Goal: Task Accomplishment & Management: Manage account settings

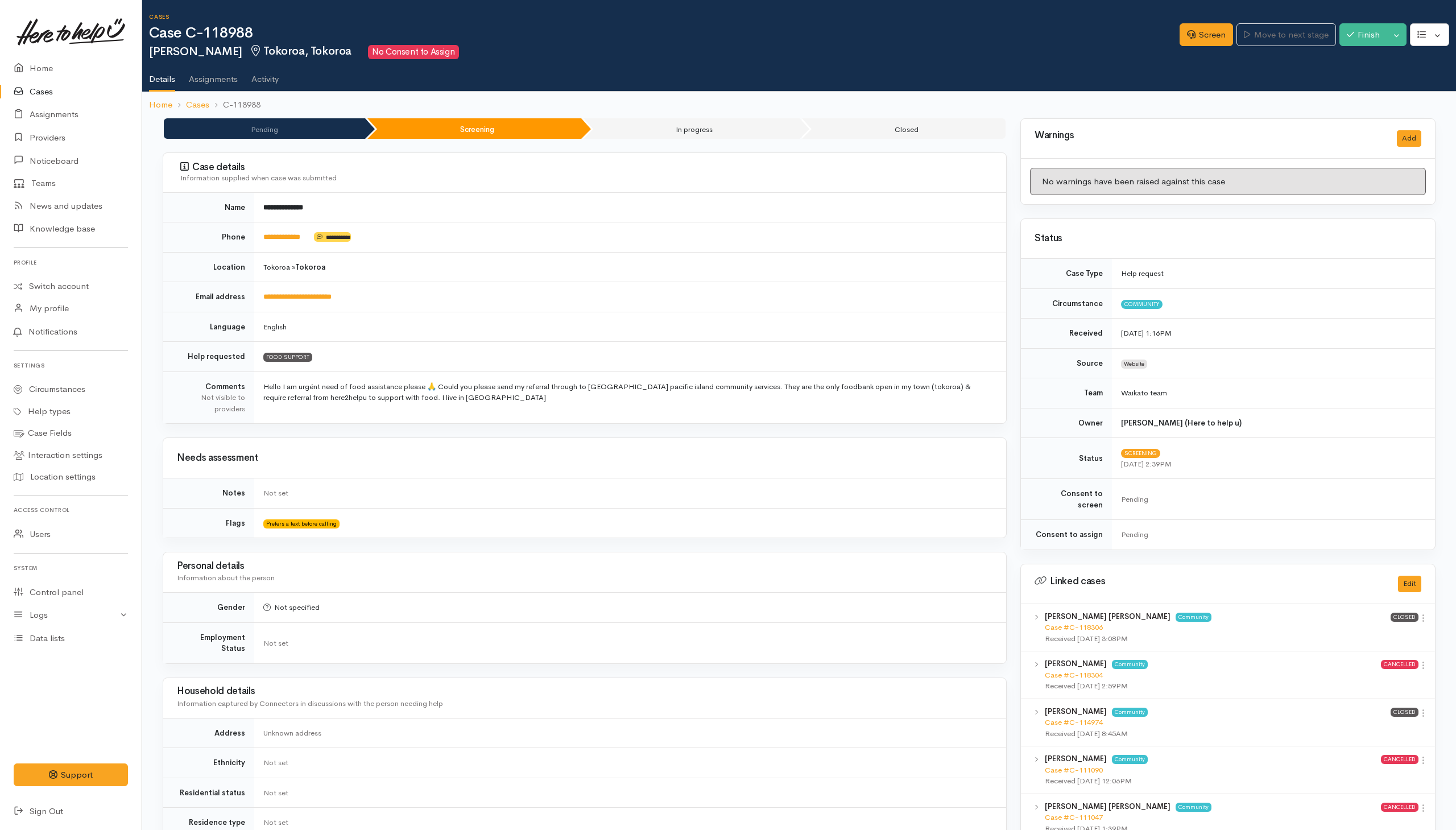
scroll to position [547, 0]
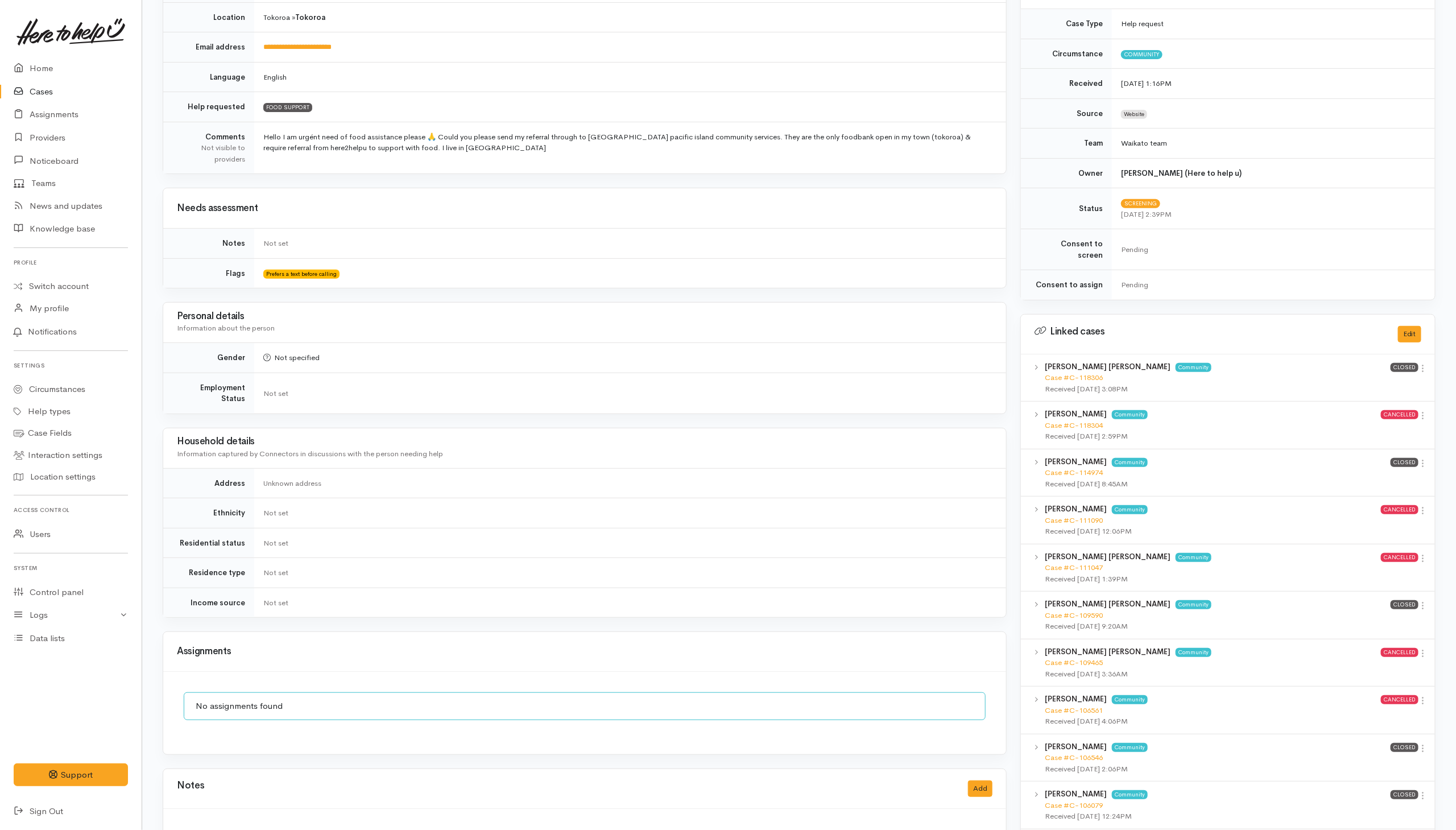
scroll to position [85, 0]
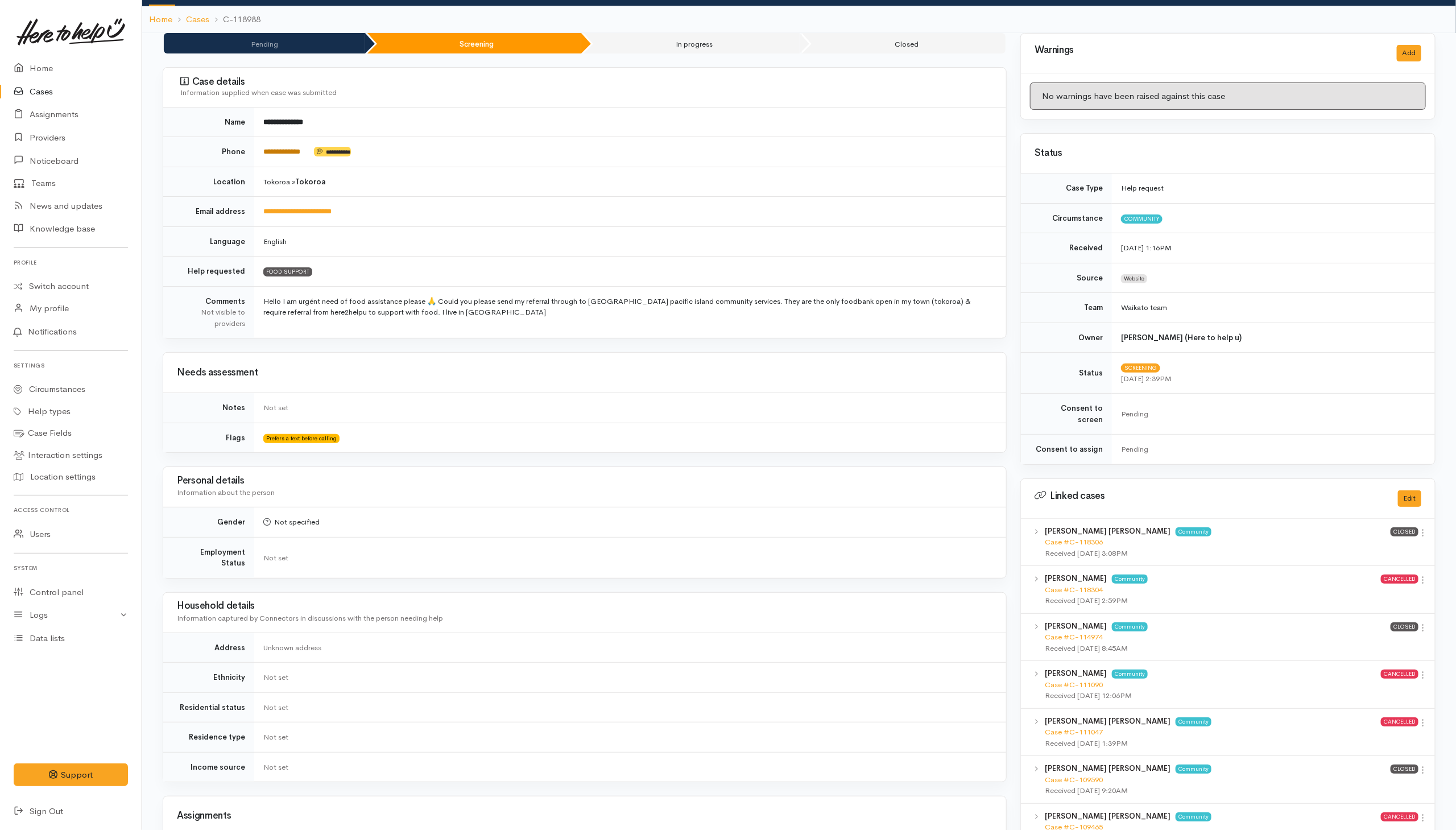
click at [284, 152] on link "**********" at bounding box center [282, 152] width 37 height 8
click at [1358, 363] on td "Screening 14 Oct 2025 2:39PM" at bounding box center [1273, 373] width 323 height 41
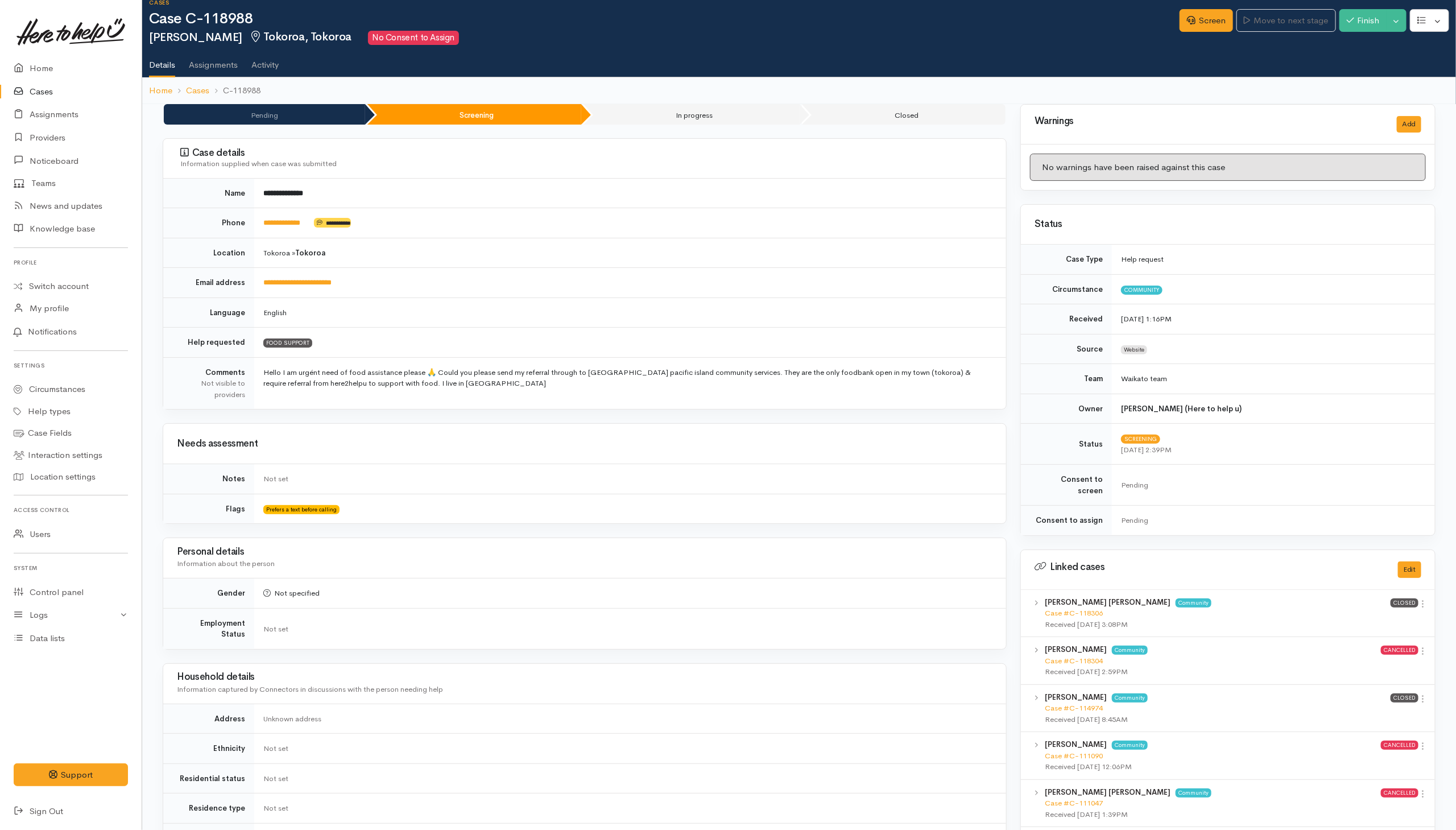
scroll to position [0, 0]
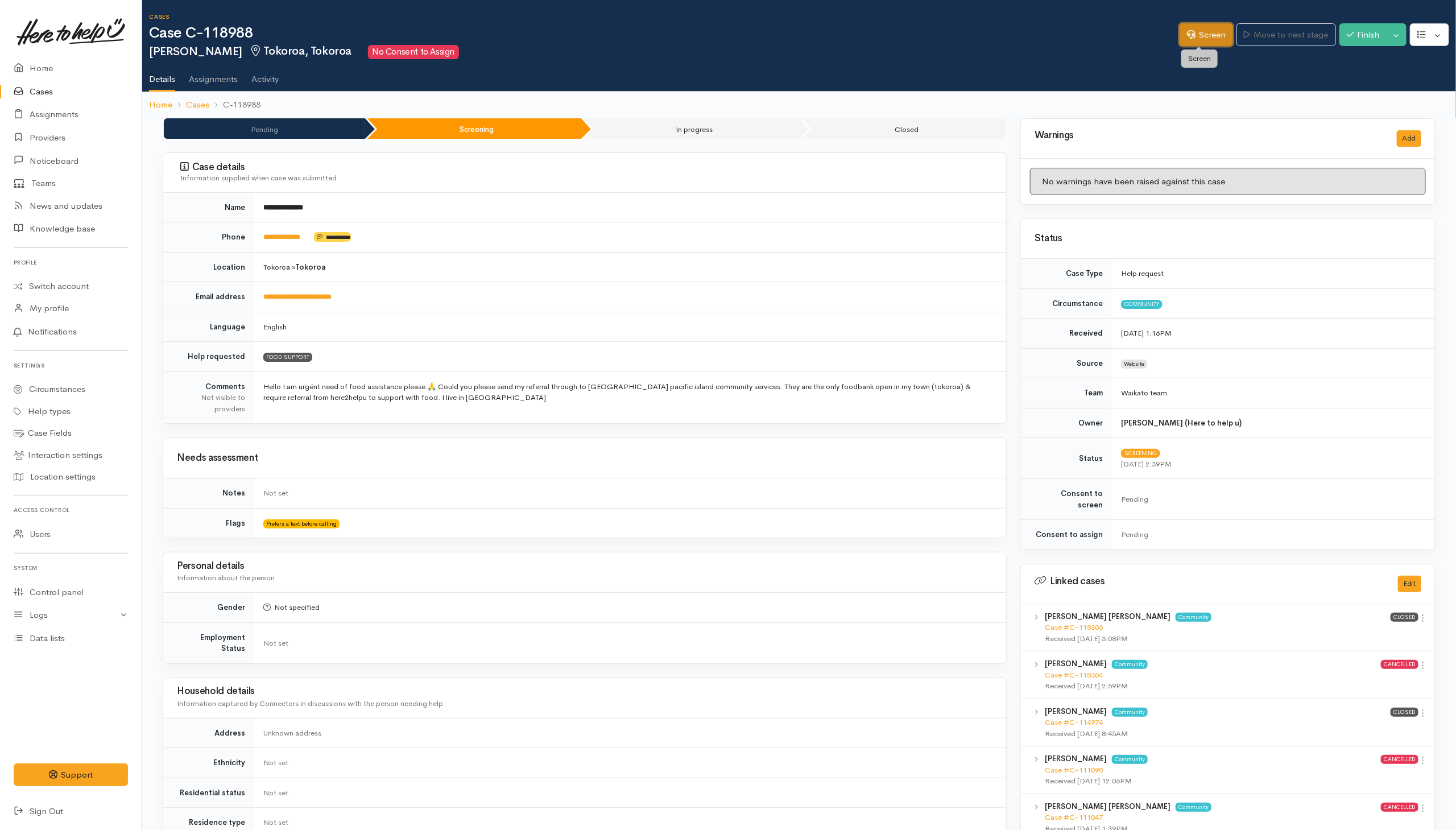
click at [1198, 39] on link "Screen" at bounding box center [1206, 35] width 53 height 23
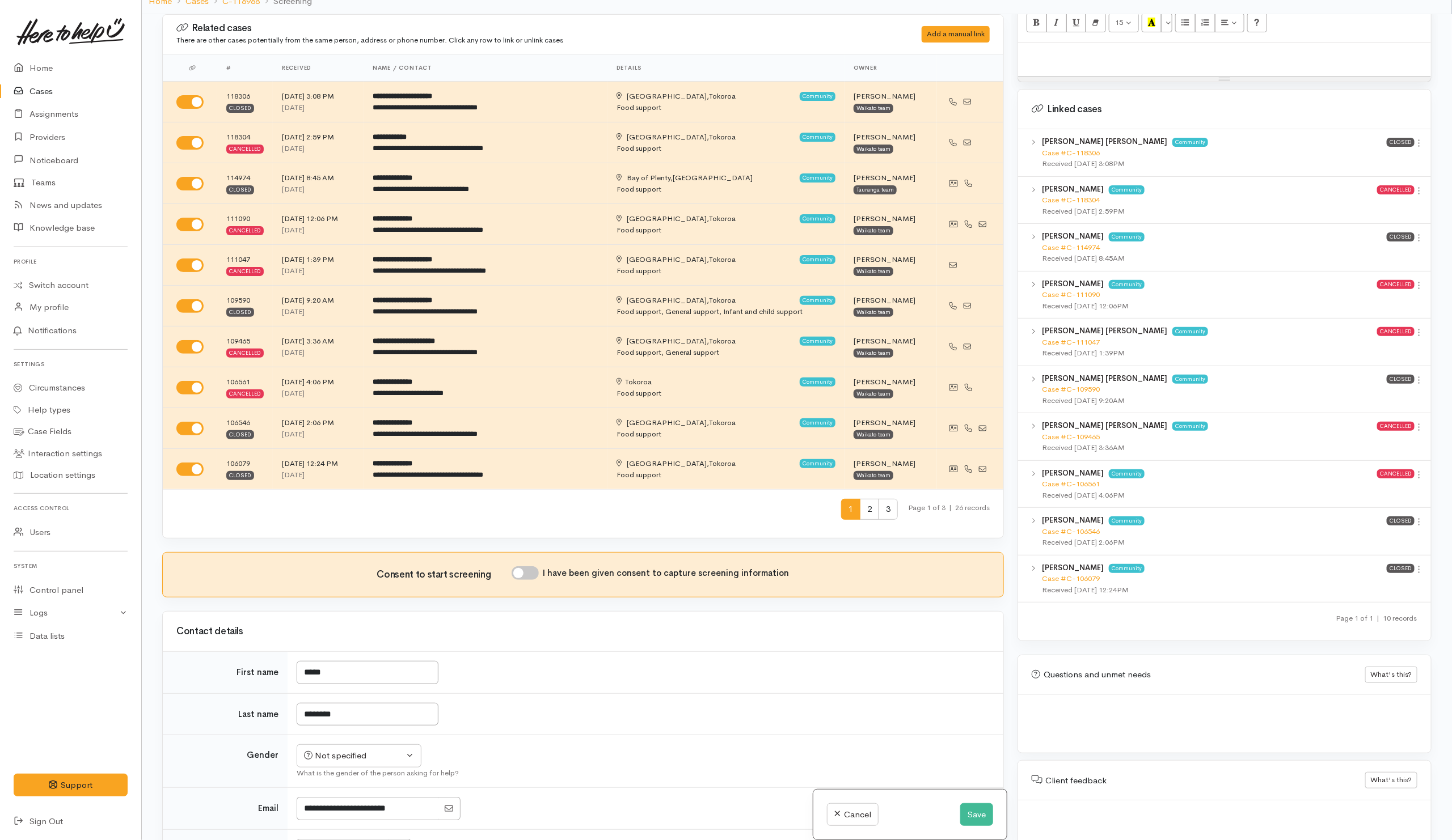
scroll to position [100, 0]
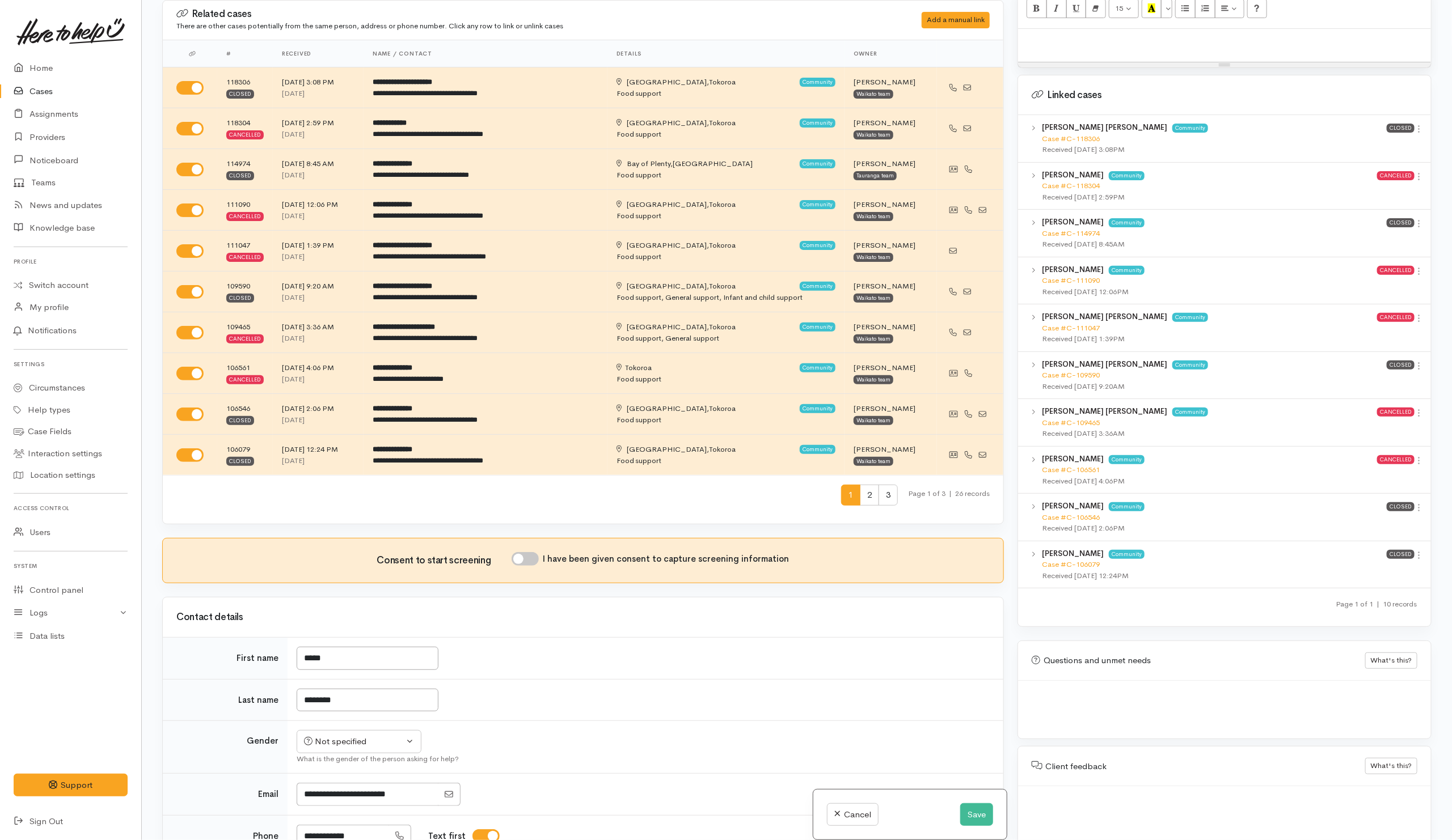
click at [1140, 696] on textarea at bounding box center [1224, 709] width 386 height 27
paste textarea "FOOD SUPPORT Name: Date of birth: Phone: Address: Household Members ( Name, Gen…"
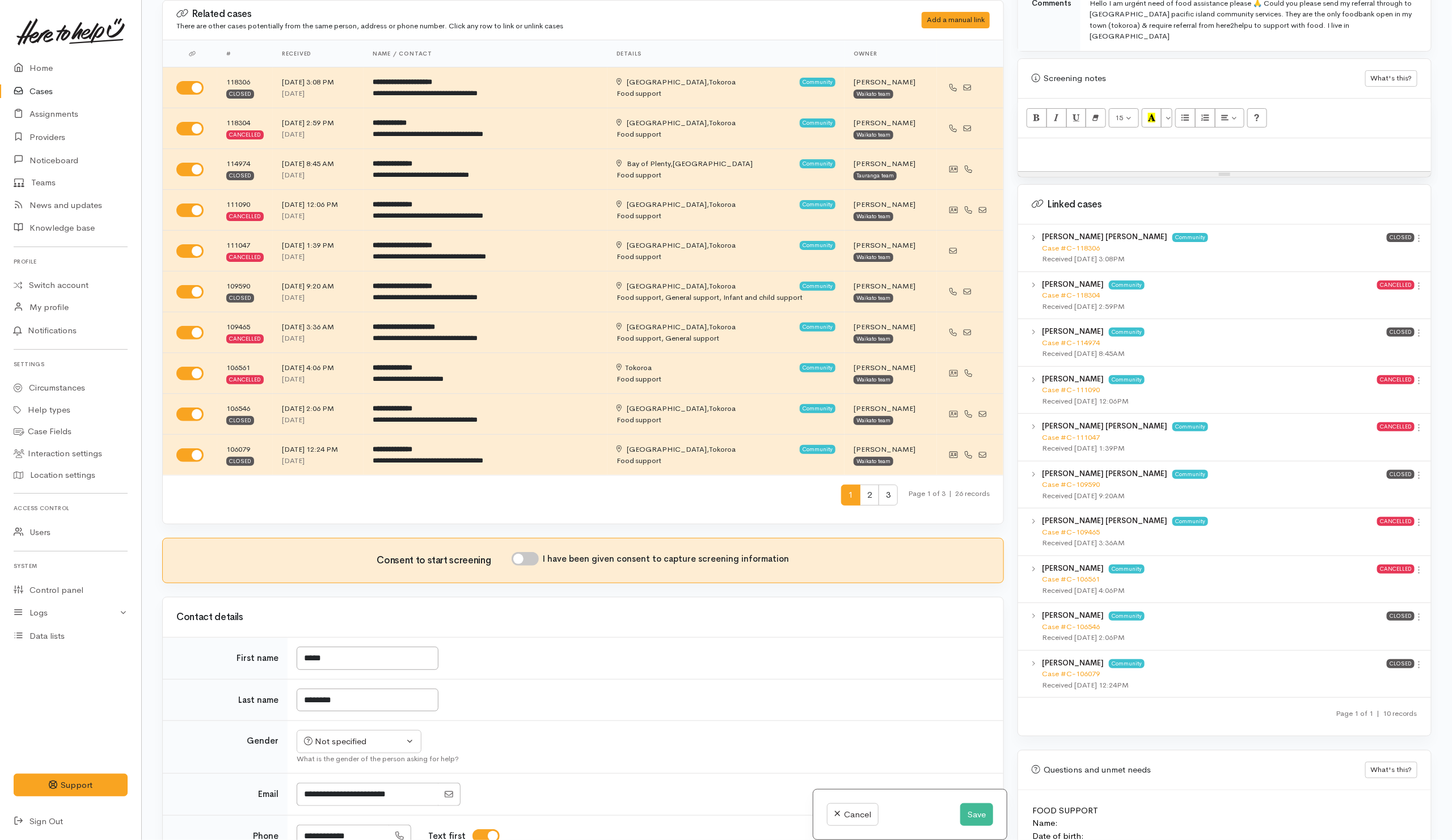
scroll to position [644, 0]
type textarea "FOOD SUPPORT Name: Date of birth: Phone: Address: Household Members ( Name, Gen…"
click at [1414, 235] on icon at bounding box center [1419, 240] width 10 height 10
click at [1350, 251] on link "View case" at bounding box center [1379, 260] width 90 height 17
click at [962, 817] on button "Save" at bounding box center [976, 815] width 33 height 23
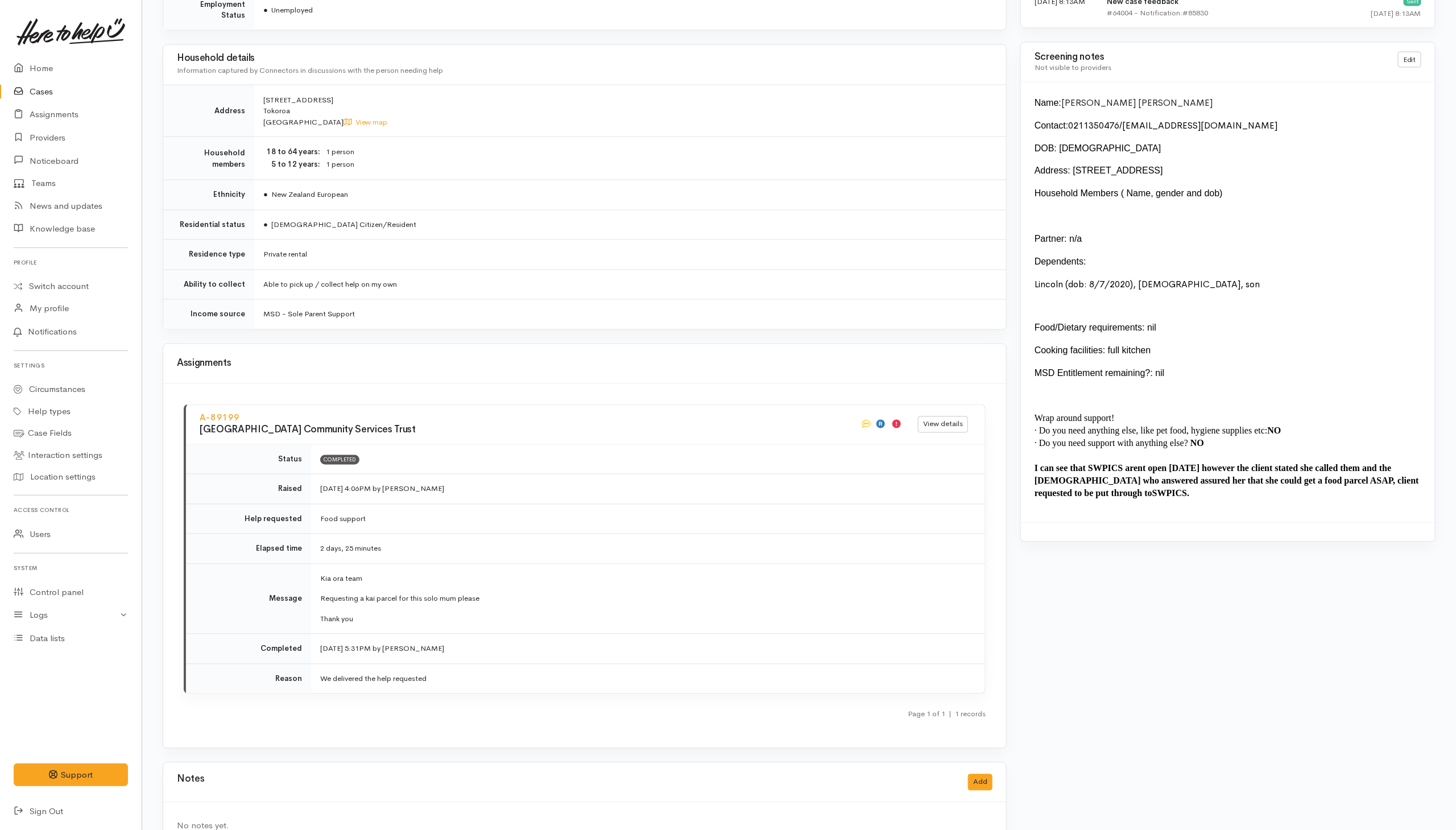
scroll to position [1291, 0]
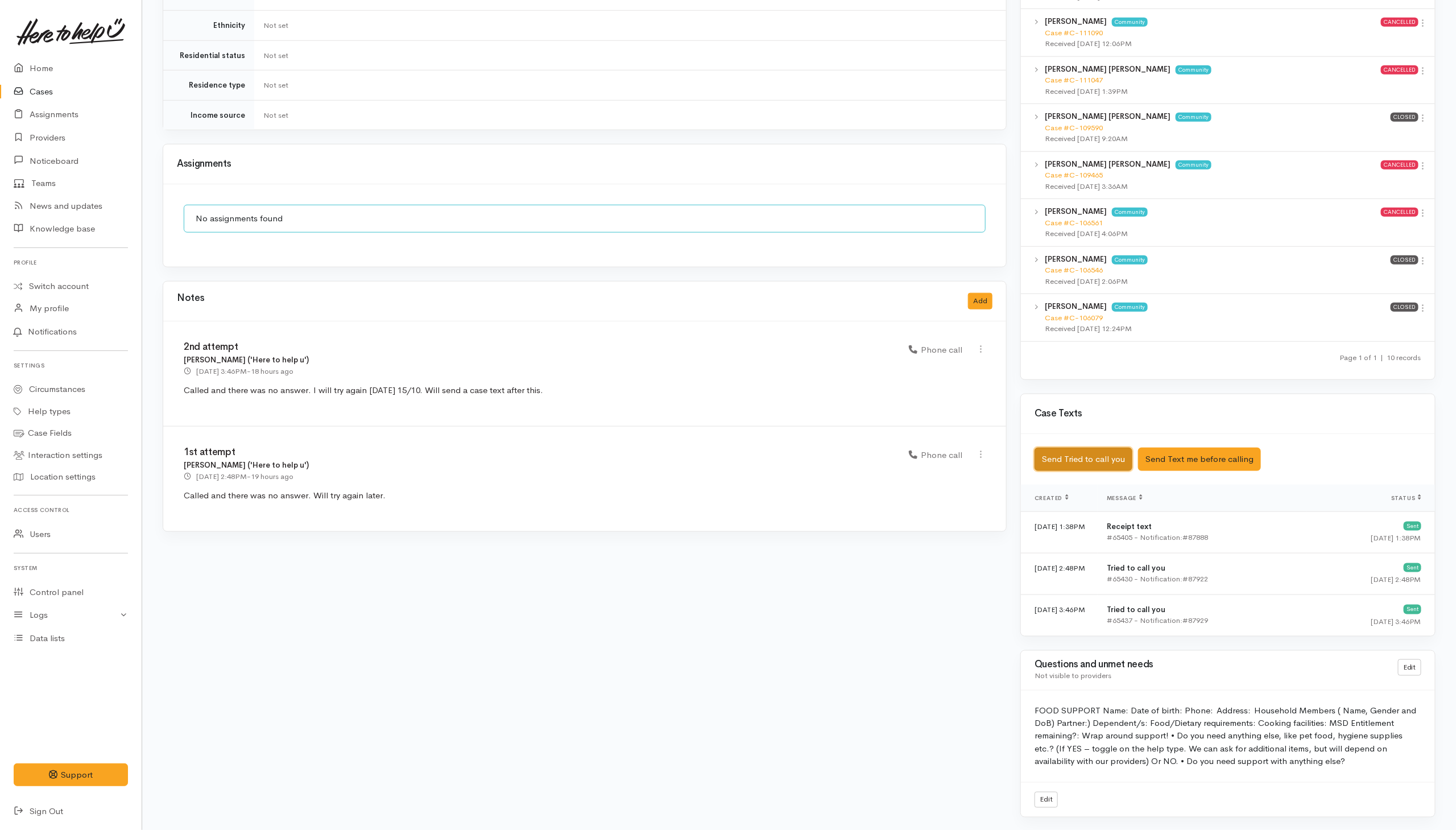
click at [1078, 458] on button "Send Tried to call you" at bounding box center [1083, 460] width 98 height 23
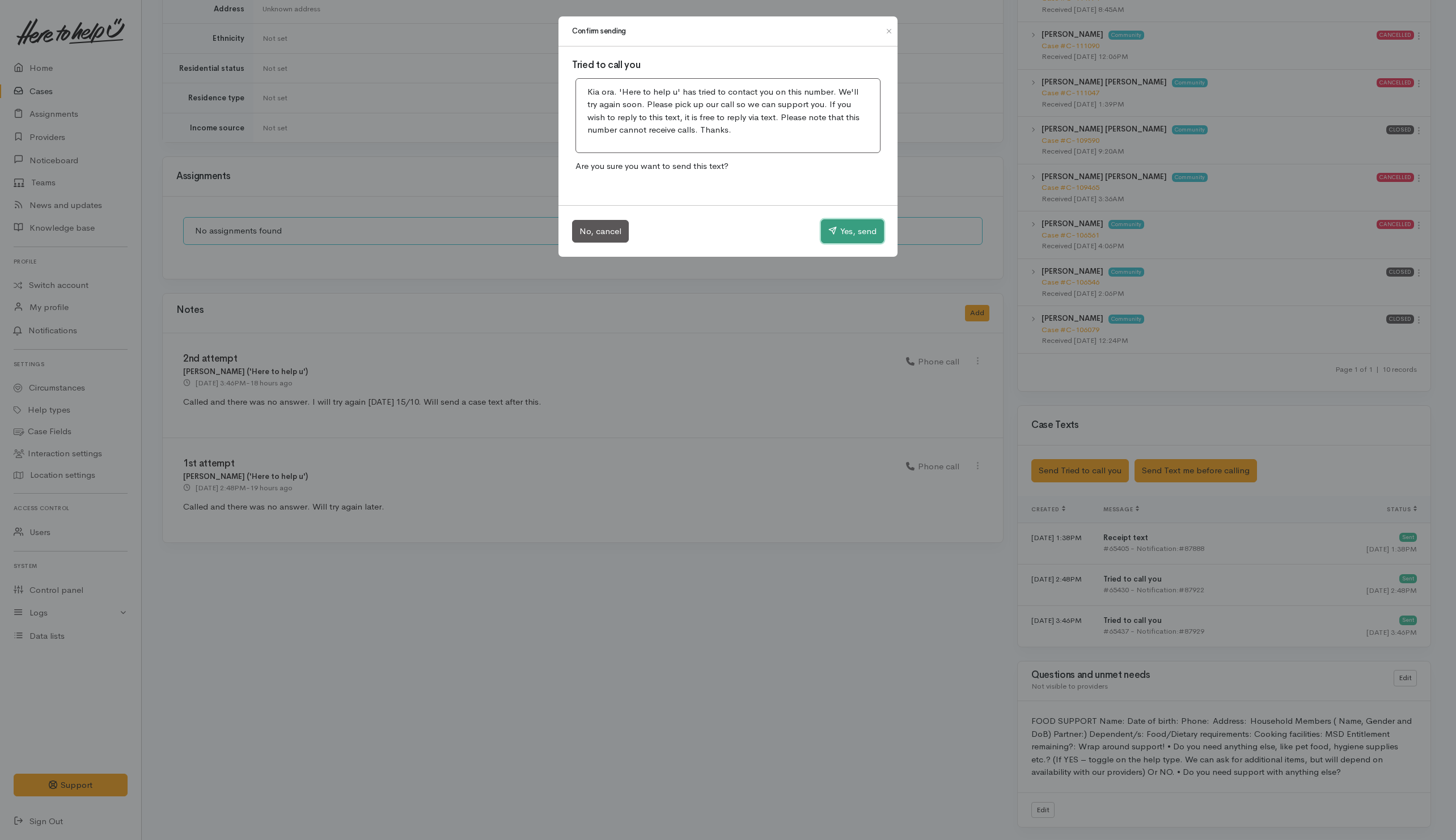
click at [869, 228] on button "Yes, send" at bounding box center [851, 231] width 63 height 24
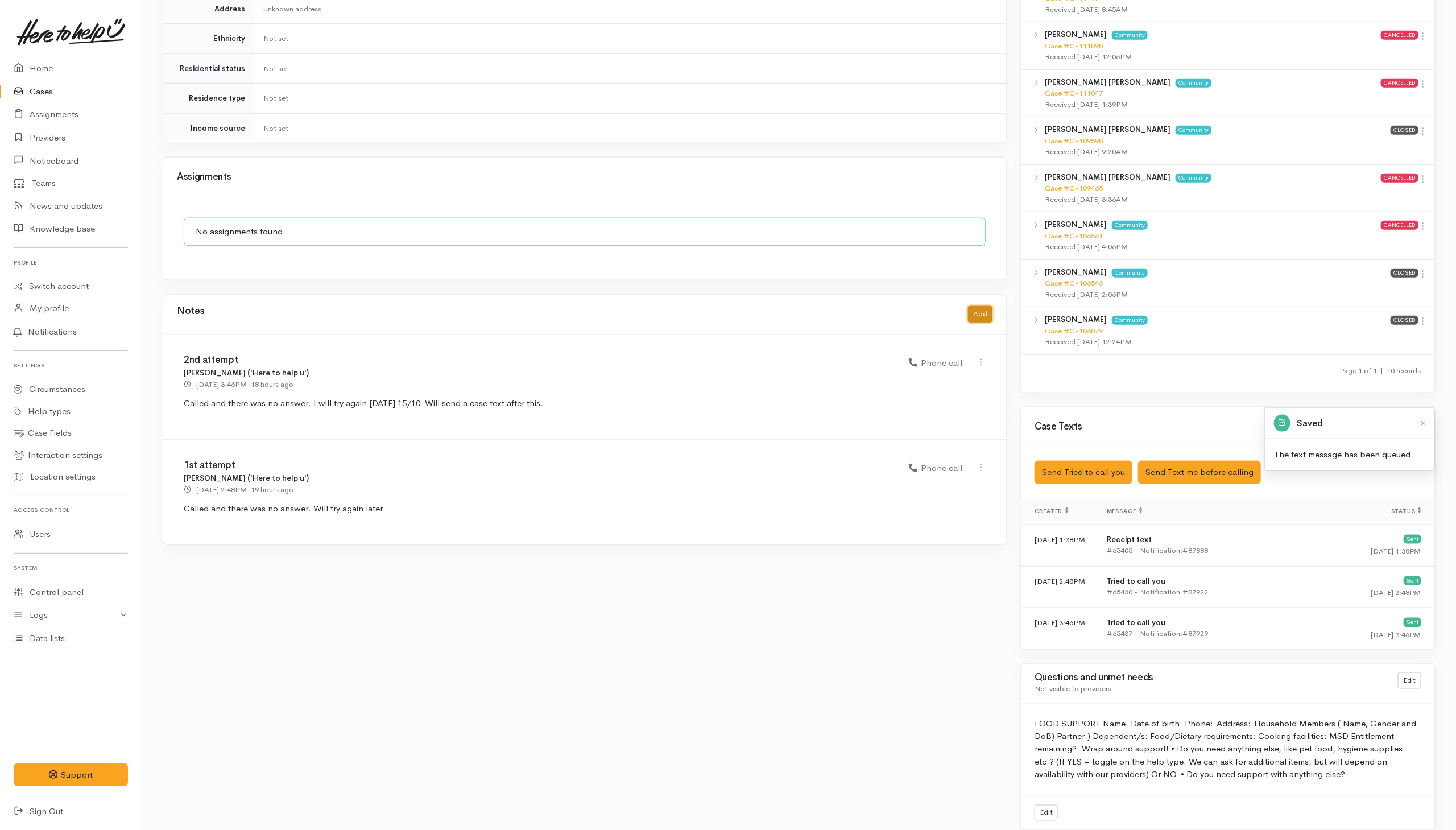
click at [988, 309] on button "Add" at bounding box center [979, 314] width 24 height 16
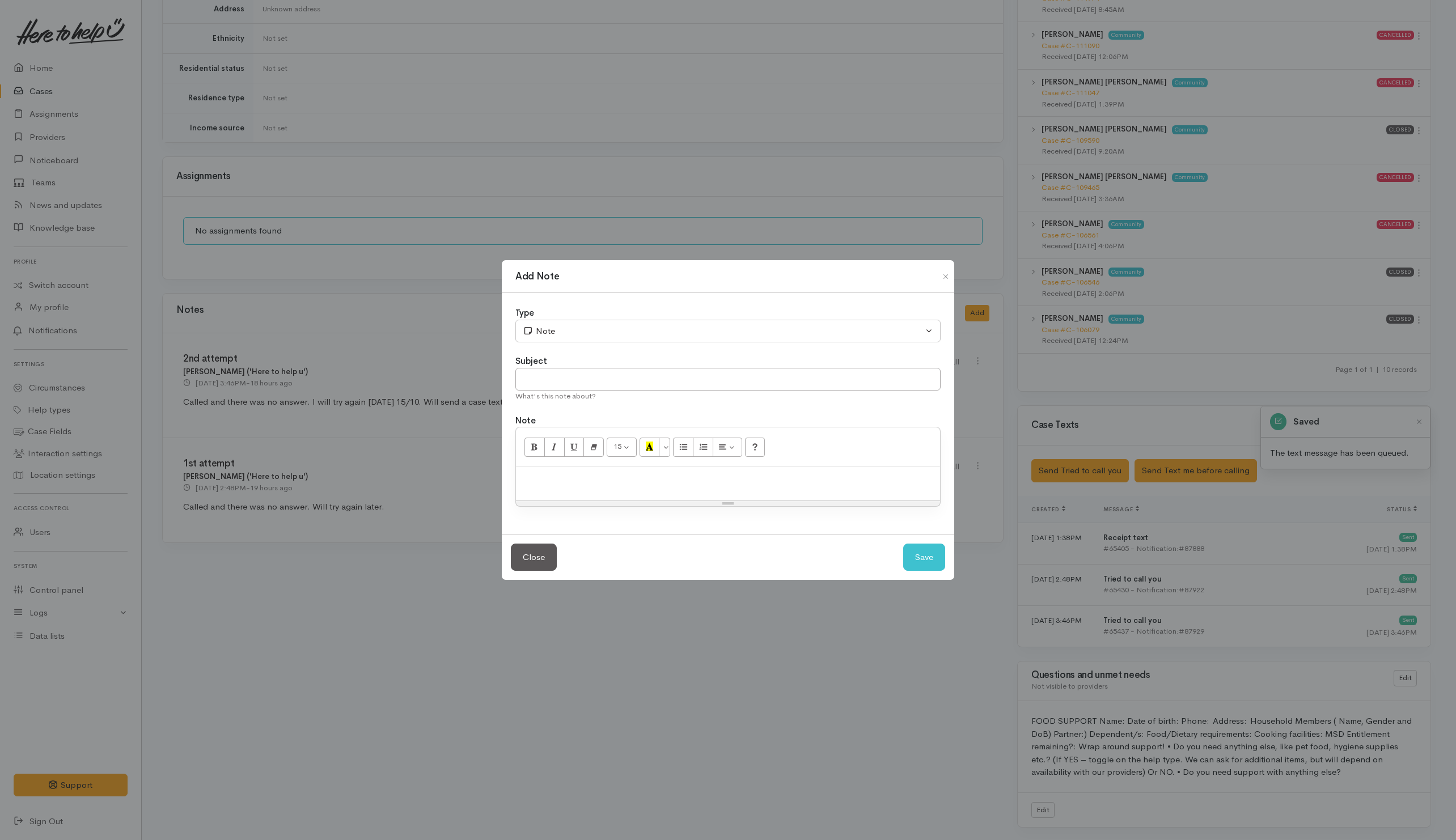
click at [623, 480] on p at bounding box center [728, 478] width 413 height 13
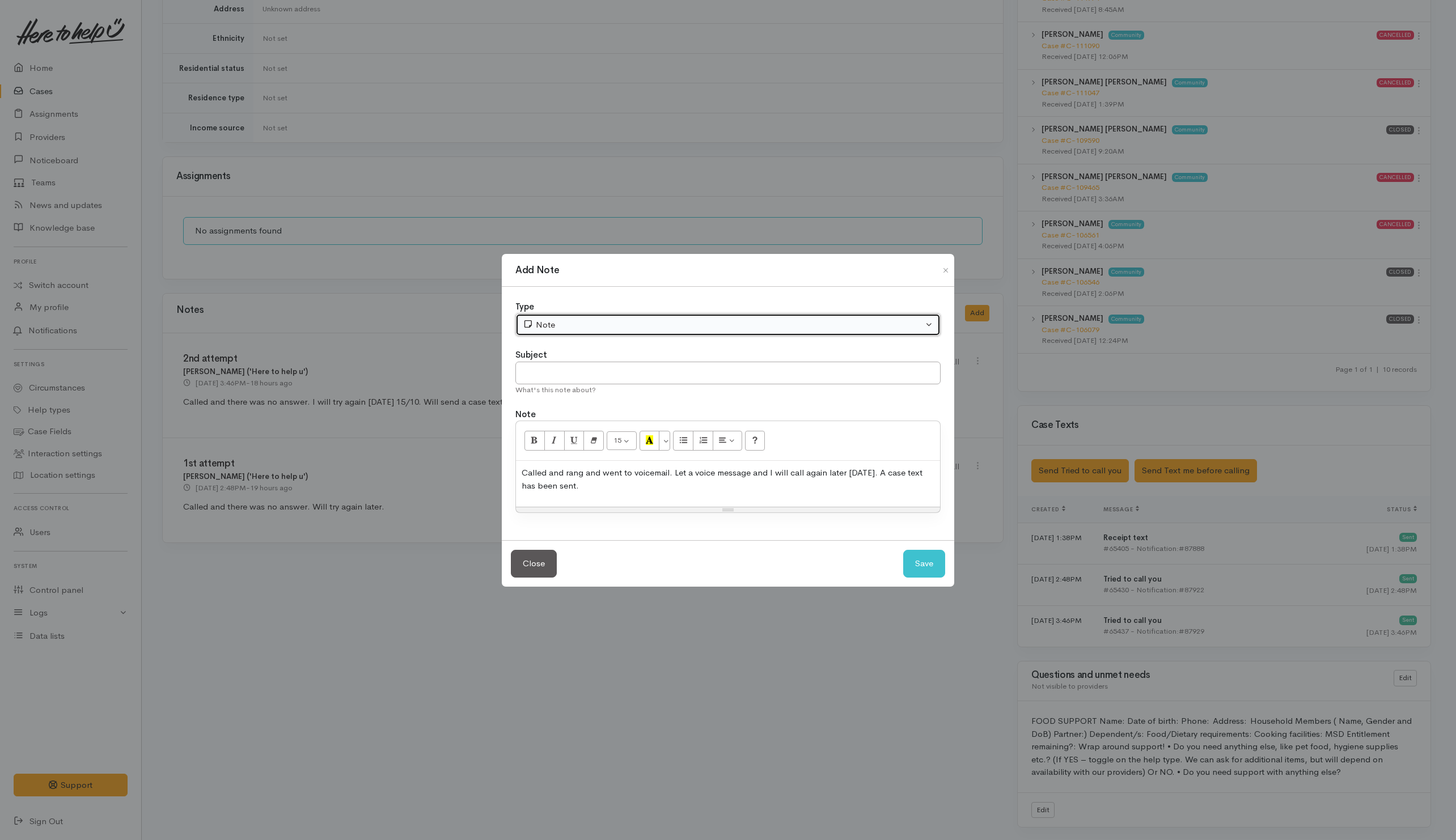
click at [799, 327] on div "Note" at bounding box center [723, 325] width 400 height 13
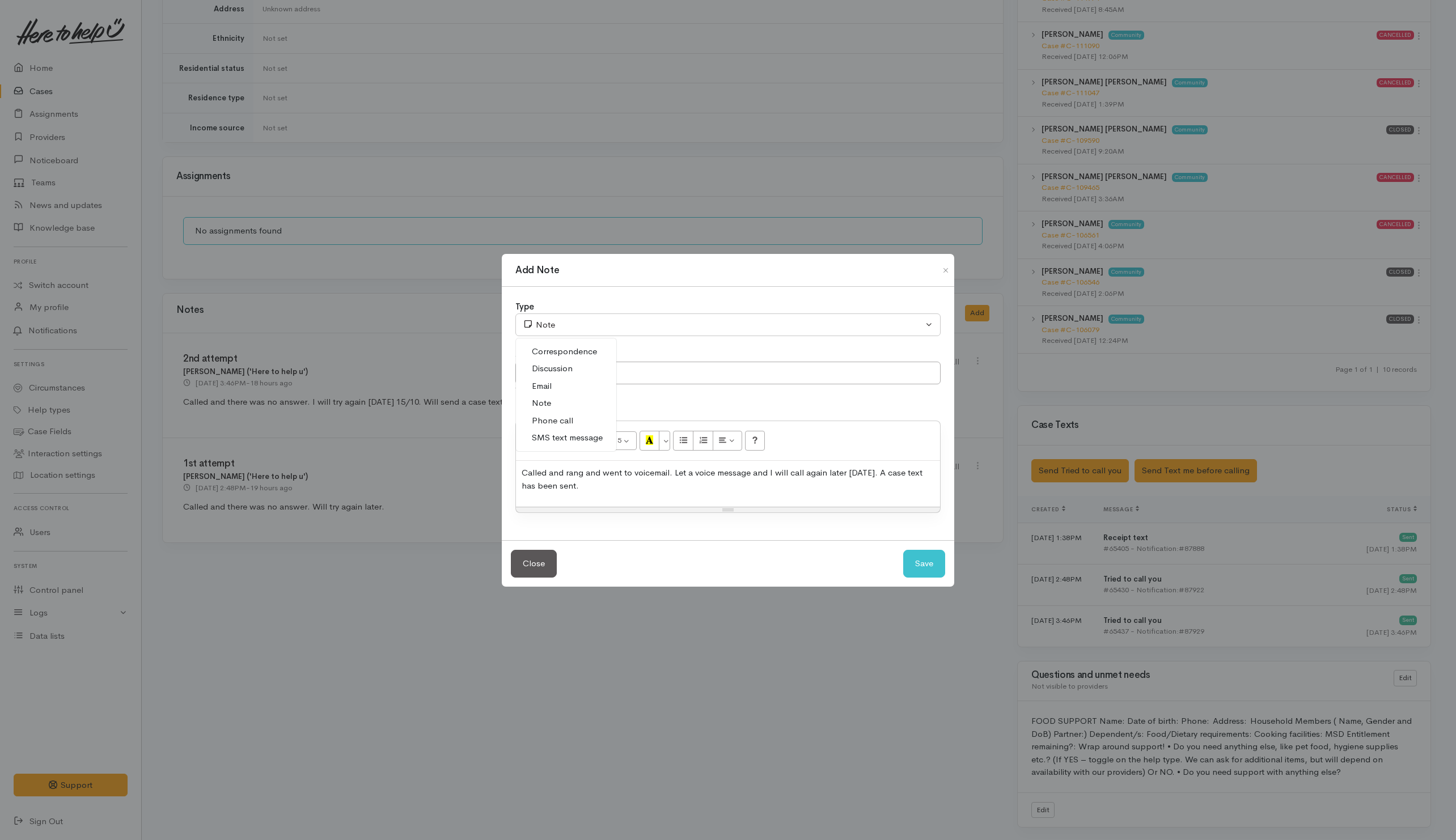
click at [566, 417] on span "Phone call" at bounding box center [552, 420] width 42 height 13
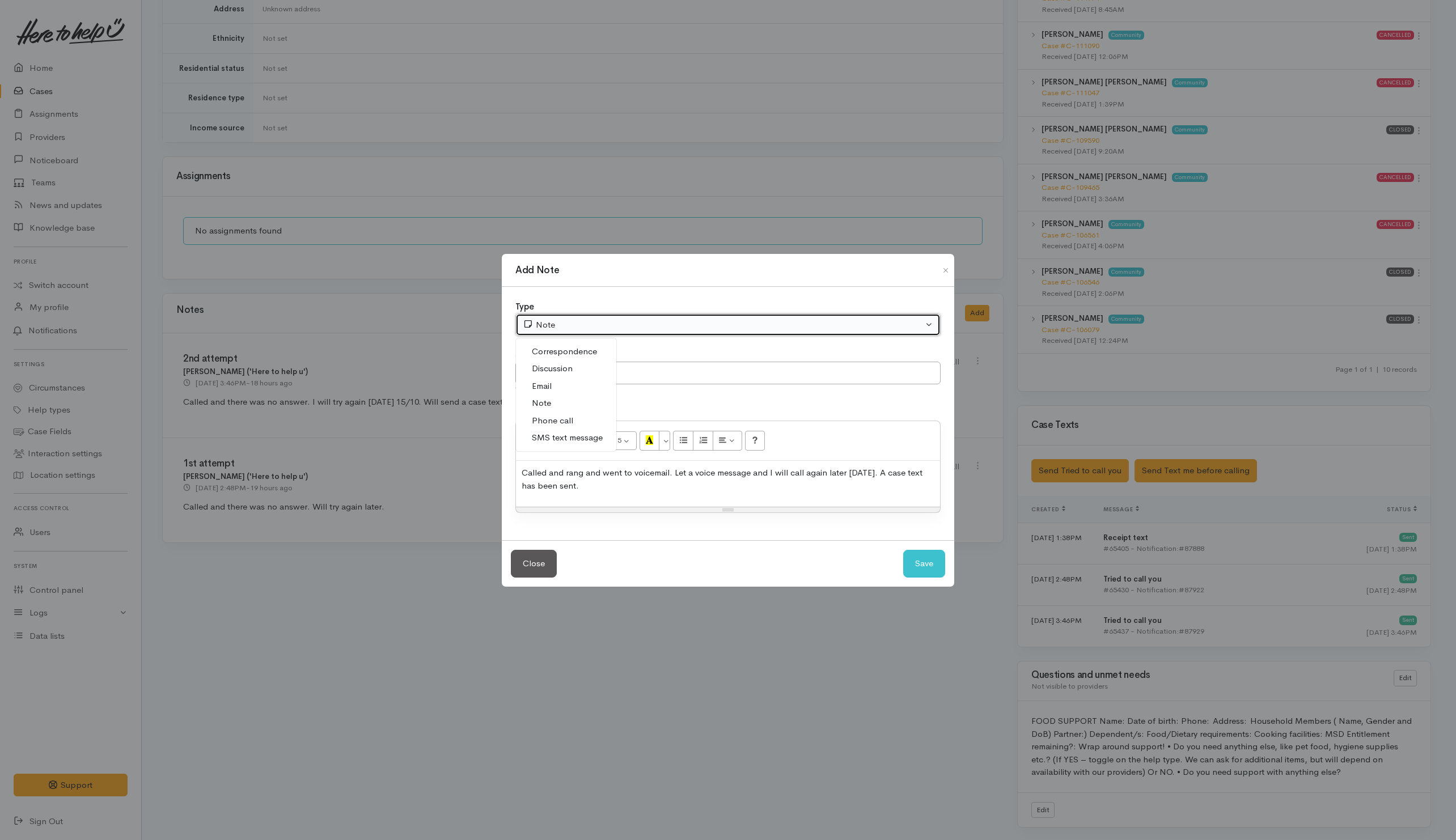
select select "3"
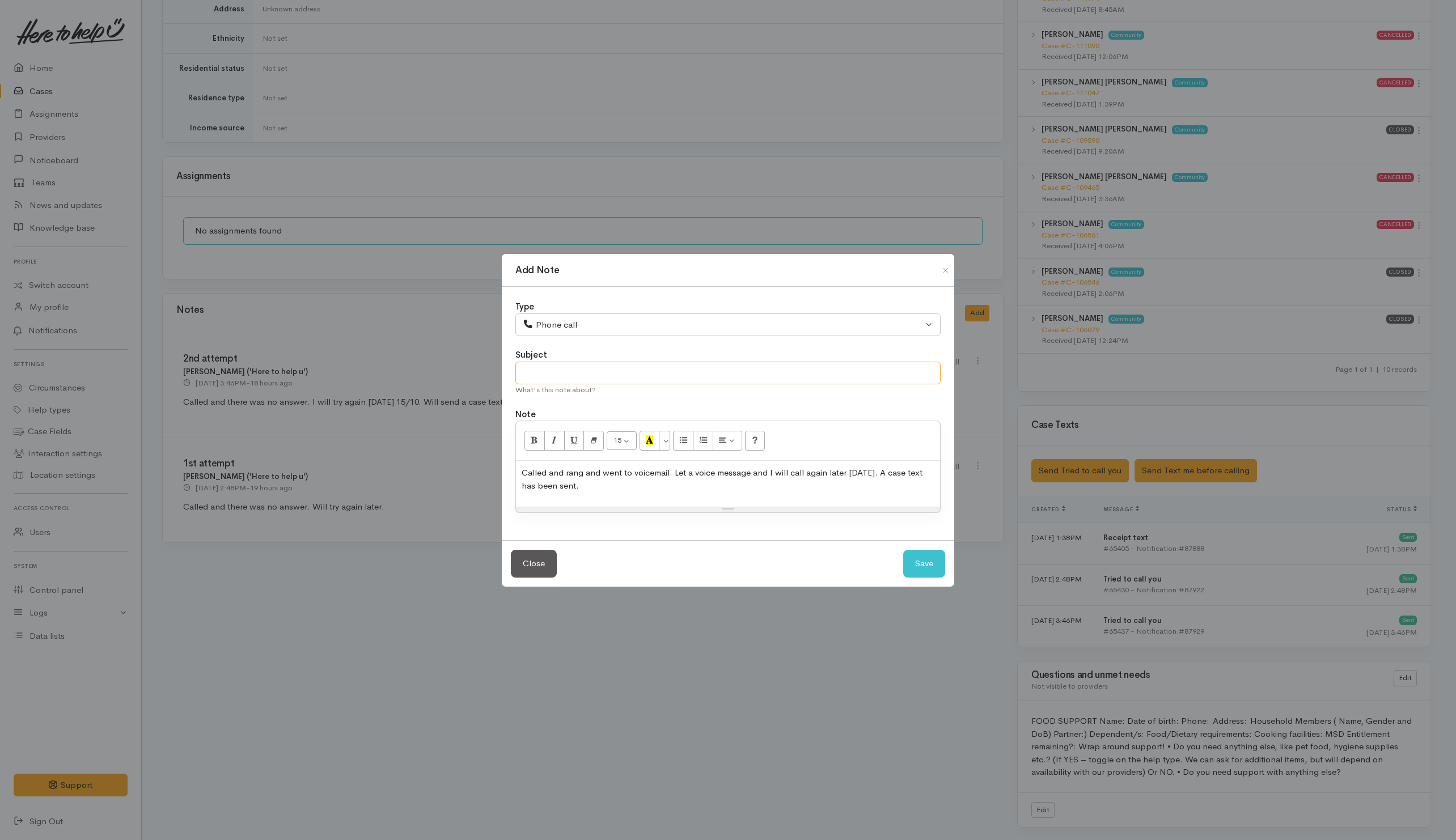
click at [643, 376] on input "text" at bounding box center [728, 373] width 425 height 23
type input "3rd attempt"
click at [922, 570] on button "Save" at bounding box center [924, 564] width 42 height 28
select select "1"
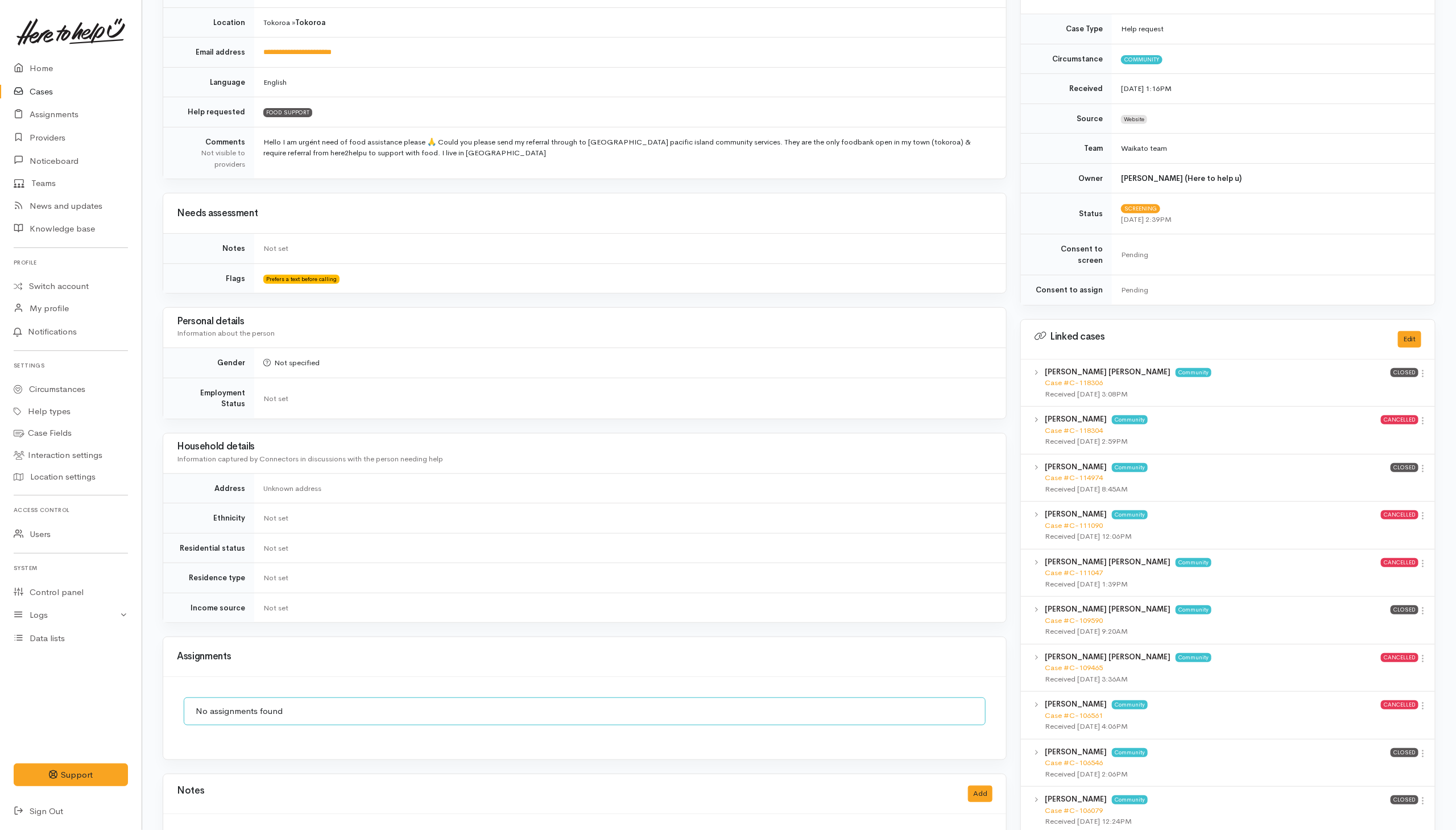
scroll to position [31, 0]
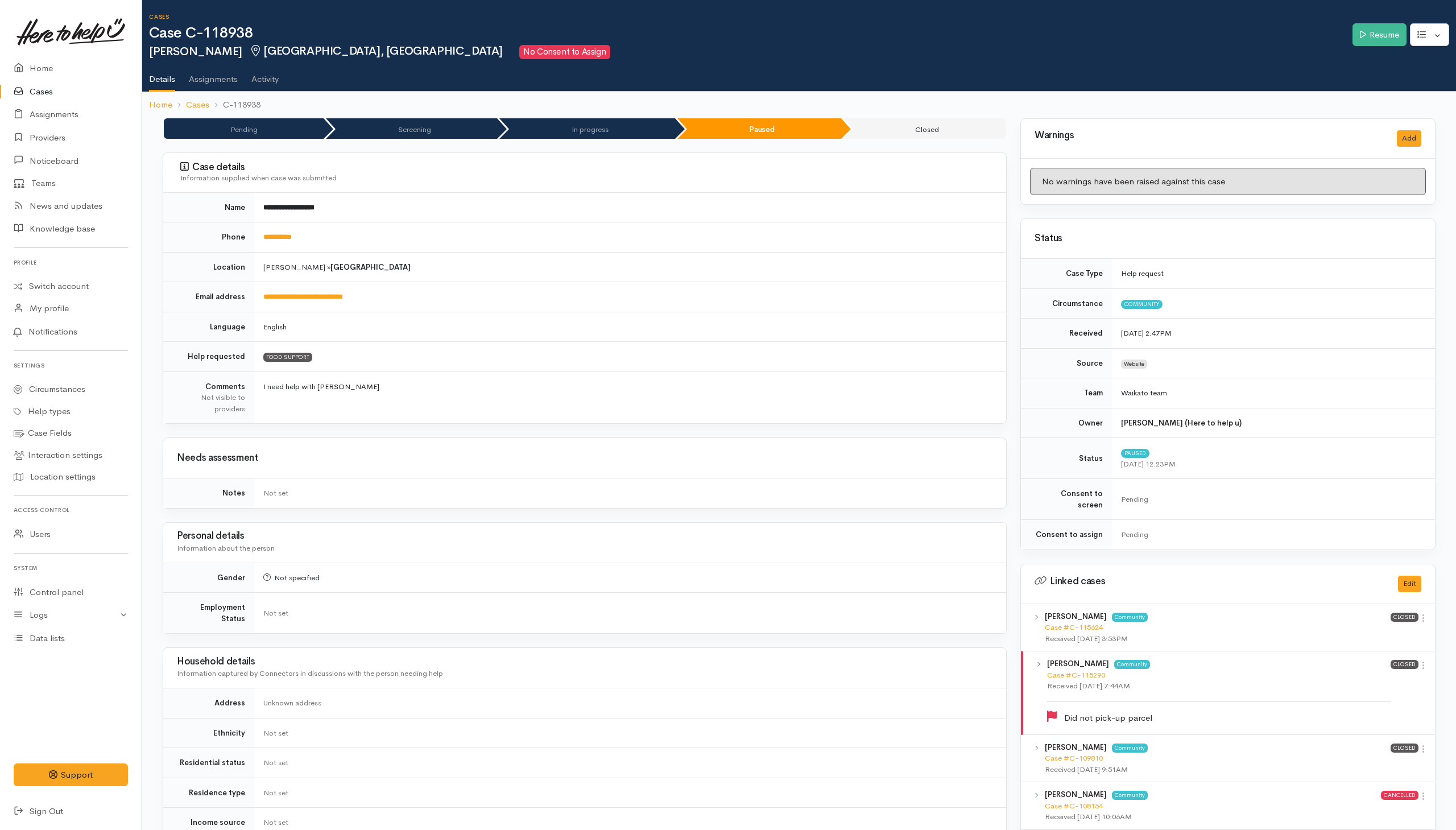
scroll to position [683, 0]
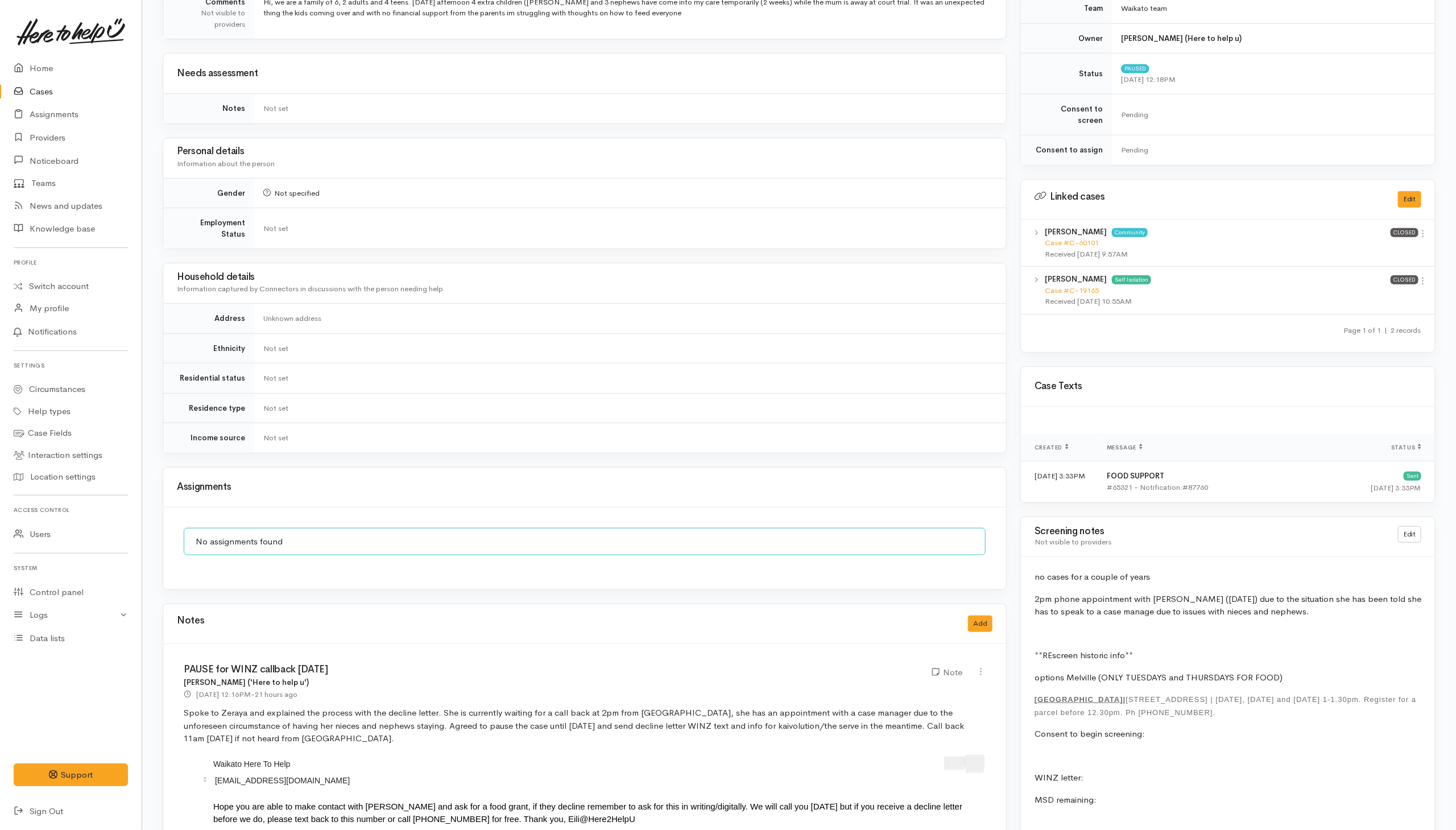
scroll to position [73, 0]
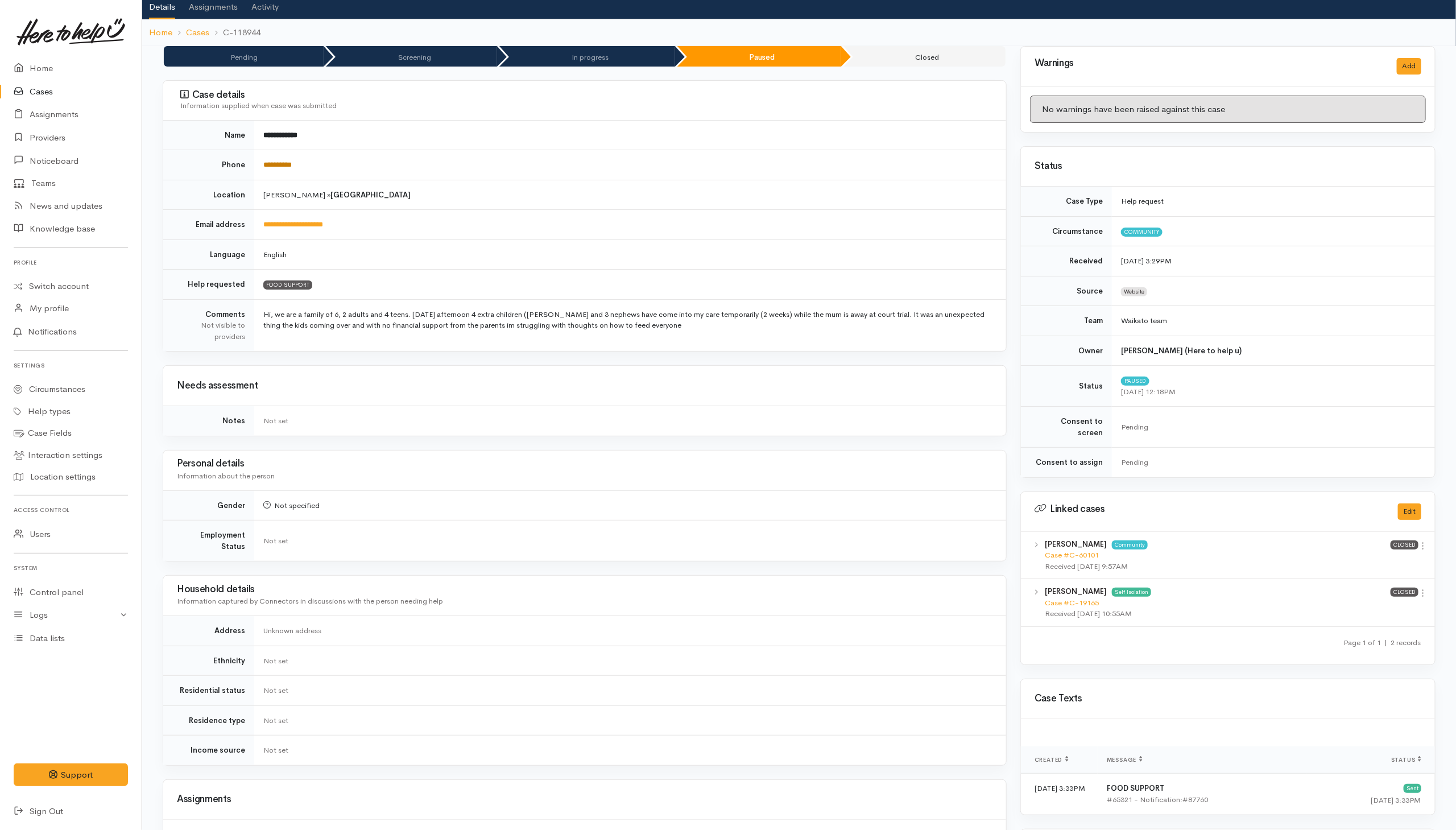
click at [291, 161] on link "**********" at bounding box center [277, 165] width 28 height 8
drag, startPoint x: 800, startPoint y: 732, endPoint x: 793, endPoint y: 734, distance: 7.3
click at [799, 736] on td "Not set" at bounding box center [630, 750] width 752 height 30
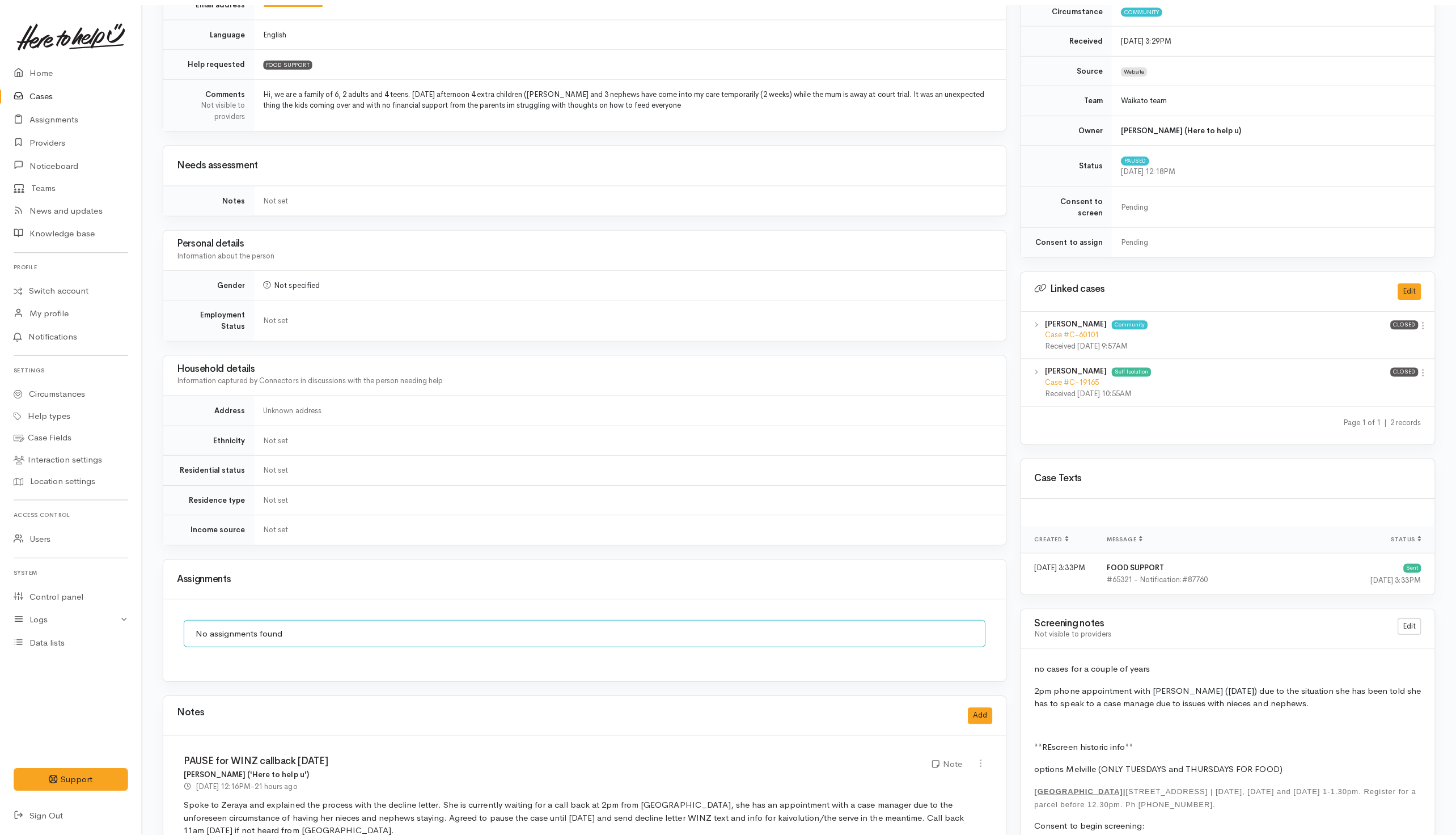
scroll to position [0, 0]
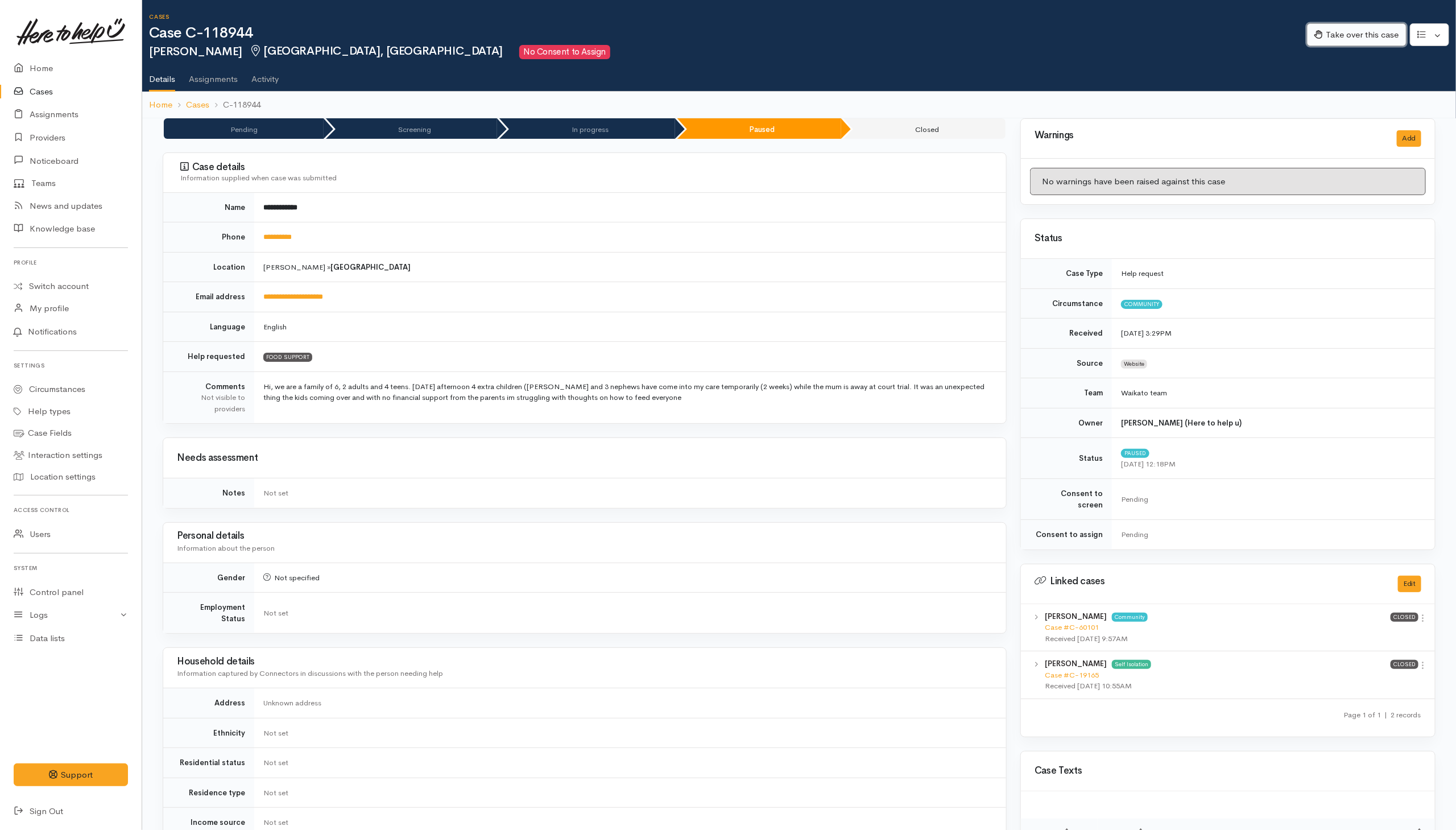
click at [1382, 37] on button "Take over this case" at bounding box center [1356, 35] width 100 height 23
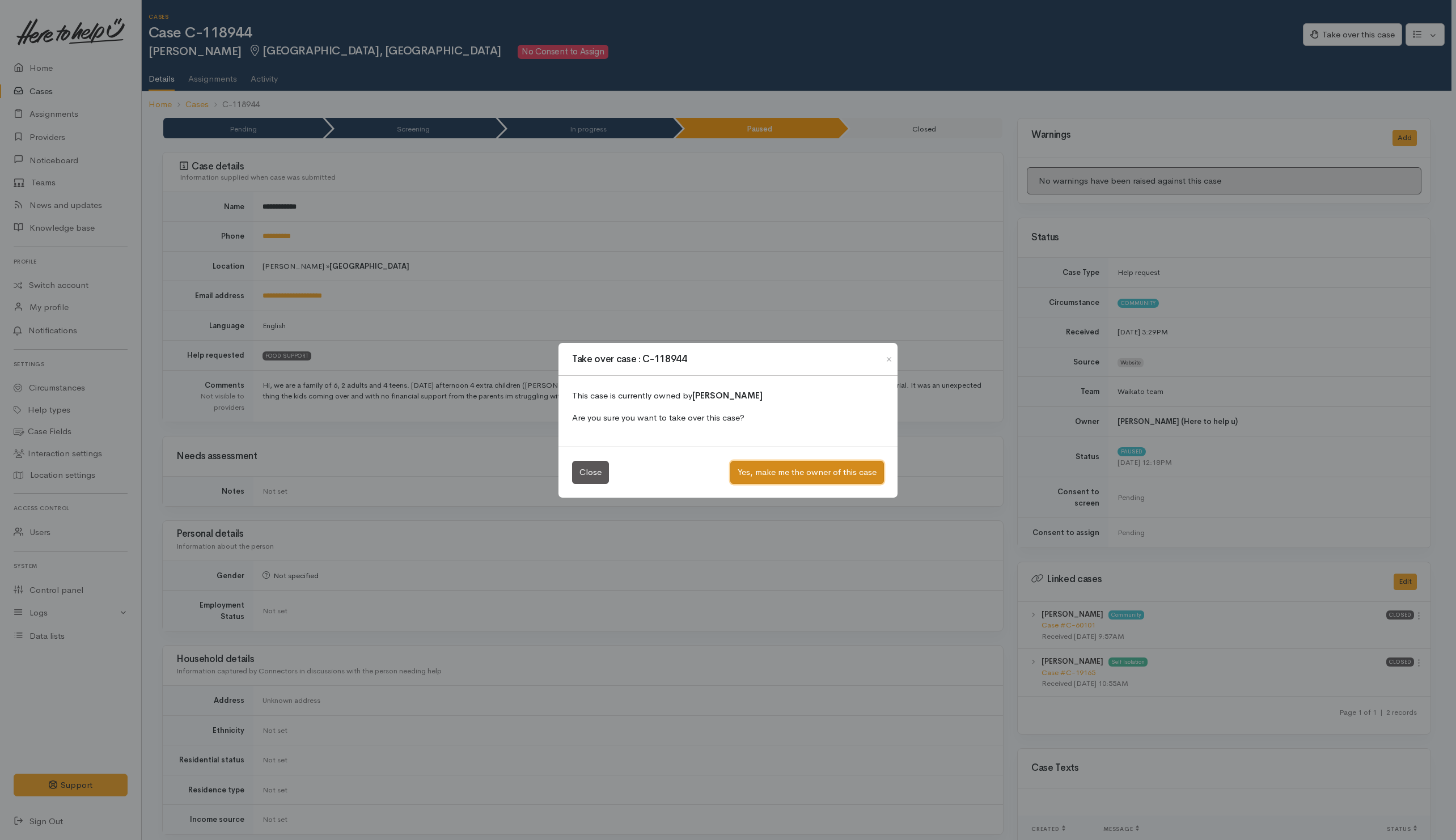
click at [811, 467] on button "Yes, make me the owner of this case" at bounding box center [807, 473] width 154 height 23
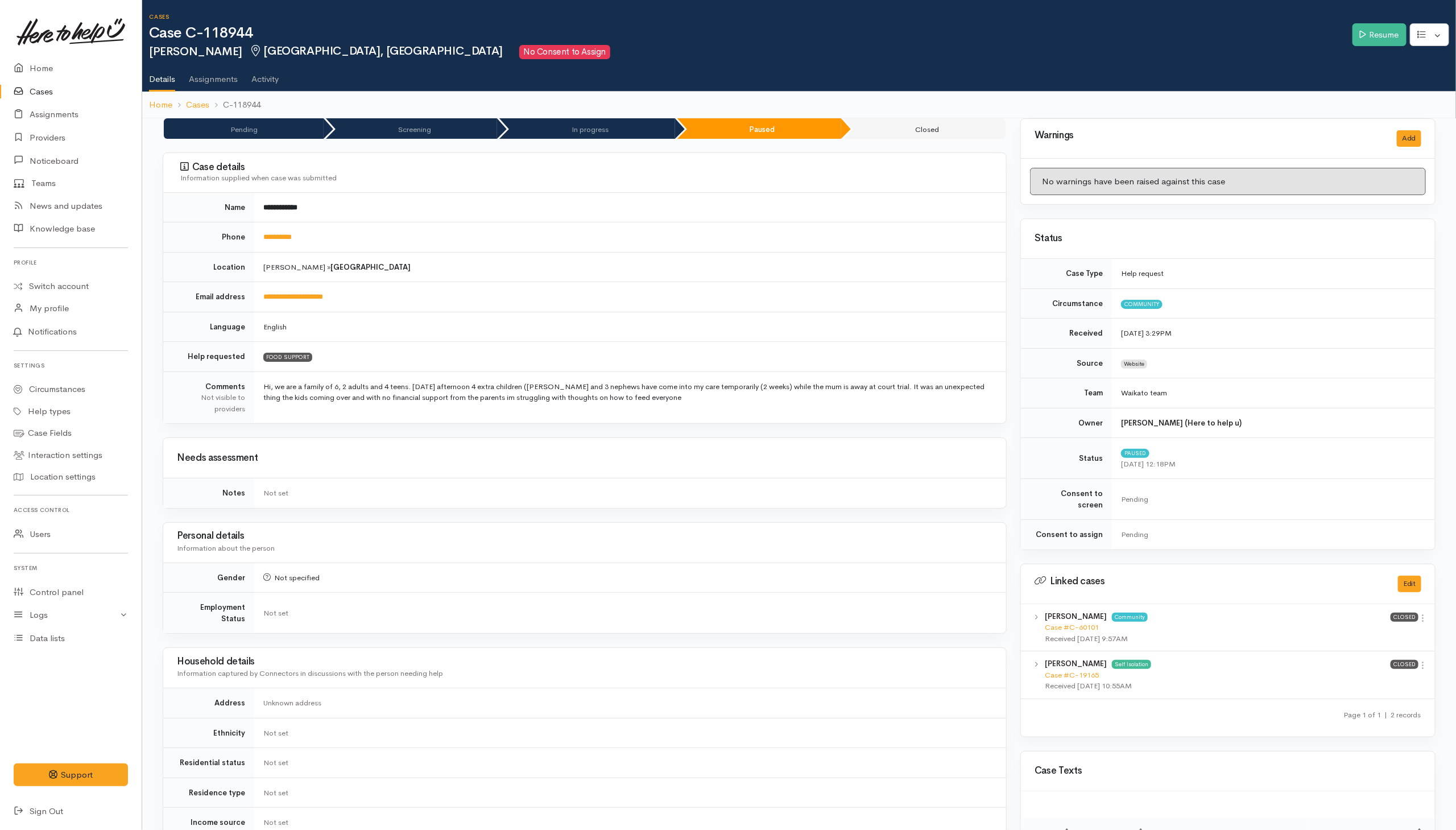
drag, startPoint x: 817, startPoint y: 727, endPoint x: 822, endPoint y: 741, distance: 14.9
click at [819, 736] on td "Not set" at bounding box center [630, 732] width 752 height 30
click at [1387, 34] on link "Resume" at bounding box center [1379, 35] width 54 height 23
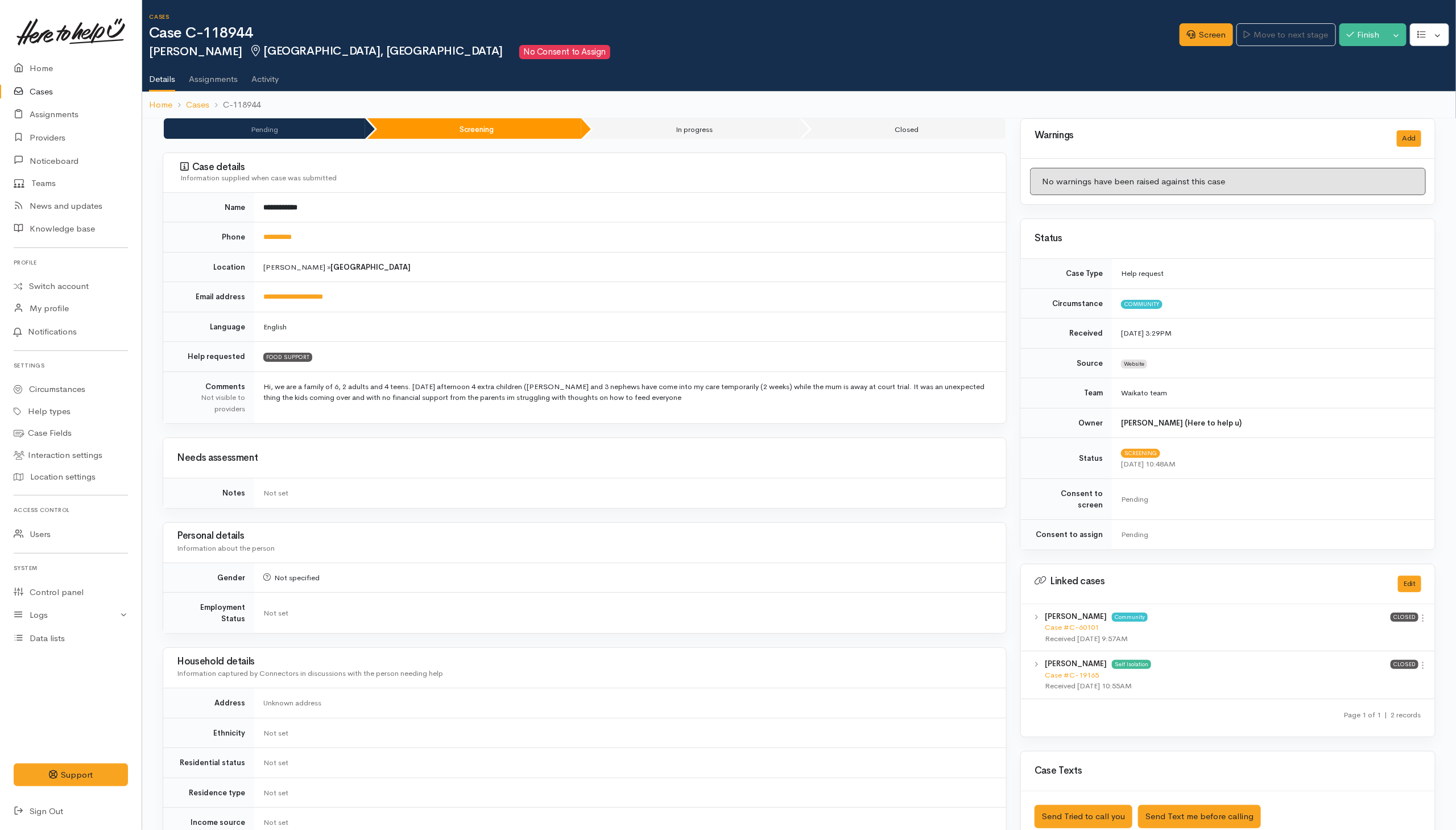
click at [524, 188] on div "Case details Information supplied when case was submitted" at bounding box center [584, 173] width 842 height 40
click at [1207, 38] on link "Screen" at bounding box center [1206, 35] width 53 height 23
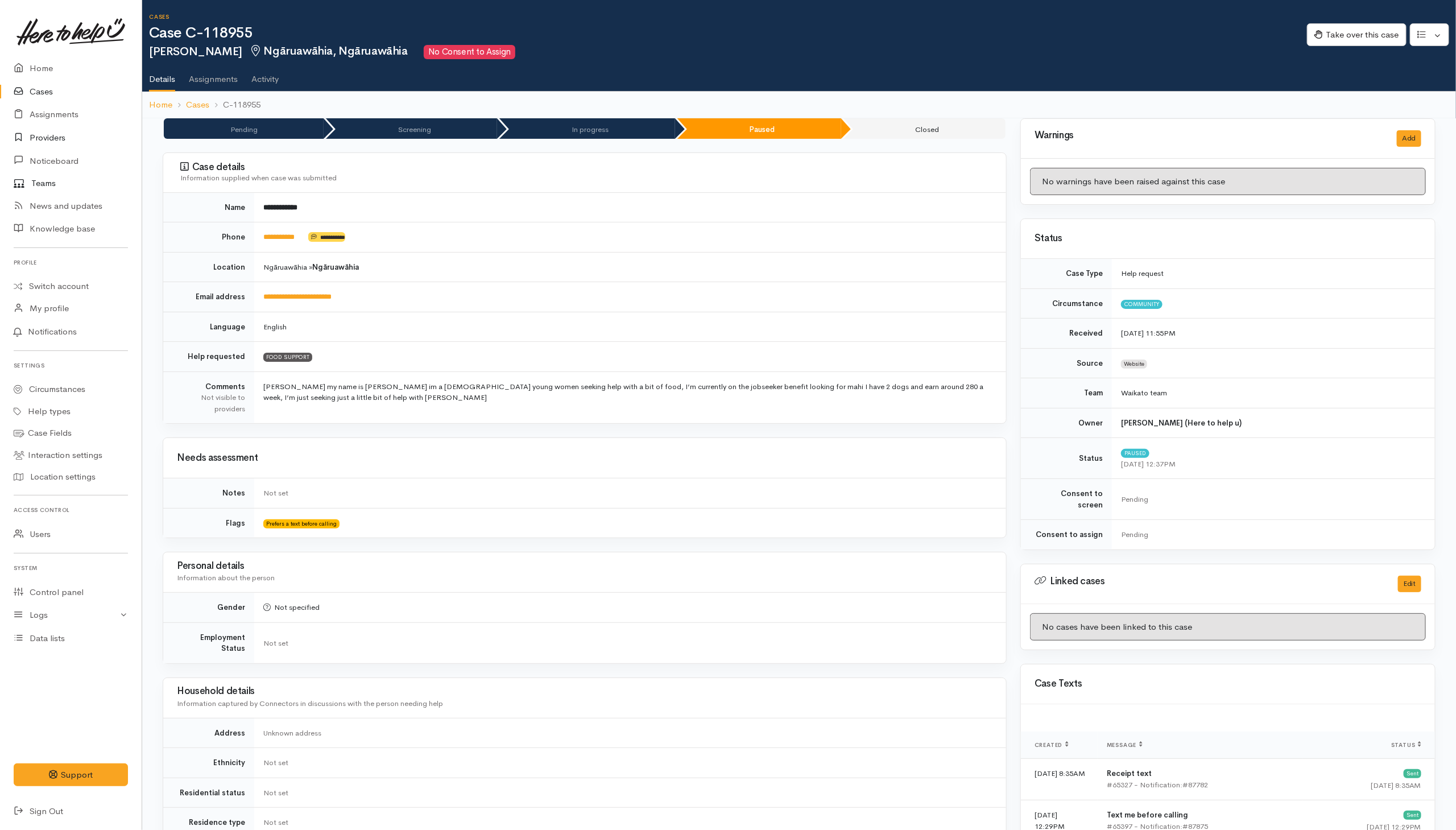
drag, startPoint x: 42, startPoint y: 139, endPoint x: 9, endPoint y: 182, distance: 54.2
click at [42, 139] on link "Providers" at bounding box center [71, 138] width 142 height 23
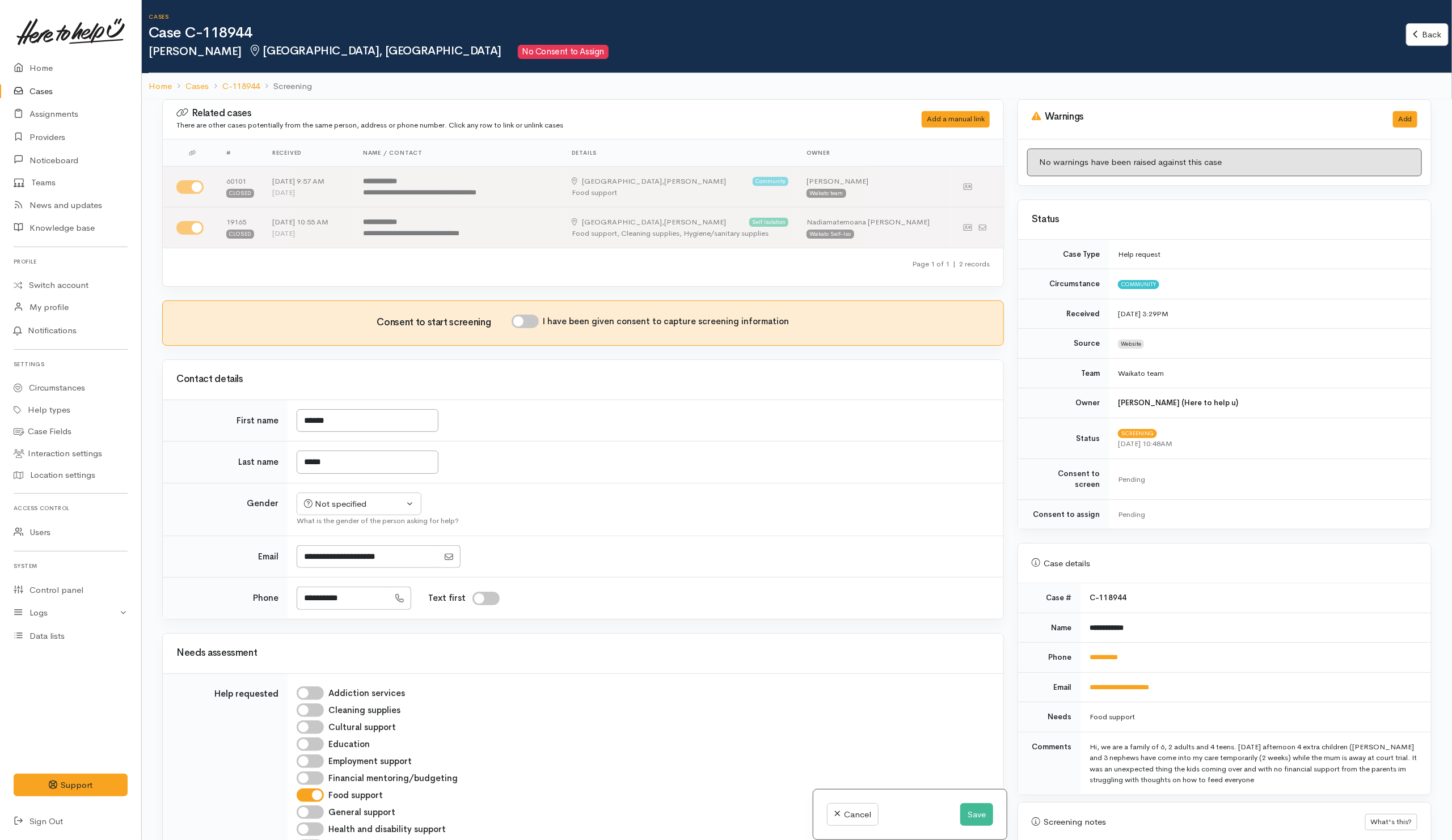
click at [535, 320] on input "I have been given consent to capture screening information" at bounding box center [525, 322] width 27 height 14
checkbox input "true"
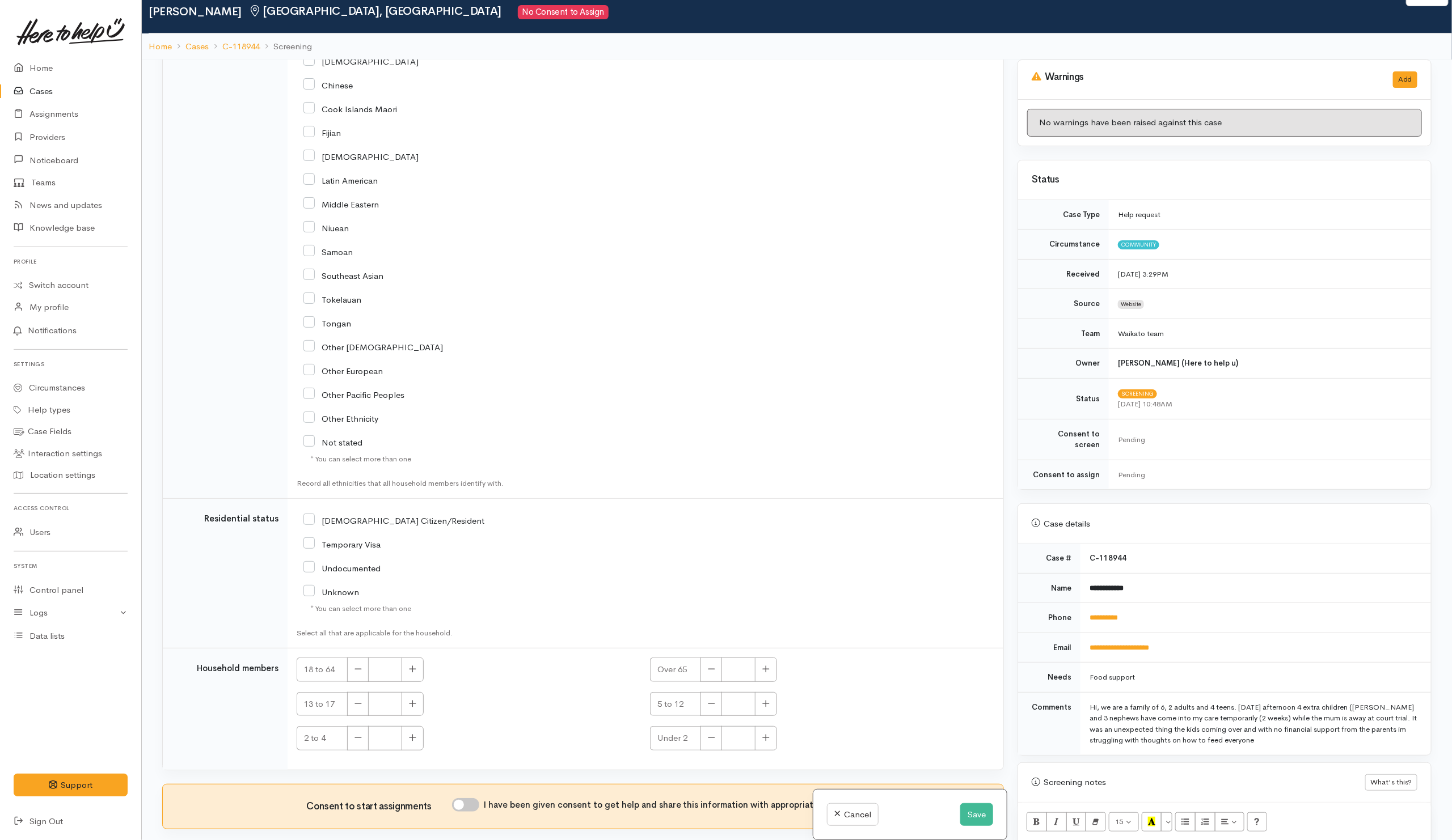
scroll to position [100, 0]
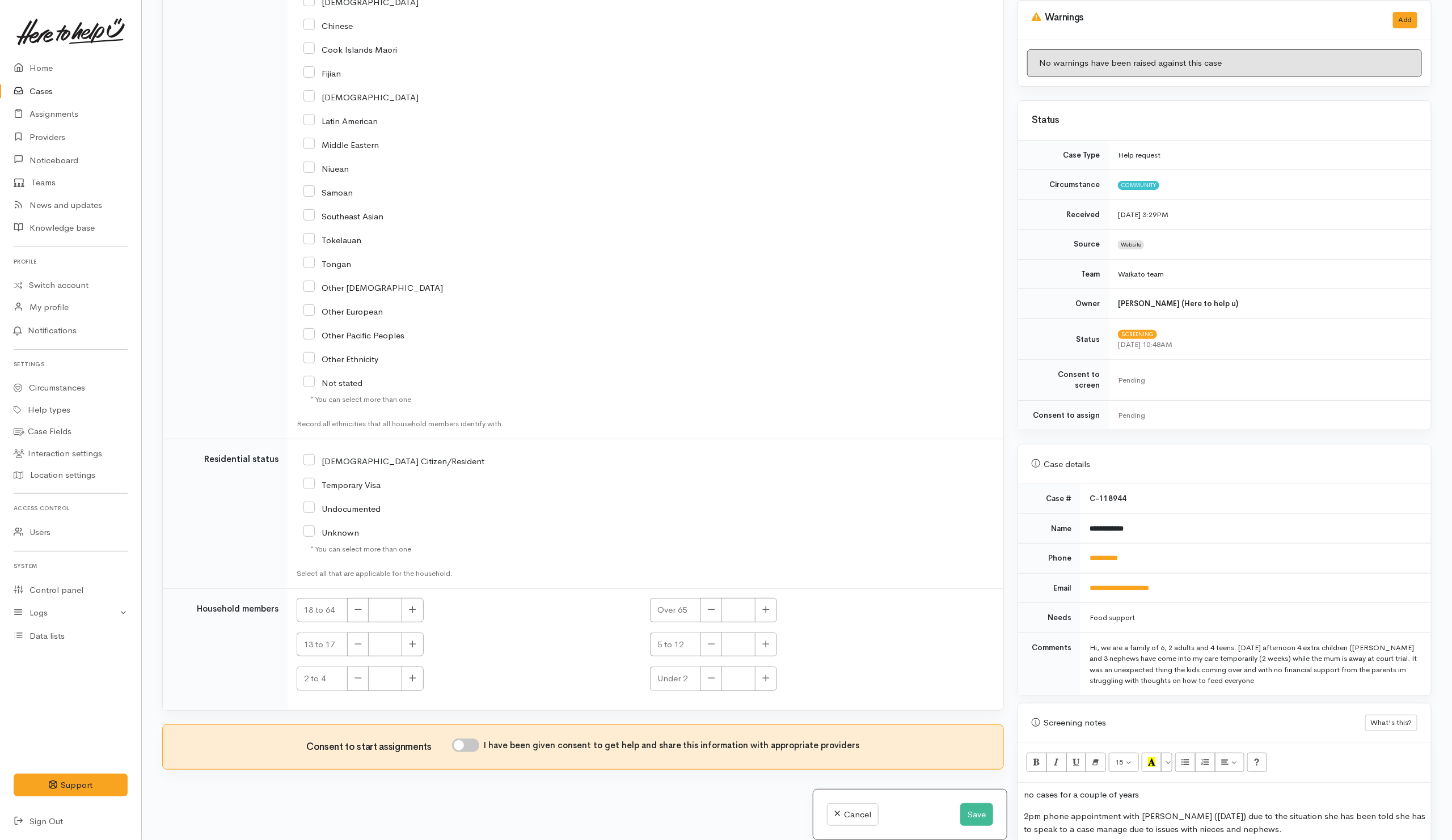
click at [474, 741] on input "I have been given consent to get help and share this information with appropria…" at bounding box center [466, 745] width 27 height 14
checkbox input "true"
click at [960, 814] on button "Save" at bounding box center [976, 815] width 33 height 23
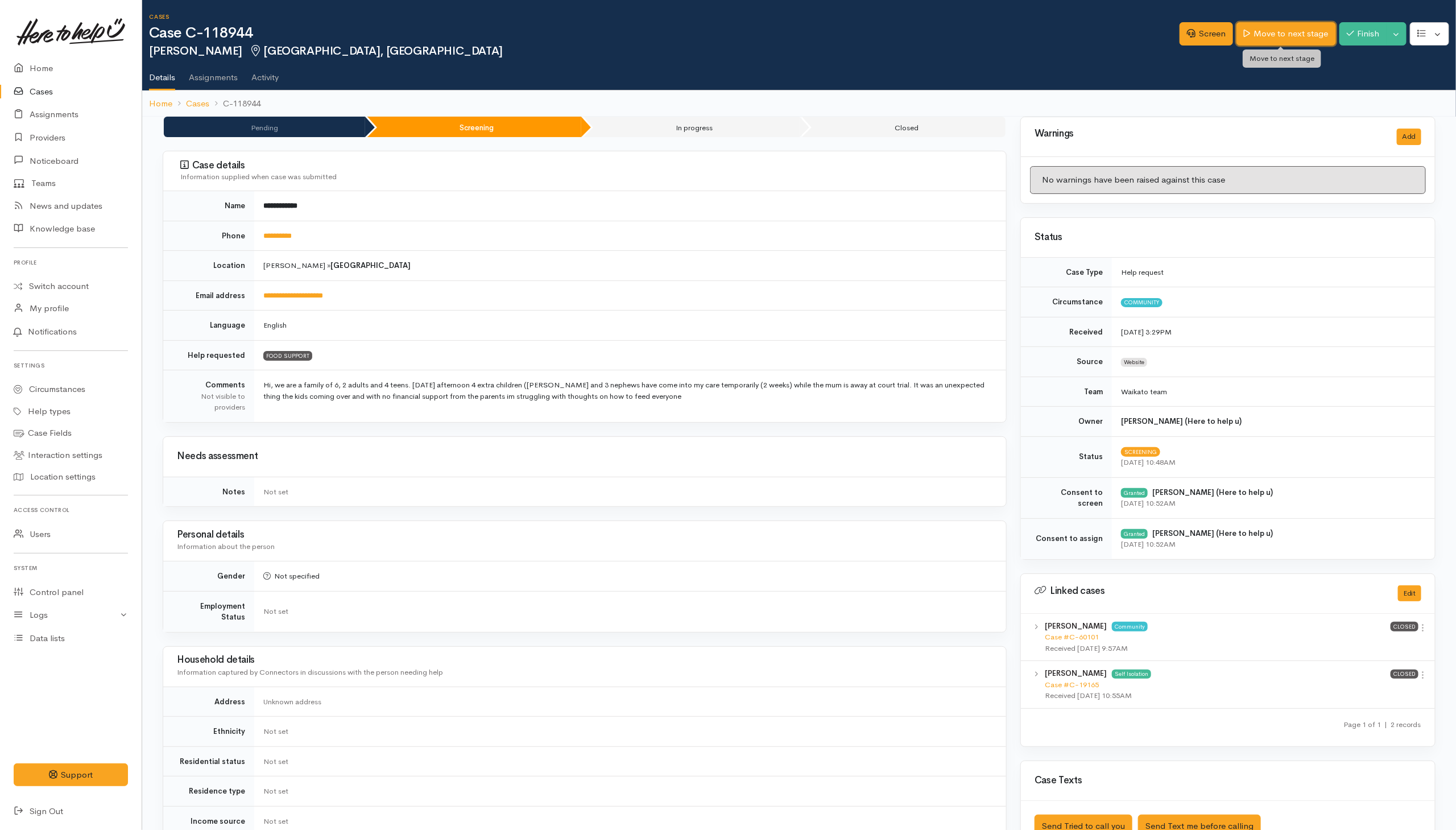
click at [1292, 37] on link "Move to next stage" at bounding box center [1285, 34] width 99 height 23
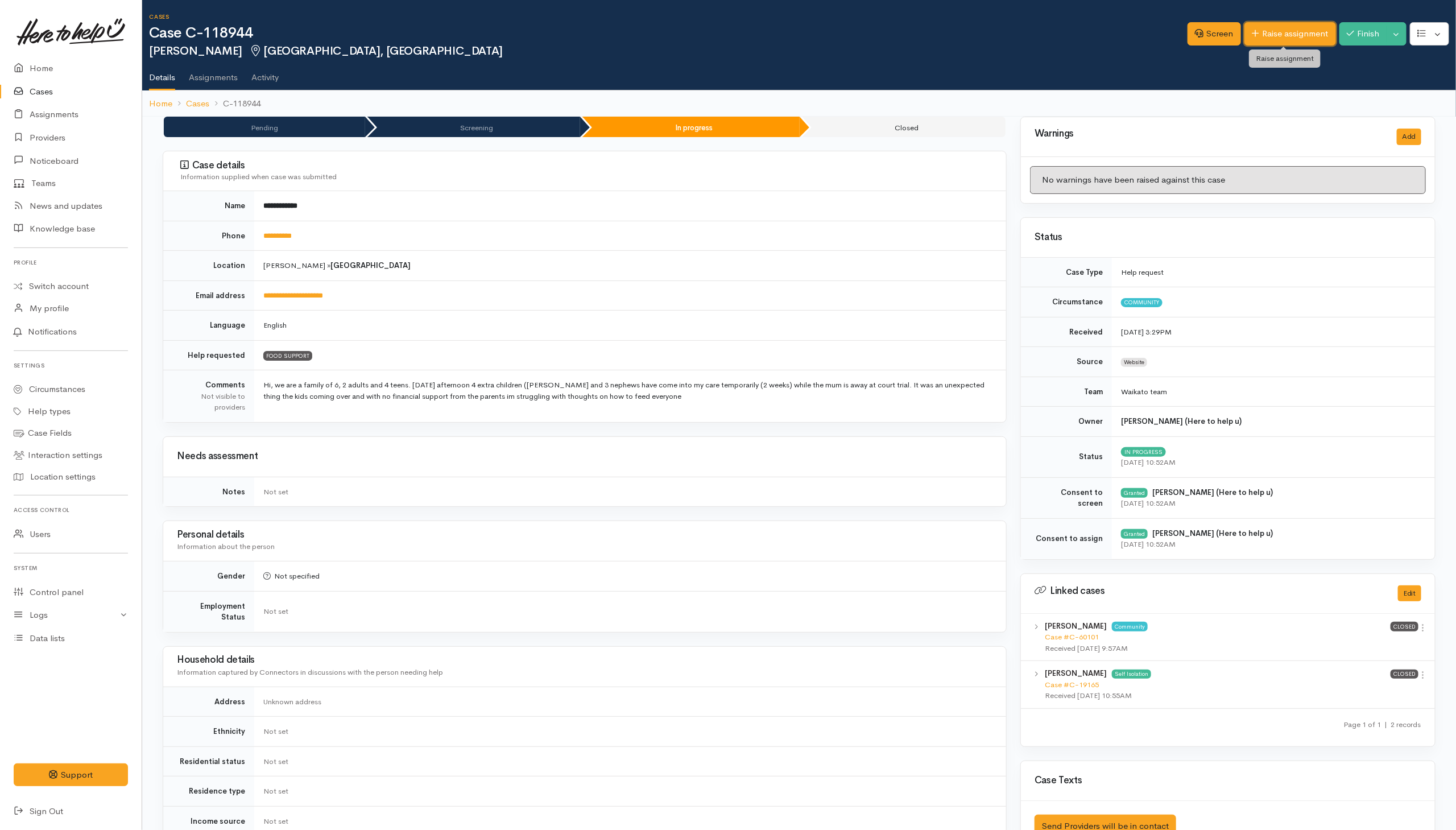
click at [1262, 34] on link "Raise assignment" at bounding box center [1290, 34] width 91 height 23
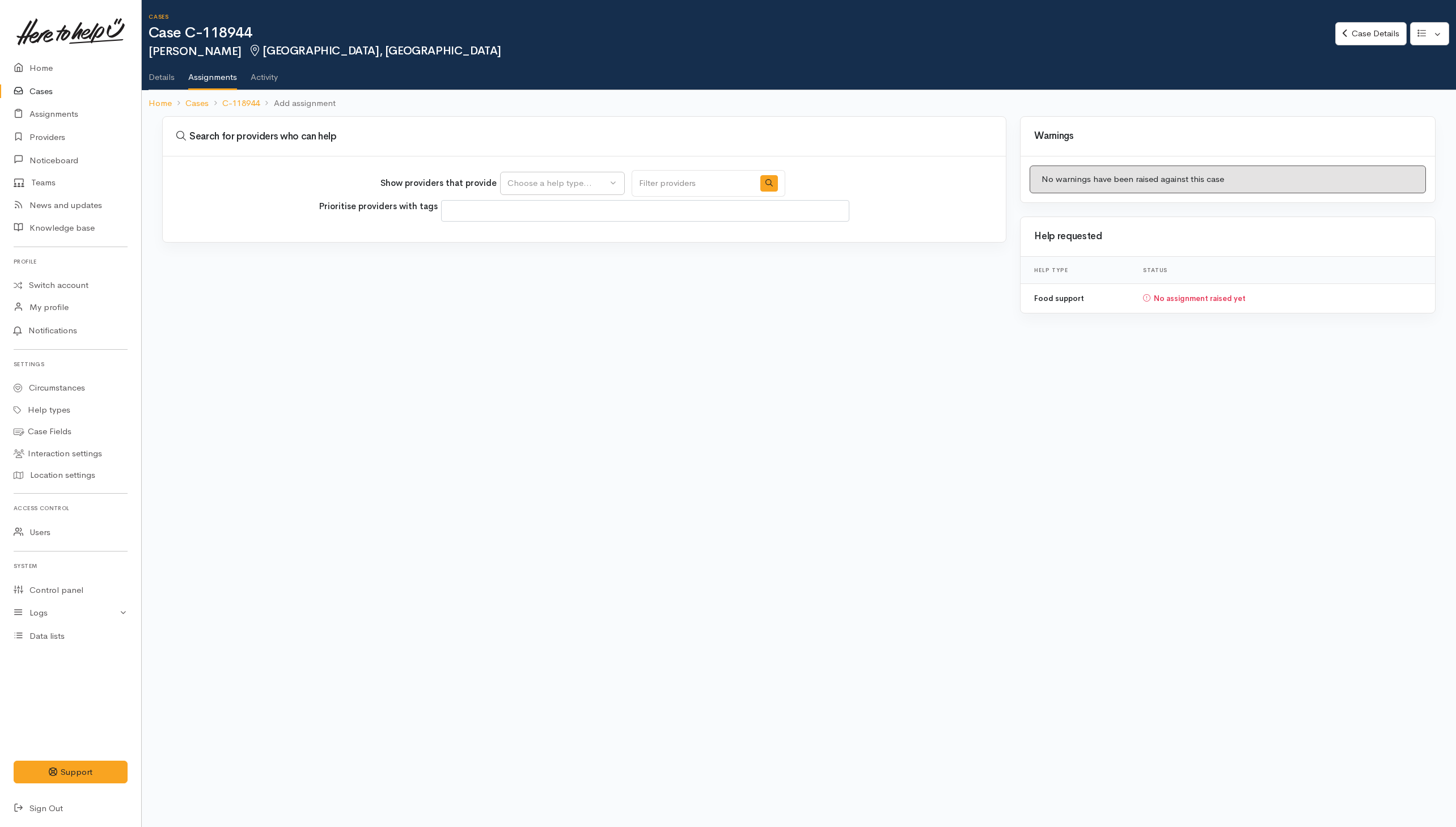
select select
click at [557, 184] on div "Choose a help type..." at bounding box center [557, 183] width 100 height 13
click at [529, 241] on span "Food support" at bounding box center [540, 237] width 53 height 13
select select "3"
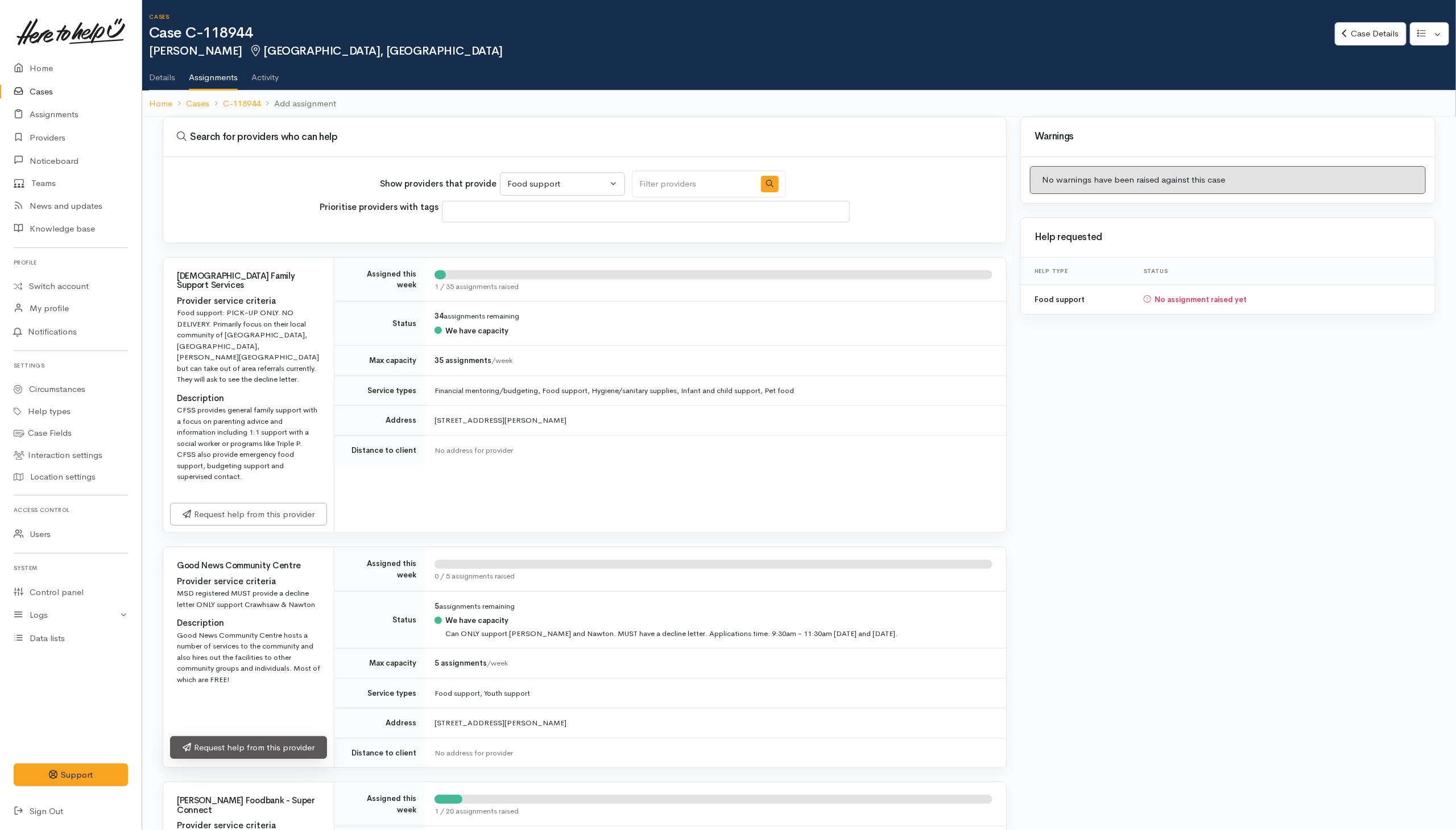
click at [195, 736] on link "Request help from this provider" at bounding box center [248, 748] width 157 height 23
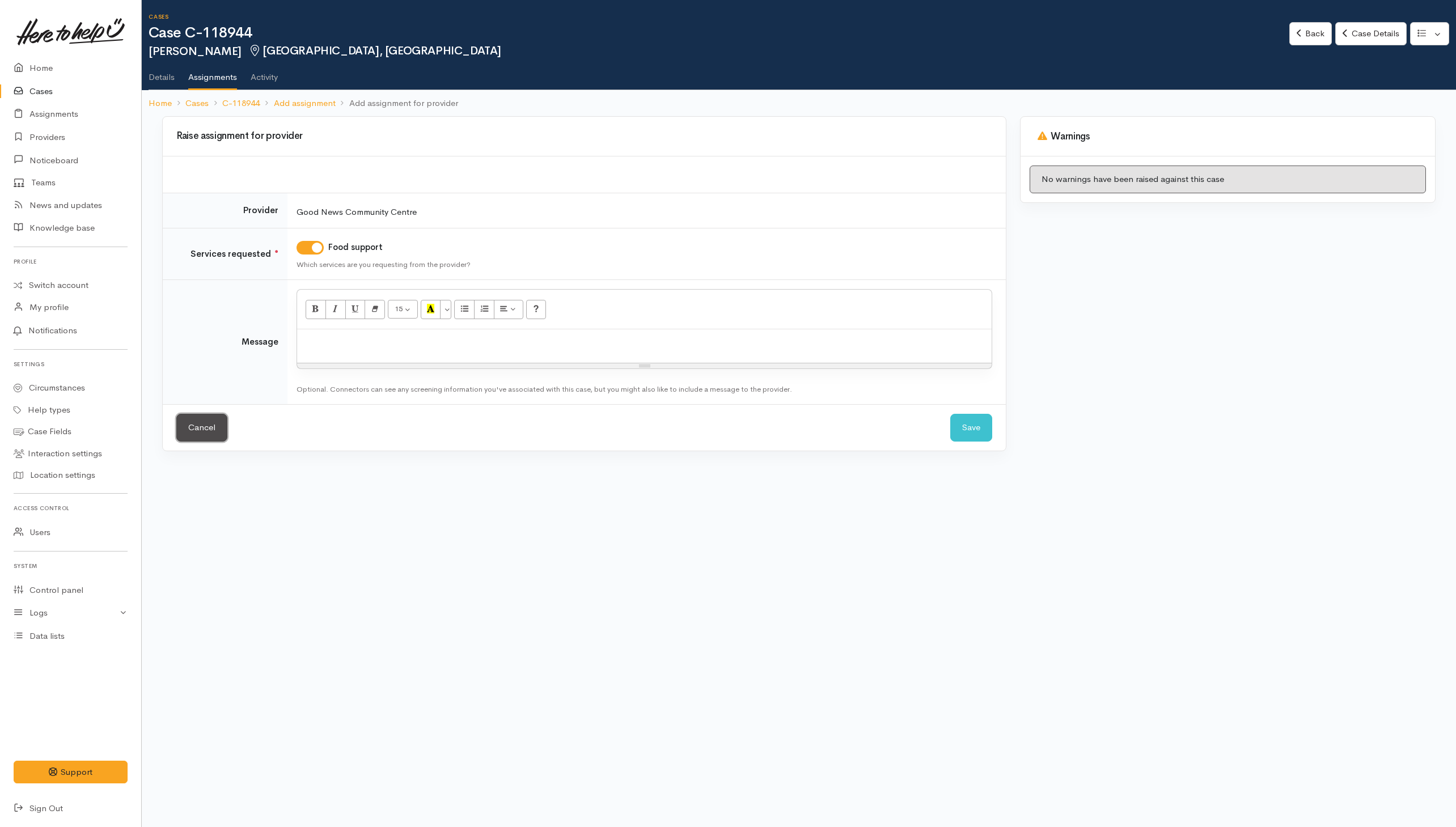
click at [202, 431] on link "Cancel" at bounding box center [201, 427] width 51 height 28
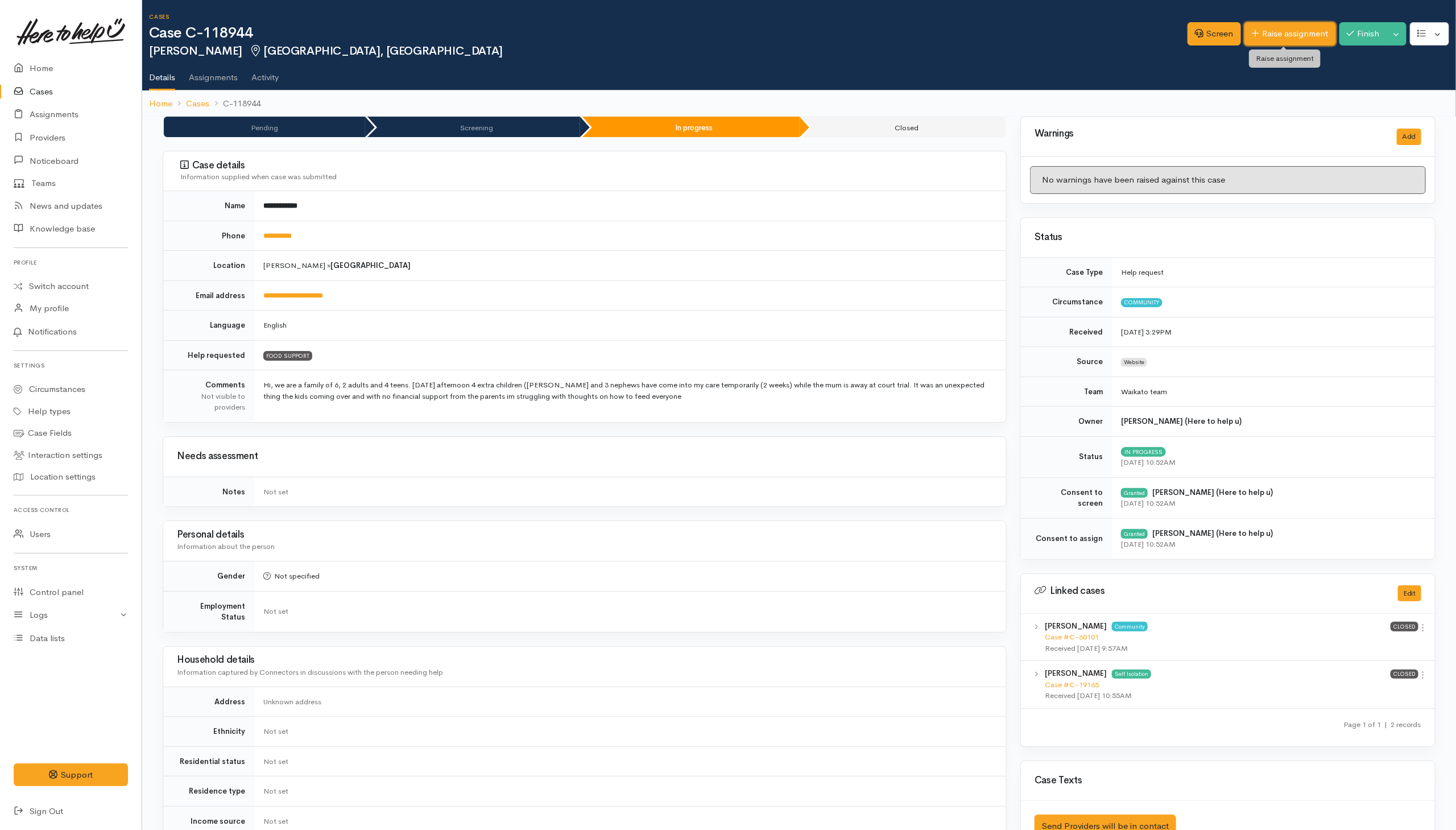
click at [1262, 42] on link "Raise assignment" at bounding box center [1290, 34] width 91 height 23
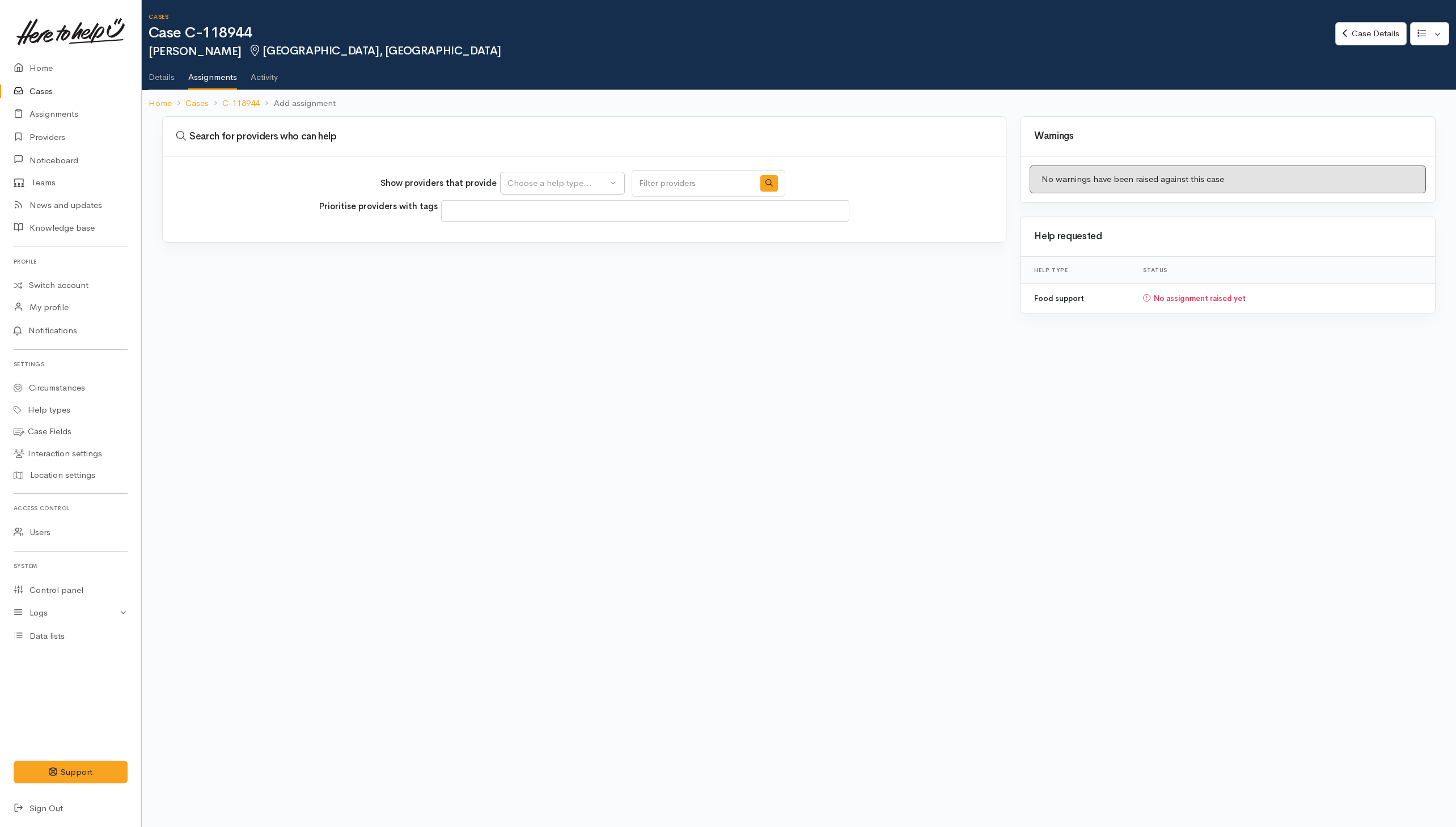
select select
click at [578, 174] on button "Choose a help type..." at bounding box center [561, 184] width 125 height 23
click at [519, 249] on div "Food support" at bounding box center [561, 223] width 125 height 55
click at [577, 170] on div "Show providers that provide Food support Choose a help type... Food support Pri…" at bounding box center [584, 199] width 842 height 86
click at [582, 187] on div "Choose a help type..." at bounding box center [557, 183] width 100 height 13
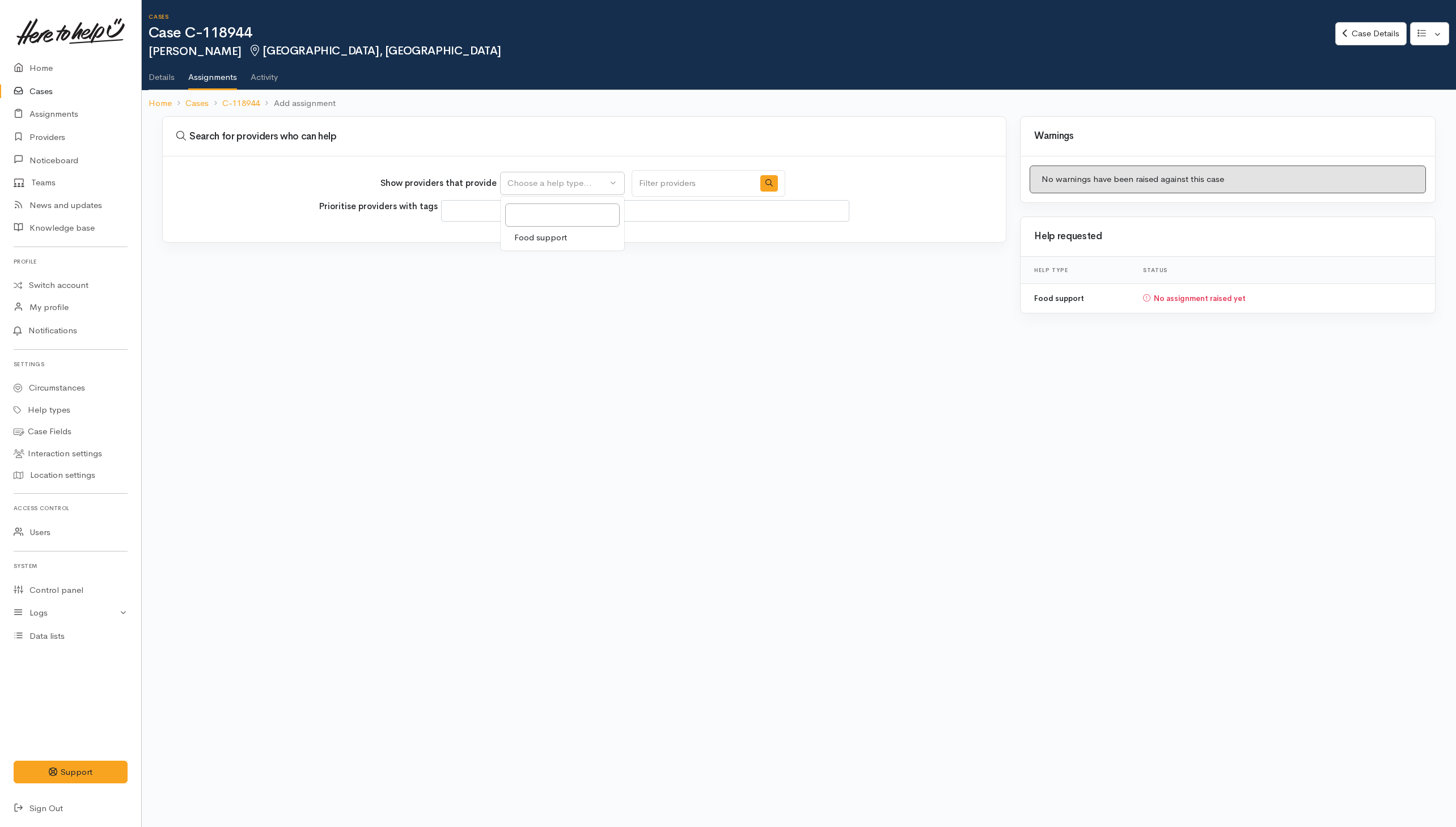
click at [547, 243] on span "Food support" at bounding box center [540, 237] width 53 height 13
select select "3"
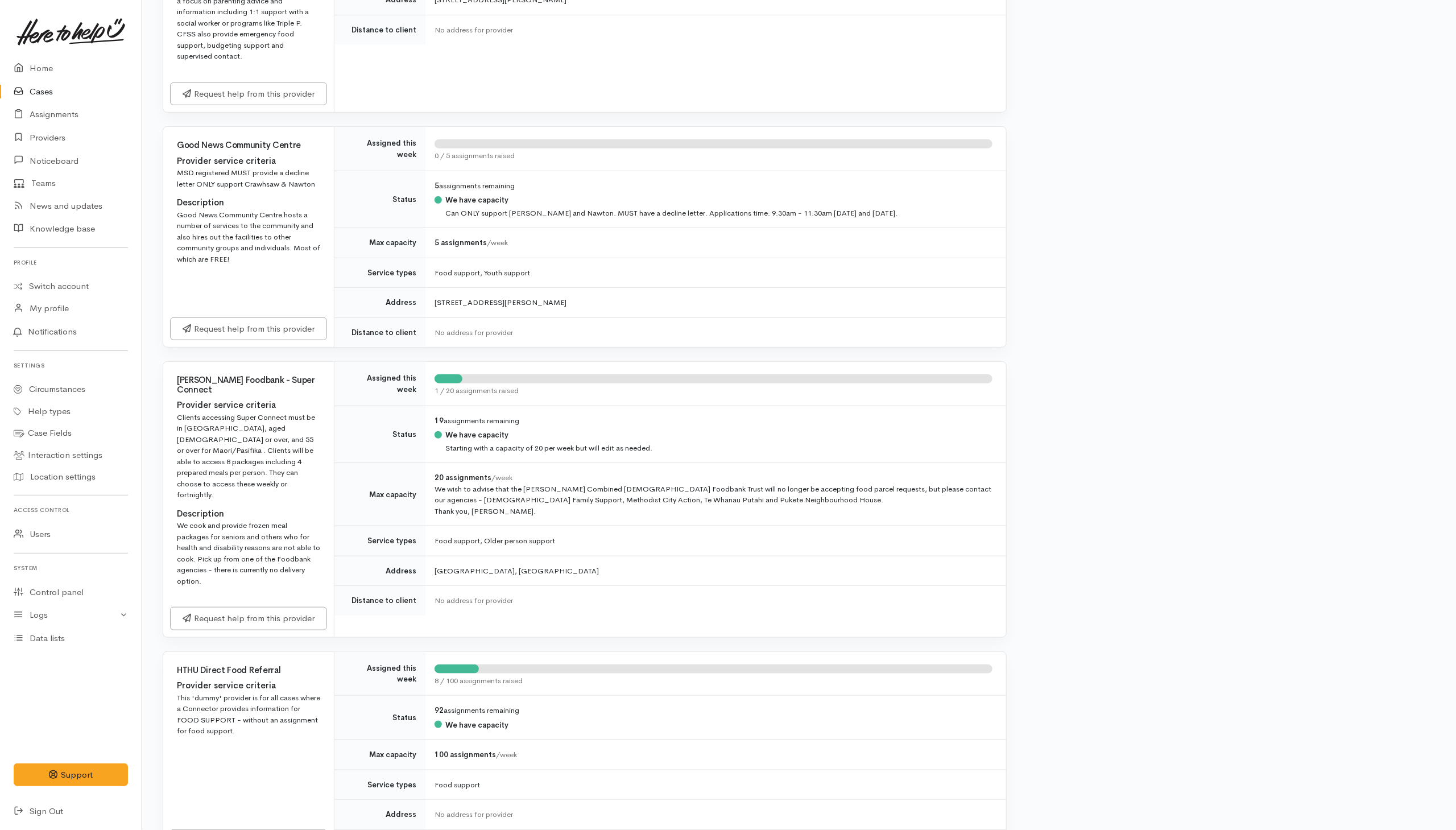
scroll to position [427, 0]
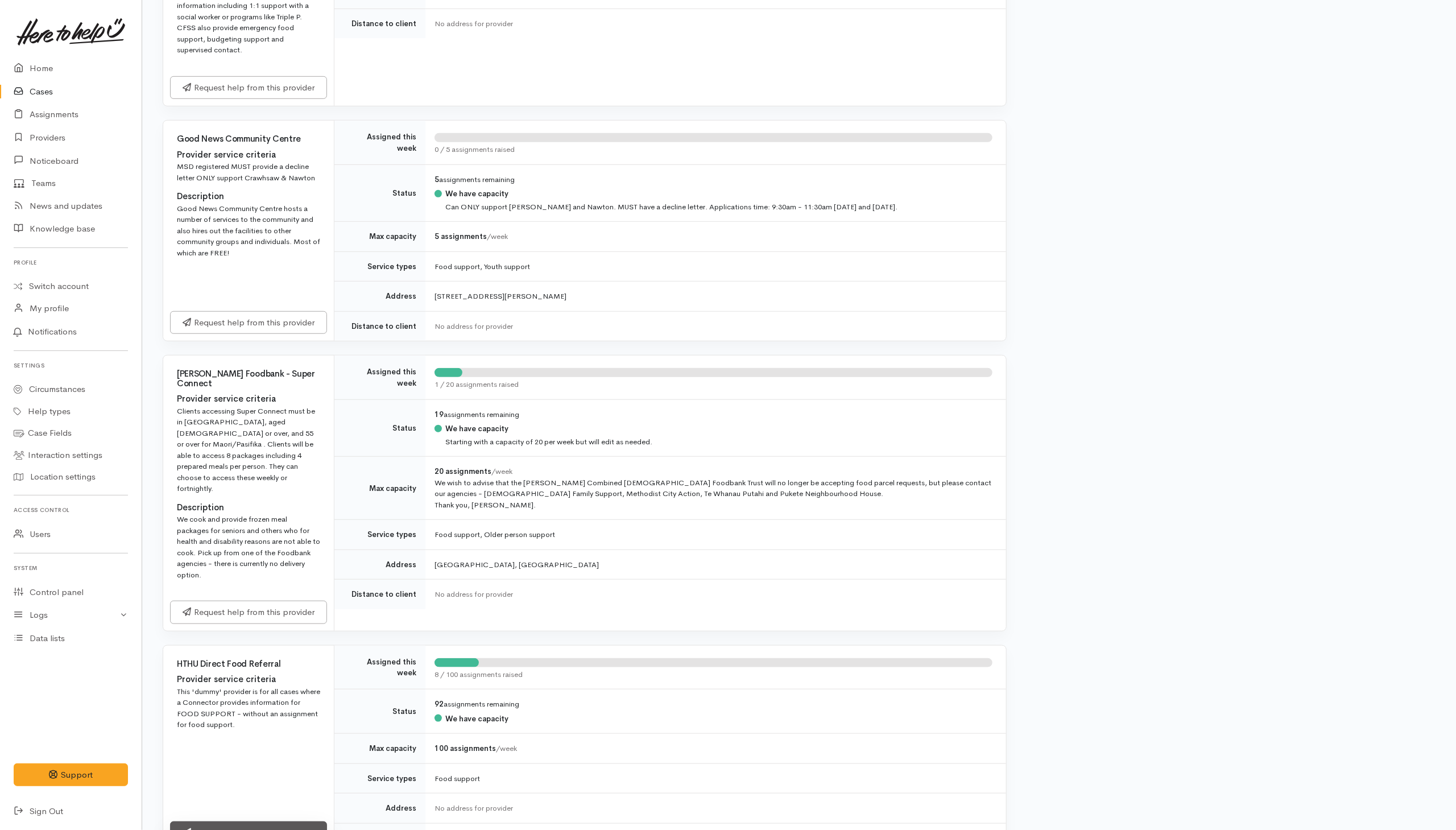
click at [207, 821] on link "Request help from this provider" at bounding box center [248, 833] width 157 height 23
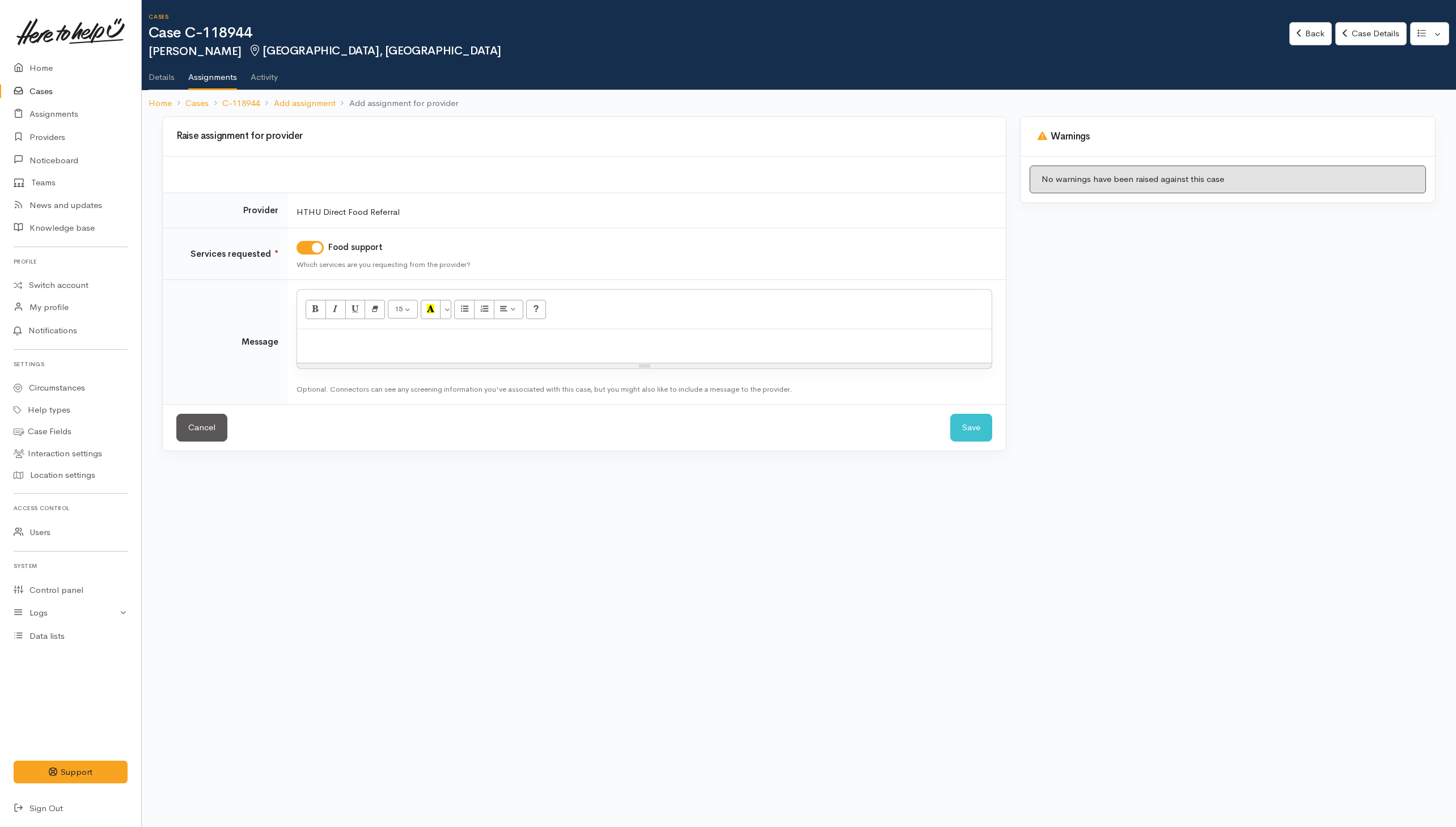
click at [678, 342] on p at bounding box center [643, 341] width 683 height 13
drag, startPoint x: 974, startPoint y: 434, endPoint x: 981, endPoint y: 432, distance: 7.3
click at [976, 432] on button "Save" at bounding box center [970, 427] width 42 height 28
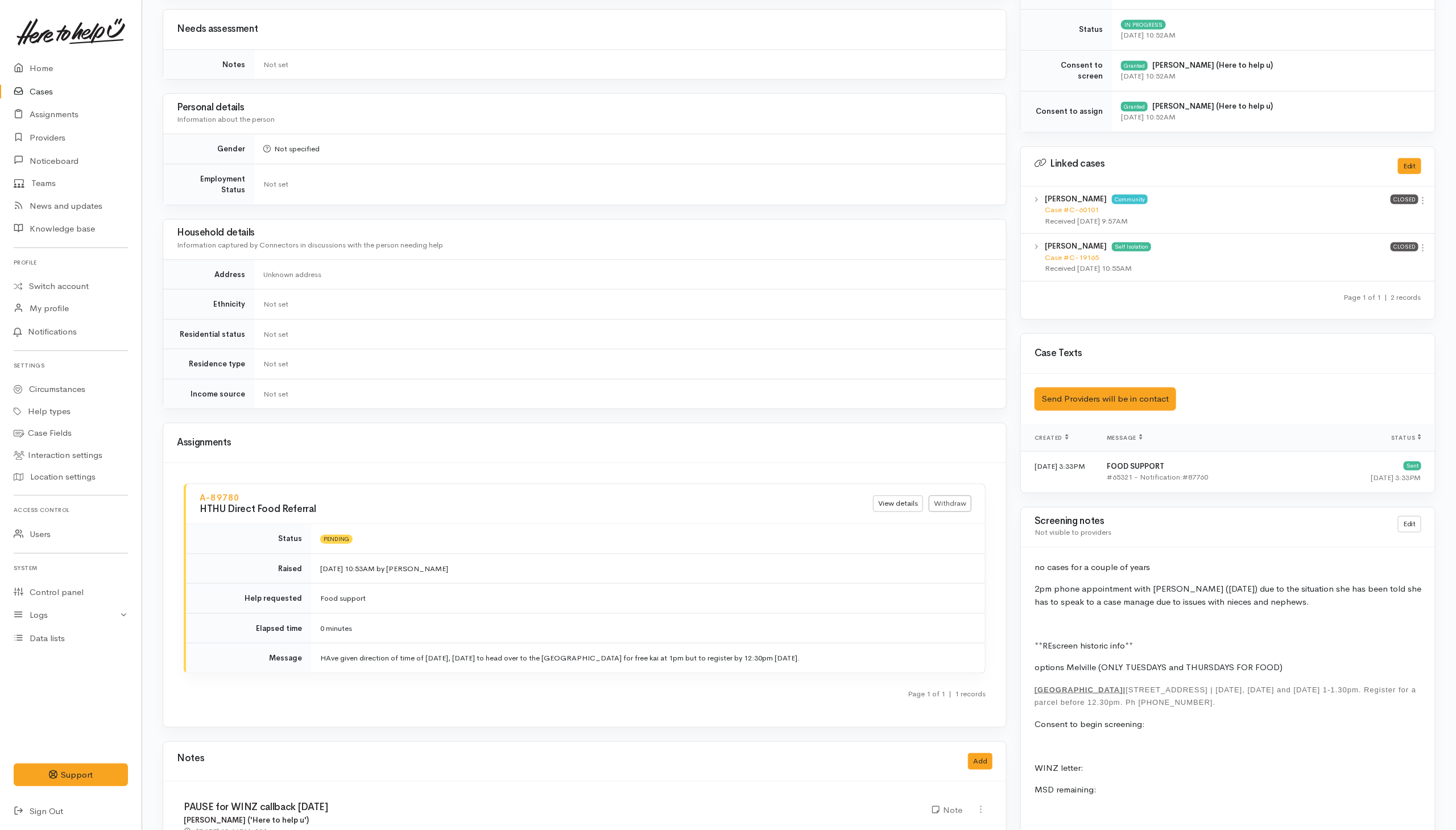
scroll to position [597, 0]
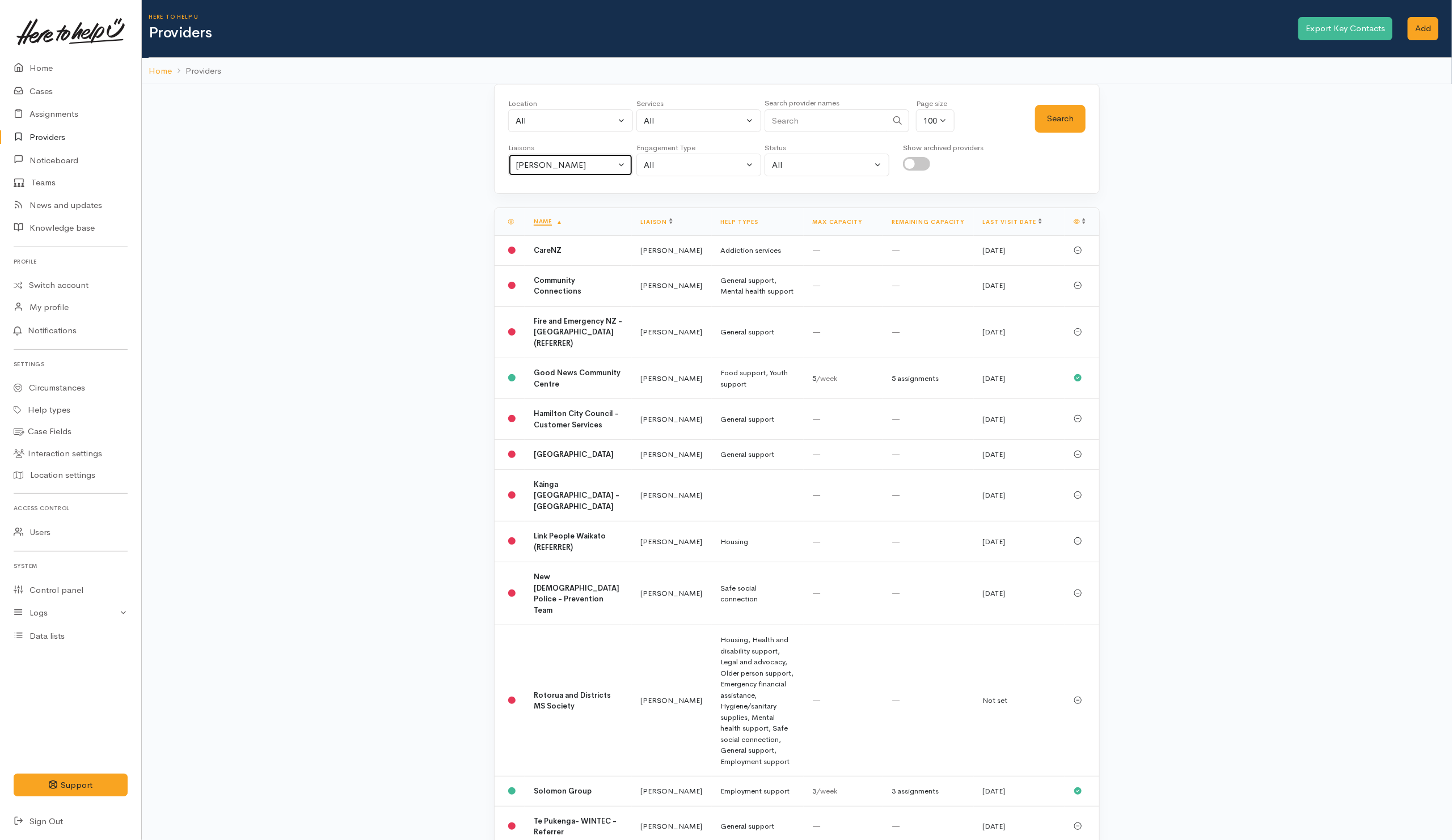
click at [580, 158] on button "Helena Kaufononga" at bounding box center [570, 165] width 125 height 23
drag, startPoint x: 539, startPoint y: 221, endPoint x: 767, endPoint y: 159, distance: 236.3
click at [541, 220] on link "All" at bounding box center [570, 219] width 124 height 17
select select "null"
click at [803, 128] on input "Search" at bounding box center [826, 121] width 123 height 23
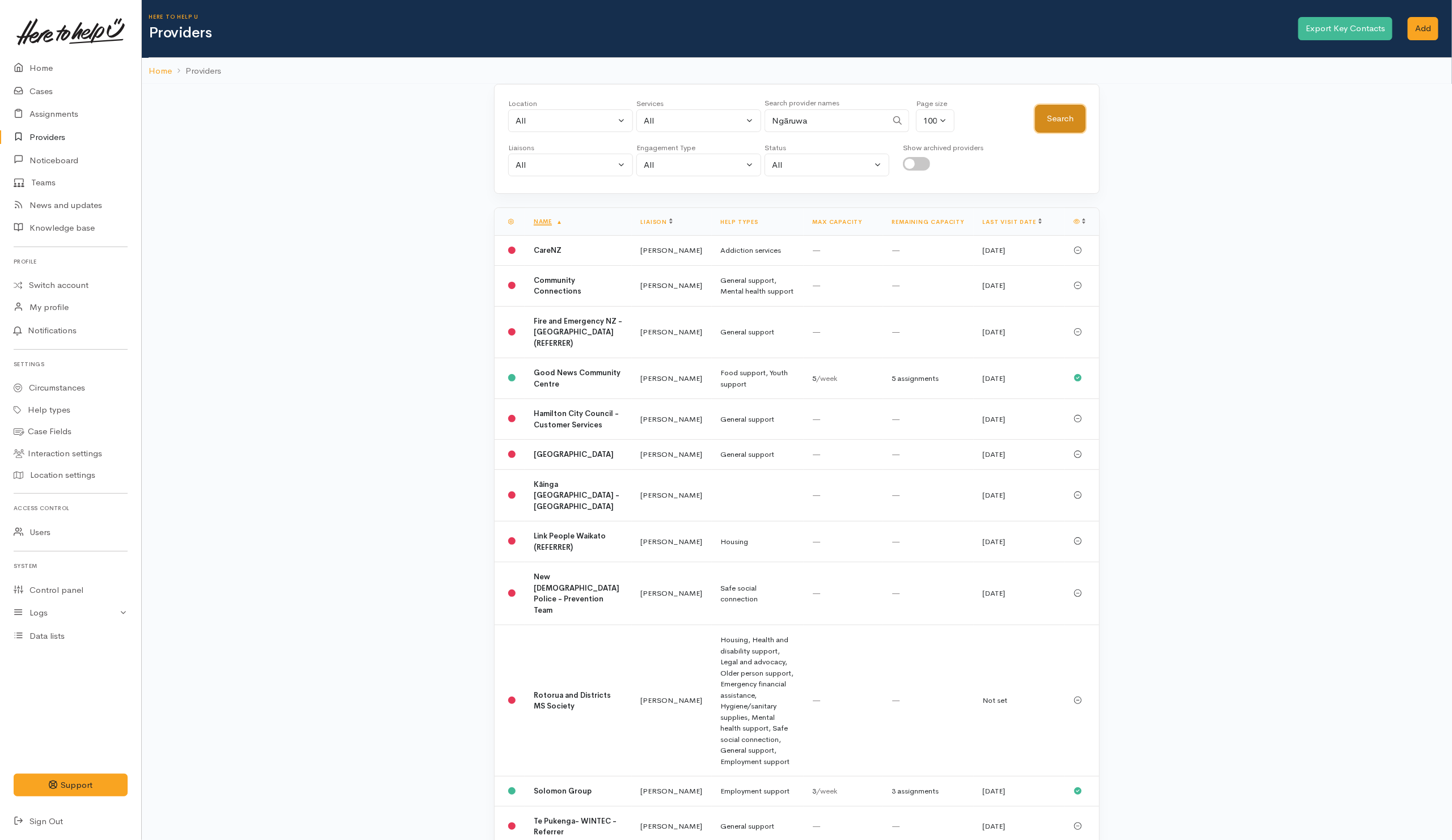
click at [1035, 125] on button "Search" at bounding box center [1060, 119] width 50 height 28
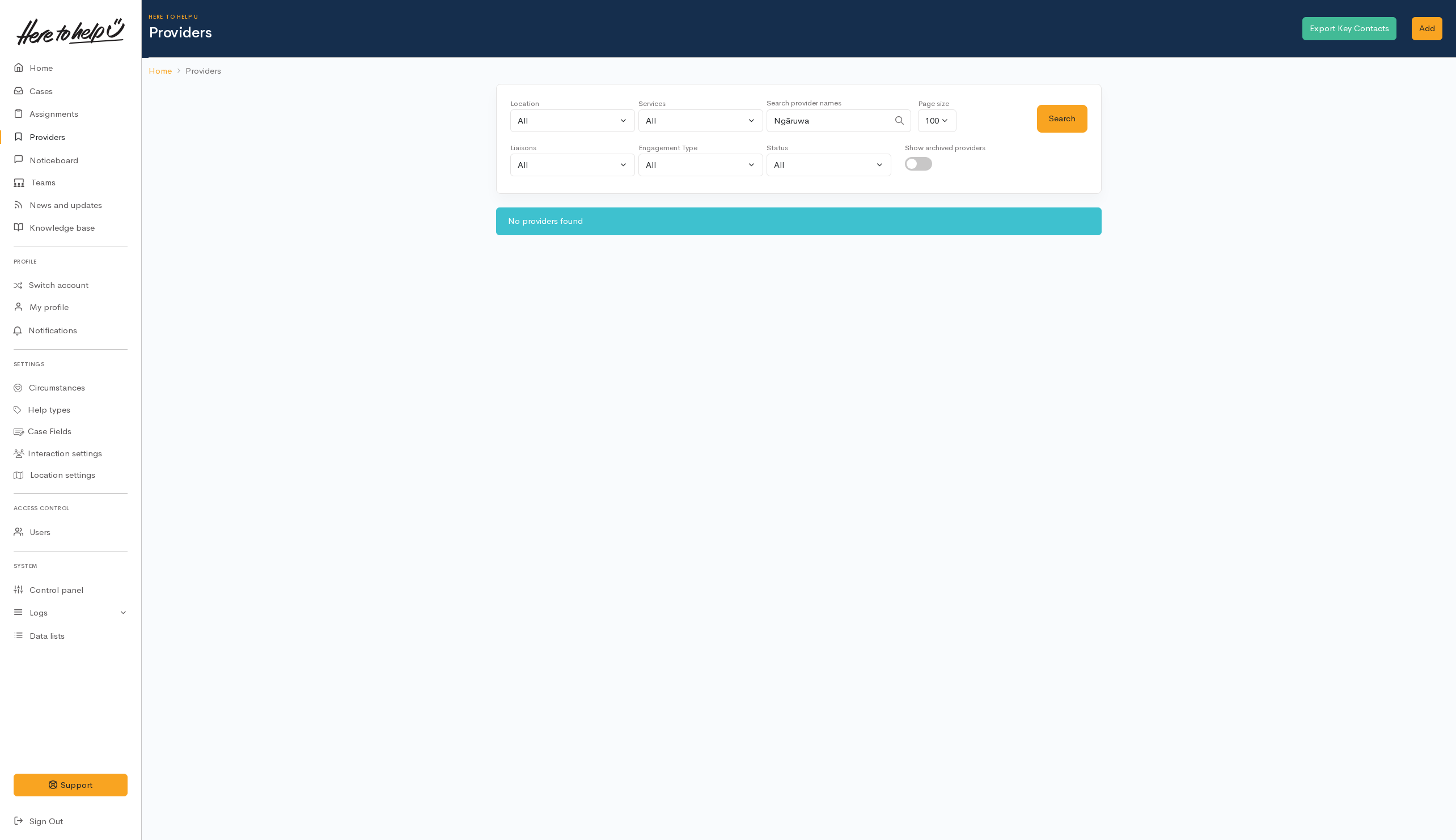
click at [792, 126] on input "Ngāruwa" at bounding box center [827, 121] width 123 height 23
click at [1087, 117] on button "Search" at bounding box center [1062, 119] width 50 height 28
click at [1082, 117] on button "Search" at bounding box center [1062, 119] width 50 height 28
click at [789, 123] on input "Ngāruwa" at bounding box center [827, 121] width 123 height 23
click at [1054, 126] on button "Search" at bounding box center [1062, 119] width 50 height 28
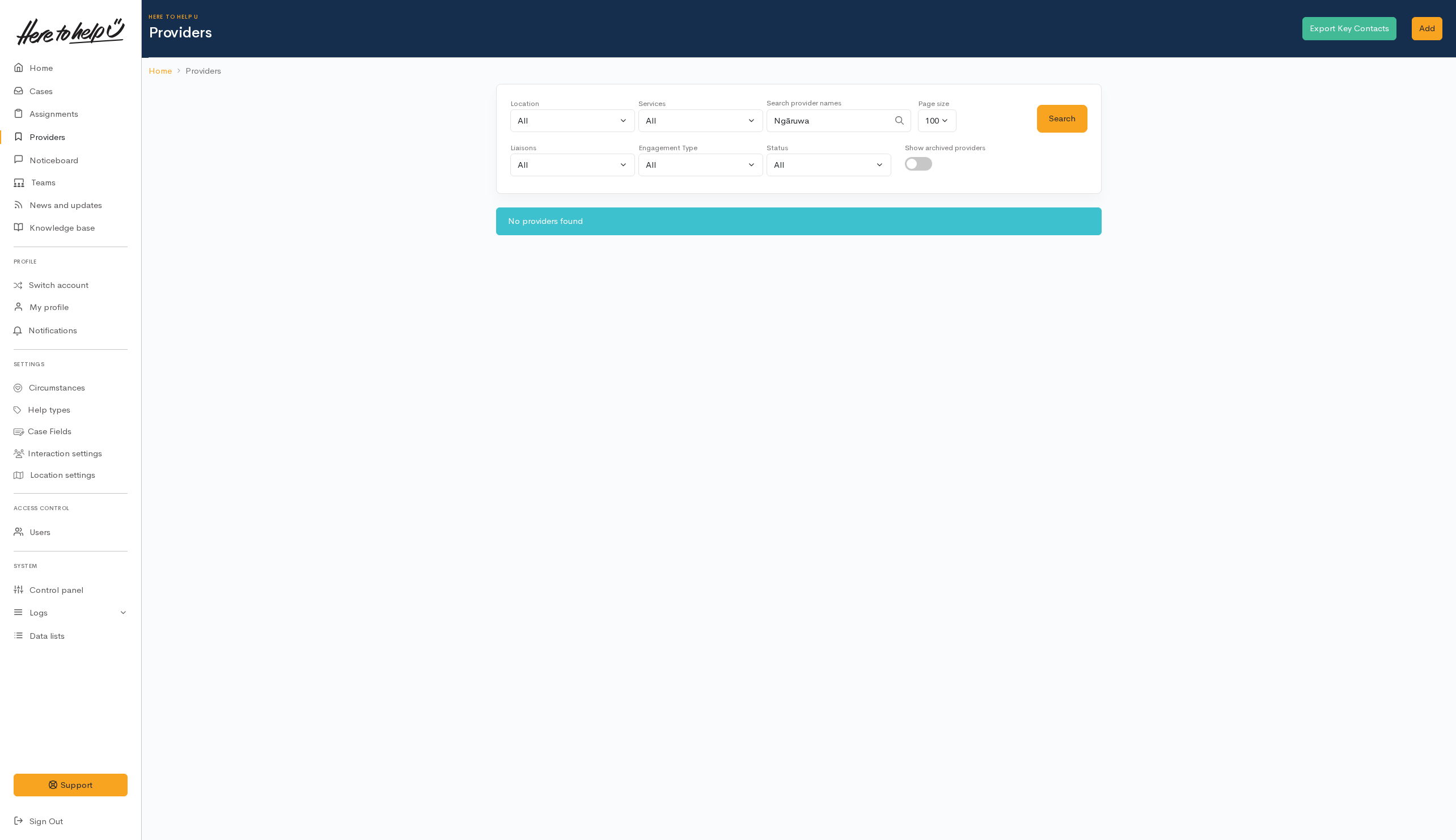
drag, startPoint x: 847, startPoint y: 121, endPoint x: 683, endPoint y: 121, distance: 164.0
click at [683, 121] on div "Location All Tauranga Eastern Bay of Plenty - other Kawerau Ōhope Ōpōtiki Whaka…" at bounding box center [773, 118] width 527 height 41
type input "ruawahia"
click at [1042, 118] on button "Search" at bounding box center [1062, 119] width 50 height 28
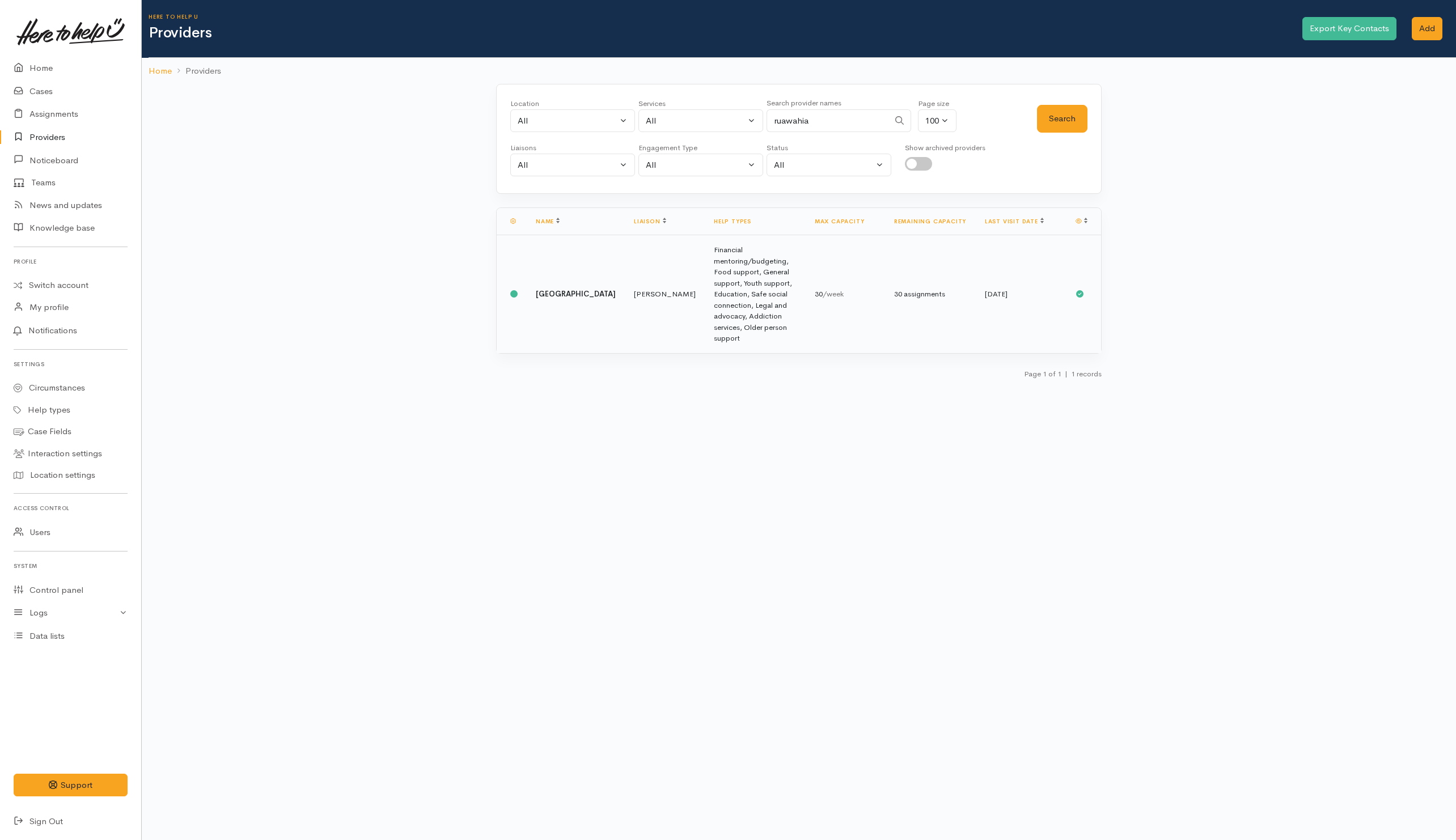
click at [541, 289] on b "Ngaruawahia Community House" at bounding box center [575, 294] width 80 height 10
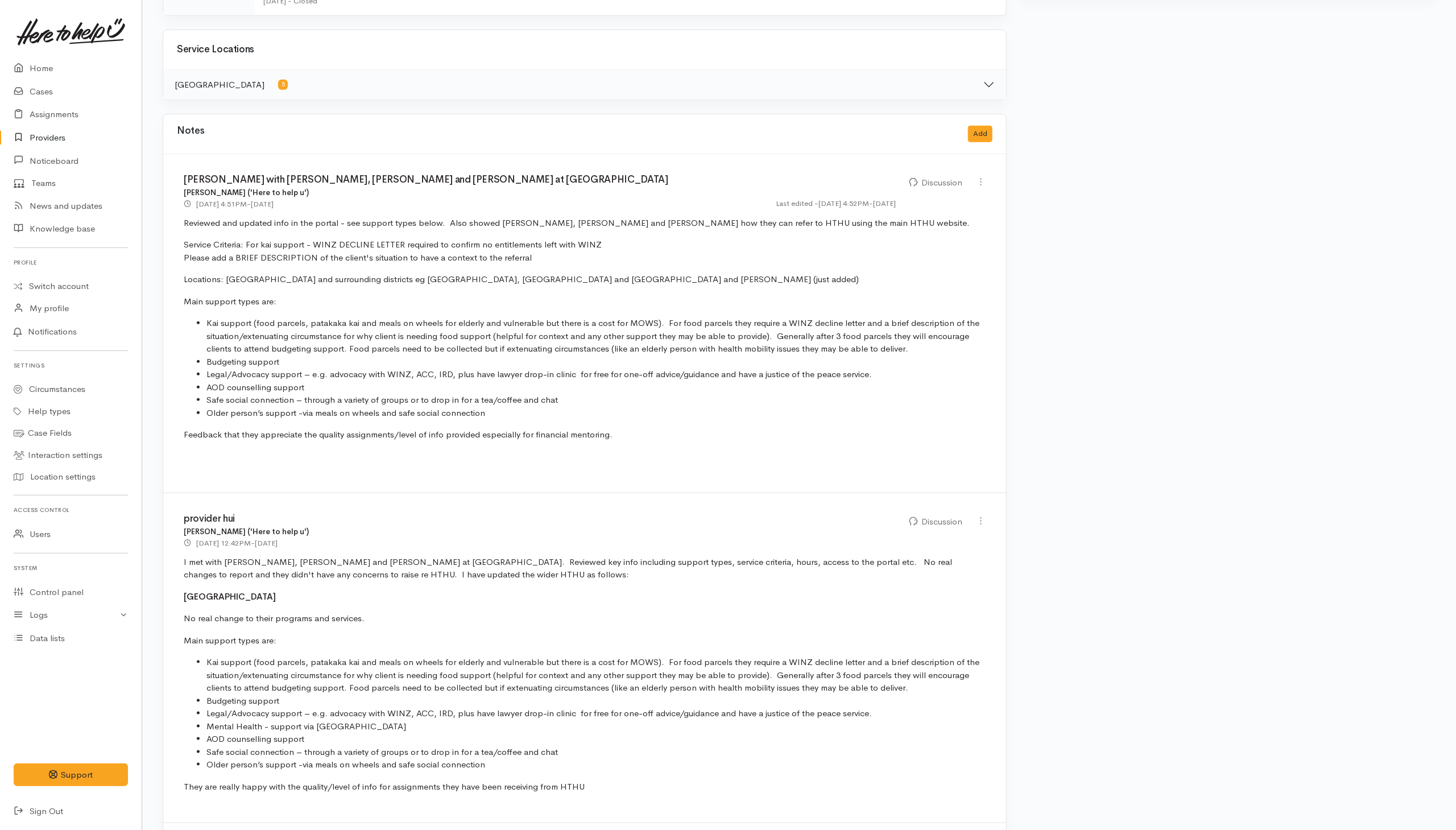
scroll to position [597, 0]
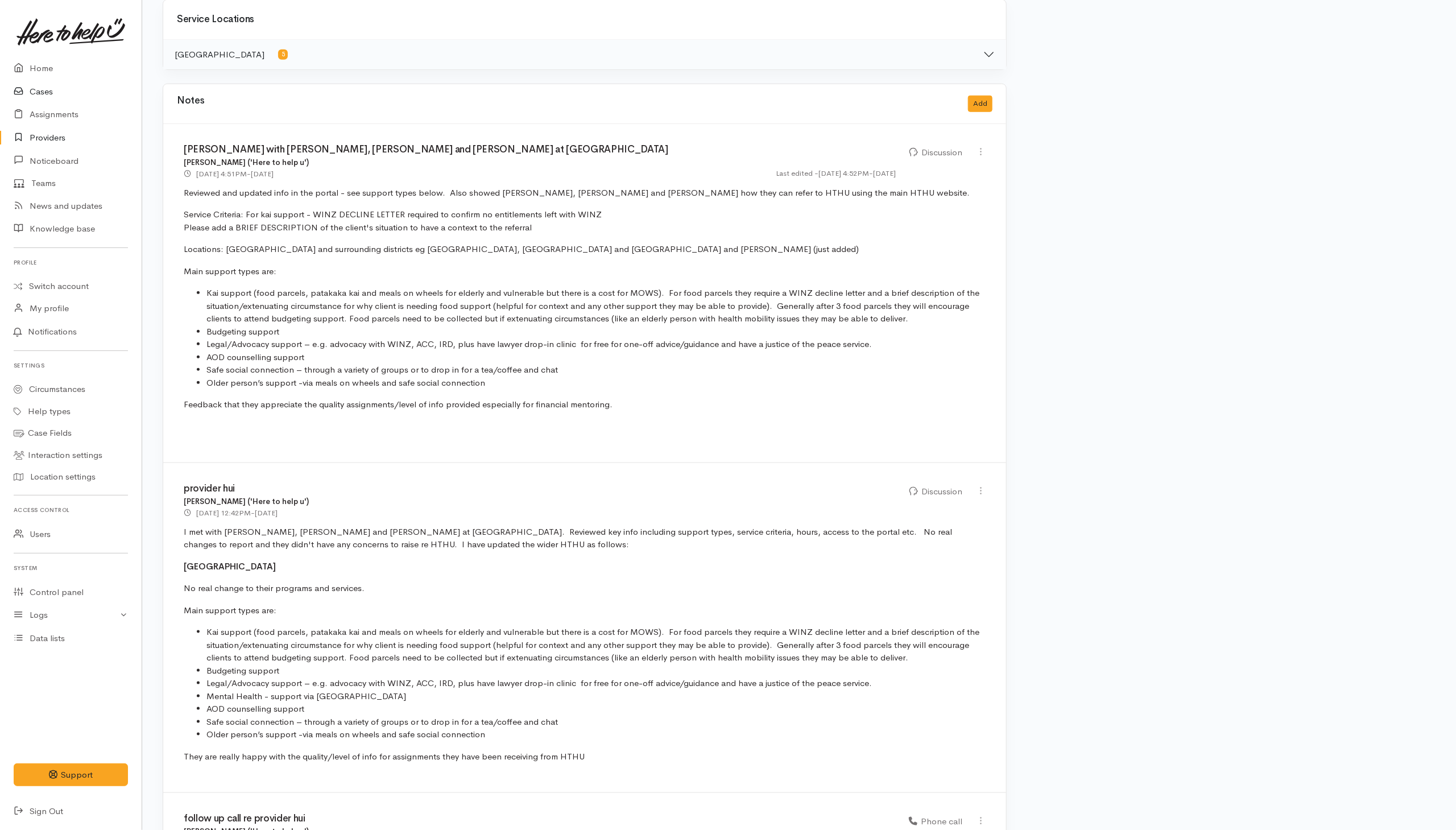
click at [48, 89] on link "Cases" at bounding box center [71, 92] width 142 height 23
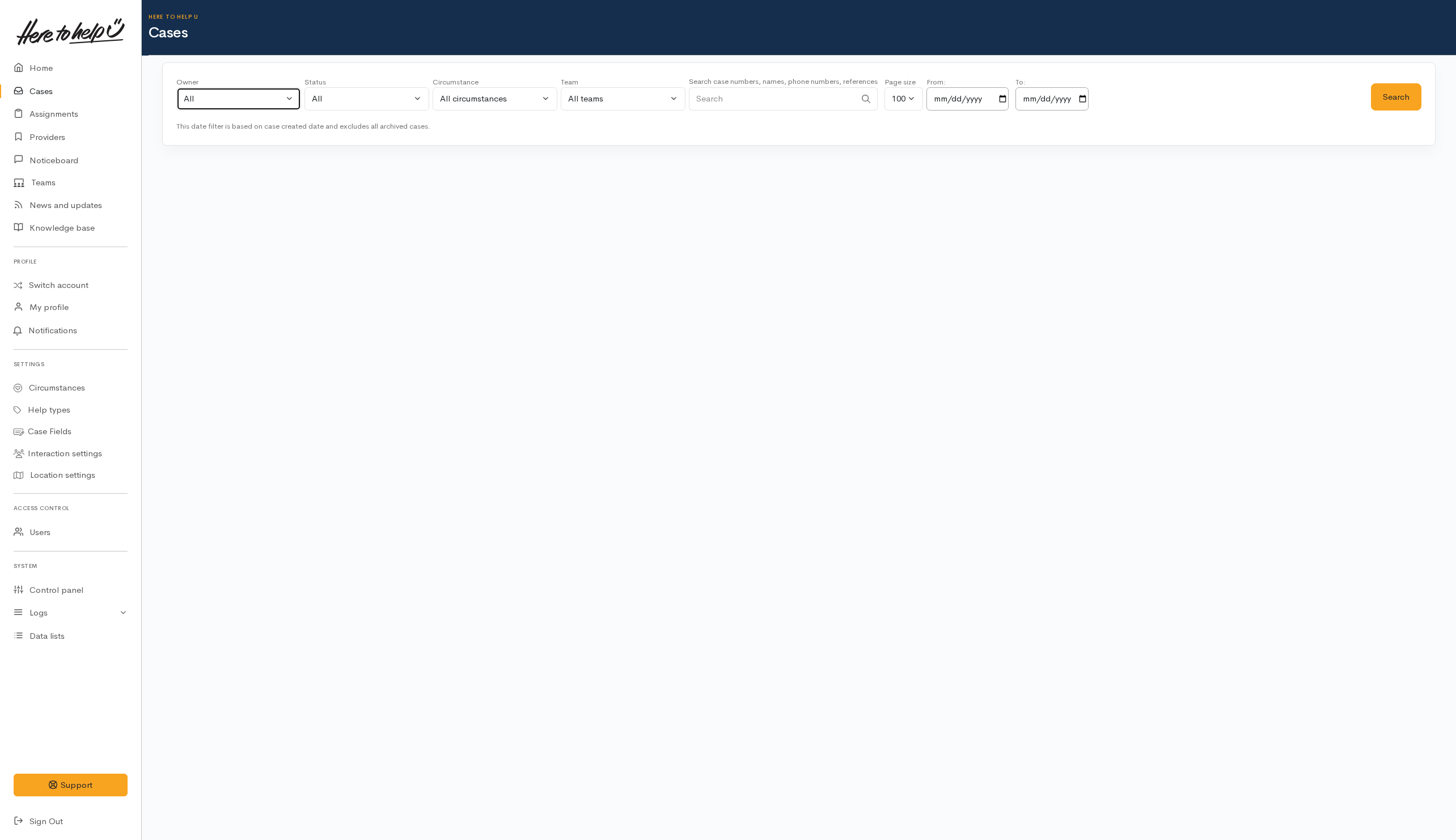
drag, startPoint x: 257, startPoint y: 99, endPoint x: 263, endPoint y: 56, distance: 43.4
click at [257, 99] on div "All" at bounding box center [233, 99] width 100 height 13
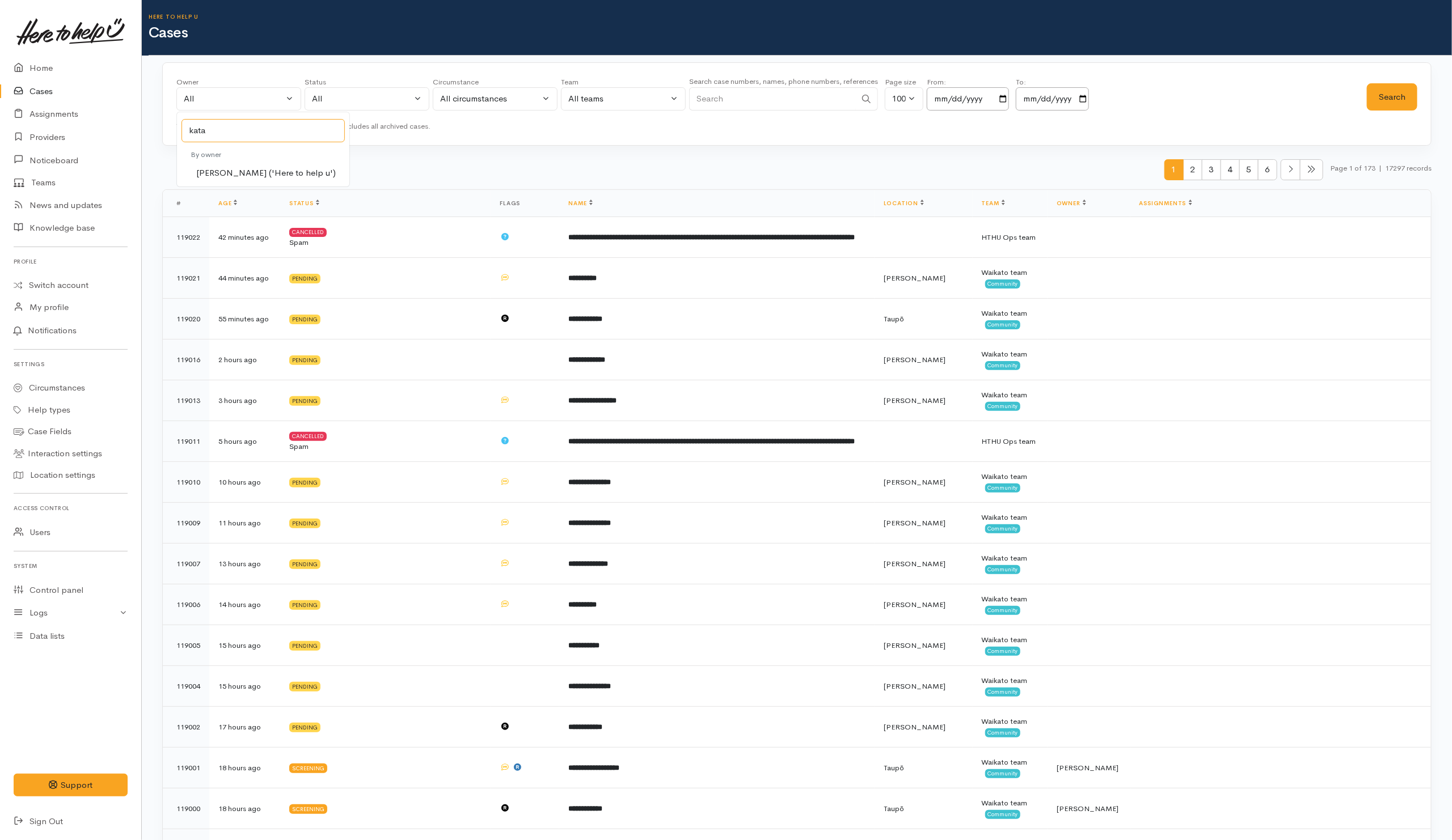
type input "kata"
click at [300, 168] on span "[PERSON_NAME] ('Here to help u')" at bounding box center [266, 172] width 139 height 13
select select "1252"
click at [376, 109] on button "All" at bounding box center [366, 99] width 125 height 23
click at [337, 175] on span "All current cases" at bounding box center [357, 172] width 64 height 13
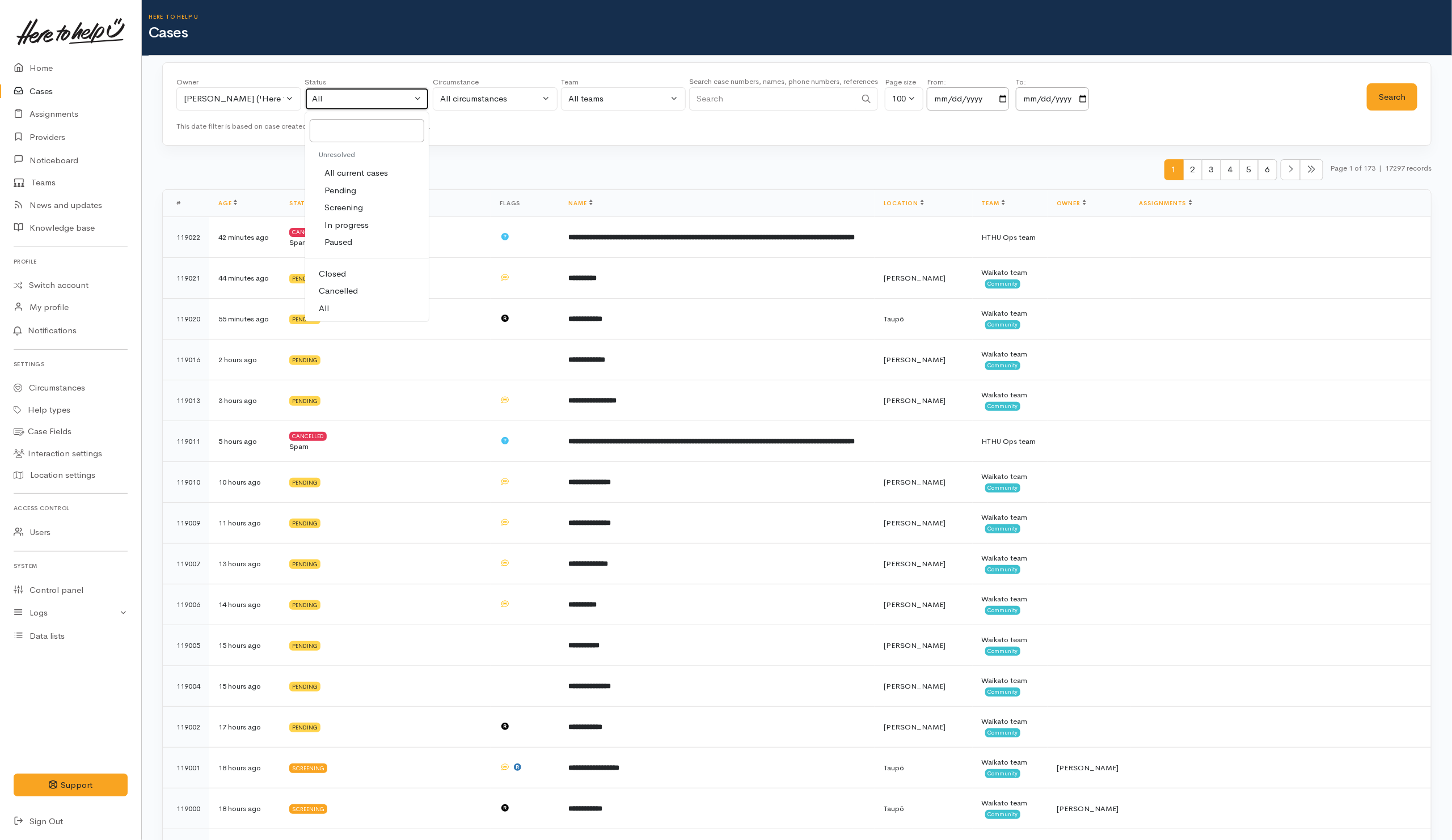
select select "Unresolved"
click at [1390, 93] on button "Search" at bounding box center [1392, 97] width 50 height 28
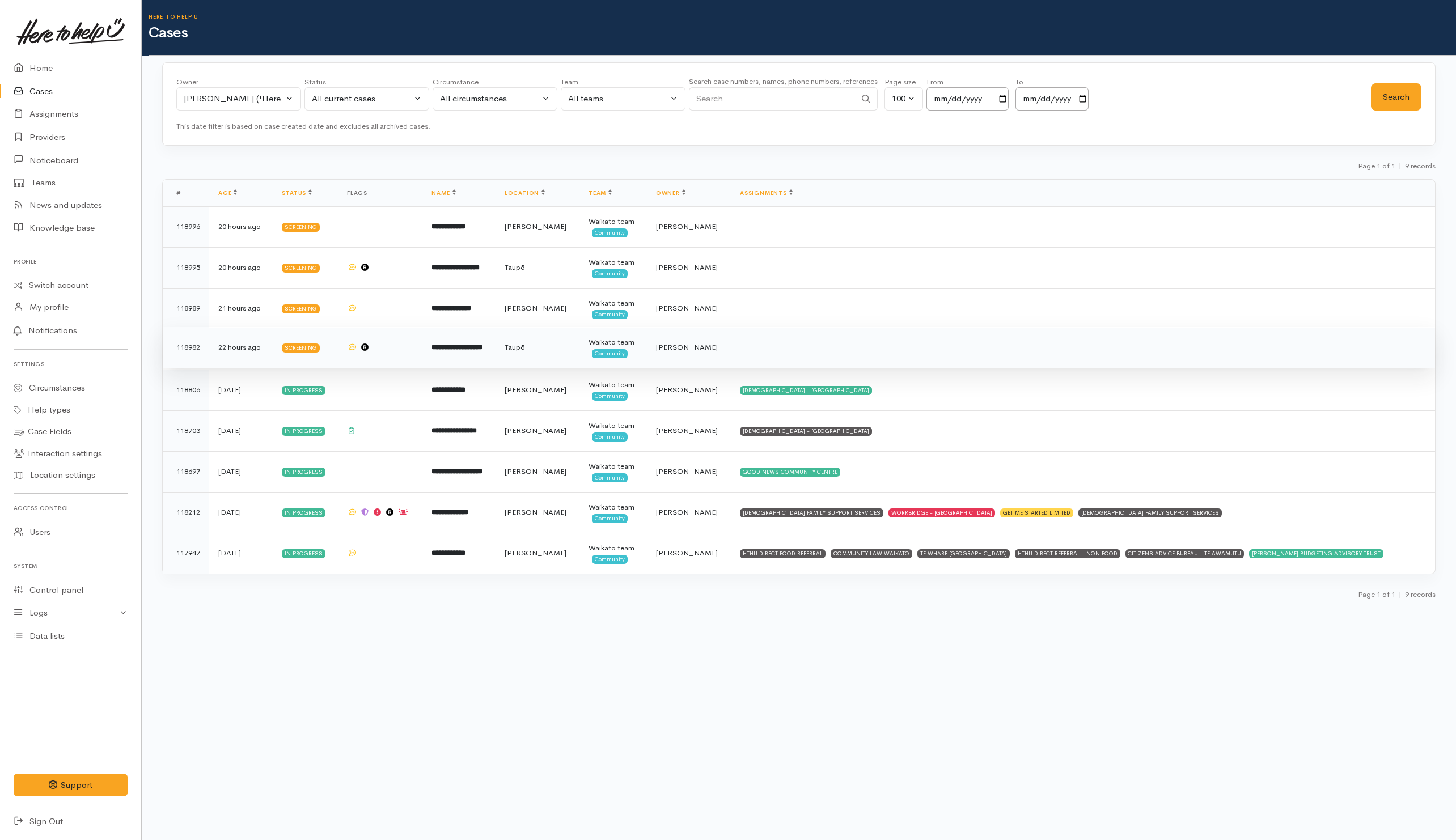
click at [733, 349] on td at bounding box center [1082, 347] width 704 height 41
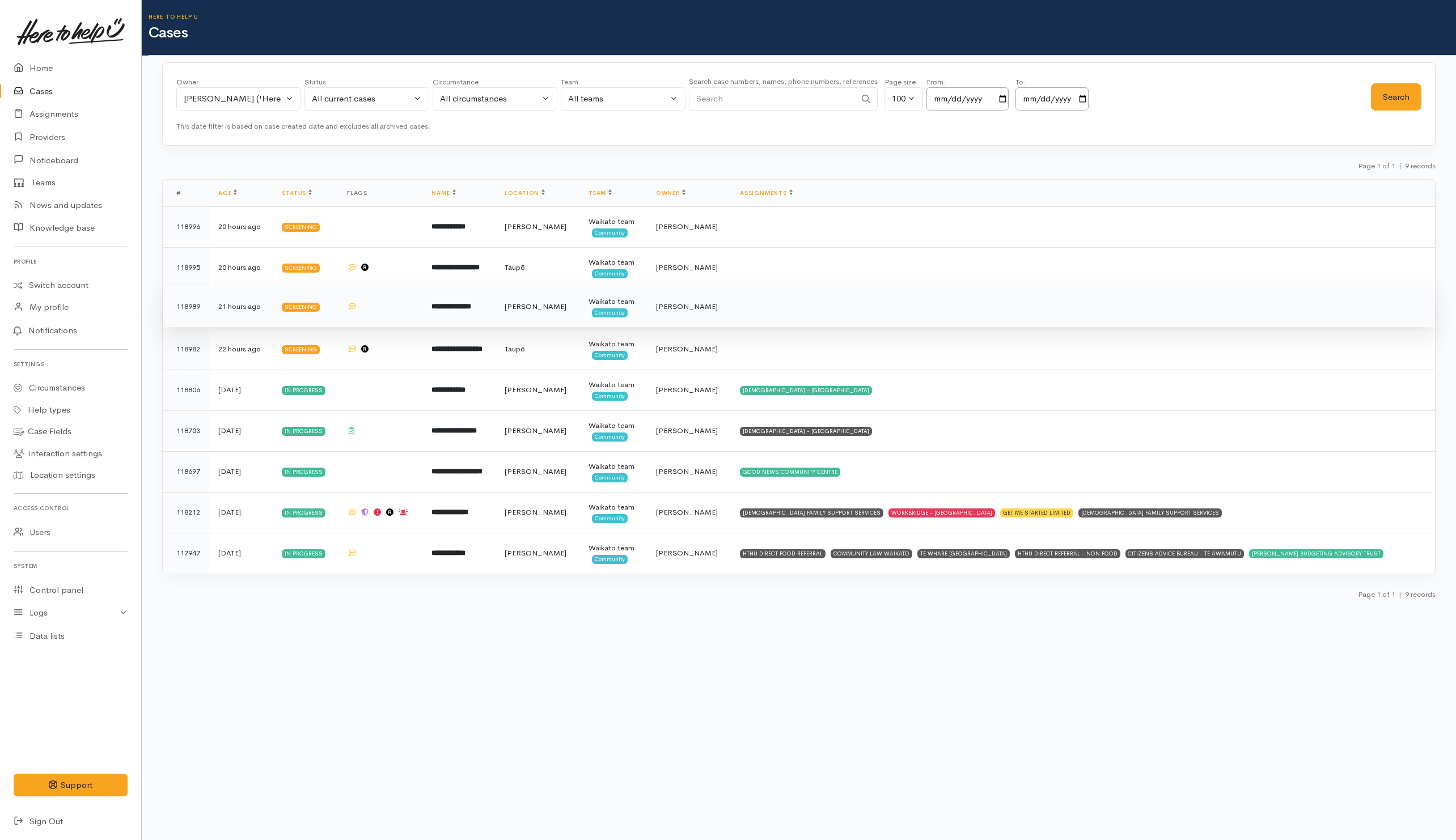
click at [730, 304] on td at bounding box center [1082, 306] width 704 height 41
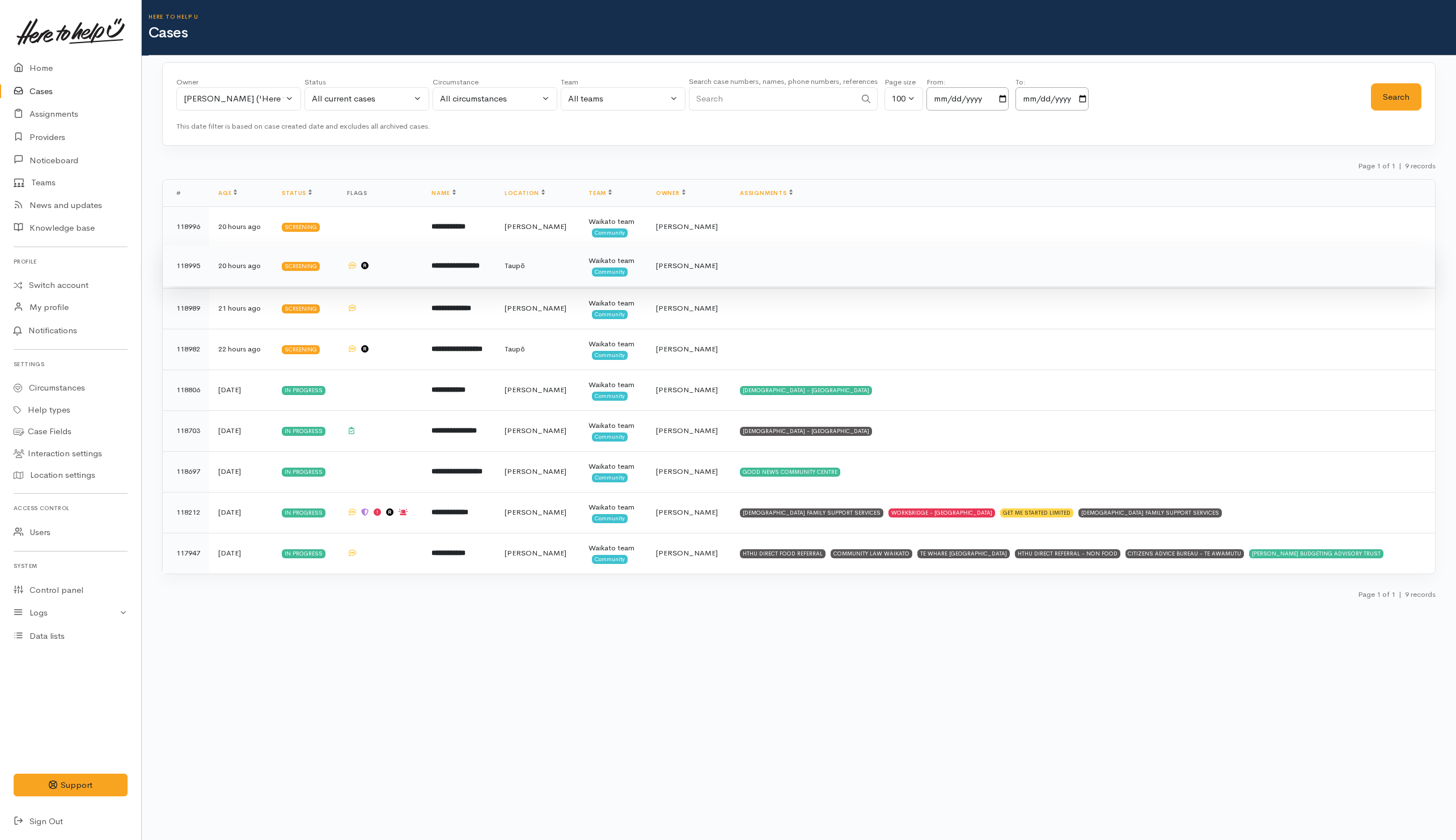
click at [740, 252] on td at bounding box center [1082, 266] width 704 height 41
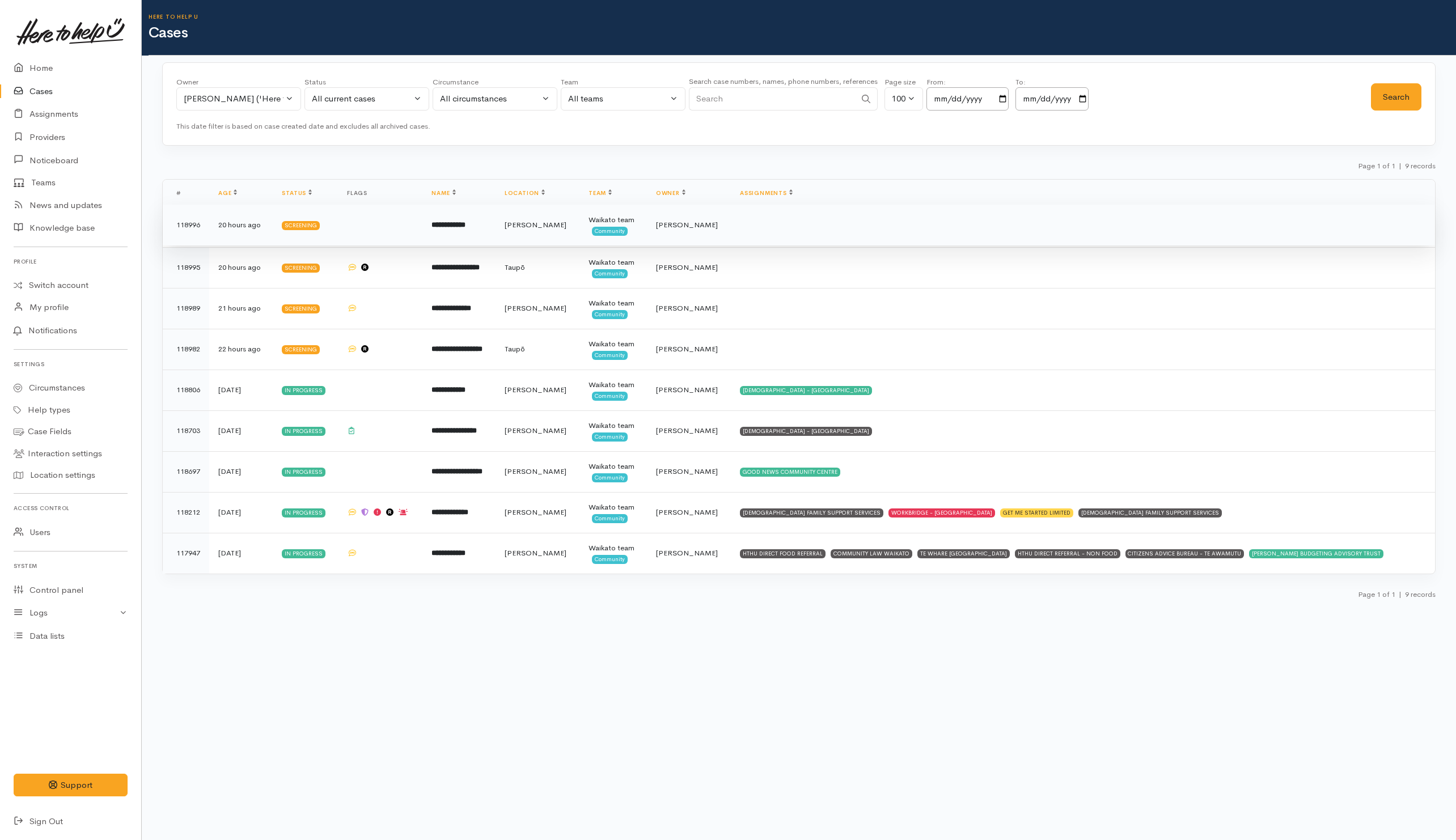
click at [742, 231] on td at bounding box center [1082, 225] width 704 height 41
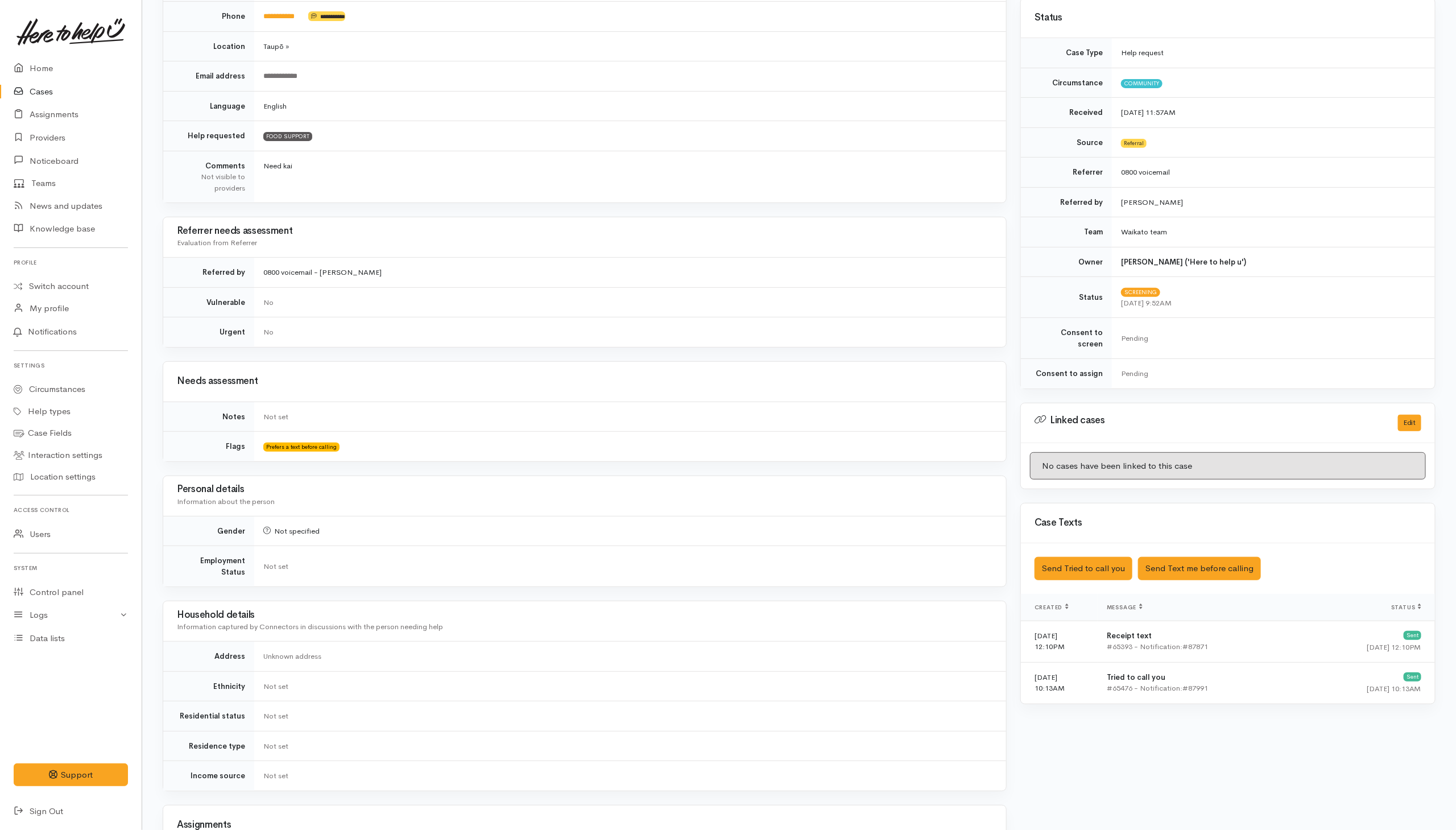
scroll to position [512, 0]
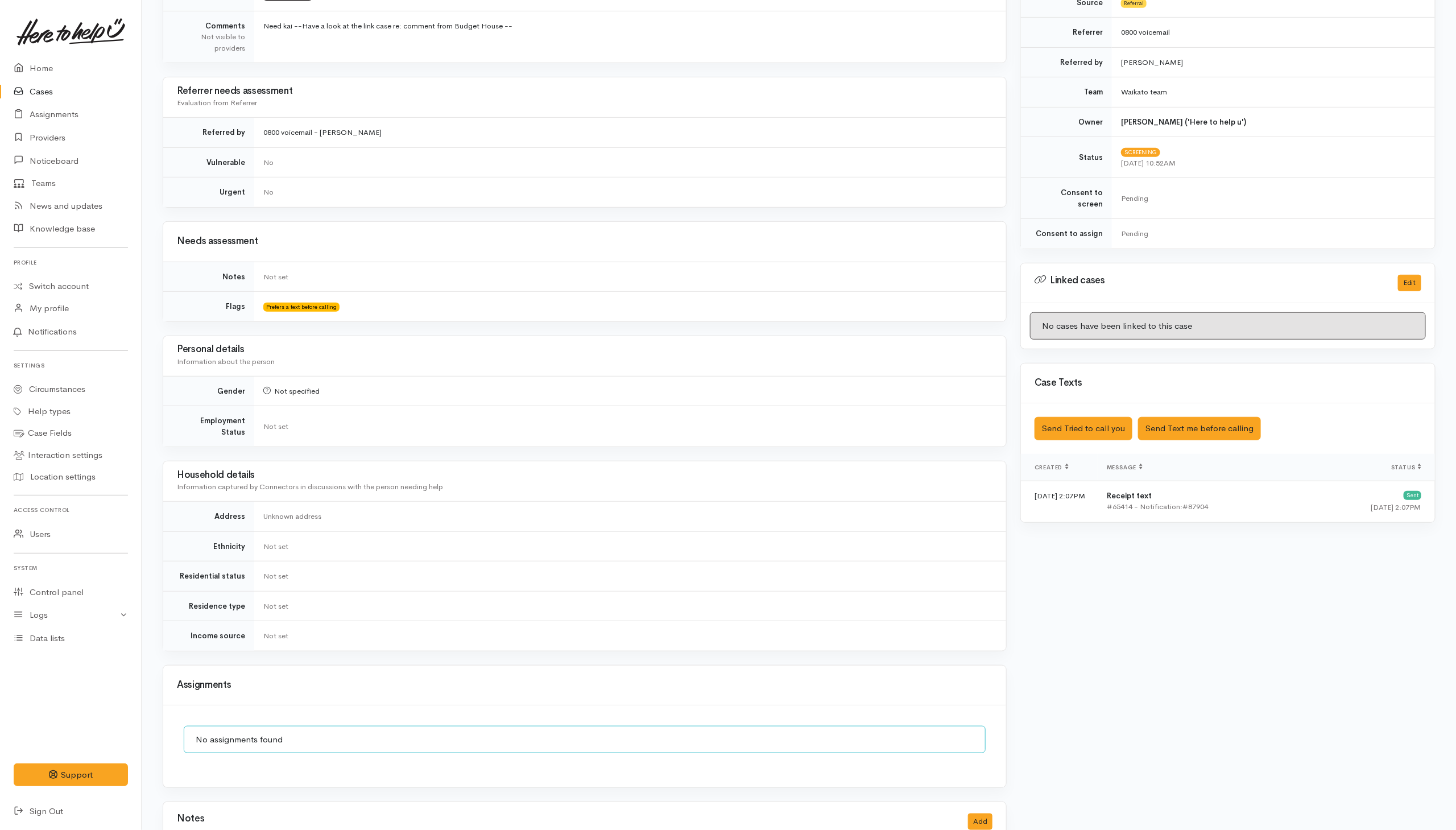
scroll to position [431, 0]
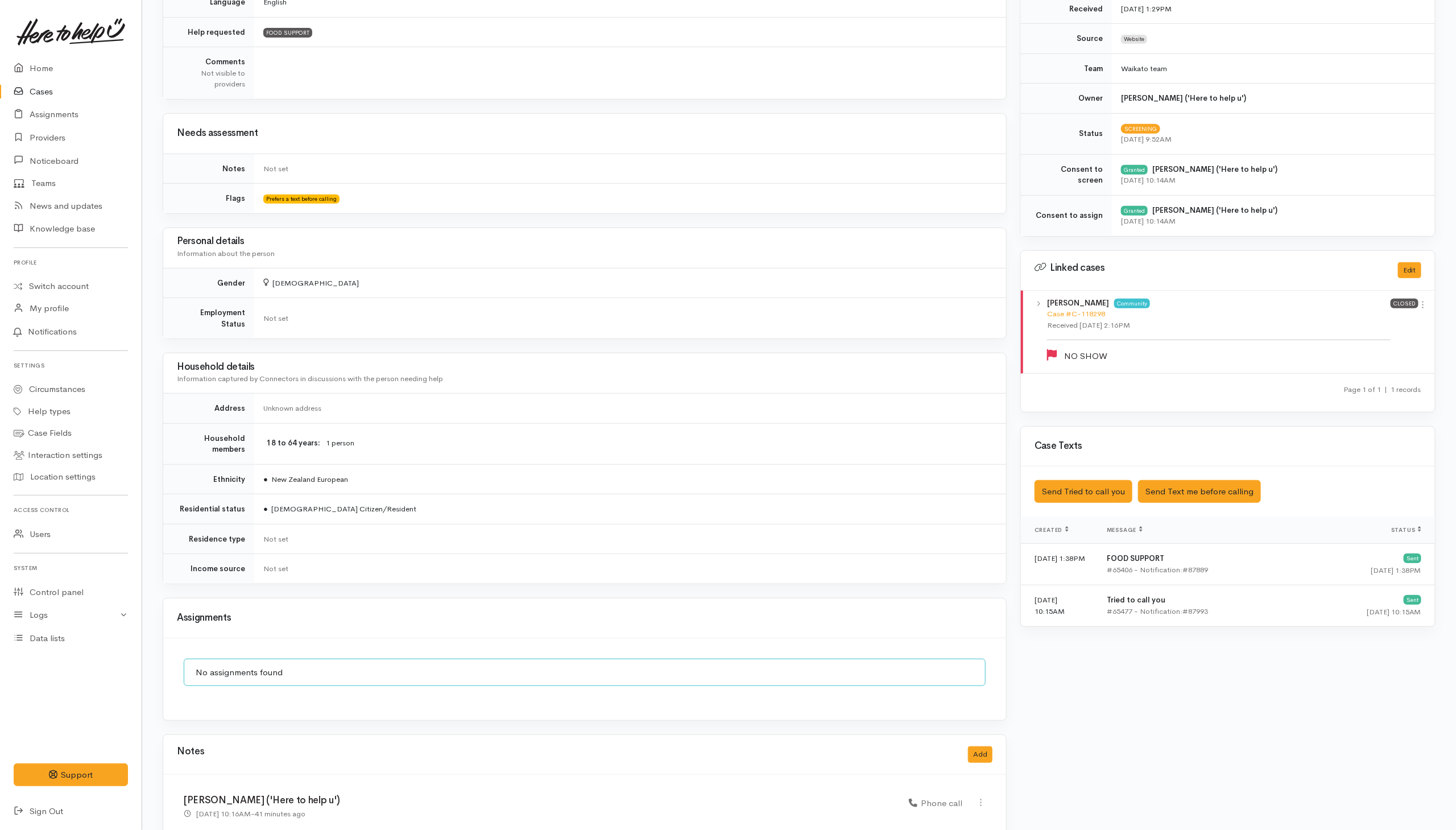
scroll to position [413, 0]
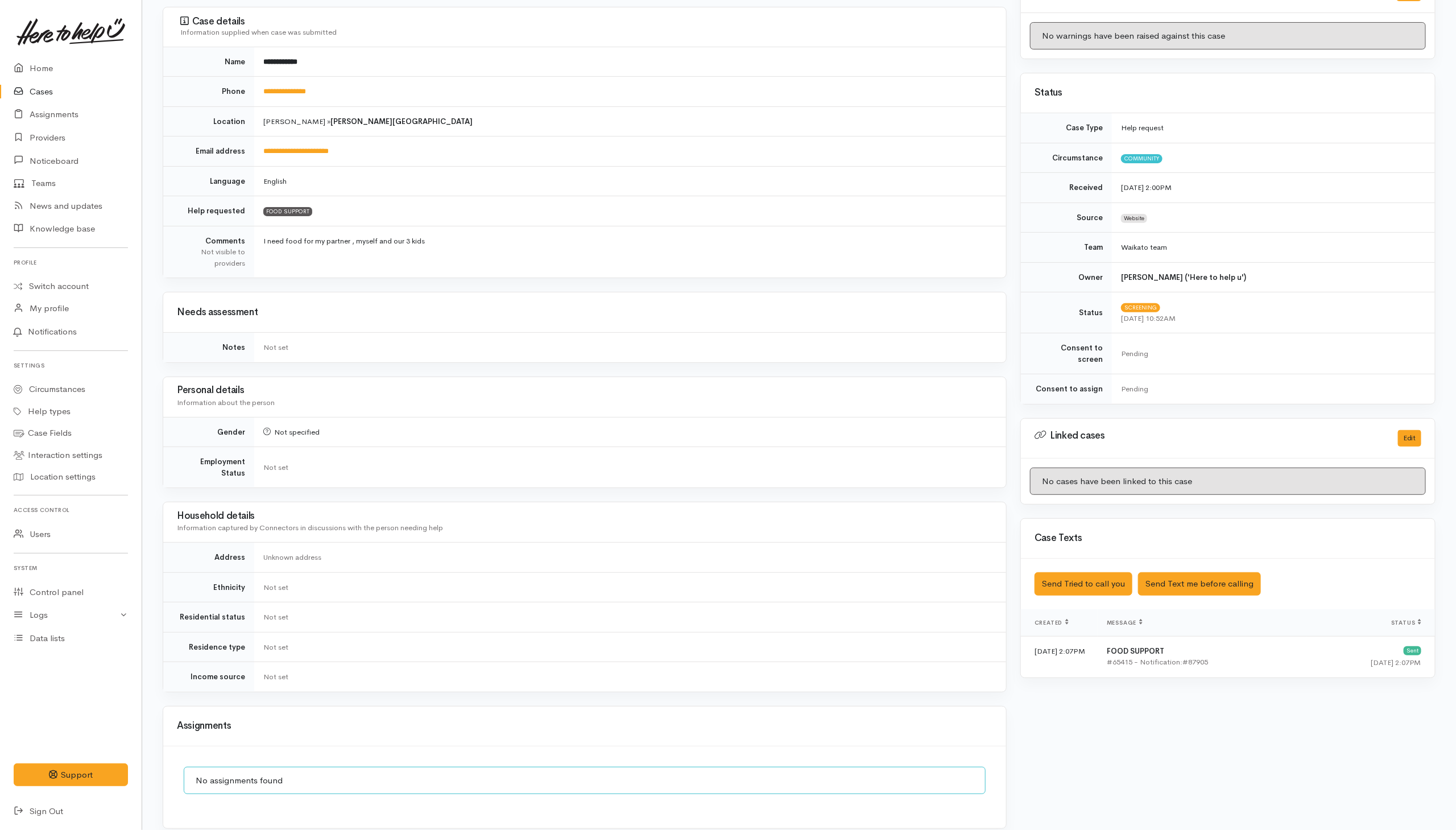
scroll to position [257, 0]
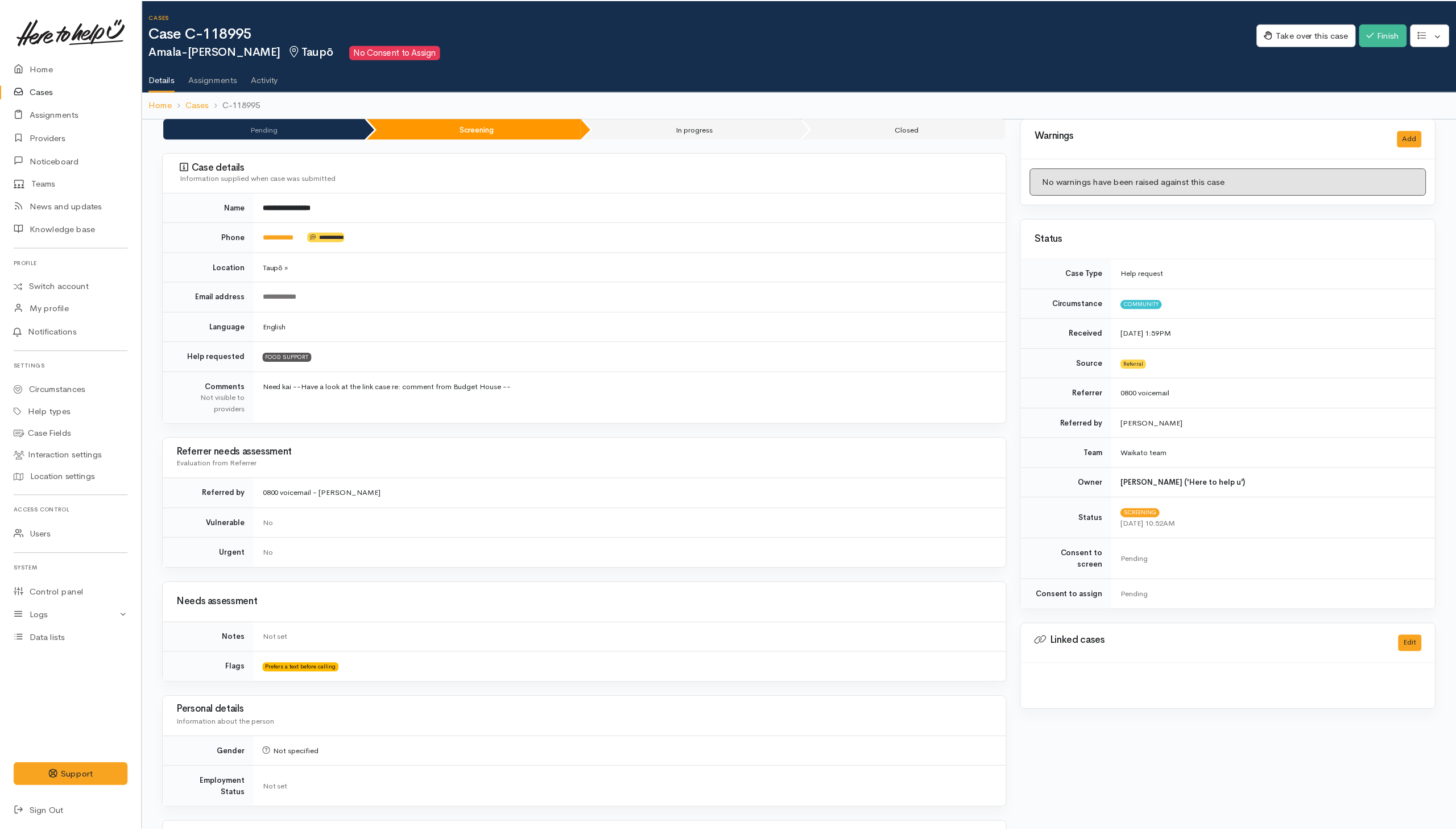
scroll to position [431, 0]
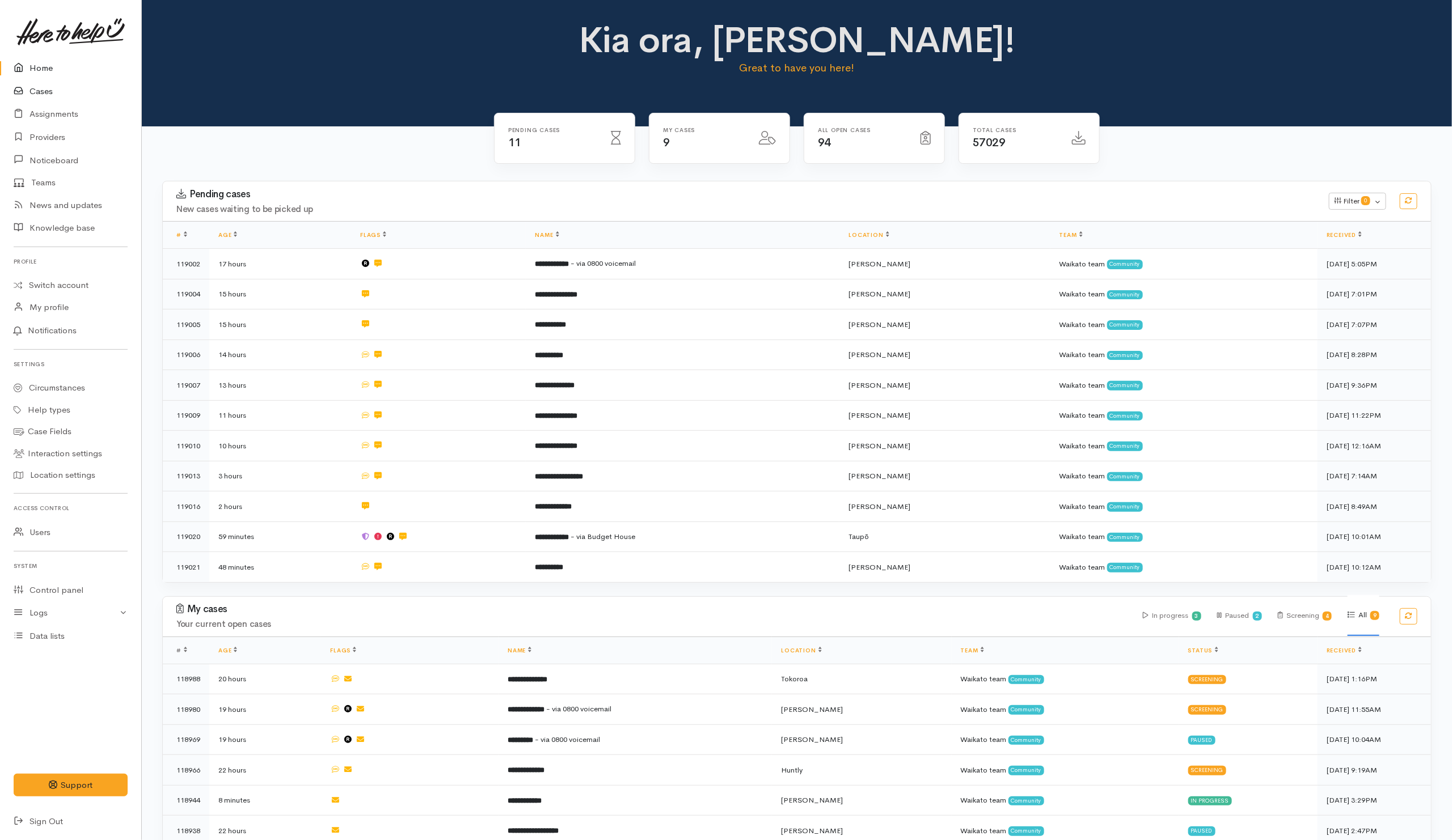
click at [44, 90] on link "Cases" at bounding box center [71, 92] width 141 height 23
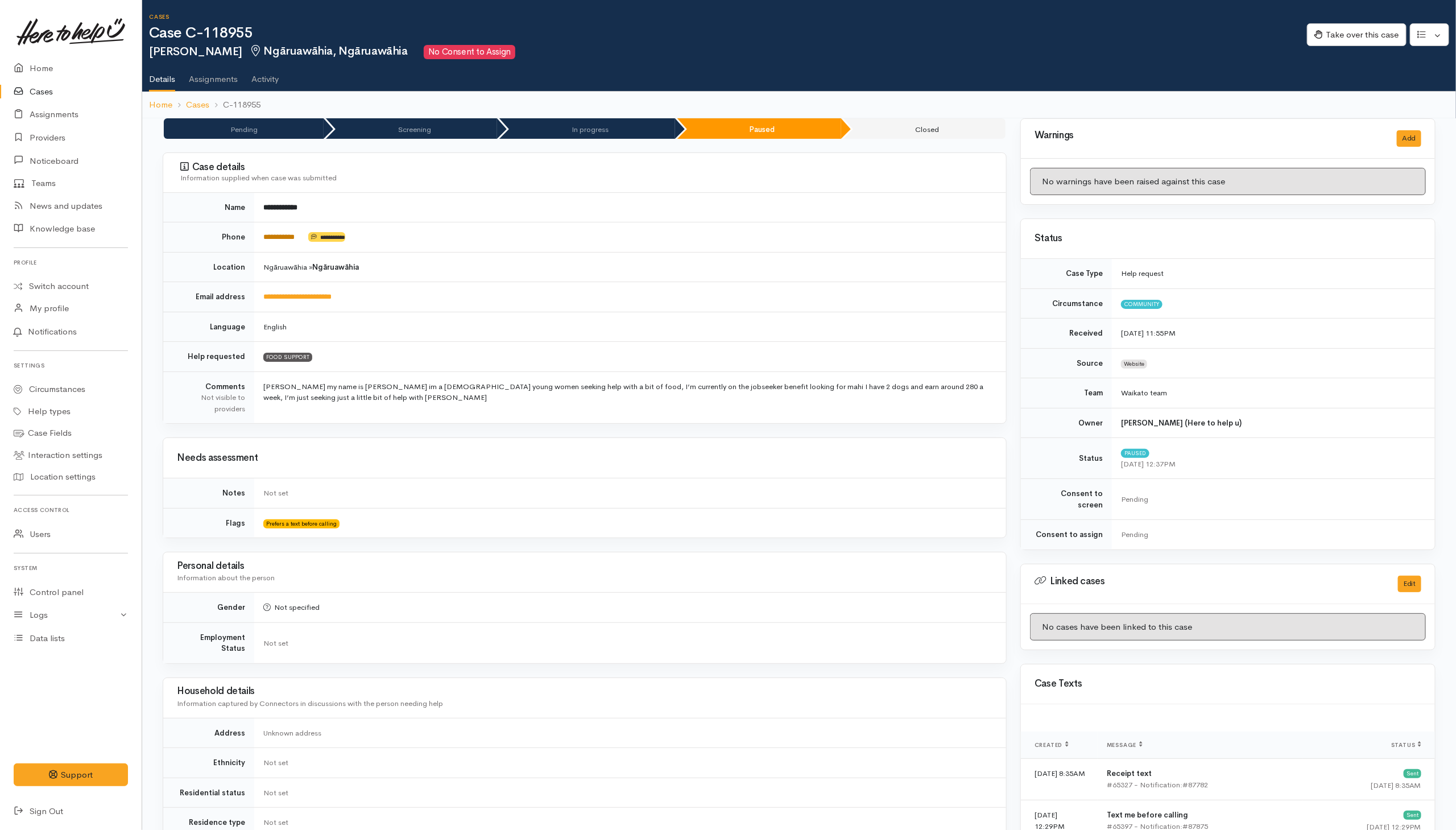
click at [269, 240] on link "**********" at bounding box center [279, 238] width 31 height 8
click at [758, 710] on div "Household details Information captured by Connectors in discussions with the pe…" at bounding box center [584, 697] width 842 height 40
click at [1376, 36] on button "Take over this case" at bounding box center [1356, 35] width 100 height 23
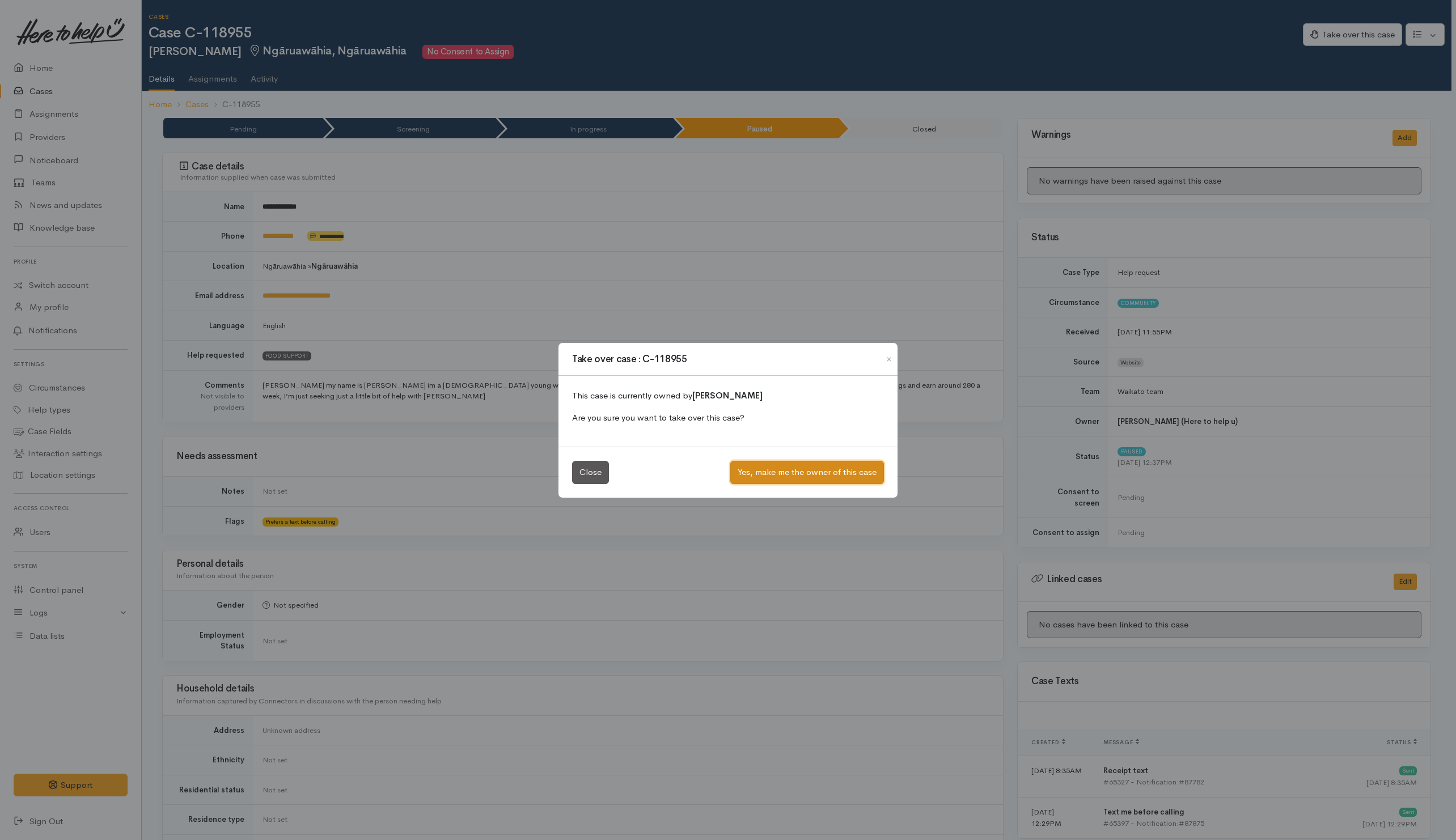
click at [829, 469] on button "Yes, make me the owner of this case" at bounding box center [807, 473] width 154 height 23
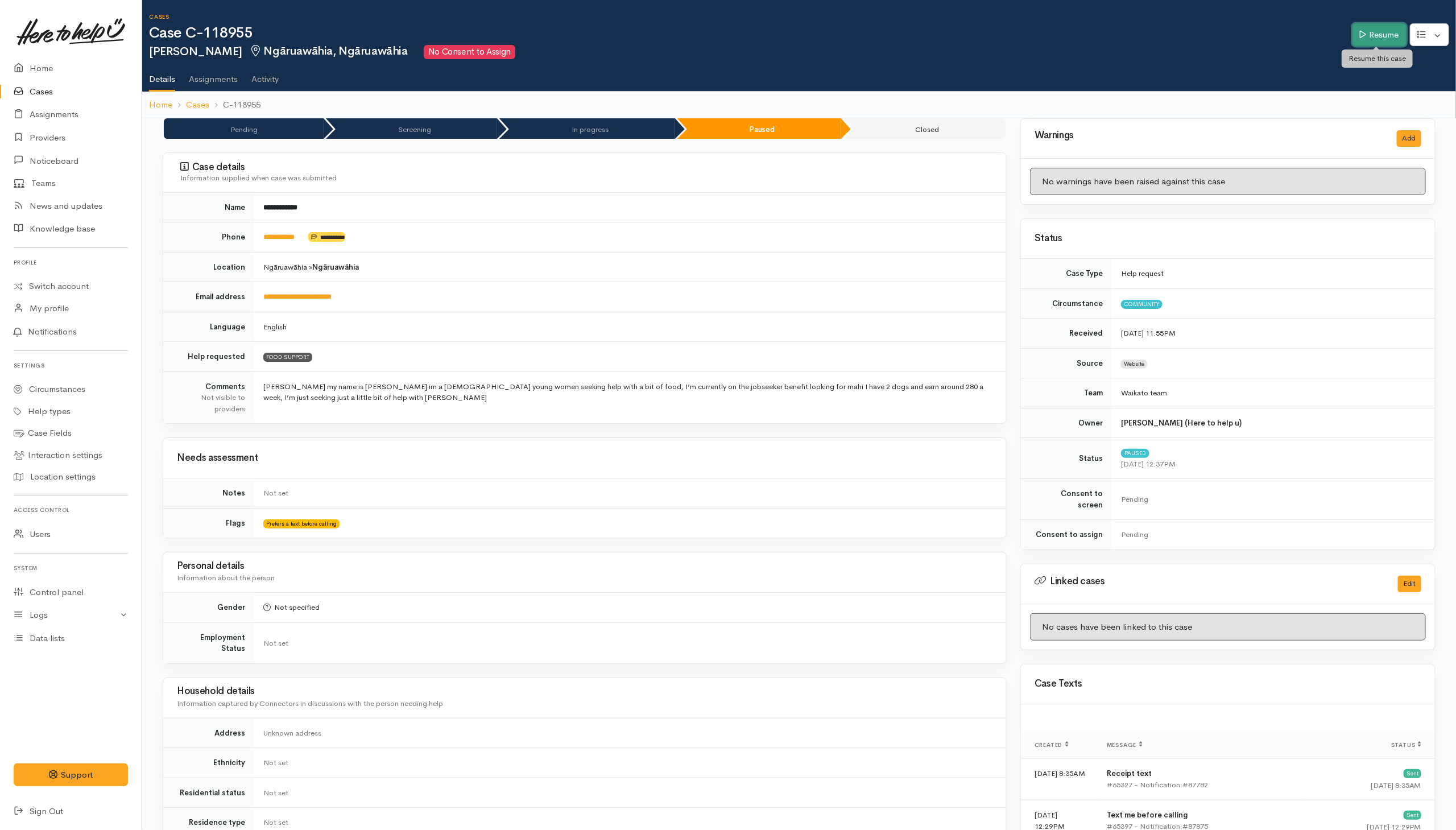
click at [1373, 38] on link "Resume" at bounding box center [1379, 35] width 54 height 23
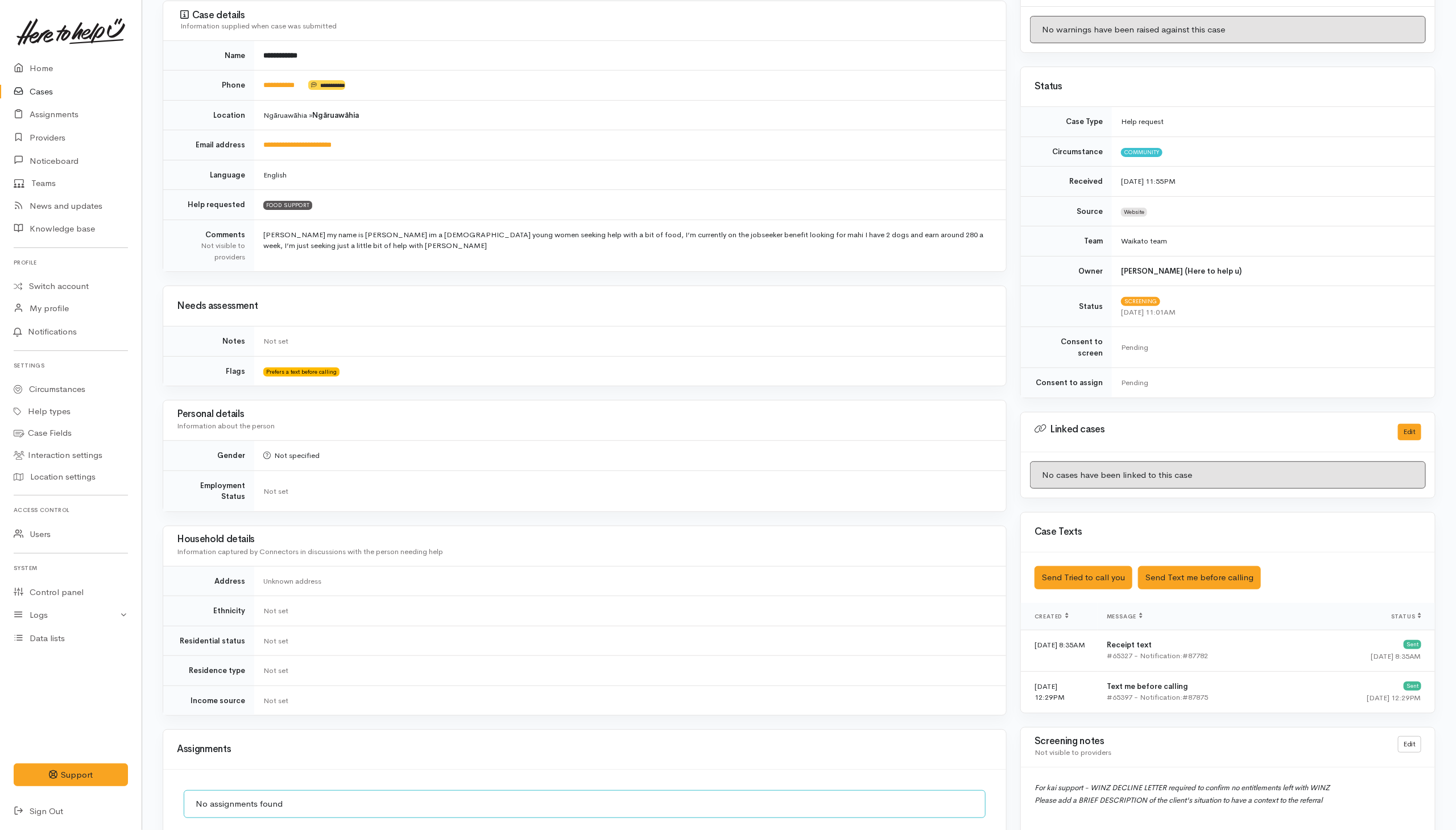
scroll to position [512, 0]
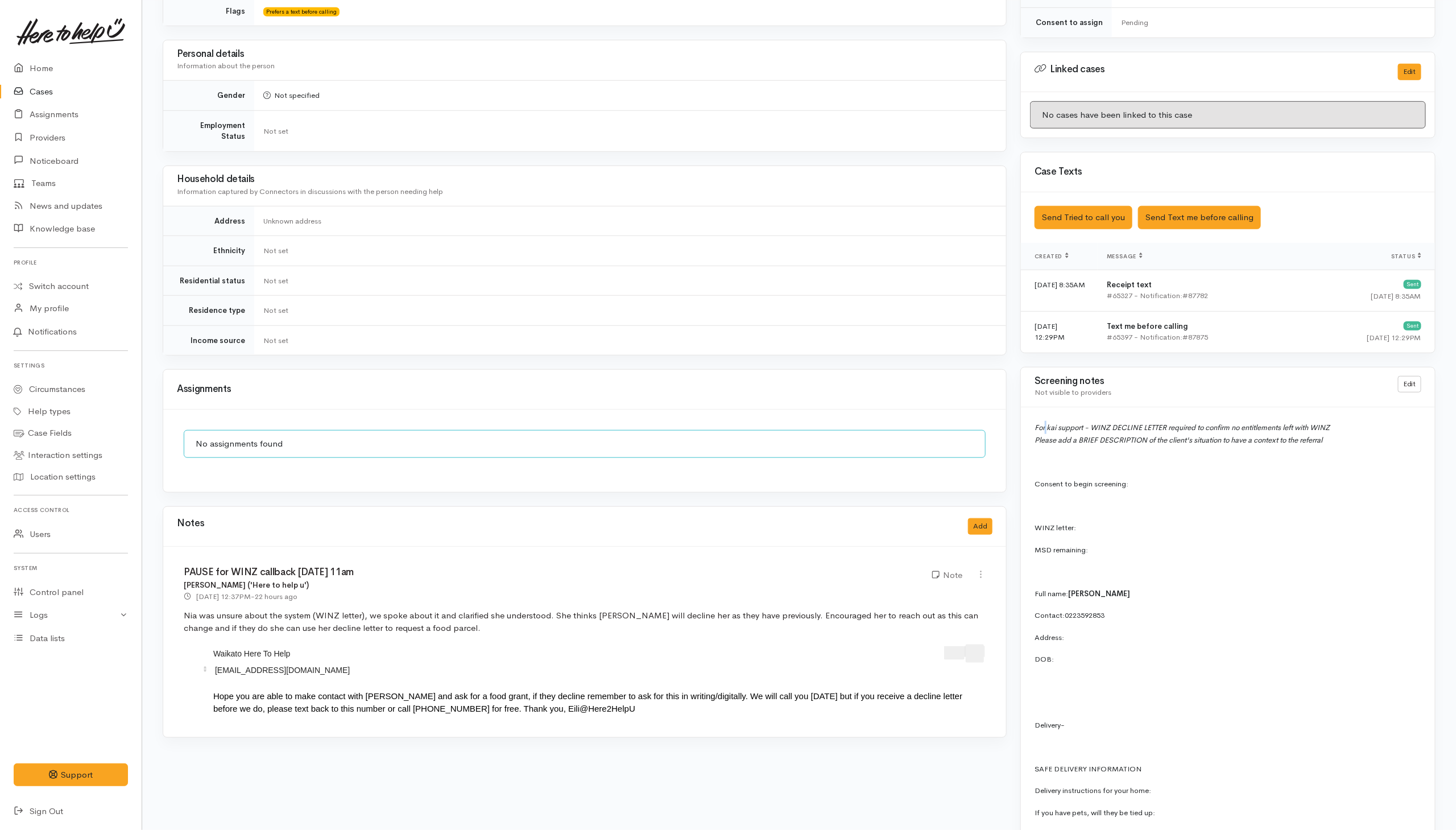
click at [1048, 423] on span "For kai support - WINZ DECLINE LETTER required to confirm no entitlements left …" at bounding box center [1182, 428] width 295 height 10
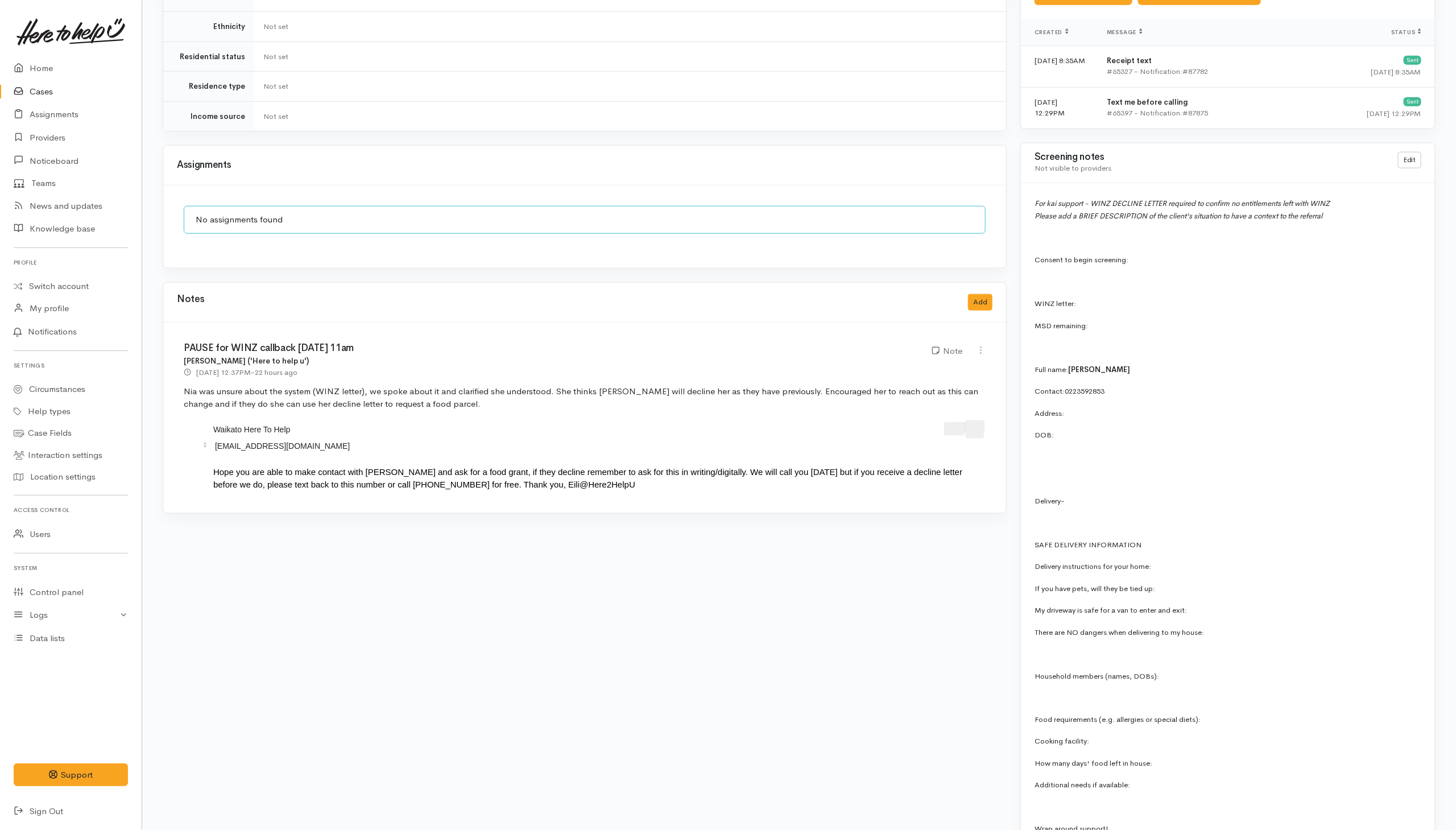
scroll to position [557, 0]
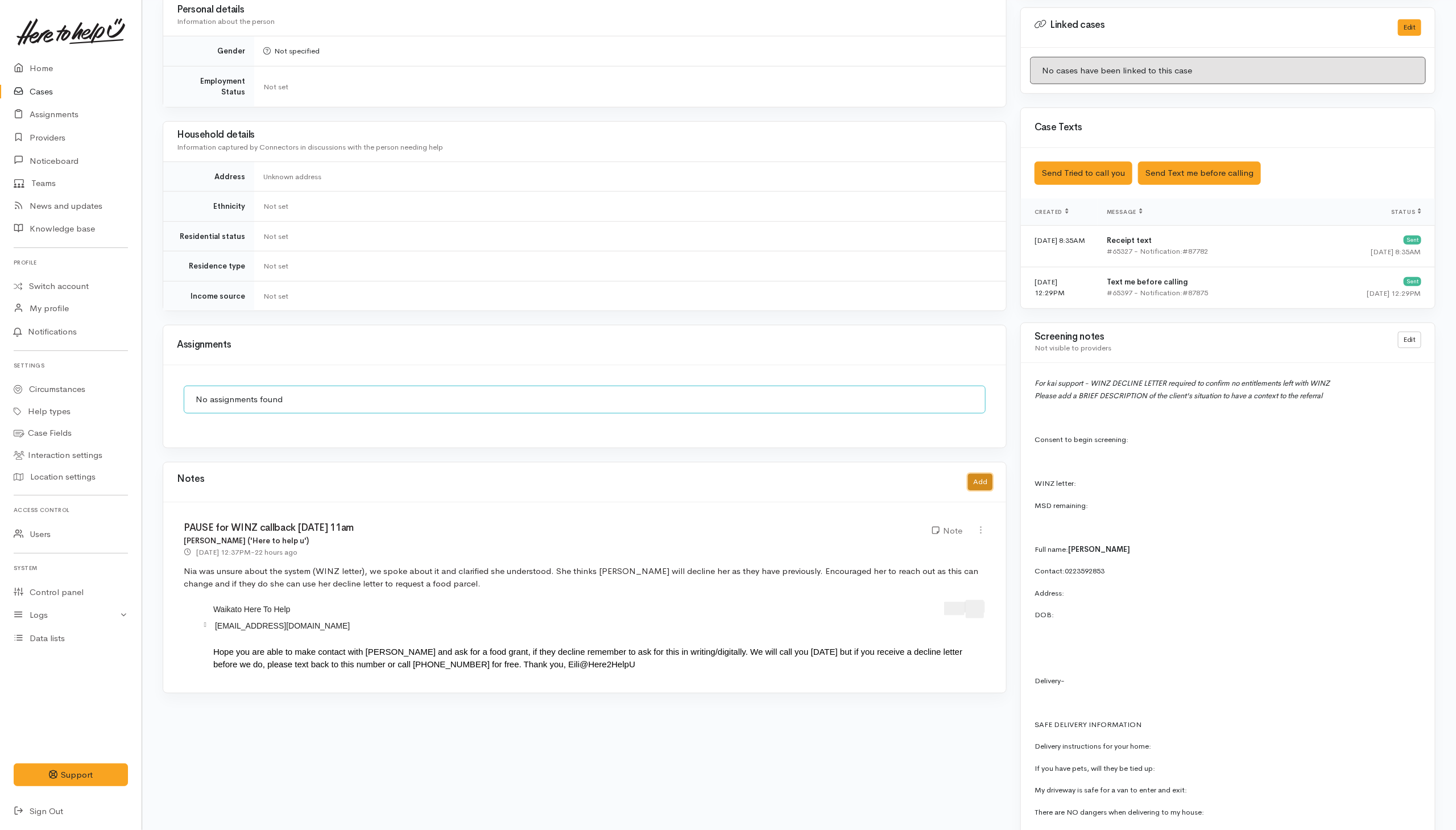
click at [977, 485] on button "Add" at bounding box center [979, 482] width 24 height 16
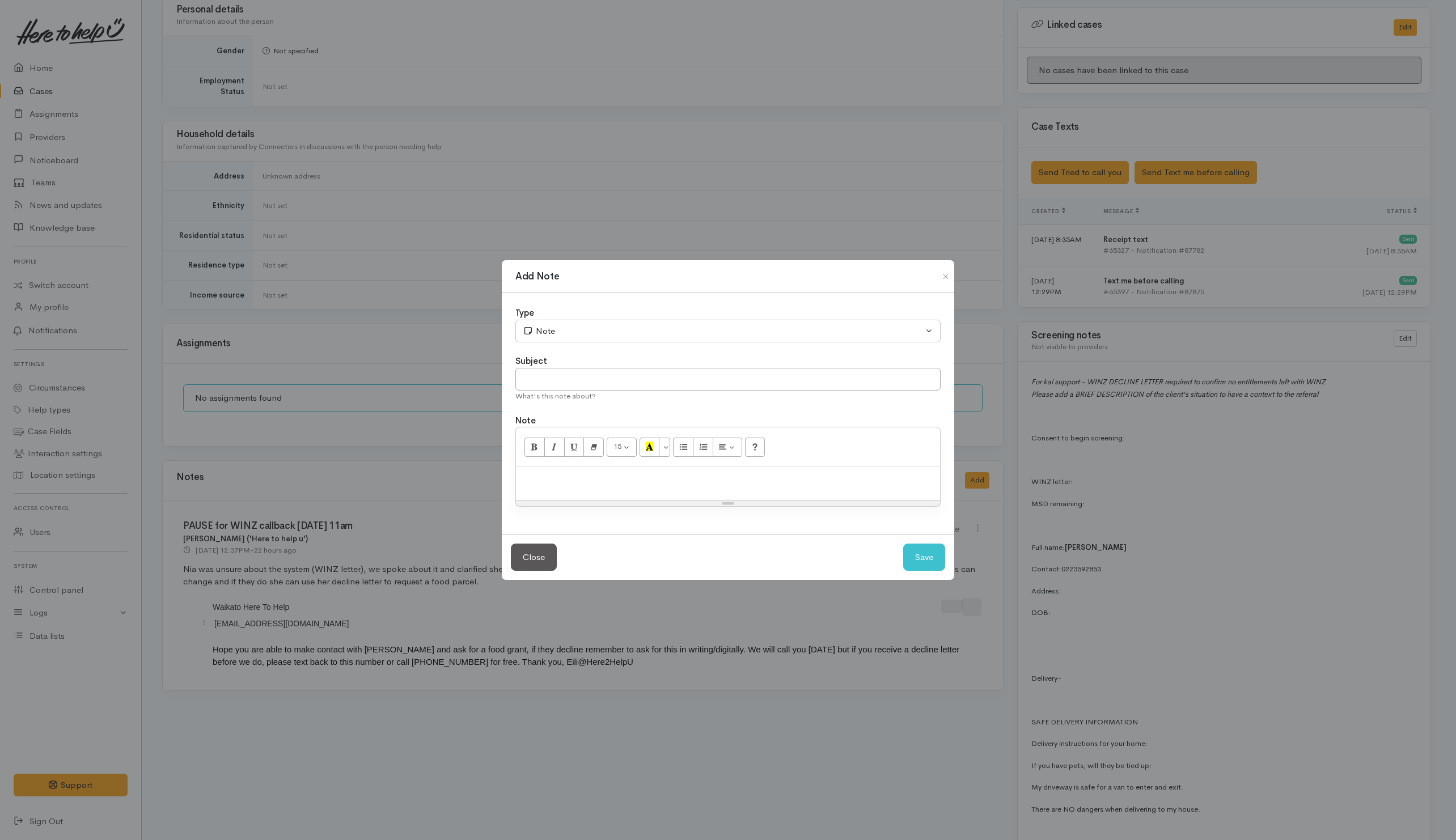
click at [602, 490] on div at bounding box center [728, 483] width 424 height 34
click at [596, 482] on p at bounding box center [728, 478] width 413 height 13
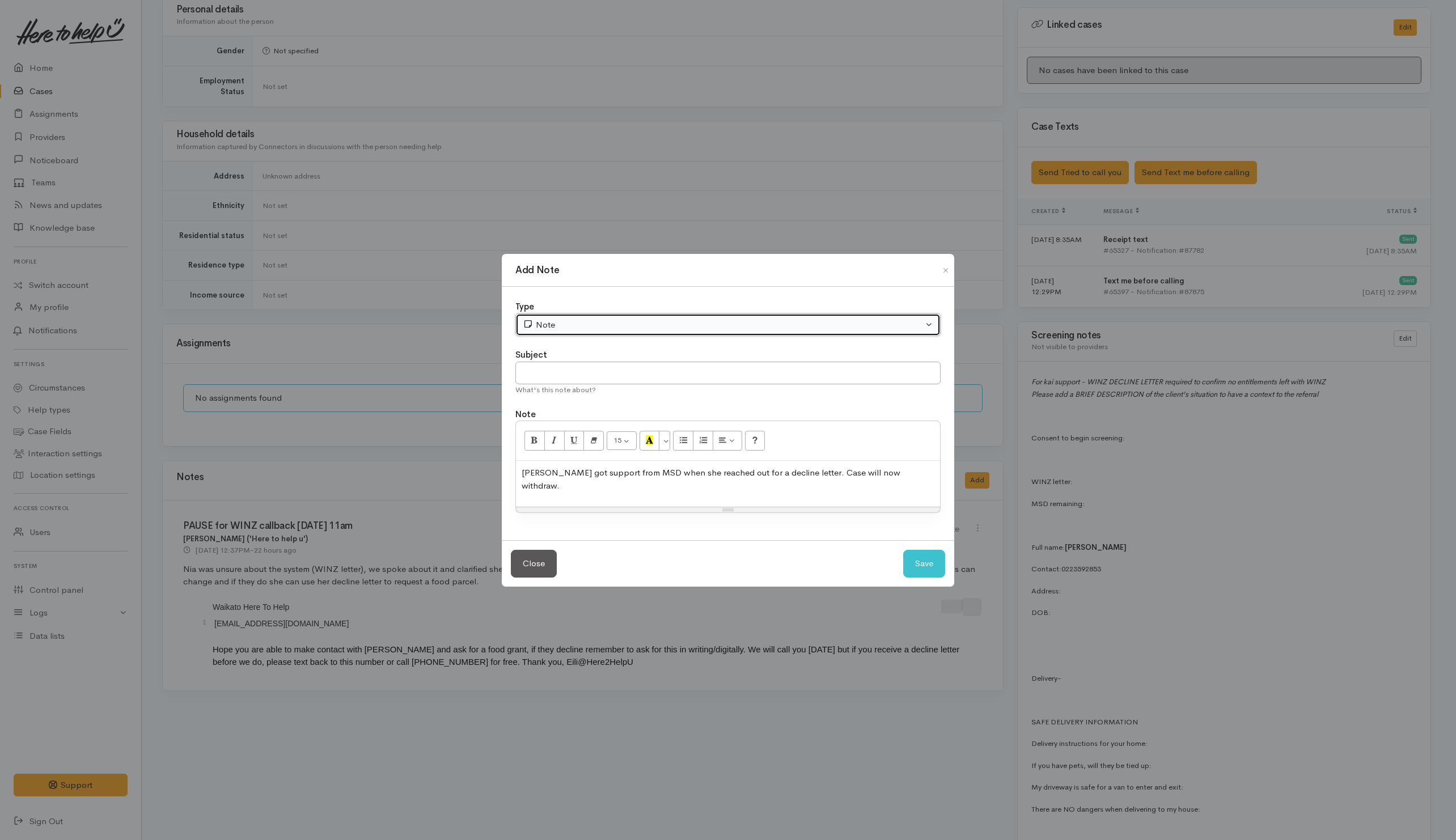
drag, startPoint x: 594, startPoint y: 341, endPoint x: 608, endPoint y: 325, distance: 21.3
click at [595, 336] on button "Note" at bounding box center [728, 325] width 425 height 23
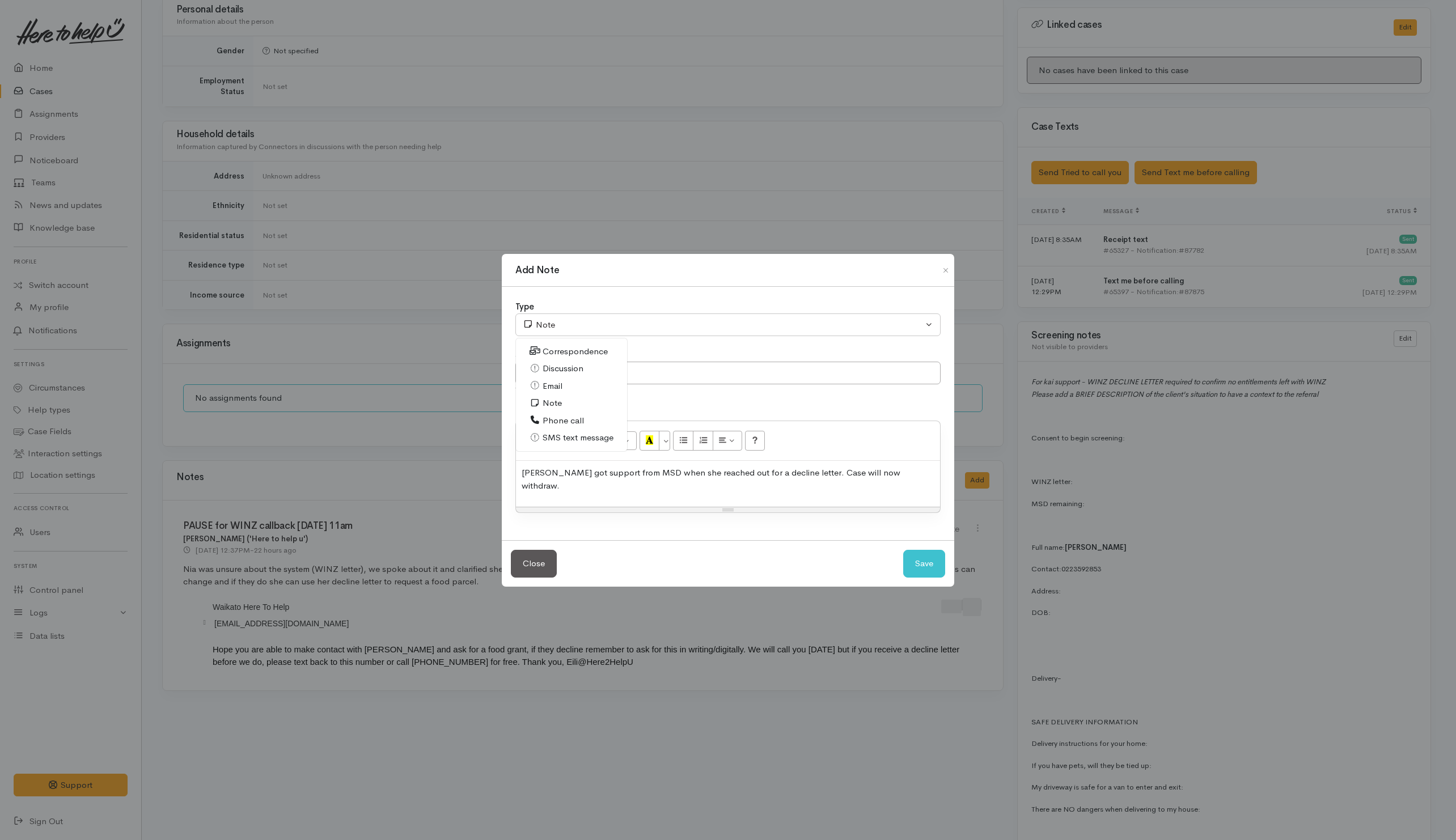
click at [561, 426] on span "Phone call" at bounding box center [562, 420] width 42 height 13
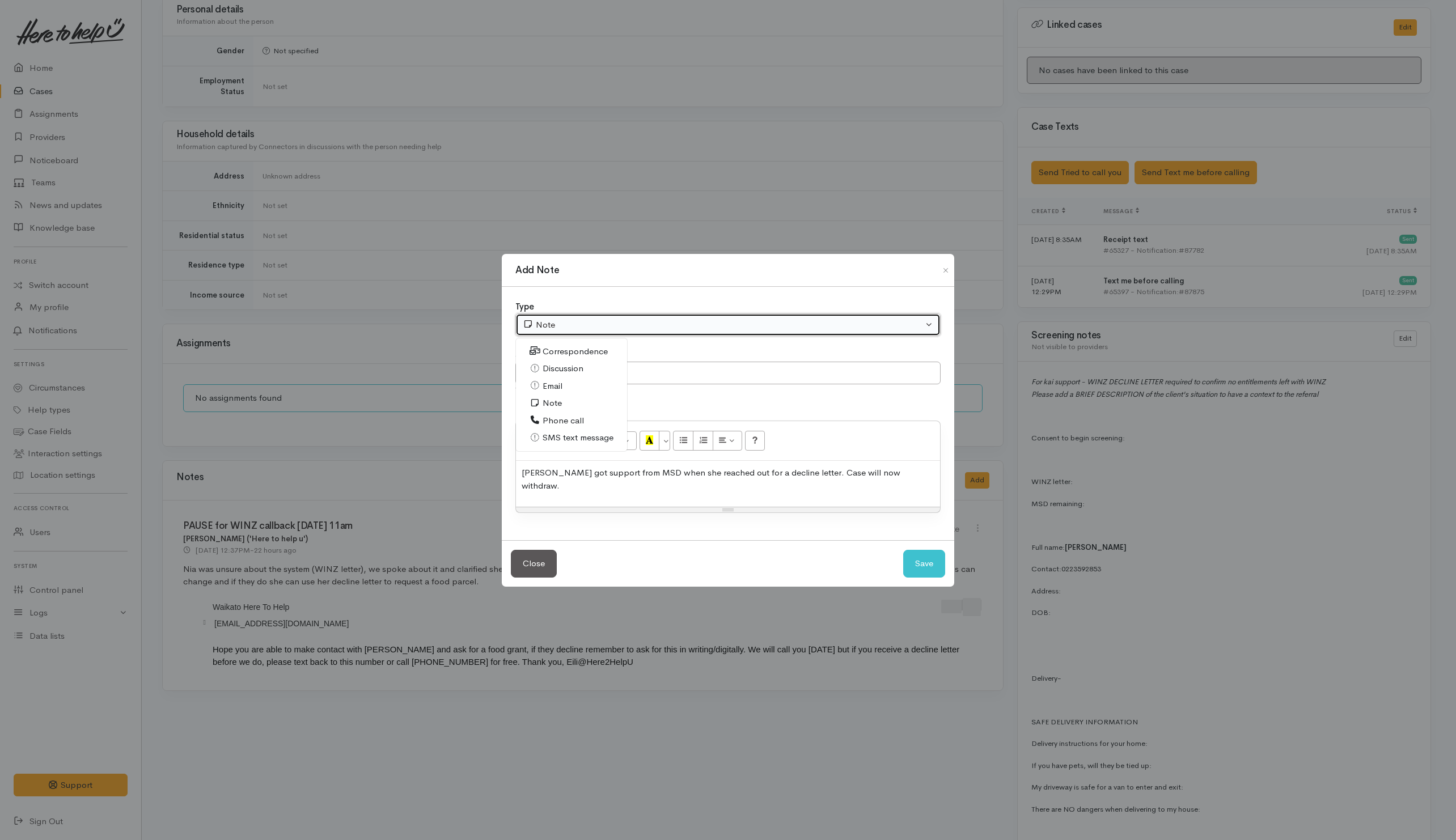
select select "3"
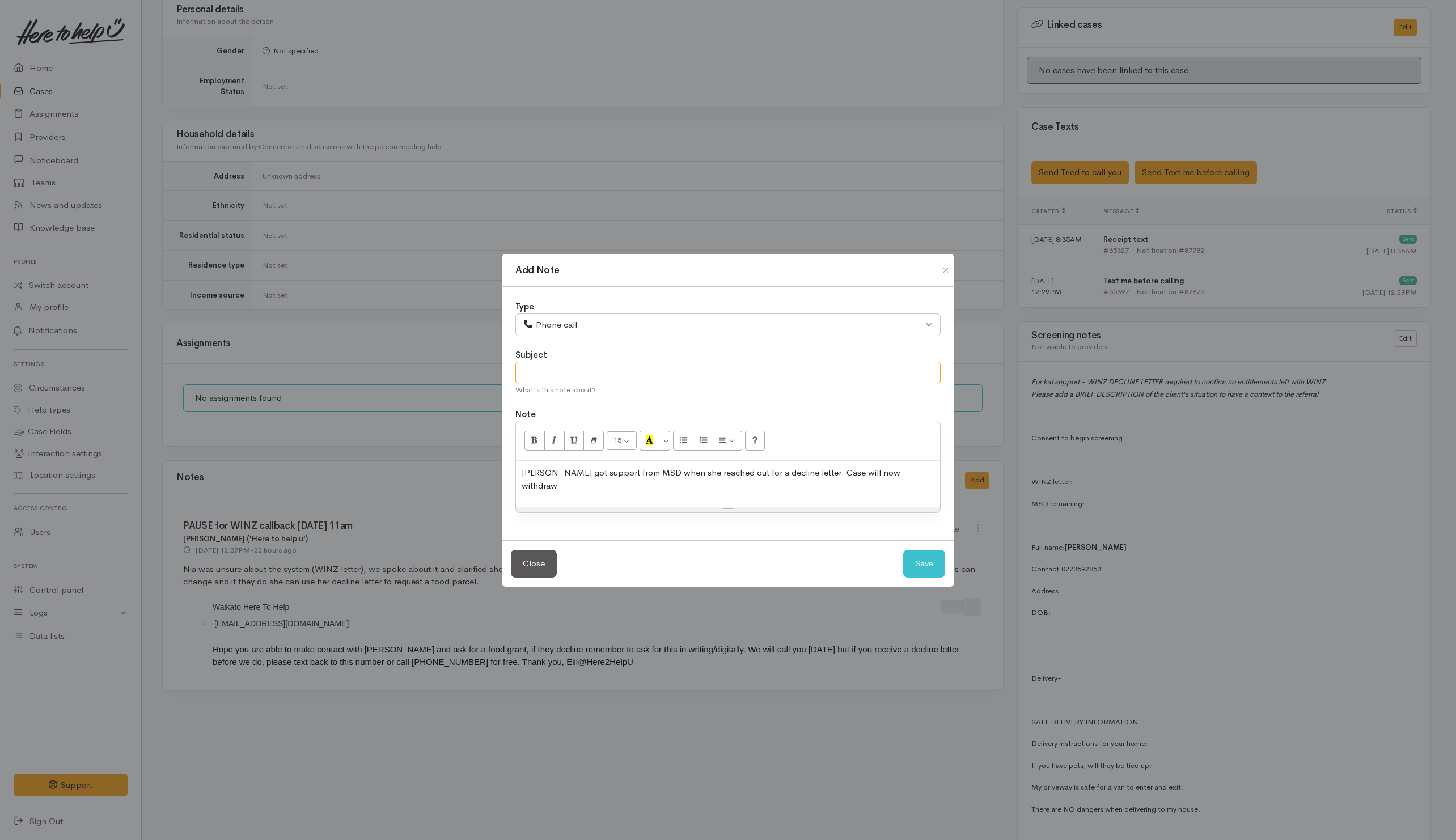
click at [568, 385] on input "text" at bounding box center [728, 373] width 425 height 23
type input "WITHDRAW"
click at [928, 551] on button "Save" at bounding box center [924, 564] width 42 height 28
select select "1"
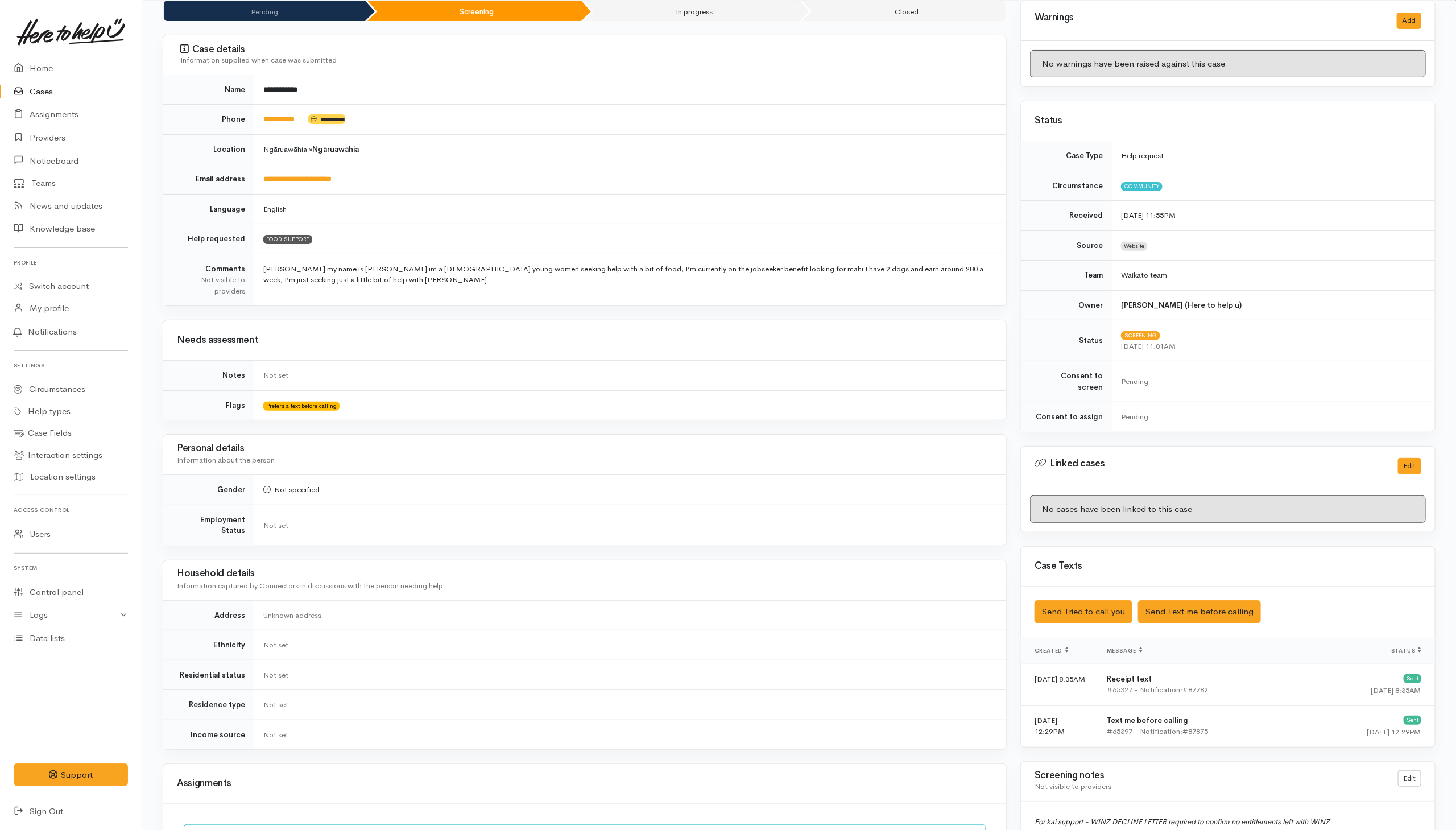
scroll to position [0, 0]
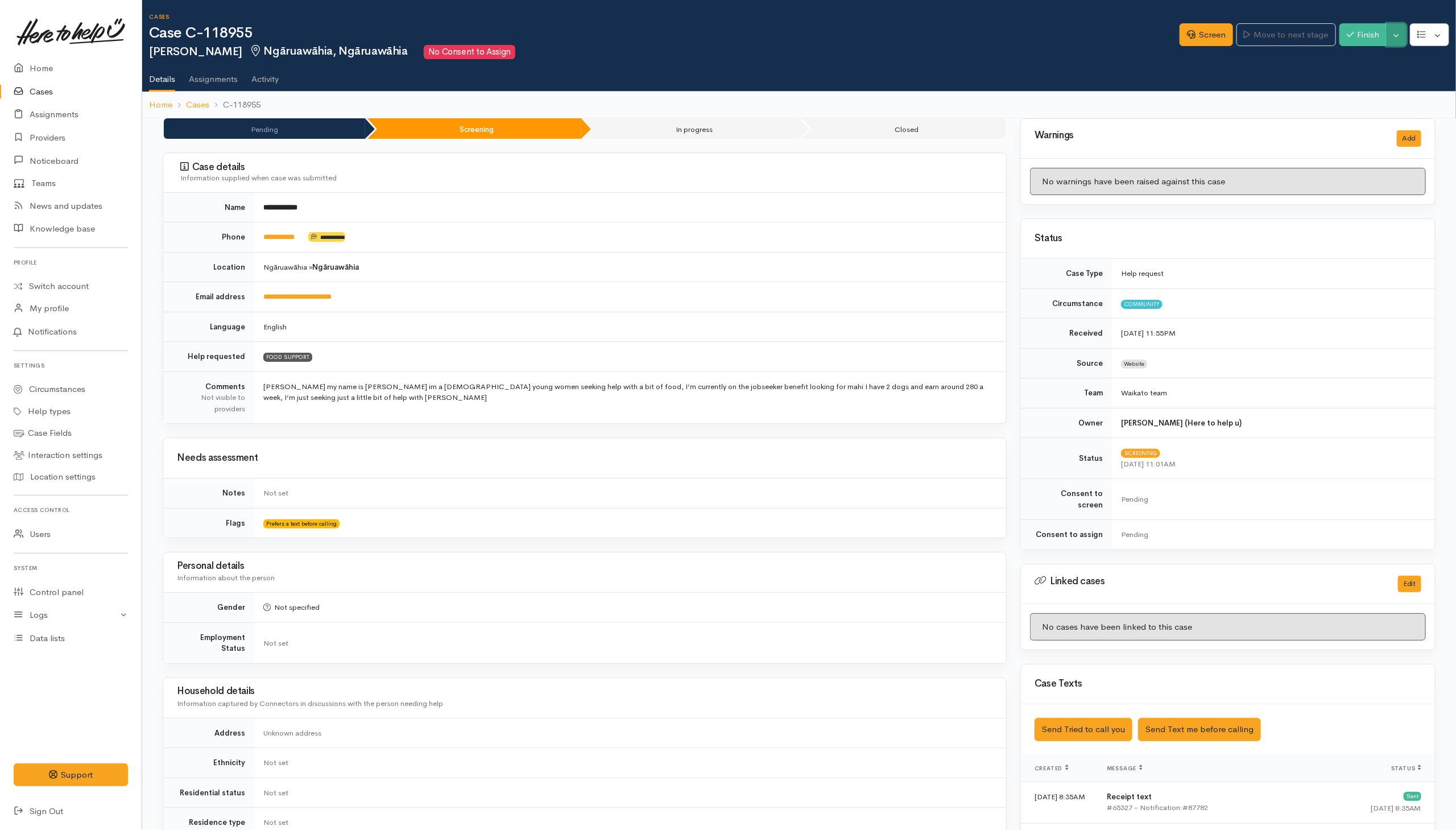
click at [1389, 36] on button "Toggle Dropdown" at bounding box center [1396, 35] width 20 height 23
click at [1350, 76] on link "Cancel" at bounding box center [1360, 79] width 90 height 17
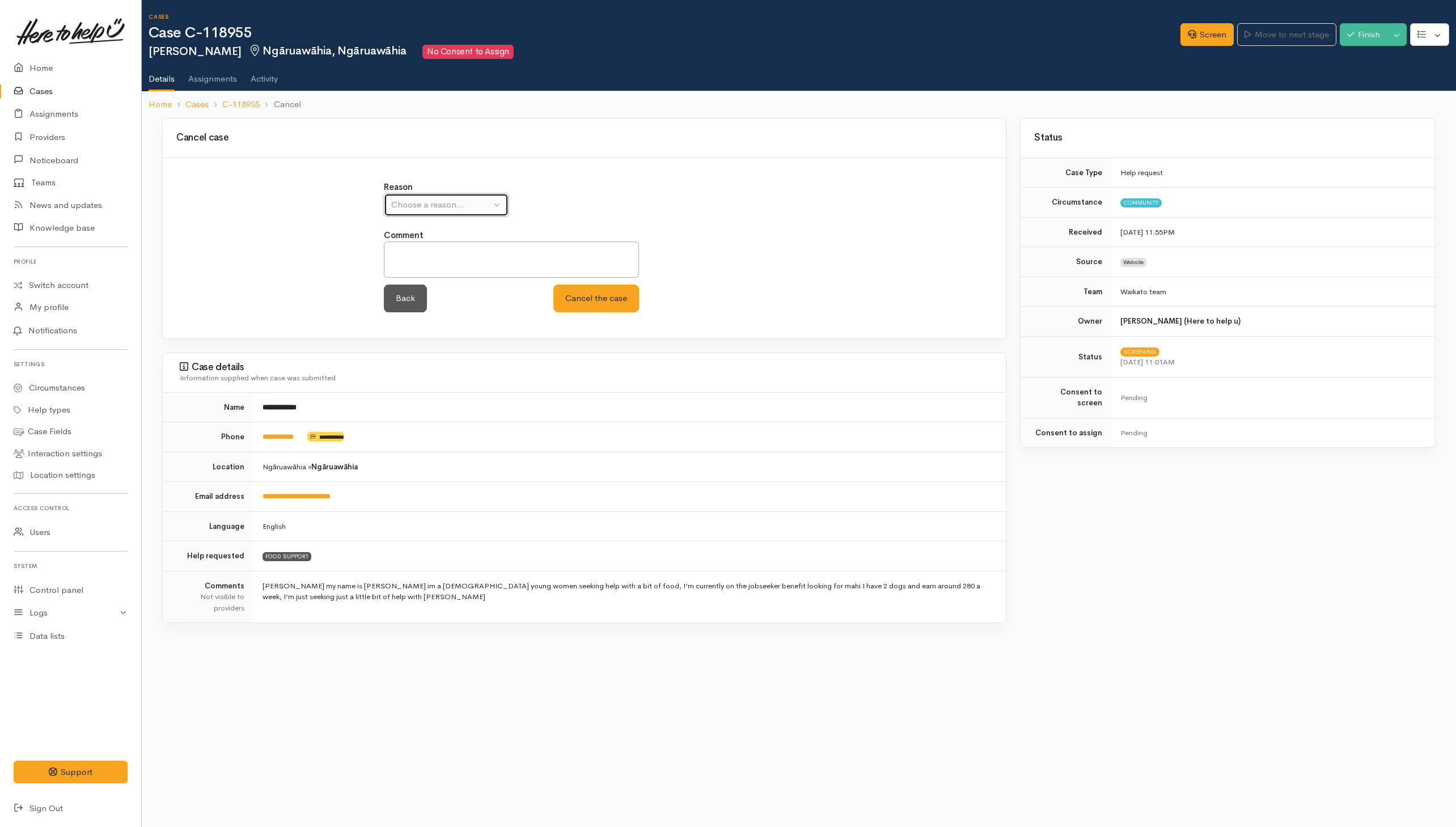
click at [464, 214] on button "Choose a reason..." at bounding box center [445, 205] width 125 height 23
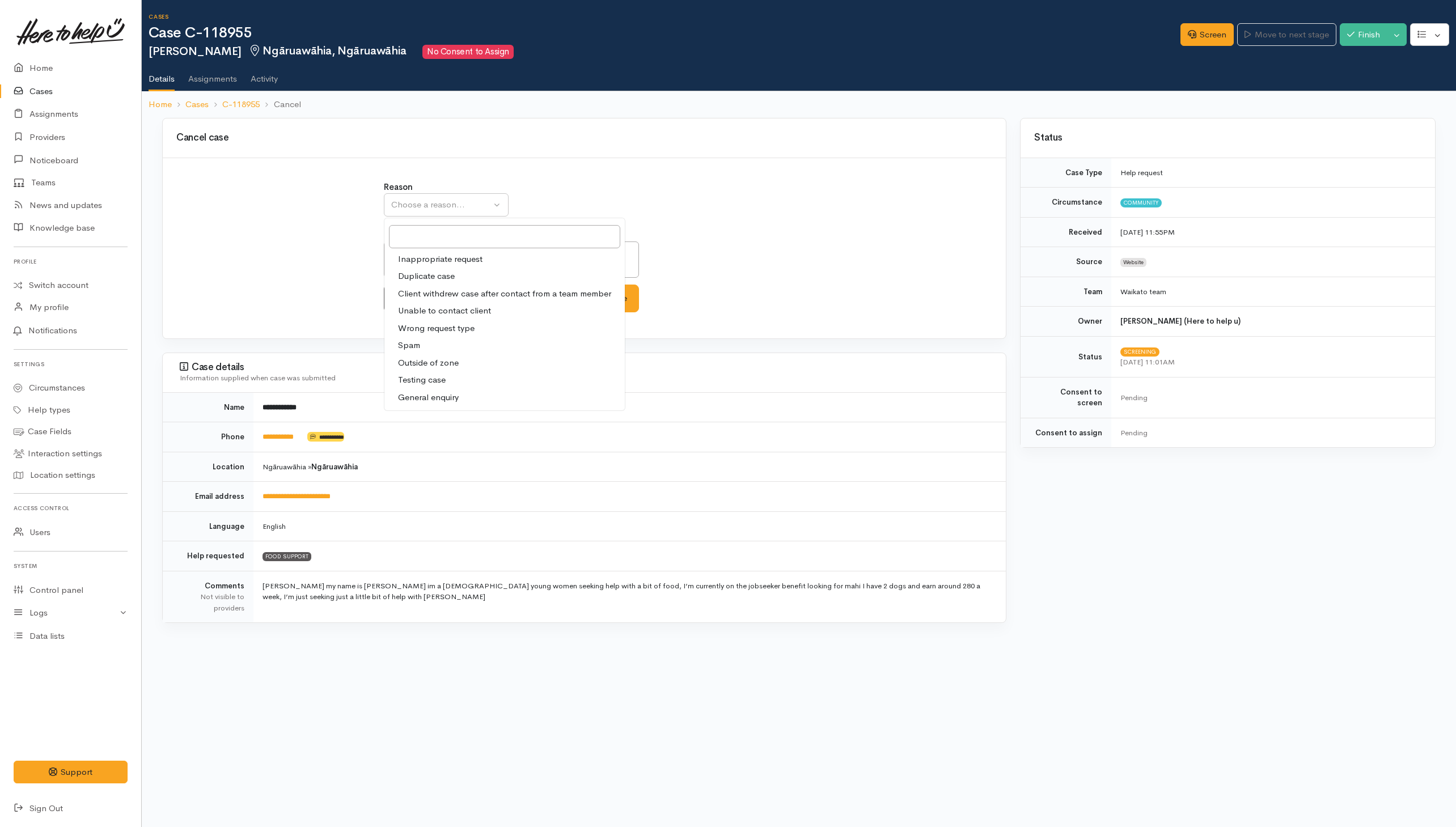
click at [429, 295] on span "Client withdrew case after contact from a team member" at bounding box center [504, 293] width 214 height 13
select select "3"
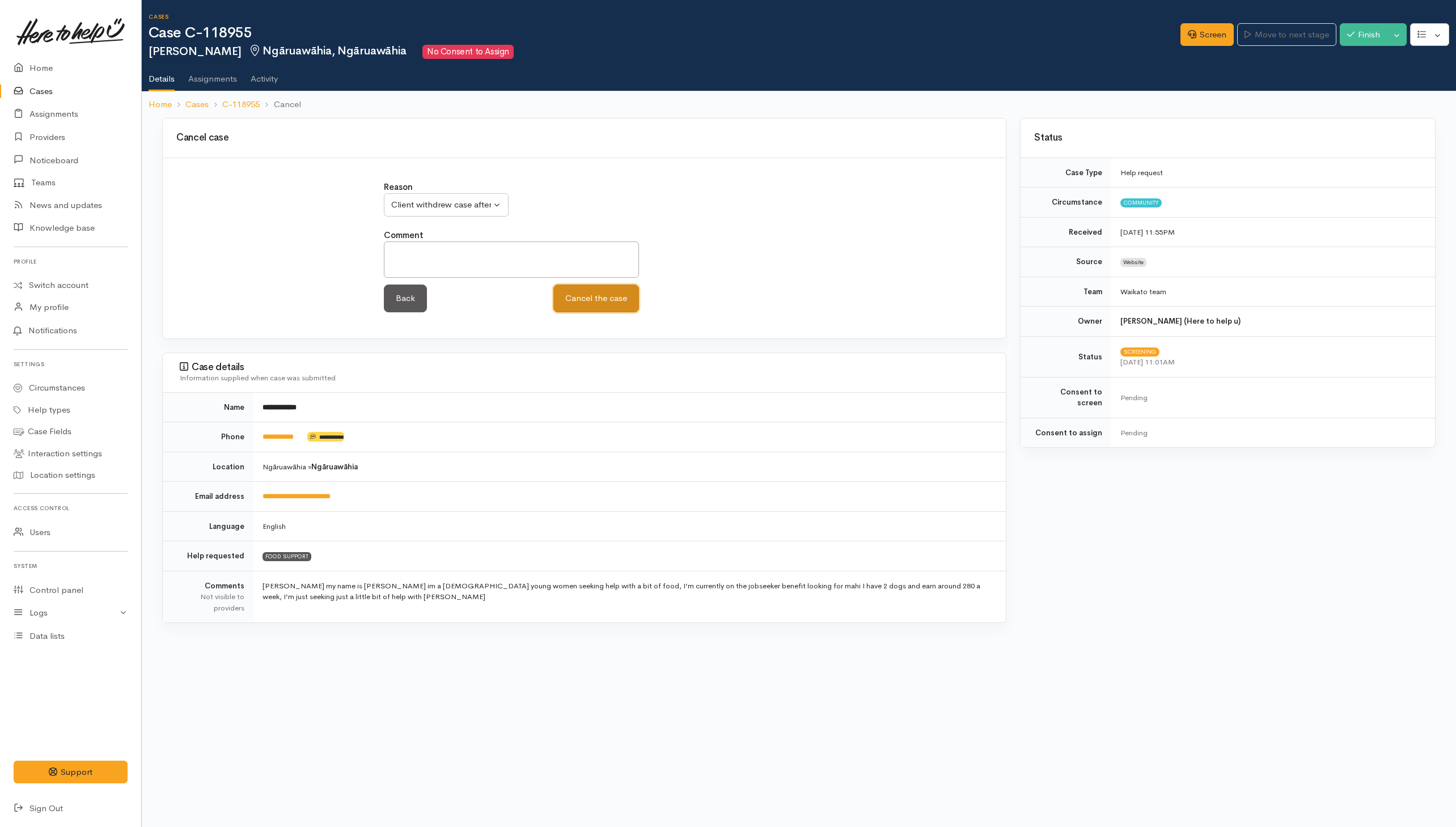
click at [579, 306] on button "Cancel the case" at bounding box center [596, 298] width 86 height 28
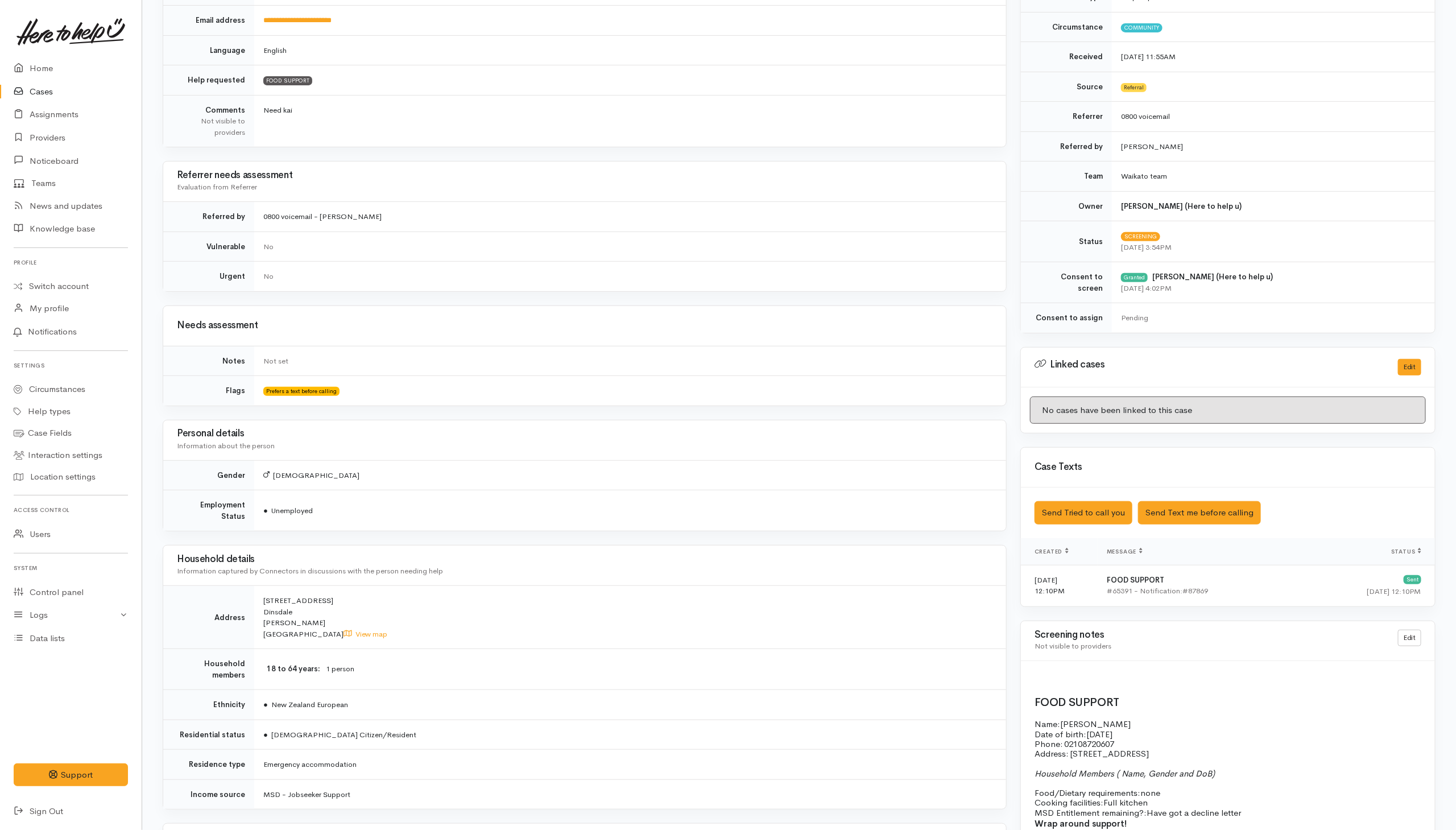
scroll to position [507, 0]
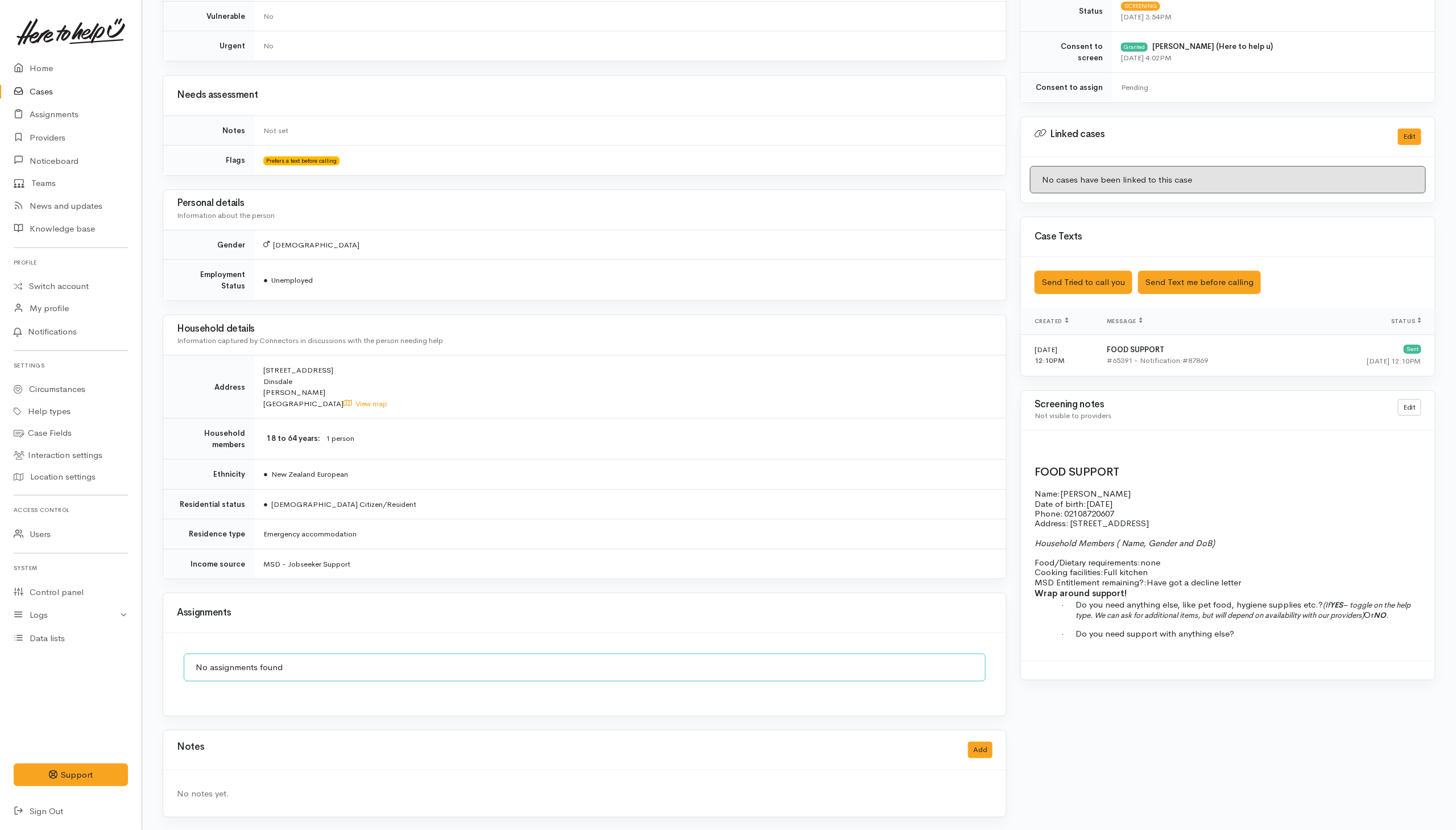
click at [821, 531] on td "Emergency accommodation" at bounding box center [630, 534] width 752 height 30
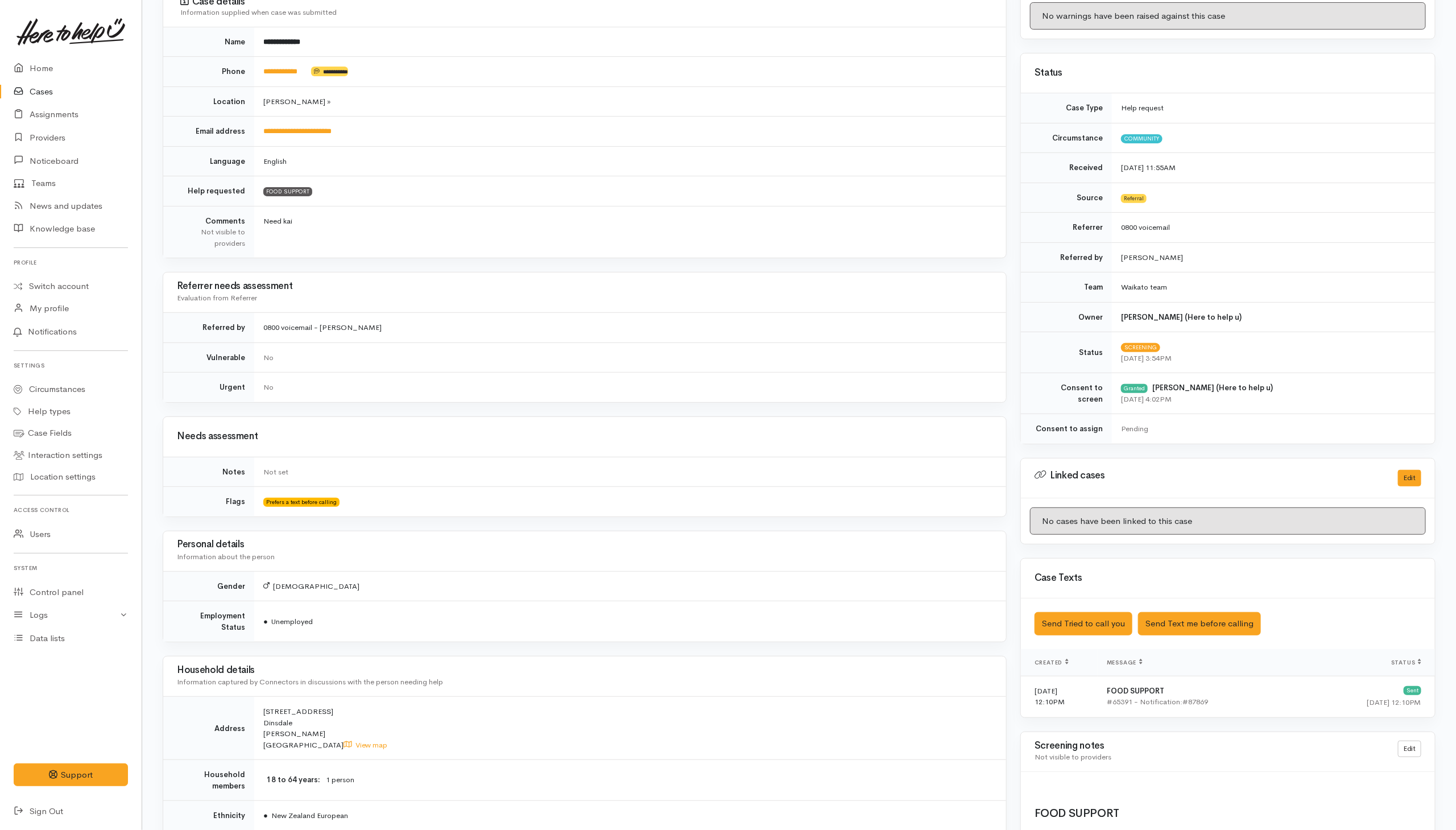
scroll to position [0, 0]
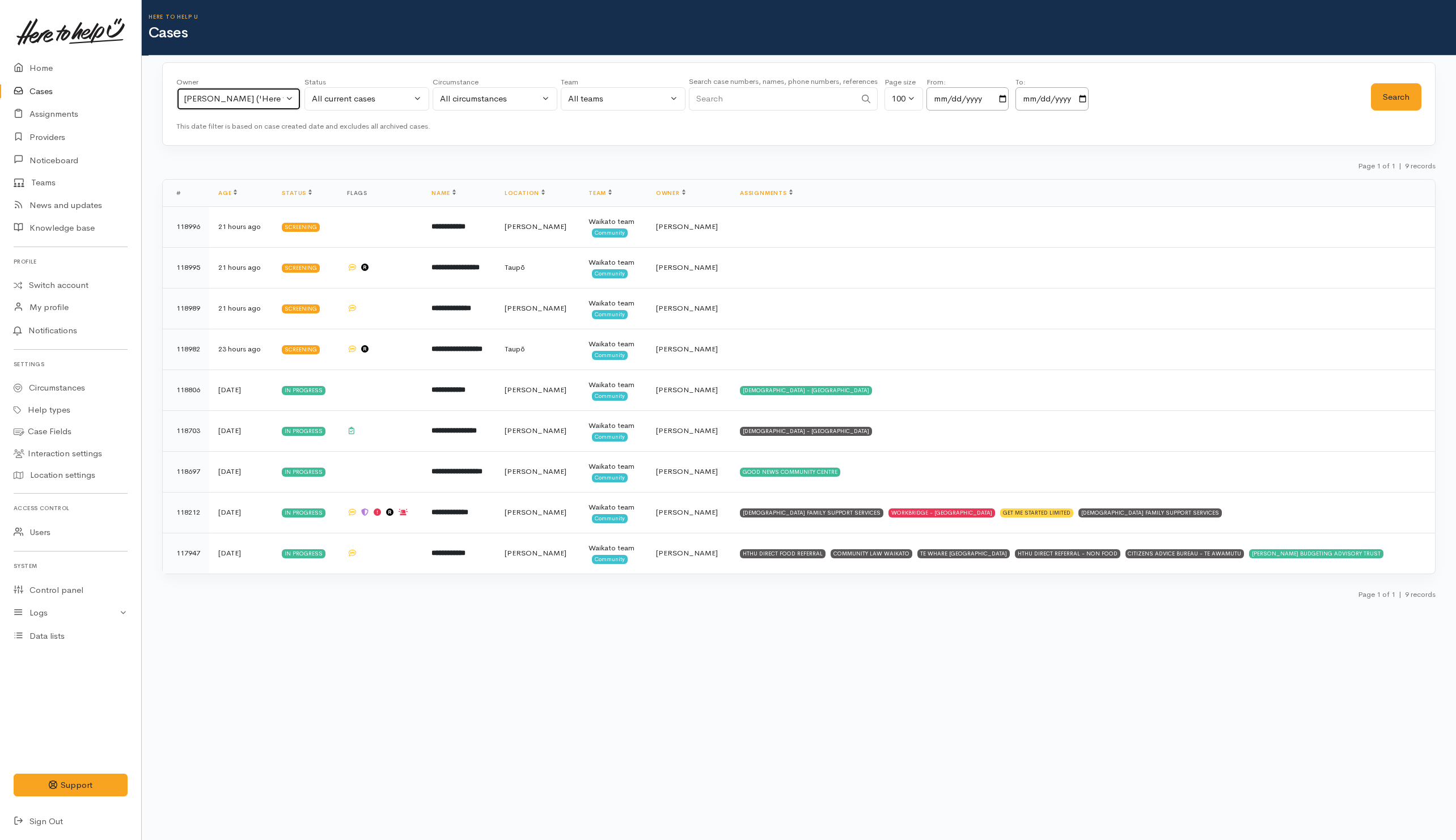
click at [291, 109] on button "[PERSON_NAME] ('Here to help u')" at bounding box center [238, 99] width 125 height 23
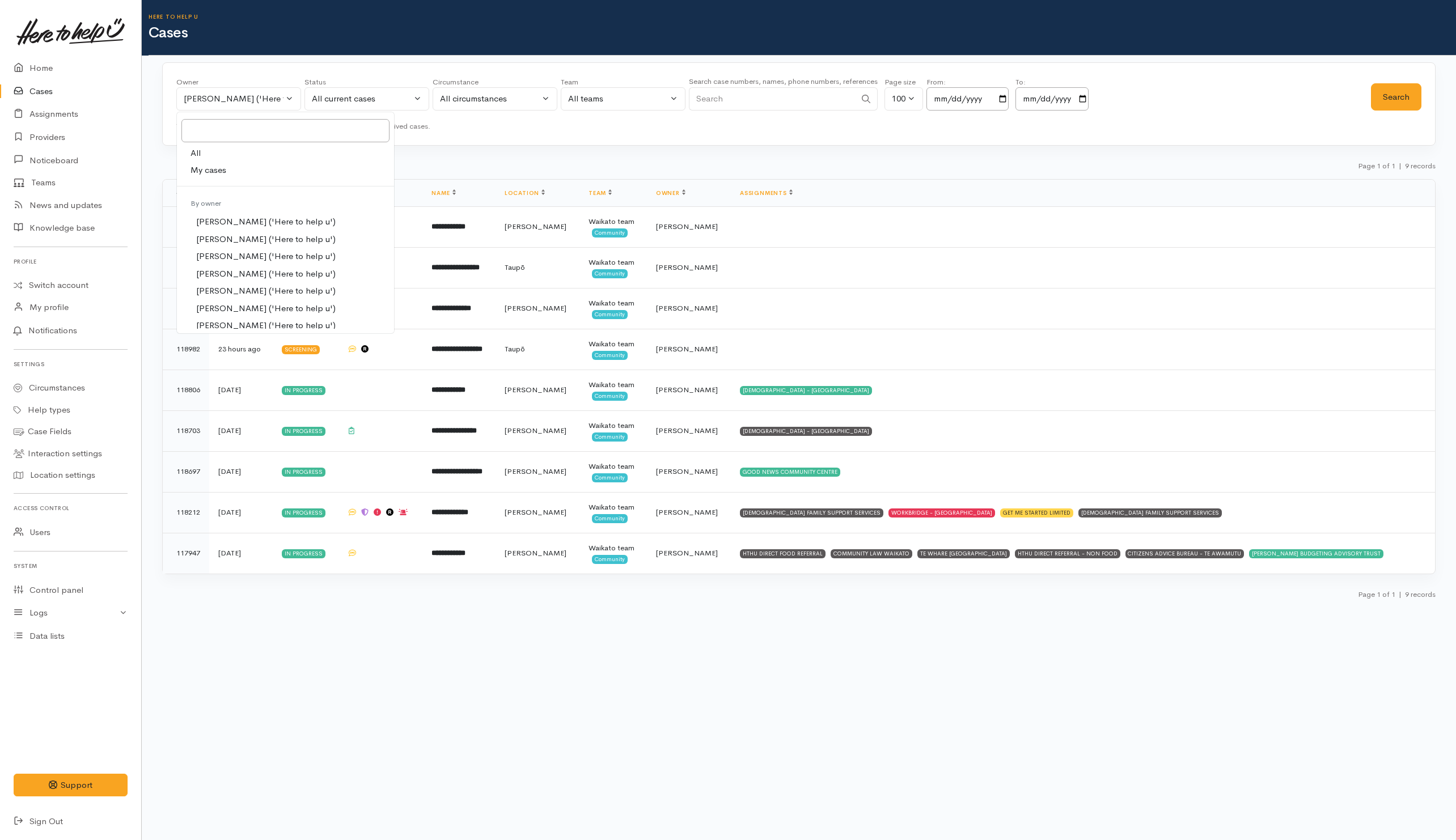
click at [233, 155] on link "All" at bounding box center [285, 154] width 217 height 17
select select "-1"
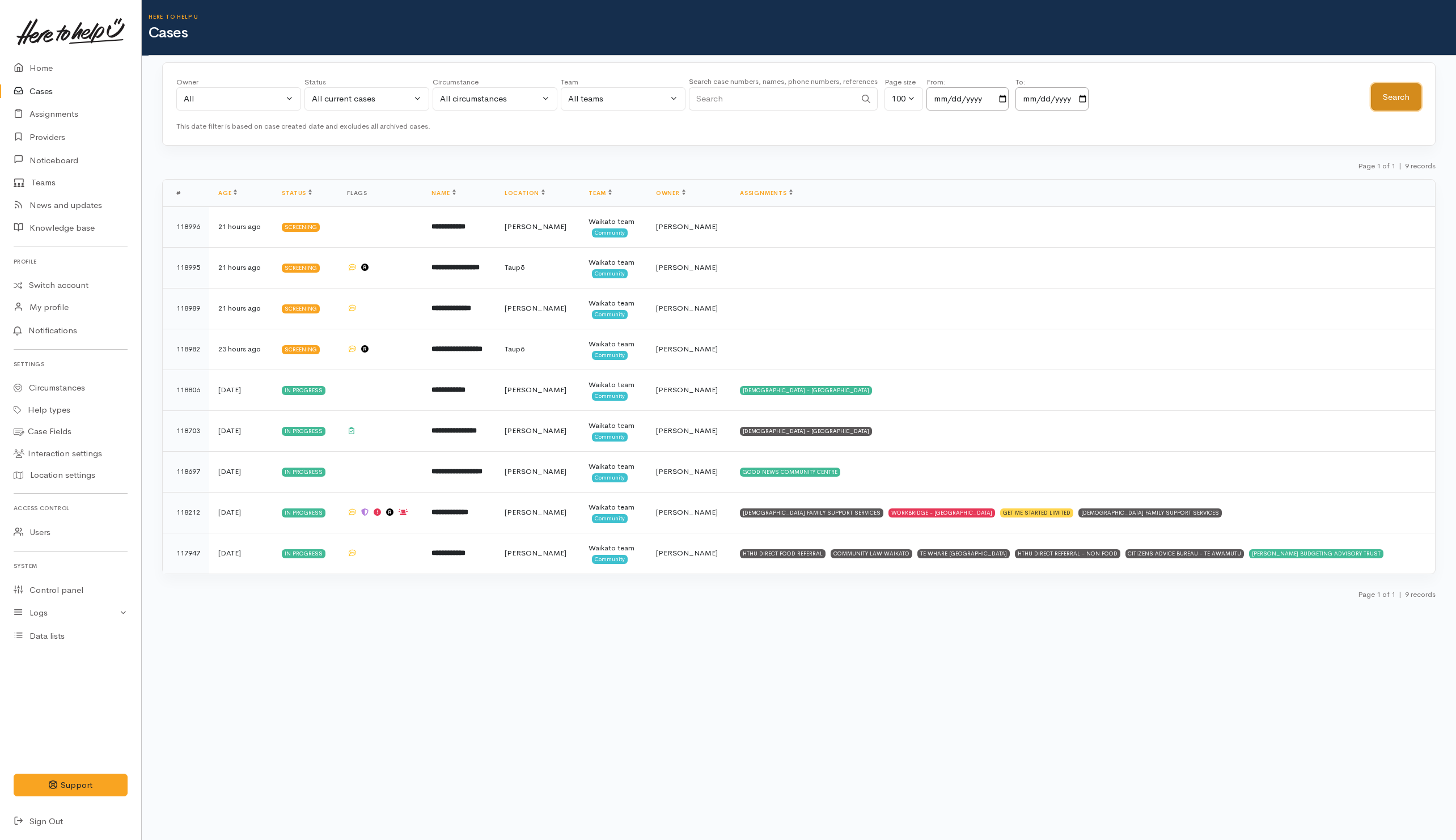
click at [1411, 94] on button "Search" at bounding box center [1396, 97] width 50 height 28
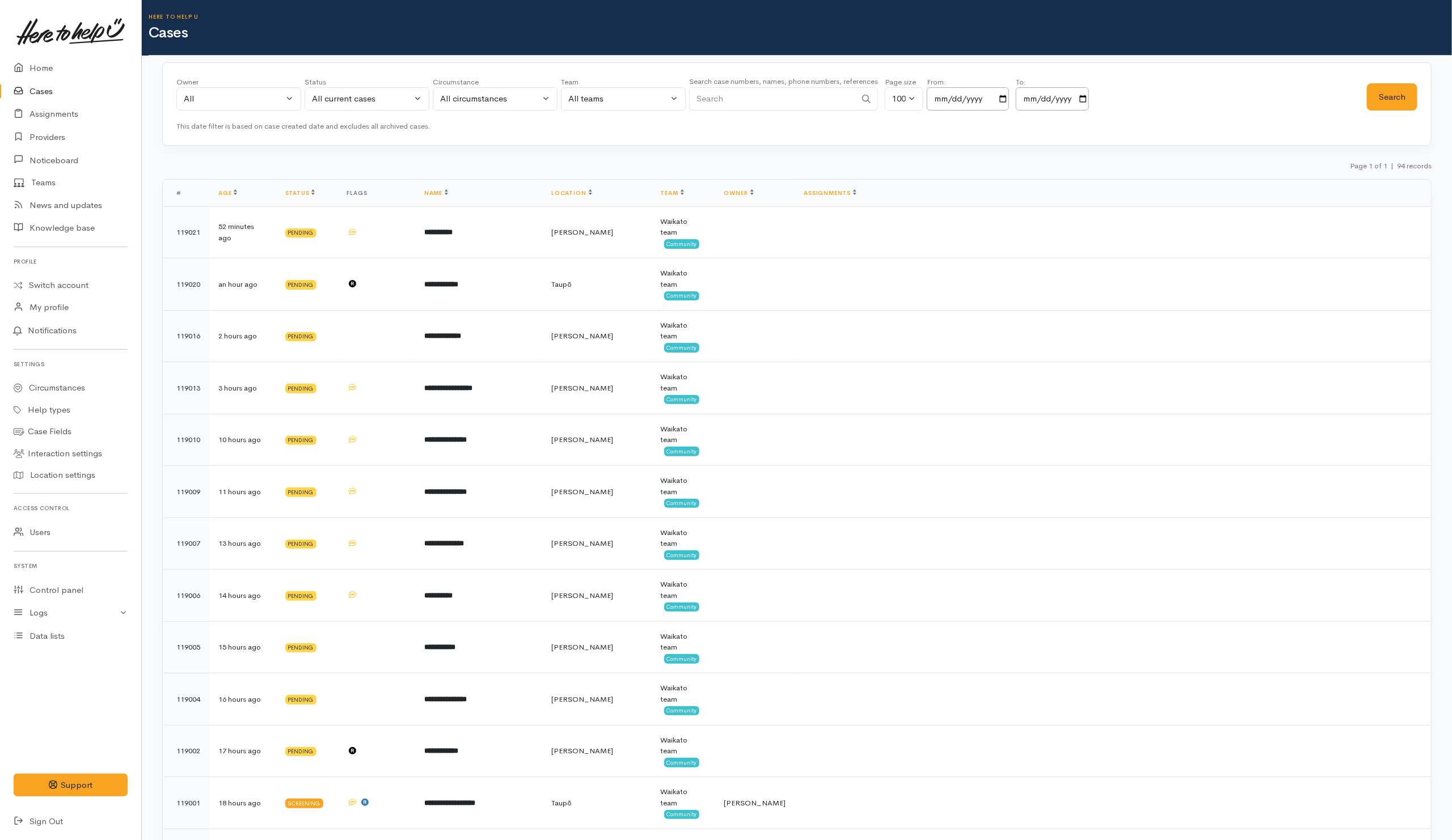
click at [798, 100] on input "Search" at bounding box center [772, 99] width 166 height 23
paste input "642040655298."
drag, startPoint x: 707, startPoint y: 99, endPoint x: 684, endPoint y: 96, distance: 23.2
click at [677, 96] on div "Owner All My cases Aandrea Murray ('Here to help u') Akash Prakash ('Here to he…" at bounding box center [770, 97] width 1190 height 41
type input "2040655298"
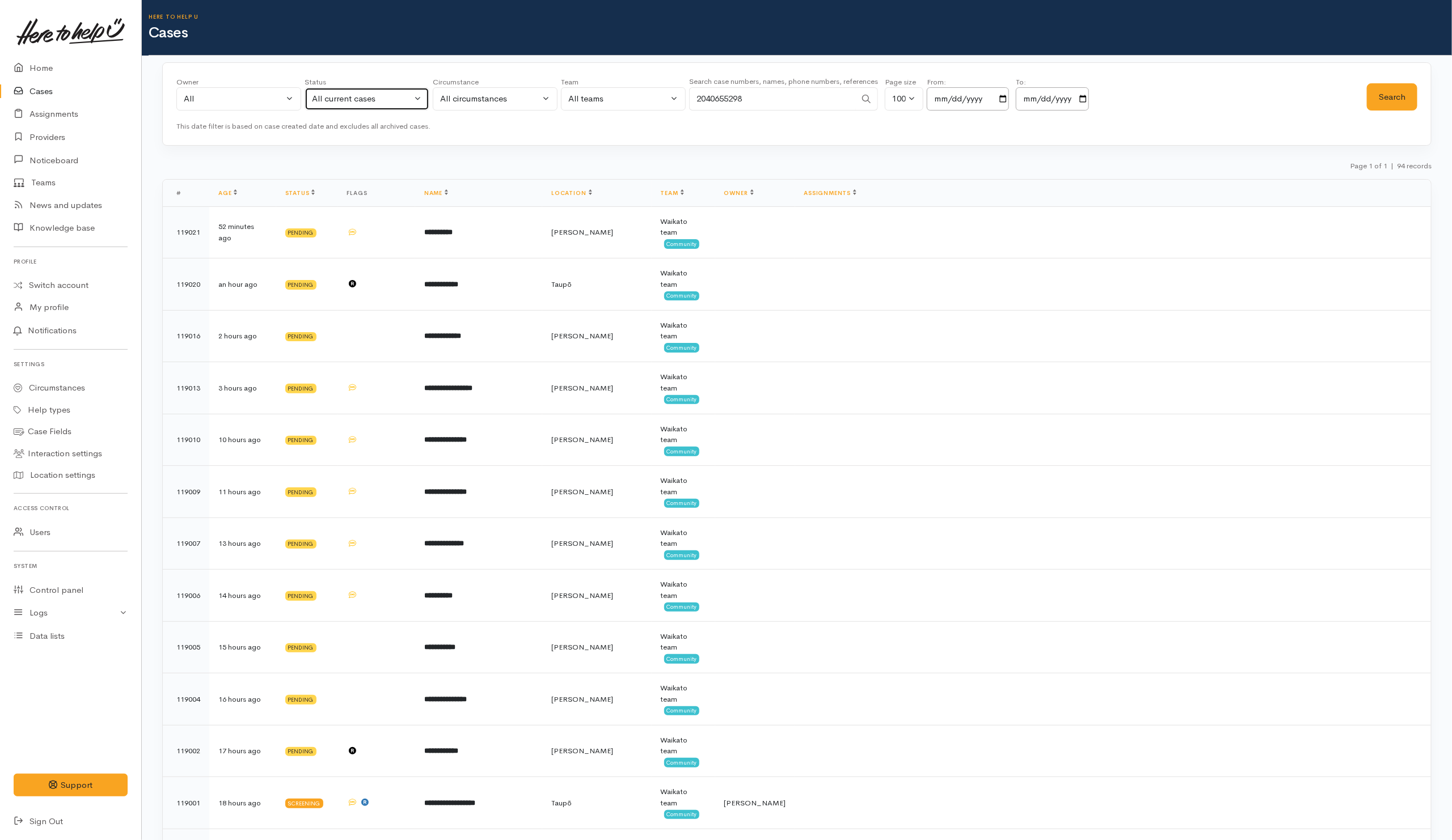
click at [375, 107] on button "All current cases" at bounding box center [366, 99] width 125 height 23
click at [320, 315] on span "All" at bounding box center [324, 308] width 11 height 13
select select "All"
drag, startPoint x: 1397, startPoint y: 96, endPoint x: 1387, endPoint y: 106, distance: 14.1
click at [1397, 97] on button "Search" at bounding box center [1392, 97] width 50 height 28
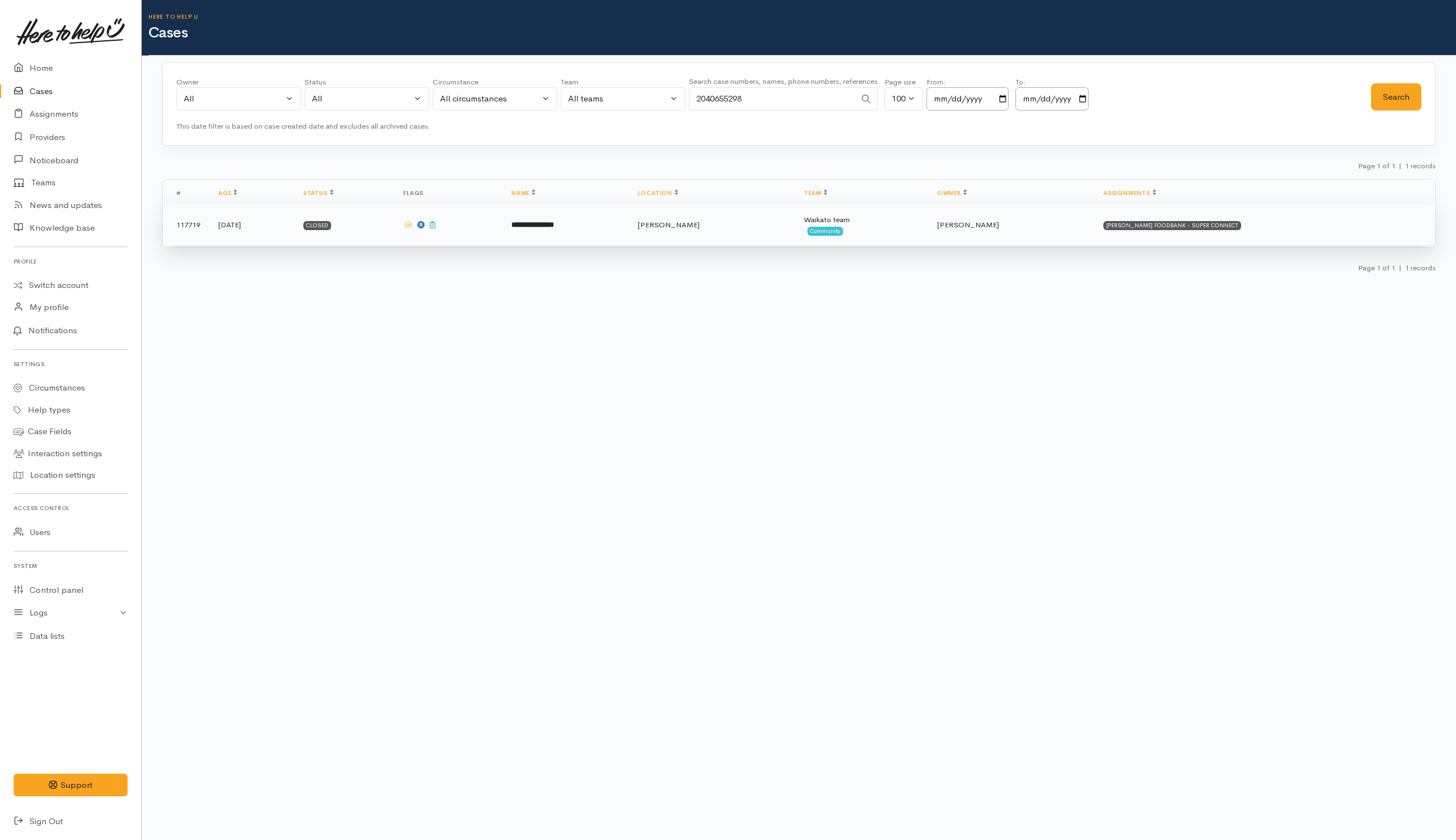
click at [502, 235] on td at bounding box center [448, 225] width 108 height 41
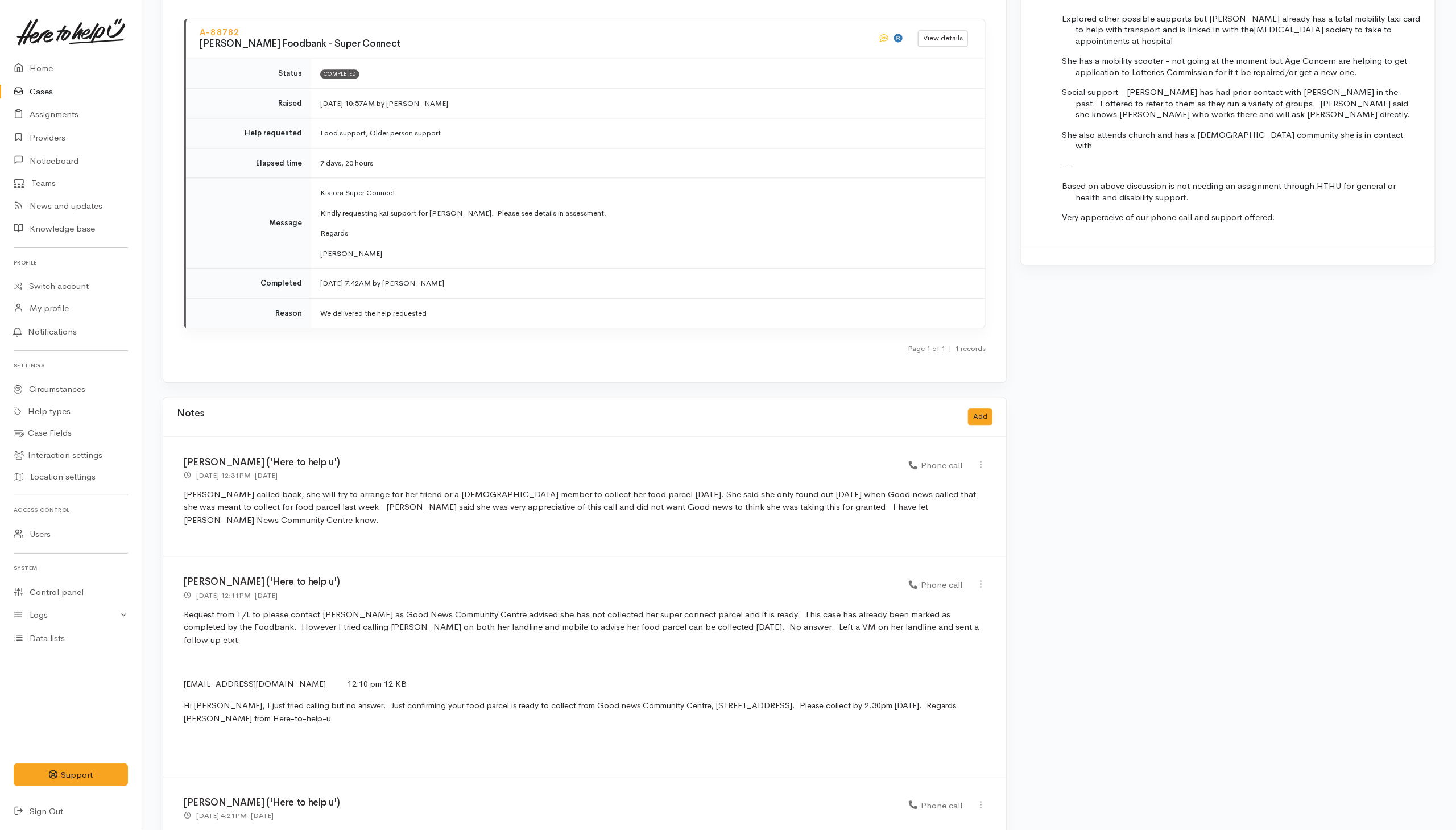
scroll to position [1792, 0]
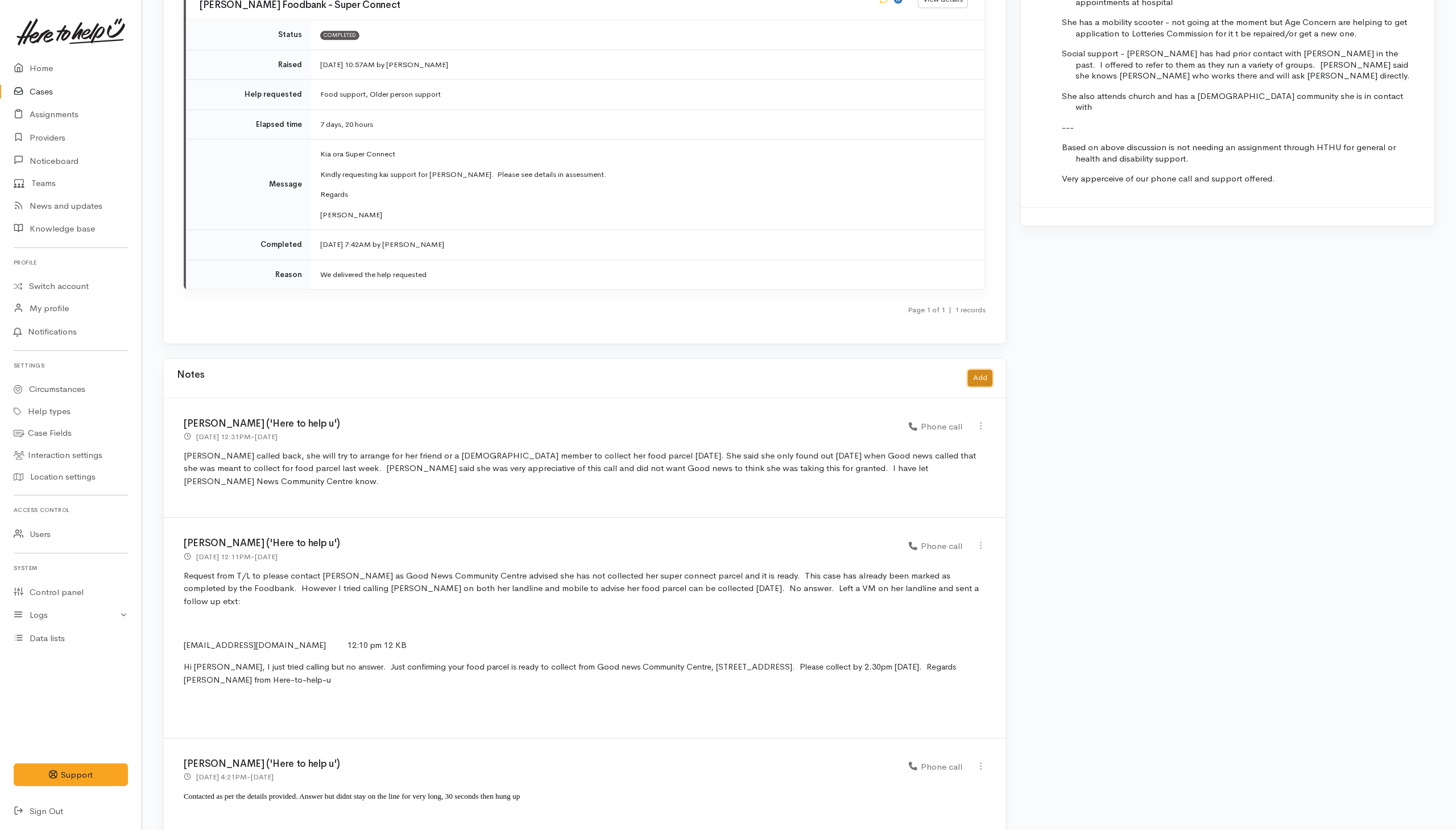
click at [989, 369] on button "Add" at bounding box center [979, 377] width 24 height 16
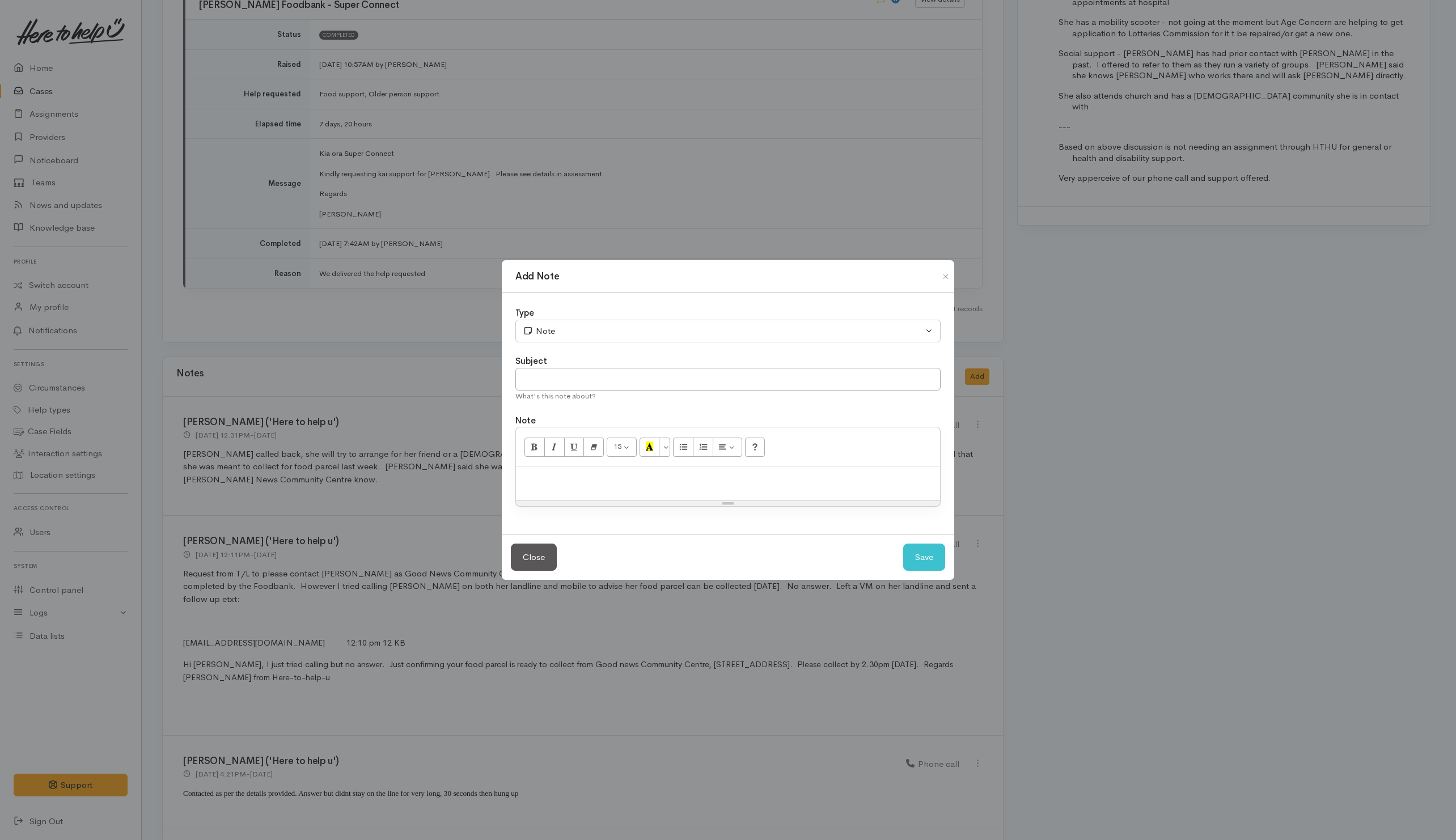
drag, startPoint x: 591, startPoint y: 480, endPoint x: 626, endPoint y: 463, distance: 38.9
click at [608, 483] on p at bounding box center [728, 478] width 413 height 13
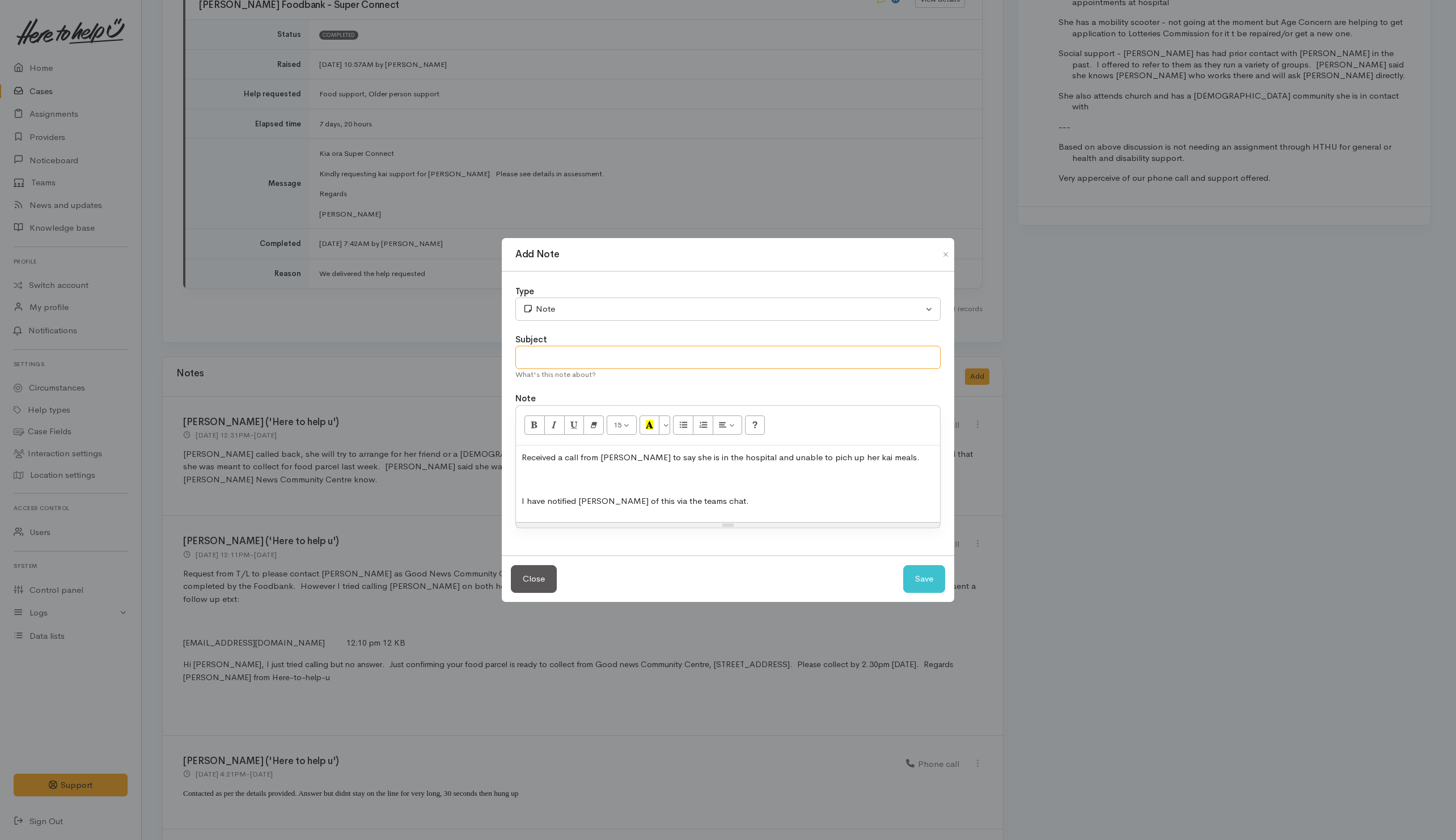
click at [575, 349] on input "text" at bounding box center [728, 358] width 425 height 23
type input "15/10 - voice message received from Lynn"
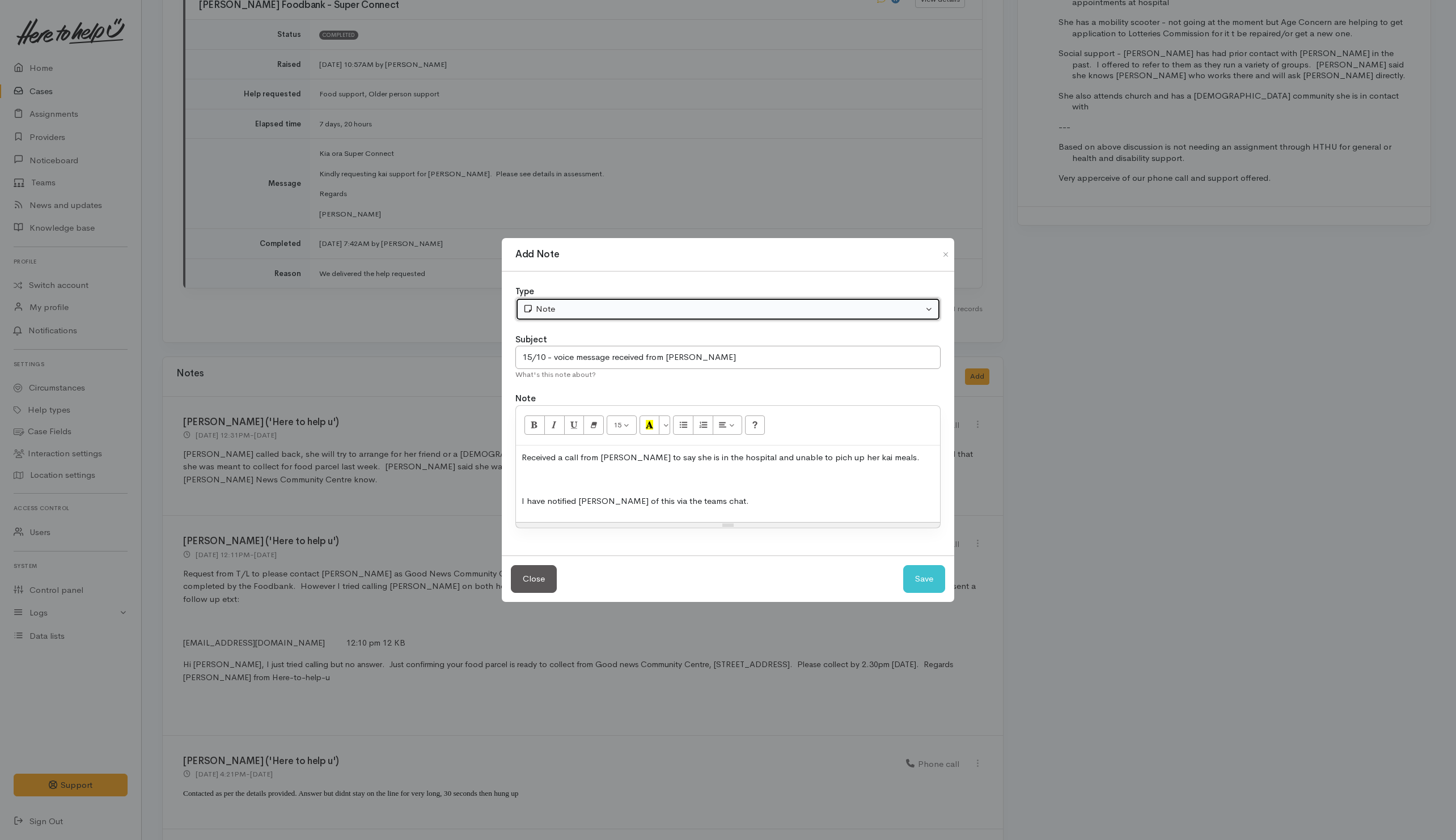
click at [593, 308] on div "Note" at bounding box center [723, 308] width 400 height 13
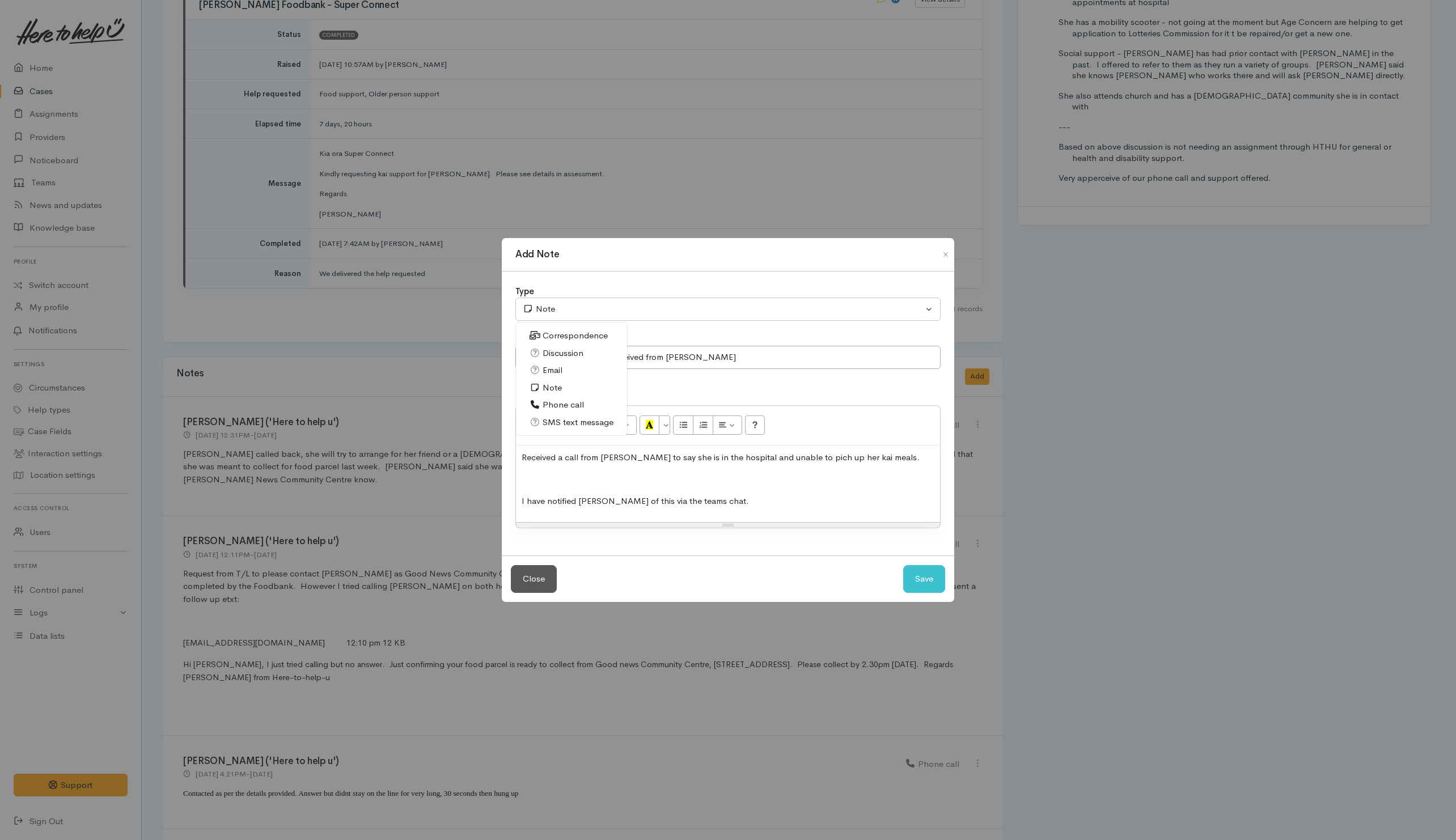
click at [729, 478] on p at bounding box center [728, 478] width 413 height 13
click at [928, 585] on button "Save" at bounding box center [924, 579] width 42 height 28
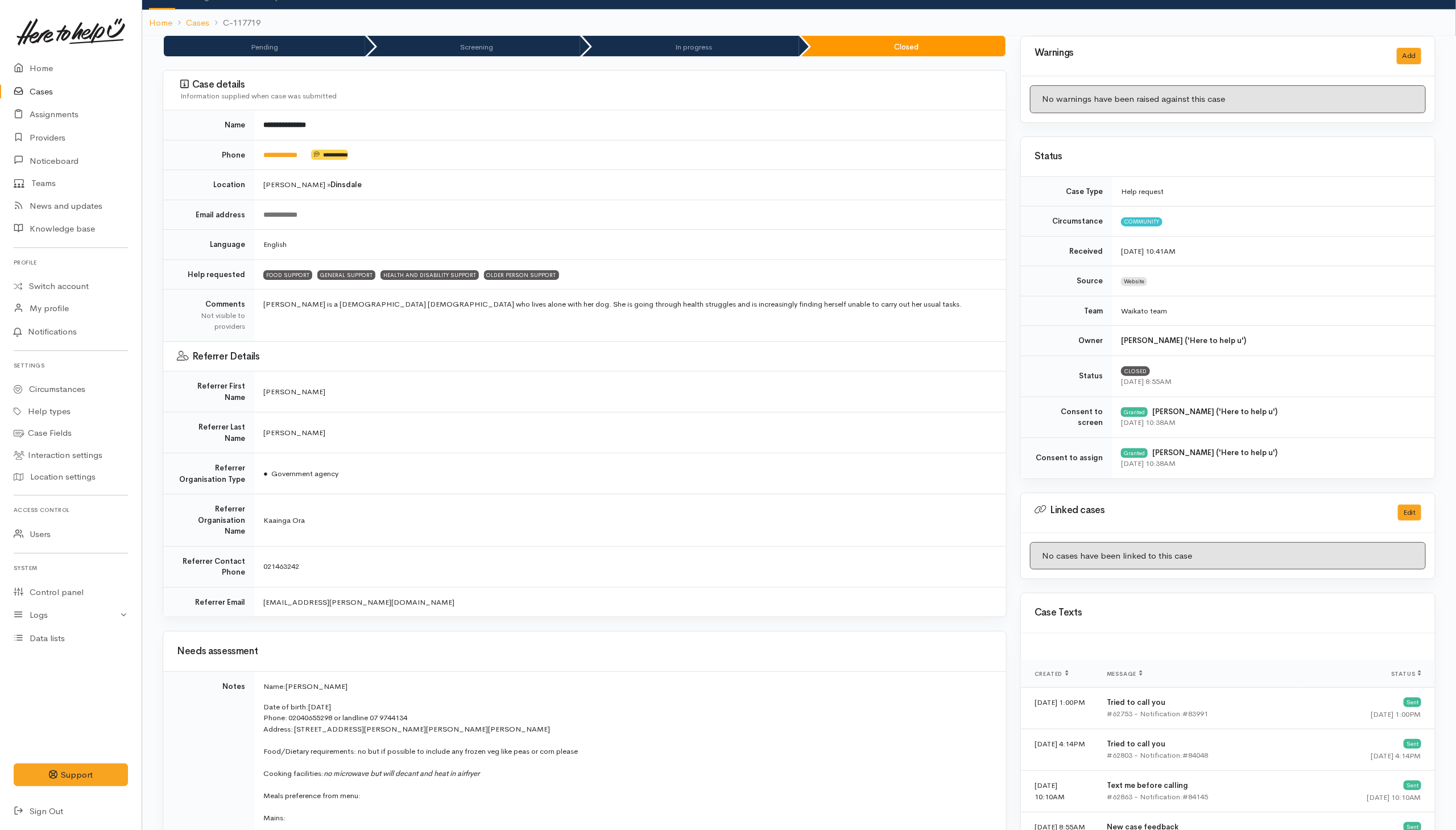
scroll to position [0, 0]
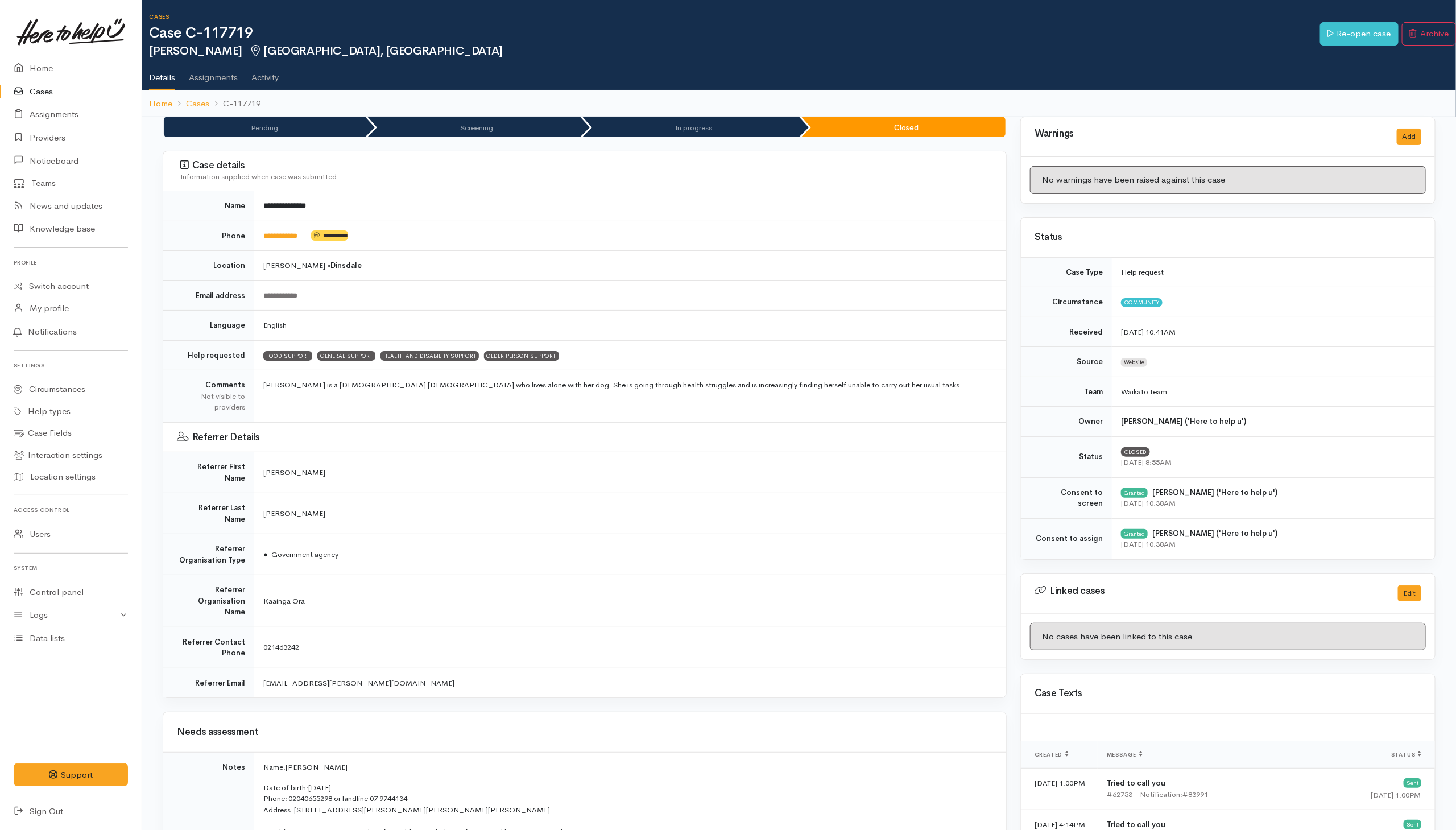
click at [39, 97] on link "Cases" at bounding box center [71, 92] width 142 height 23
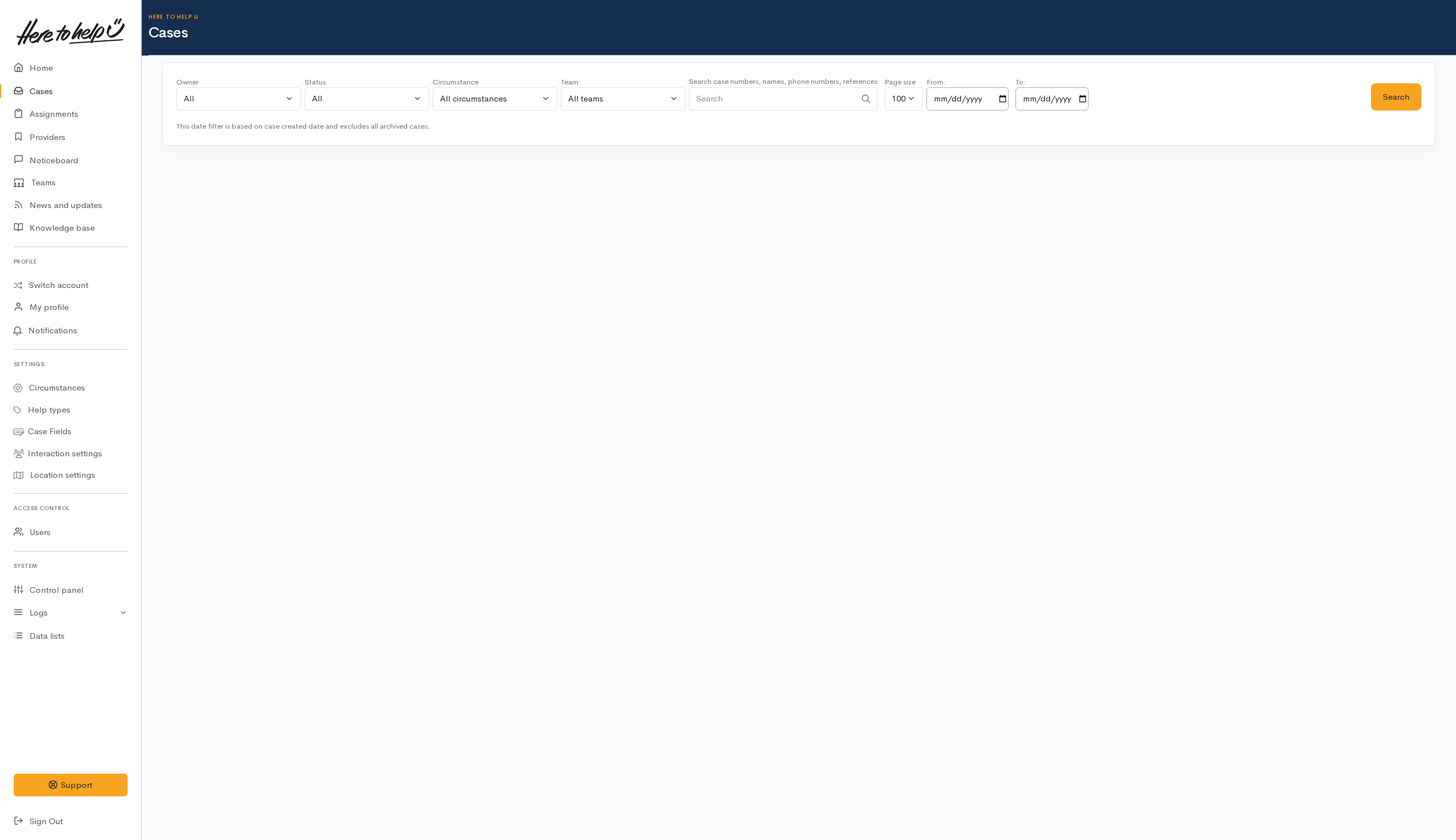
click at [564, 132] on div "This date filter is based on case created date and excludes all archived cases." at bounding box center [798, 127] width 1244 height 12
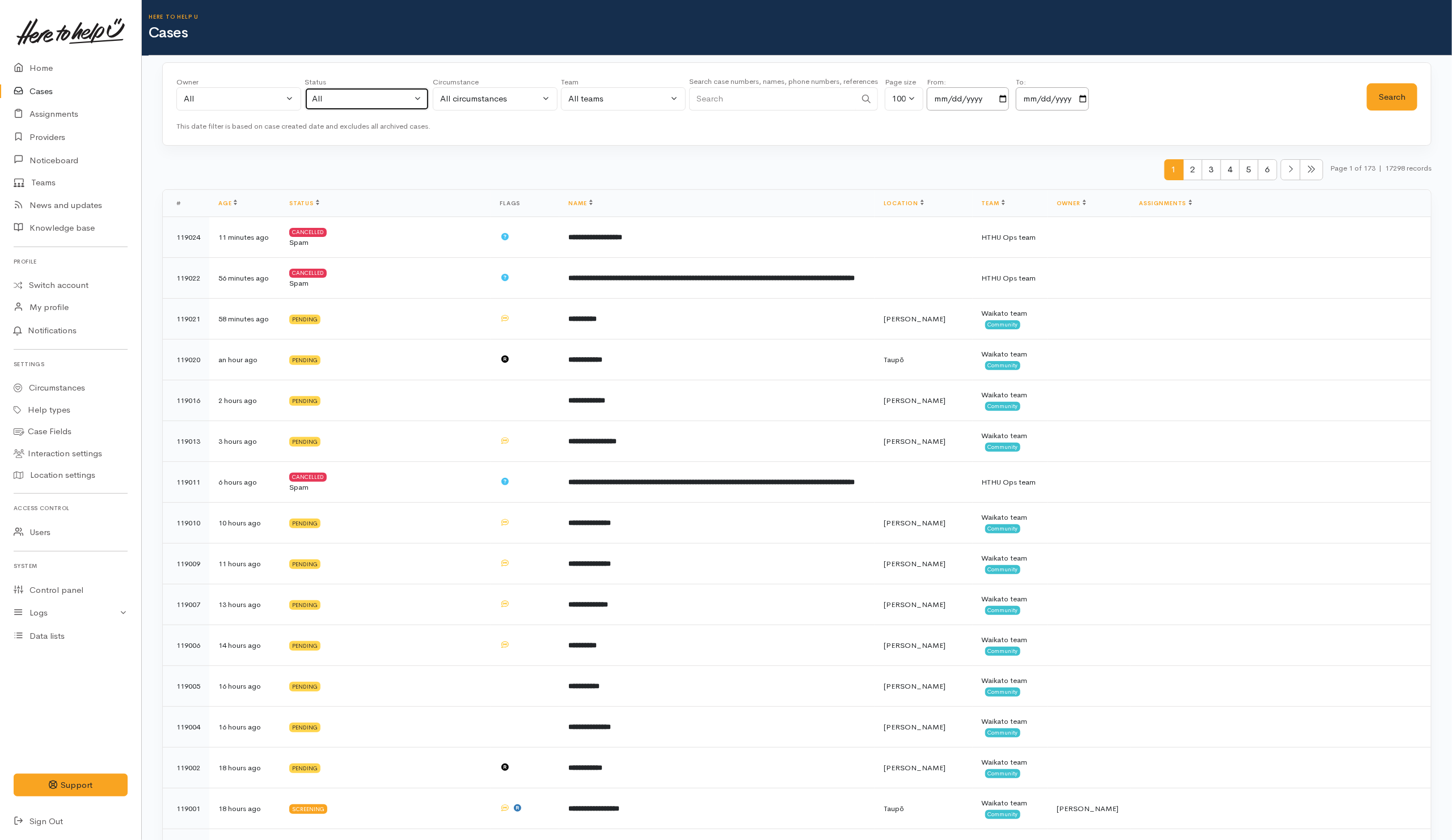
click at [334, 96] on div "All" at bounding box center [362, 99] width 100 height 13
drag, startPoint x: 341, startPoint y: 174, endPoint x: 247, endPoint y: 136, distance: 101.4
click at [338, 174] on span "All current cases" at bounding box center [357, 172] width 64 height 13
select select "Unresolved"
click at [244, 100] on div "All" at bounding box center [233, 99] width 100 height 13
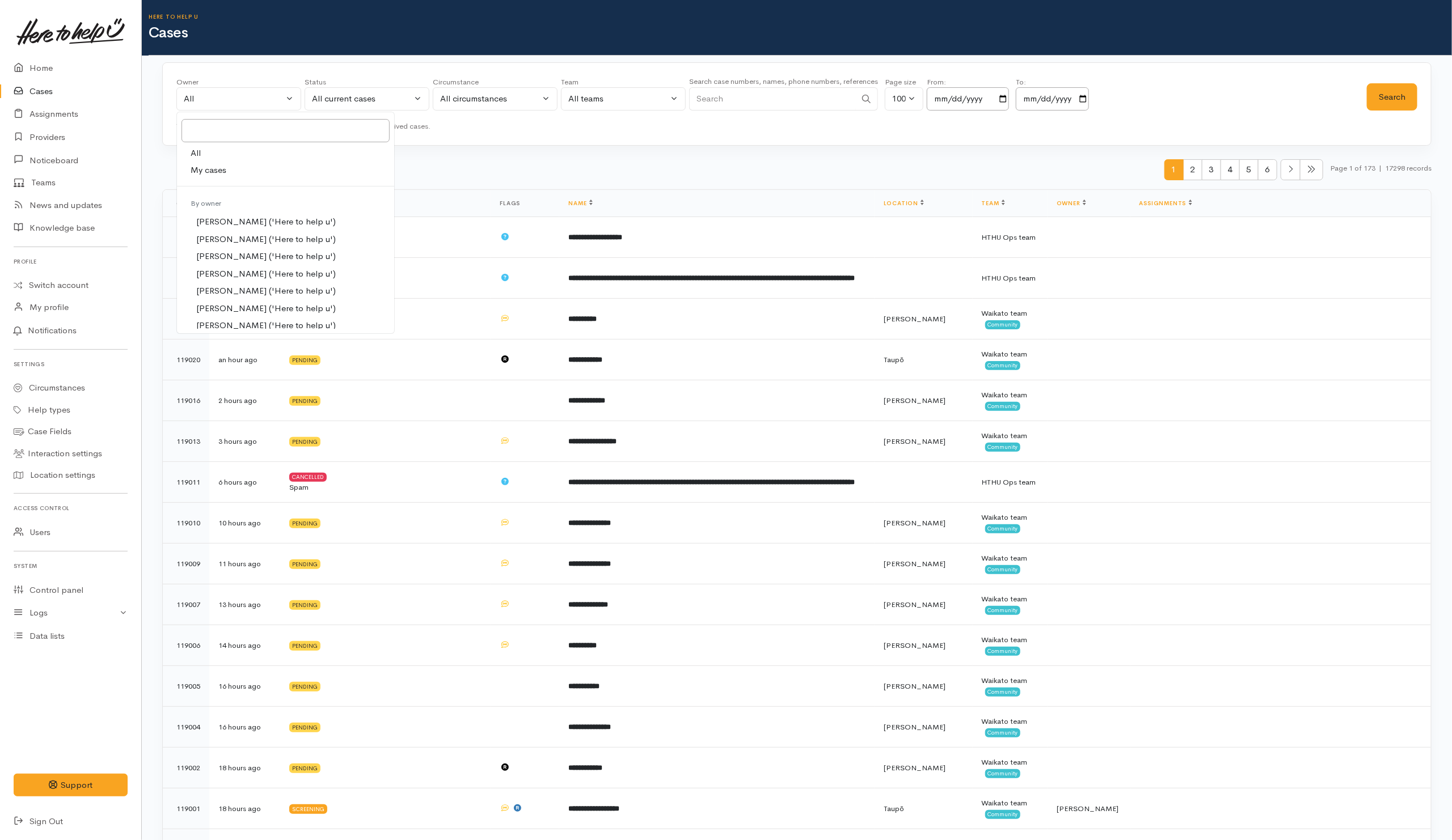
click at [240, 175] on link "My cases" at bounding box center [285, 170] width 218 height 17
select select "202"
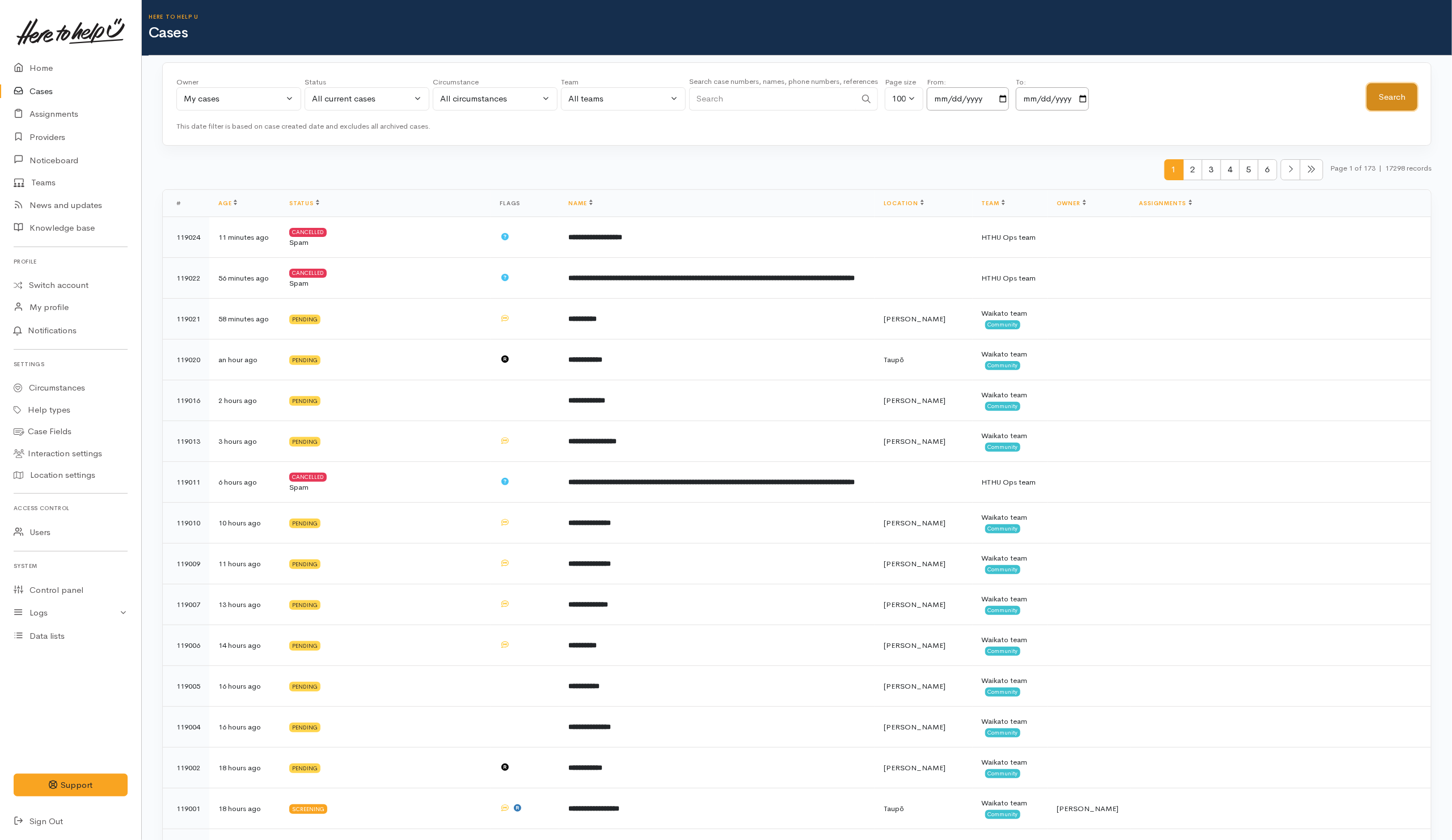
click at [1390, 101] on button "Search" at bounding box center [1392, 97] width 50 height 28
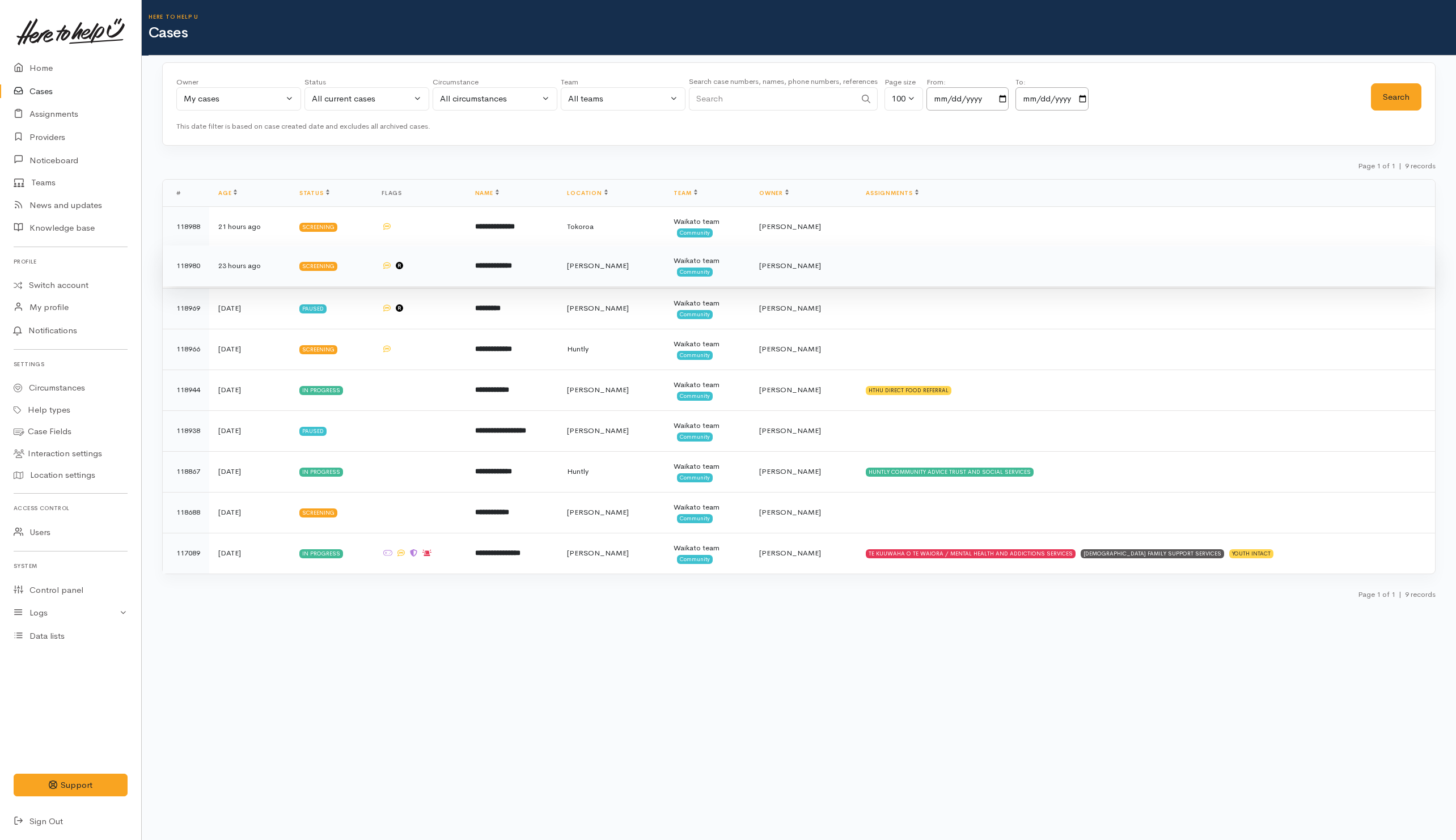
click at [978, 277] on td at bounding box center [1145, 266] width 578 height 41
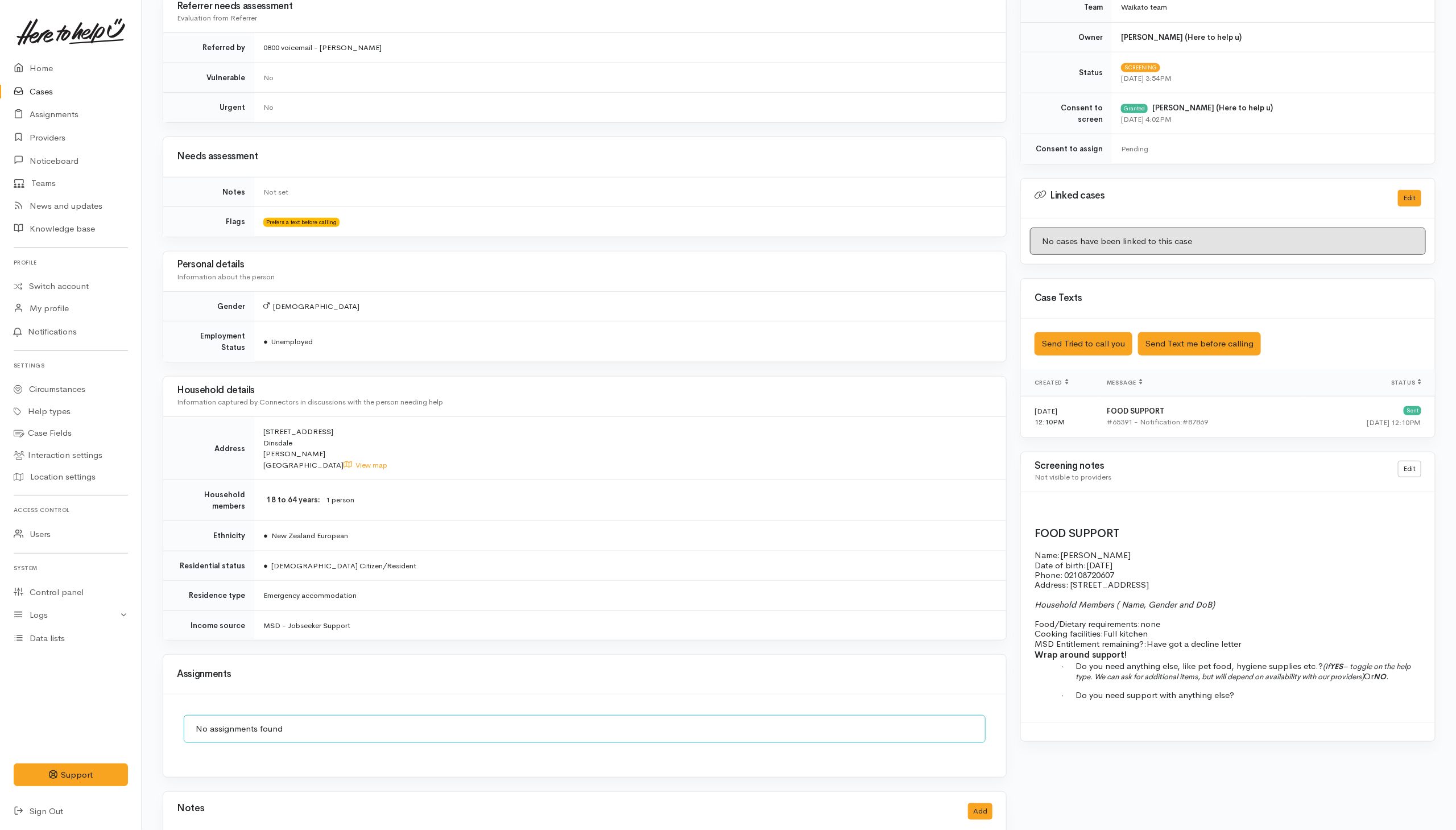
scroll to position [507, 0]
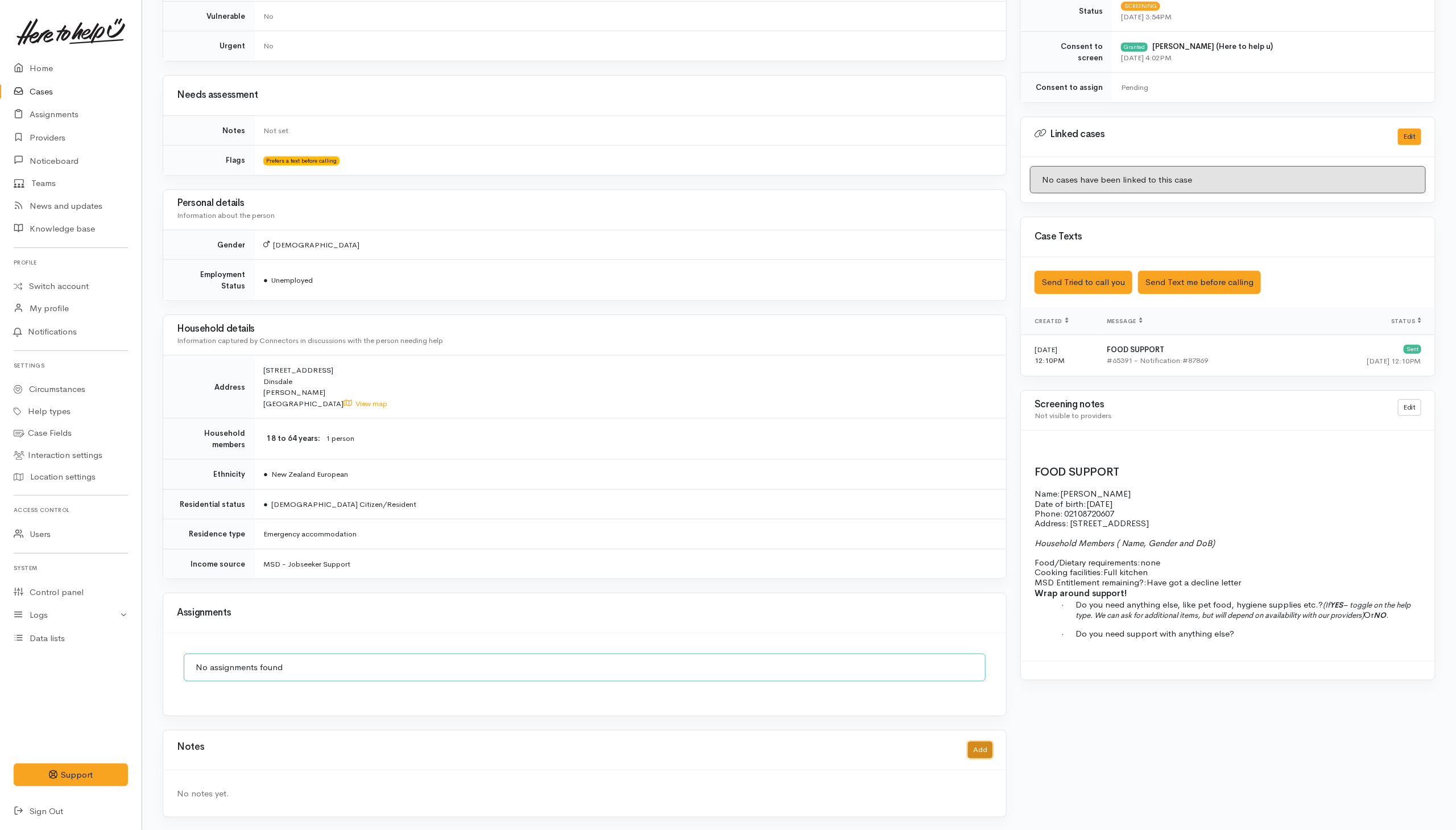
click at [973, 553] on button "Add" at bounding box center [979, 750] width 24 height 16
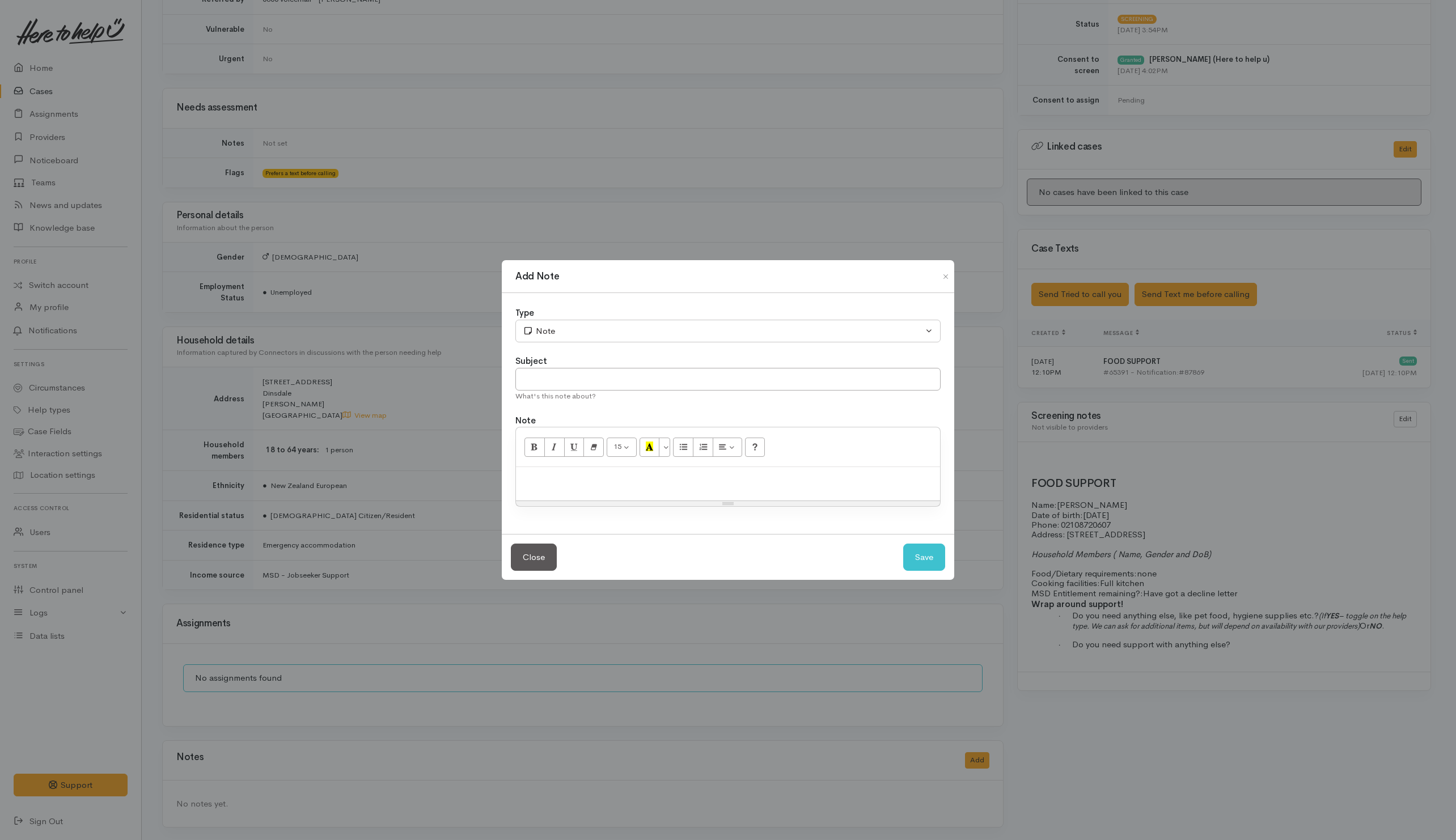
click at [704, 472] on div at bounding box center [728, 483] width 424 height 34
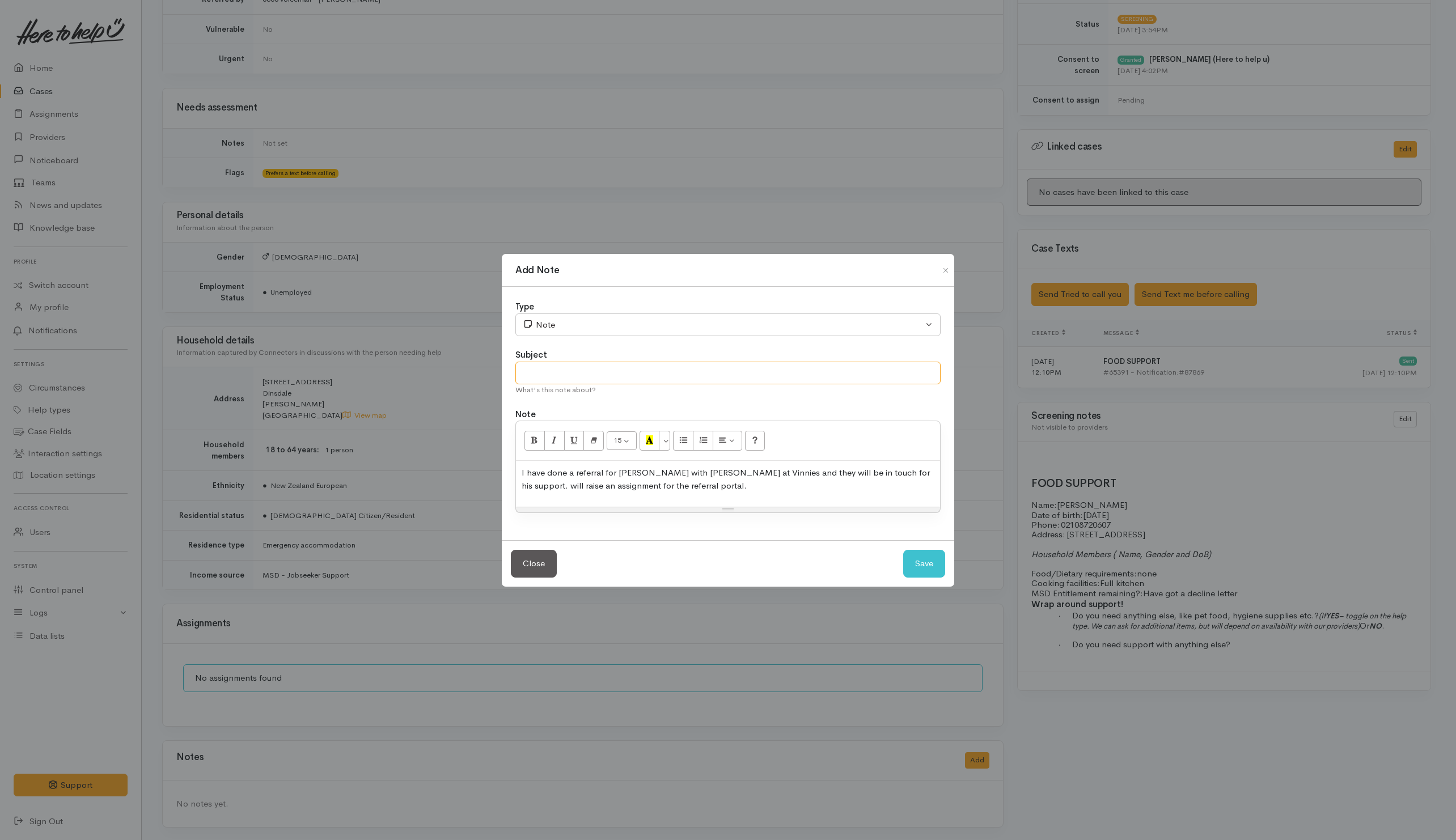
click at [896, 371] on input "text" at bounding box center [728, 373] width 425 height 23
type input "Raised a referral with Vinnies through Shonae"
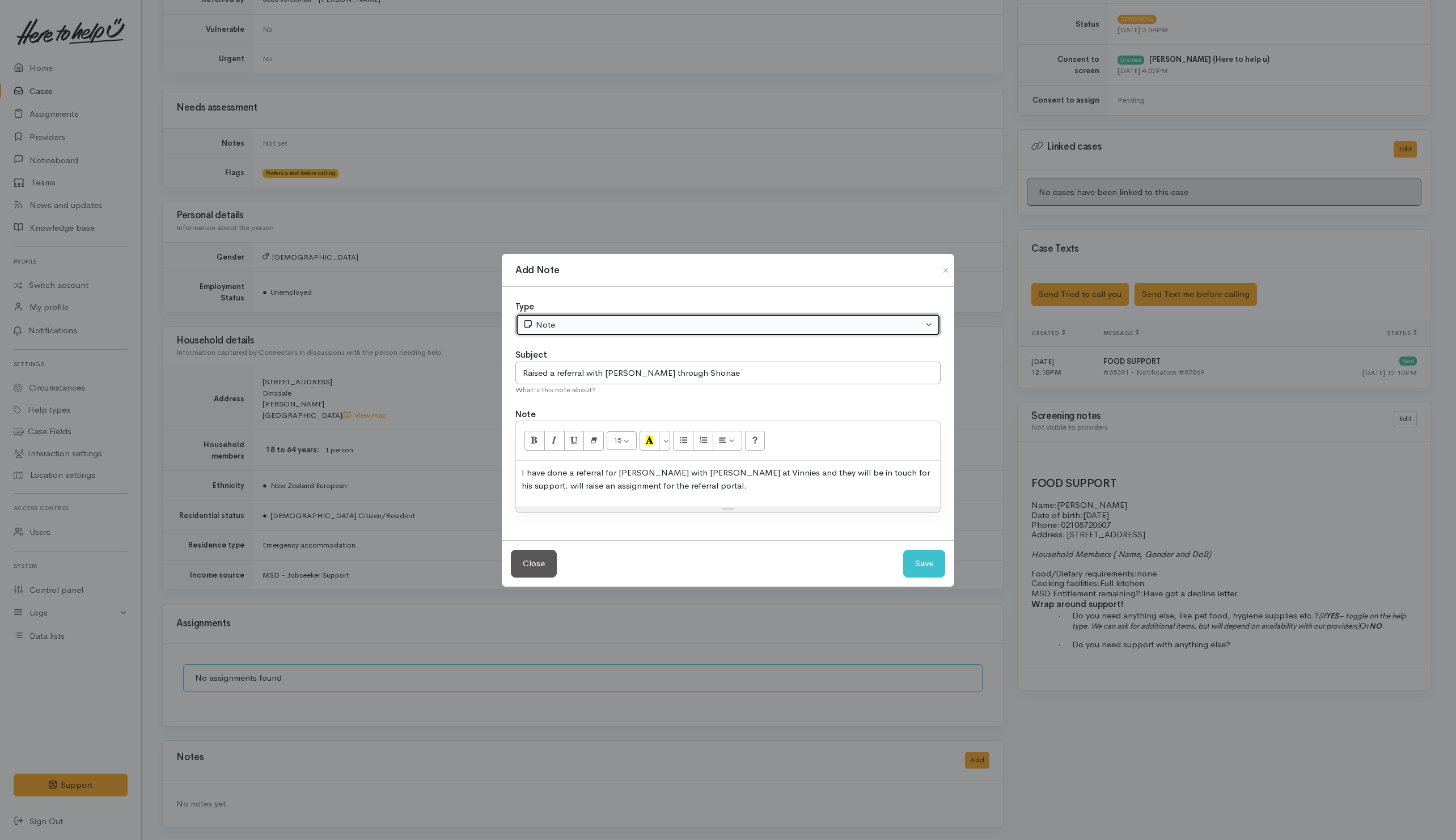
click at [832, 329] on div "Note" at bounding box center [723, 325] width 400 height 13
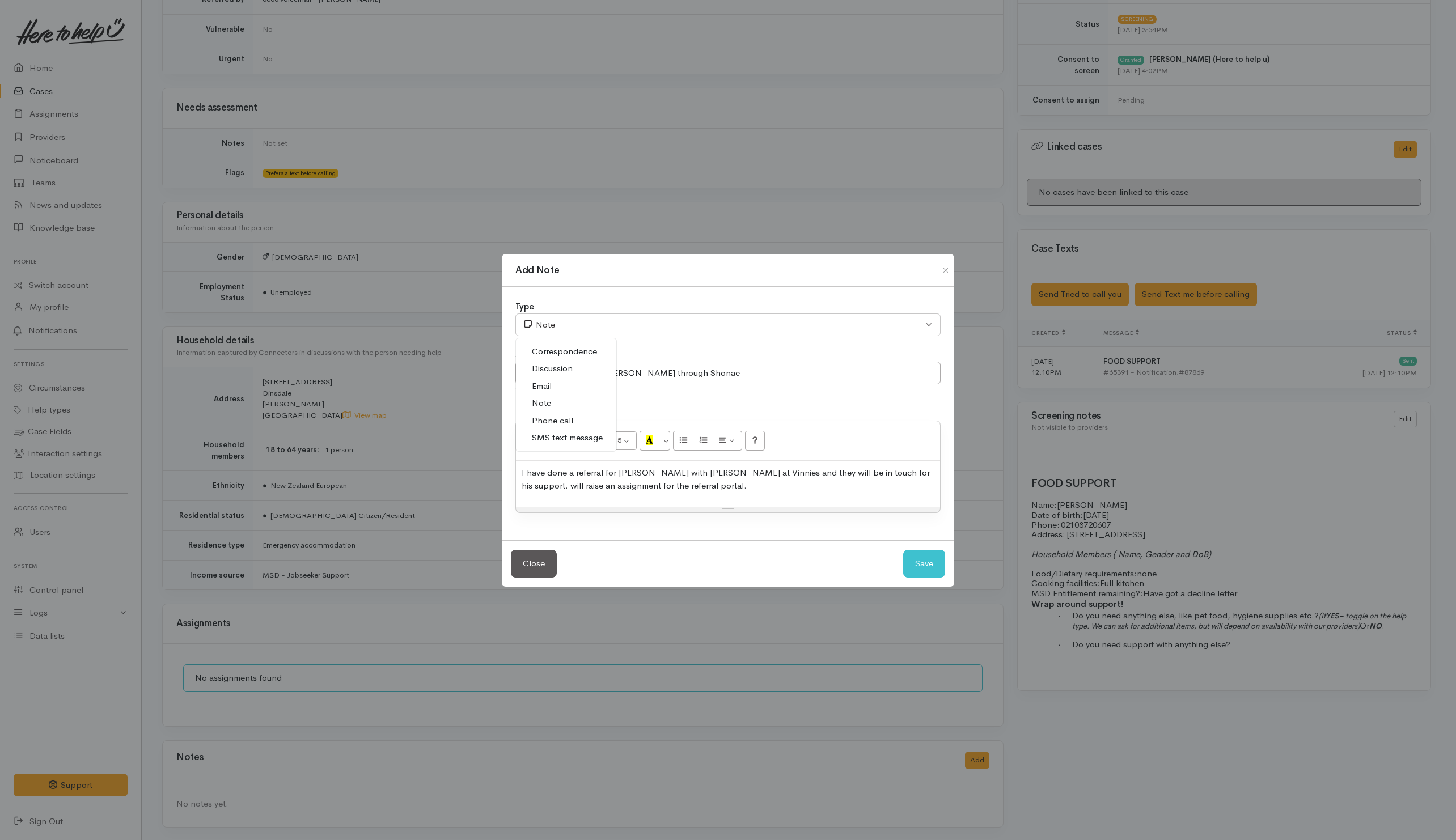
click at [546, 420] on span "Phone call" at bounding box center [552, 420] width 42 height 13
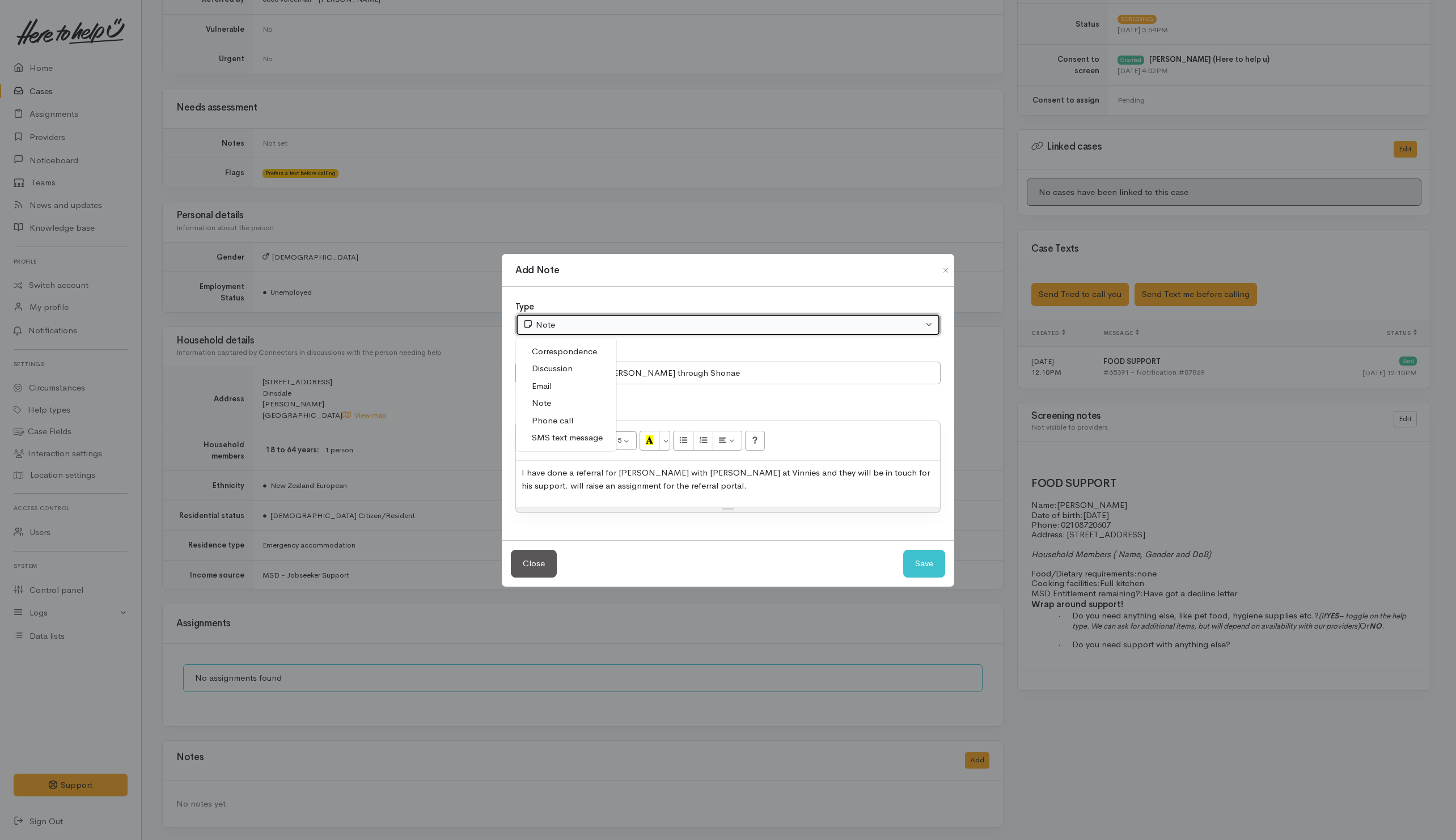
select select "3"
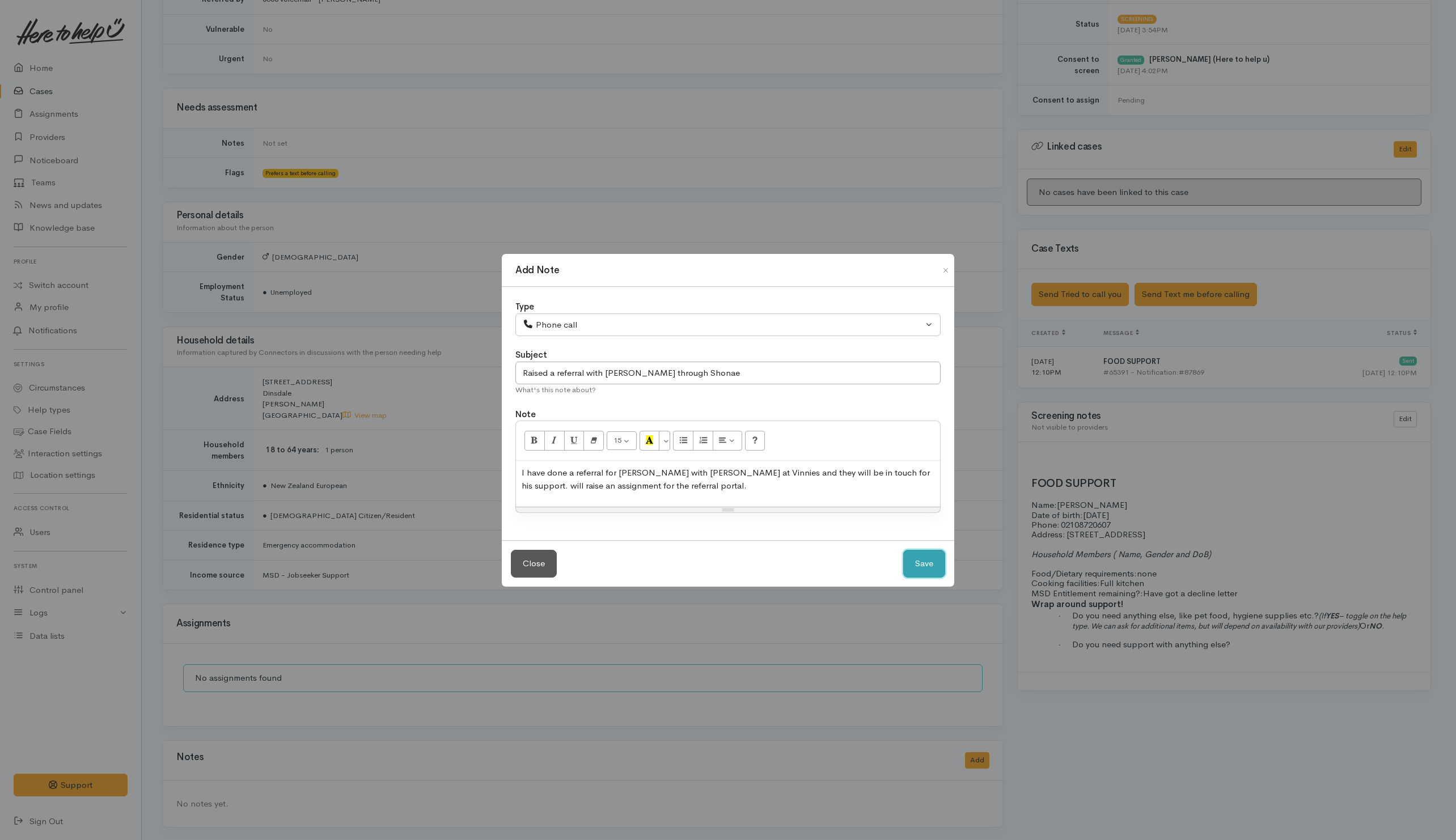
click at [920, 551] on button "Save" at bounding box center [924, 564] width 42 height 28
select select "1"
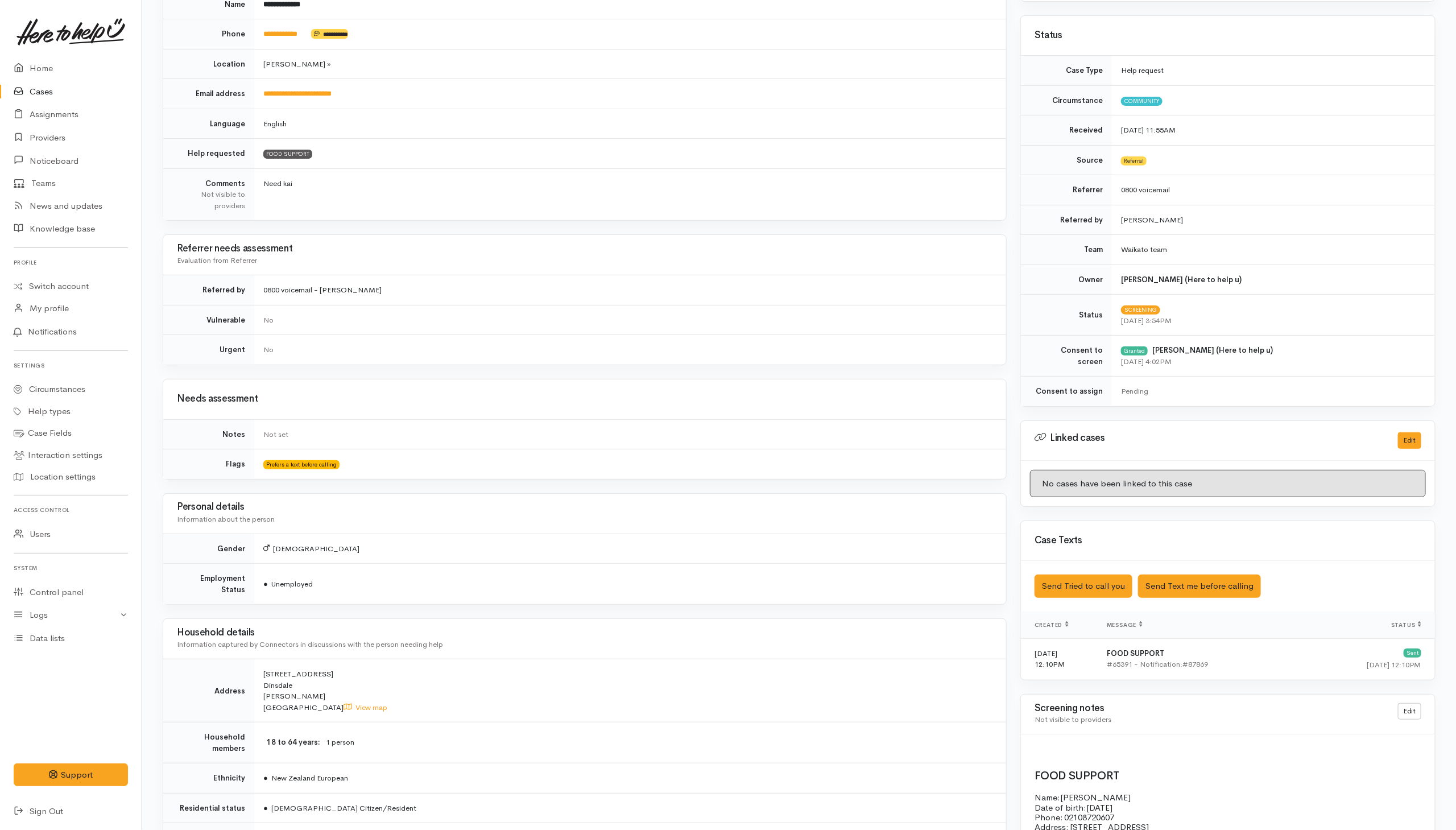
scroll to position [0, 0]
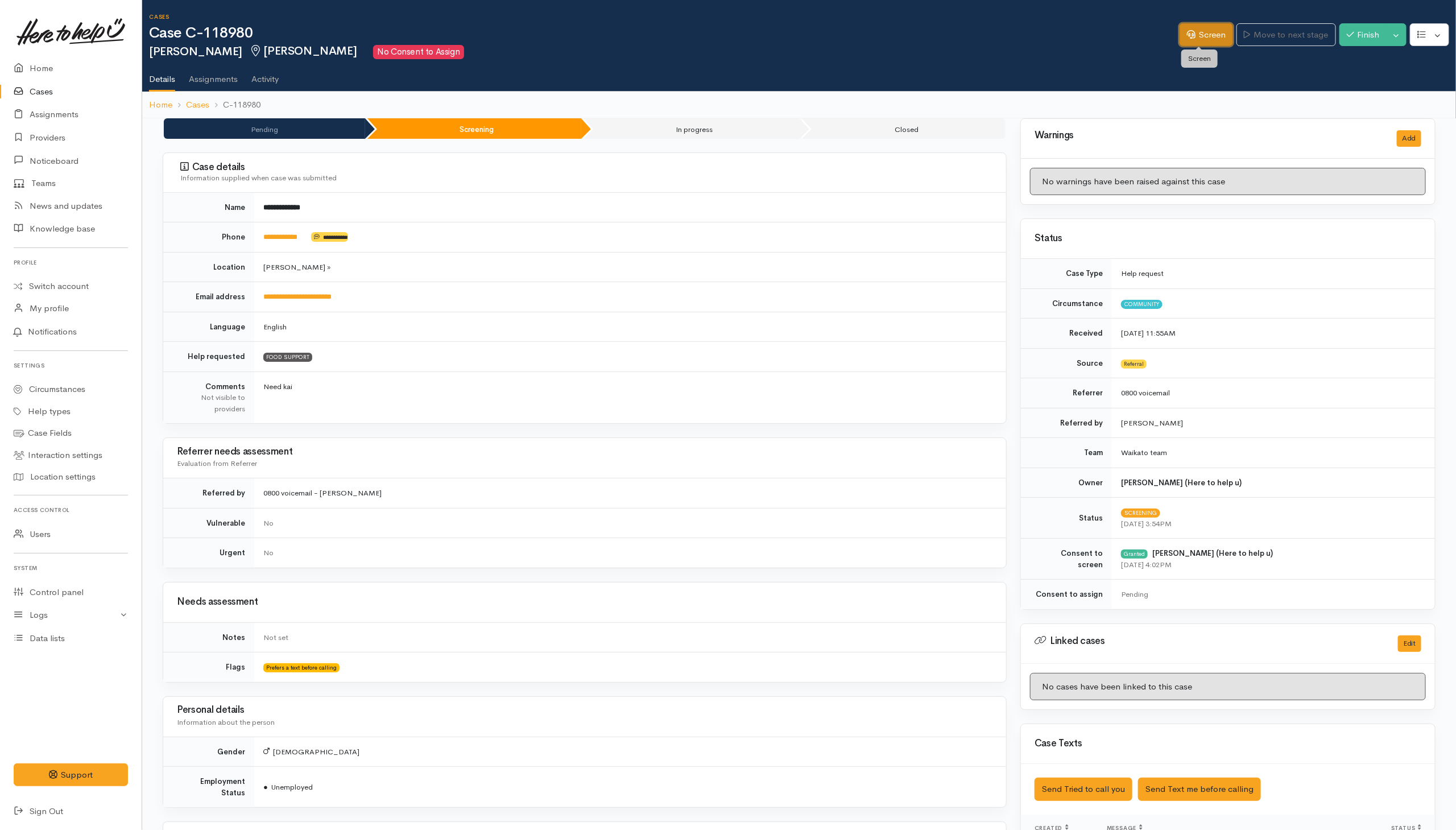
click at [973, 34] on link "Screen" at bounding box center [1206, 35] width 53 height 23
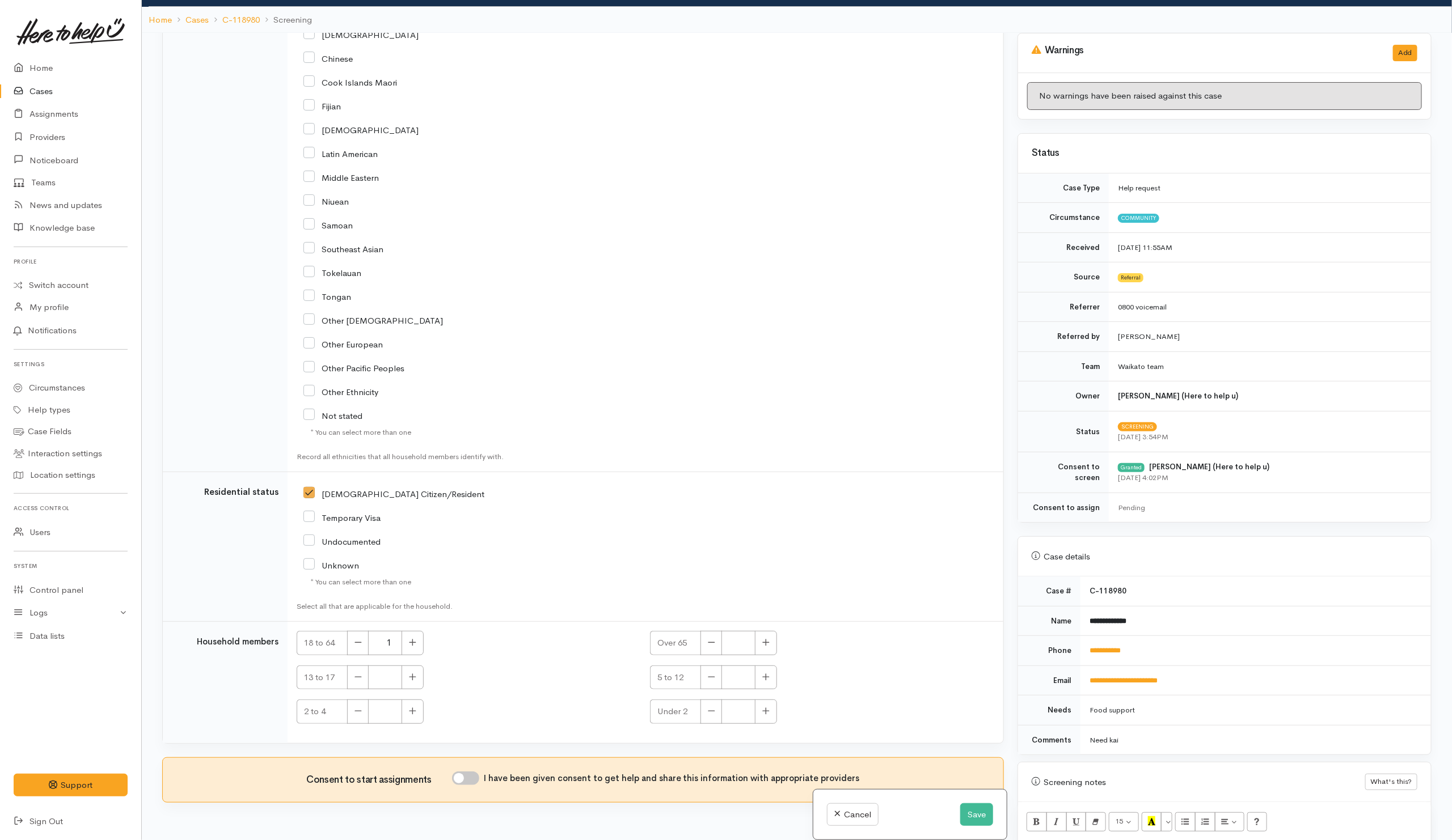
scroll to position [100, 0]
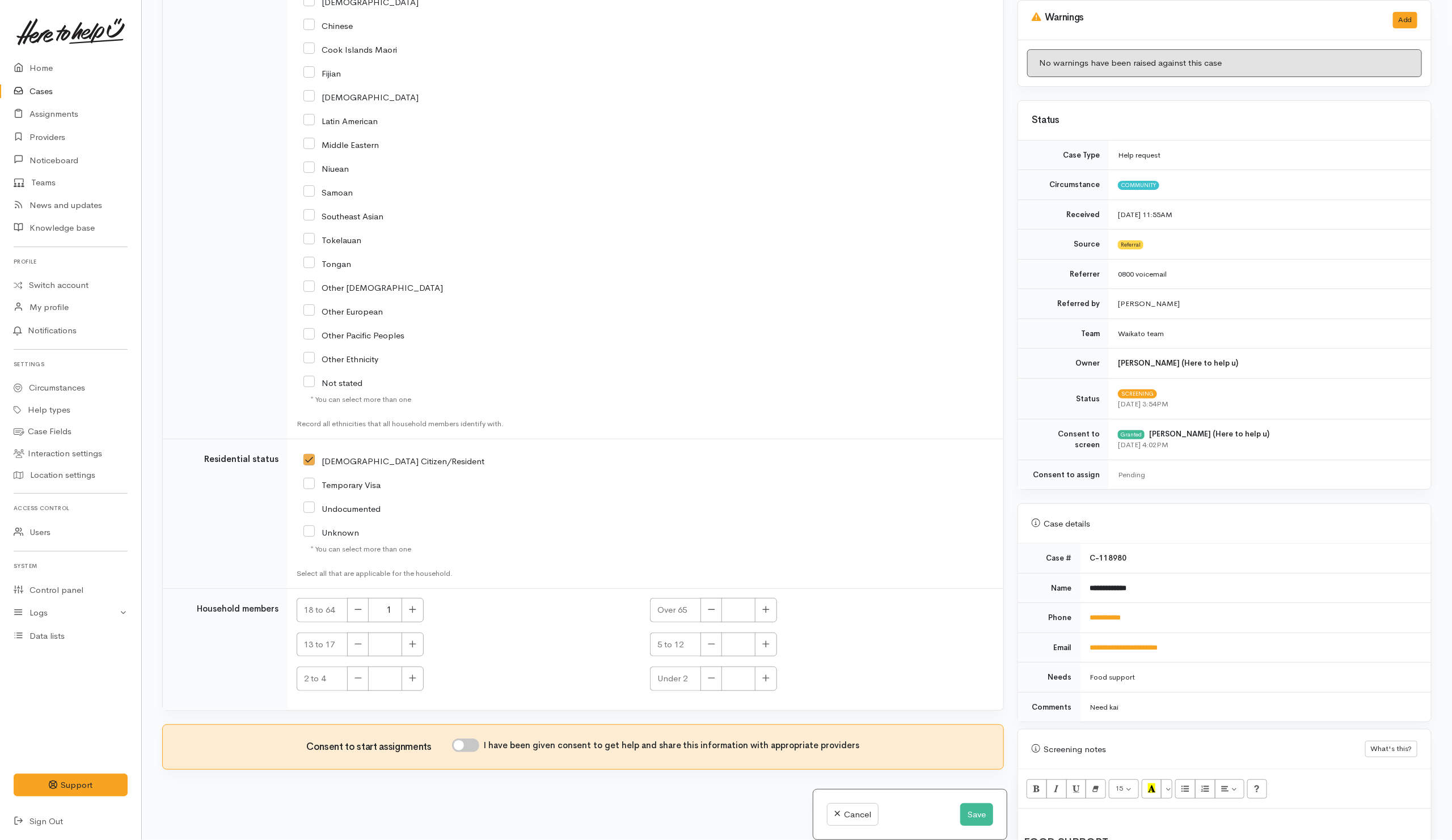
click at [473, 747] on input "I have been given consent to get help and share this information with appropria…" at bounding box center [466, 745] width 27 height 14
checkbox input "true"
click at [973, 813] on button "Save" at bounding box center [976, 815] width 33 height 23
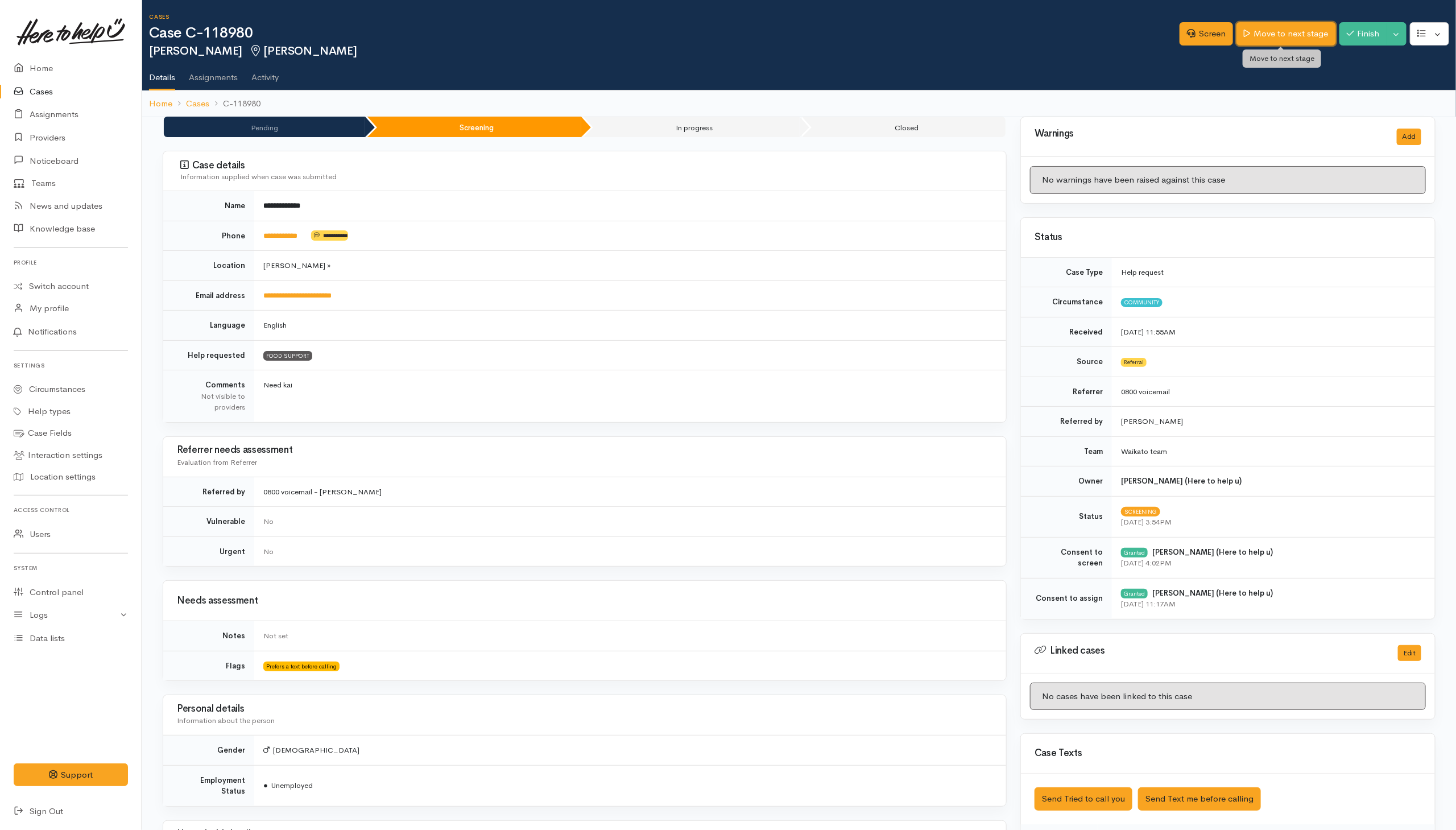
click at [1295, 31] on link "Move to next stage" at bounding box center [1285, 34] width 99 height 23
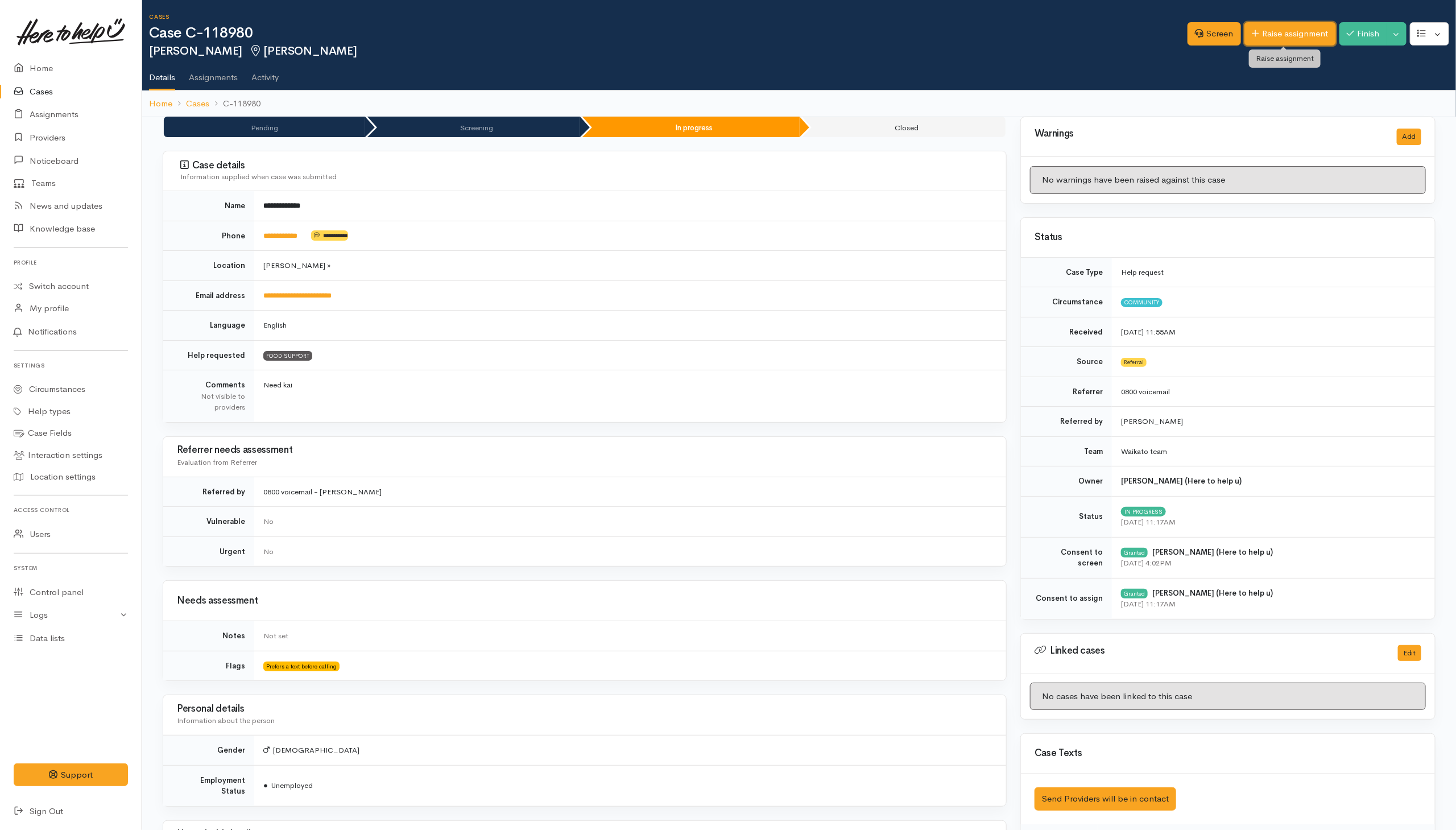
click at [1281, 29] on link "Raise assignment" at bounding box center [1290, 34] width 91 height 23
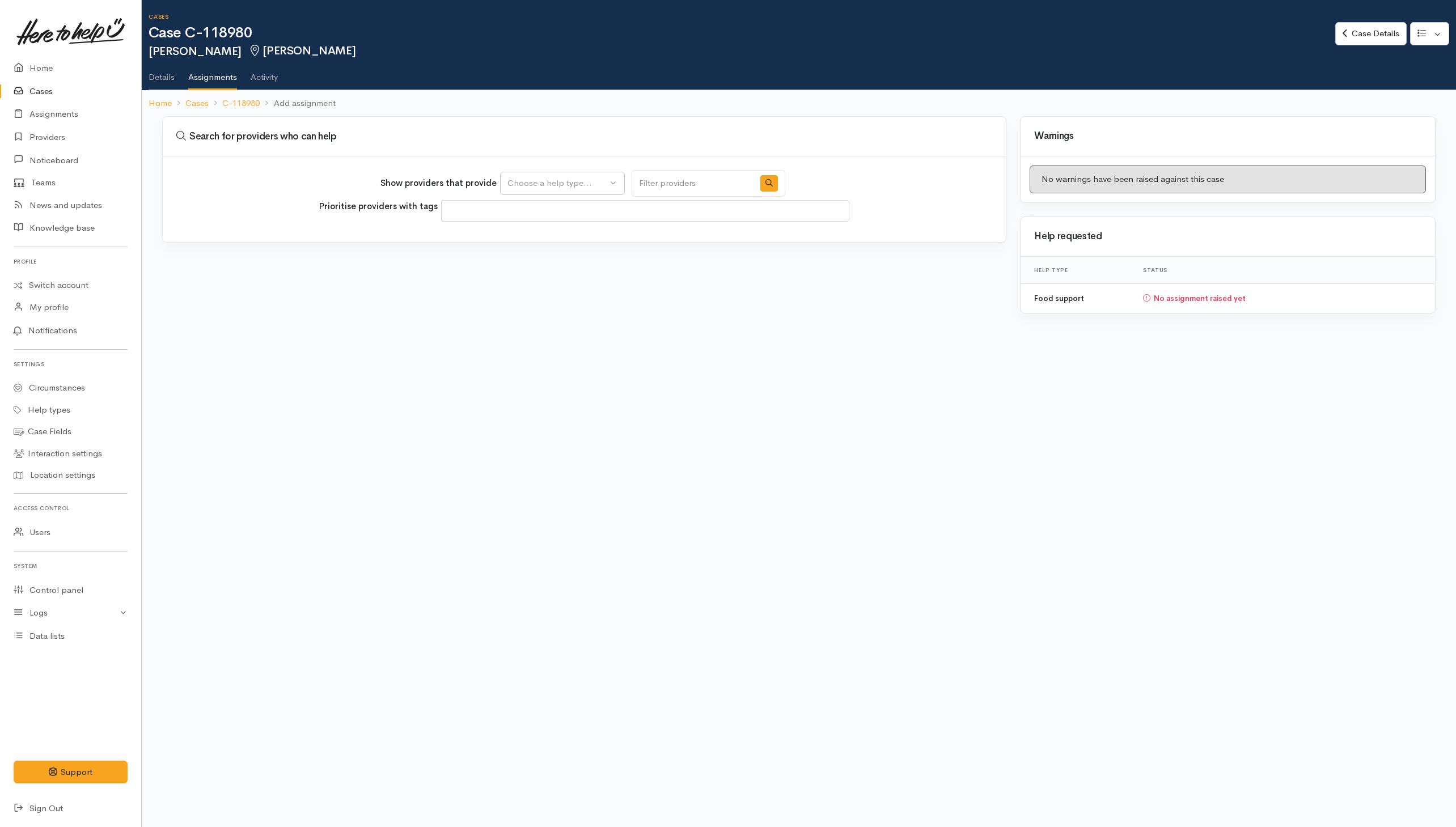
select select
click at [531, 182] on div "Choose a help type..." at bounding box center [557, 183] width 100 height 13
click at [524, 246] on link "Food support" at bounding box center [562, 238] width 124 height 17
select select "3"
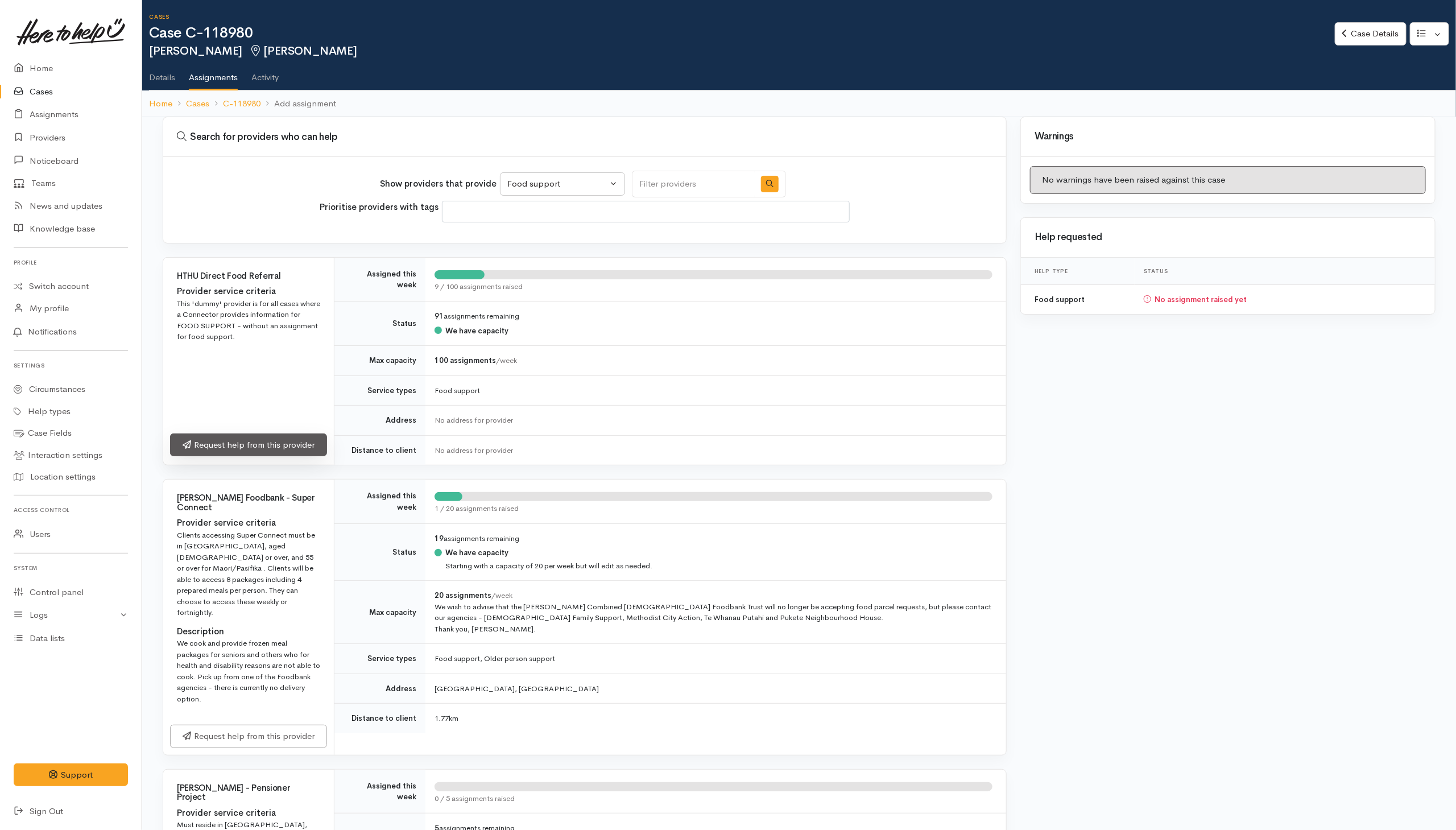
click at [274, 444] on link "Request help from this provider" at bounding box center [248, 445] width 157 height 23
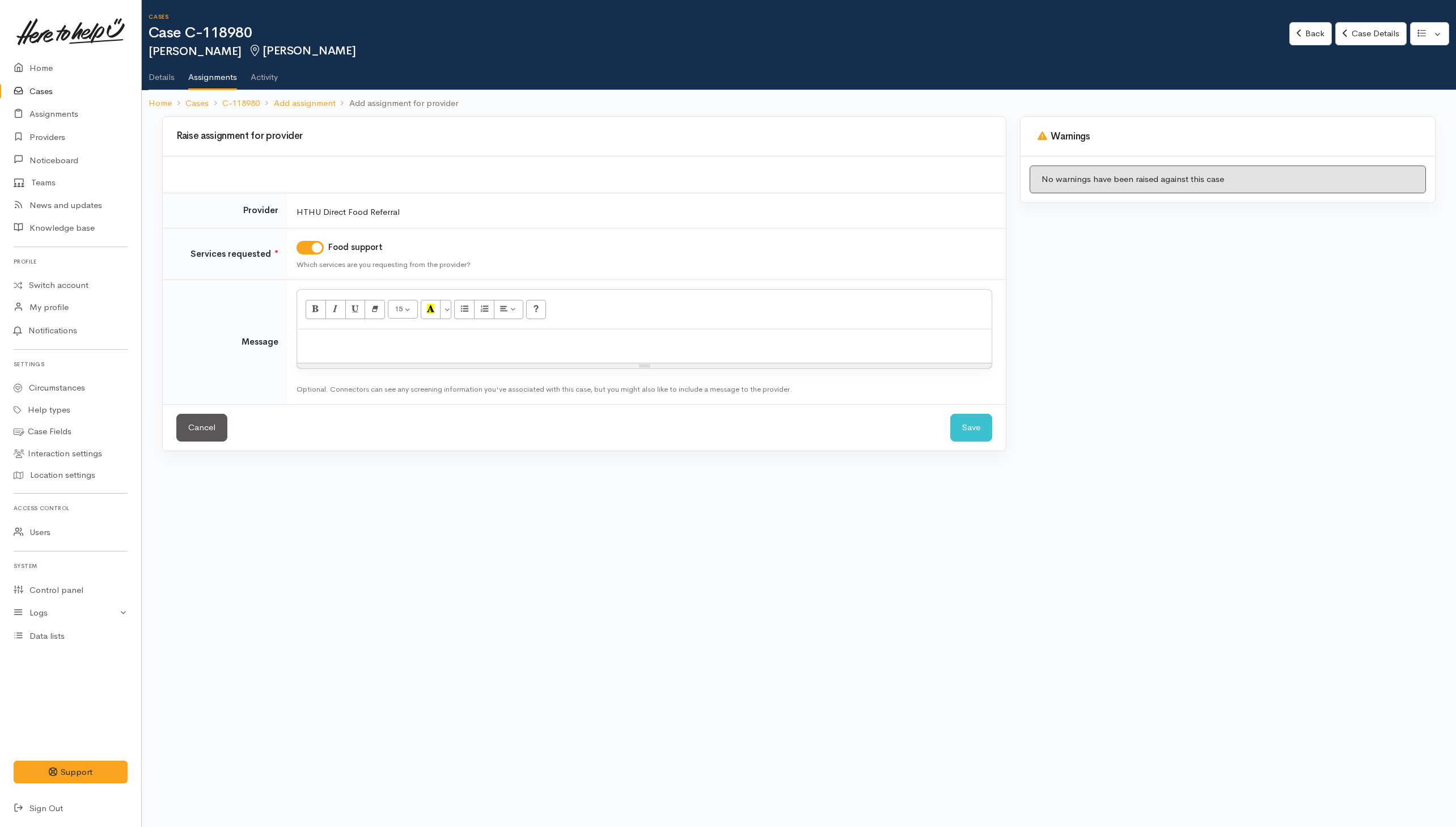
click at [585, 333] on div at bounding box center [643, 346] width 695 height 34
click at [967, 439] on button "Save" at bounding box center [970, 427] width 42 height 28
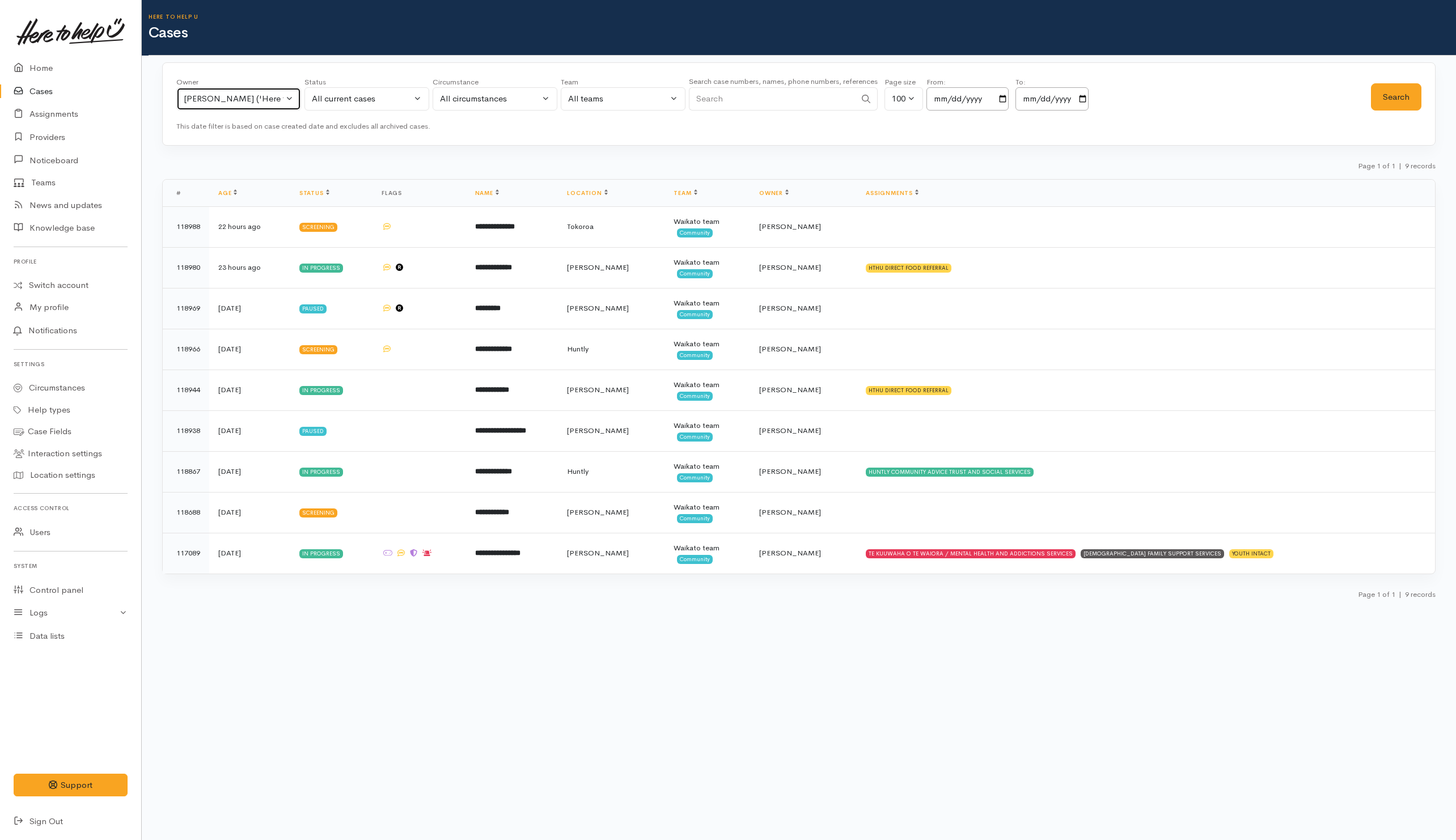
click at [267, 105] on div "Helena Kaufononga ('Here to help u')" at bounding box center [233, 99] width 100 height 13
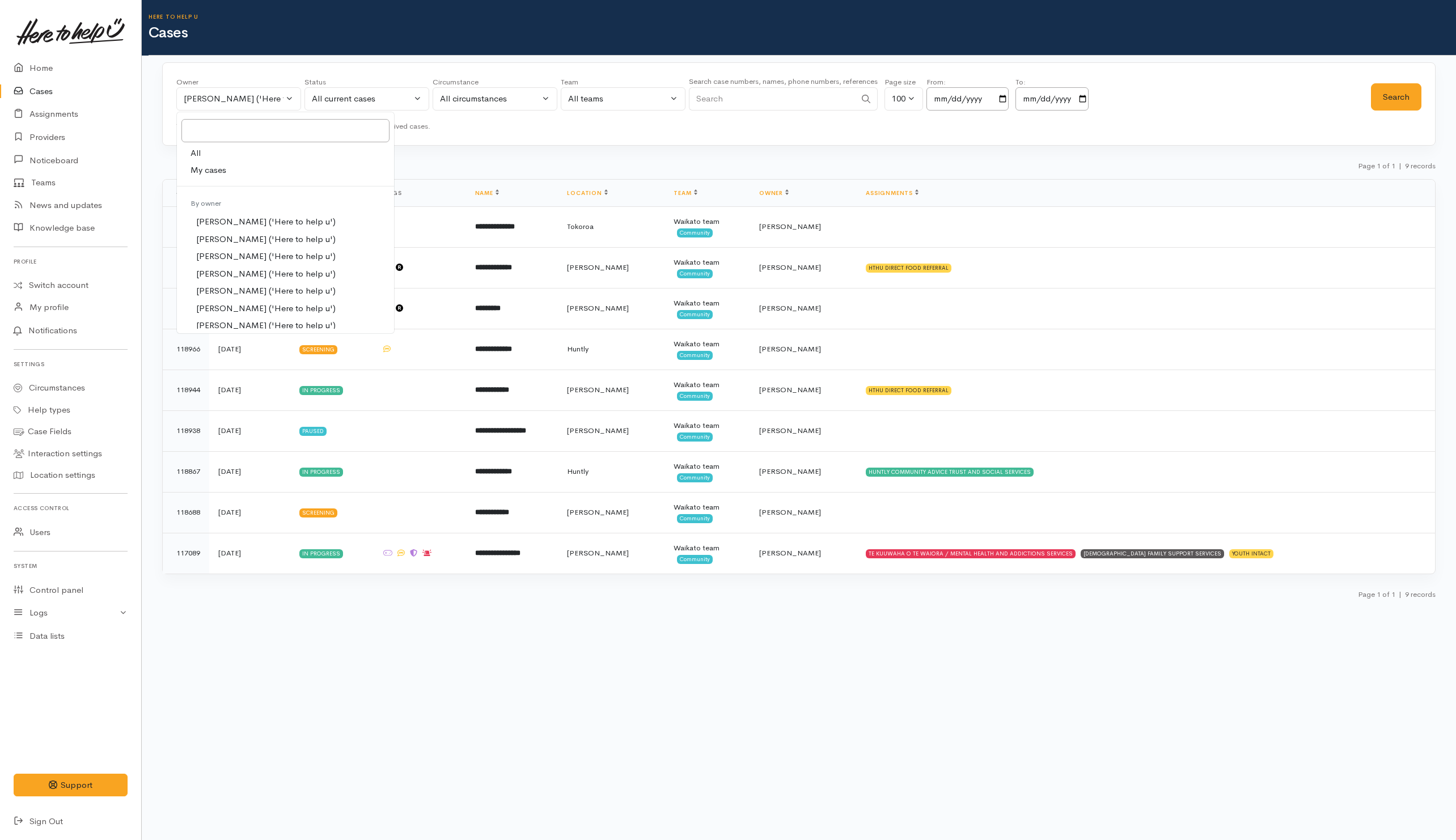
drag, startPoint x: 209, startPoint y: 149, endPoint x: 417, endPoint y: 134, distance: 208.5
click at [210, 148] on link "All" at bounding box center [285, 154] width 217 height 17
select select "-1"
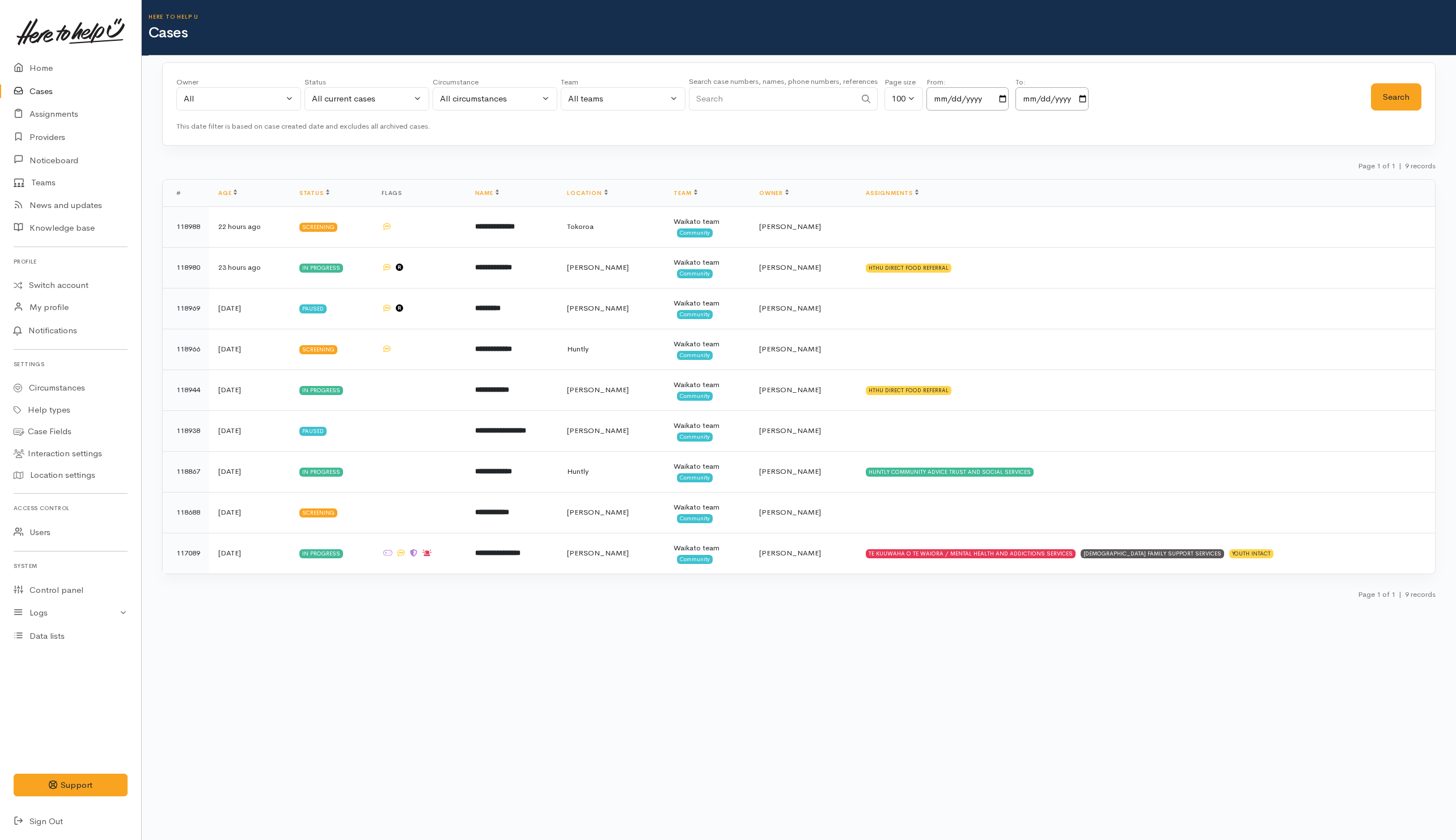
click at [798, 93] on input "Search" at bounding box center [772, 99] width 166 height 23
click at [763, 97] on input "Search" at bounding box center [772, 99] width 166 height 23
type input "hanna"
click at [1395, 99] on button "Search" at bounding box center [1396, 97] width 50 height 28
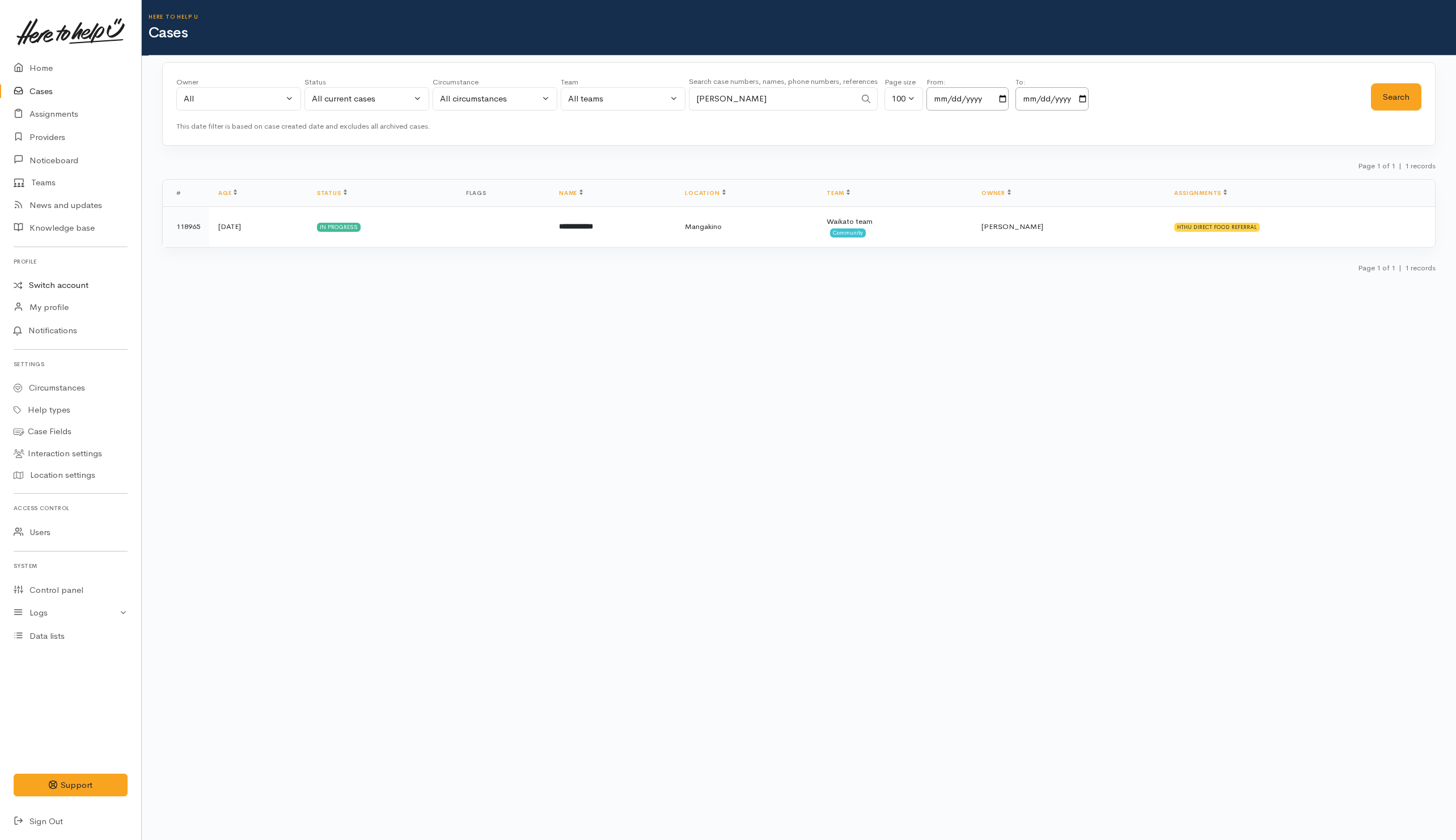
click at [68, 284] on link "Switch account" at bounding box center [71, 285] width 141 height 22
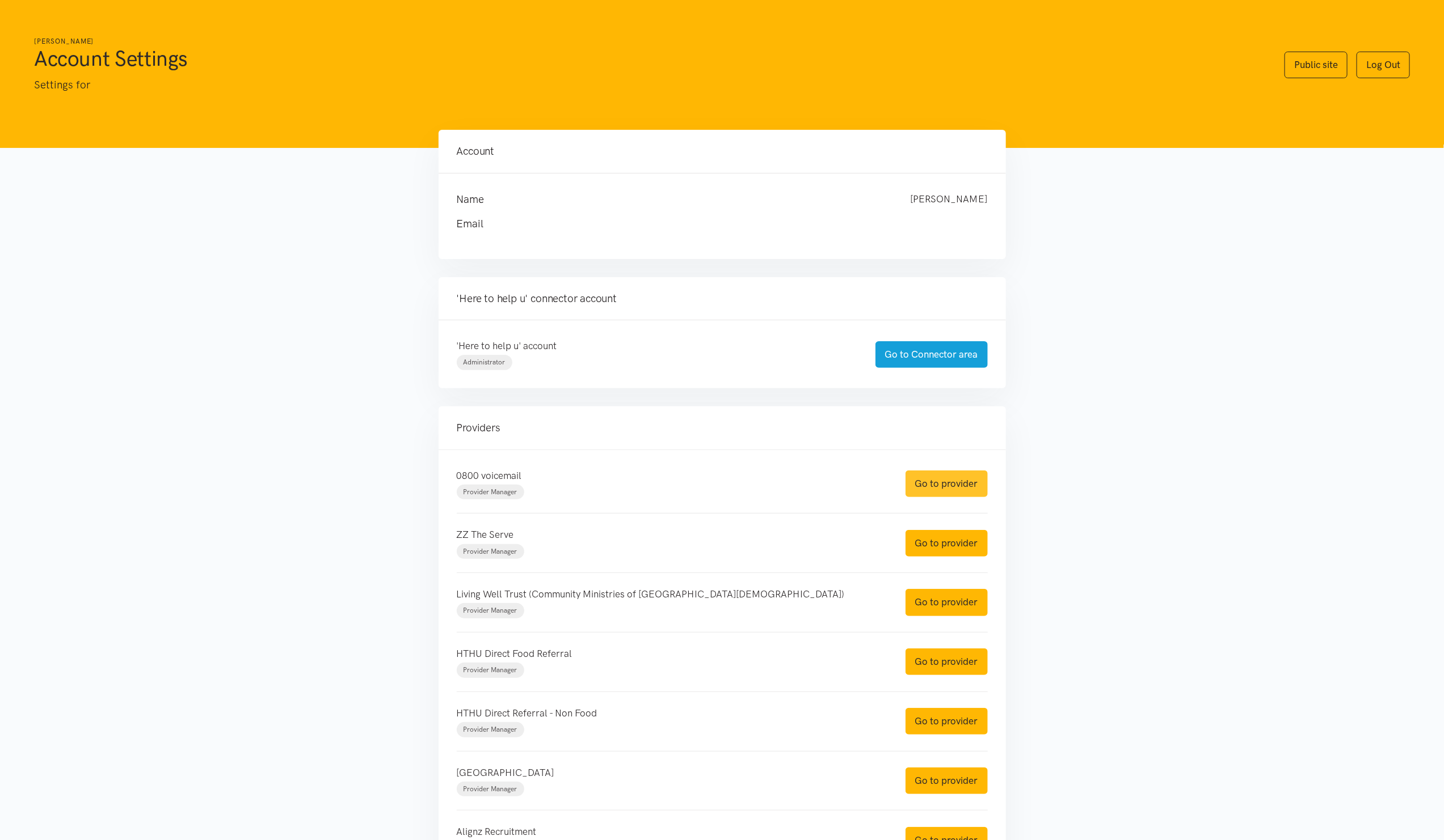
click at [929, 483] on link "Go to provider" at bounding box center [946, 484] width 82 height 27
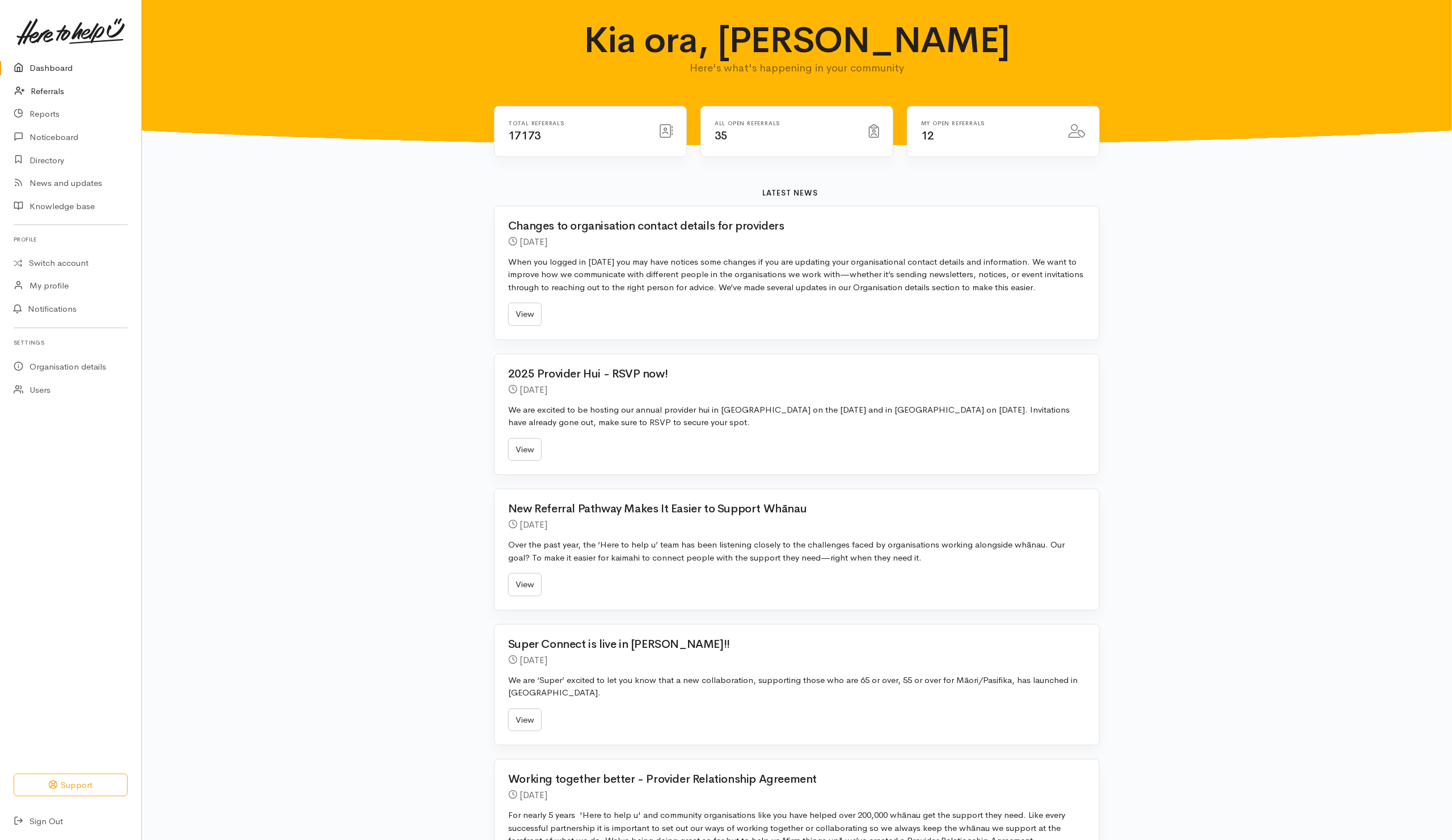
click at [43, 91] on link "Referrals" at bounding box center [71, 92] width 141 height 23
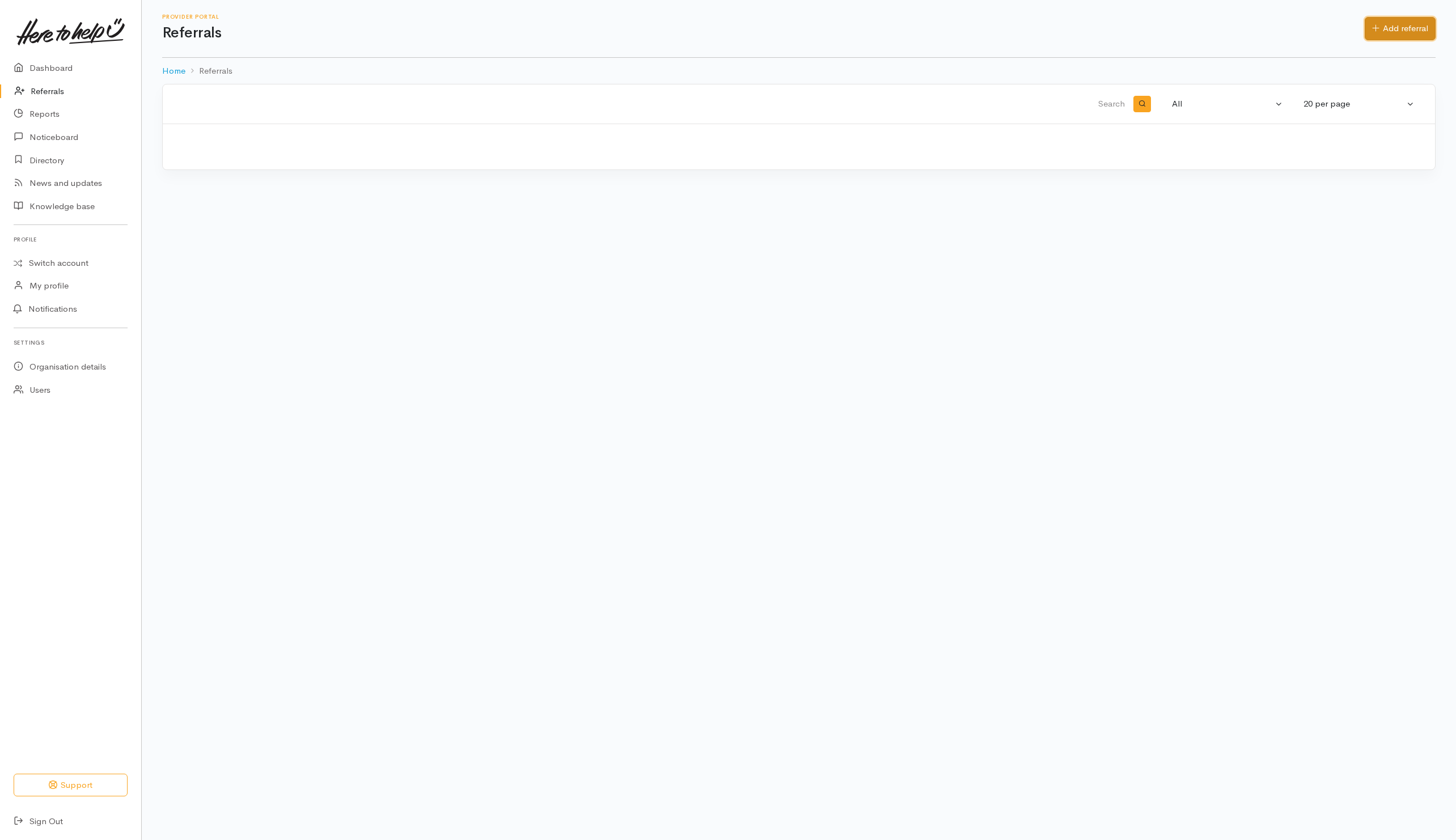
click at [1418, 32] on link "Add referral" at bounding box center [1399, 29] width 71 height 23
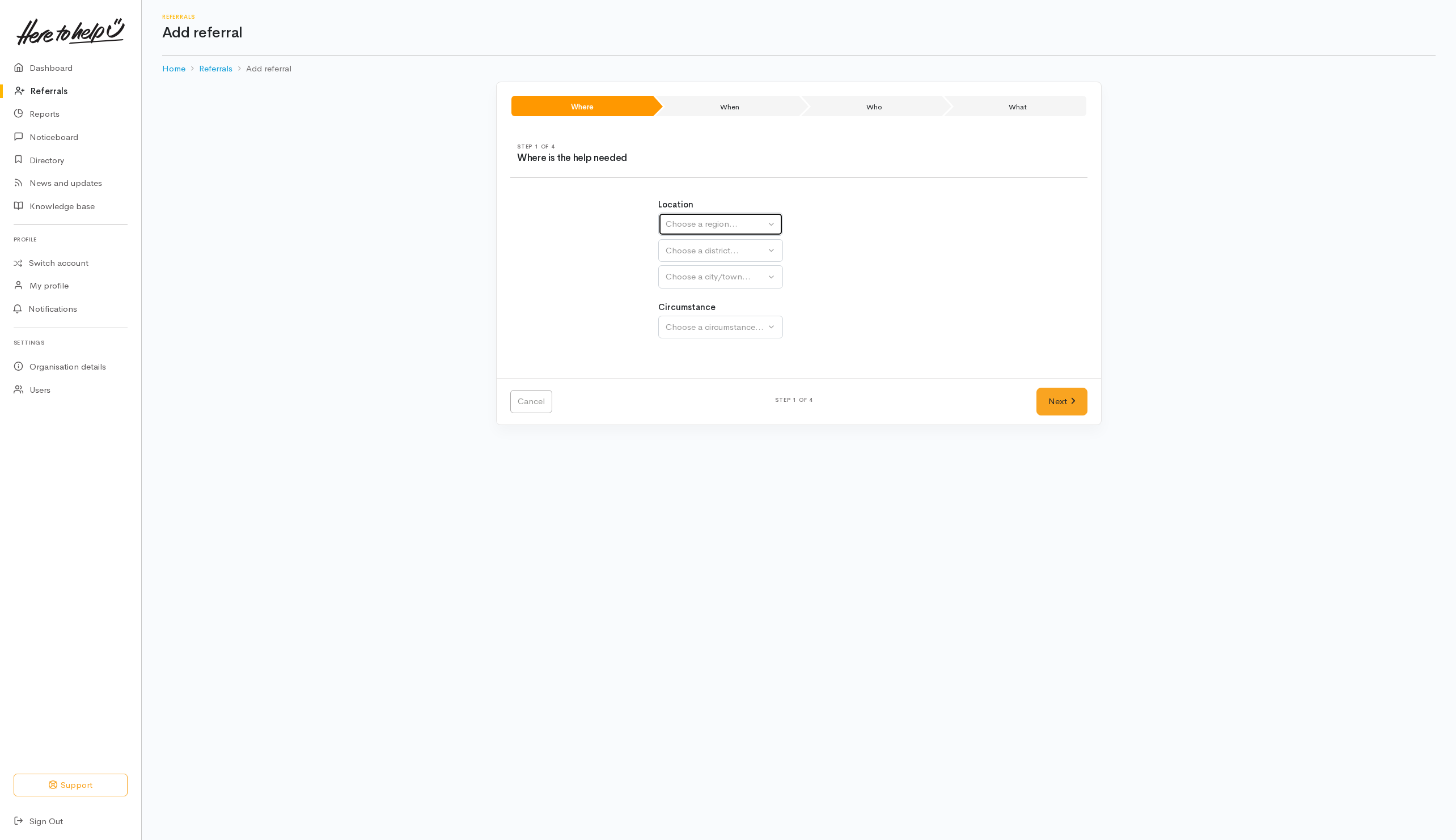
click at [696, 223] on div "Choose a region..." at bounding box center [715, 223] width 100 height 13
click at [689, 295] on span "Waikato" at bounding box center [717, 295] width 90 height 13
select select "3"
select select
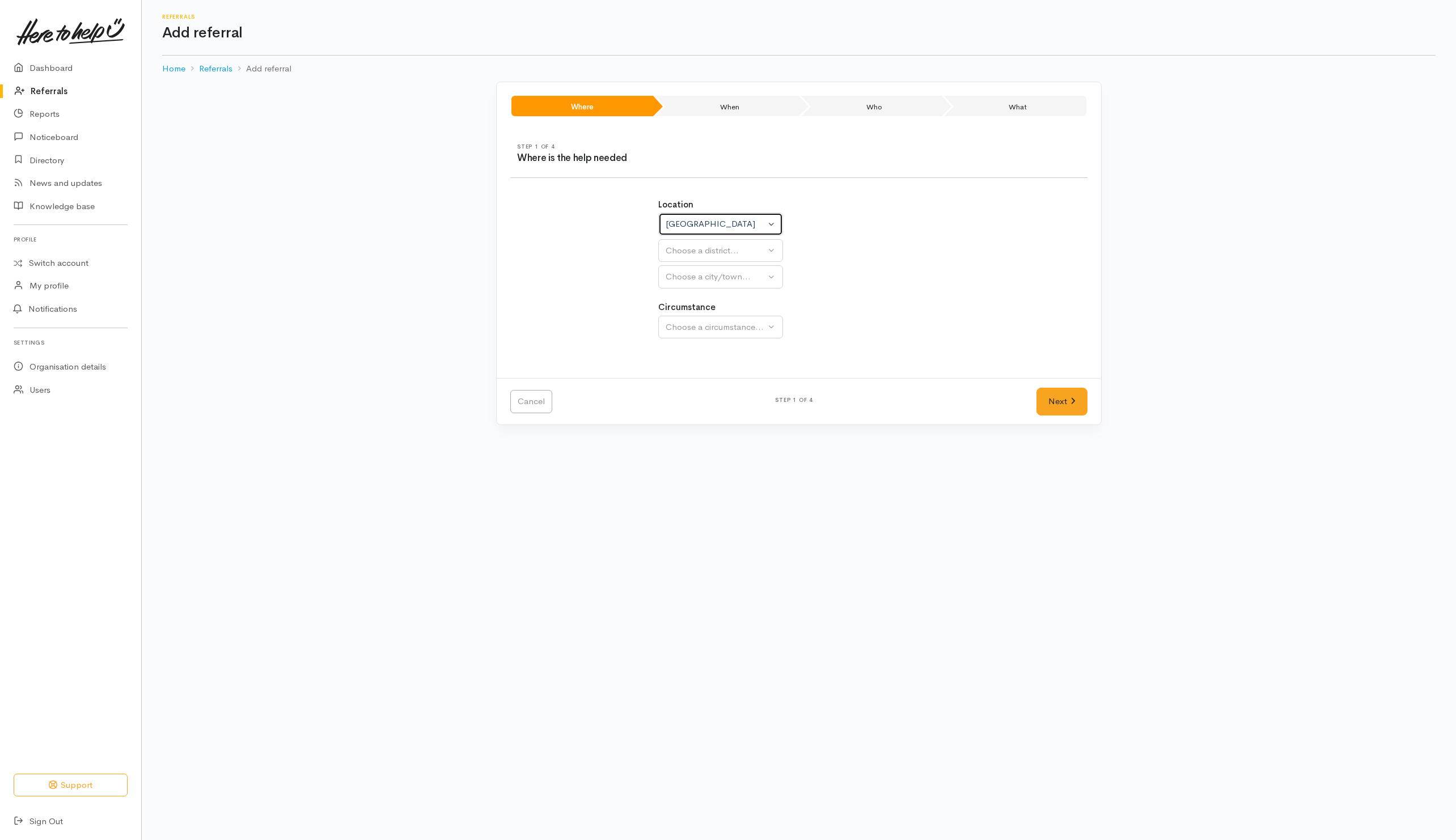
select select
click at [728, 252] on div "Choose a district..." at bounding box center [745, 250] width 159 height 13
click at [689, 362] on span "[PERSON_NAME]" at bounding box center [707, 357] width 71 height 13
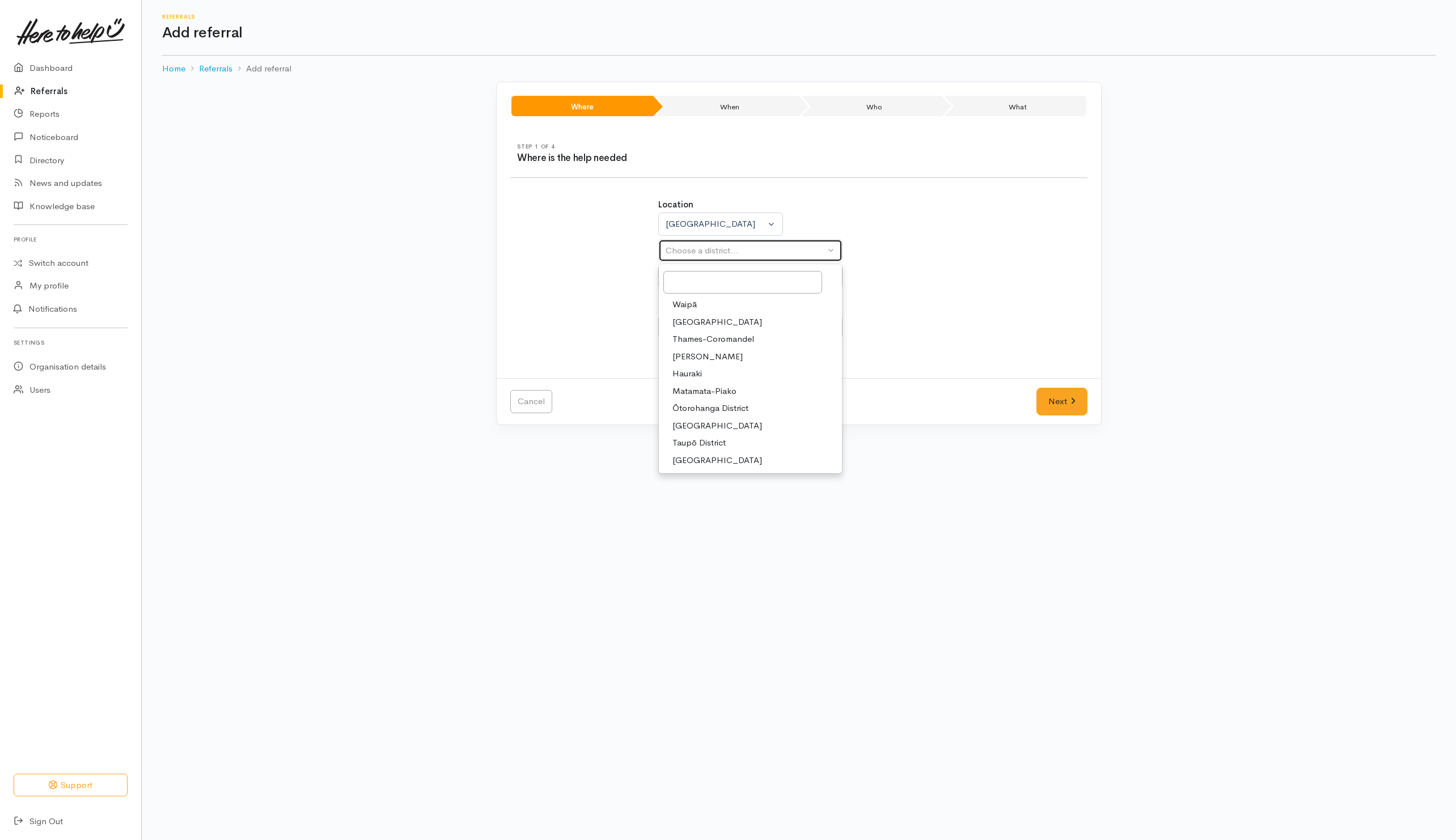
select select "4"
select select
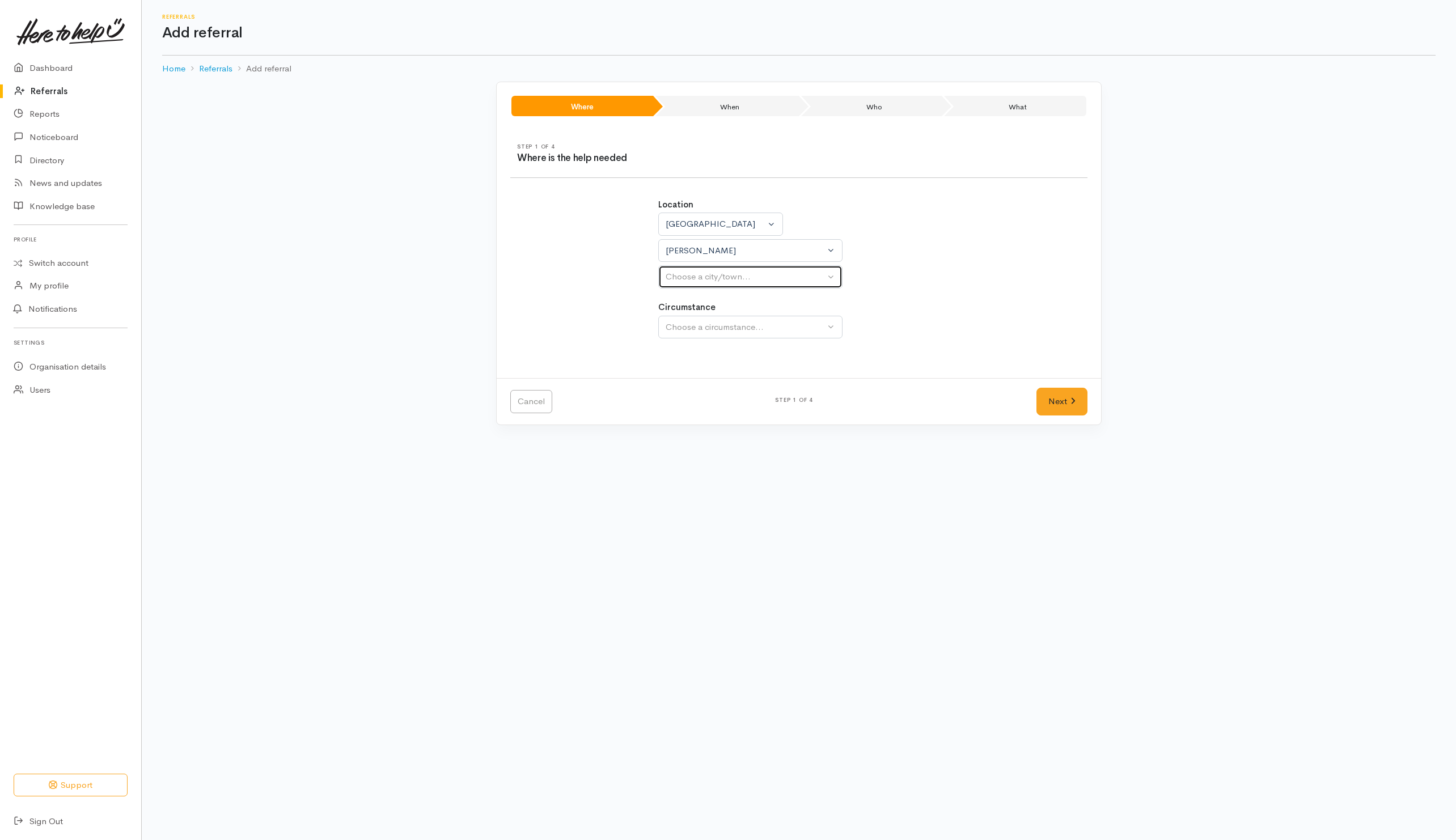
click at [704, 287] on button "Choose a city/town..." at bounding box center [750, 277] width 185 height 23
click at [691, 338] on span "[PERSON_NAME]" at bounding box center [707, 331] width 71 height 13
select select "1"
click at [700, 322] on button "Choose a circumstance..." at bounding box center [750, 328] width 185 height 23
drag, startPoint x: 691, startPoint y: 383, endPoint x: 1004, endPoint y: 391, distance: 313.1
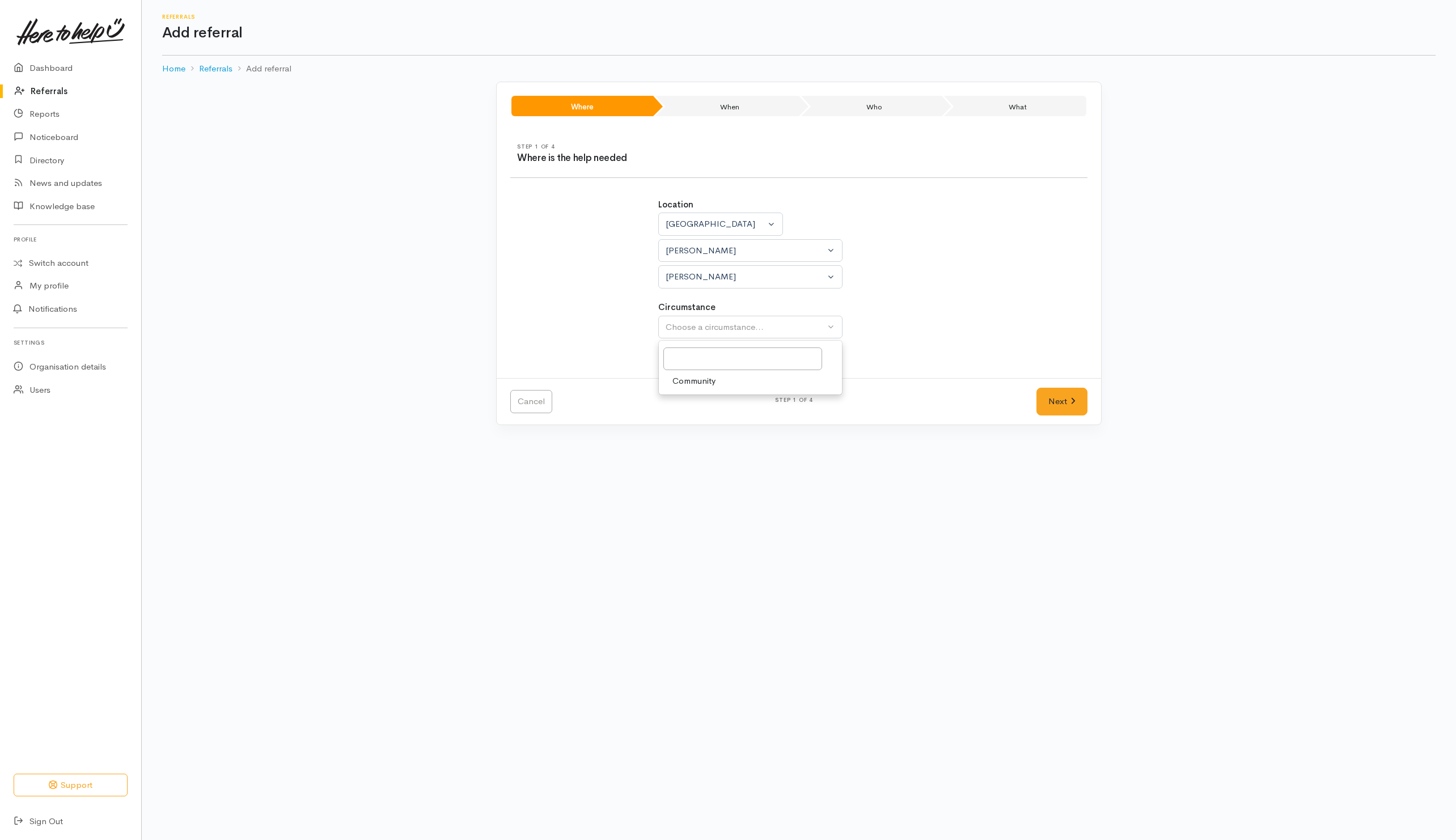
click at [691, 387] on span "Community" at bounding box center [694, 381] width 43 height 13
select select "2"
click at [1063, 414] on link "Next" at bounding box center [1061, 401] width 51 height 28
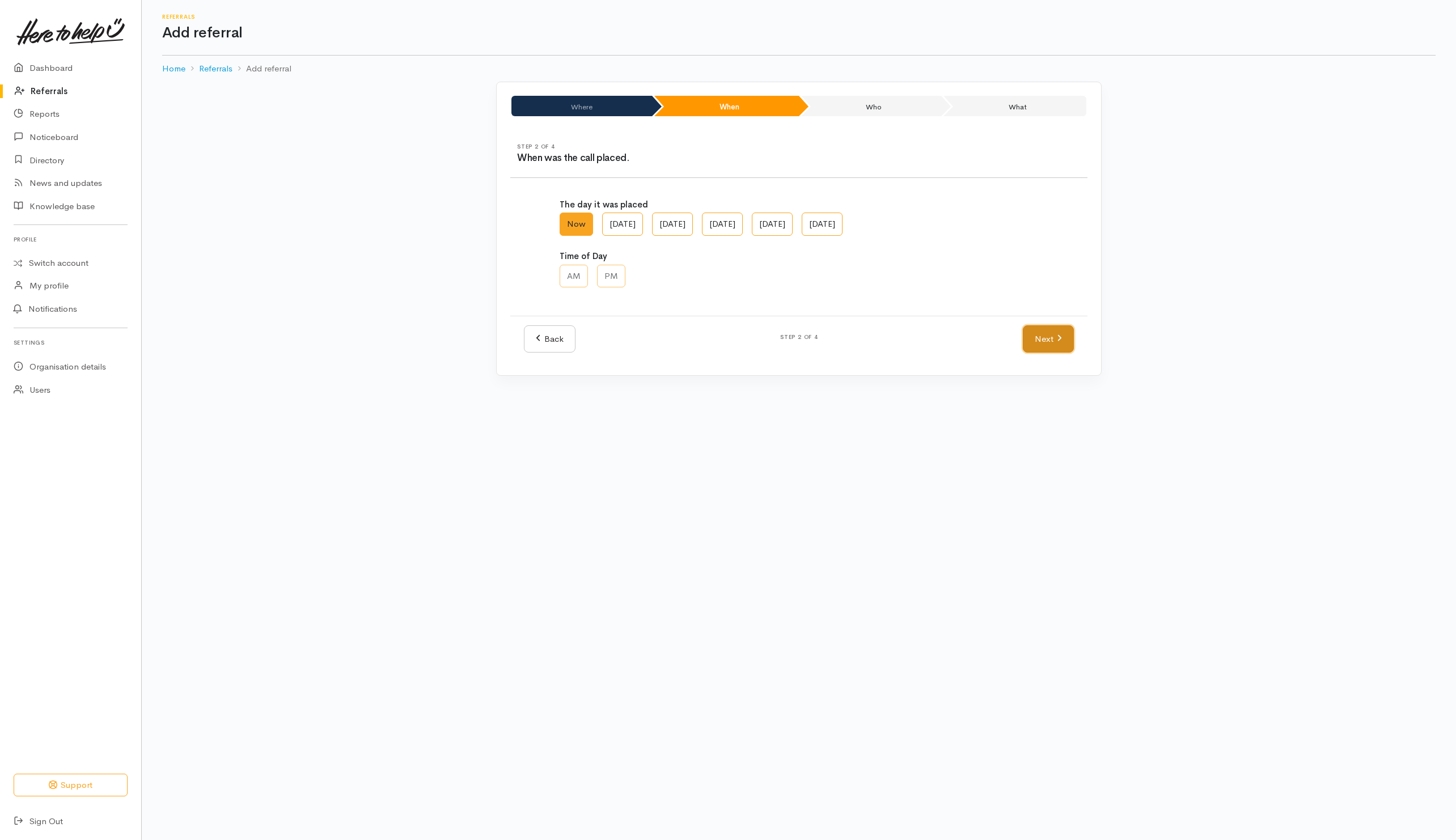
click at [1058, 338] on icon at bounding box center [1059, 338] width 4 height 6
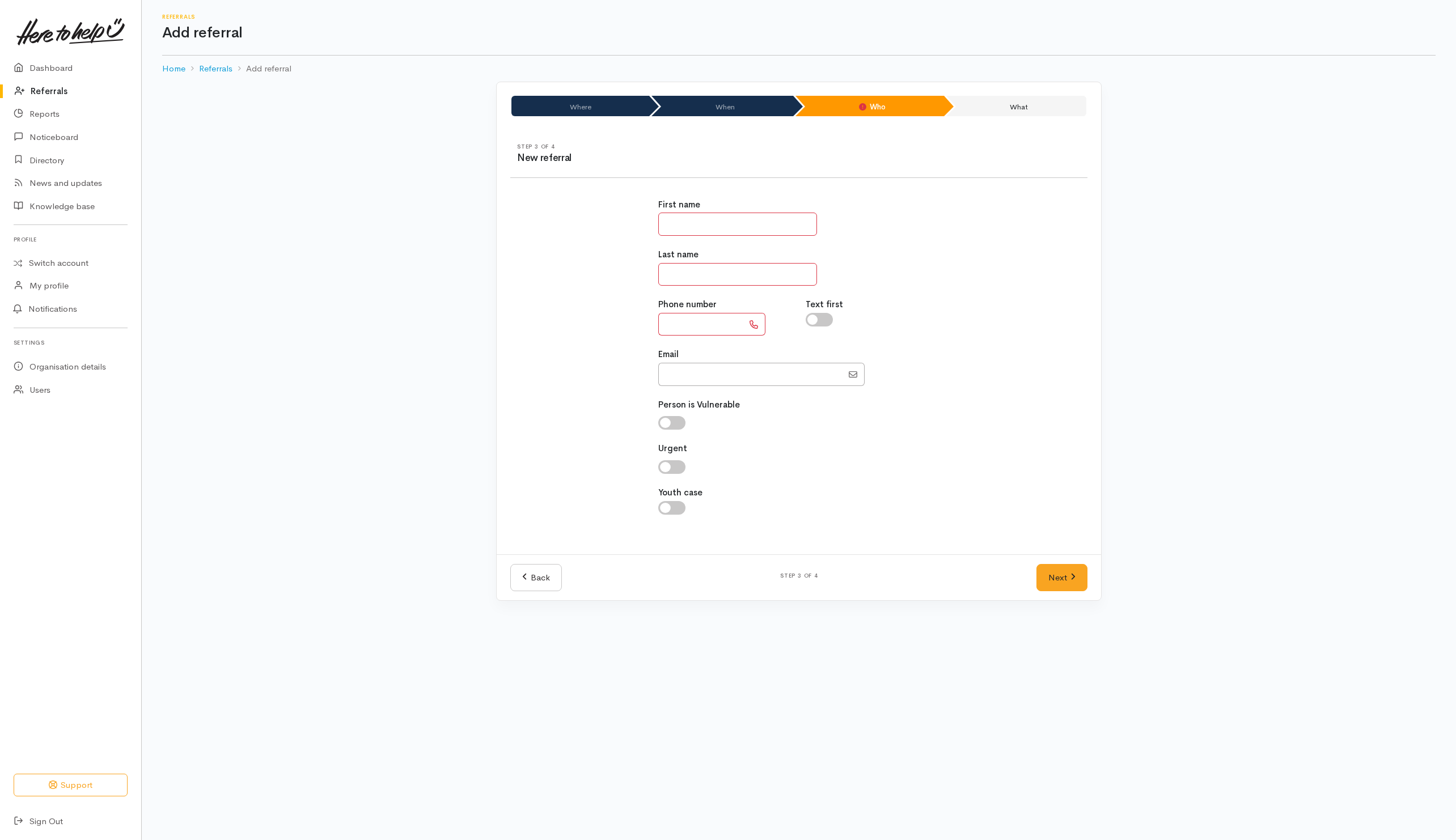
click at [692, 234] on input "text" at bounding box center [737, 224] width 158 height 23
type input "******"
type input "*******"
click at [701, 334] on input "text" at bounding box center [700, 325] width 85 height 23
type input "**********"
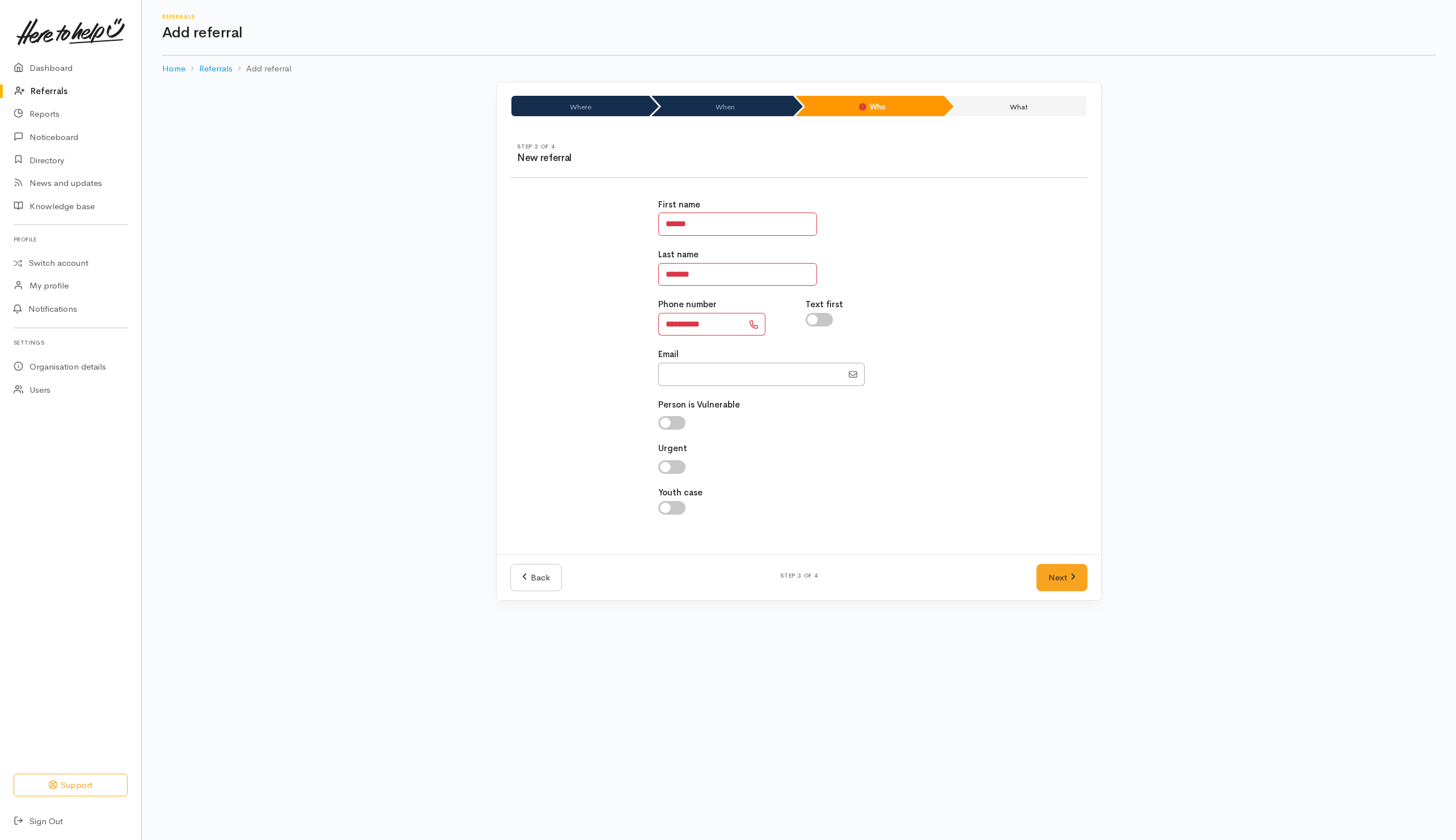
click at [822, 323] on input "checkbox" at bounding box center [819, 320] width 27 height 14
checkbox input "true"
click at [1071, 591] on link "Next" at bounding box center [1061, 578] width 51 height 28
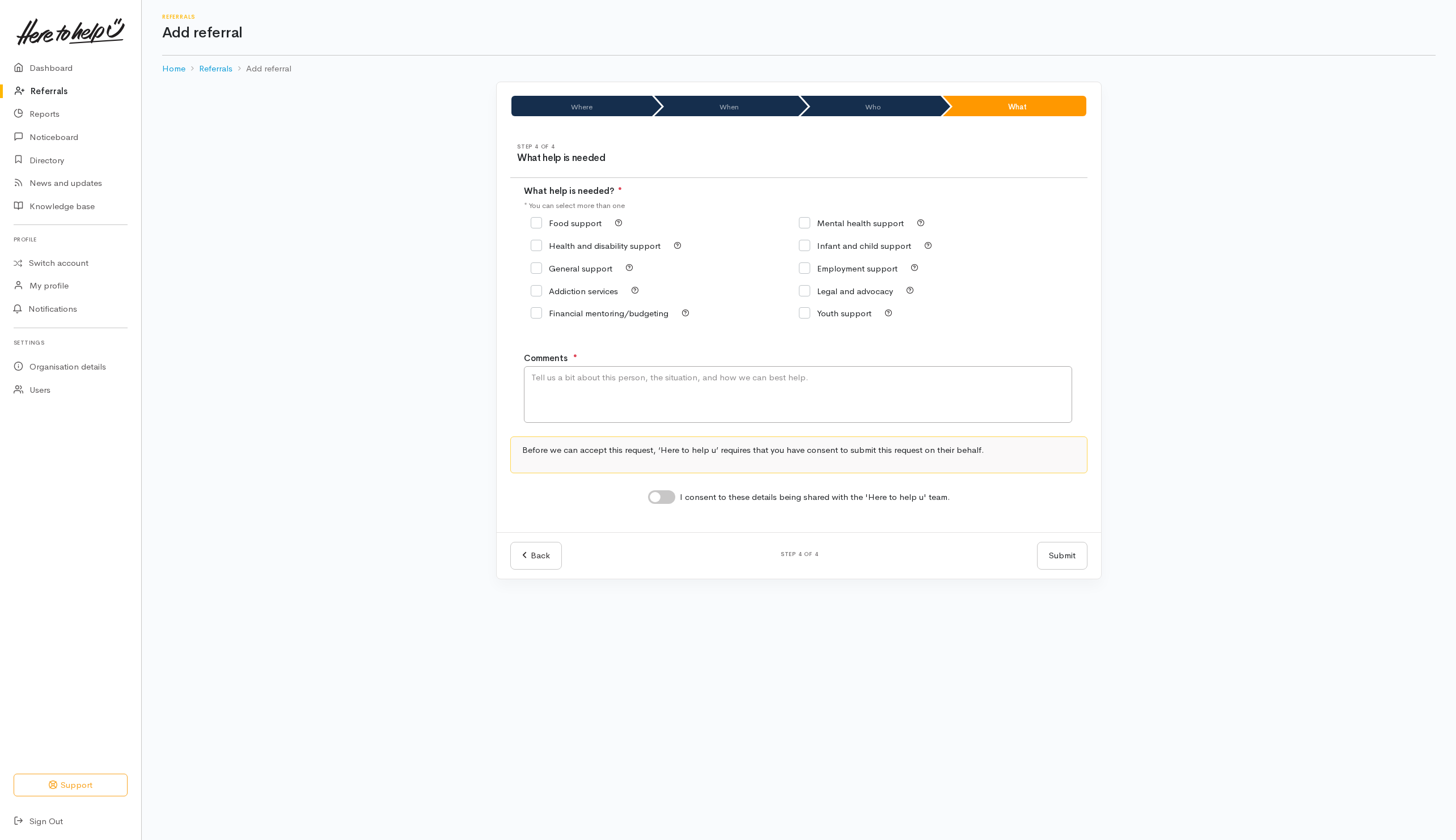
click at [570, 223] on input "Food support" at bounding box center [565, 222] width 71 height 9
checkbox input "true"
click at [619, 417] on textarea "Comments" at bounding box center [797, 394] width 548 height 57
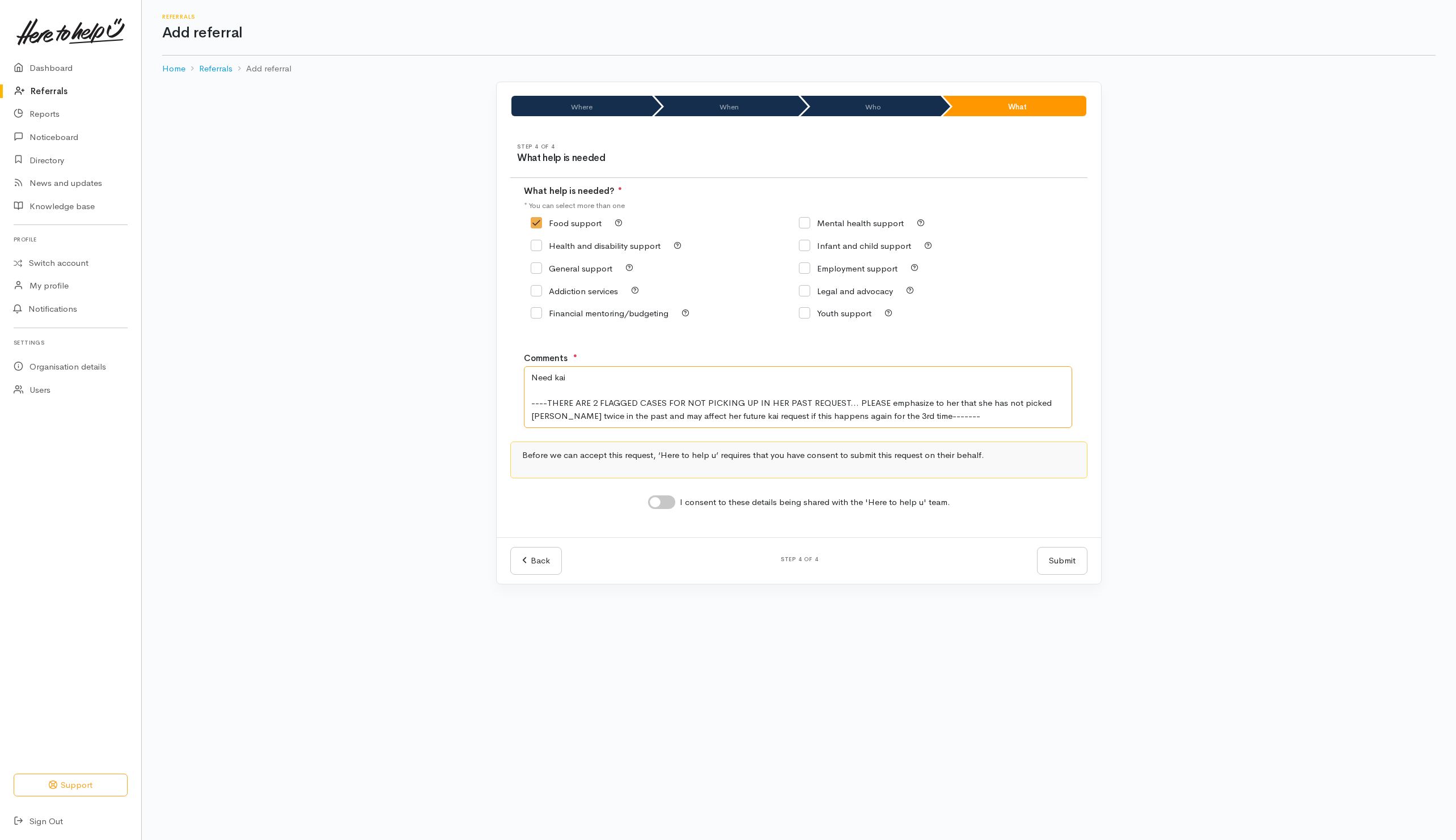
type textarea "Need kai ----THERE ARE 2 FLAGGED CASES FOR NOT PICKING UP IN HER PAST REQUEST..…"
click at [667, 500] on input "I consent to these details being shared with the 'Here to help u' team." at bounding box center [662, 503] width 27 height 14
checkbox input "true"
click at [1058, 561] on button "Submit" at bounding box center [1062, 561] width 50 height 28
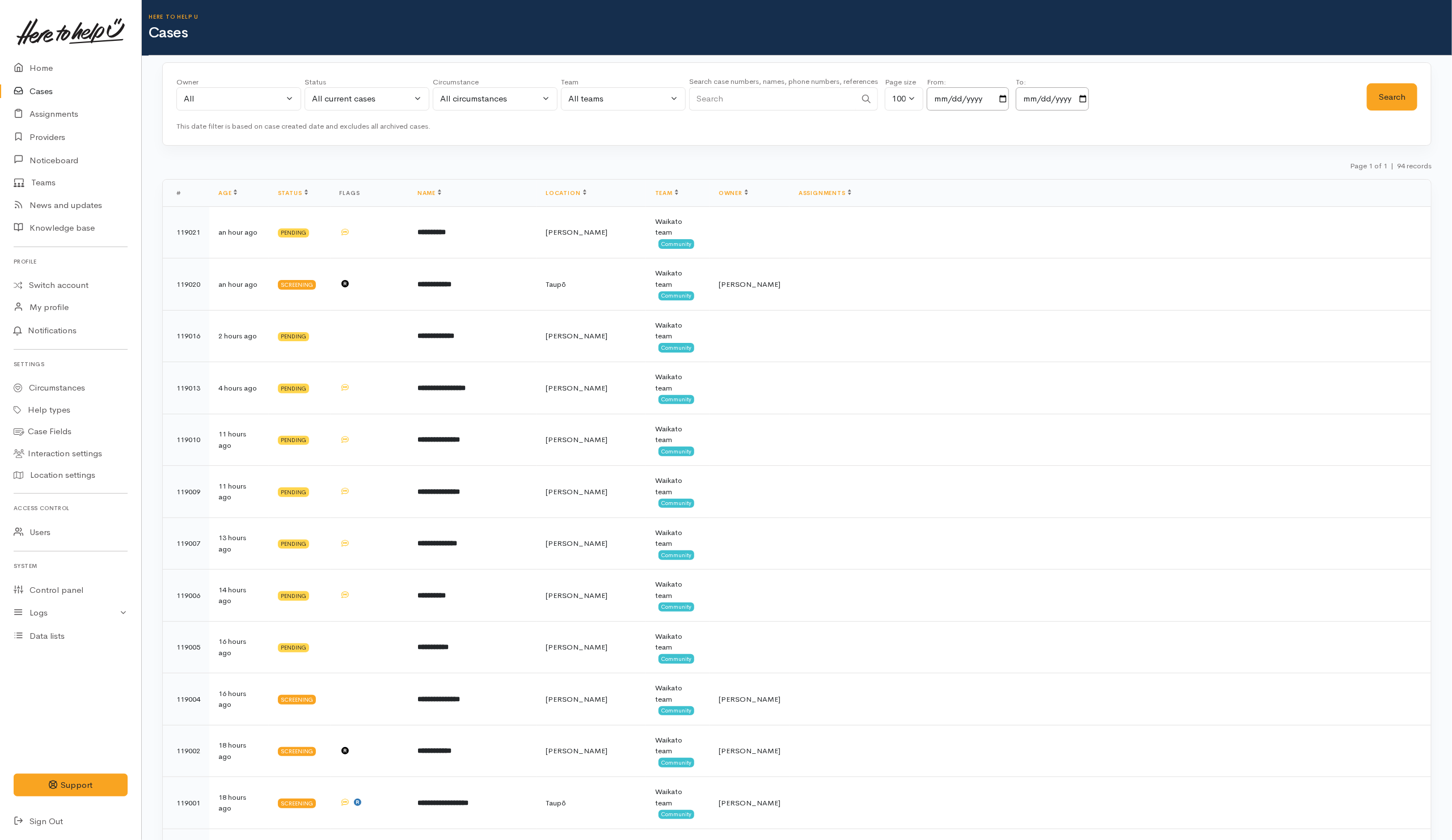
drag, startPoint x: 772, startPoint y: 99, endPoint x: 744, endPoint y: 73, distance: 38.2
click at [772, 99] on input "Search" at bounding box center [772, 99] width 166 height 23
type input "0275388853"
click at [1380, 99] on button "Search" at bounding box center [1392, 97] width 50 height 28
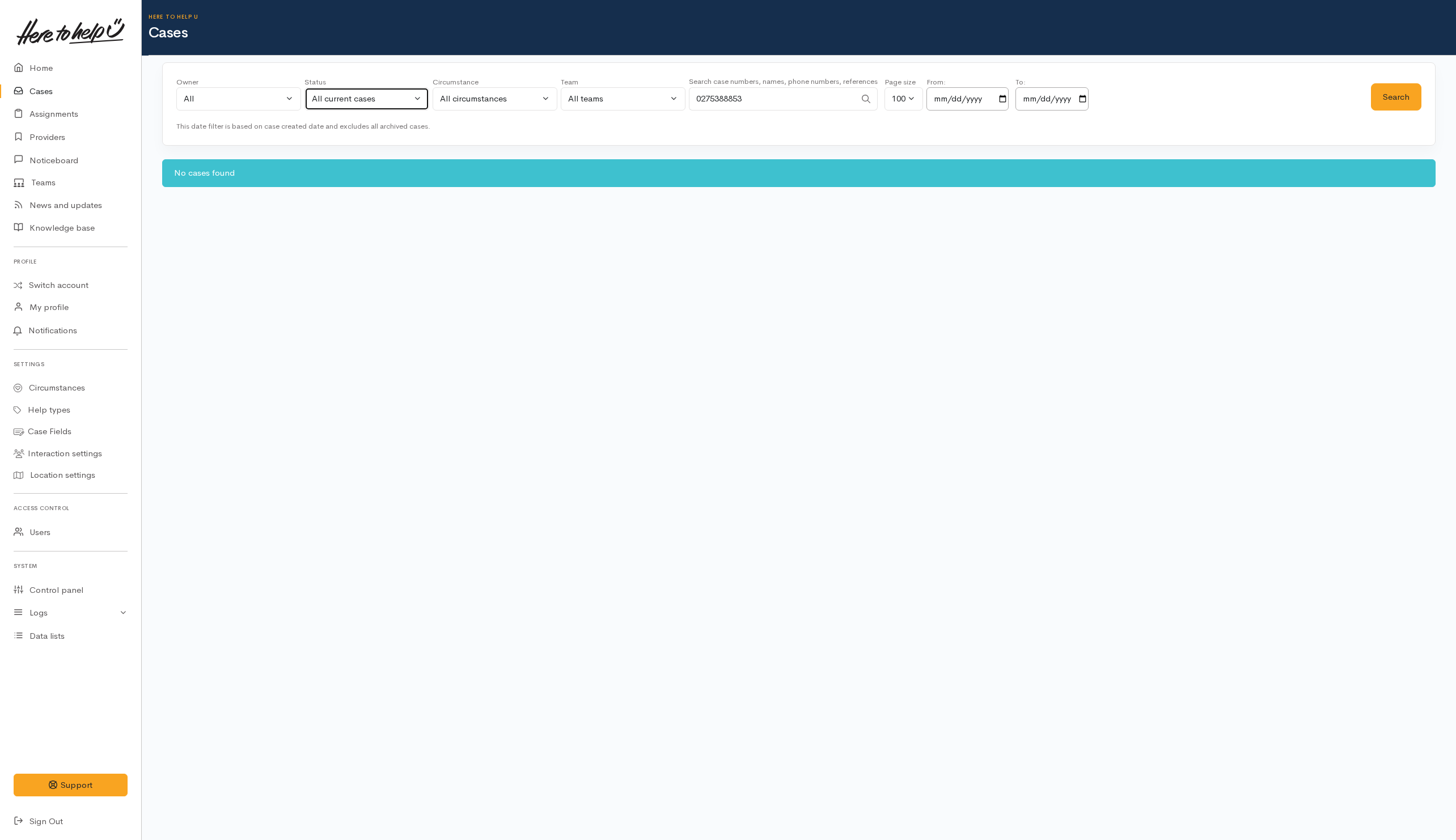
click at [356, 97] on div "All current cases" at bounding box center [361, 99] width 100 height 13
drag, startPoint x: 336, startPoint y: 308, endPoint x: 374, endPoint y: 304, distance: 38.2
click at [337, 306] on link "All" at bounding box center [367, 308] width 124 height 17
select select "All"
click at [1406, 94] on button "Search" at bounding box center [1396, 97] width 50 height 28
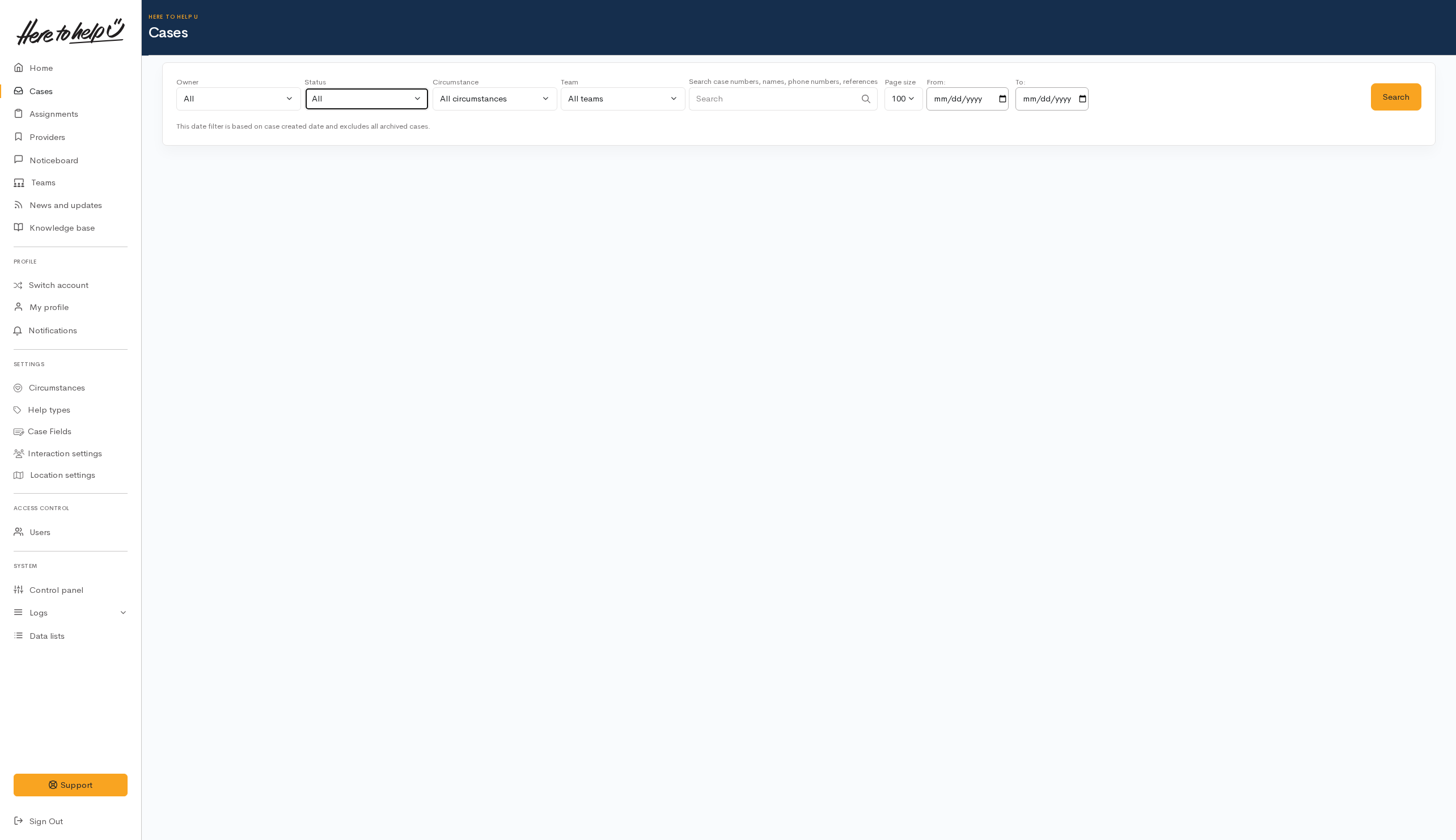
drag, startPoint x: 374, startPoint y: 100, endPoint x: 375, endPoint y: 112, distance: 12.0
click at [375, 100] on div "All" at bounding box center [361, 99] width 100 height 13
click at [357, 174] on span "All current cases" at bounding box center [357, 172] width 64 height 13
select select "Unresolved"
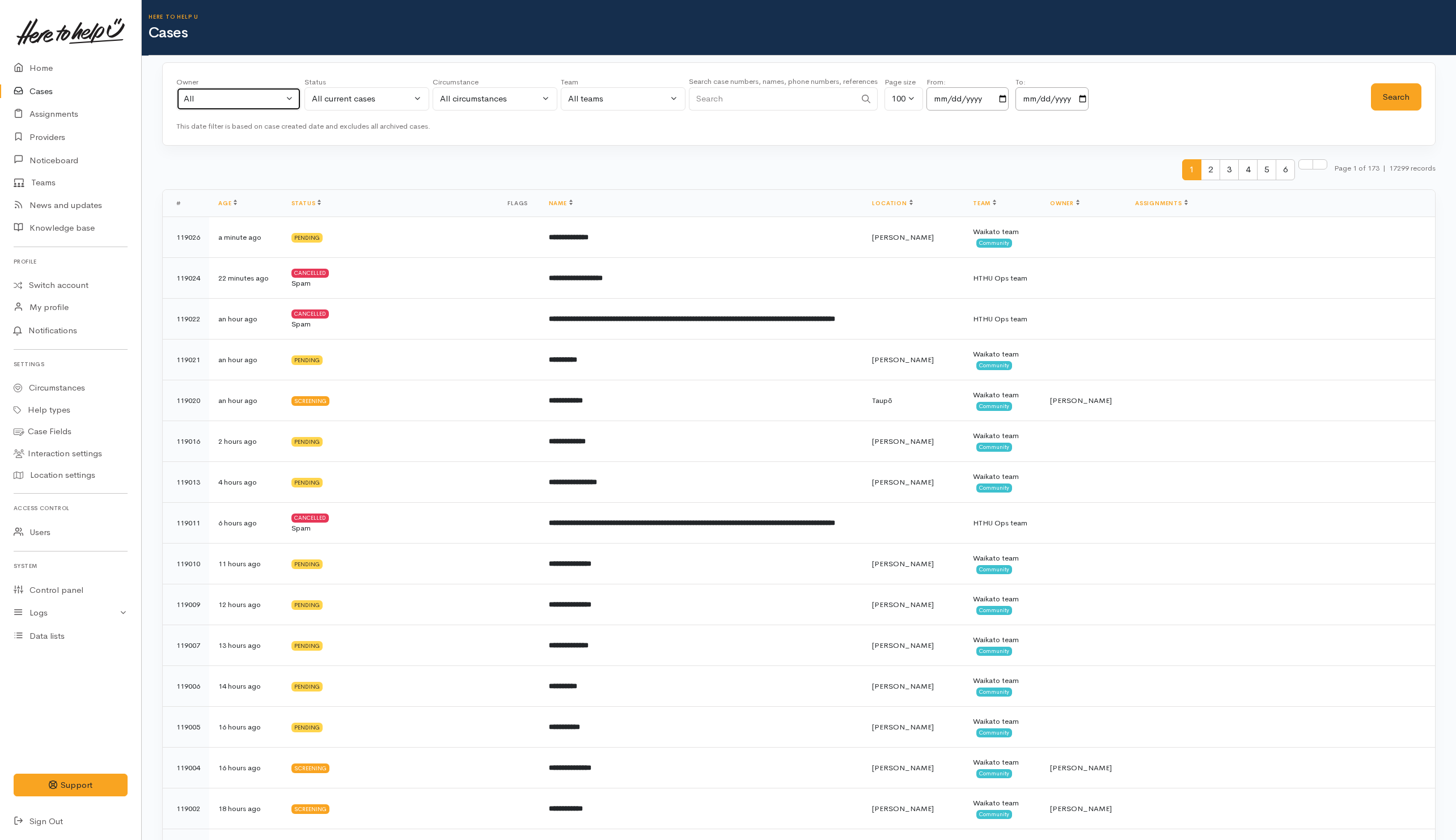
click at [225, 110] on button "All" at bounding box center [238, 99] width 125 height 23
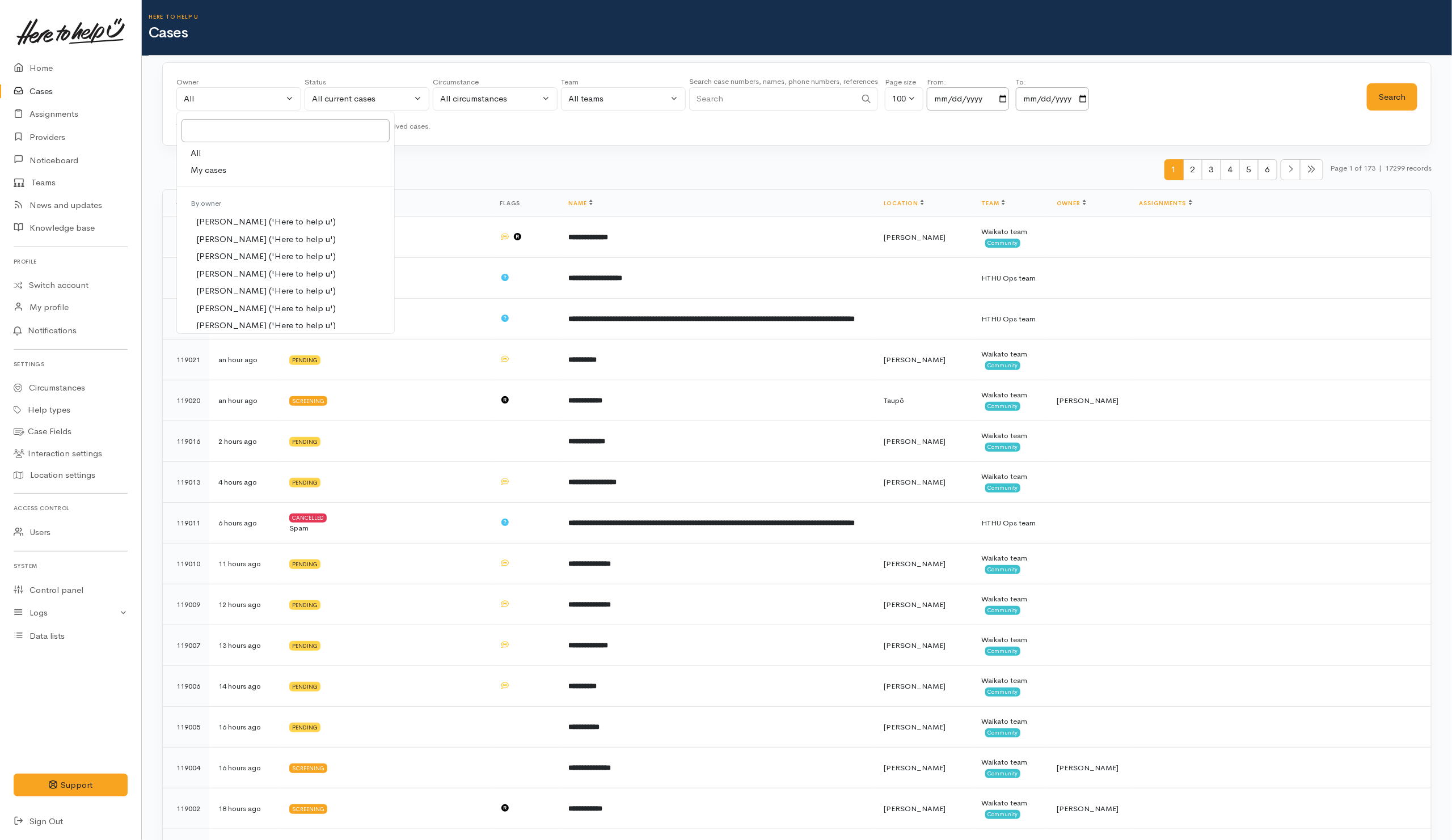
click at [217, 172] on span "My cases" at bounding box center [208, 170] width 36 height 13
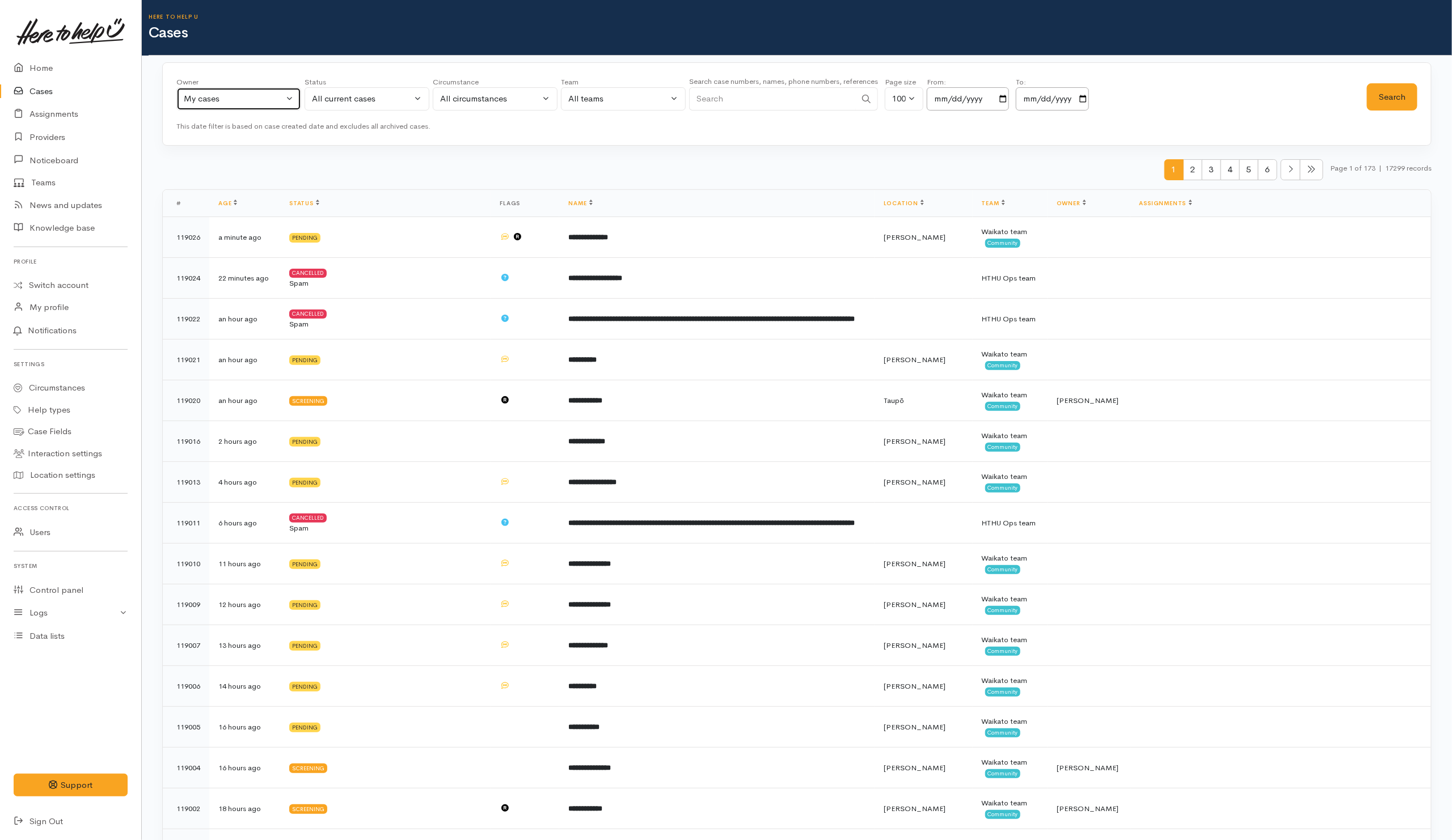
click at [237, 87] on button "My cases" at bounding box center [238, 99] width 125 height 23
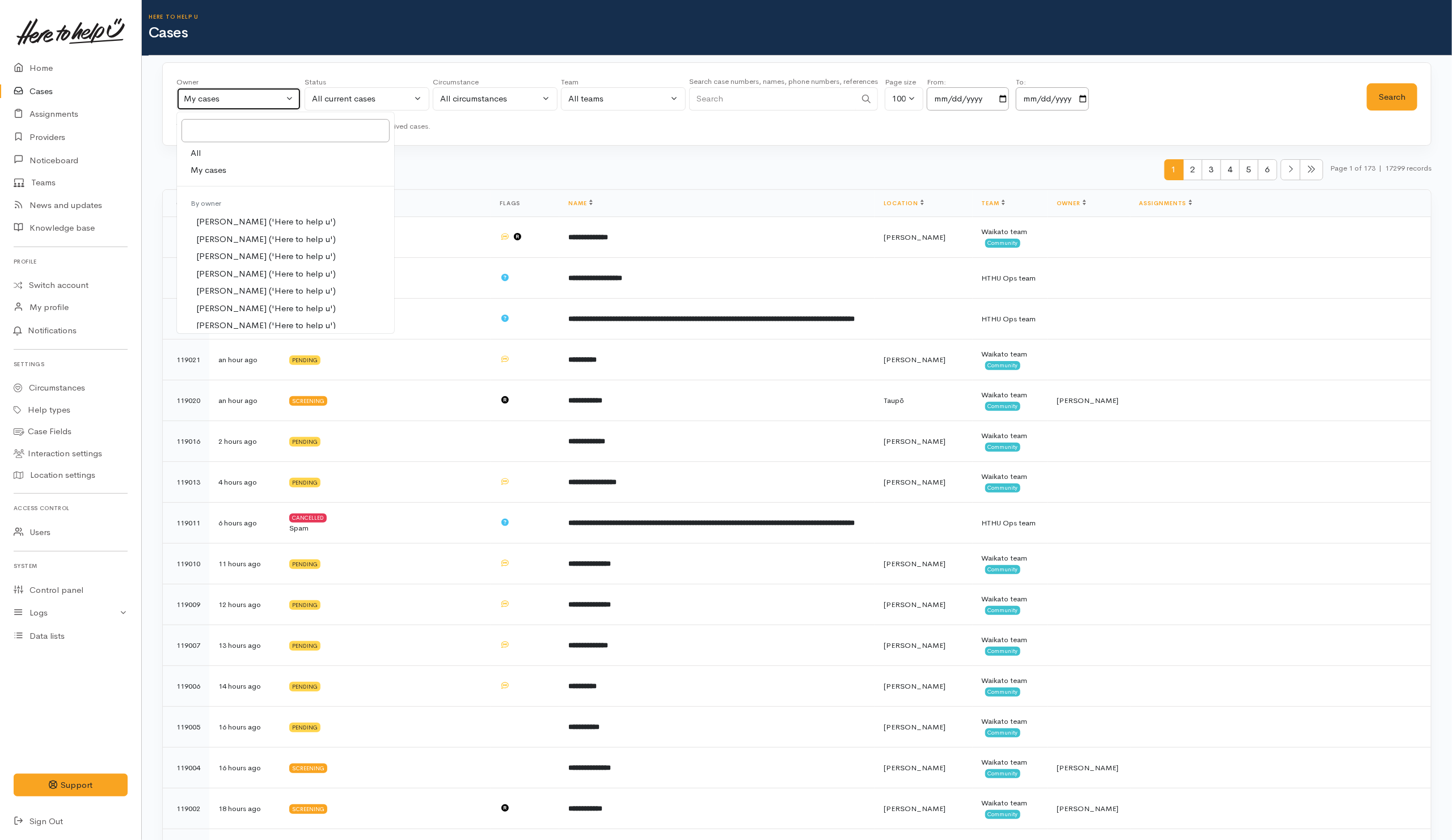
click at [237, 106] on button "My cases" at bounding box center [238, 99] width 125 height 23
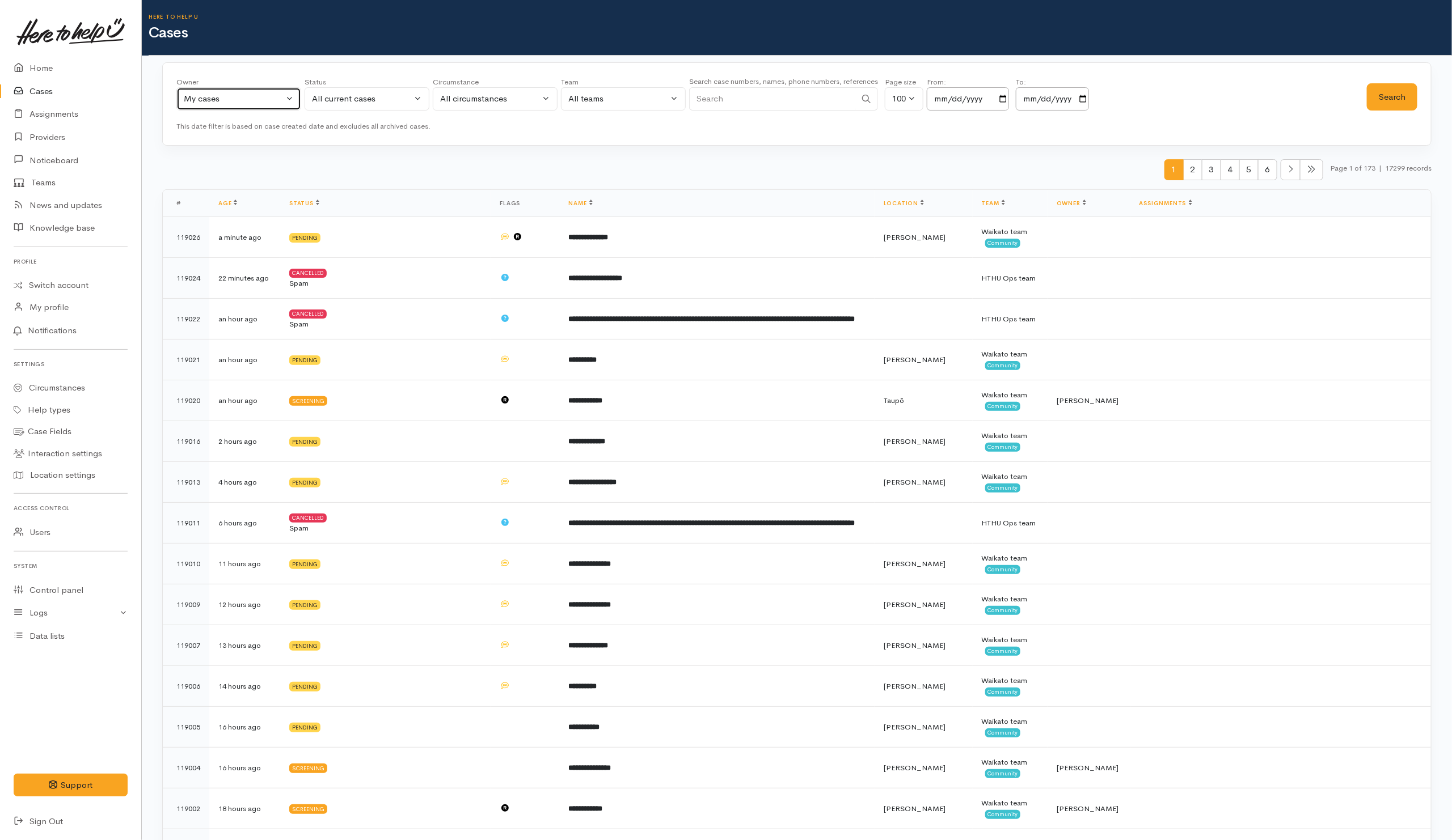
click at [242, 105] on div "My cases" at bounding box center [233, 99] width 100 height 13
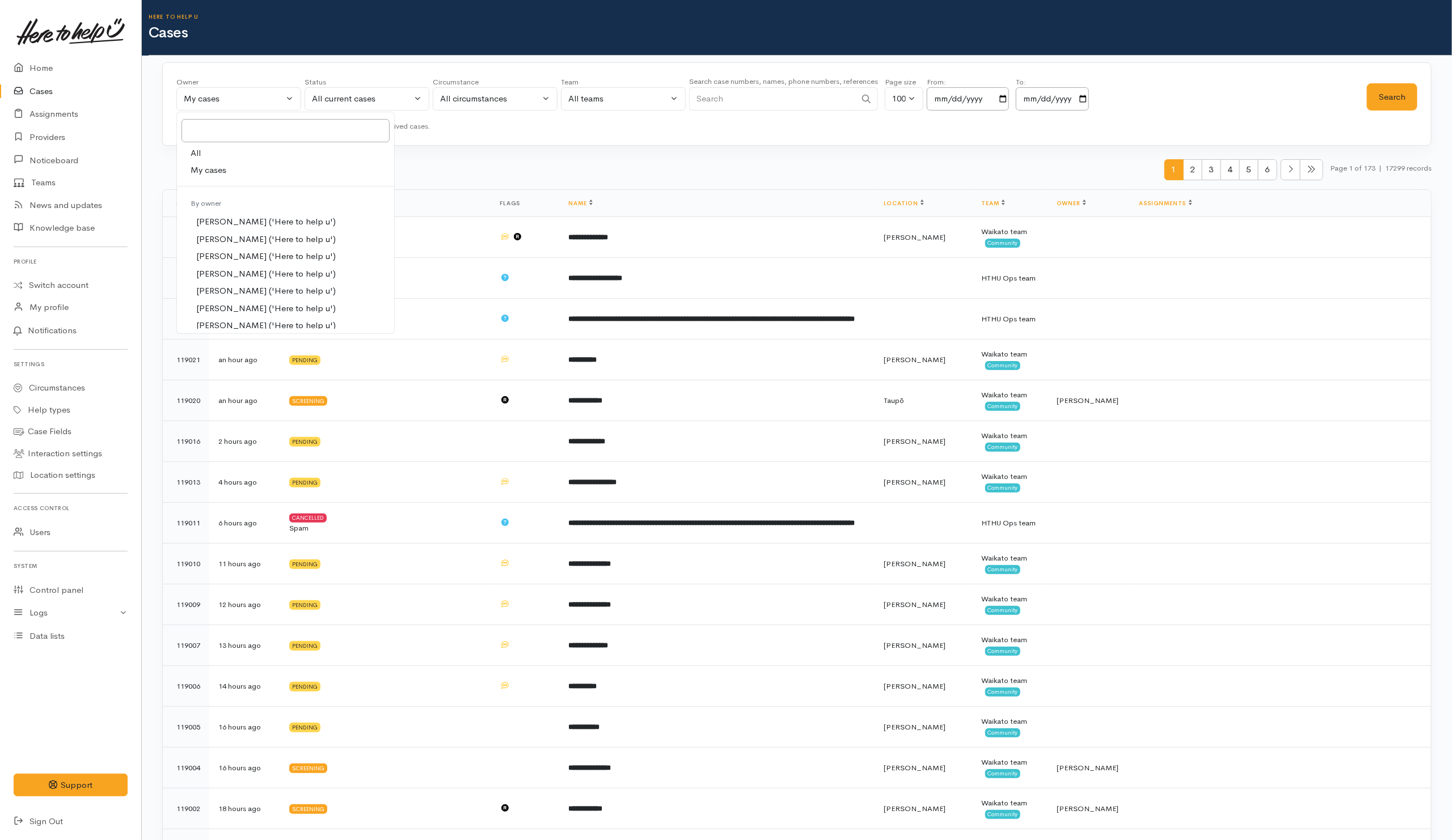
click at [203, 160] on link "All" at bounding box center [285, 154] width 218 height 17
select select "-1"
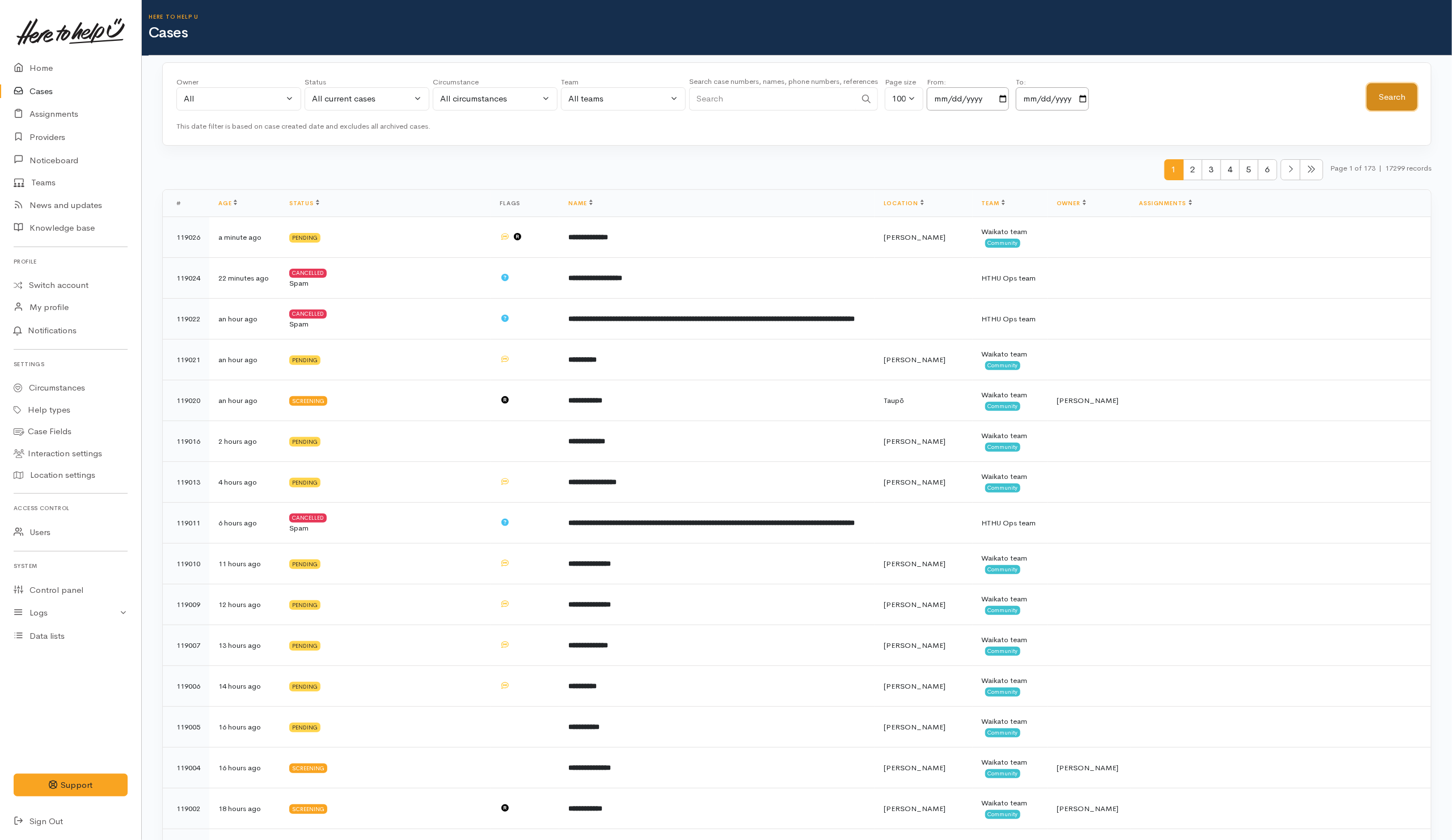
click at [1382, 89] on button "Search" at bounding box center [1392, 97] width 50 height 28
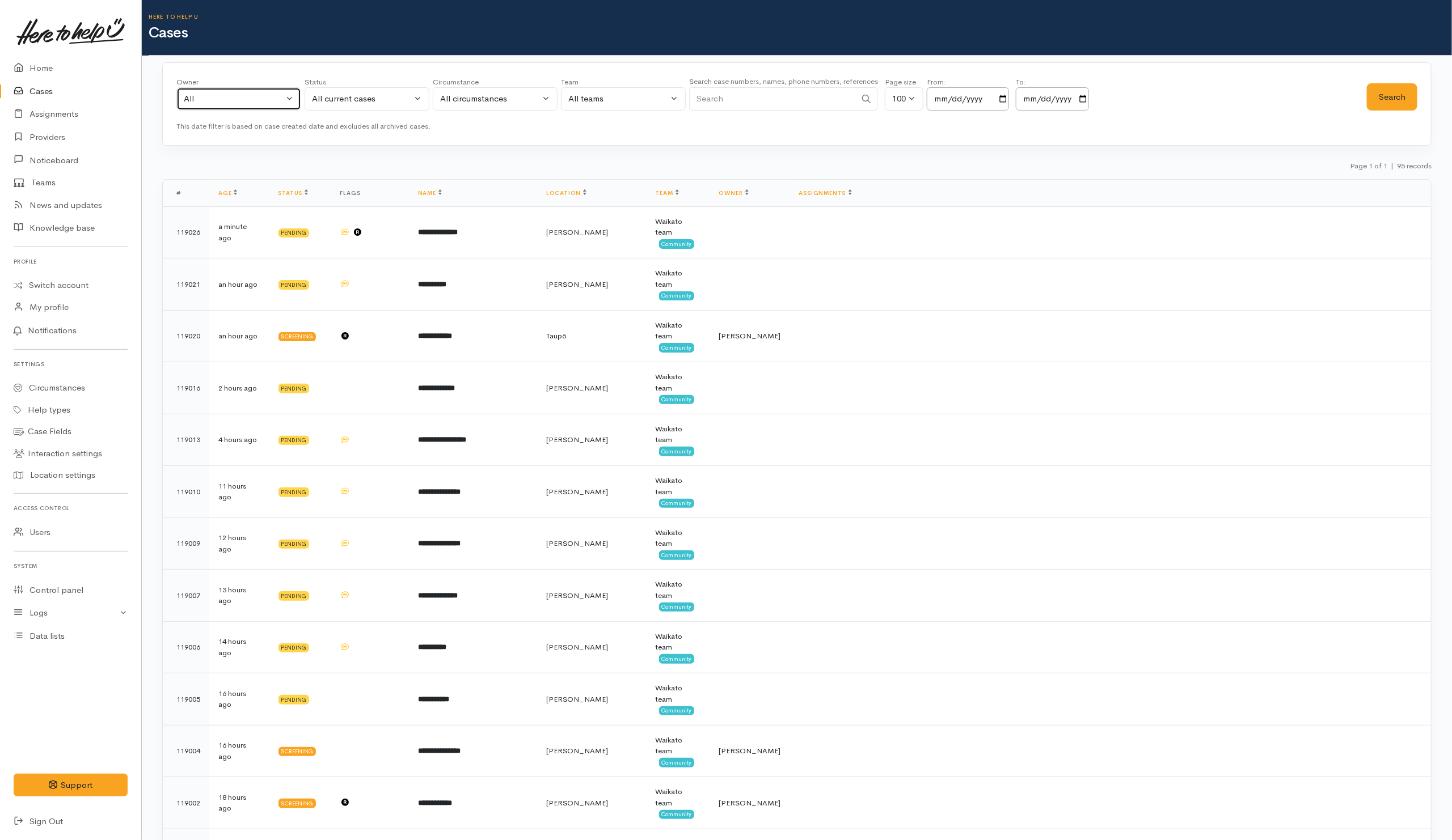
click at [293, 109] on button "All" at bounding box center [238, 99] width 125 height 23
type input "kat"
drag, startPoint x: 267, startPoint y: 170, endPoint x: 953, endPoint y: 132, distance: 687.1
click at [269, 170] on span "[PERSON_NAME] ('Here to help u')" at bounding box center [266, 172] width 139 height 13
select select "1252"
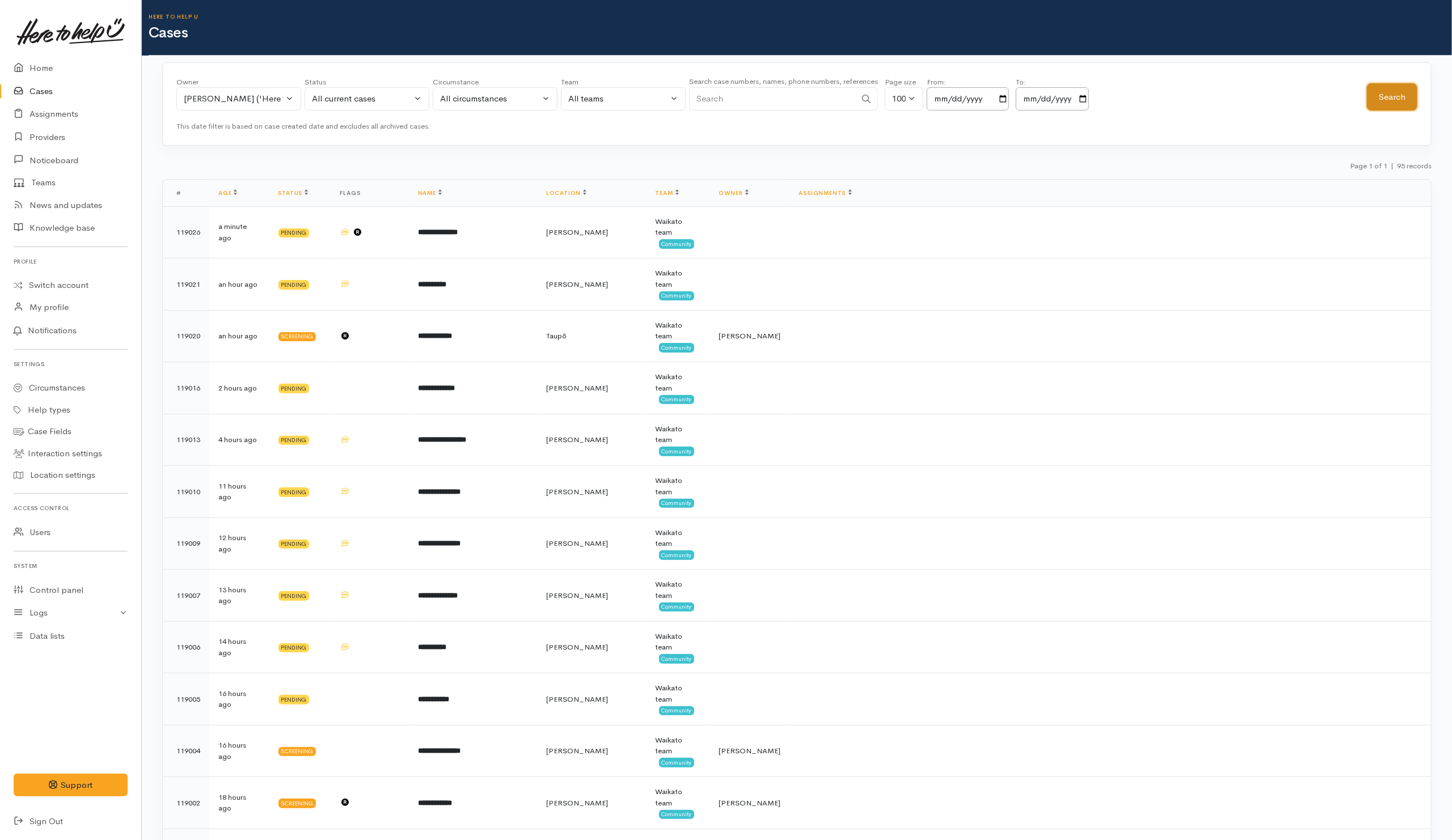
click at [1386, 91] on button "Search" at bounding box center [1392, 97] width 50 height 28
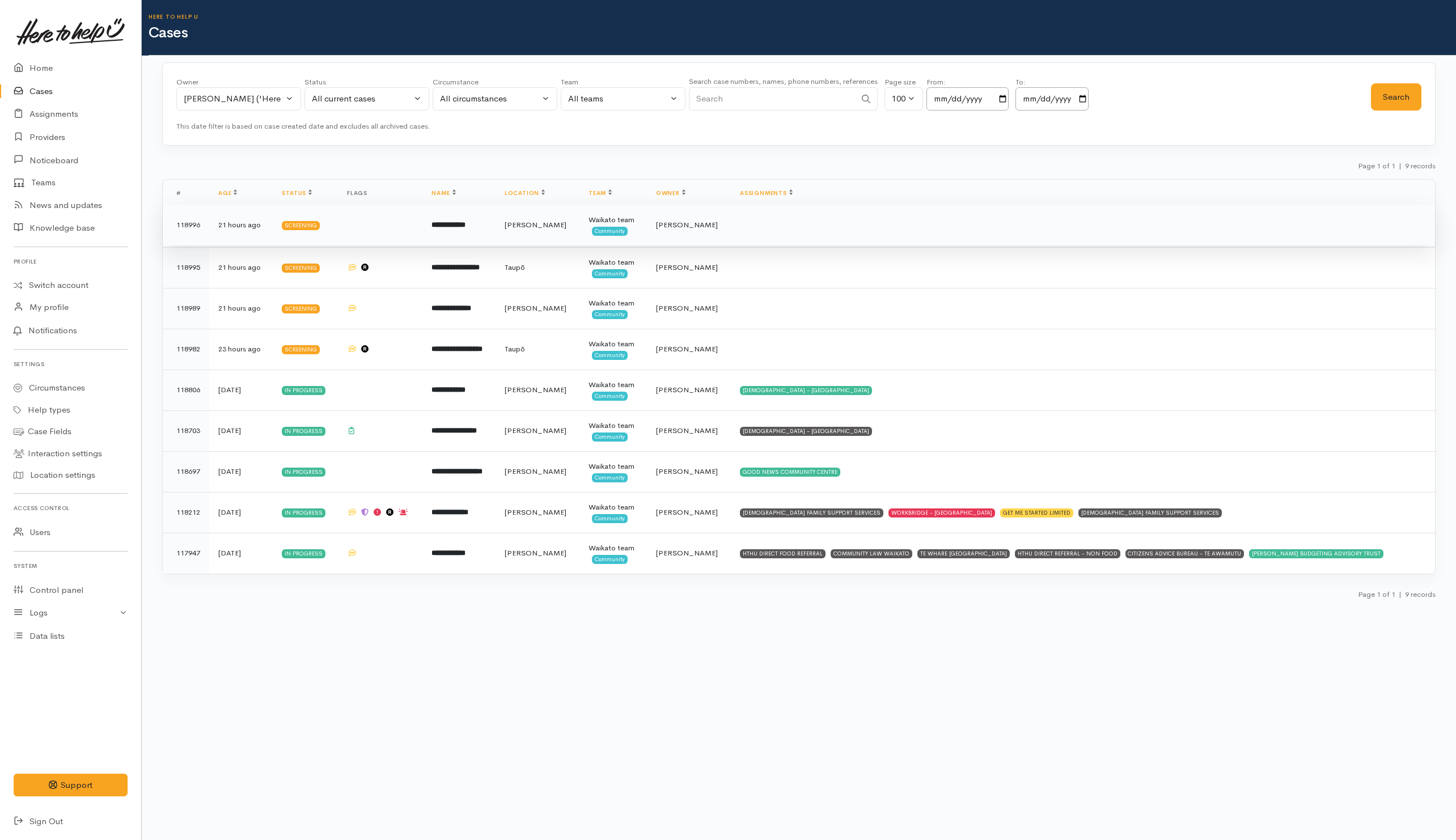
click at [371, 234] on td at bounding box center [381, 225] width 85 height 41
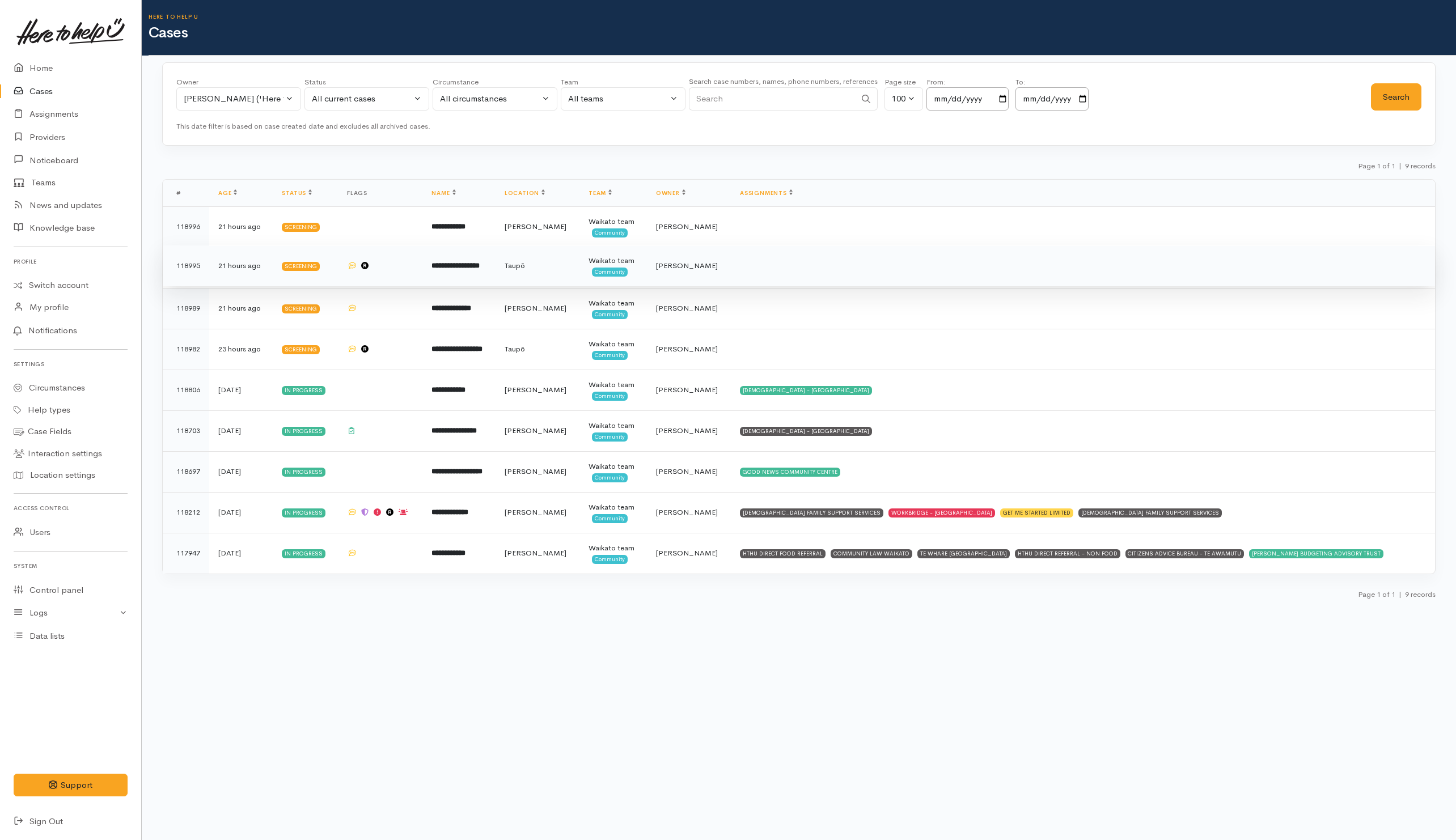
click at [395, 268] on td at bounding box center [381, 266] width 85 height 41
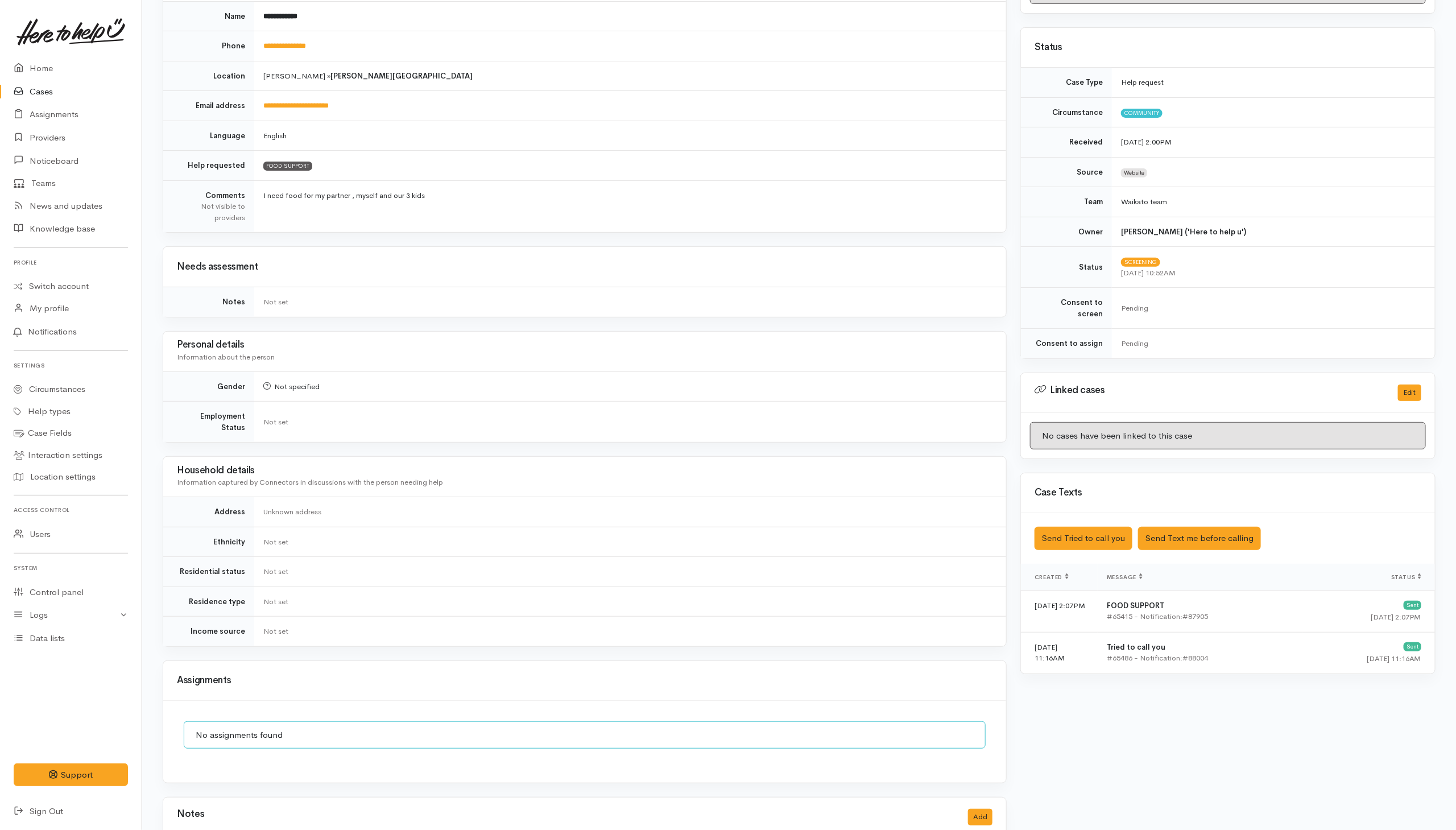
scroll to position [343, 0]
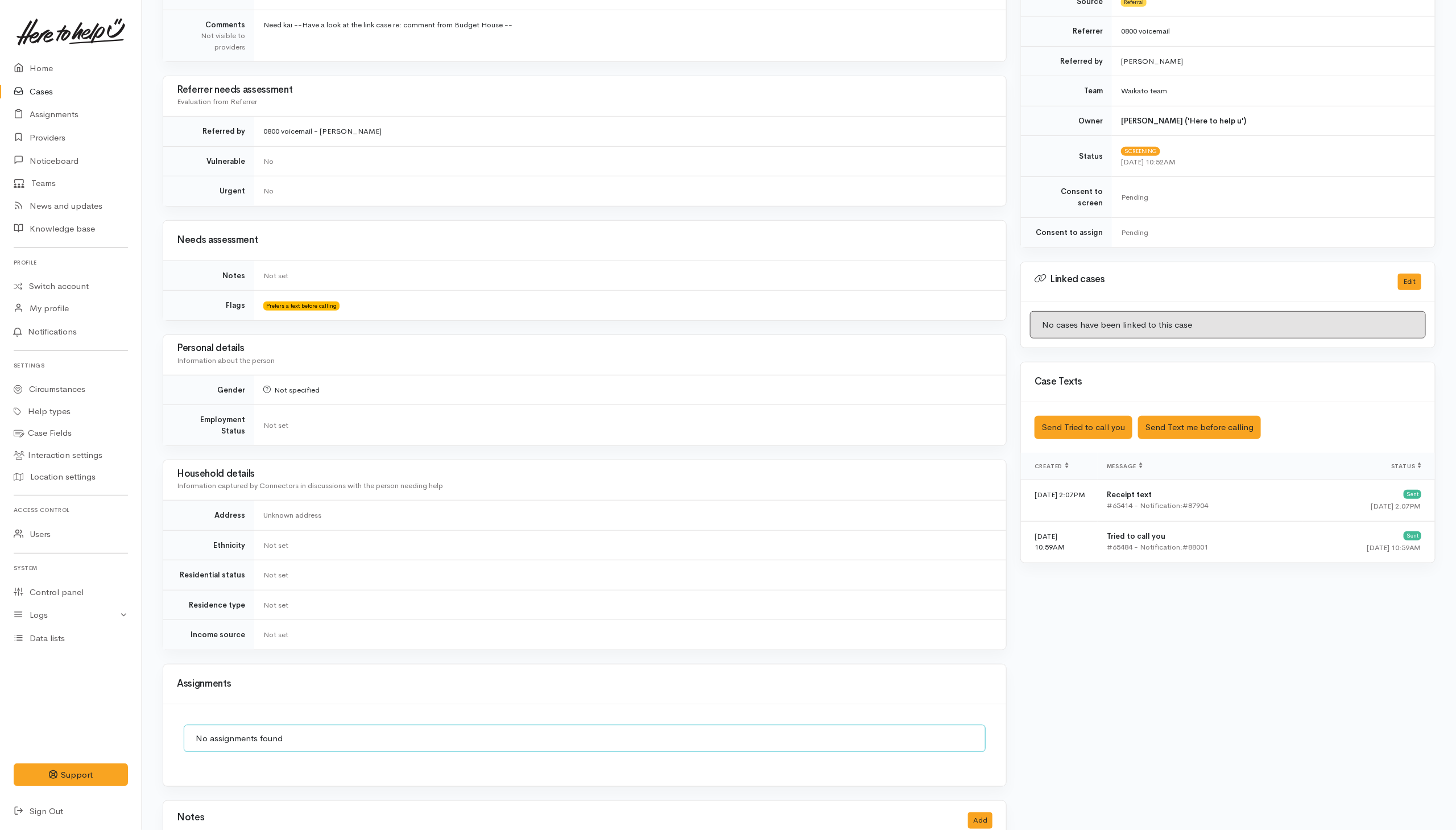
scroll to position [519, 0]
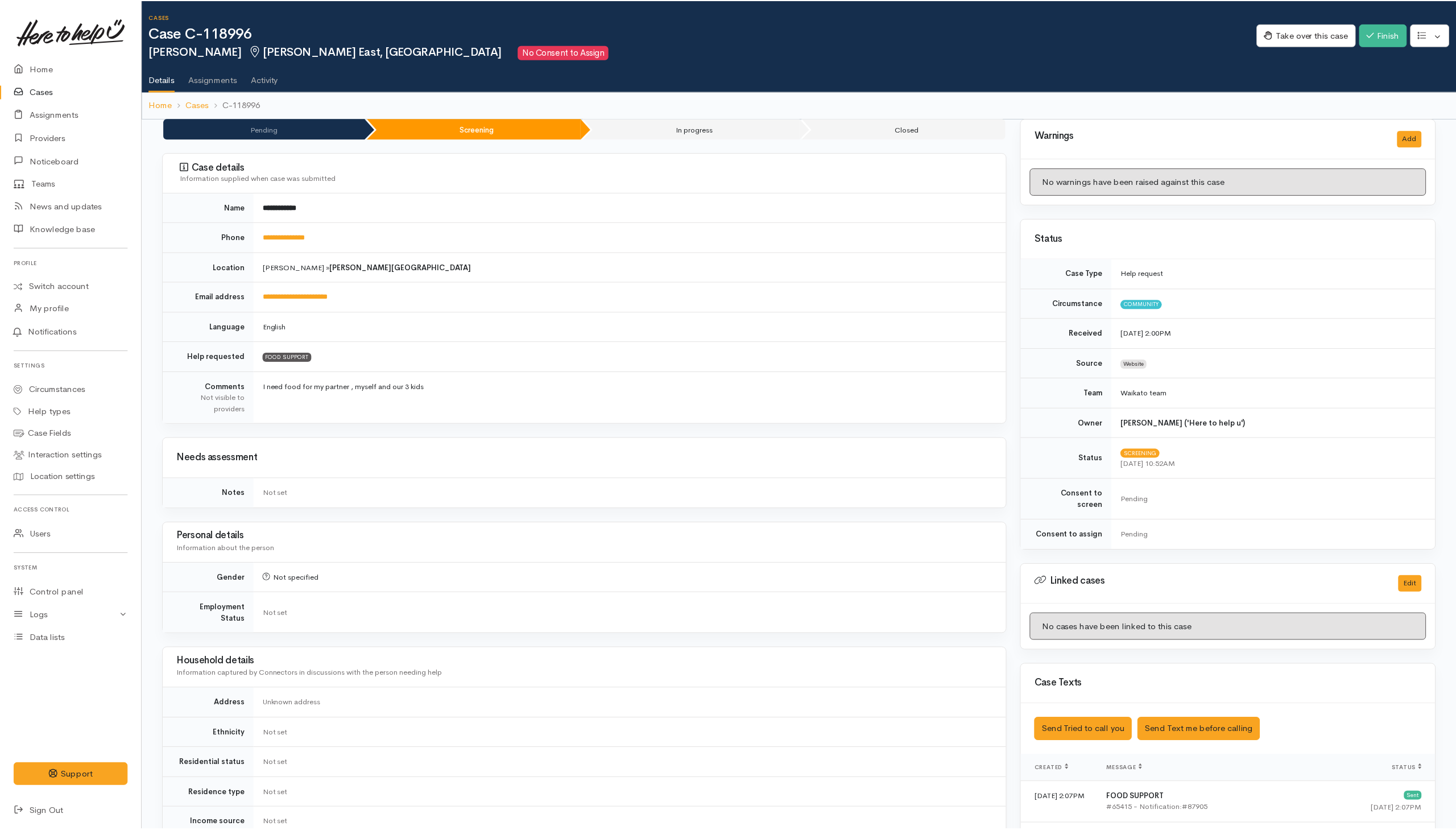
scroll to position [343, 0]
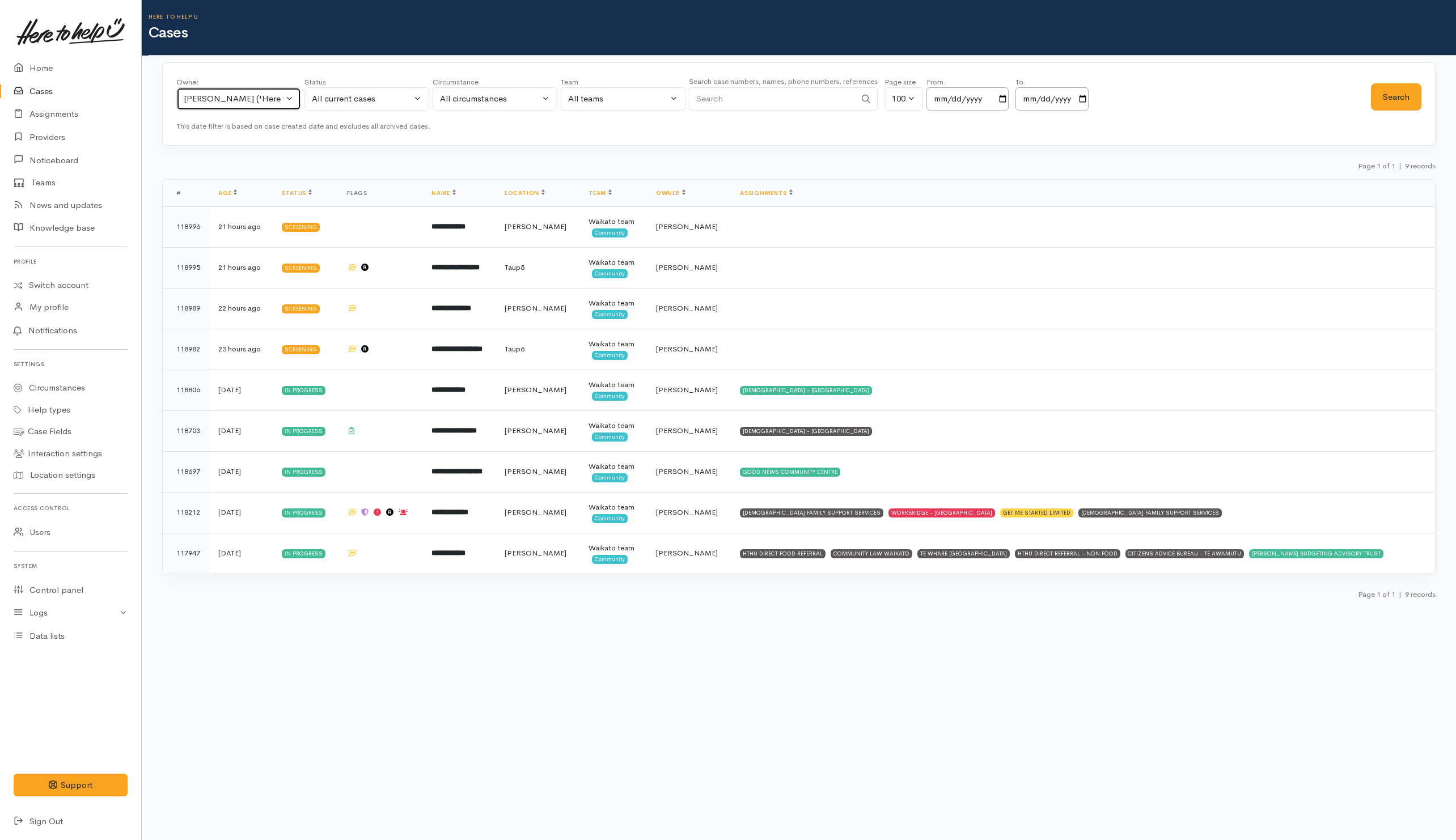
drag, startPoint x: 270, startPoint y: 102, endPoint x: 268, endPoint y: 123, distance: 21.1
click at [270, 102] on div "[PERSON_NAME] ('Here to help u')" at bounding box center [233, 99] width 100 height 13
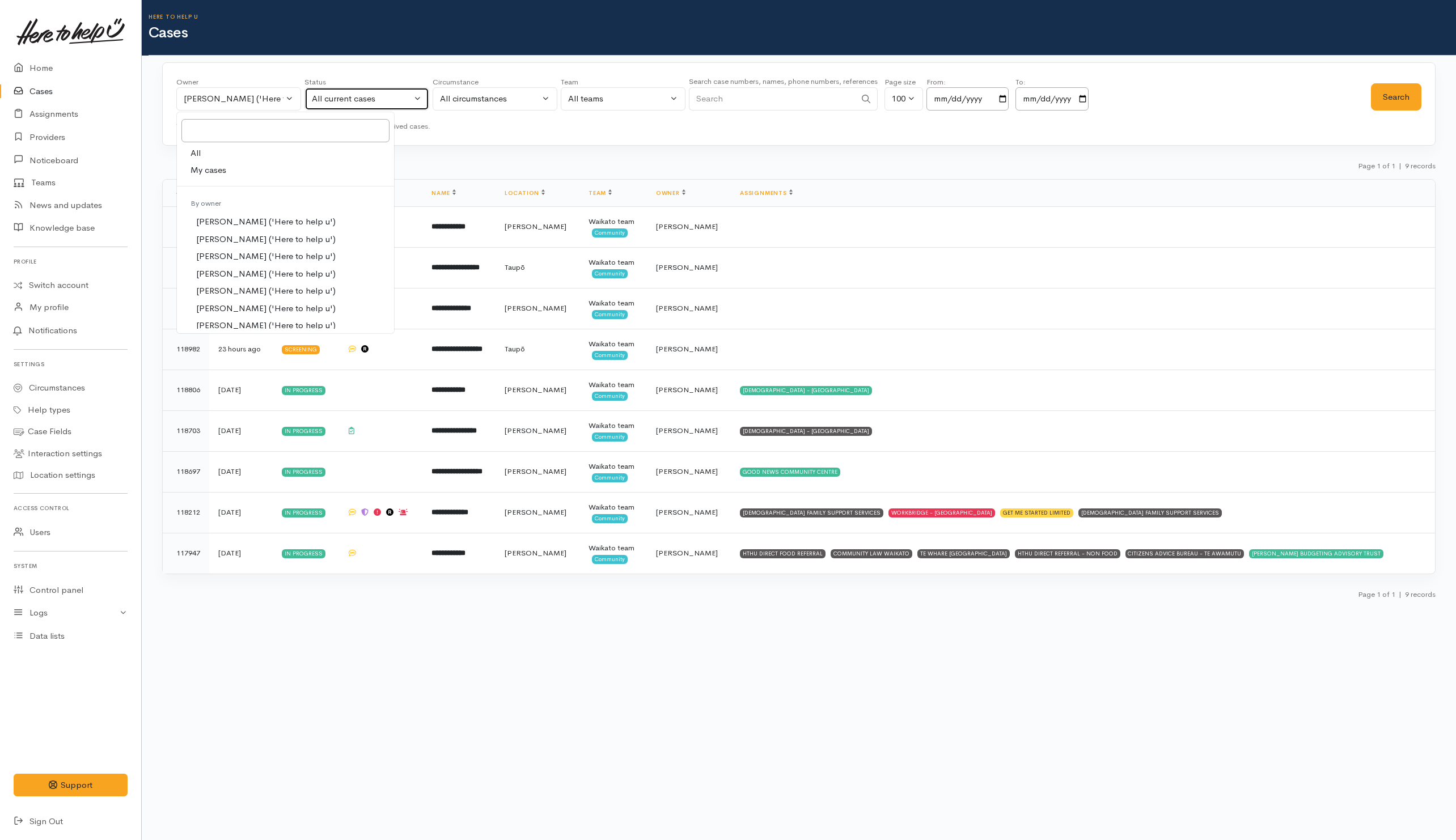
click at [371, 106] on button "All current cases" at bounding box center [366, 99] width 125 height 23
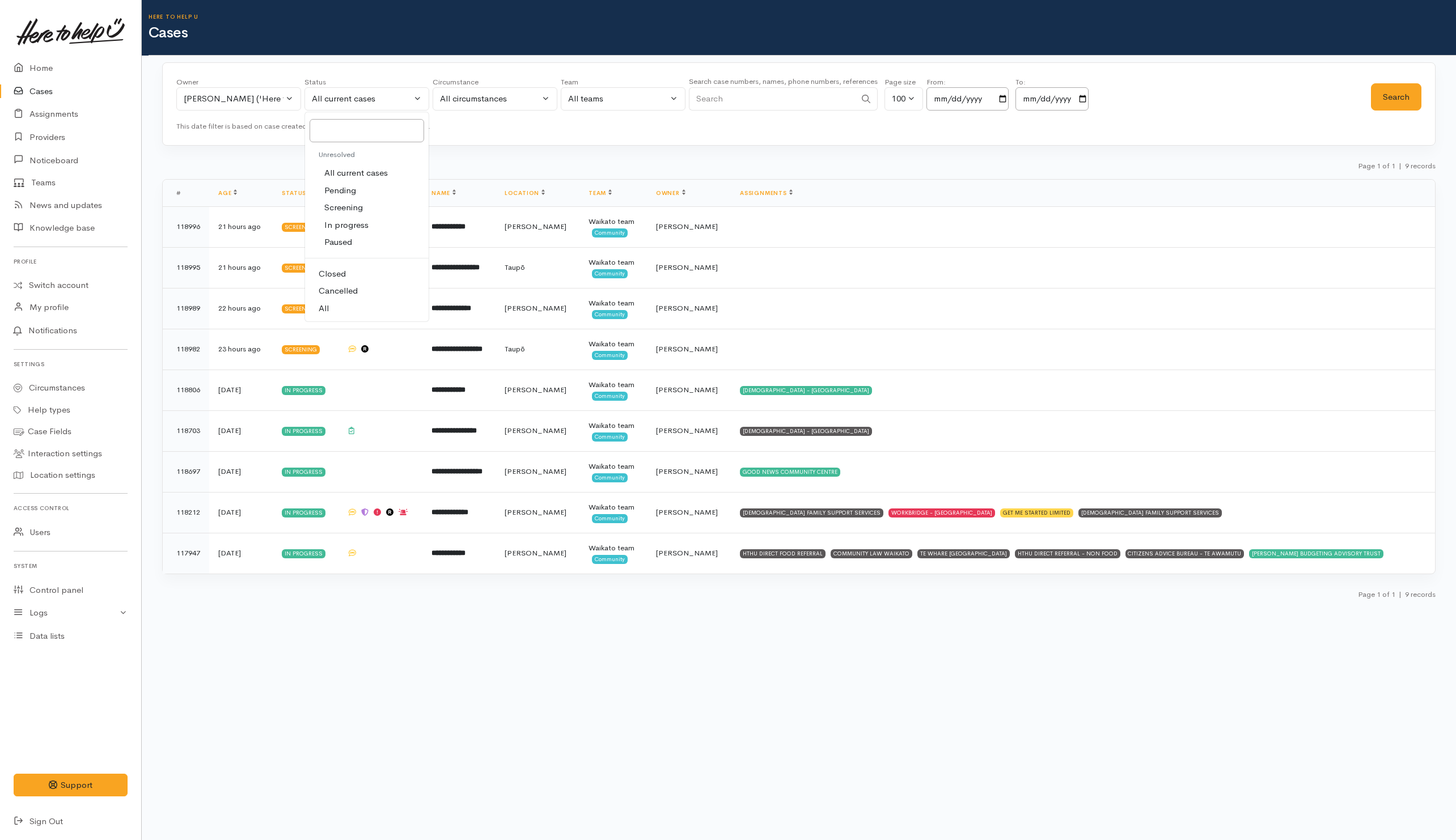
click at [330, 305] on link "All" at bounding box center [367, 308] width 124 height 17
click at [1396, 100] on button "Search" at bounding box center [1396, 97] width 50 height 28
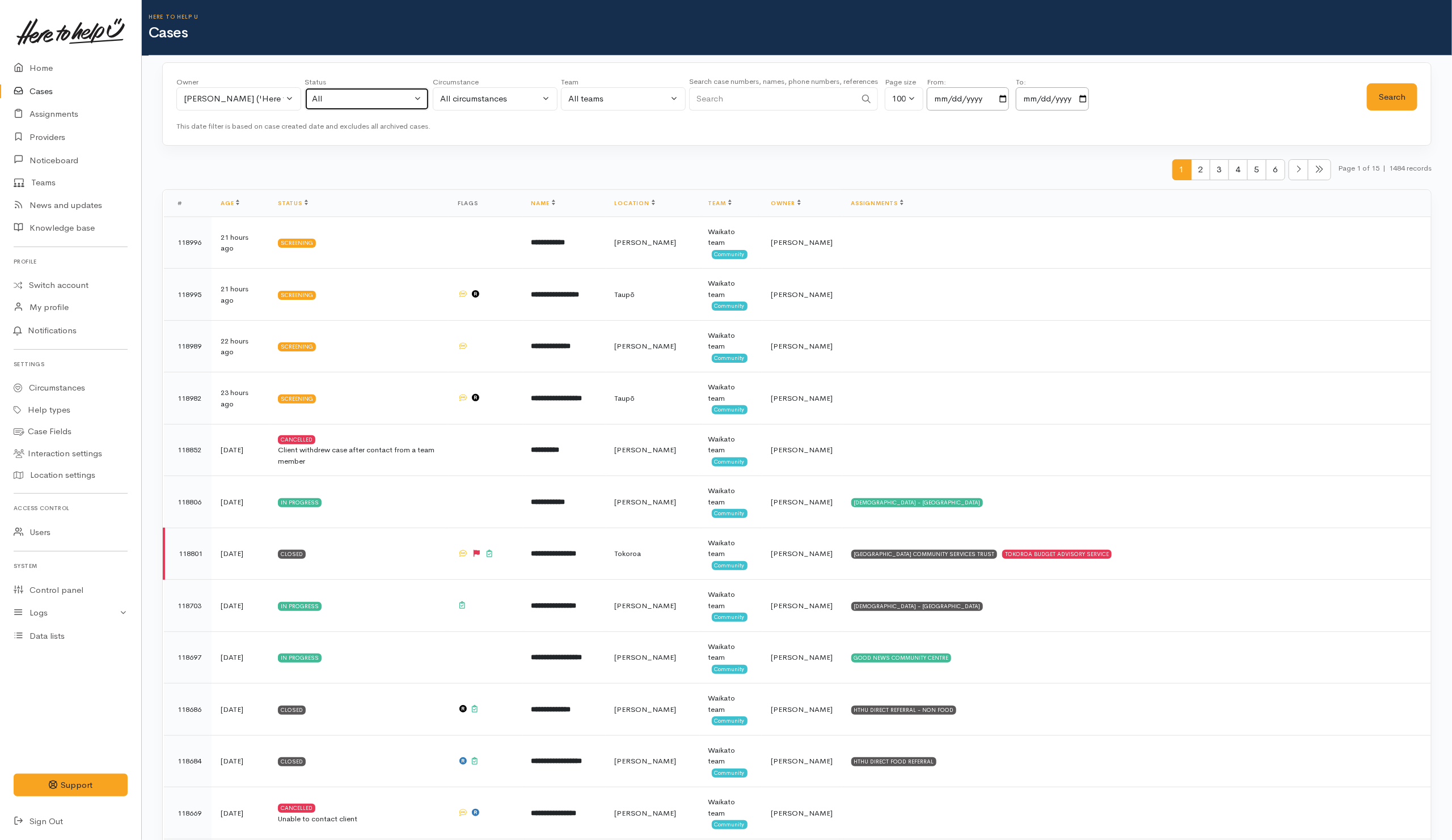
click at [389, 102] on div "All" at bounding box center [362, 99] width 100 height 13
click at [360, 175] on span "All current cases" at bounding box center [357, 172] width 64 height 13
select select "Unresolved"
click at [1399, 101] on button "Search" at bounding box center [1392, 97] width 50 height 28
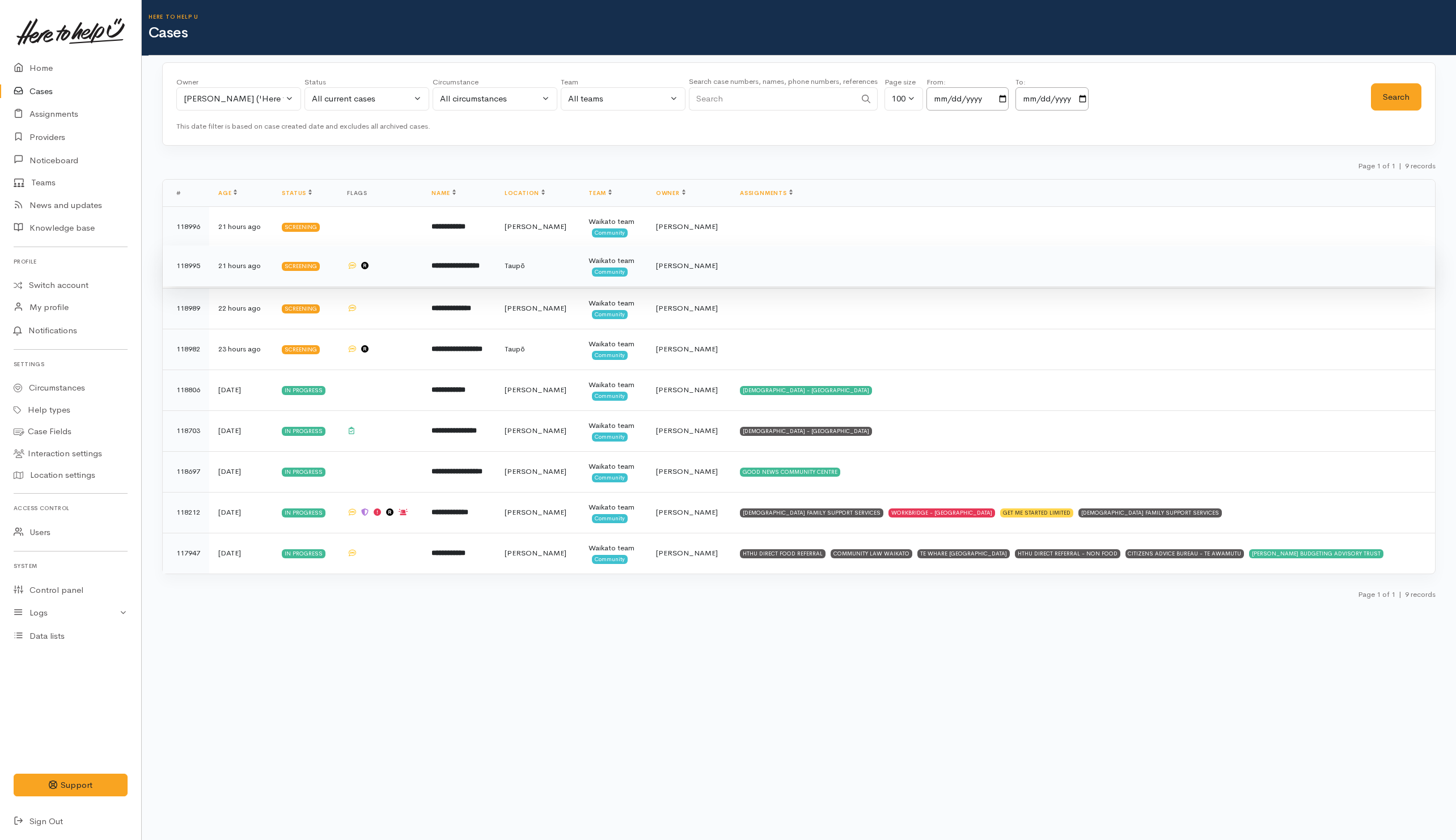
click at [766, 280] on td at bounding box center [1082, 266] width 704 height 41
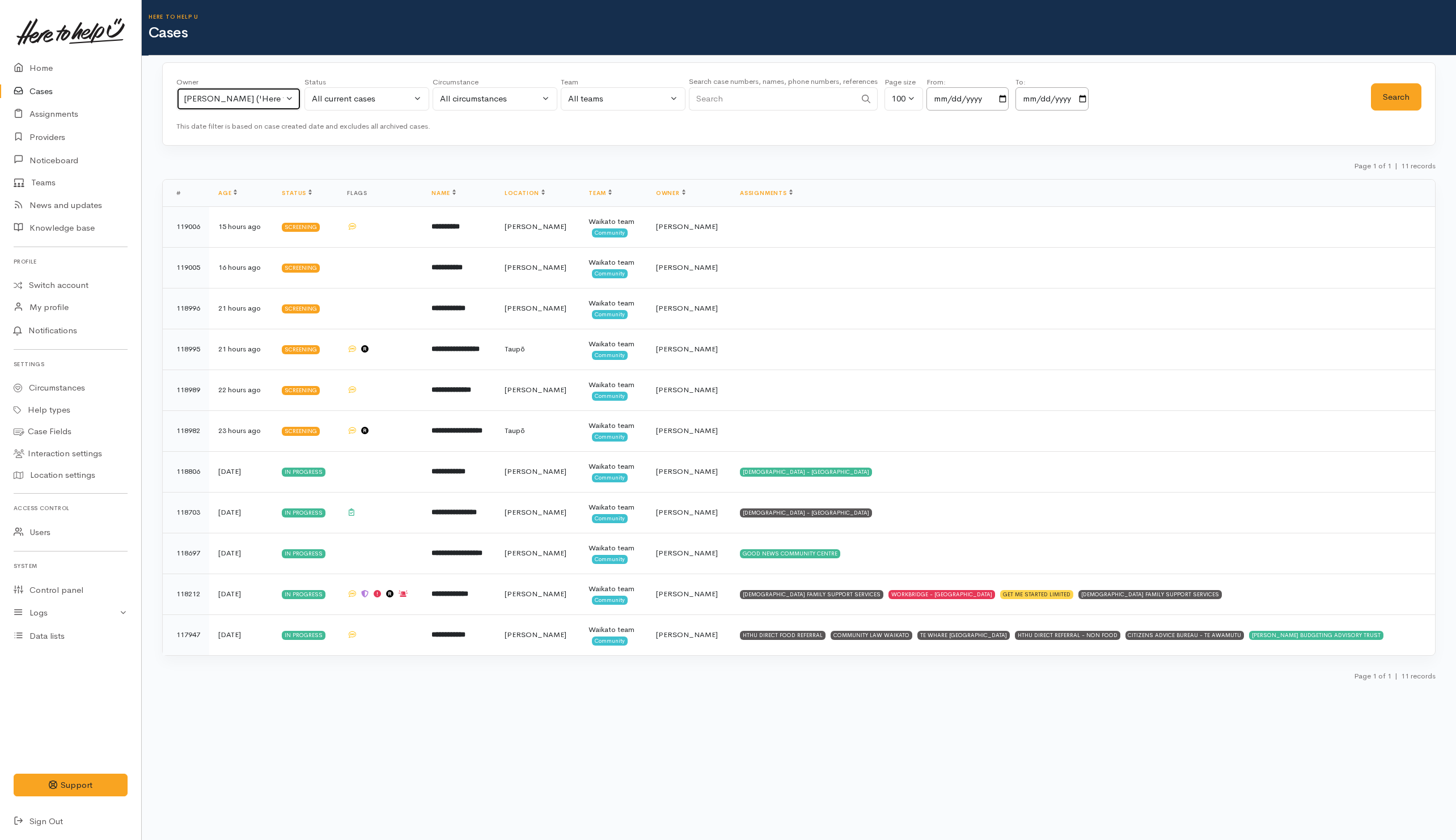
click at [247, 101] on div "[PERSON_NAME] ('Here to help u')" at bounding box center [233, 99] width 100 height 13
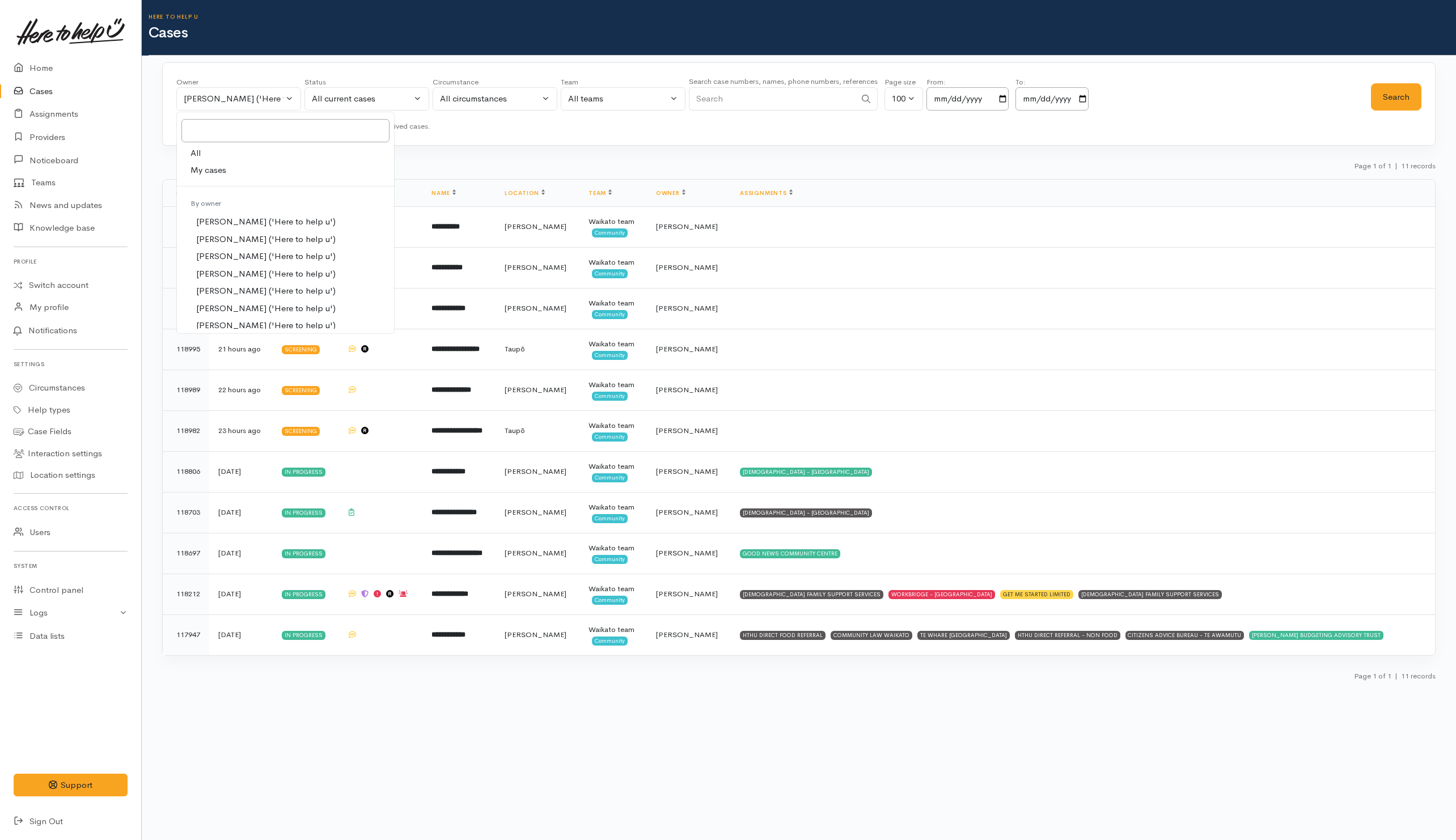
click at [198, 152] on span "All" at bounding box center [195, 153] width 11 height 13
select select "-1"
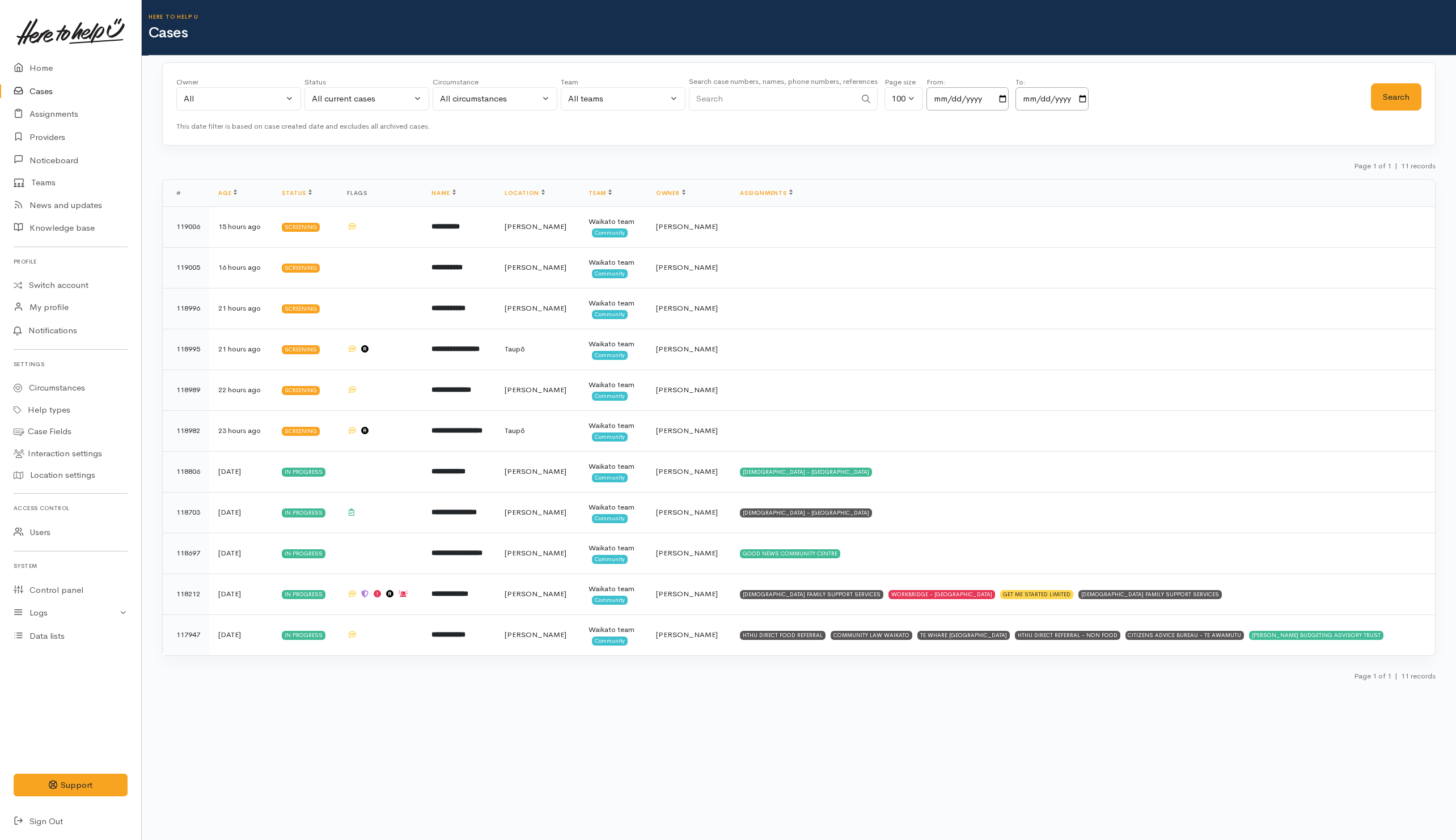
click at [728, 101] on input "Search" at bounding box center [772, 99] width 166 height 23
type input "Lynn"
drag, startPoint x: 345, startPoint y: 102, endPoint x: 349, endPoint y: 124, distance: 22.4
click at [344, 101] on div "All current cases" at bounding box center [361, 99] width 100 height 13
click at [335, 313] on link "All" at bounding box center [367, 308] width 124 height 17
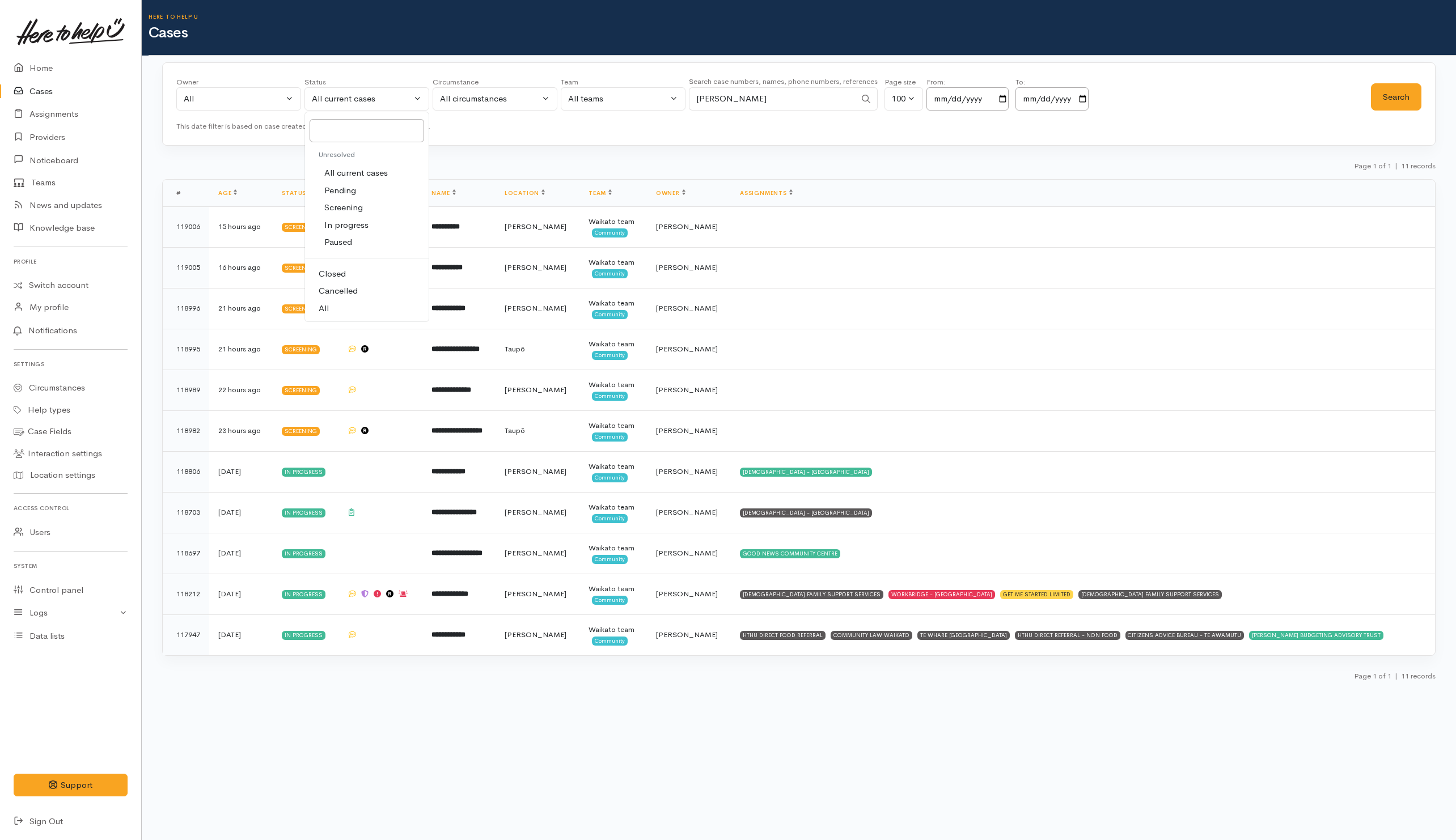
select select "All"
click at [1385, 101] on button "Search" at bounding box center [1396, 97] width 50 height 28
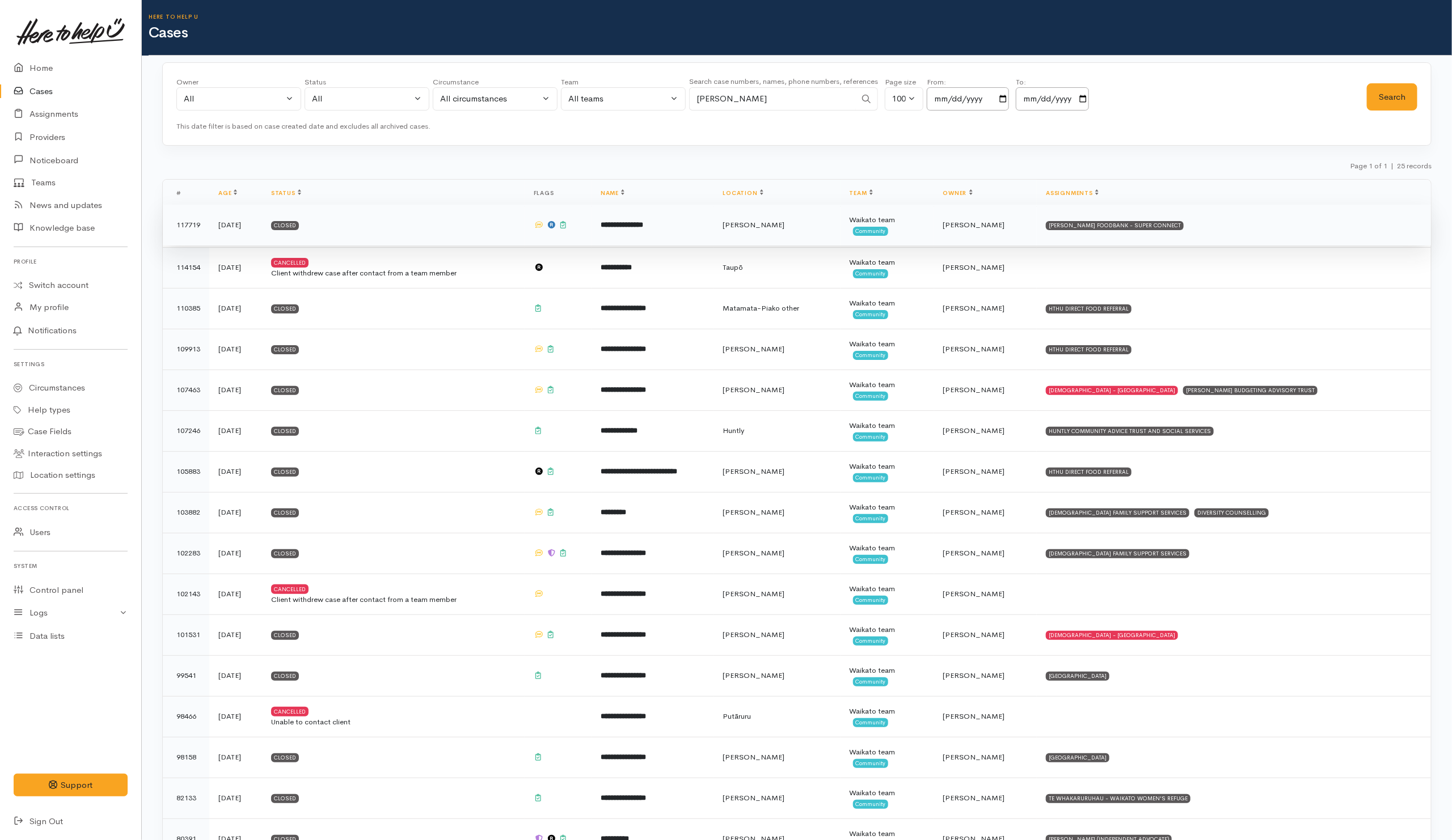
click at [469, 240] on td "Closed" at bounding box center [393, 225] width 263 height 41
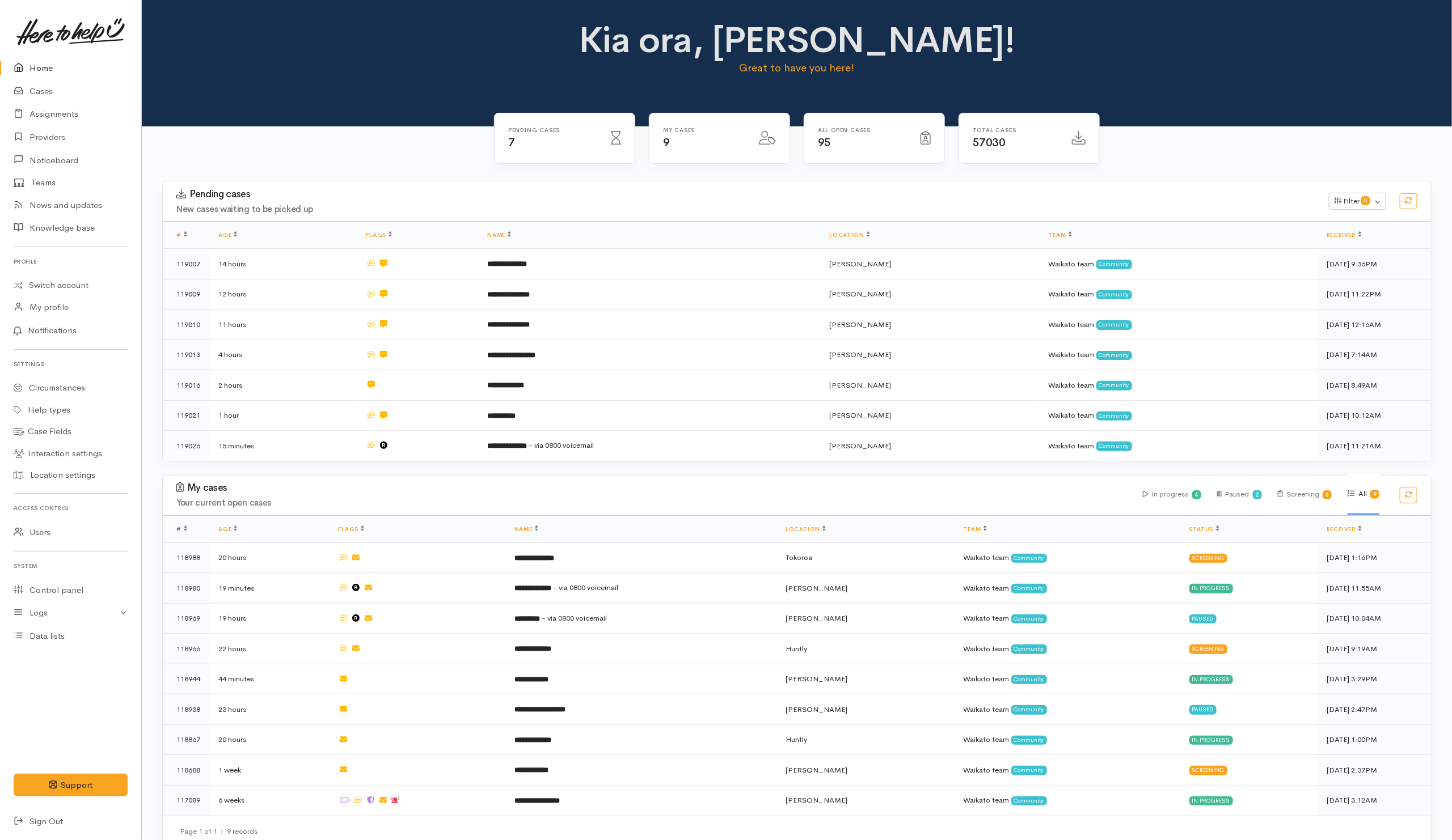
click at [303, 461] on div "Pending cases New cases waiting to be picked up Filter 0 Filters Clear filters …" at bounding box center [797, 328] width 1283 height 294
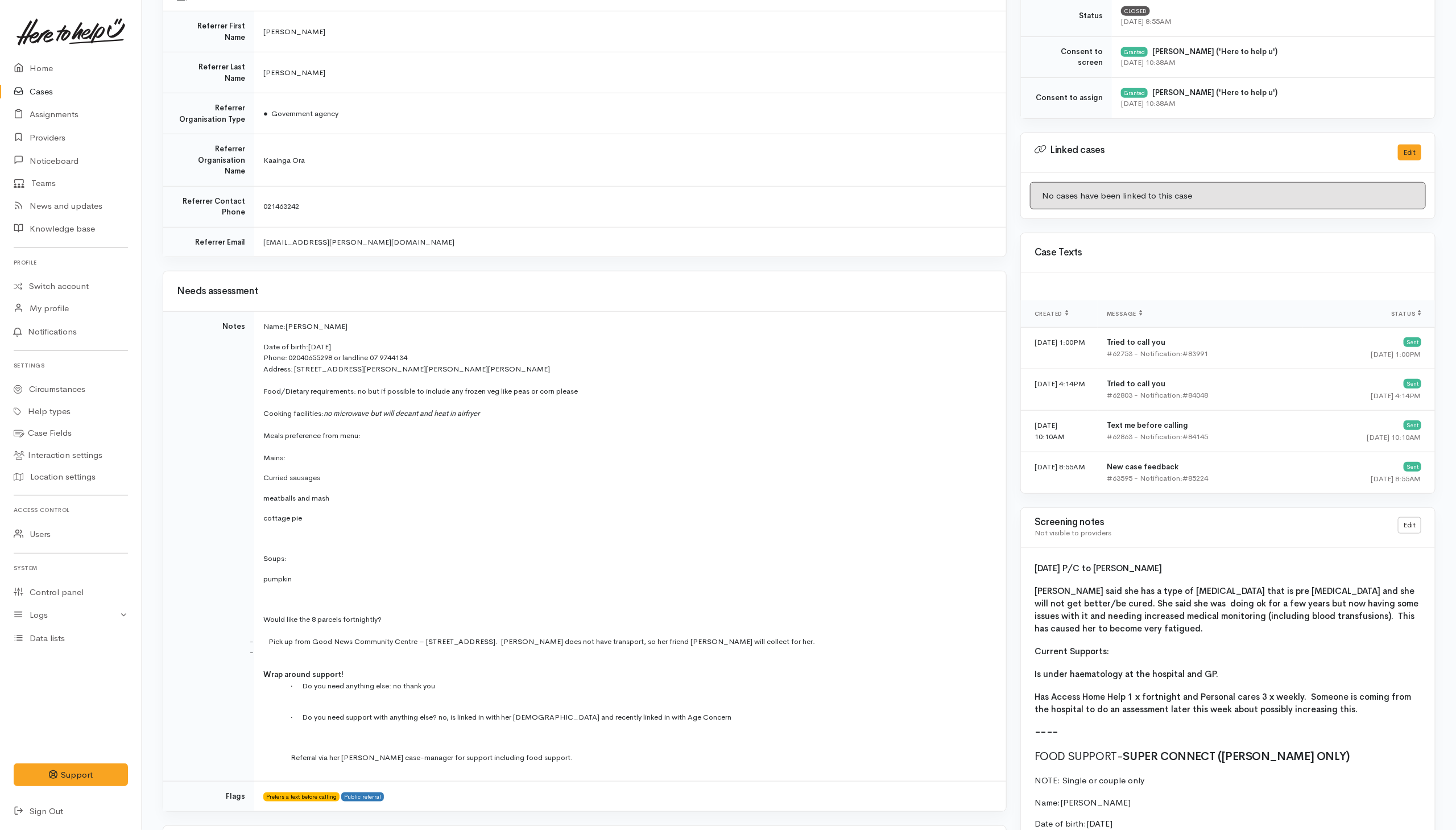
scroll to position [597, 0]
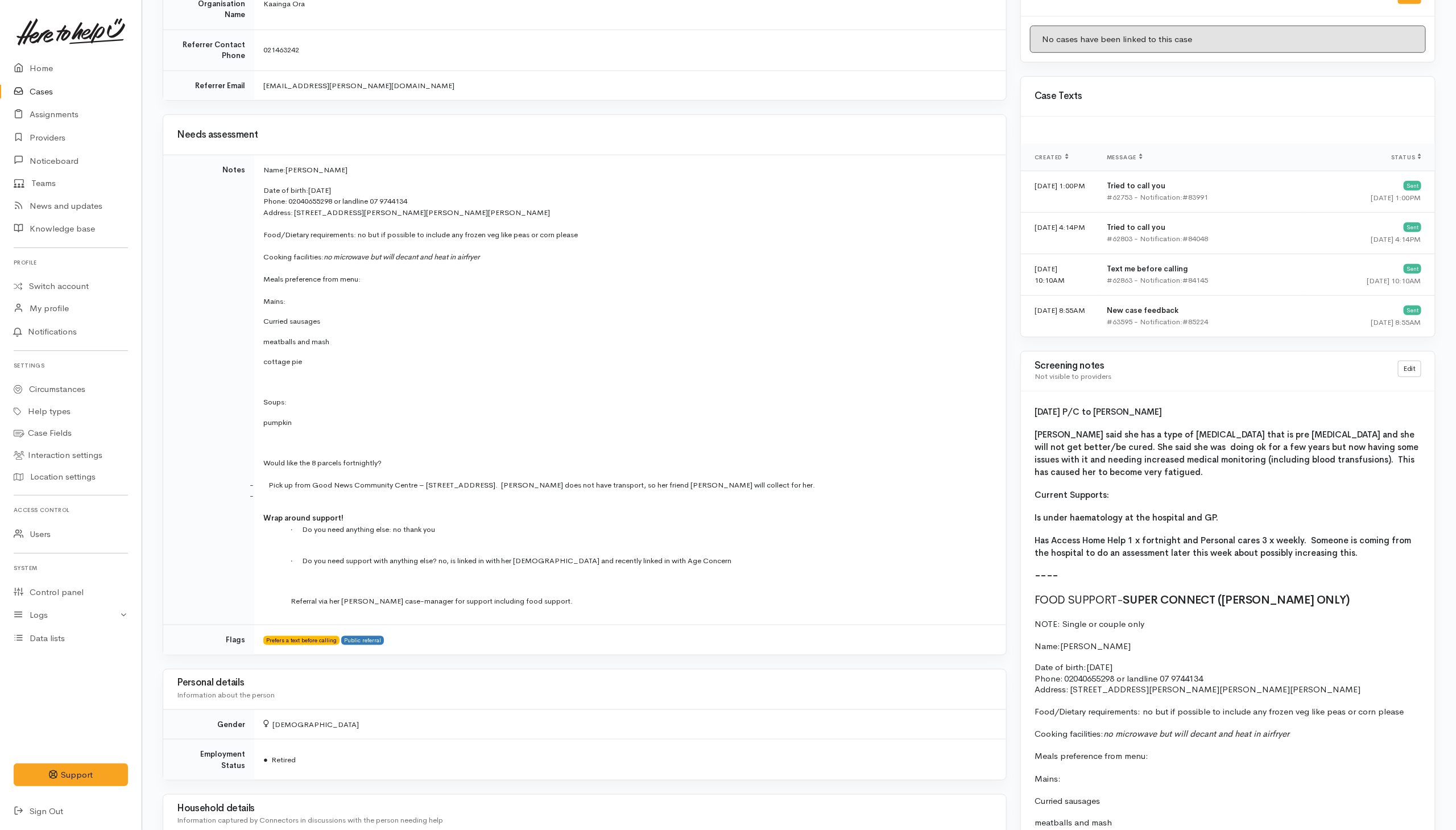
click at [42, 92] on link "Cases" at bounding box center [71, 92] width 142 height 23
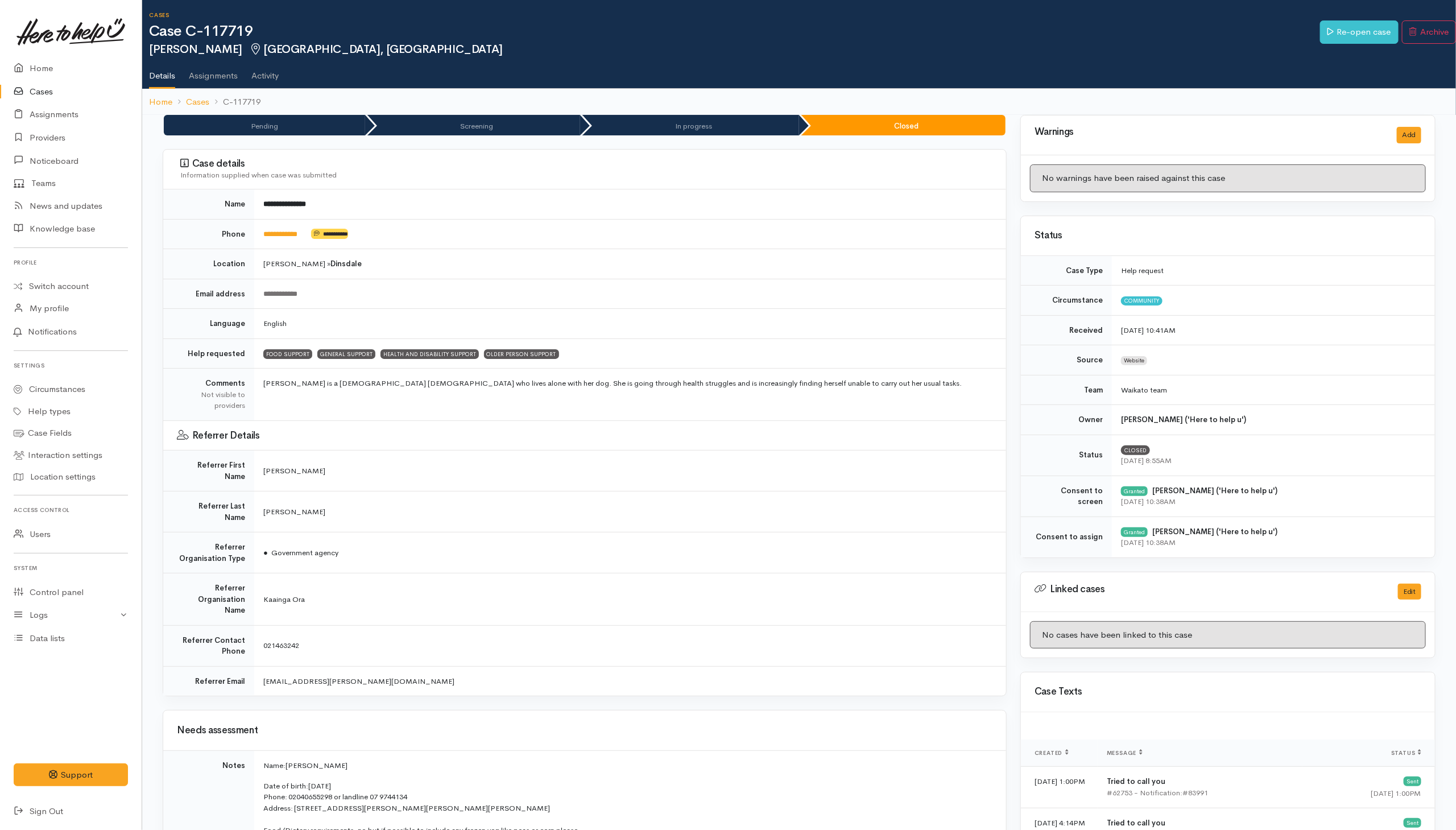
scroll to position [0, 0]
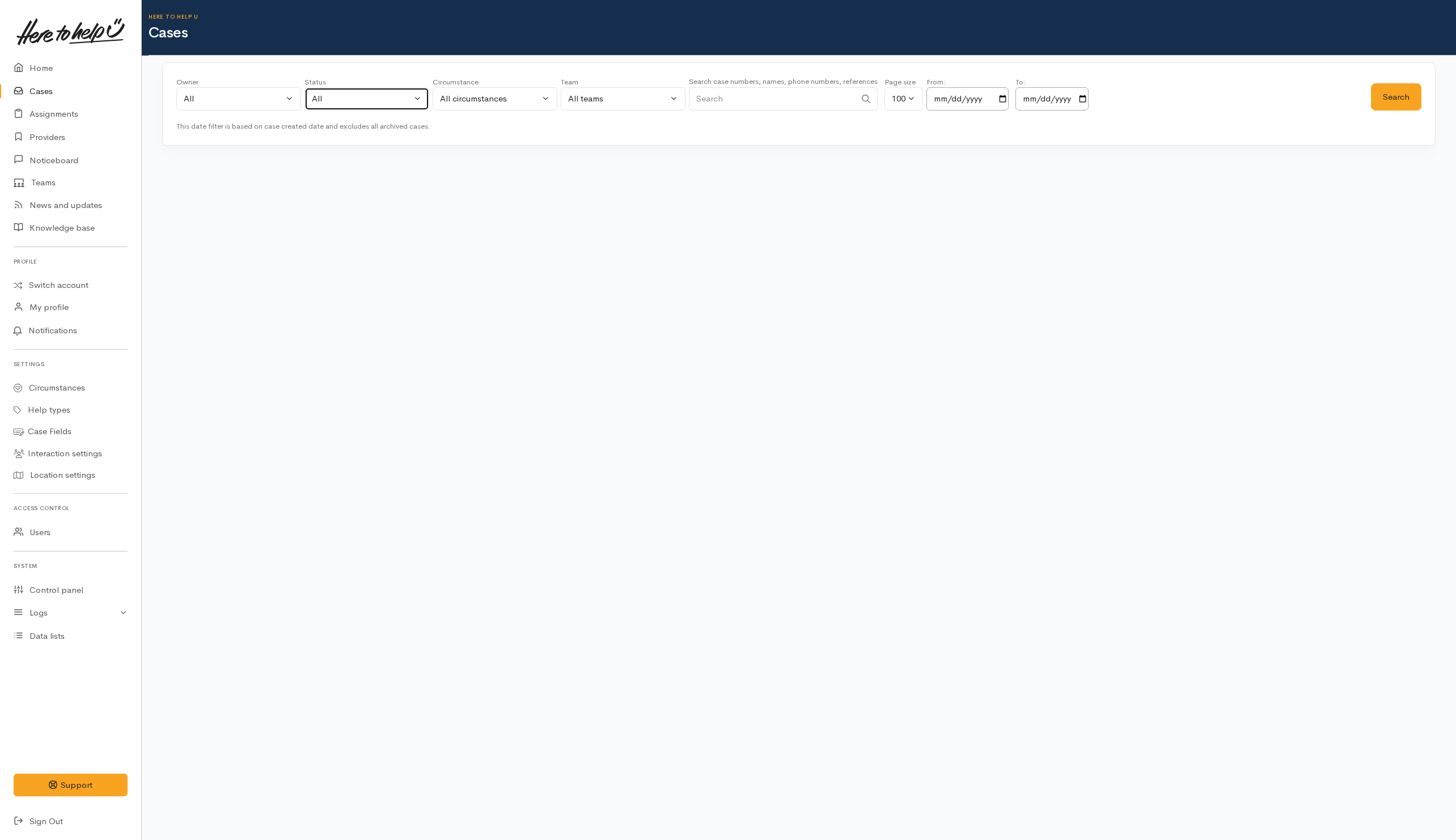
drag, startPoint x: 352, startPoint y: 96, endPoint x: 362, endPoint y: 100, distance: 10.8
click at [352, 96] on div "All" at bounding box center [361, 99] width 100 height 13
click at [344, 171] on span "All current cases" at bounding box center [357, 172] width 64 height 13
select select "Unresolved"
click at [1402, 101] on button "Search" at bounding box center [1396, 97] width 50 height 28
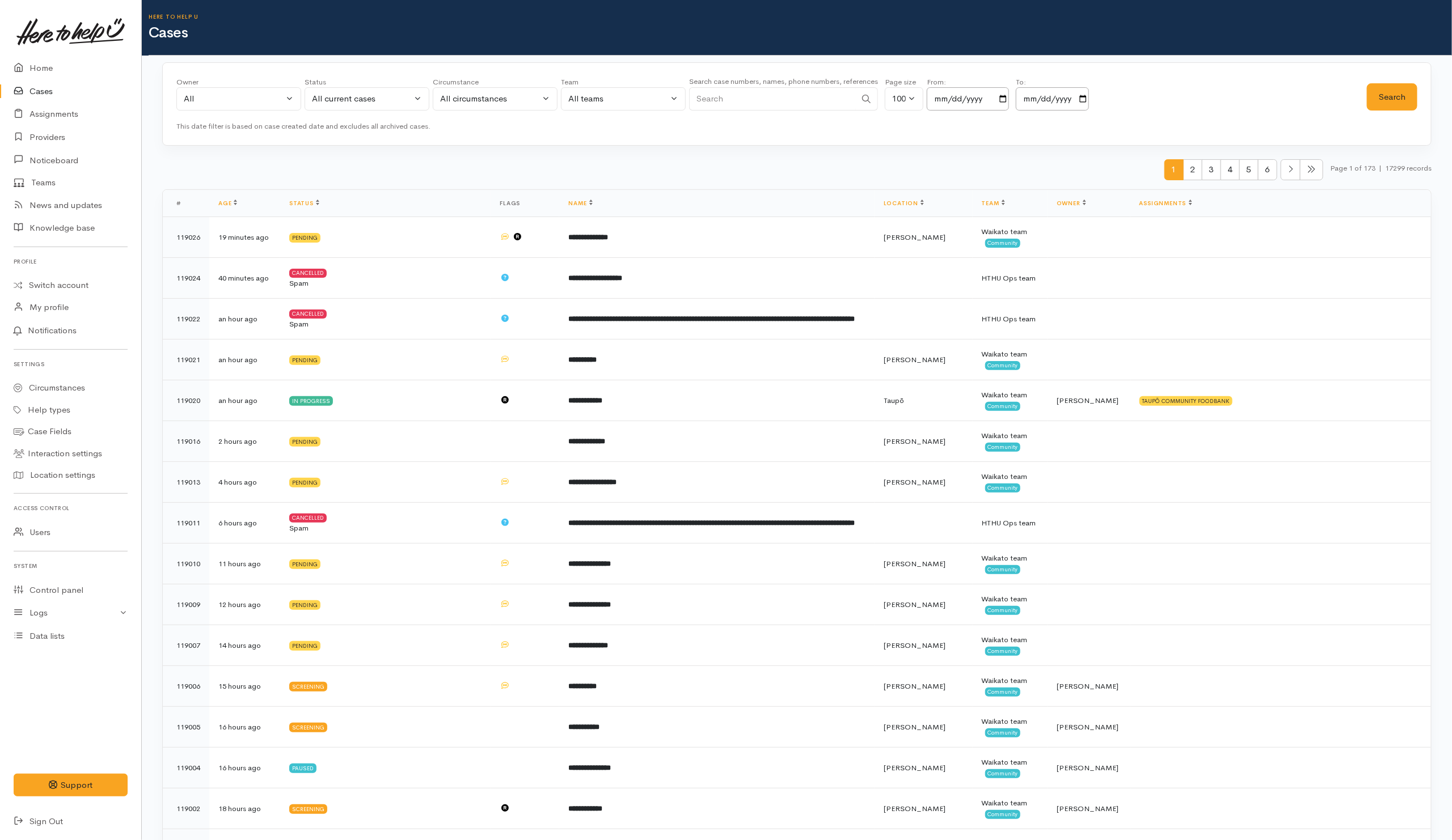
click at [1365, 101] on div "Owner All My cases Aandrea Murray ('Here to help u') Akash Prakash ('Here to he…" at bounding box center [770, 97] width 1190 height 41
click at [1372, 101] on button "Search" at bounding box center [1392, 97] width 50 height 28
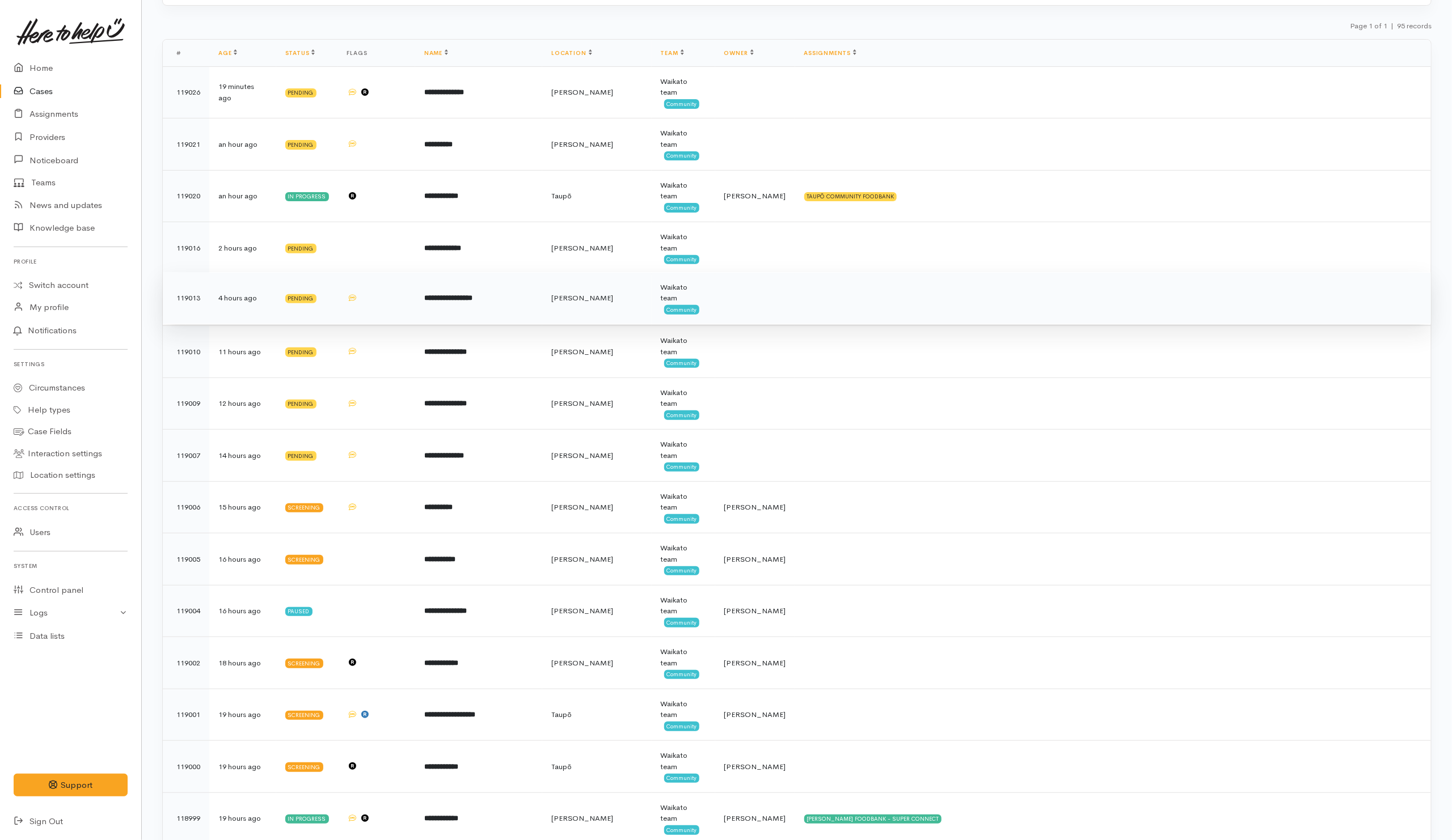
scroll to position [170, 0]
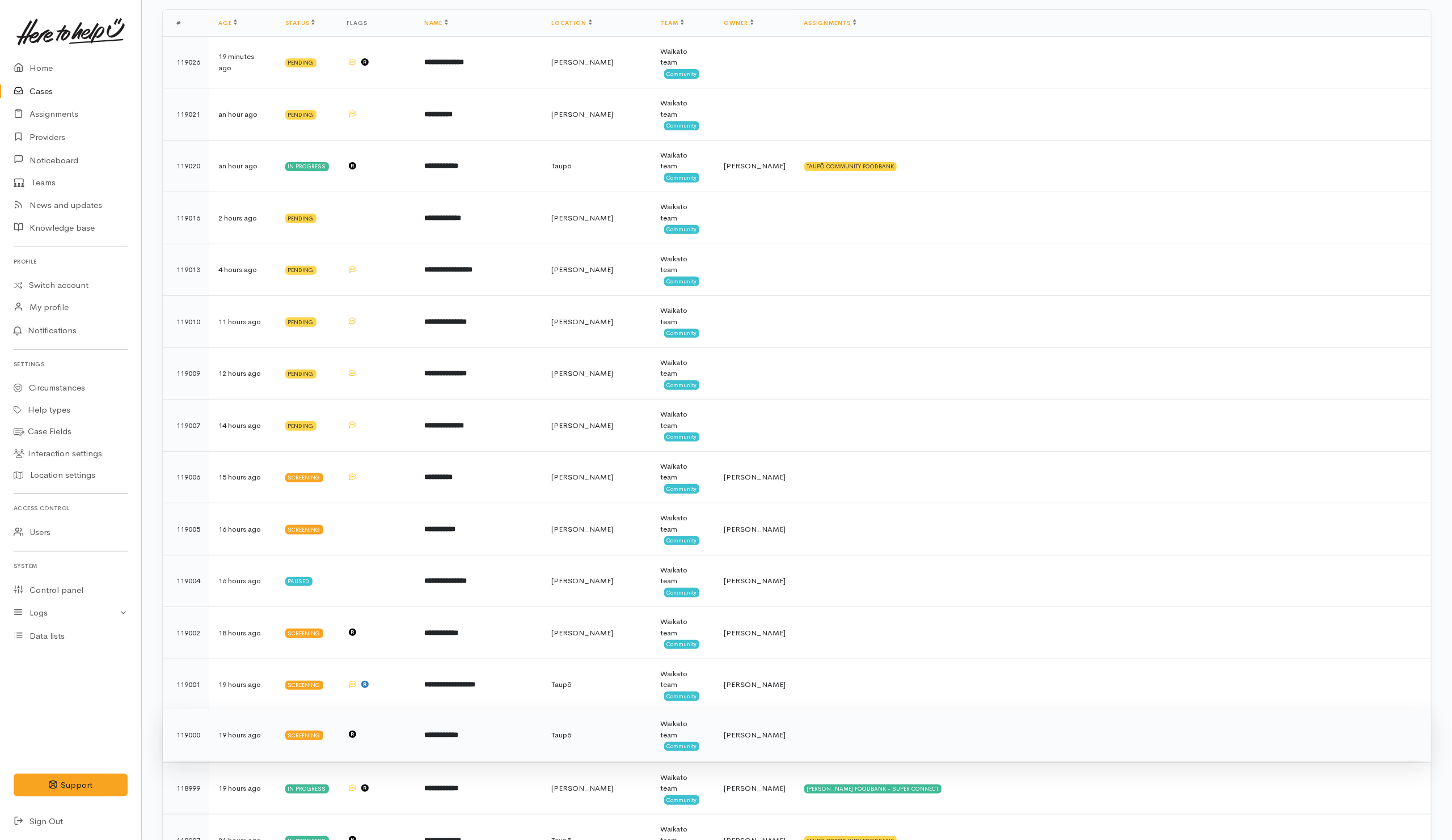
click at [523, 749] on td "**********" at bounding box center [478, 736] width 127 height 52
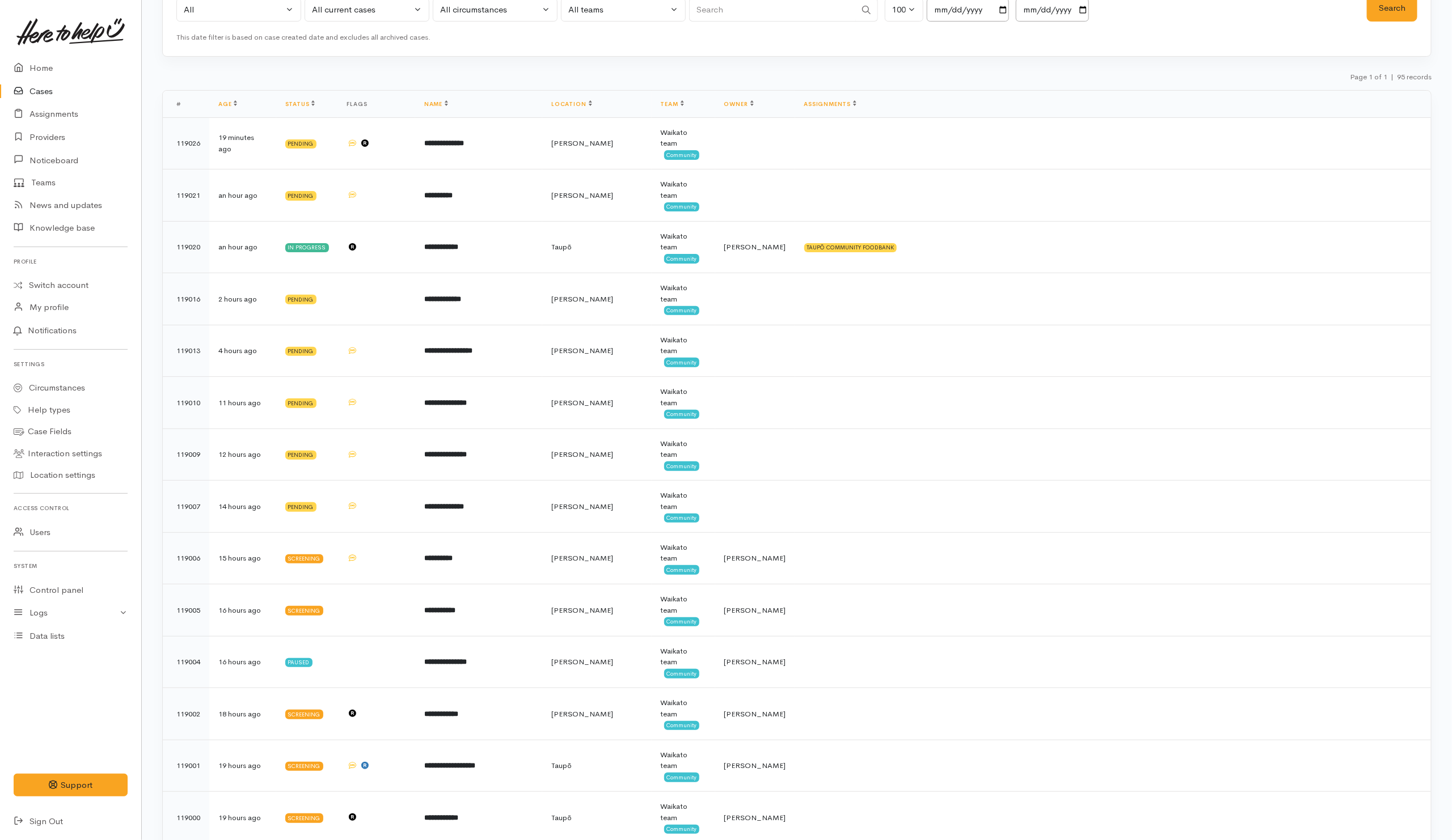
scroll to position [0, 0]
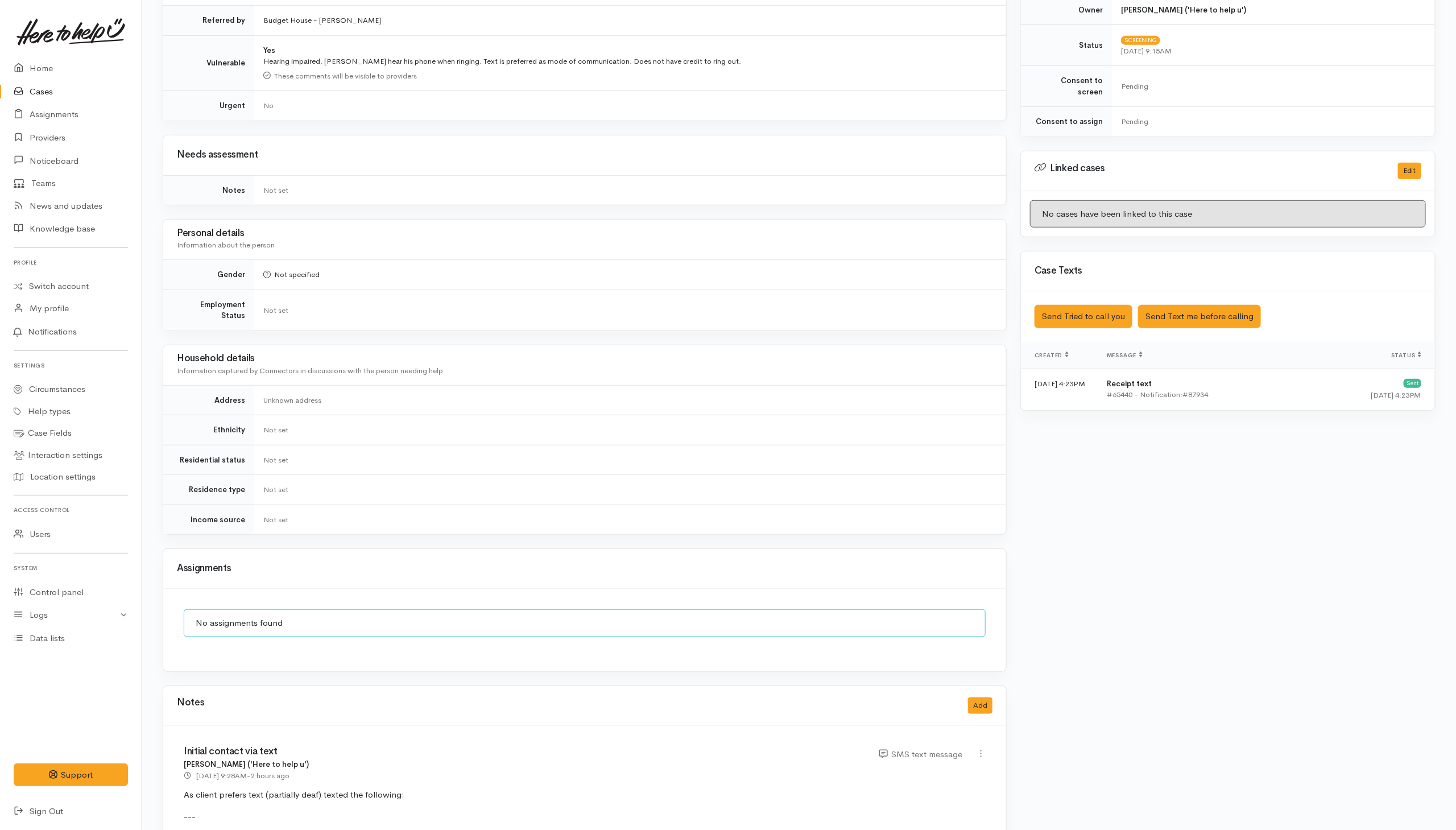
scroll to position [814, 0]
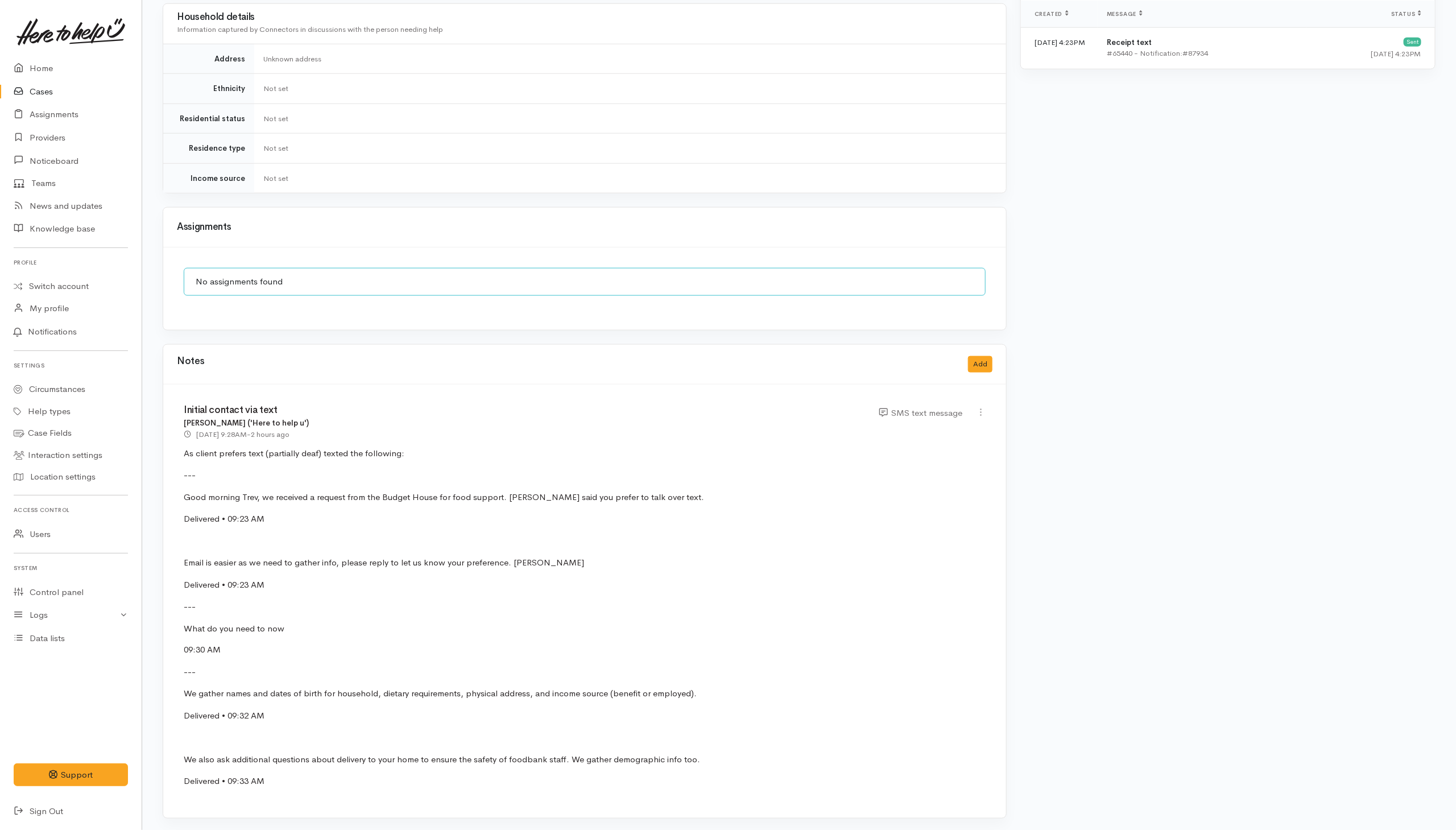
click at [556, 543] on p at bounding box center [584, 540] width 802 height 13
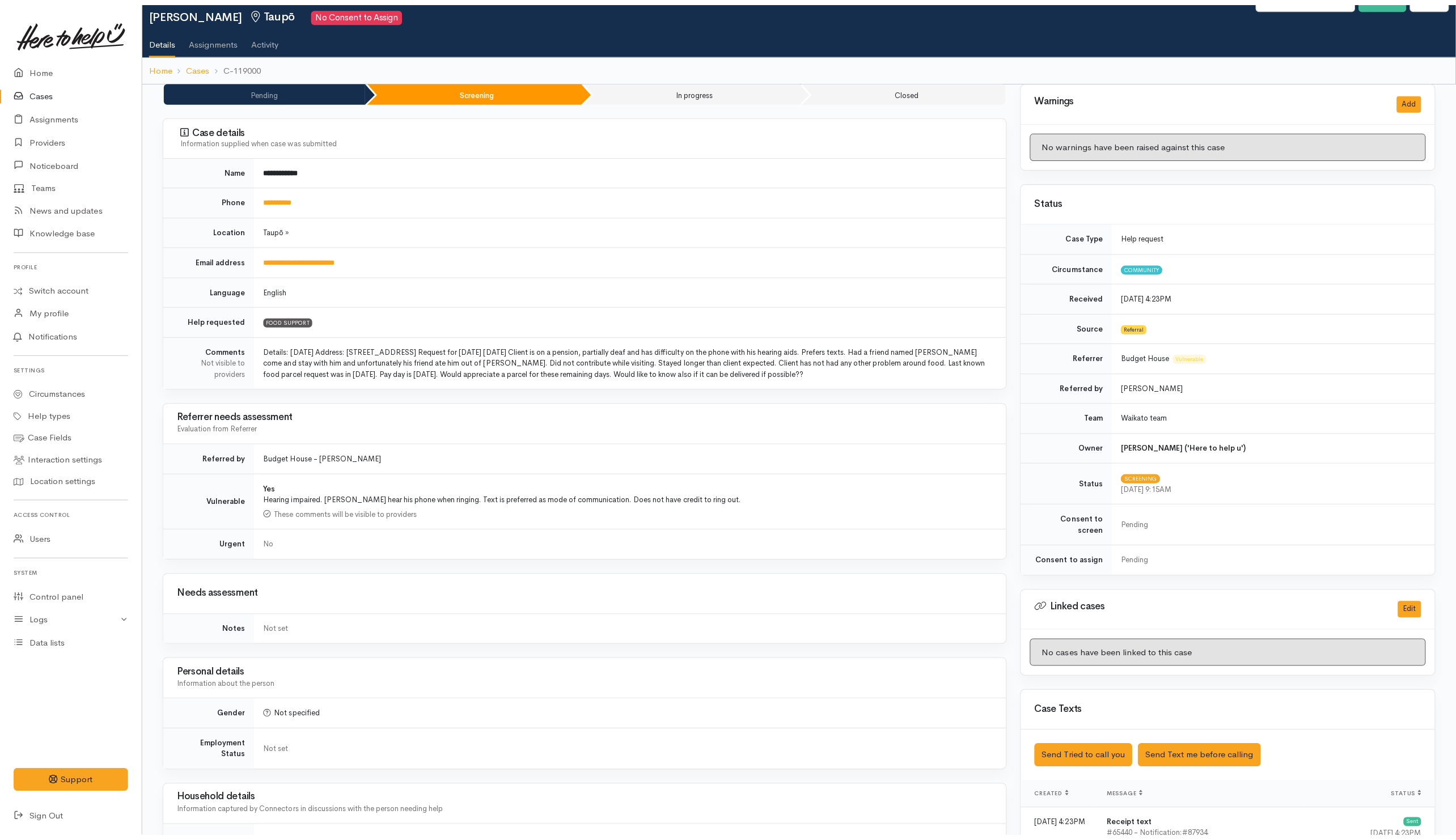
scroll to position [0, 0]
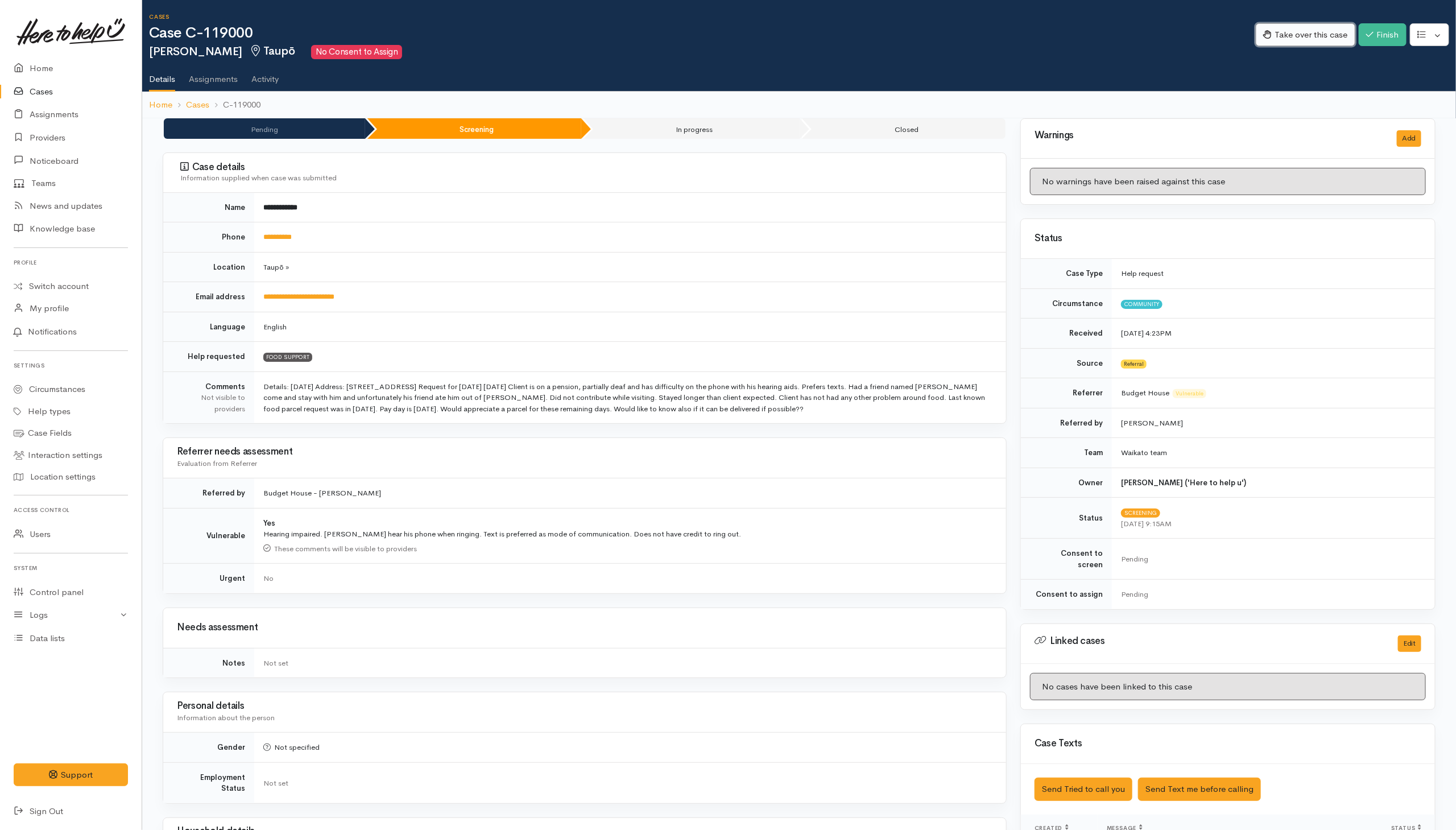
drag, startPoint x: 1292, startPoint y: 37, endPoint x: 1292, endPoint y: 26, distance: 11.0
click at [973, 26] on button "Take over this case" at bounding box center [1305, 35] width 100 height 23
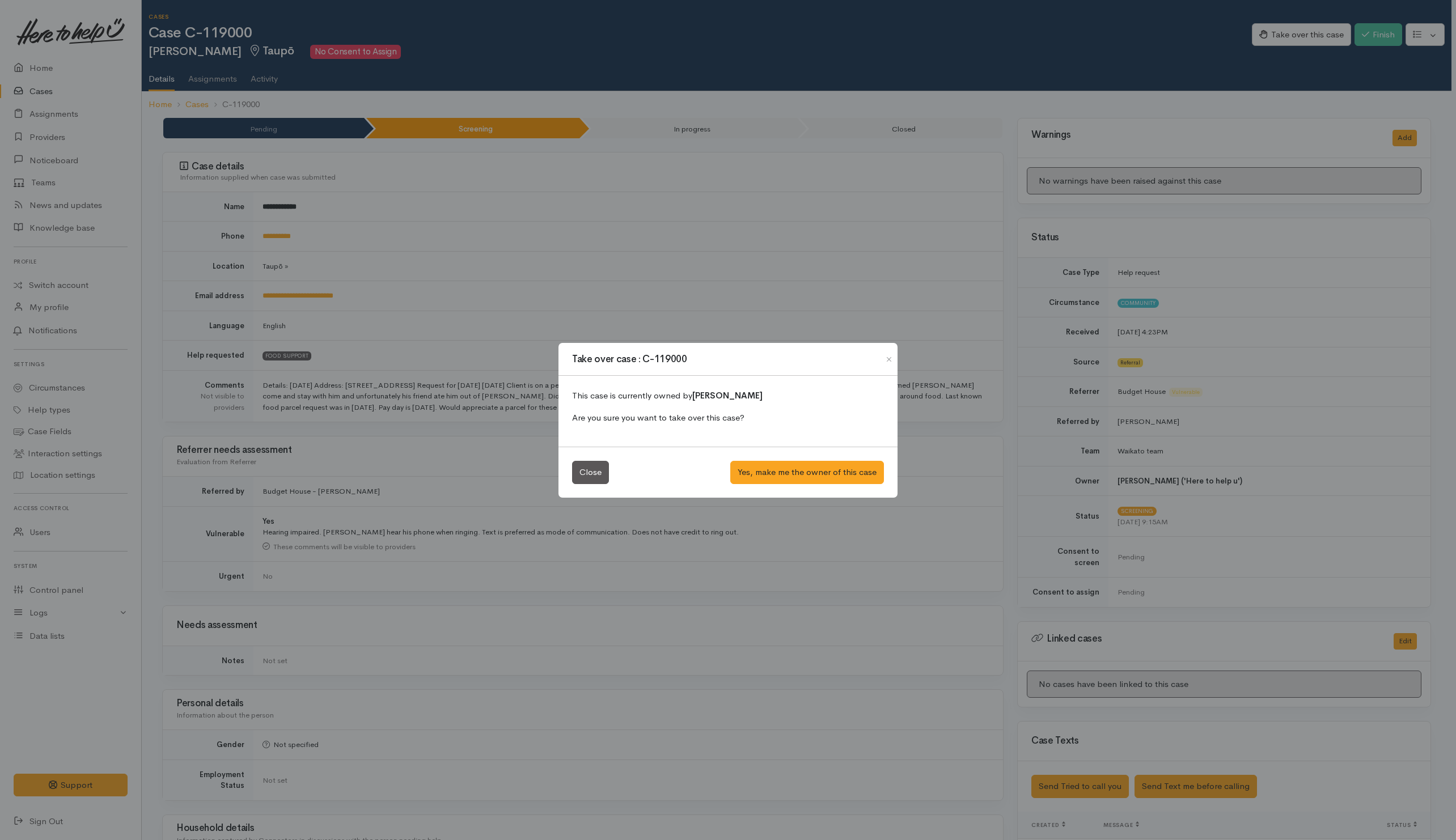
drag, startPoint x: 837, startPoint y: 296, endPoint x: 303, endPoint y: 27, distance: 597.9
click at [839, 296] on div "Take over case : C-119000 This case is currently owned by Nicole Rusk Are you s…" at bounding box center [728, 420] width 1456 height 840
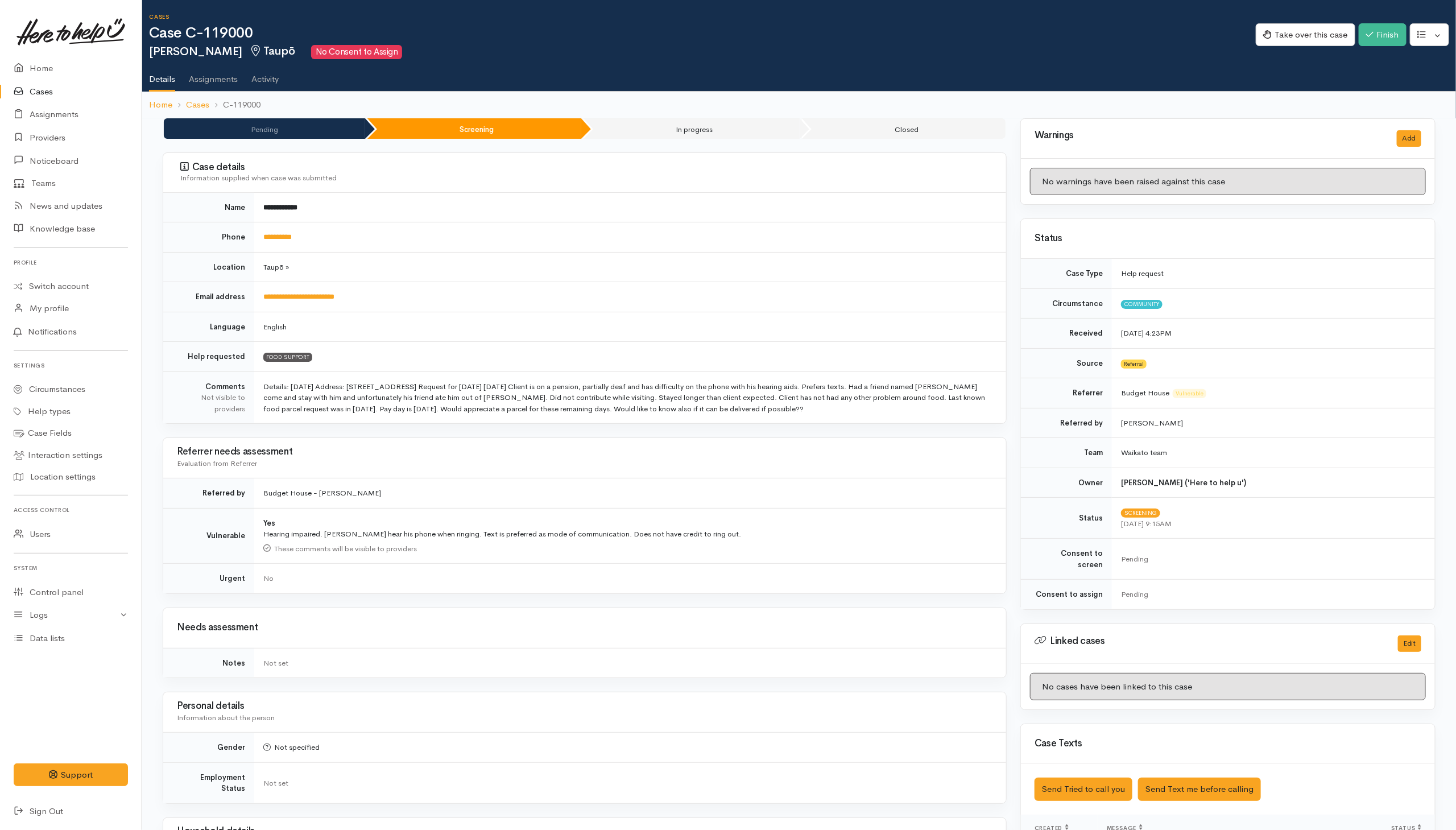
click at [859, 290] on td "**********" at bounding box center [630, 297] width 752 height 30
click at [973, 56] on h2 "Trev Griffin Taupō No Consent to Assign" at bounding box center [703, 51] width 1107 height 15
click at [973, 28] on button "Take over this case" at bounding box center [1305, 35] width 100 height 23
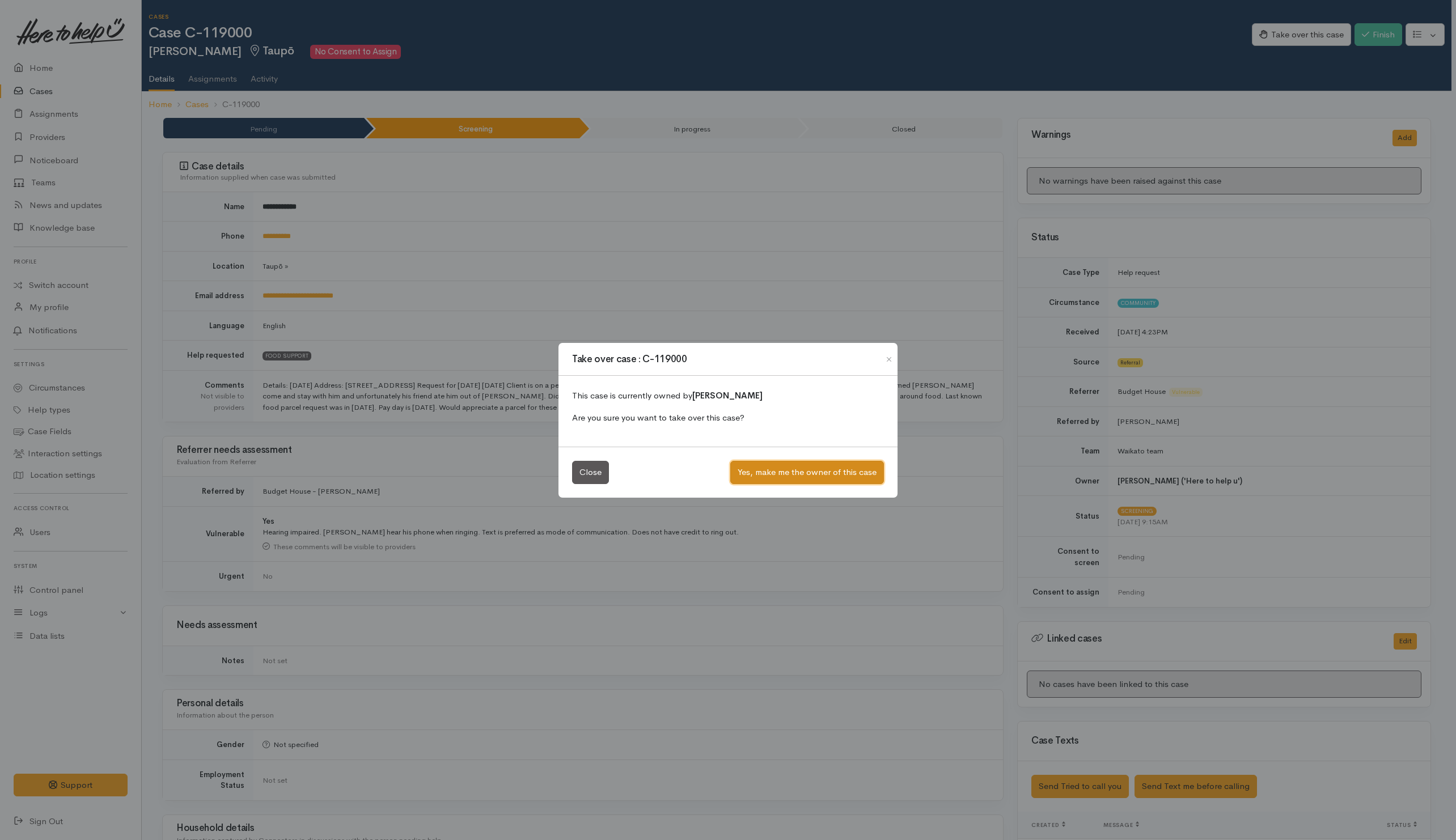
click at [810, 476] on button "Yes, make me the owner of this case" at bounding box center [807, 473] width 154 height 23
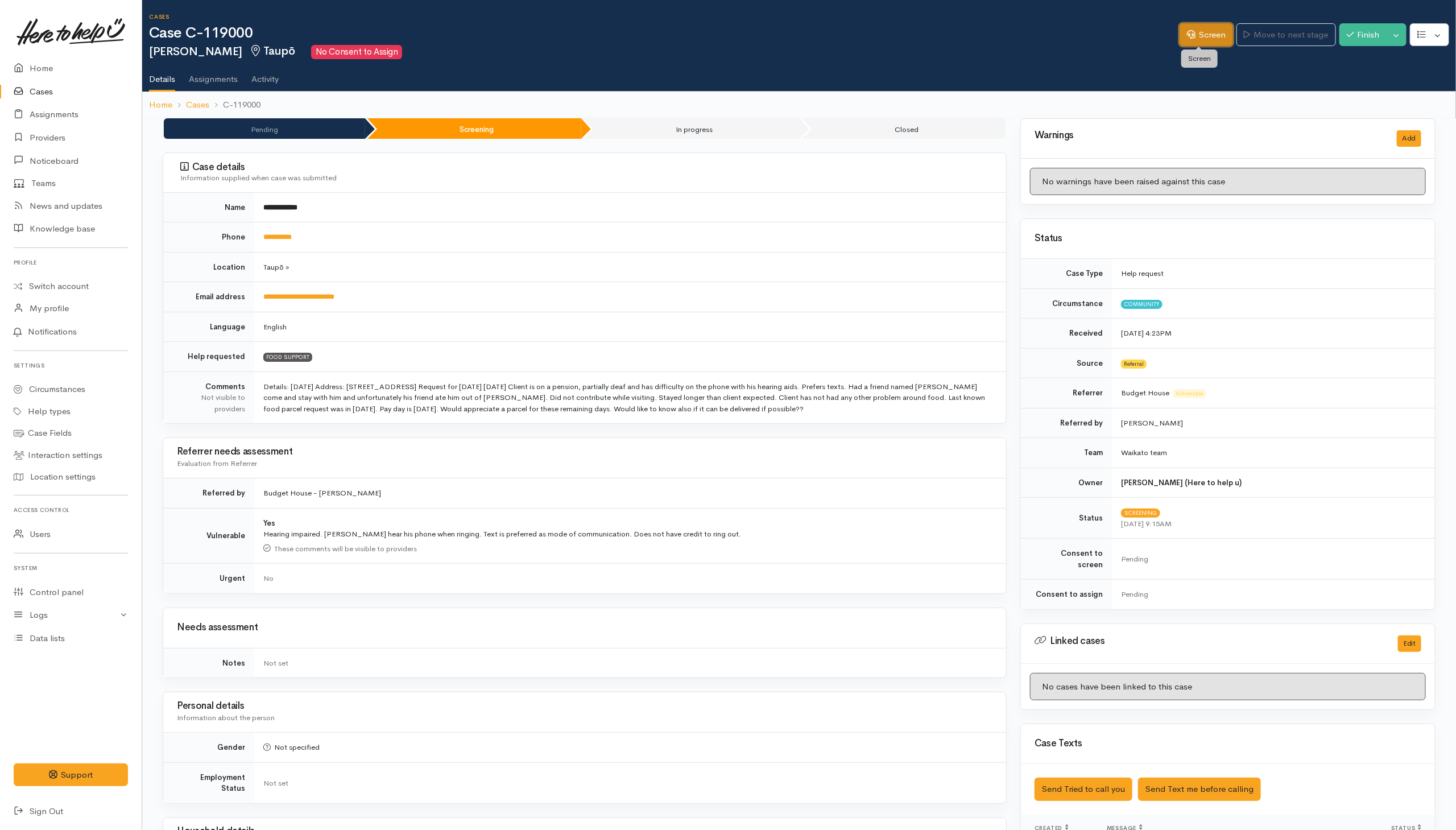
drag, startPoint x: 1198, startPoint y: 30, endPoint x: 1197, endPoint y: 40, distance: 10.0
click at [1198, 30] on link "Screen" at bounding box center [1206, 35] width 53 height 23
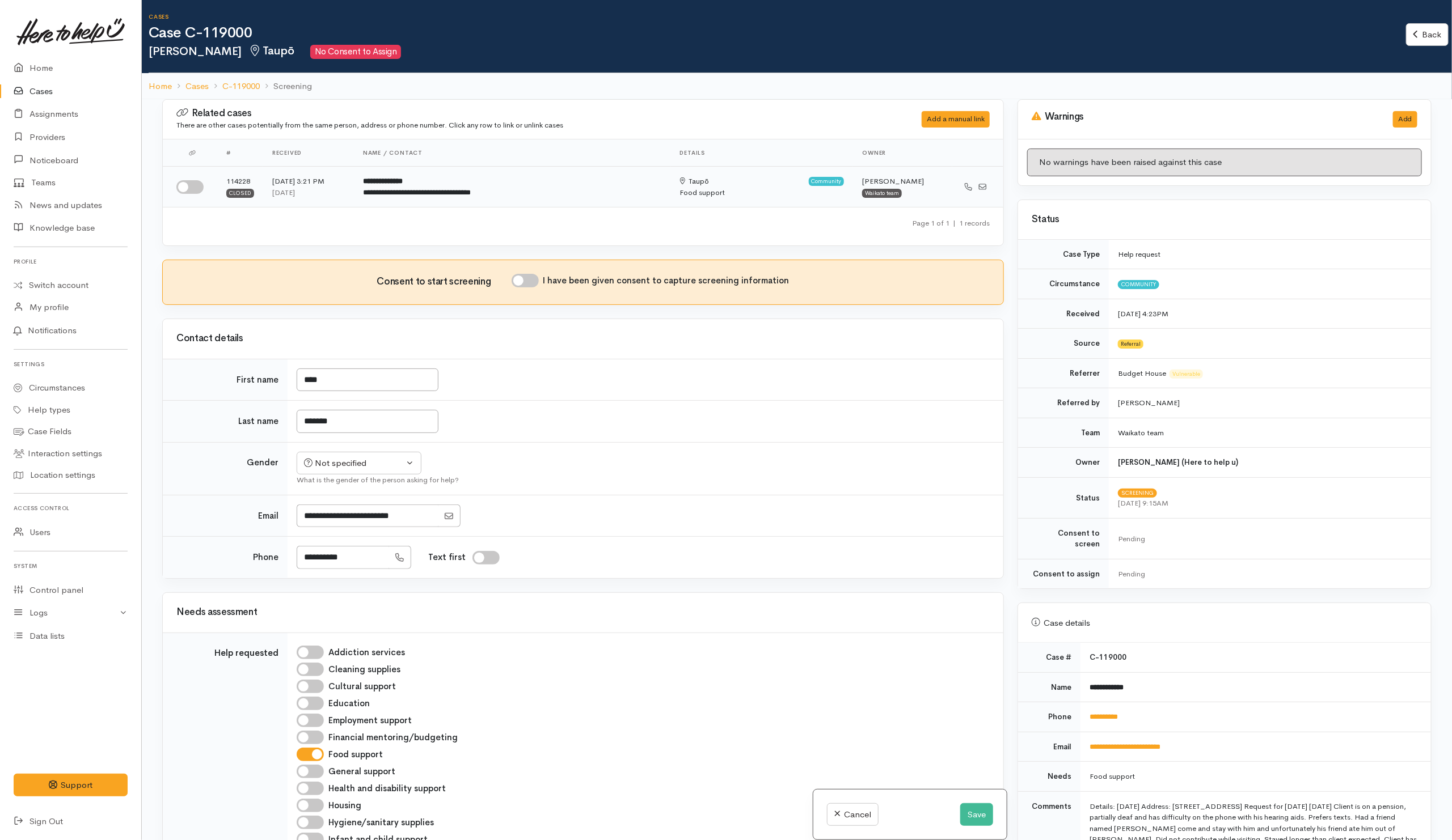
click at [194, 191] on input "checkbox" at bounding box center [189, 188] width 27 height 14
checkbox input "true"
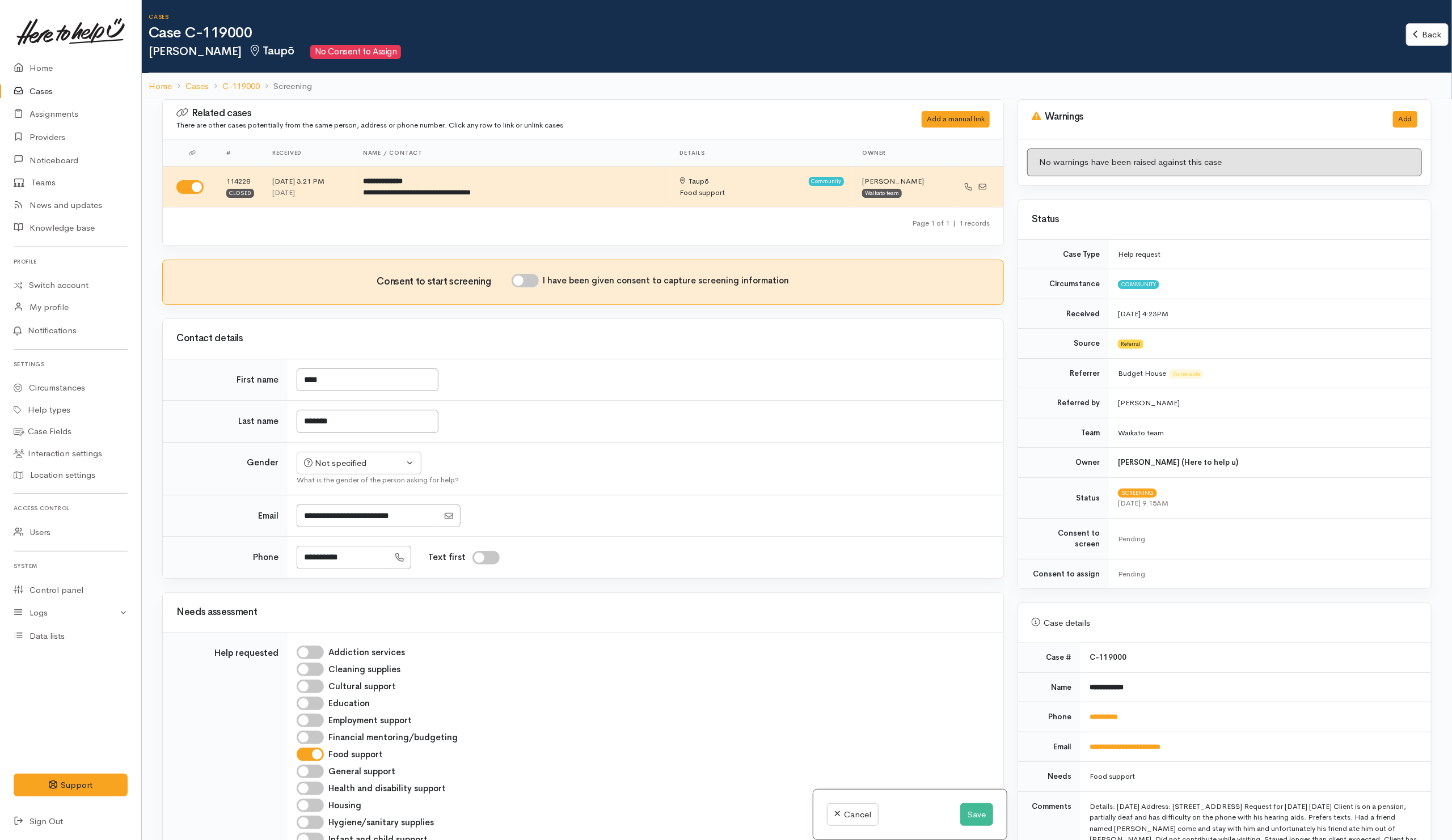
click at [535, 284] on input "I have been given consent to capture screening information" at bounding box center [525, 280] width 27 height 14
checkbox input "true"
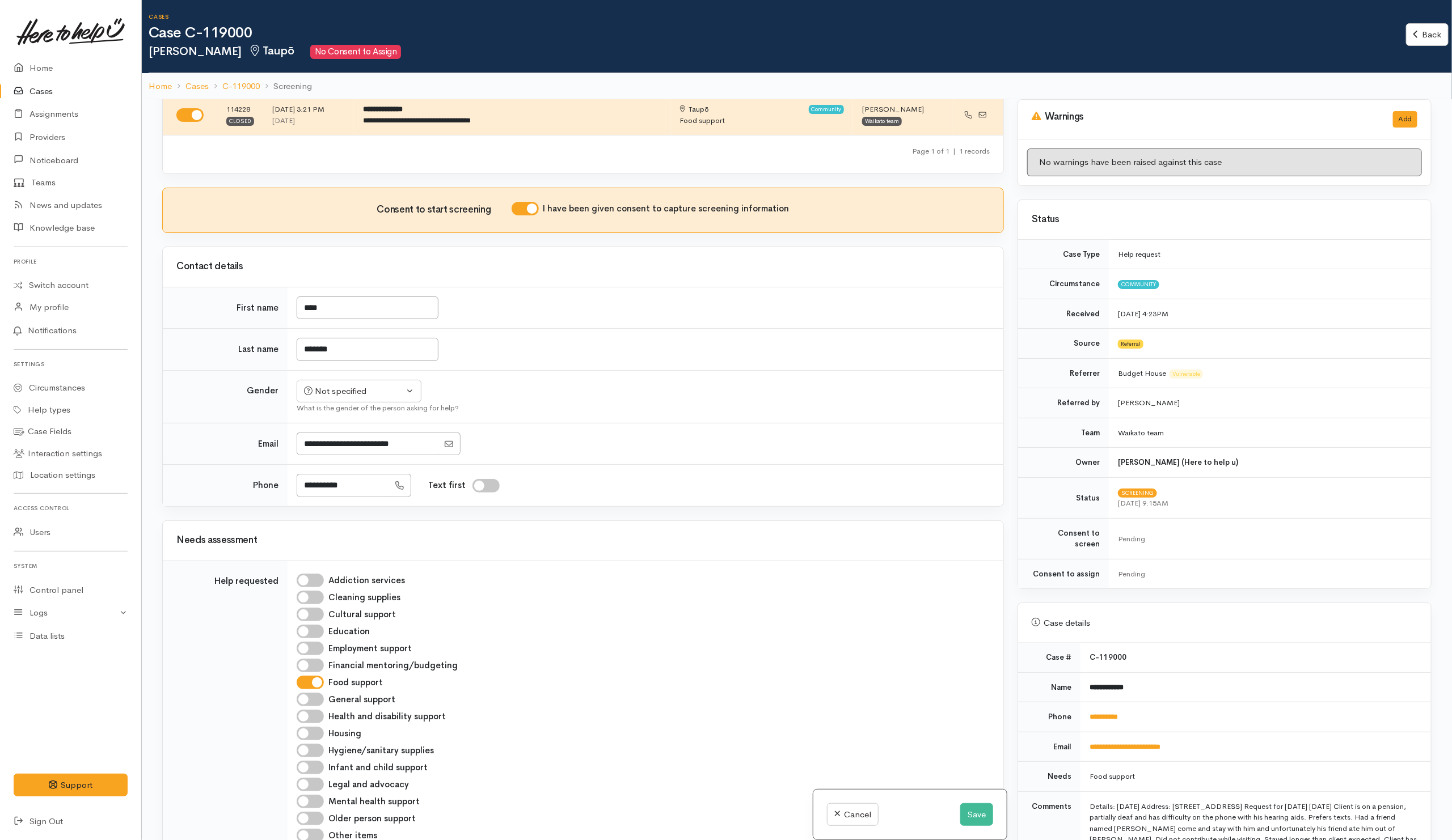
scroll to position [170, 0]
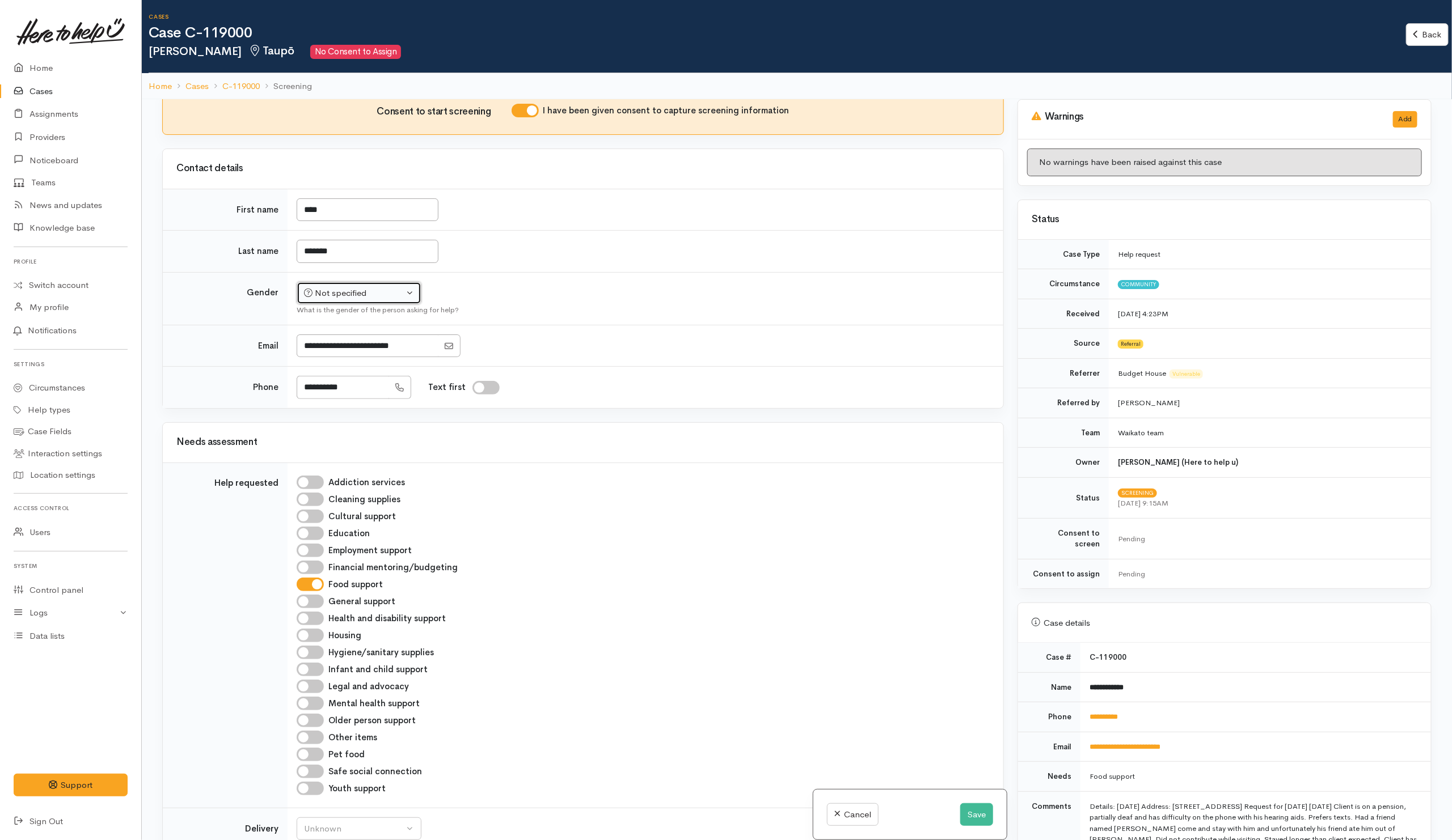
click at [388, 293] on div "Not specified" at bounding box center [353, 293] width 100 height 13
click at [334, 344] on span "Male" at bounding box center [368, 336] width 97 height 13
select select "Male"
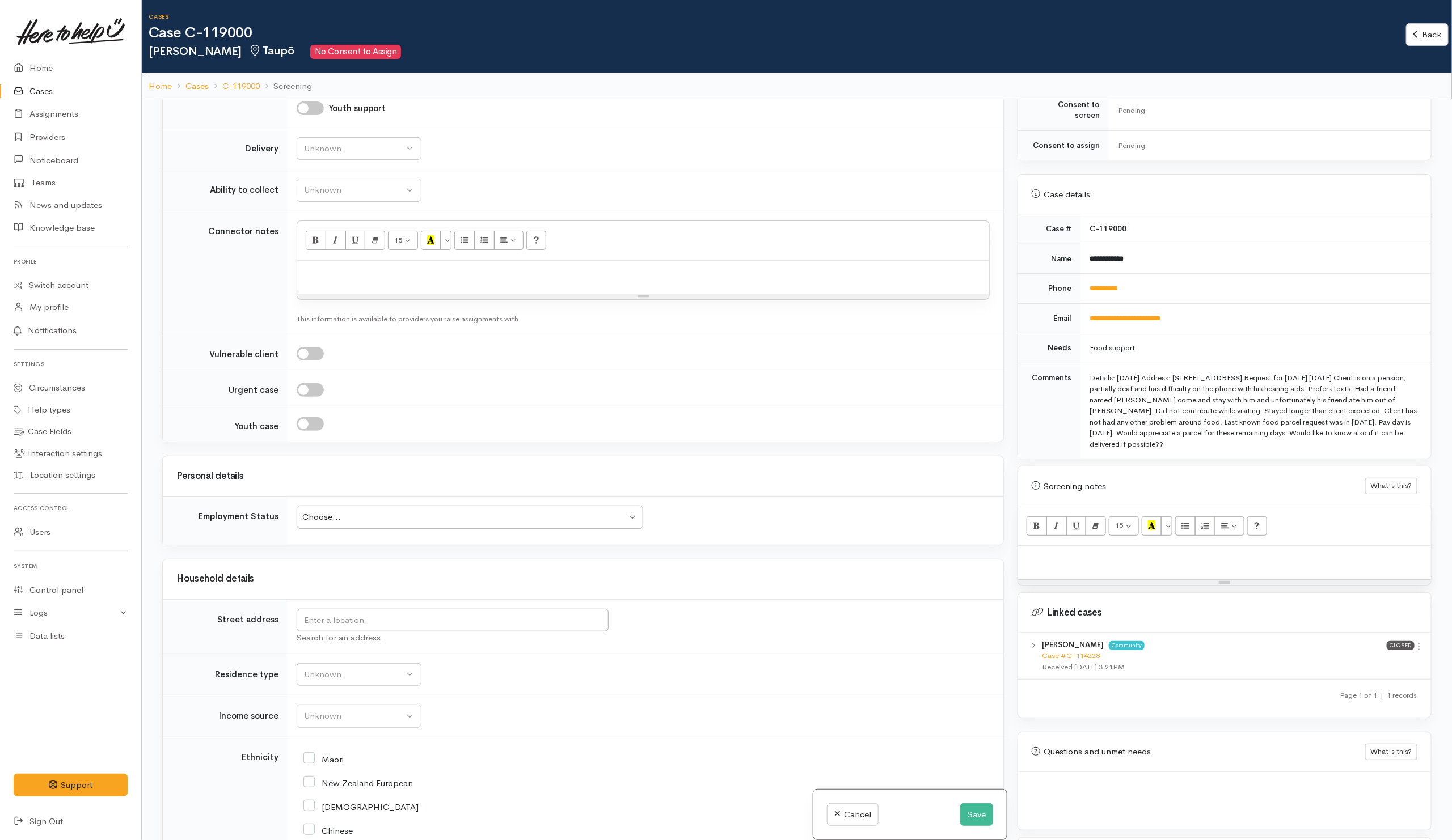
scroll to position [429, 0]
click at [1176, 556] on p at bounding box center [1224, 557] width 401 height 13
paste div
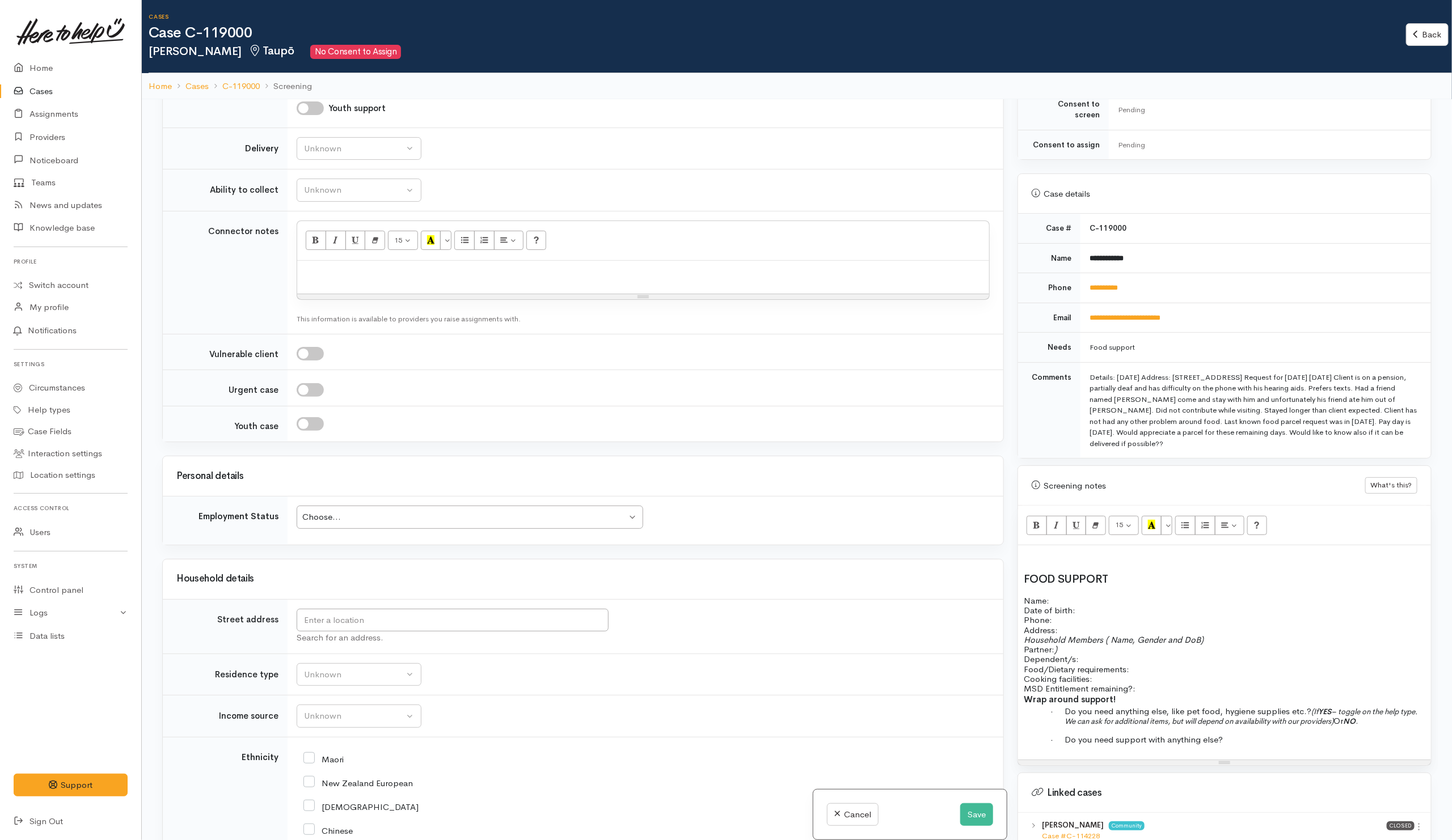
drag, startPoint x: 655, startPoint y: 393, endPoint x: 618, endPoint y: 393, distance: 37.0
click at [655, 393] on div at bounding box center [643, 391] width 693 height 14
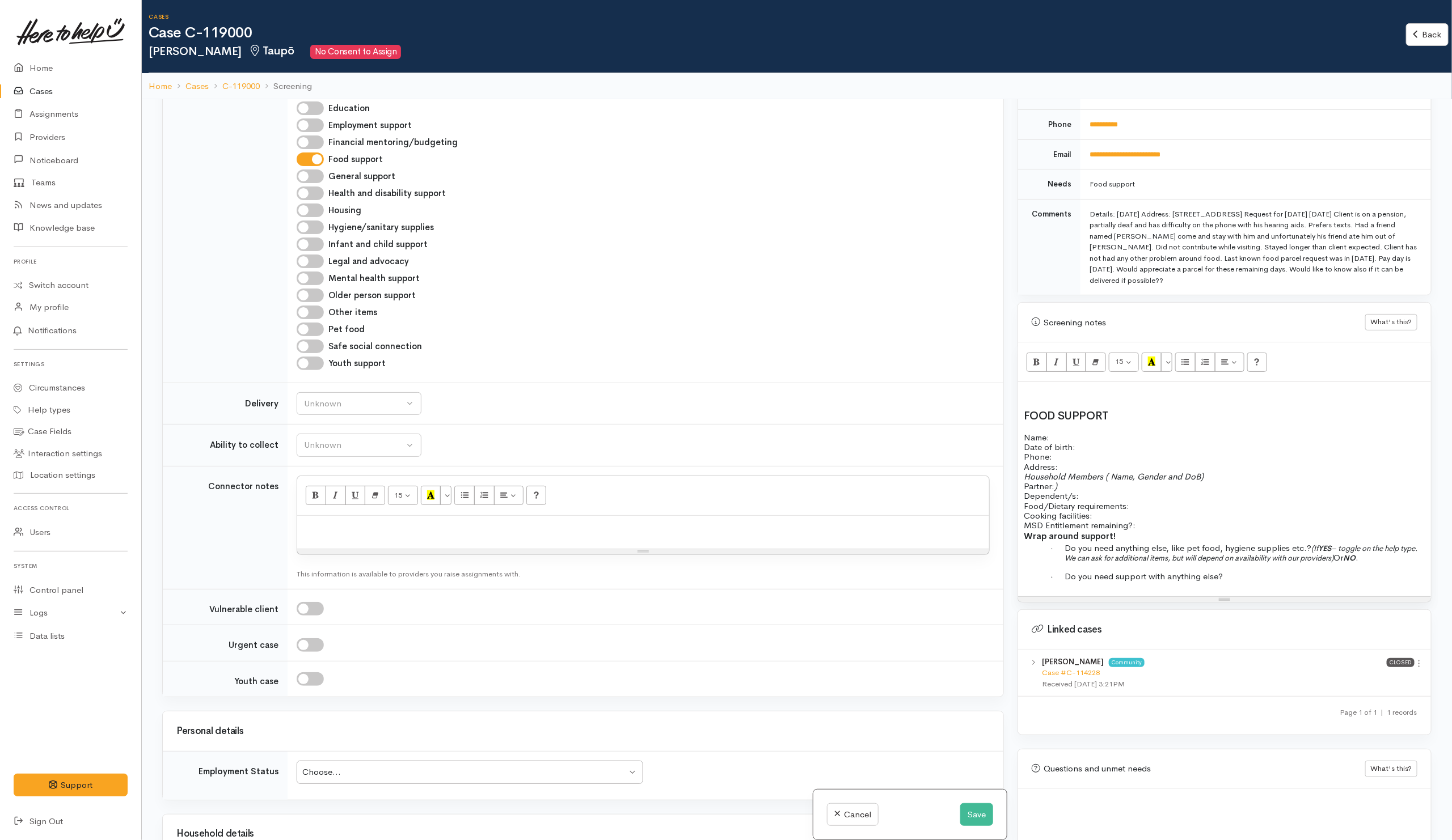
scroll to position [611, 0]
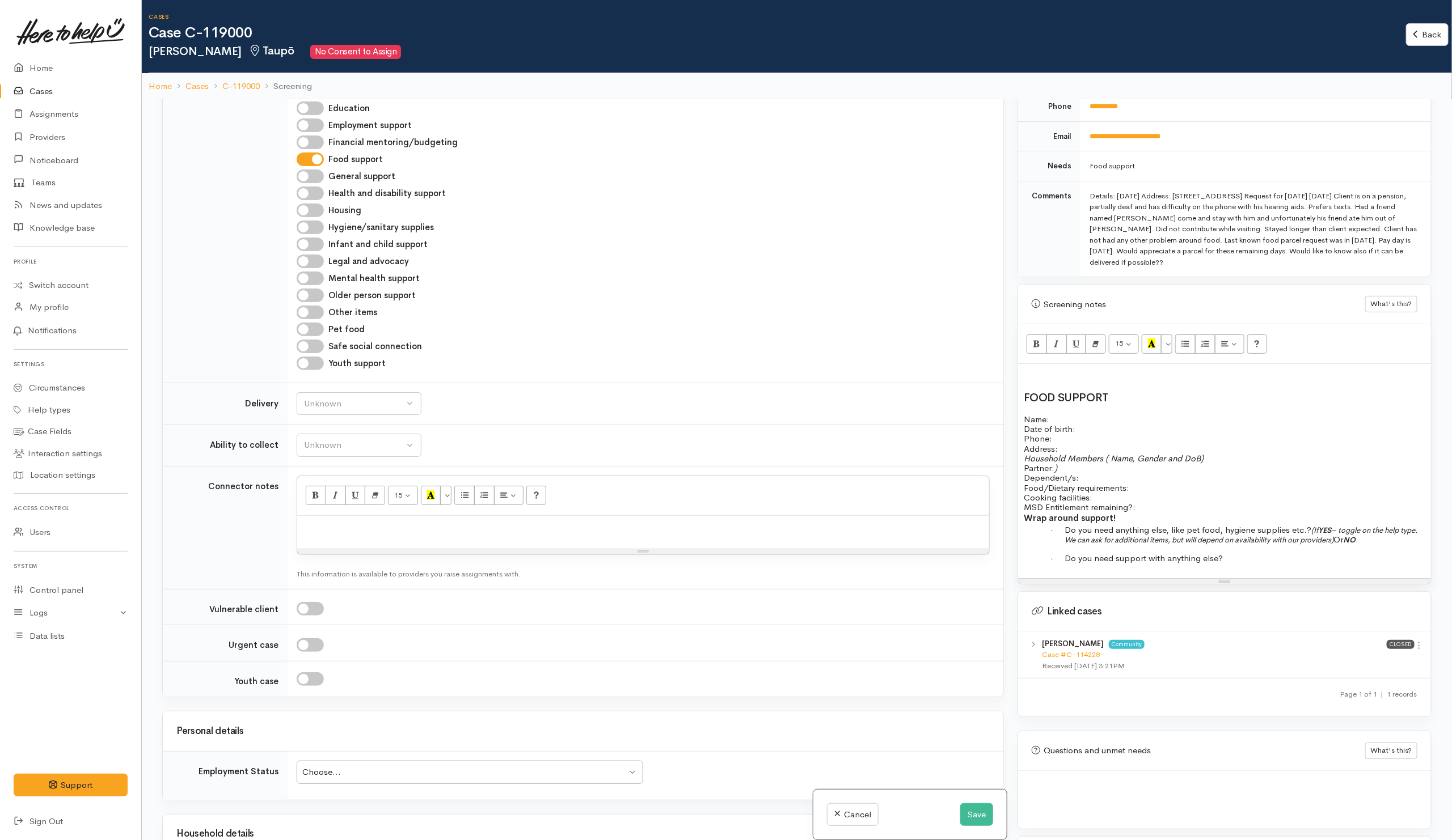
drag, startPoint x: 1148, startPoint y: 488, endPoint x: 1139, endPoint y: 472, distance: 18.4
click at [1149, 488] on p "Food/Dietary requirements: Cooking facilities: MSD Entitlement remaining?:" at bounding box center [1224, 498] width 401 height 30
click at [1117, 495] on p "Food/Dietary requirements: No dietary Cooking facilities: MSD Entitlement remai…" at bounding box center [1224, 498] width 401 height 30
click at [1109, 431] on p "Name: Date of birth: Phone:" at bounding box center [1224, 429] width 401 height 30
click at [1115, 425] on p "Name: Date of birth: Phone:" at bounding box center [1224, 429] width 401 height 30
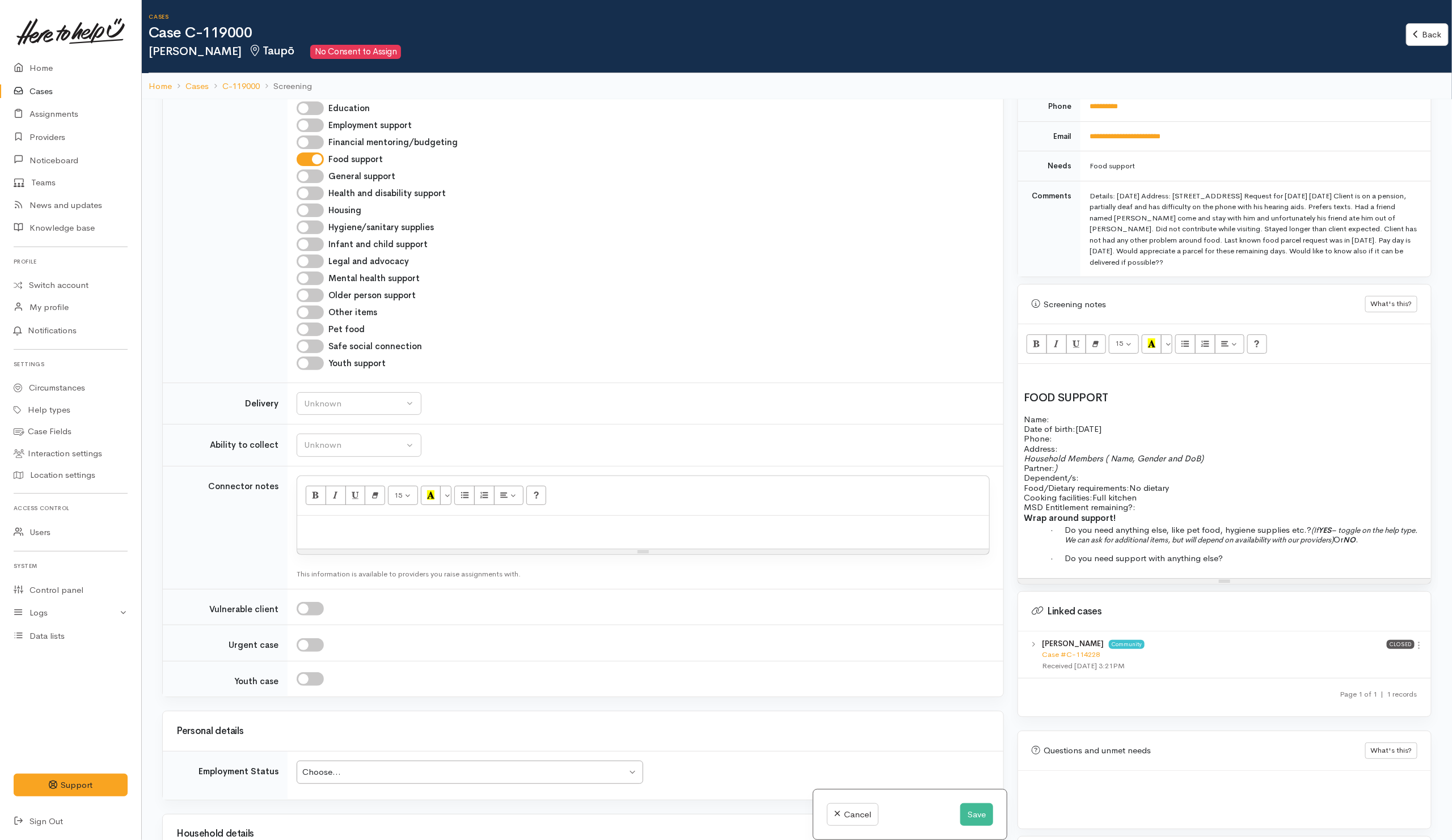
click at [1092, 444] on p "Address:" at bounding box center [1224, 449] width 401 height 10
click at [1060, 444] on span at bounding box center [1060, 449] width 2 height 11
click at [1062, 436] on p "Name: Date of birth: 17/9/1956 Phone:" at bounding box center [1224, 429] width 401 height 30
click at [1066, 453] on span "Household Members ( Name, Gender and DoB)" at bounding box center [1114, 458] width 180 height 11
drag, startPoint x: 1065, startPoint y: 446, endPoint x: 1049, endPoint y: 476, distance: 34.0
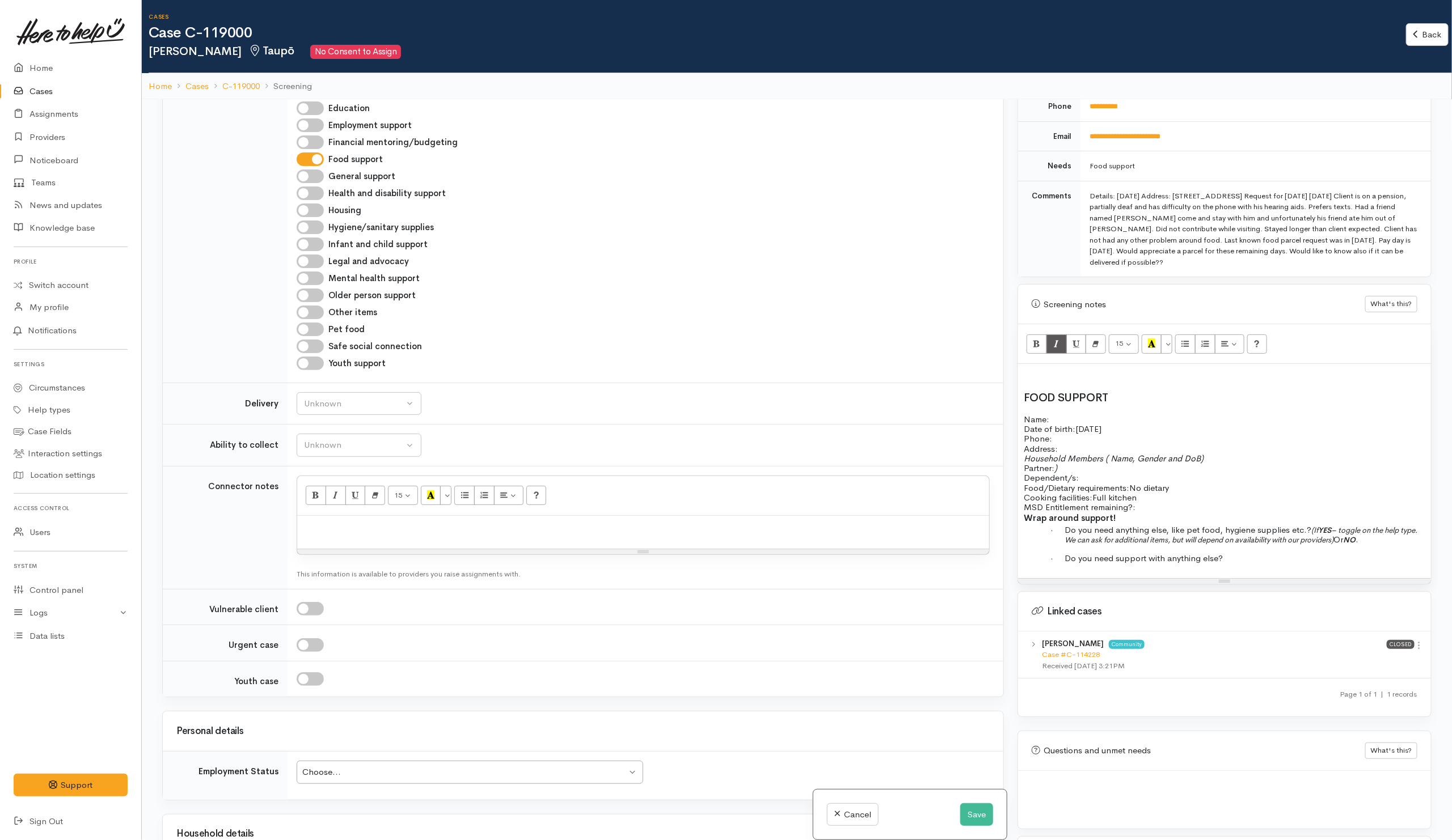
click at [1065, 445] on p "Address:" at bounding box center [1224, 449] width 401 height 10
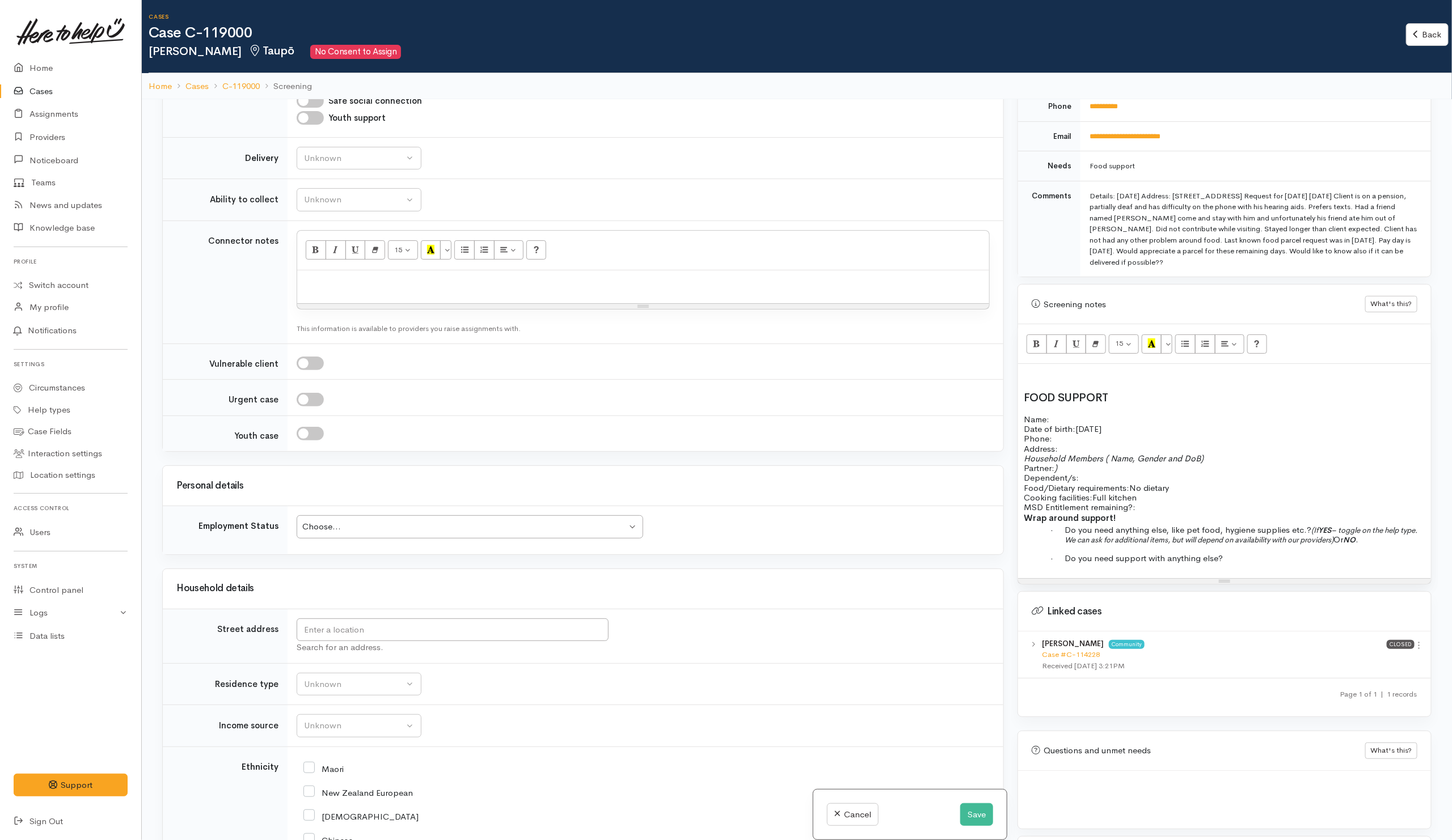
scroll to position [851, 0]
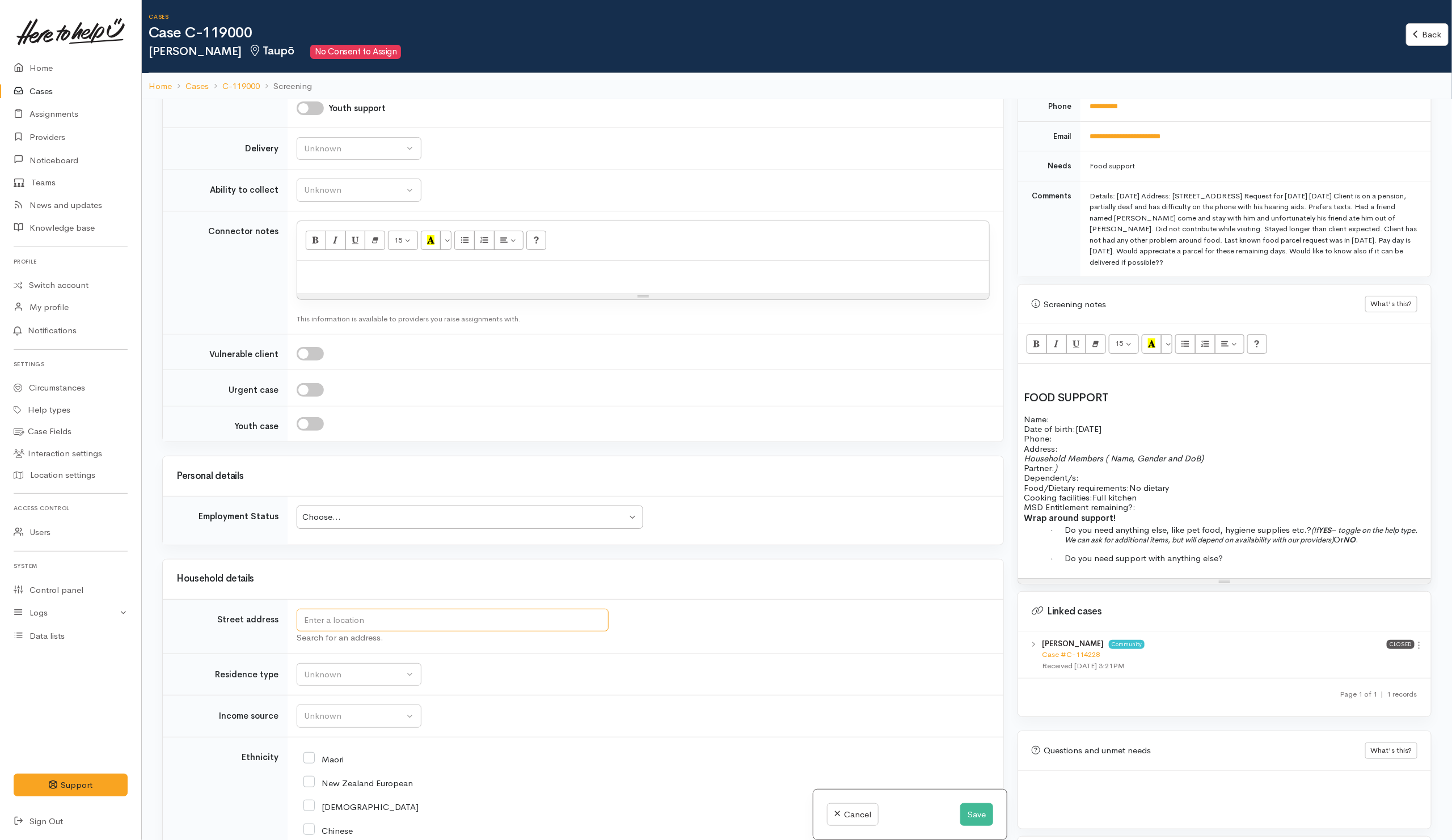
click at [398, 632] on input "text" at bounding box center [452, 621] width 312 height 23
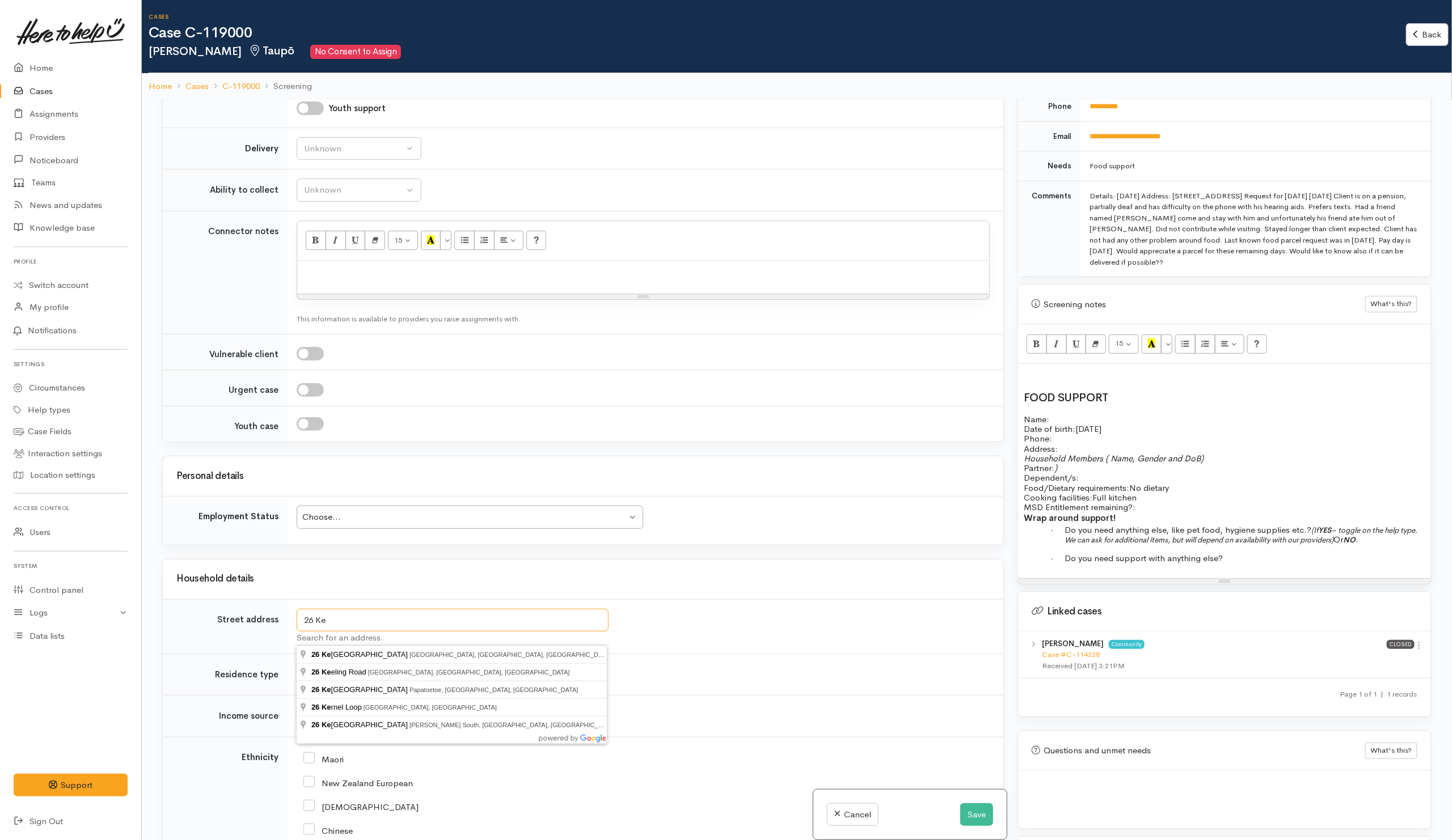
drag, startPoint x: 405, startPoint y: 636, endPoint x: 235, endPoint y: 645, distance: 170.2
click at [235, 645] on tr "Street address 26 Ke Search for an address." at bounding box center [582, 626] width 840 height 54
type input "69 Pāora Hapi Street, Taupō, New Zealand"
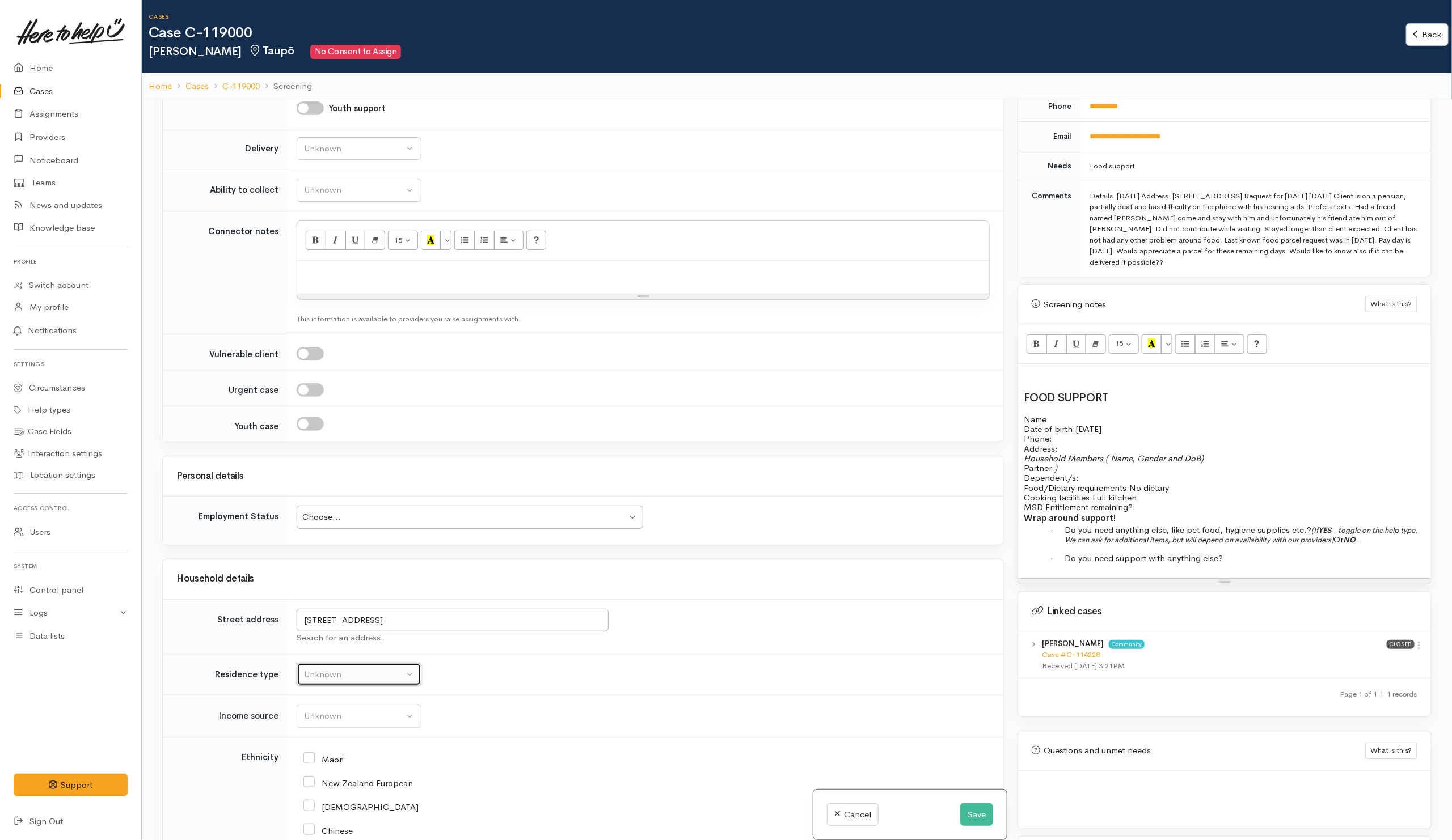
click at [383, 681] on div "Unknown" at bounding box center [353, 675] width 100 height 13
click at [332, 551] on span "Other" at bounding box center [321, 544] width 22 height 13
select select "8"
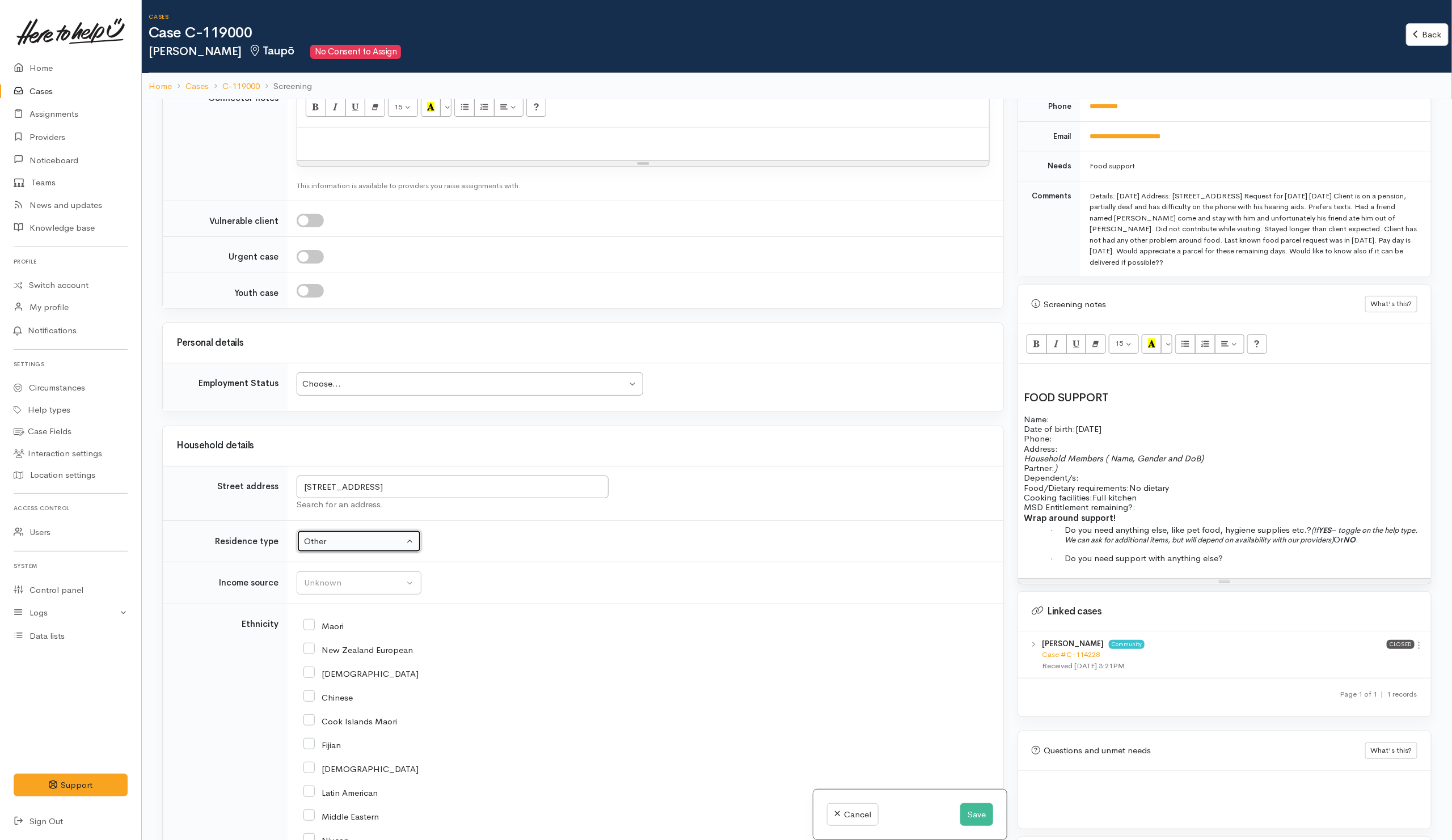
scroll to position [1021, 0]
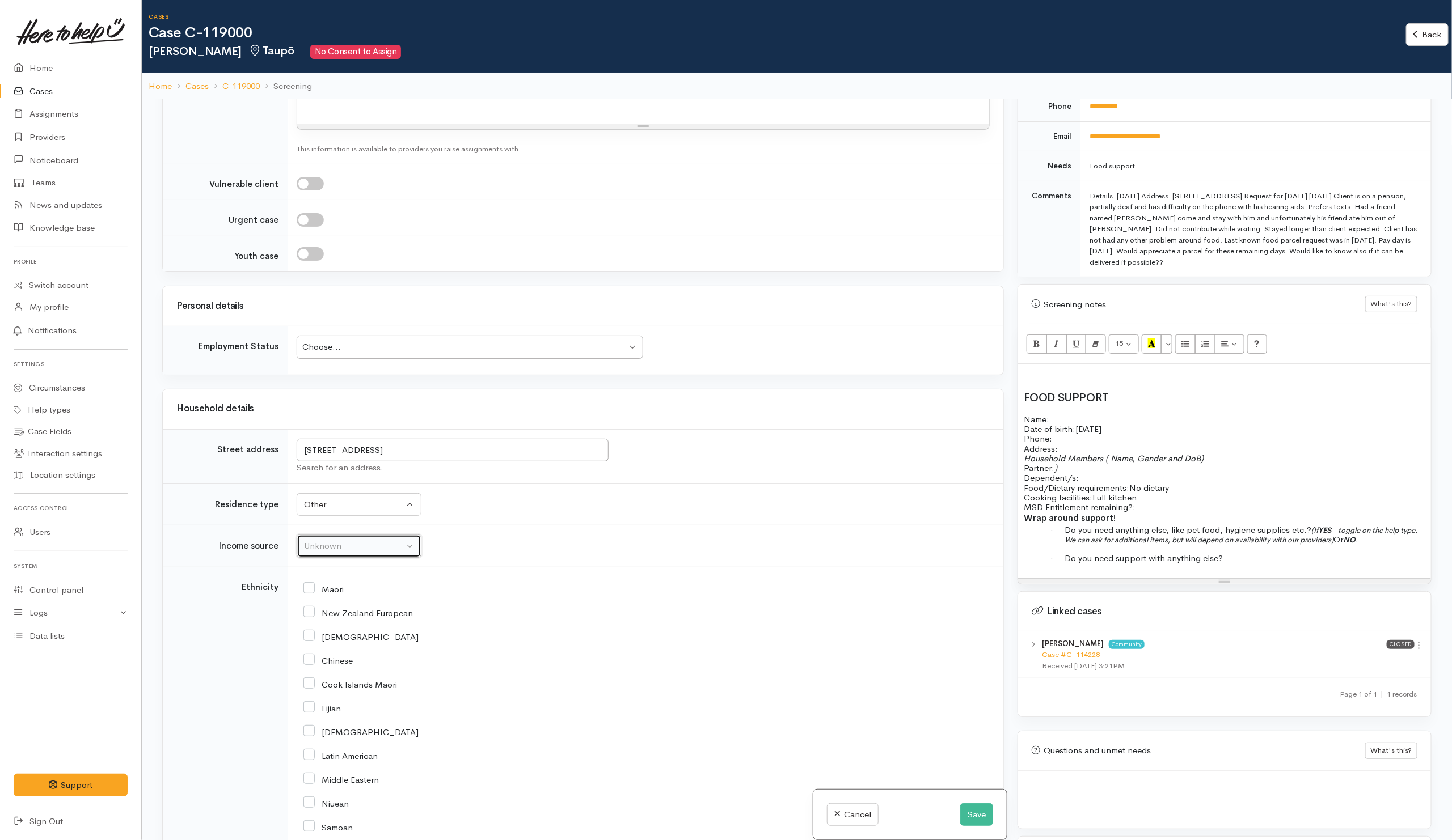
click at [322, 553] on div "Unknown" at bounding box center [353, 545] width 100 height 13
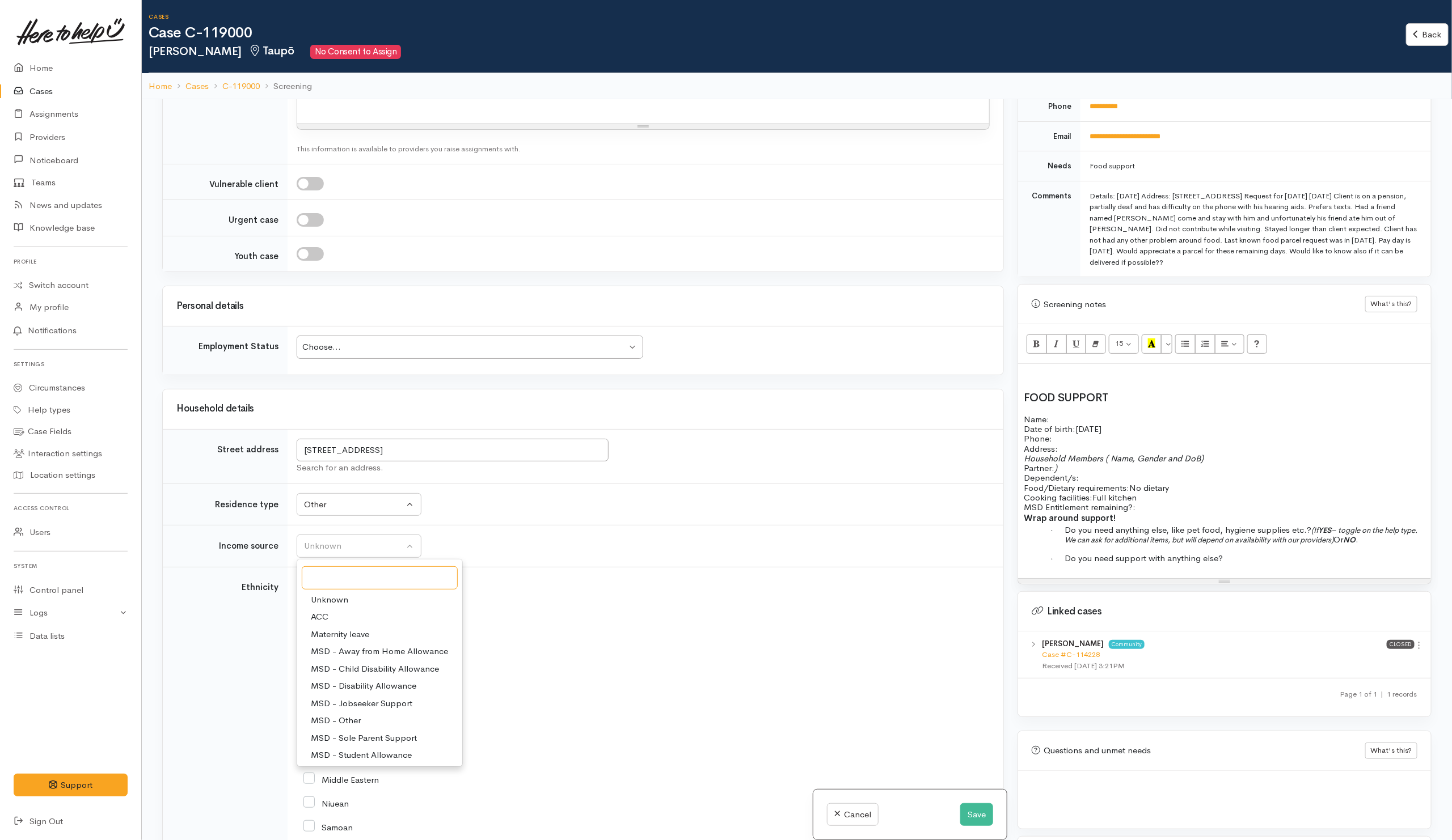
scroll to position [85, 0]
click at [393, 695] on span "MSD - Superannuation (Pension)" at bounding box center [374, 688] width 128 height 13
select select "2"
click at [558, 526] on td "Unknown Emergency accommodation Homeless Other Own home Private rental Public /…" at bounding box center [645, 504] width 715 height 42
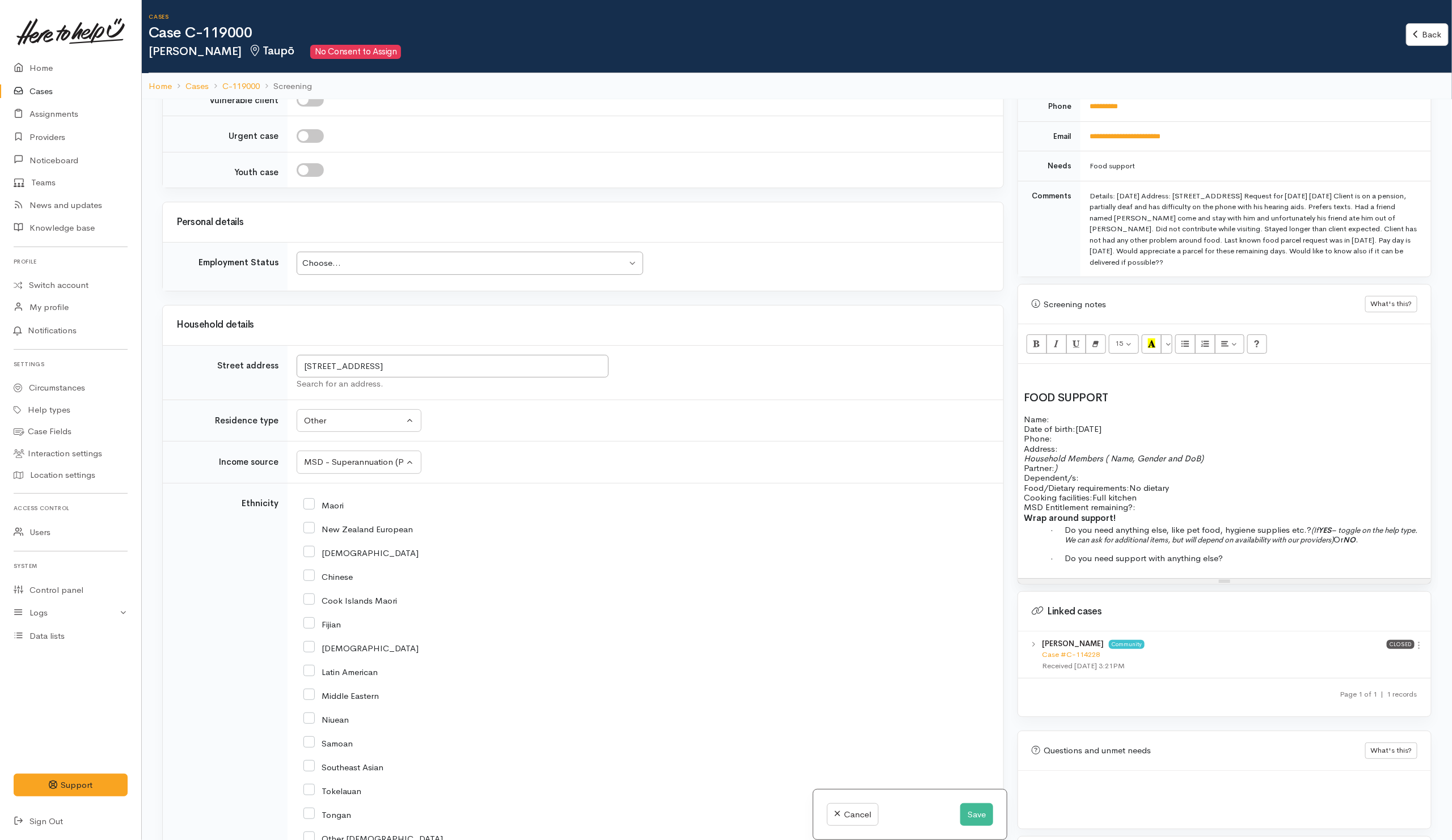
scroll to position [1106, 0]
click at [311, 533] on input "New Zealand European" at bounding box center [358, 527] width 109 height 11
checkbox input "true"
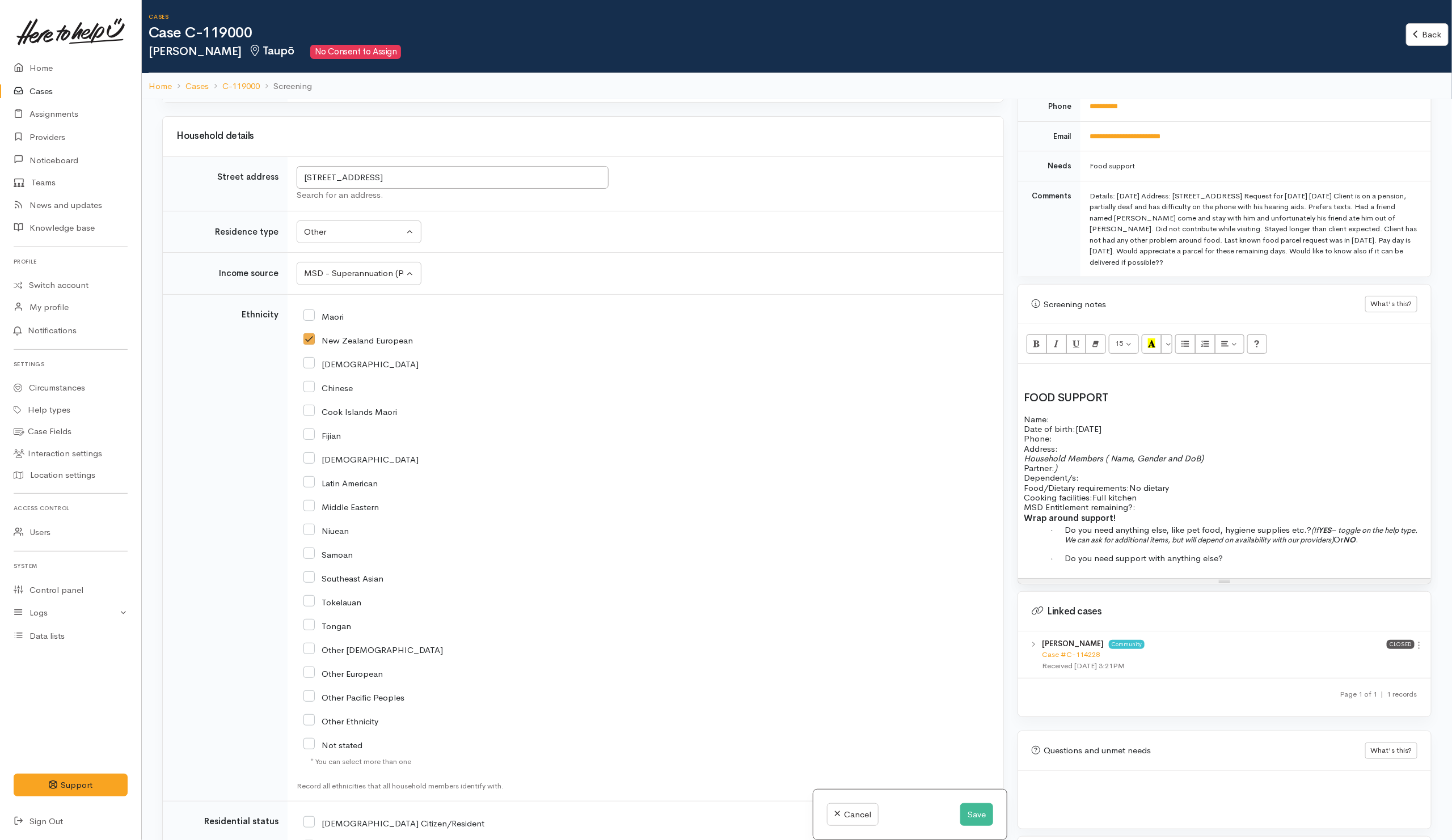
scroll to position [1531, 0]
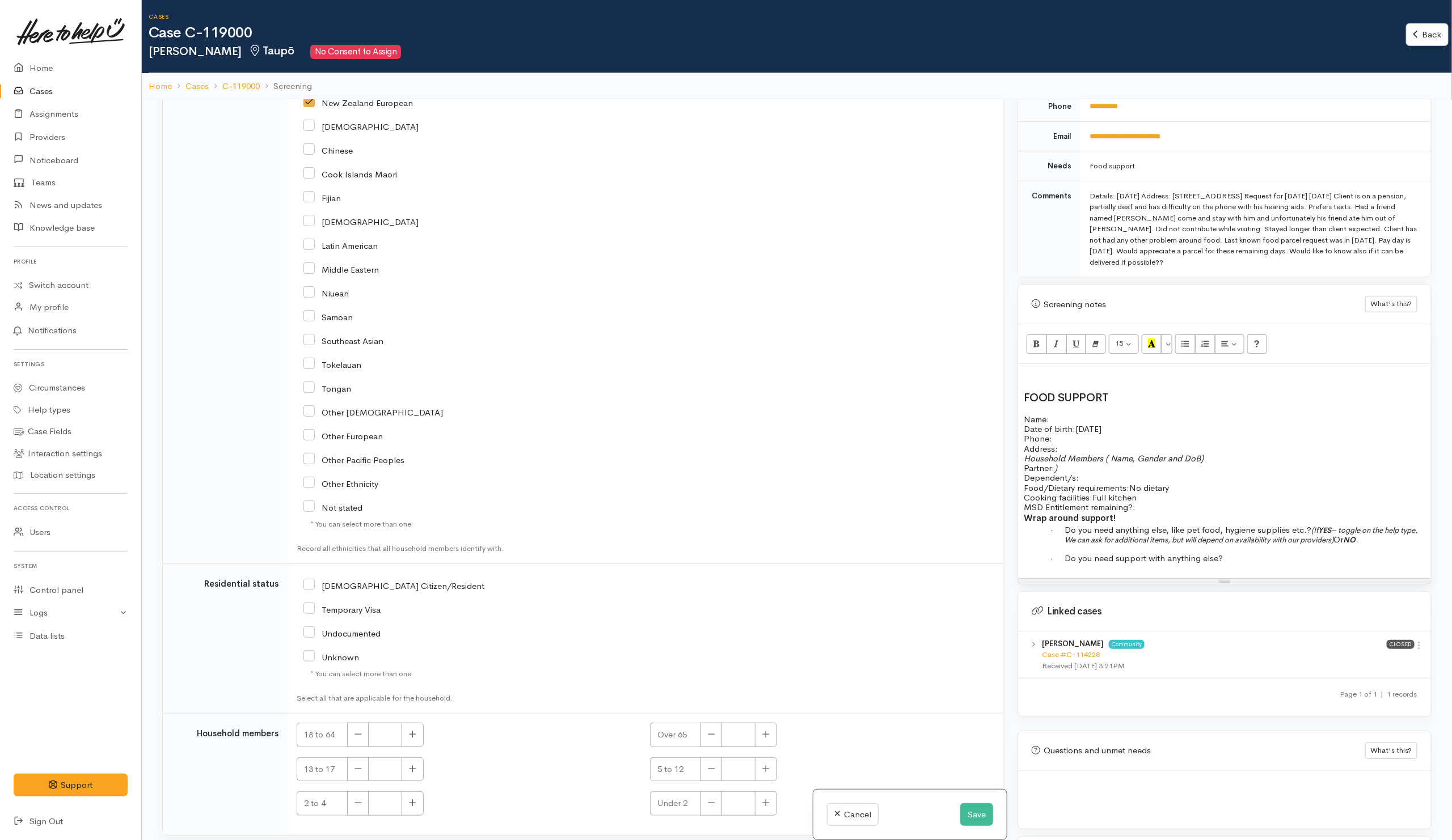
click at [312, 591] on input "NZ Citizen/Resident" at bounding box center [393, 585] width 181 height 11
checkbox input "true"
click at [761, 747] on button "button" at bounding box center [766, 735] width 22 height 24
type input "1"
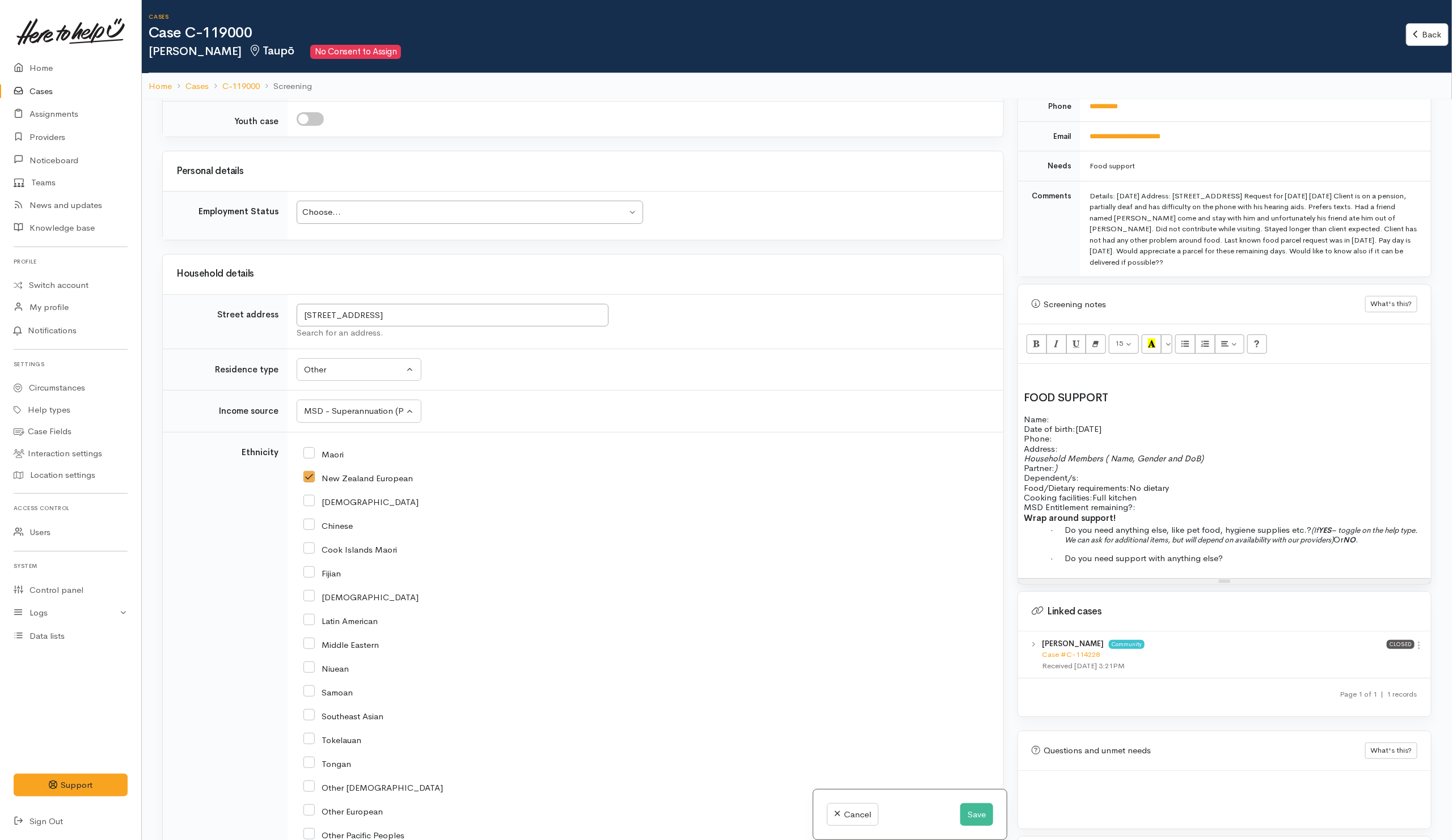
scroll to position [979, 0]
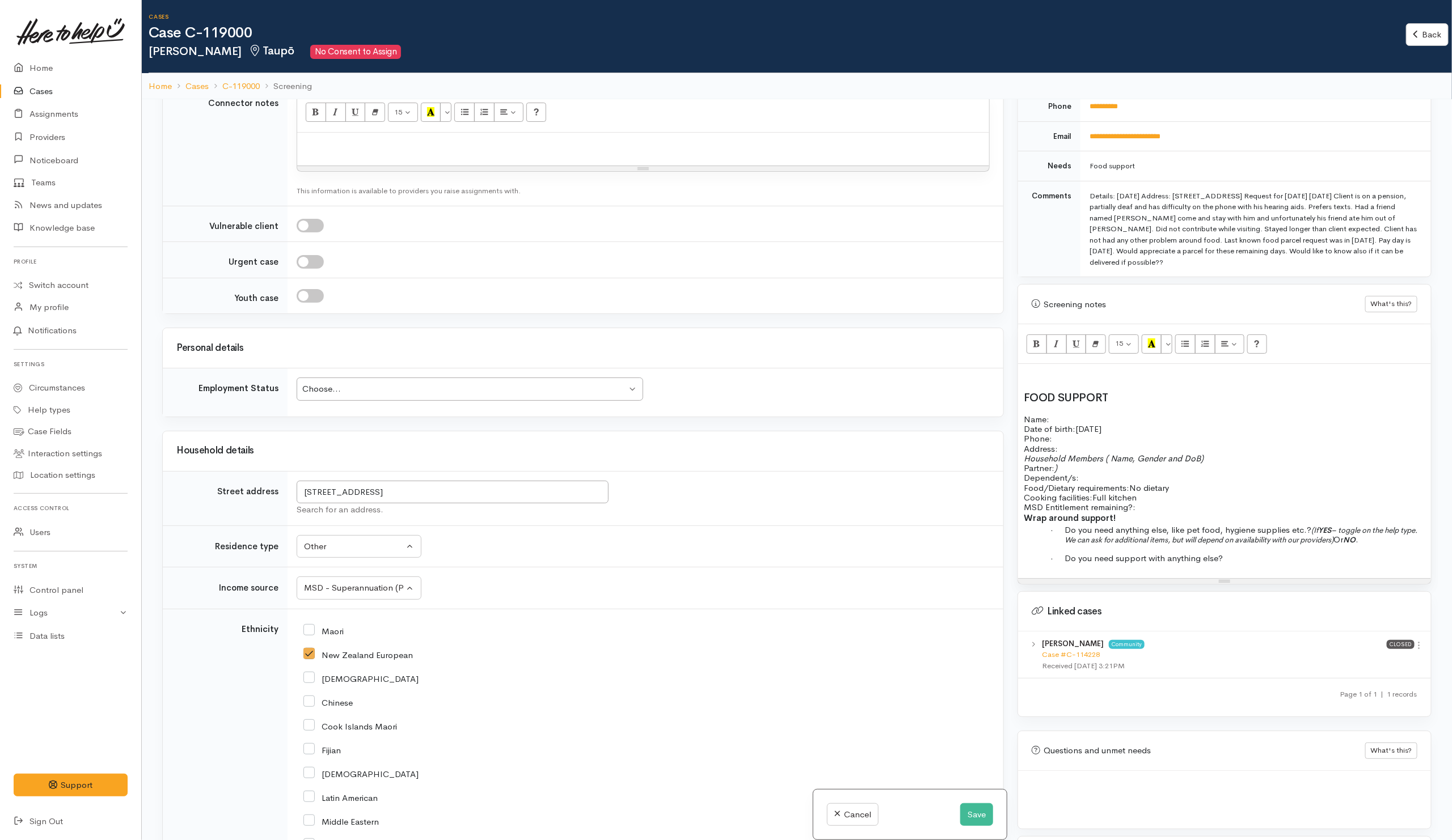
click at [391, 395] on div "Choose..." at bounding box center [465, 389] width 325 height 13
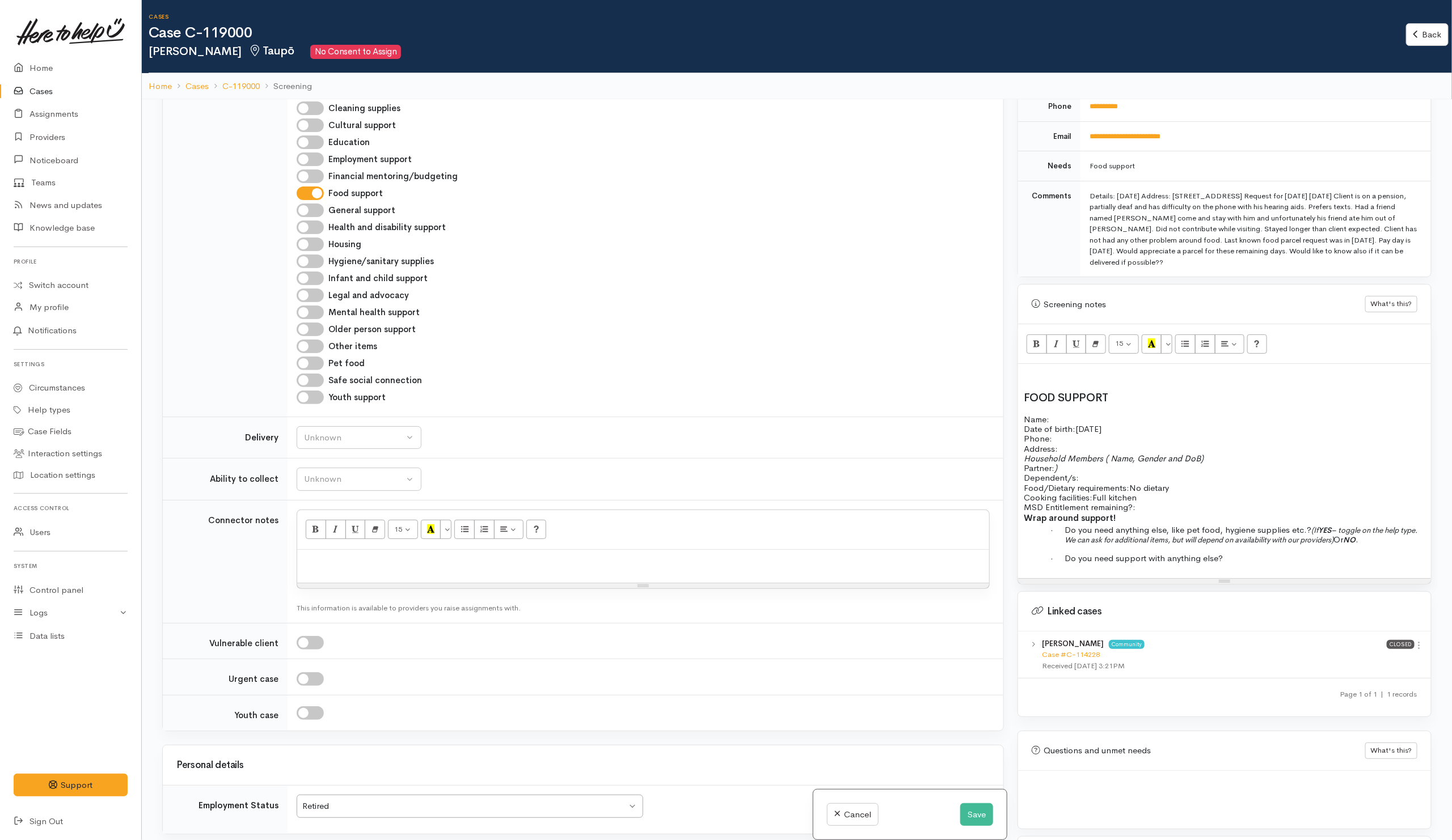
scroll to position [554, 0]
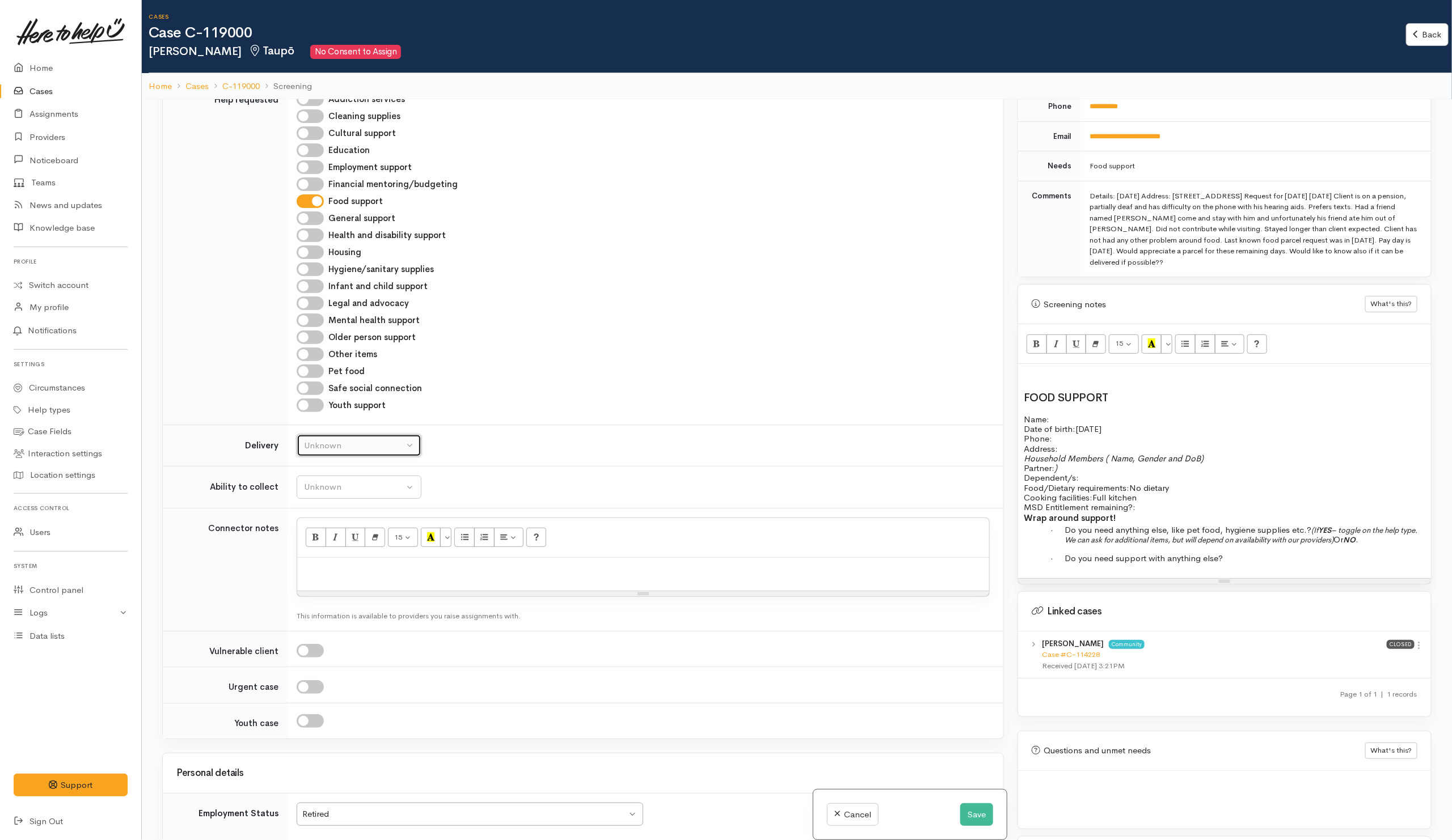
drag, startPoint x: 373, startPoint y: 456, endPoint x: 369, endPoint y: 461, distance: 6.4
click at [371, 452] on div "Unknown" at bounding box center [353, 446] width 100 height 13
click at [335, 524] on span "Delivery needed" at bounding box center [340, 517] width 61 height 13
select select "3"
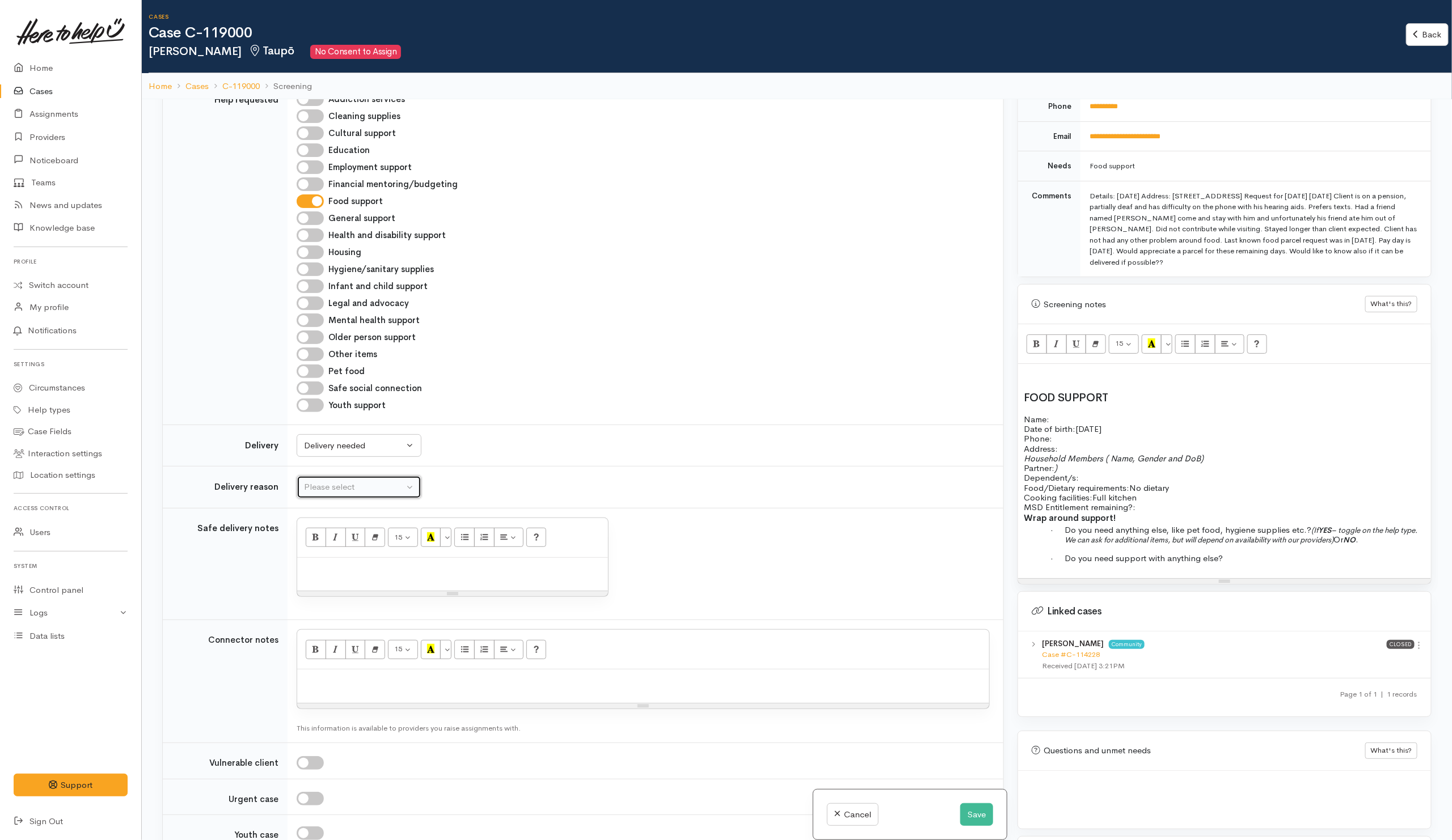
click at [340, 492] on div "Please select" at bounding box center [353, 486] width 100 height 13
click at [334, 565] on span "Elderly" at bounding box center [323, 558] width 25 height 13
select select "6"
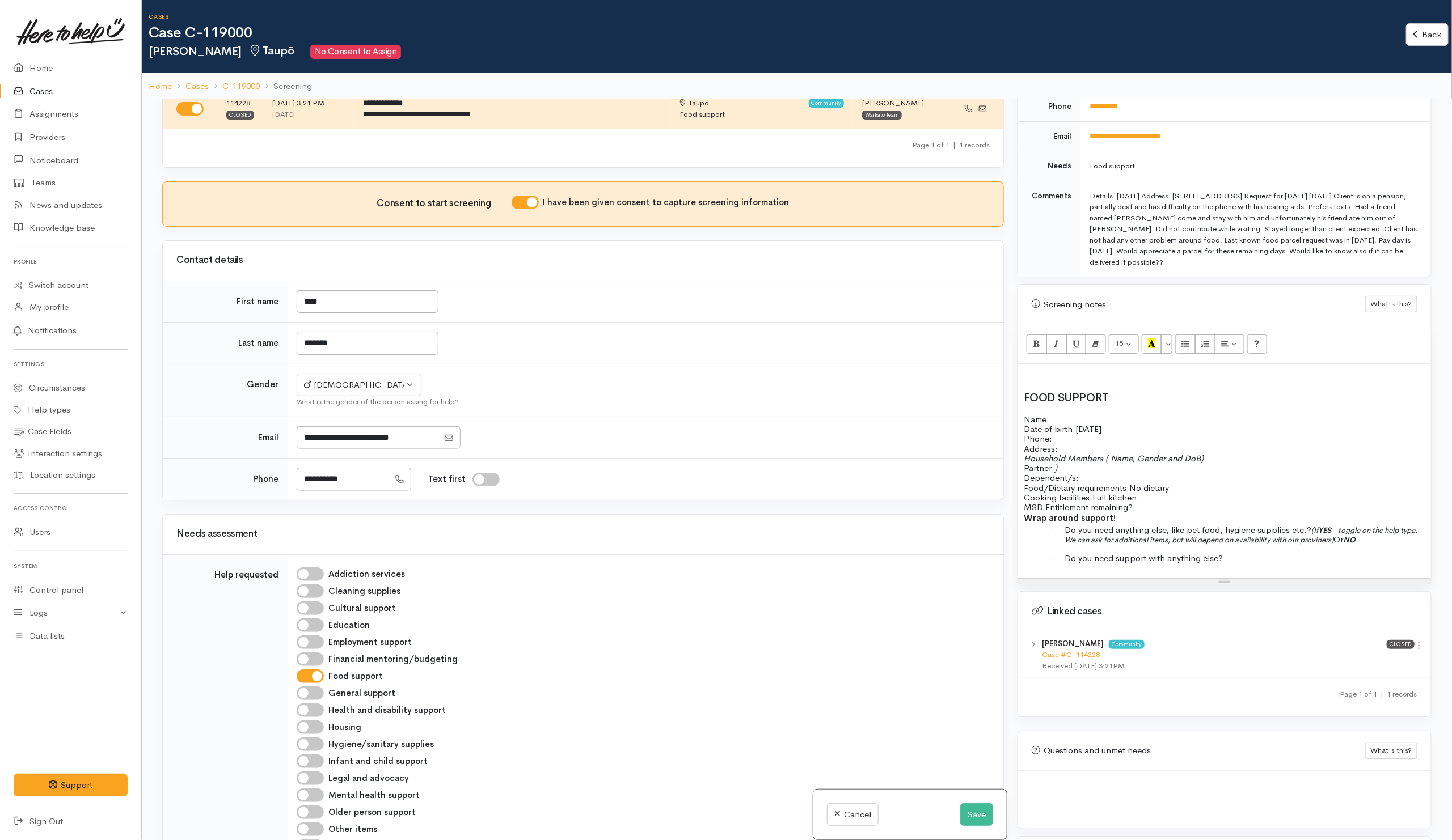
scroll to position [43, 0]
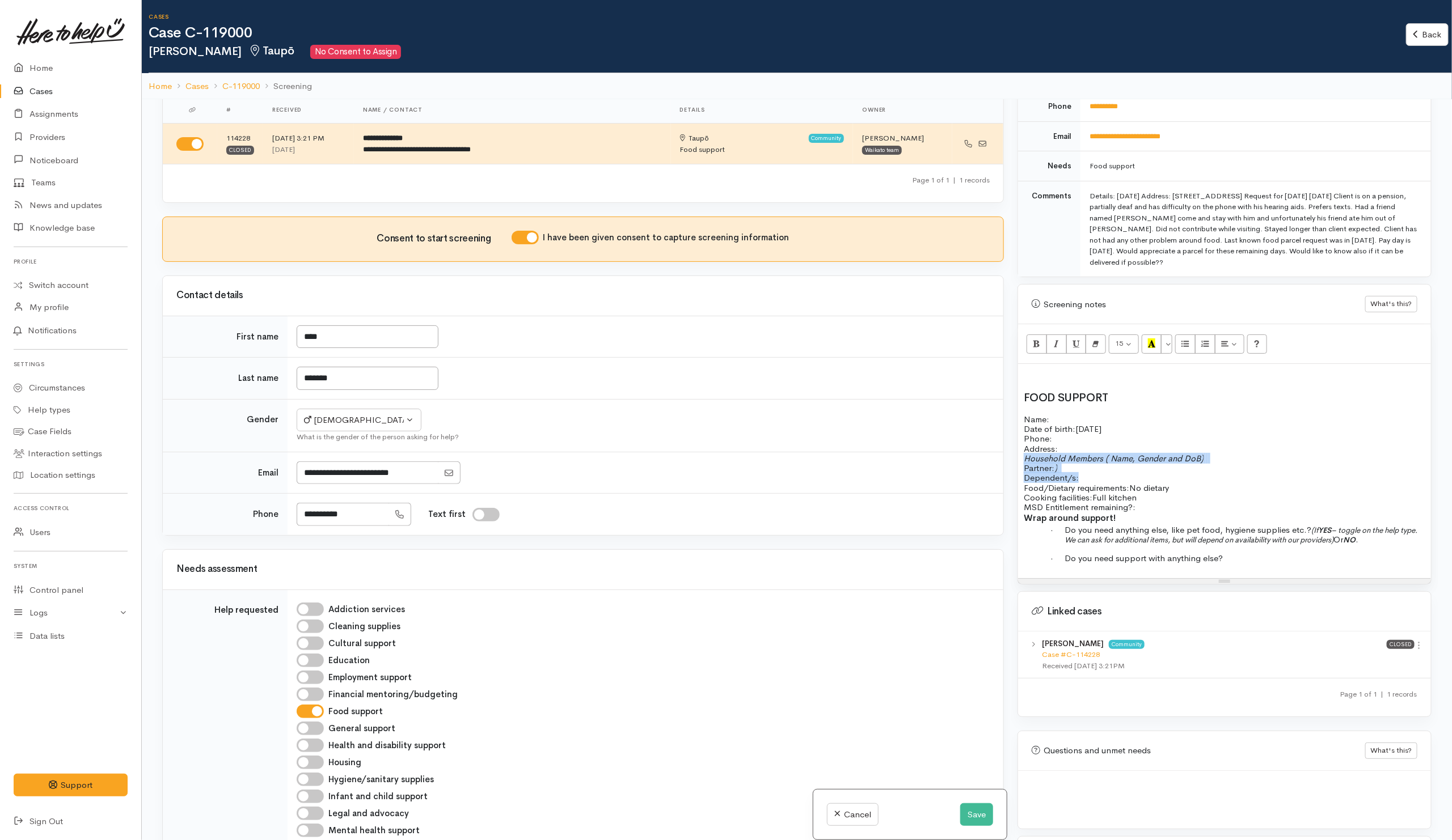
drag, startPoint x: 1023, startPoint y: 456, endPoint x: 1094, endPoint y: 475, distance: 73.5
click at [1094, 475] on p "Household Members ( Name, Gender and DoB) Partner: ) Dependent/s:" at bounding box center [1224, 468] width 401 height 30
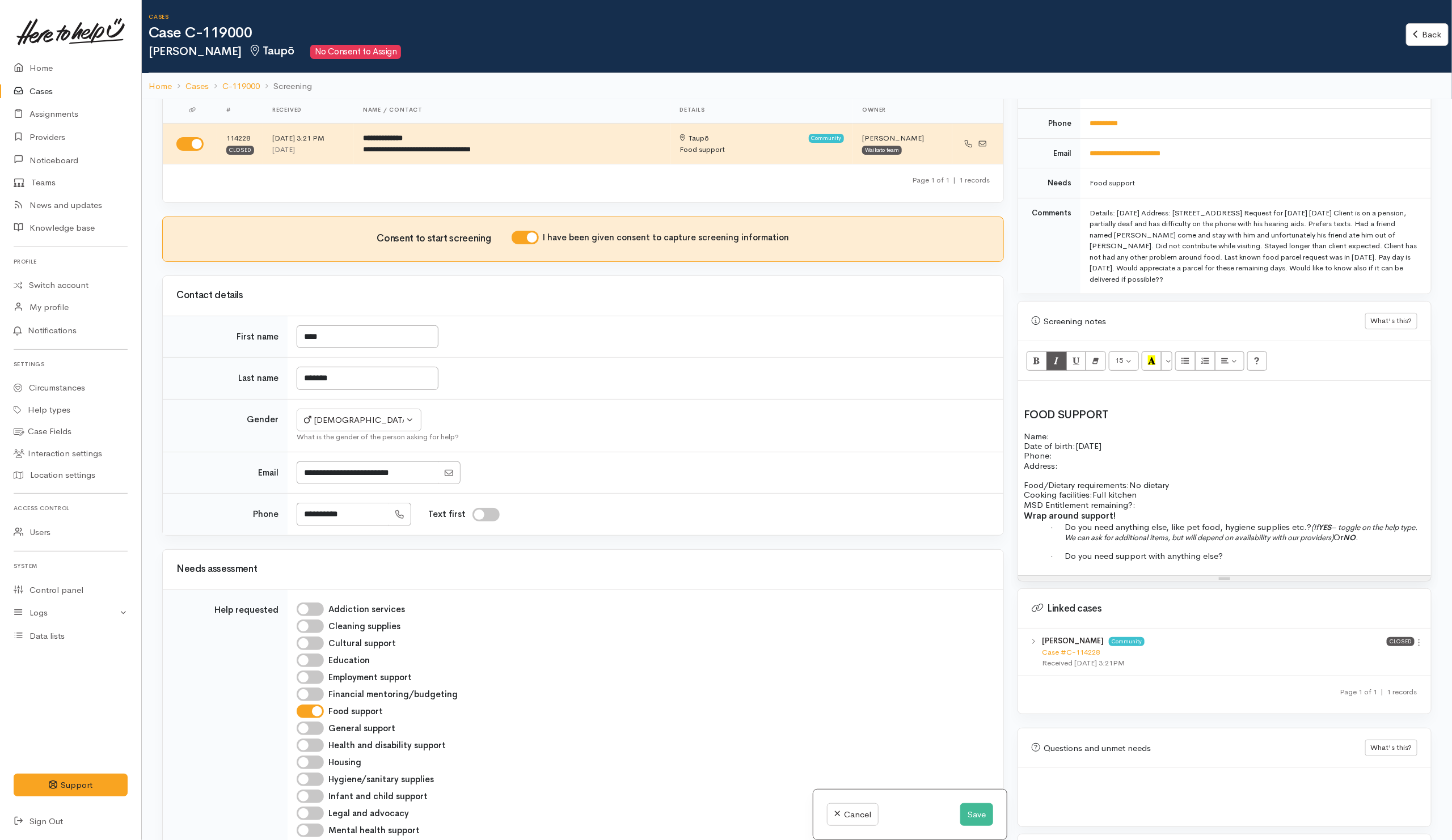
scroll to position [591, 0]
click at [1159, 502] on p "Food/Dietary requirements: No dietary Cooking facilities: Full kitchen MSD Enti…" at bounding box center [1224, 498] width 401 height 30
click at [1135, 512] on p "Wrap around support!" at bounding box center [1224, 518] width 401 height 13
drag, startPoint x: 1137, startPoint y: 495, endPoint x: 1142, endPoint y: 503, distance: 9.4
click at [1137, 495] on span "Full kitchen" at bounding box center [1115, 497] width 44 height 11
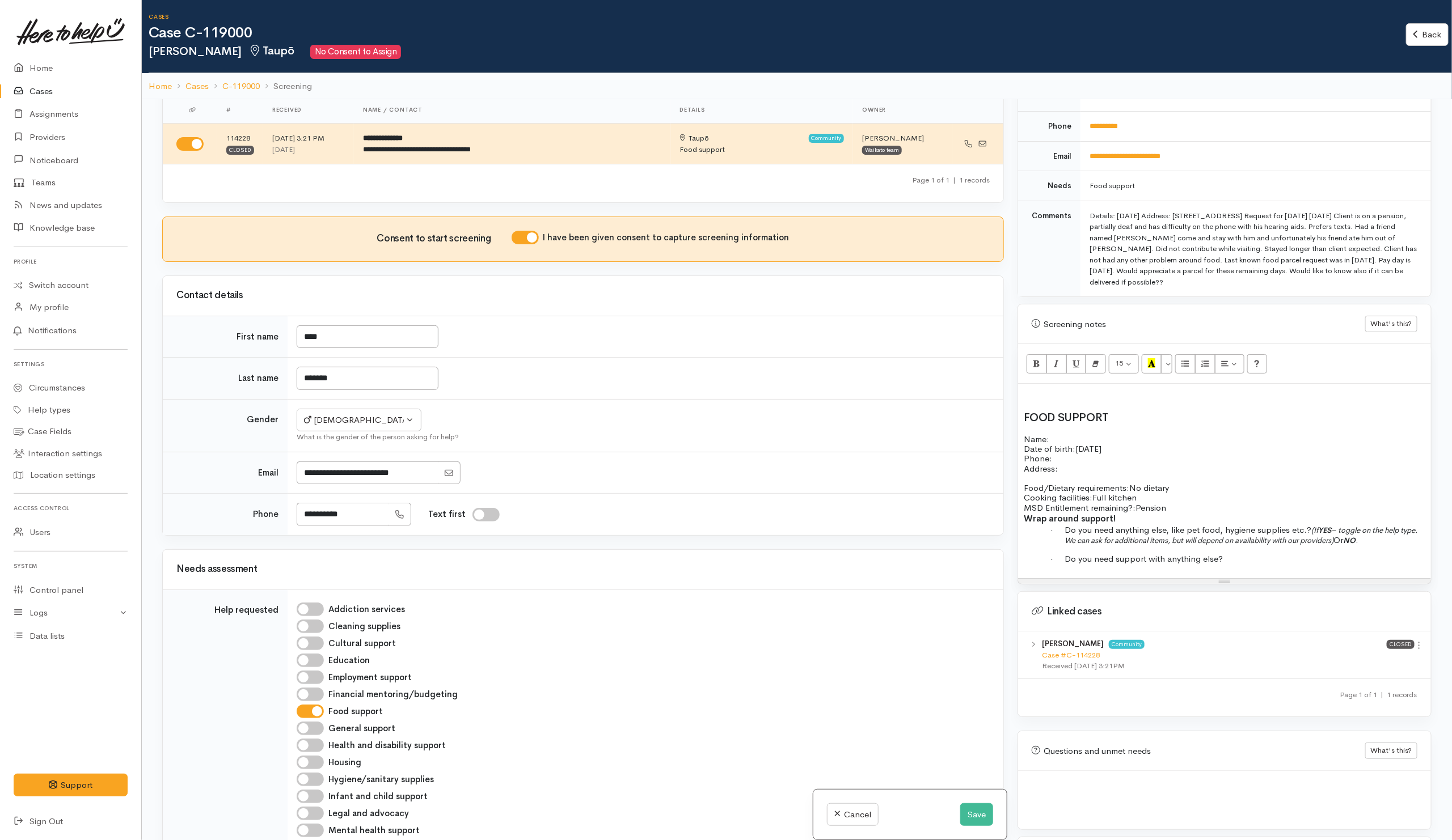
click at [1138, 507] on span "Pension" at bounding box center [1150, 507] width 31 height 11
click at [1170, 506] on p "Food/Dietary requirements: No dietary Cooking facilities: Full kitchen MSD Enti…" at bounding box center [1224, 498] width 401 height 30
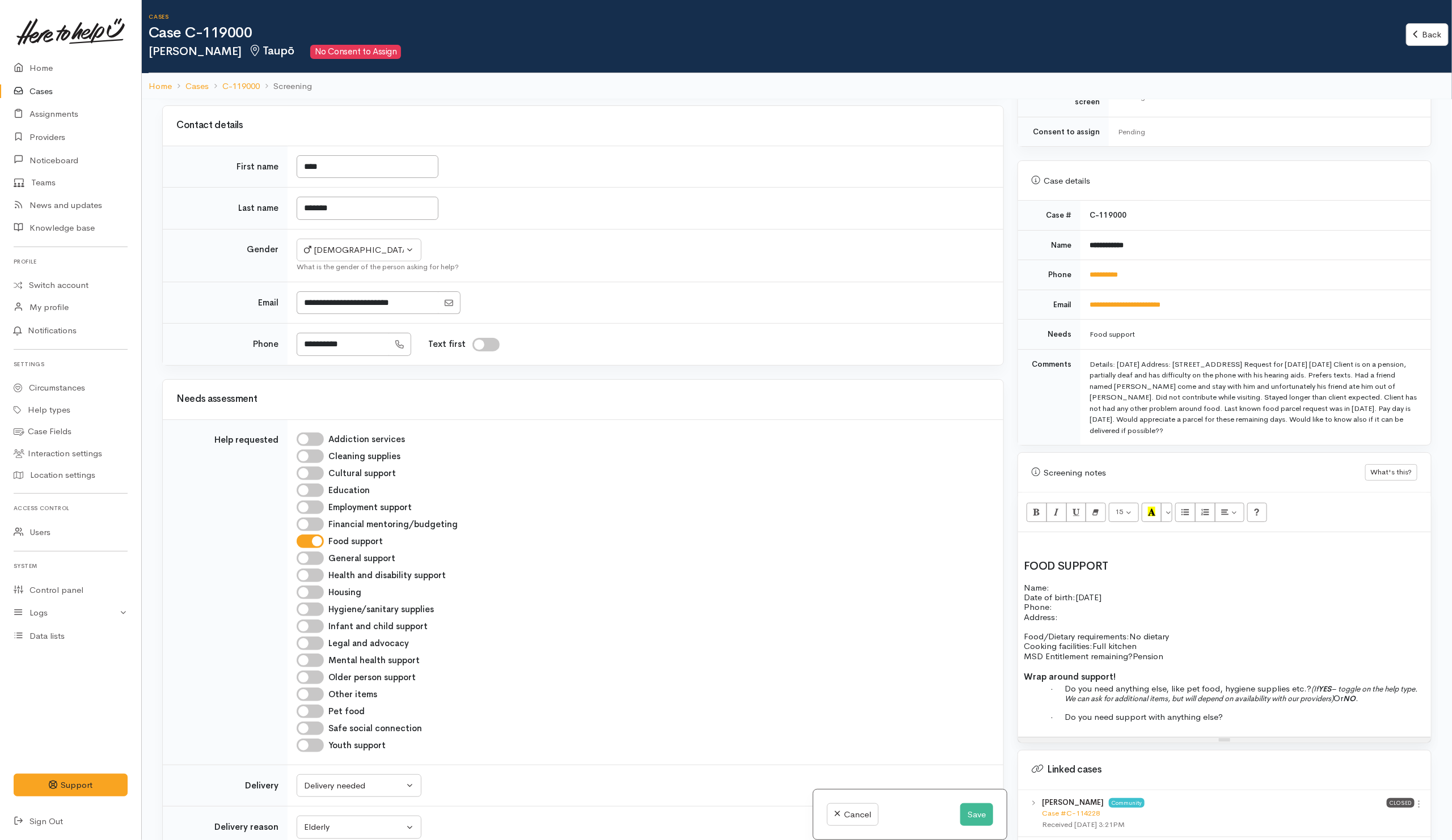
scroll to position [430, 0]
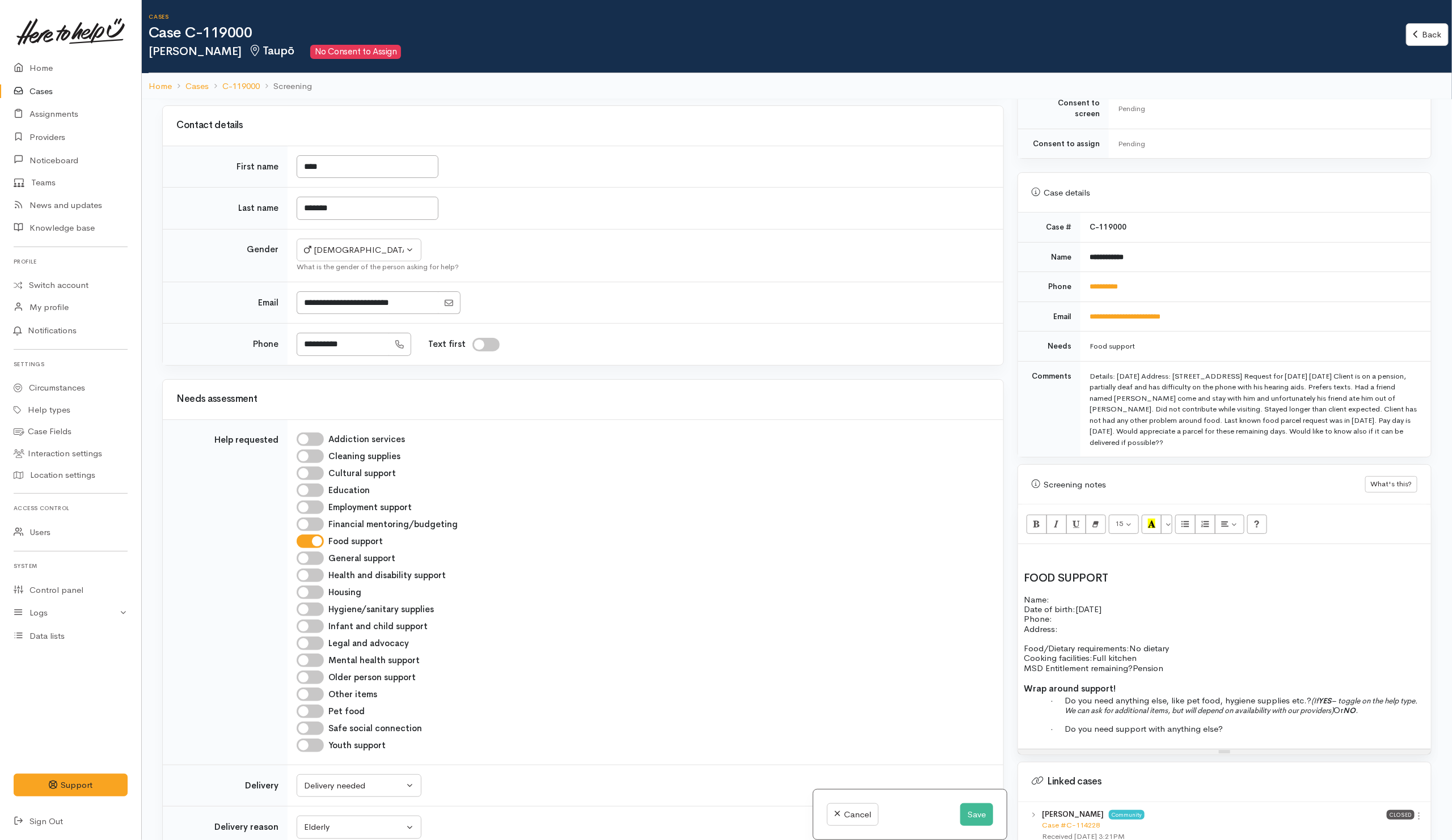
click at [1092, 596] on p "Name: Date of birth: 17/9/1956 Phone:" at bounding box center [1224, 609] width 401 height 30
click at [1088, 616] on p "Name: Trev Griffin Date of birth: 17/9/1956 Phone:" at bounding box center [1224, 609] width 401 height 30
drag, startPoint x: 1142, startPoint y: 282, endPoint x: 1083, endPoint y: 279, distance: 59.1
click at [1083, 279] on td "**********" at bounding box center [1256, 287] width 351 height 30
copy link "**********"
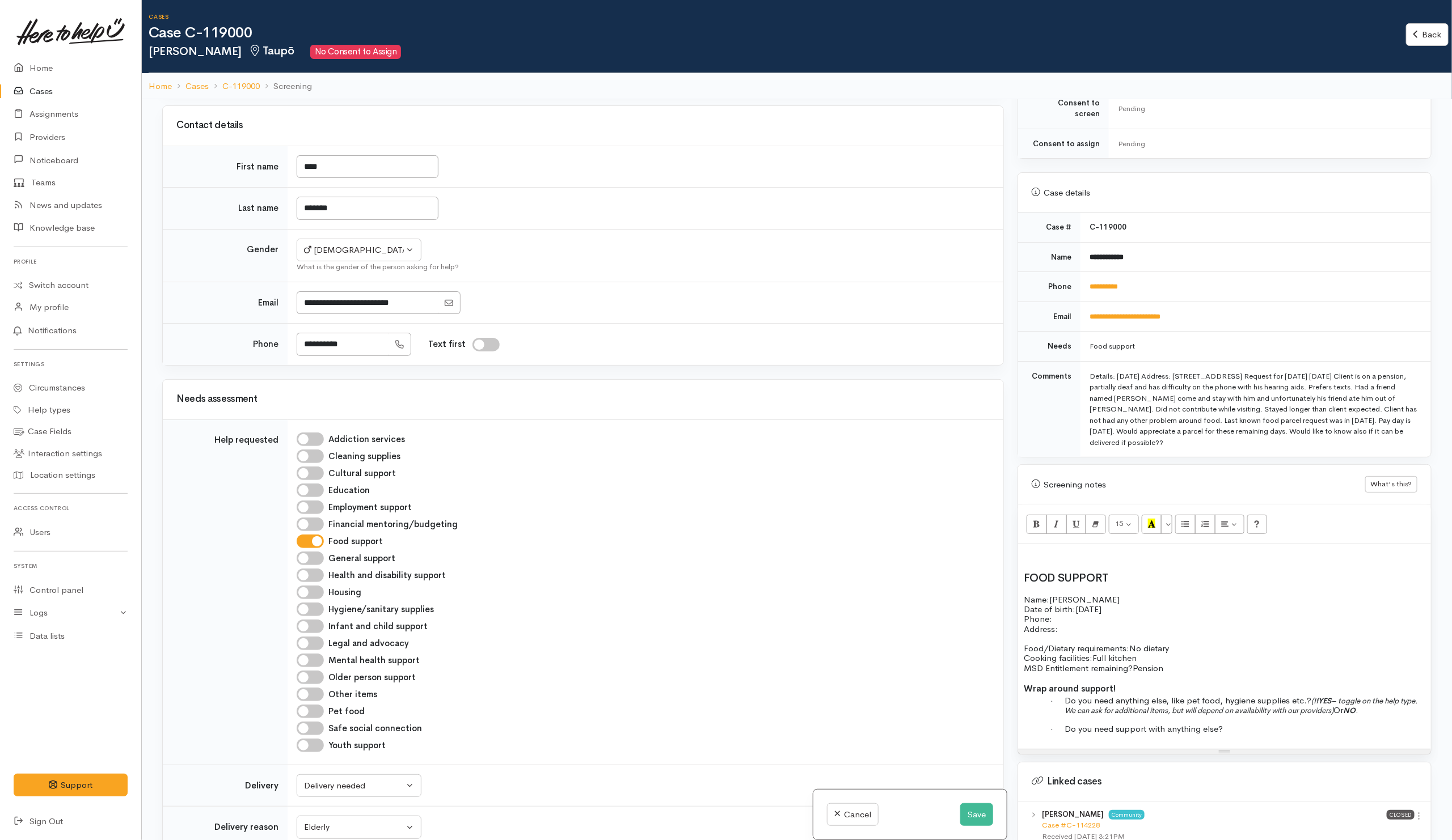
click at [1068, 617] on p "Name: Trev Griffin Date of birth: 17/9/1956 Phone:" at bounding box center [1224, 609] width 401 height 30
click at [1266, 584] on div "FOOD SUPPORT Name: Trev Griffin Date of birth: 17/9/1956 Phone:   0220779153 Ad…" at bounding box center [1224, 647] width 413 height 205
click at [1094, 624] on p "Address:" at bounding box center [1224, 629] width 401 height 10
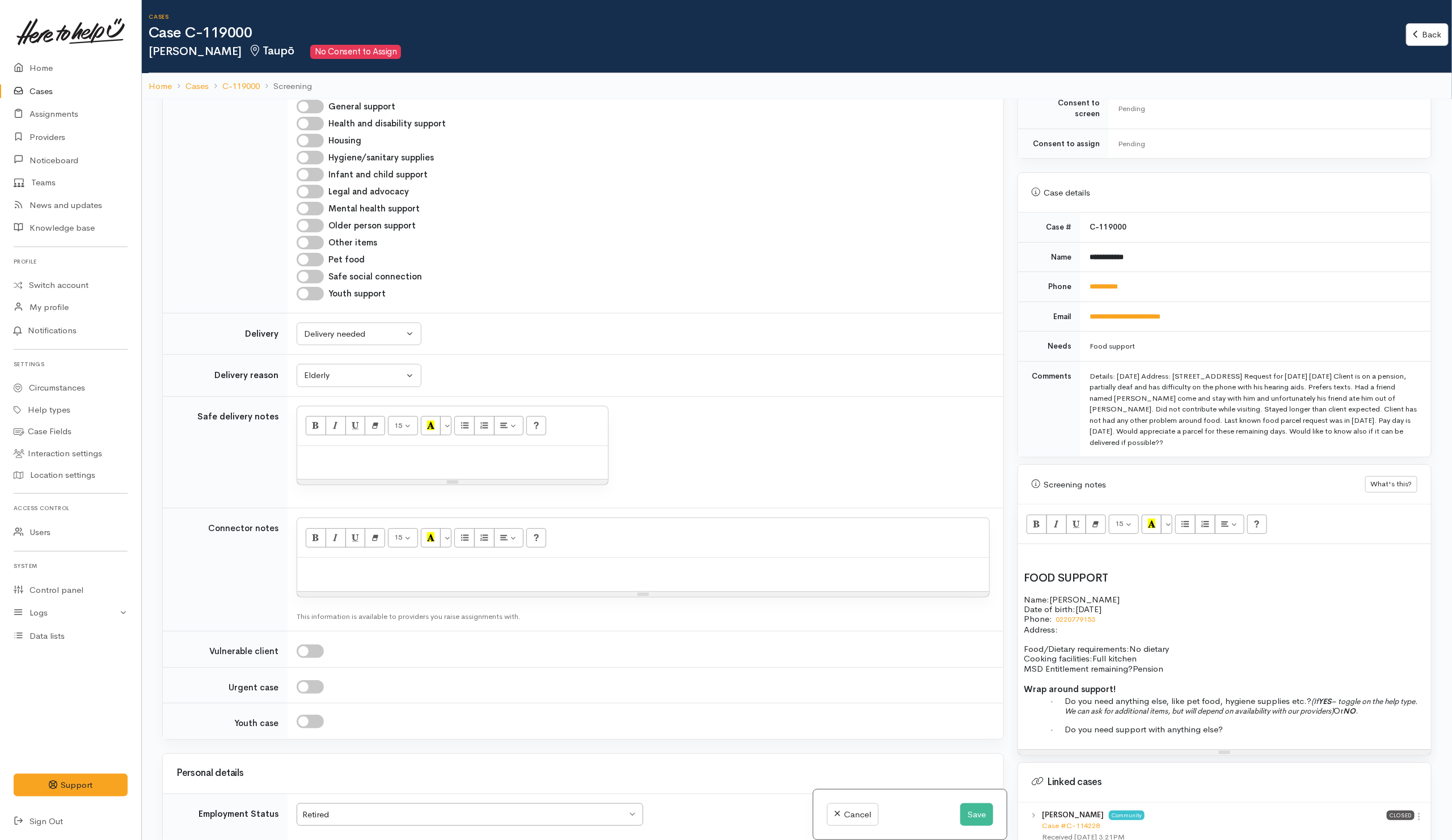
scroll to position [809, 0]
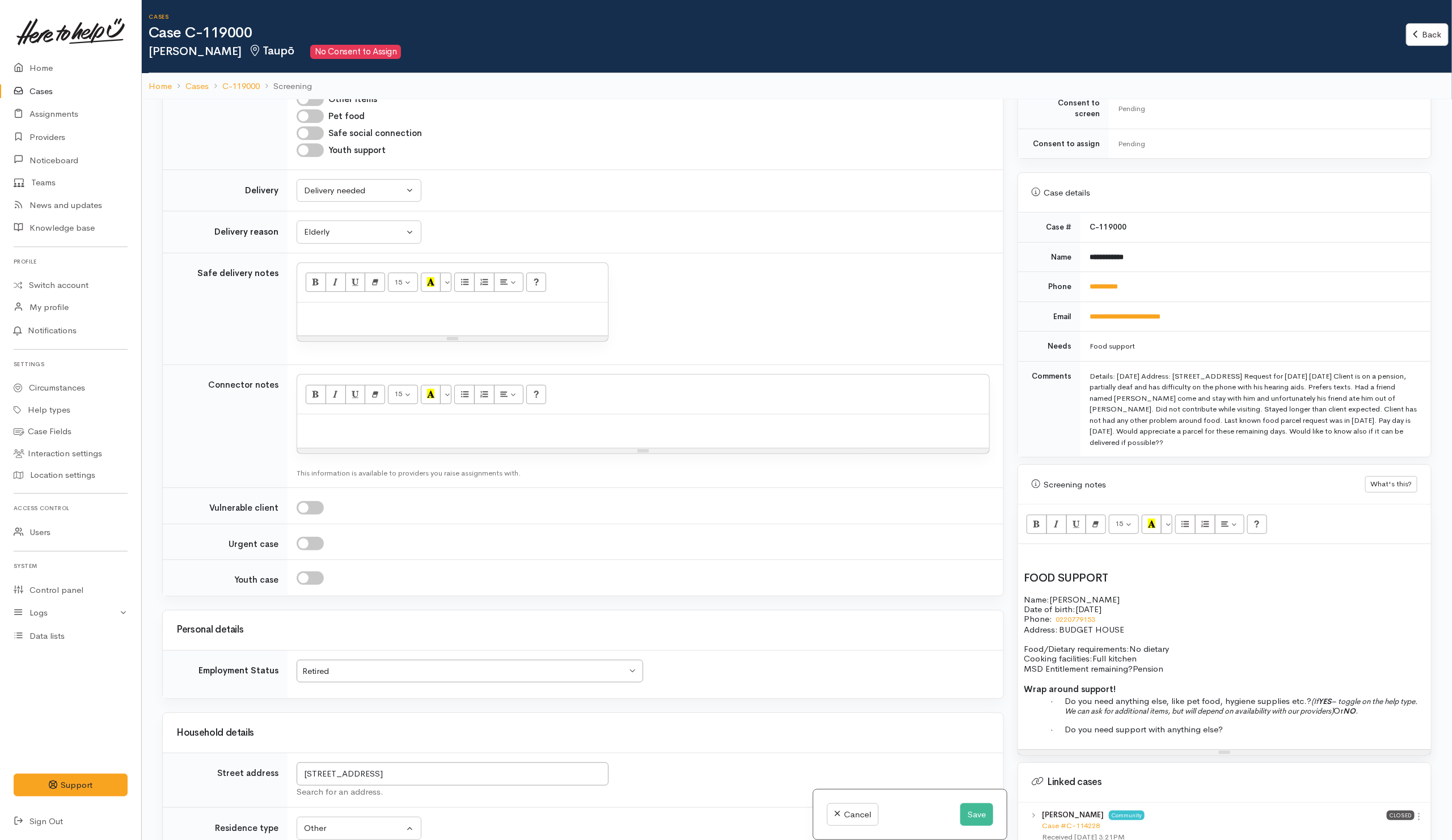
drag, startPoint x: 1064, startPoint y: 627, endPoint x: 1144, endPoint y: 626, distance: 80.0
click at [1144, 626] on p "Address:   BUDGET HOUSE" at bounding box center [1224, 629] width 401 height 10
click at [1056, 604] on span "Date of birth:" at bounding box center [1049, 609] width 51 height 11
click at [1031, 594] on span "Name:" at bounding box center [1036, 599] width 25 height 11
drag, startPoint x: 1023, startPoint y: 594, endPoint x: 1193, endPoint y: 676, distance: 188.7
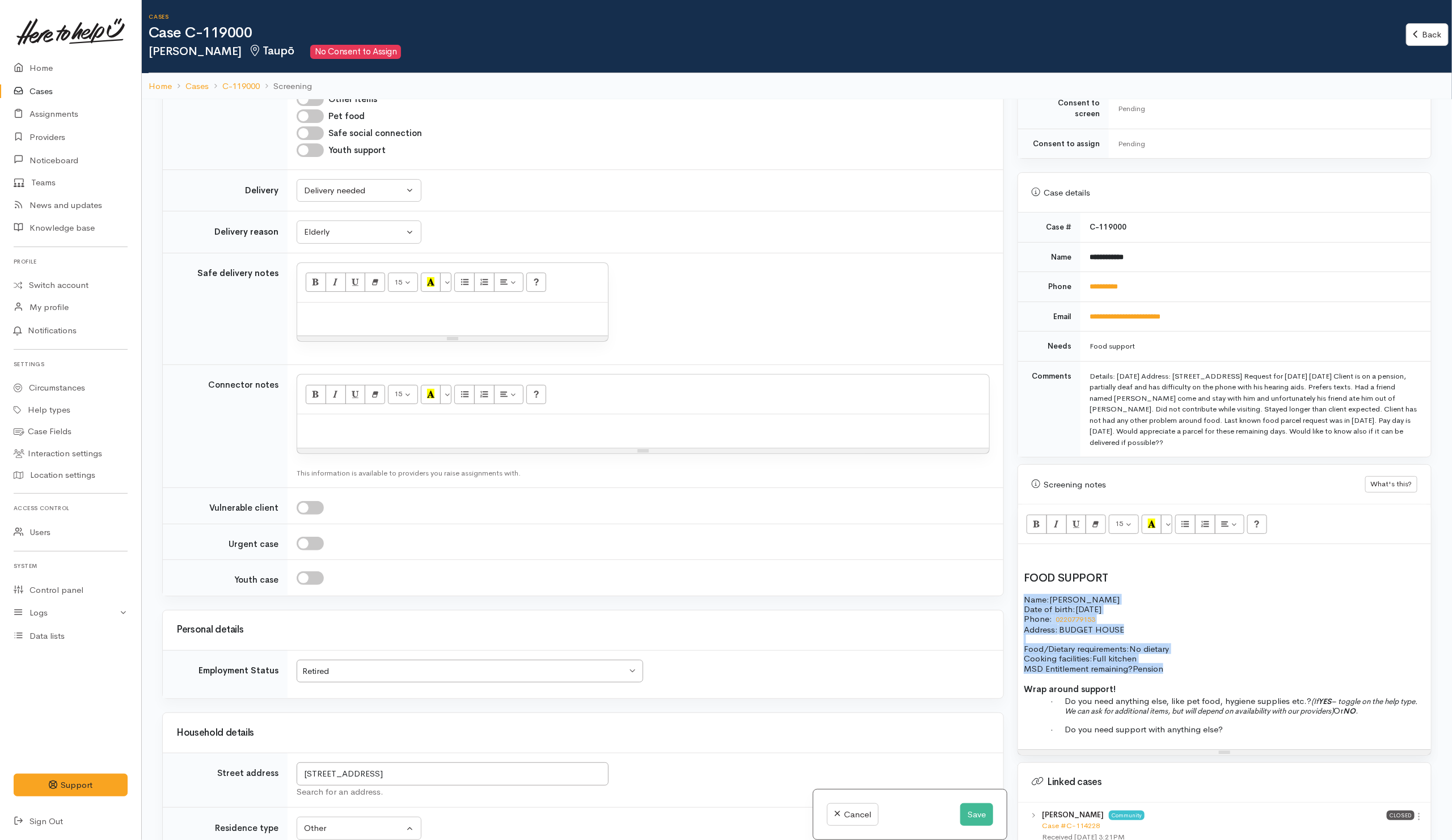
click at [1193, 676] on div "FOOD SUPPORT Name: Trev Griffin Date of birth: 17/9/1956 Phone:   0220779153 Ad…" at bounding box center [1224, 647] width 413 height 205
copy div "Name: Trev Griffin Date of birth: 17/9/1956 Phone:   0220779153 Address:   BUDG…"
click at [402, 444] on div at bounding box center [643, 431] width 692 height 34
paste div
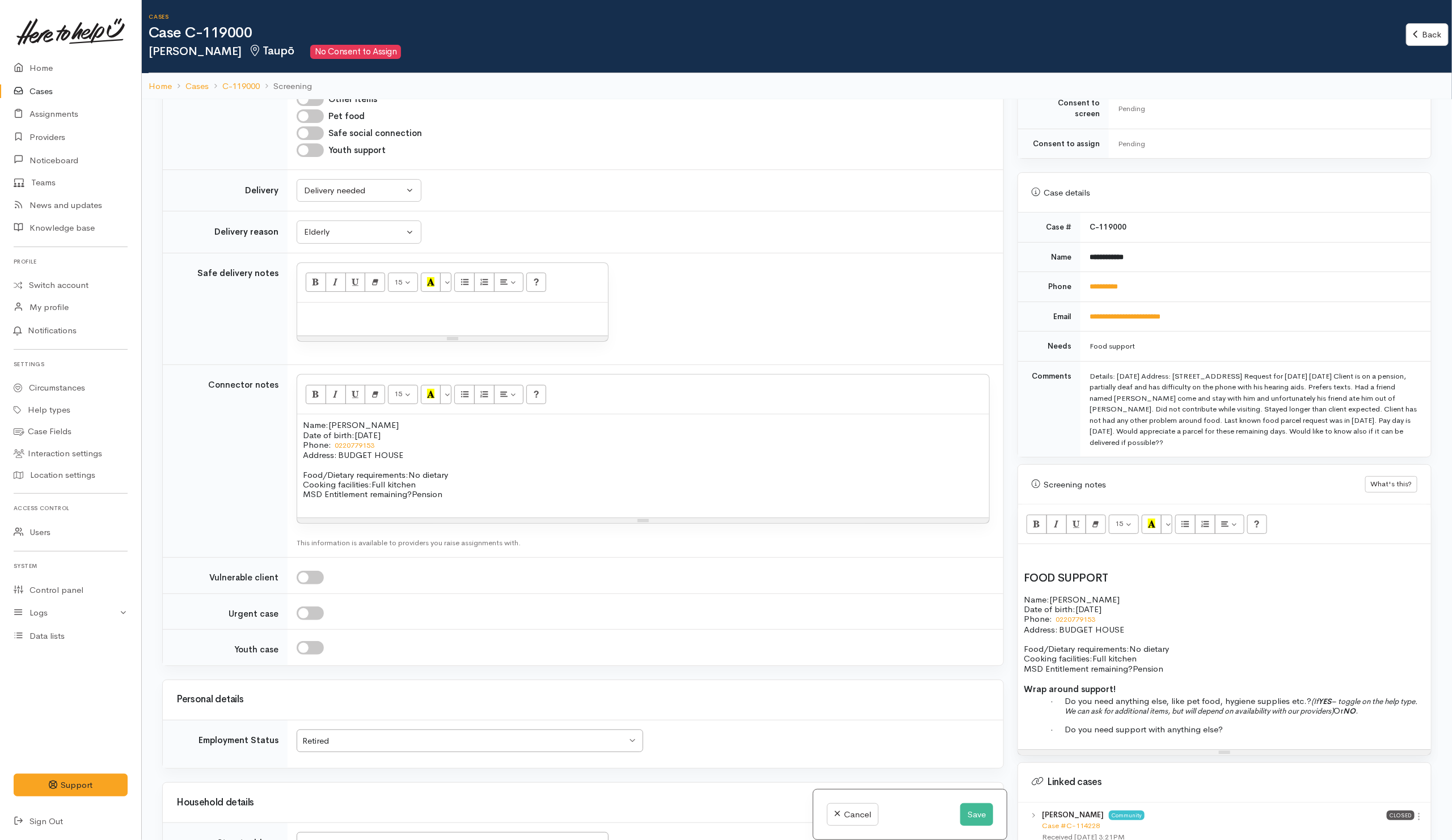
click at [303, 430] on span "Name:" at bounding box center [315, 424] width 25 height 11
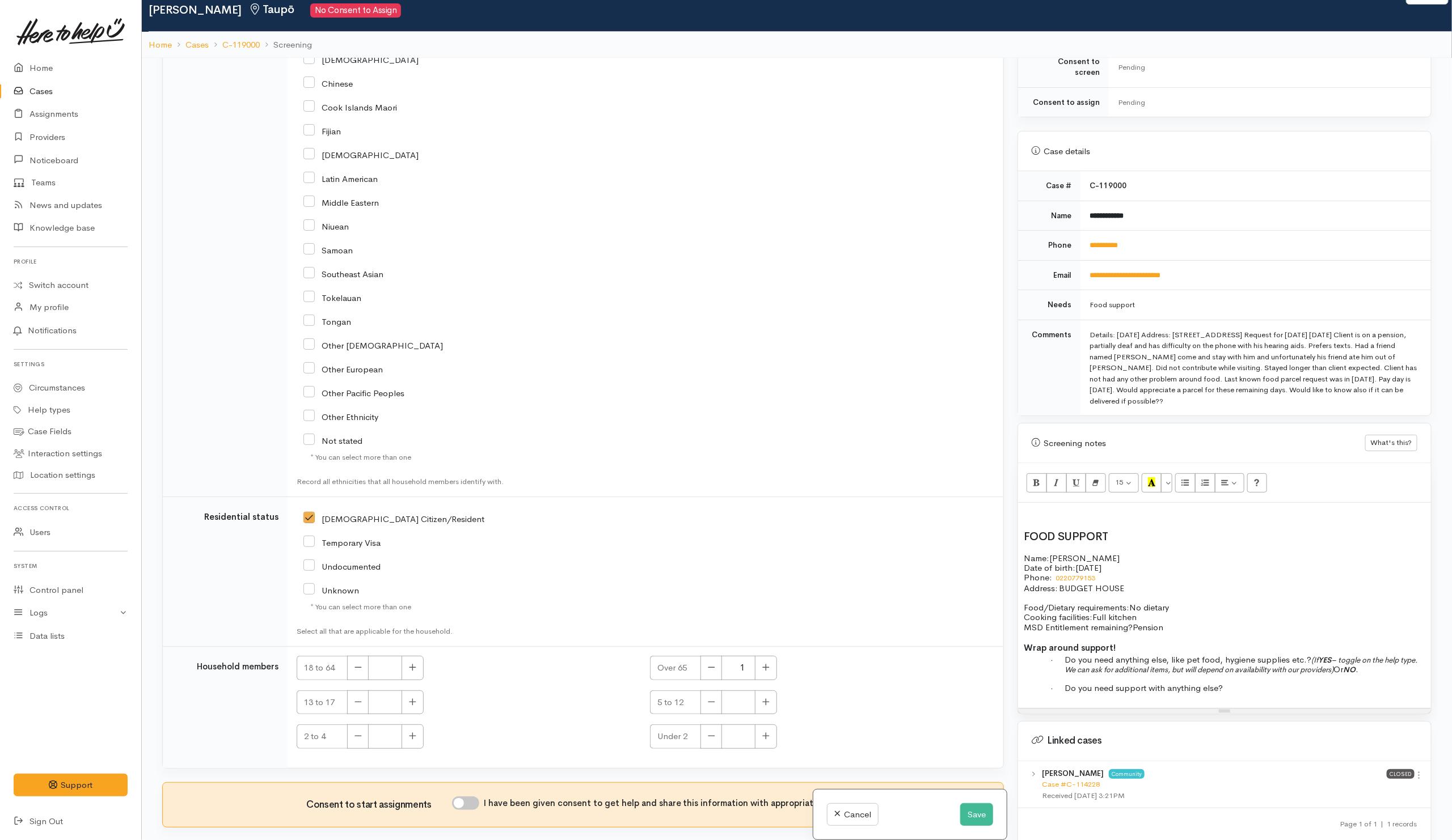
scroll to position [100, 0]
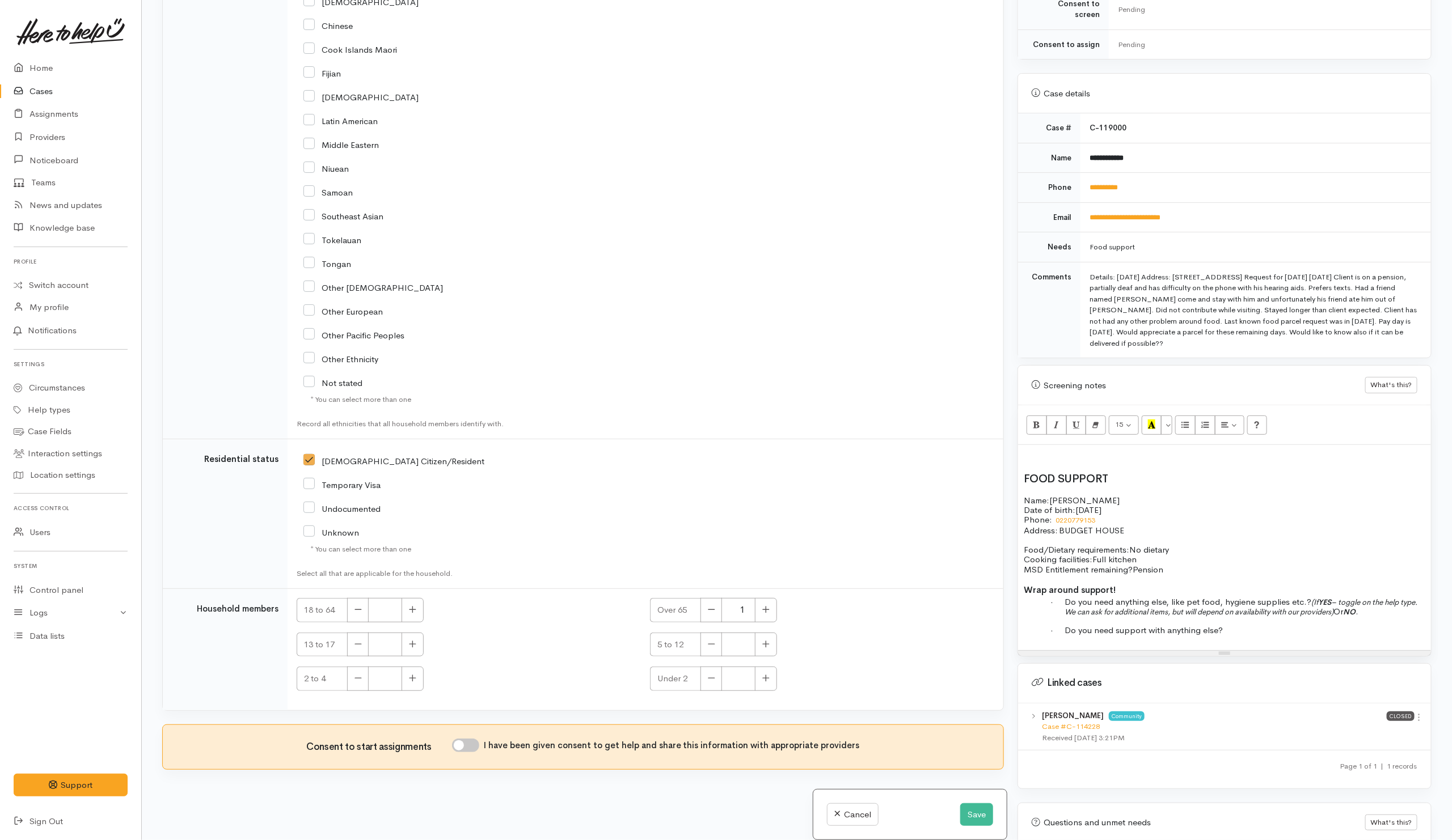
click at [475, 748] on input "I have been given consent to get help and share this information with appropria…" at bounding box center [466, 745] width 27 height 14
checkbox input "true"
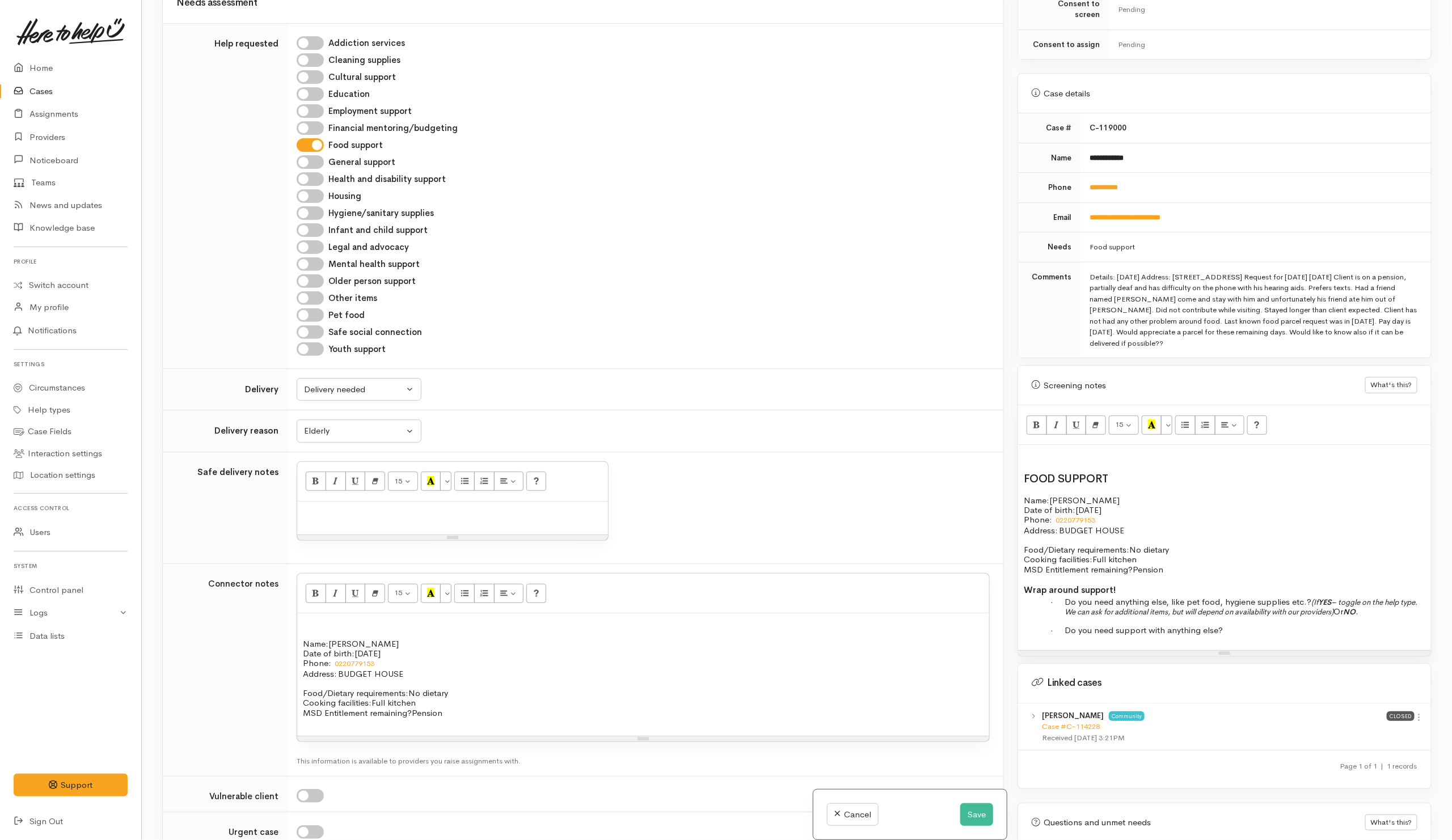
scroll to position [595, 0]
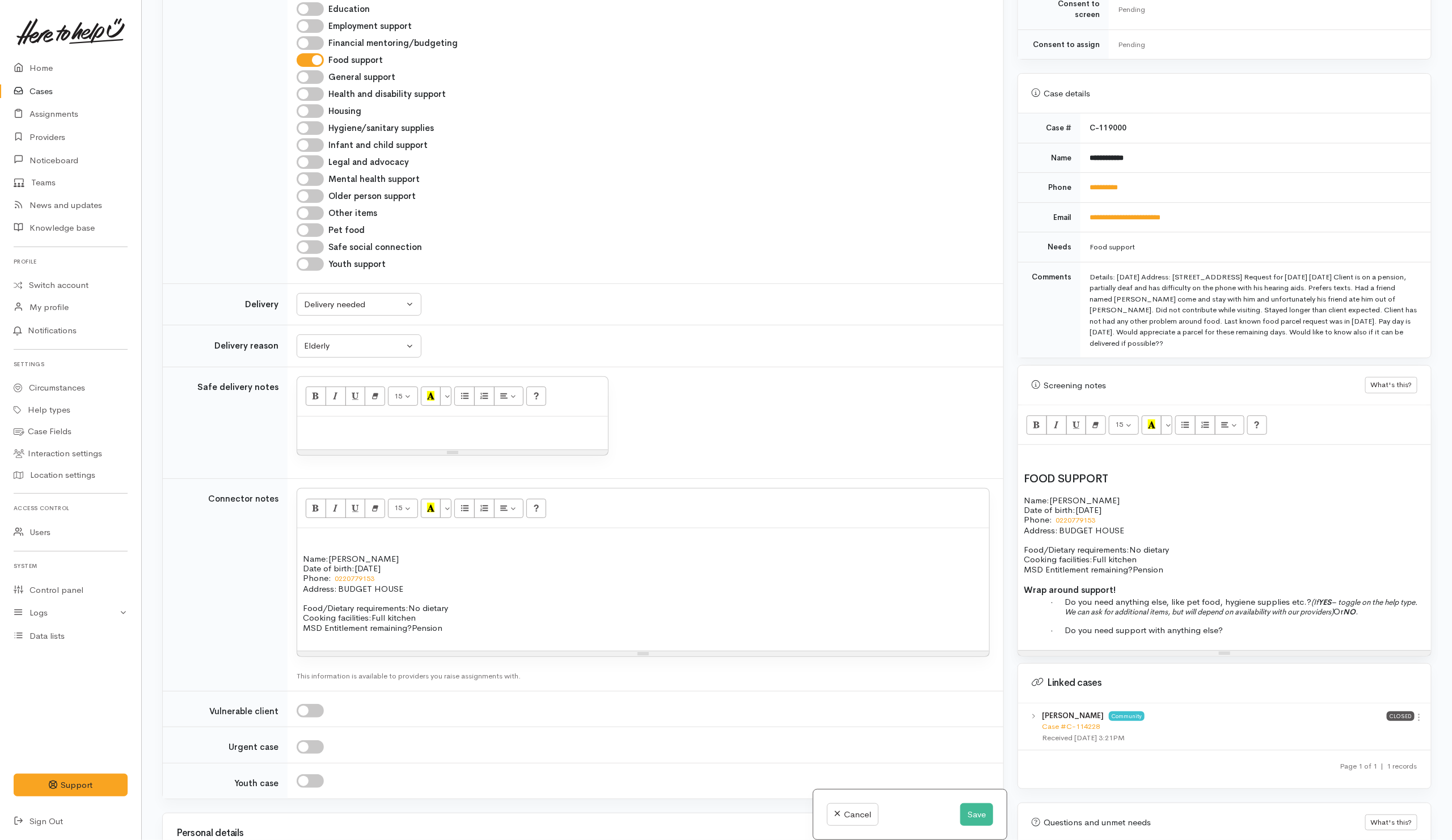
click at [327, 544] on p at bounding box center [643, 539] width 681 height 10
click at [366, 544] on span "Please deliver to budget House" at bounding box center [363, 538] width 120 height 11
click at [372, 544] on span "Please deliver to budget House" at bounding box center [363, 538] width 120 height 11
click at [450, 544] on p "Please deliver to Budget House" at bounding box center [643, 539] width 681 height 10
drag, startPoint x: 745, startPoint y: 549, endPoint x: 302, endPoint y: 555, distance: 443.0
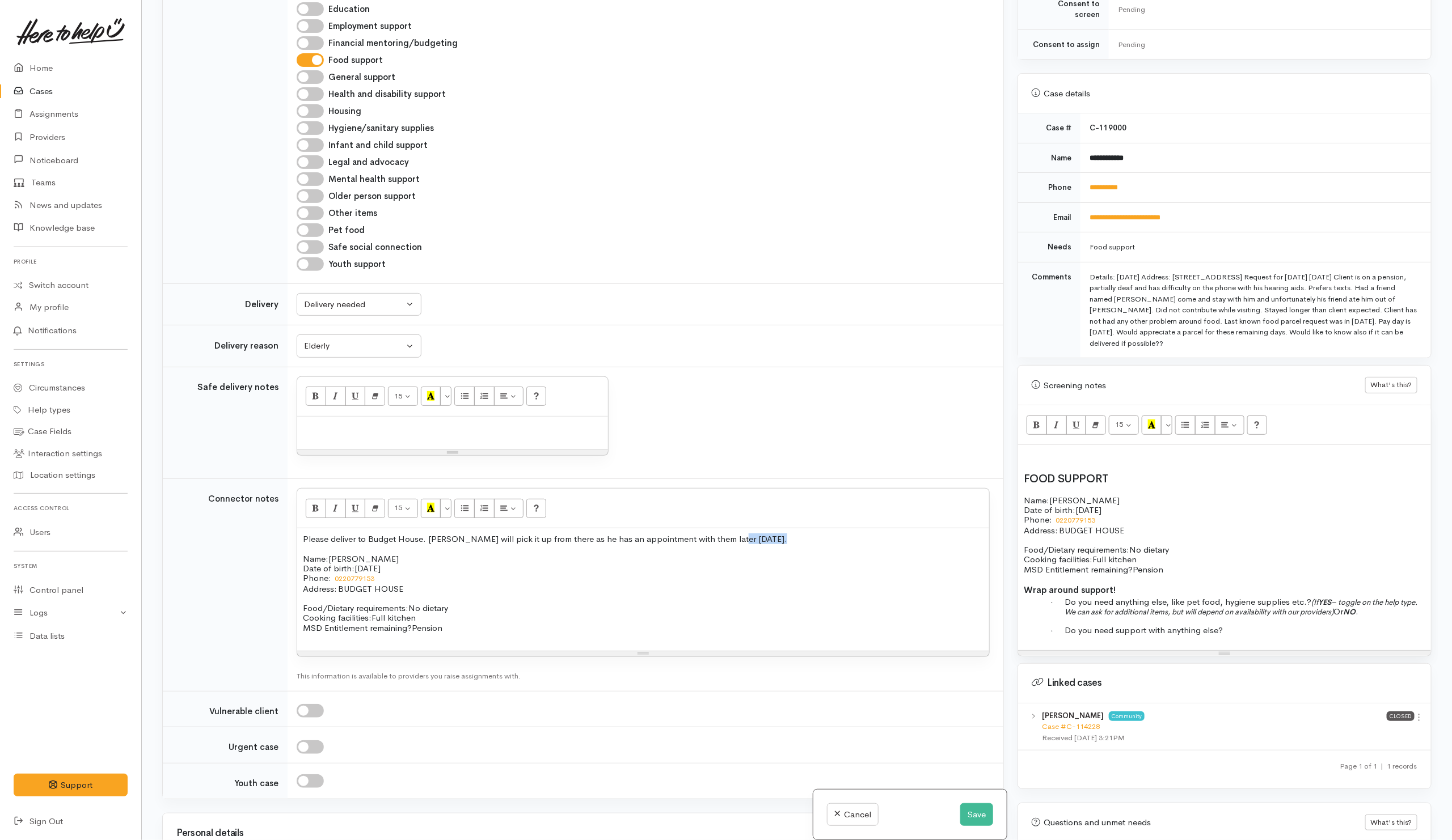
click at [302, 555] on div "Please deliver to Budget House. Trev will pick it up from there as he has an ap…" at bounding box center [643, 590] width 692 height 123
click at [702, 465] on td "Drag image or text here 15 8 9 10 11 12 14 18 24 36 Background Color Transparen…" at bounding box center [645, 423] width 715 height 112
click at [682, 544] on span "Please deliver to Budget House. Trev will pick it up from there as he has an ap…" at bounding box center [544, 538] width 484 height 11
click at [725, 544] on p "Please deliver to Budget House. Trev will pick it up from there as he has an ap…" at bounding box center [643, 539] width 681 height 10
drag, startPoint x: 727, startPoint y: 548, endPoint x: 300, endPoint y: 553, distance: 427.0
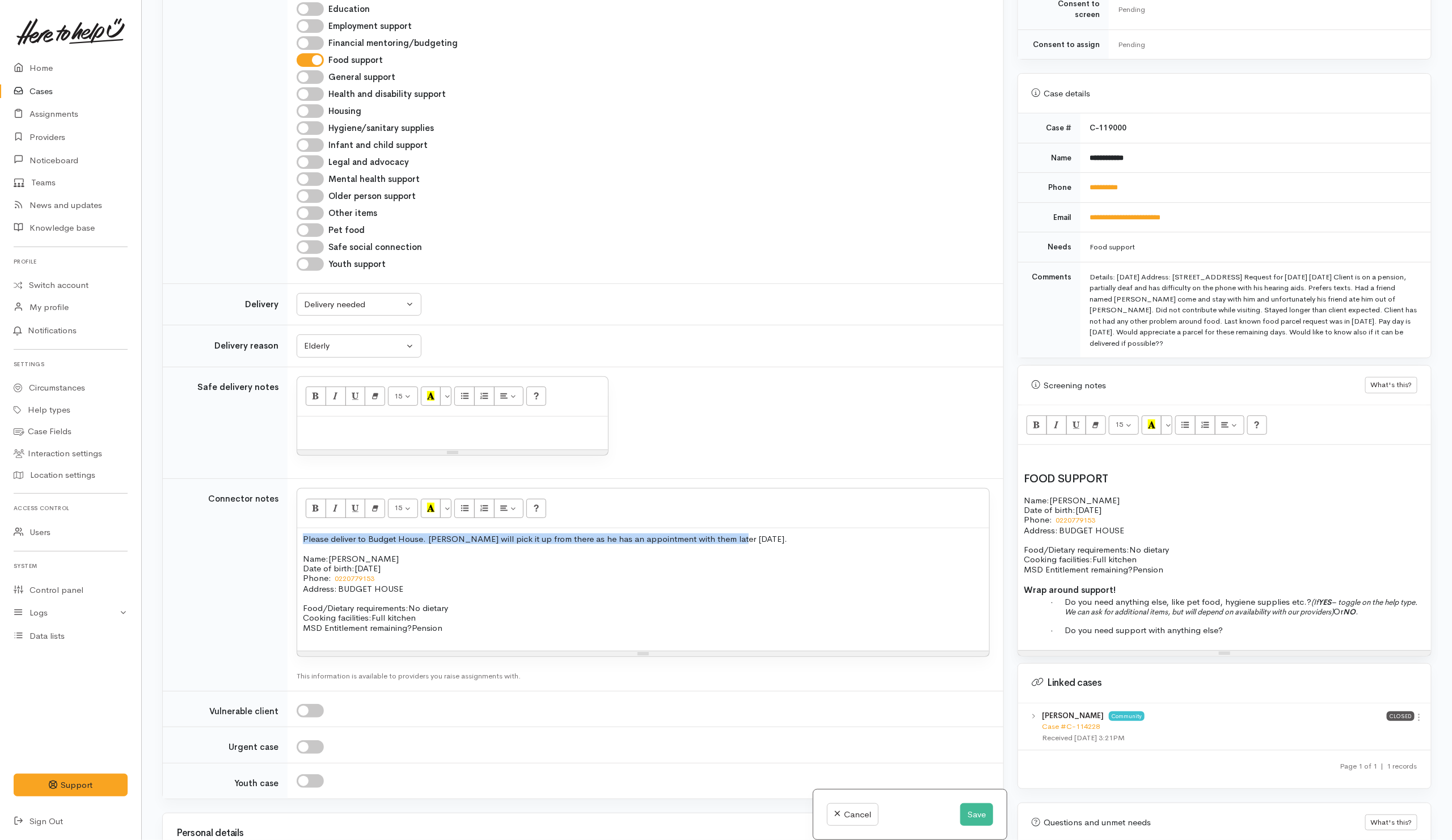
click at [300, 553] on div "Please deliver to Budget House. Trev will pick it up from there as he has an ap…" at bounding box center [643, 590] width 692 height 123
click at [316, 512] on icon "Bold (CTRL+B)" at bounding box center [316, 507] width 8 height 10
click at [332, 517] on button "Italic (CTRL+I)" at bounding box center [335, 508] width 20 height 19
click at [441, 518] on button "Recent Color" at bounding box center [430, 508] width 20 height 19
click at [483, 603] on p at bounding box center [643, 598] width 681 height 10
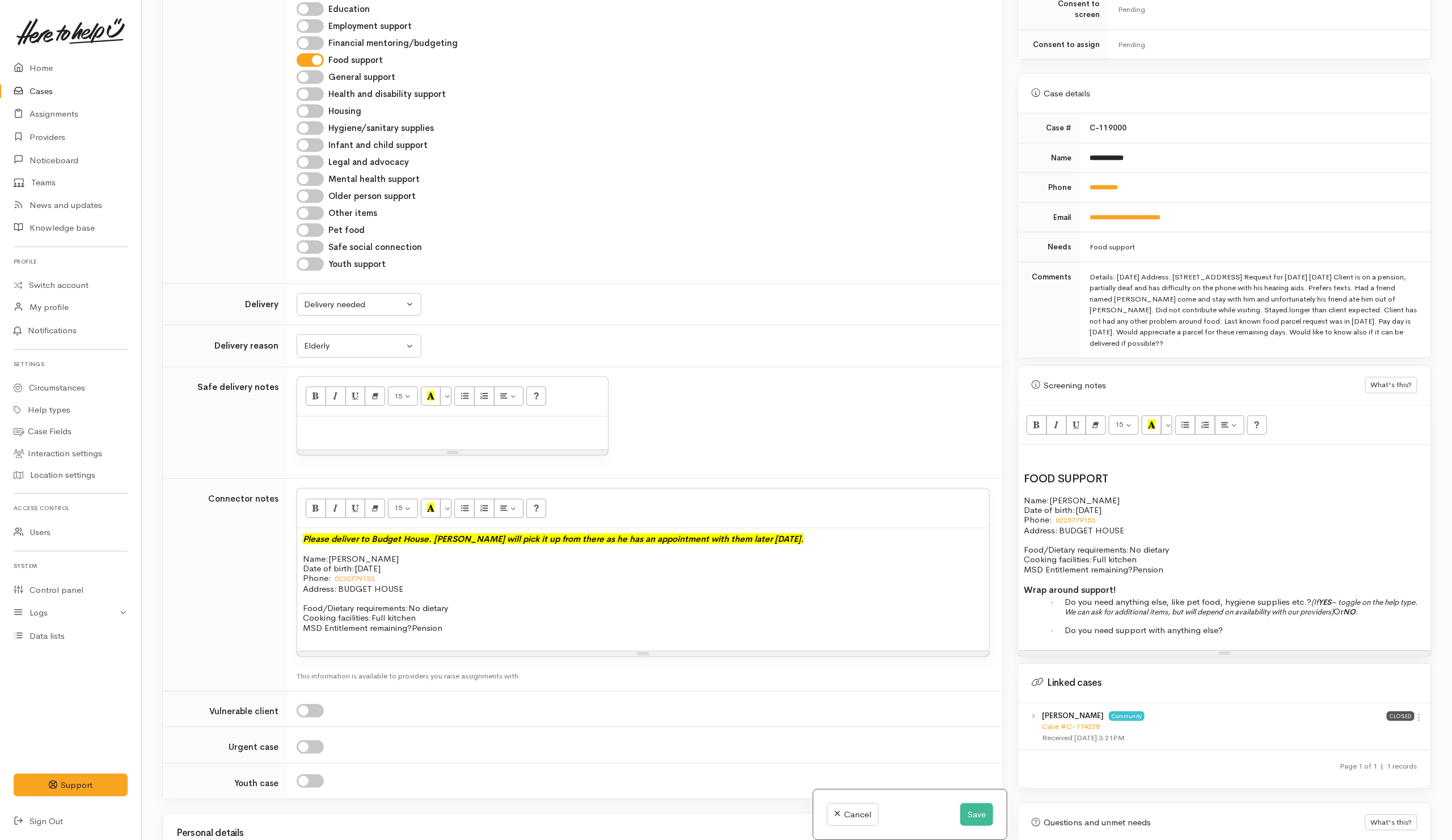
click at [522, 624] on p "Food/Dietary requirements: No dietary Cooking facilities: Full kitchen MSD Enti…" at bounding box center [643, 618] width 681 height 30
click at [474, 603] on p at bounding box center [643, 598] width 681 height 10
click at [473, 624] on p "Food/Dietary requirements: No dietary Cooking facilities: Full kitchen MSD Enti…" at bounding box center [643, 618] width 681 height 30
click at [448, 614] on span "No dietary" at bounding box center [427, 608] width 40 height 11
click at [317, 718] on input "checkbox" at bounding box center [310, 711] width 27 height 14
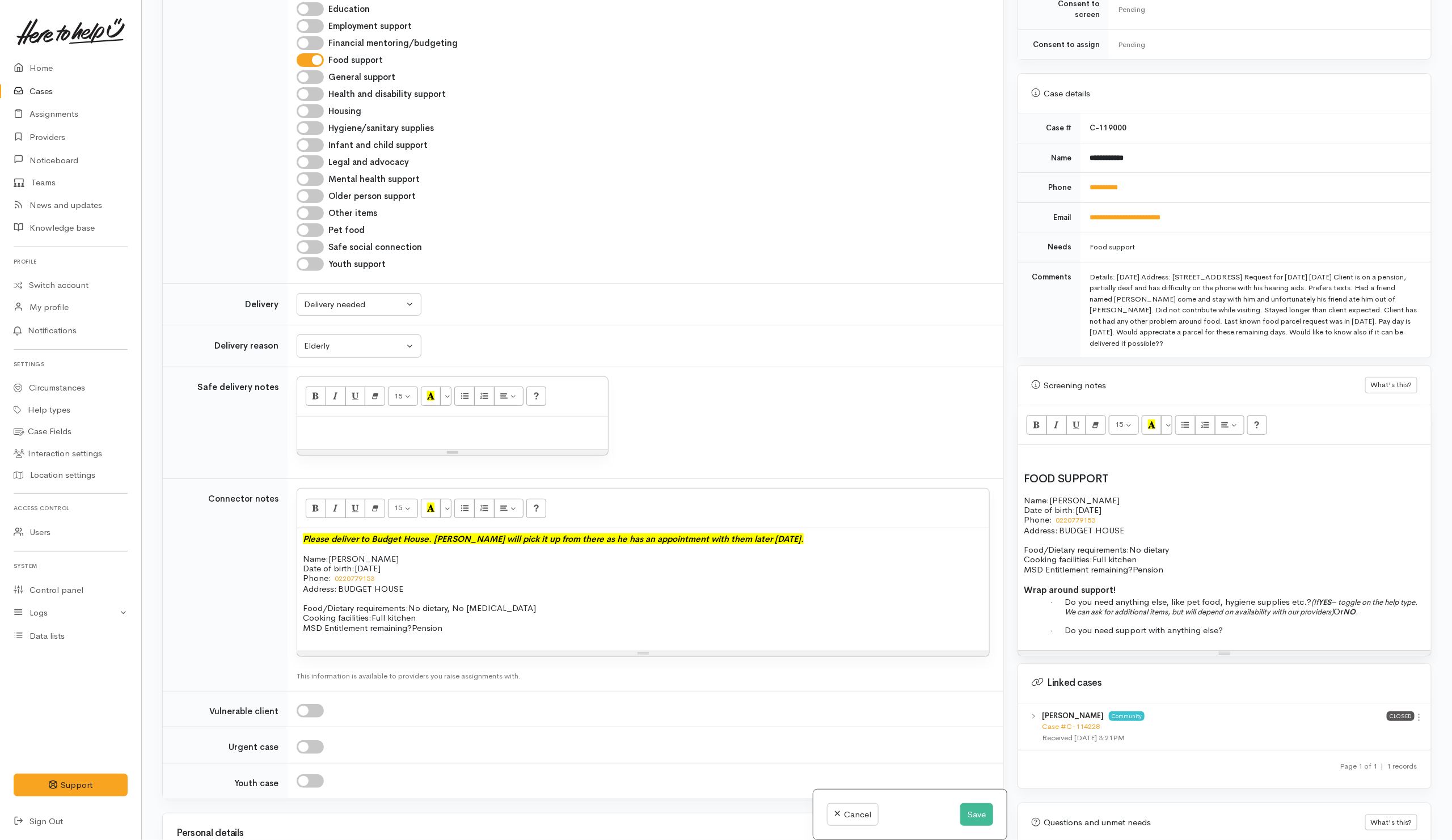
checkbox input "true"
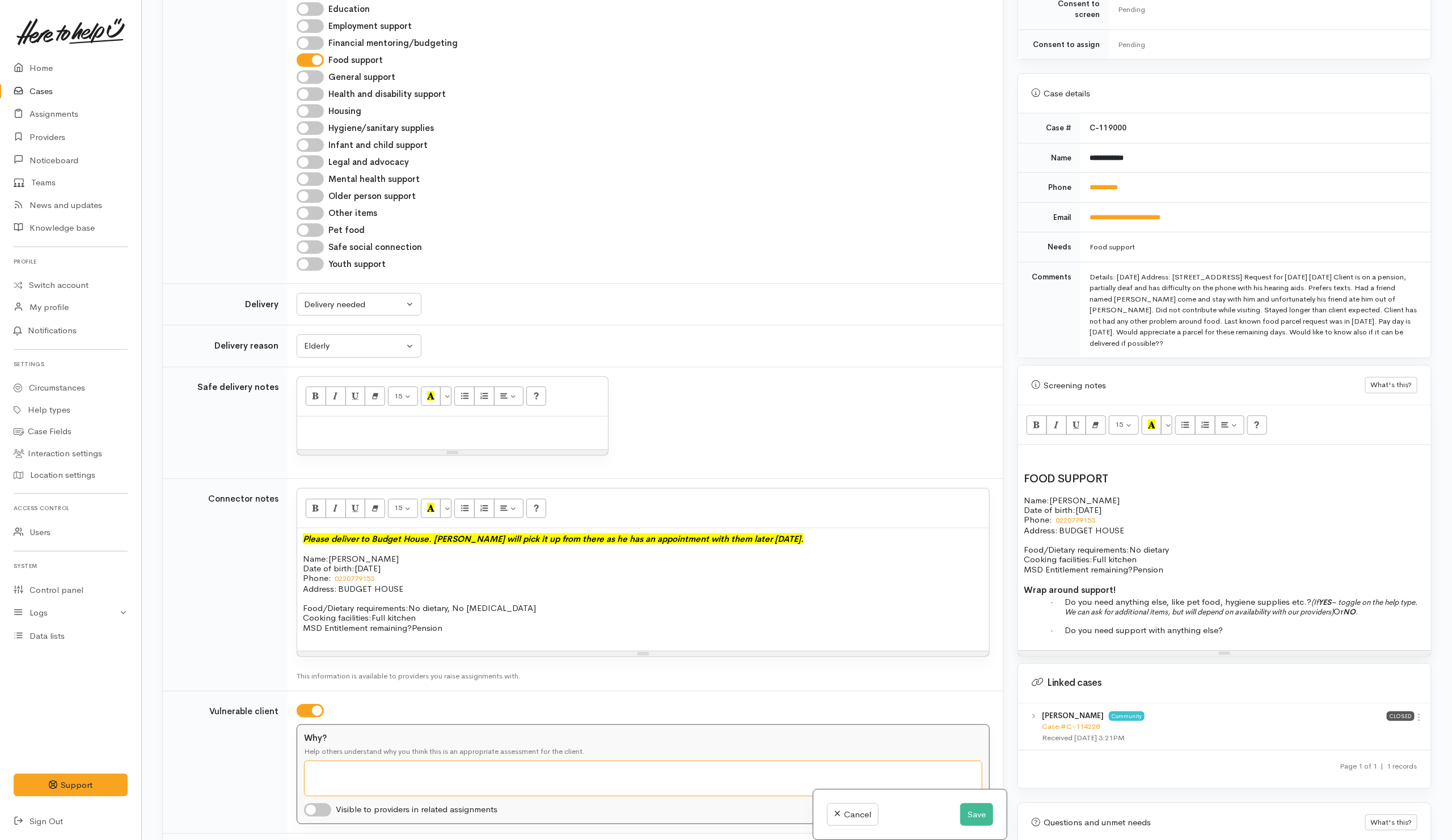
click at [329, 791] on textarea "Why?" at bounding box center [643, 778] width 679 height 36
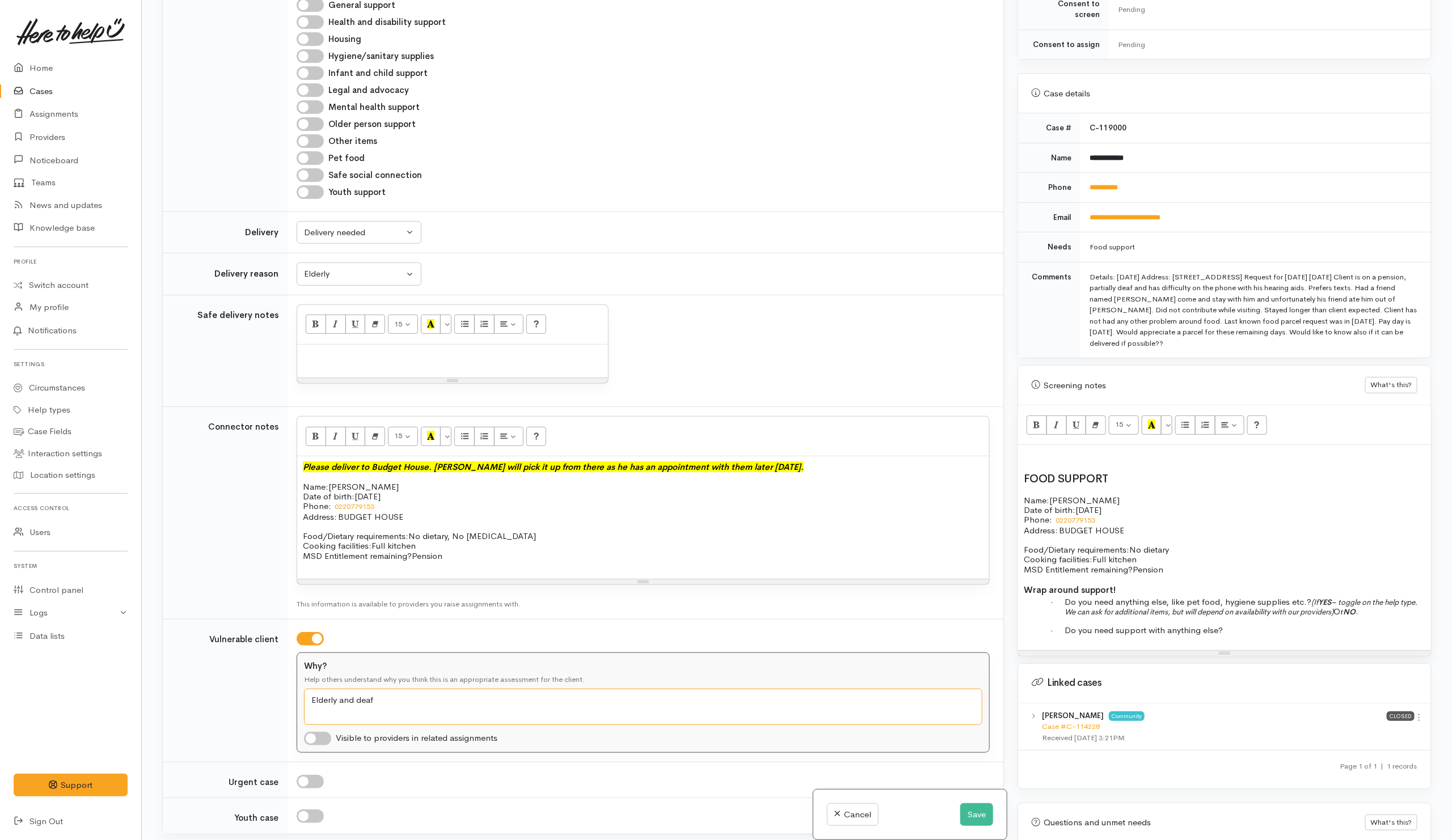
scroll to position [766, 0]
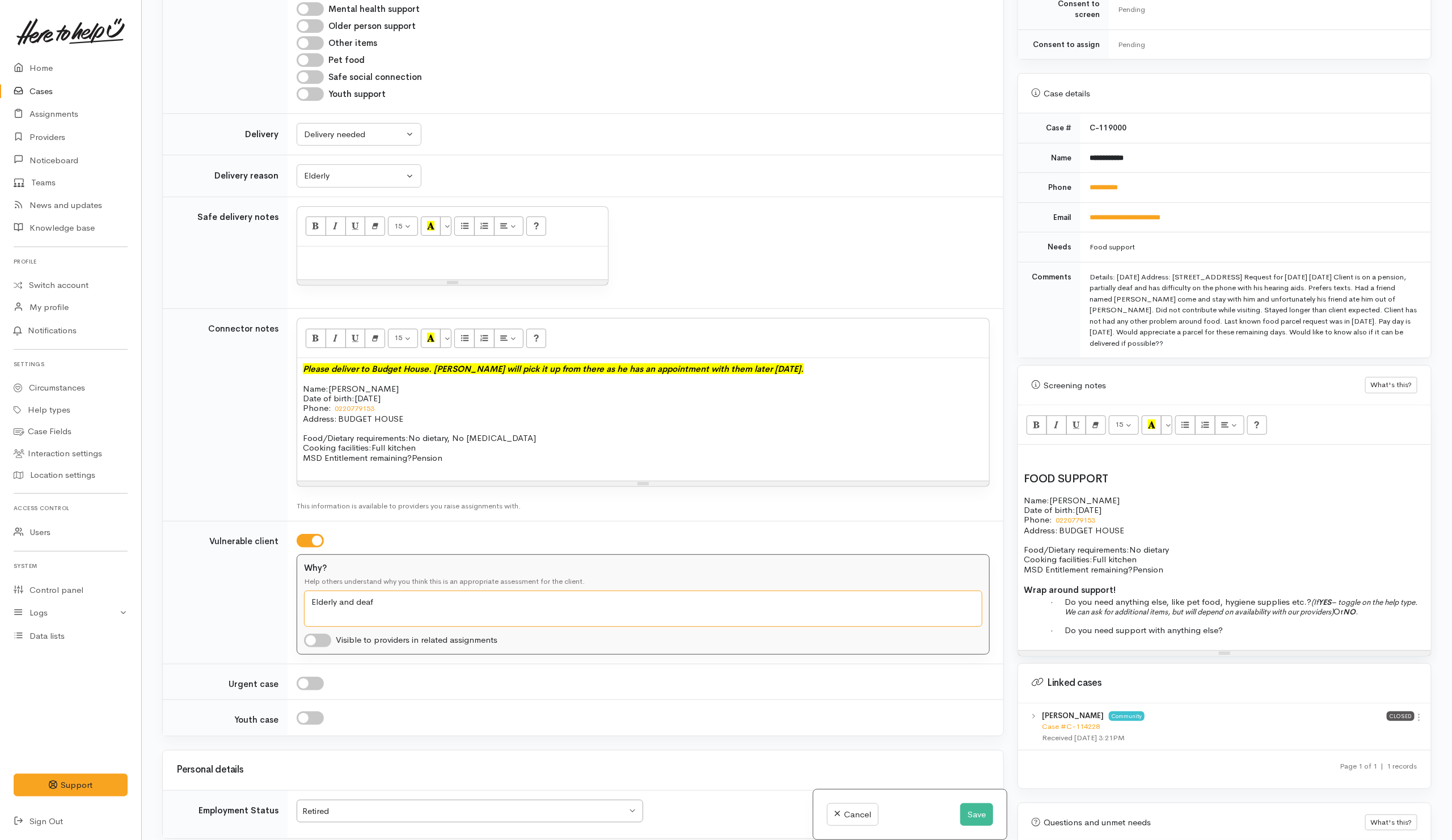
type textarea "Elderly and deaf"
drag, startPoint x: 324, startPoint y: 651, endPoint x: 333, endPoint y: 647, distance: 9.8
click at [325, 648] on input "checkbox" at bounding box center [317, 641] width 27 height 14
checkbox input "true"
click at [359, 618] on textarea "Elderly and deaf" at bounding box center [643, 609] width 679 height 37
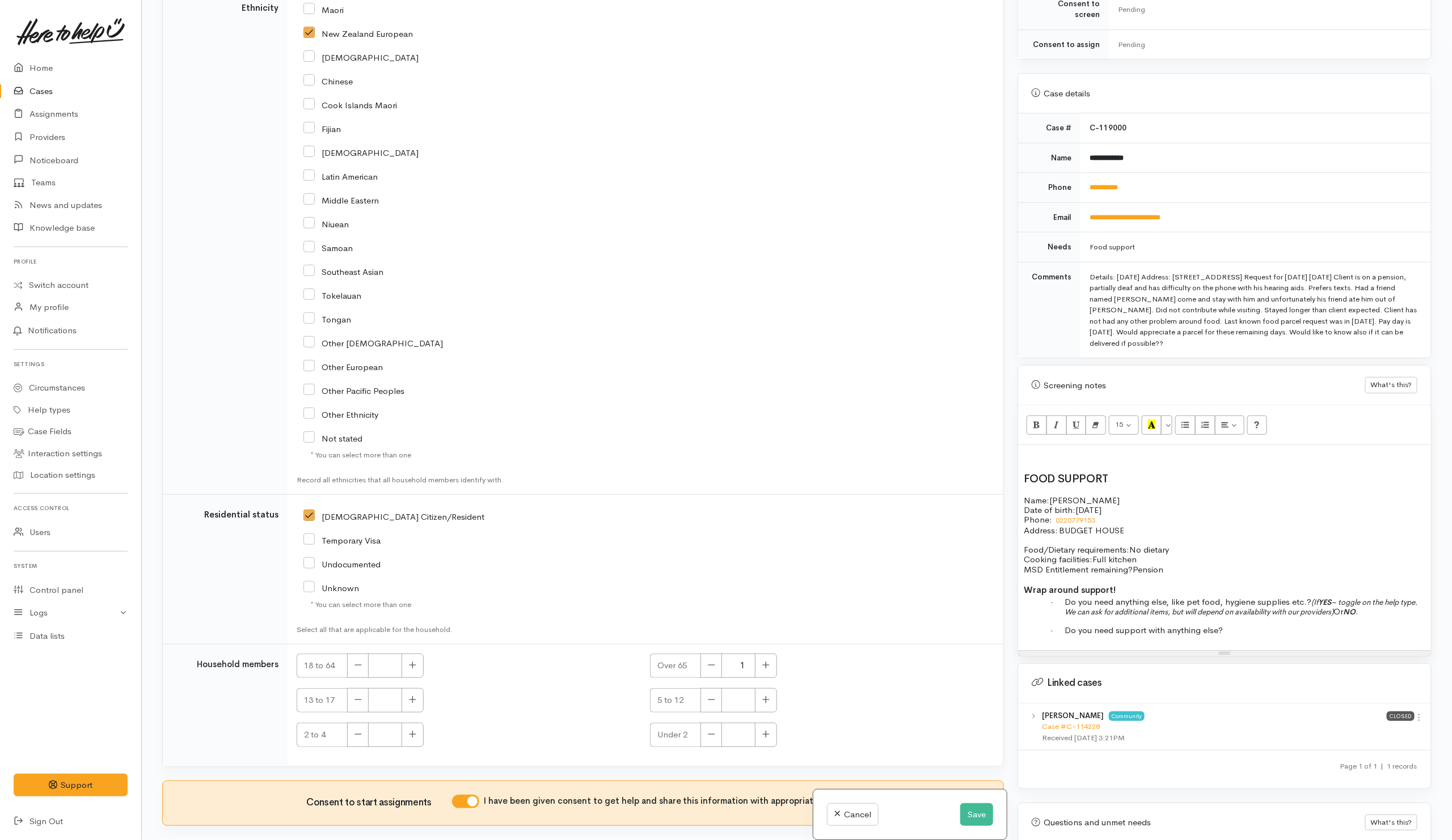
scroll to position [1885, 0]
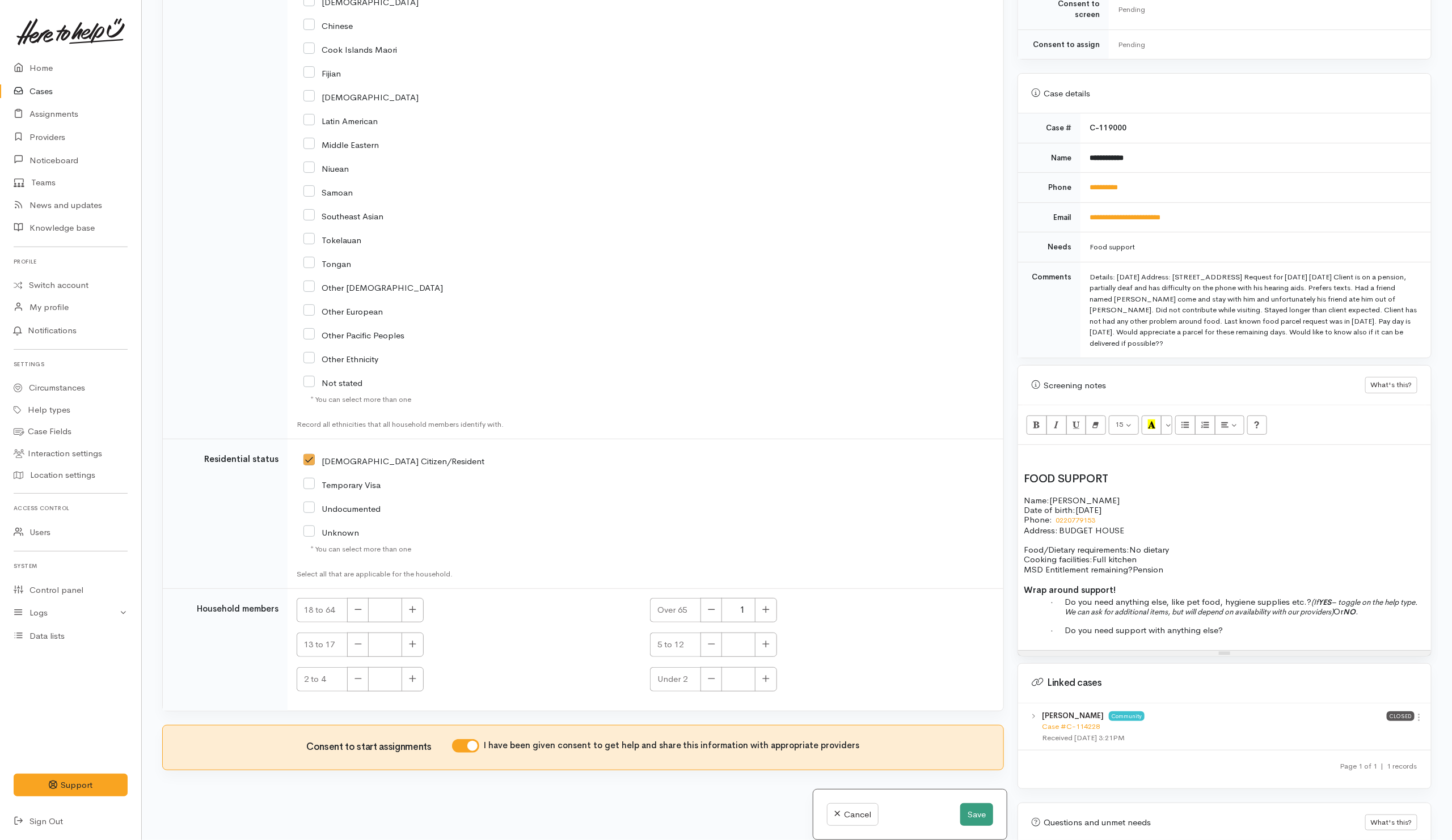
type textarea "Elderly and partially deaf"
click at [973, 813] on button "Save" at bounding box center [976, 815] width 33 height 23
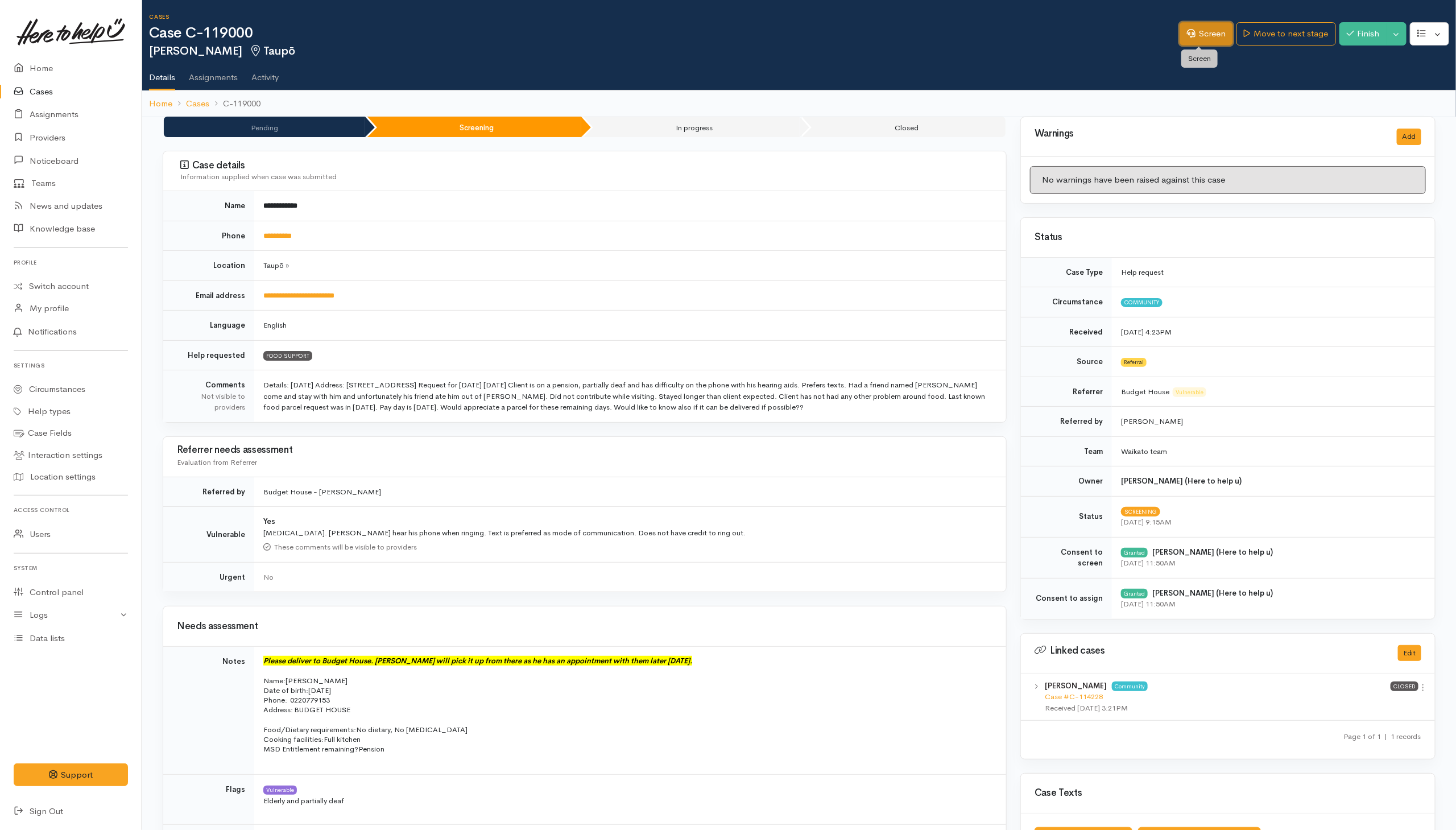
click at [1191, 36] on link "Screen" at bounding box center [1206, 34] width 53 height 23
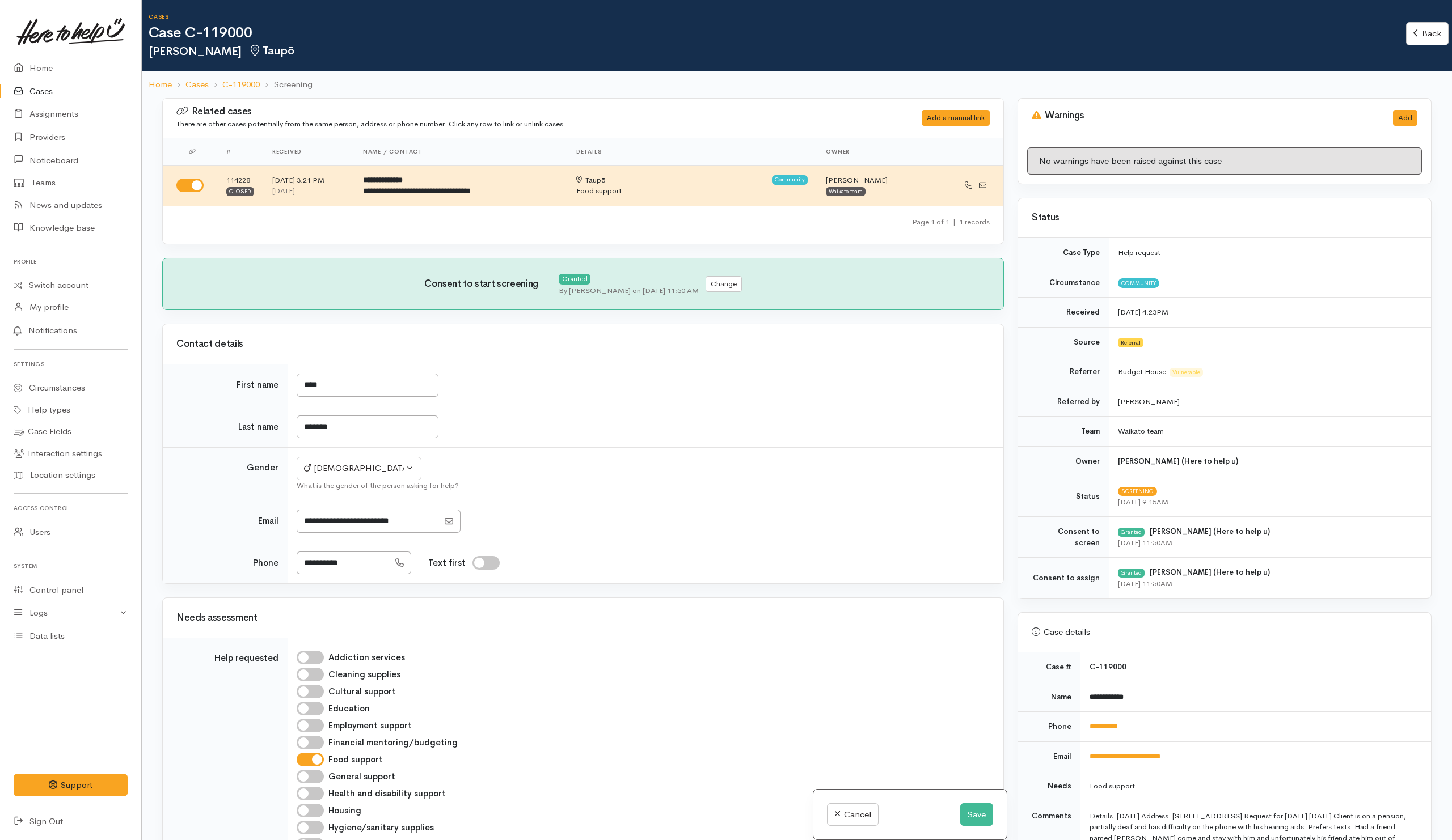
select select "6"
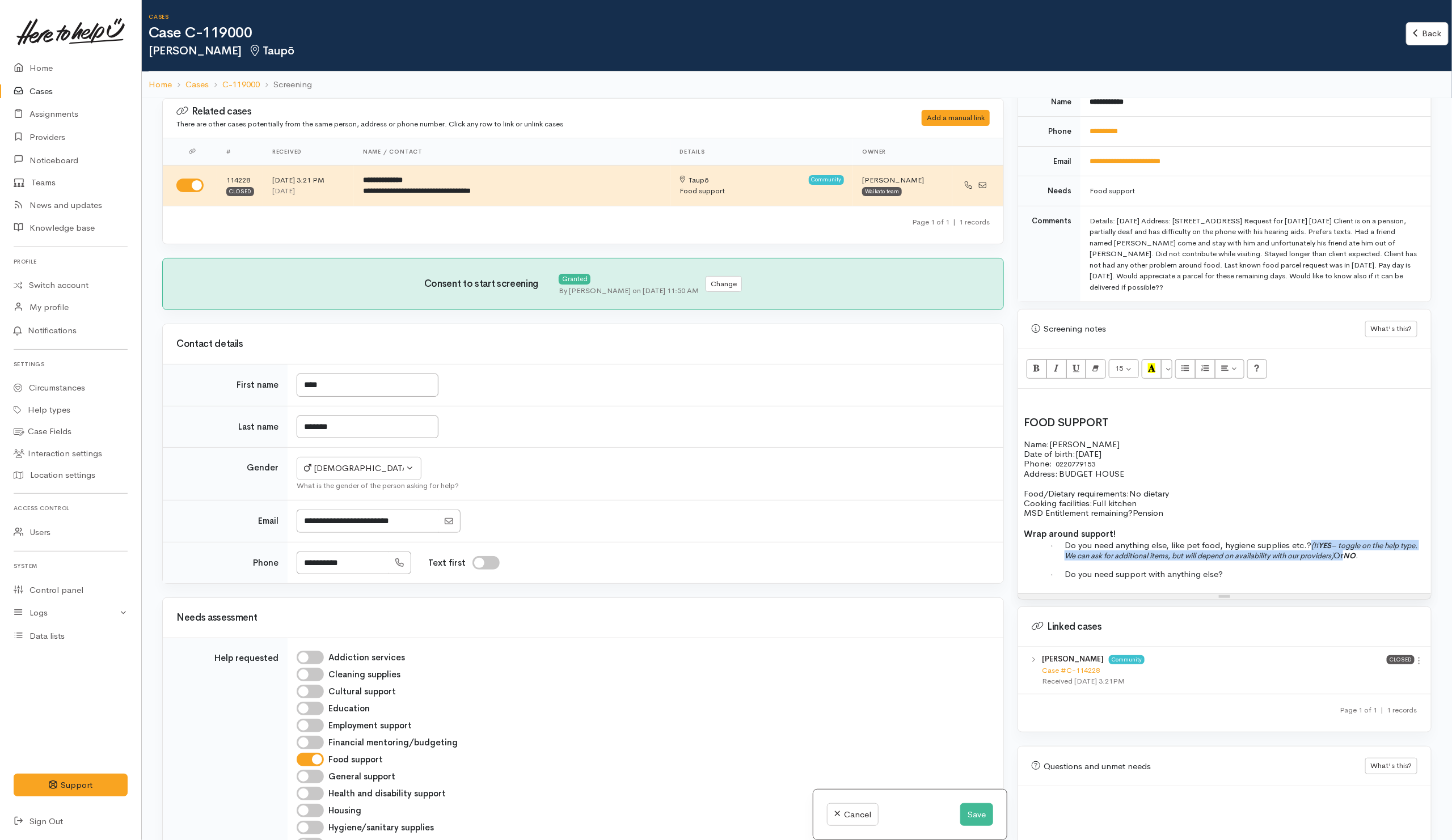
drag, startPoint x: 1312, startPoint y: 550, endPoint x: 1373, endPoint y: 559, distance: 61.7
click at [1373, 559] on p "· Do you need anything else, like pet food, hygiene supplies etc.? (If YES – to…" at bounding box center [1244, 550] width 361 height 20
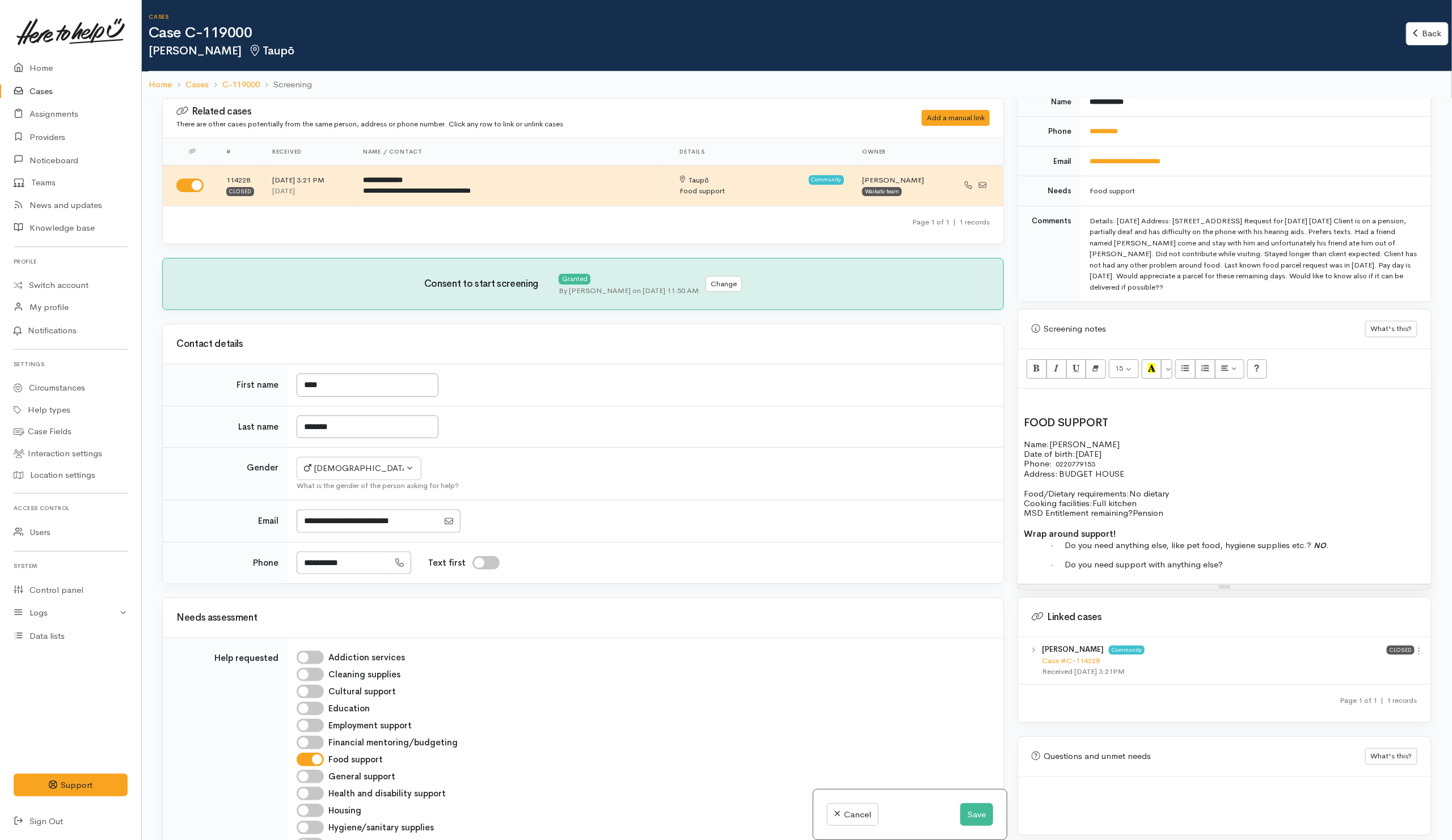
drag, startPoint x: 1290, startPoint y: 580, endPoint x: 1297, endPoint y: 575, distance: 8.6
click at [1291, 579] on div "FOOD SUPPORT Name: Trev Griffin Date of birth: 17/9/1956 Phone:   0220779153 Ad…" at bounding box center [1224, 486] width 413 height 195
click at [984, 817] on button "Save" at bounding box center [976, 815] width 33 height 23
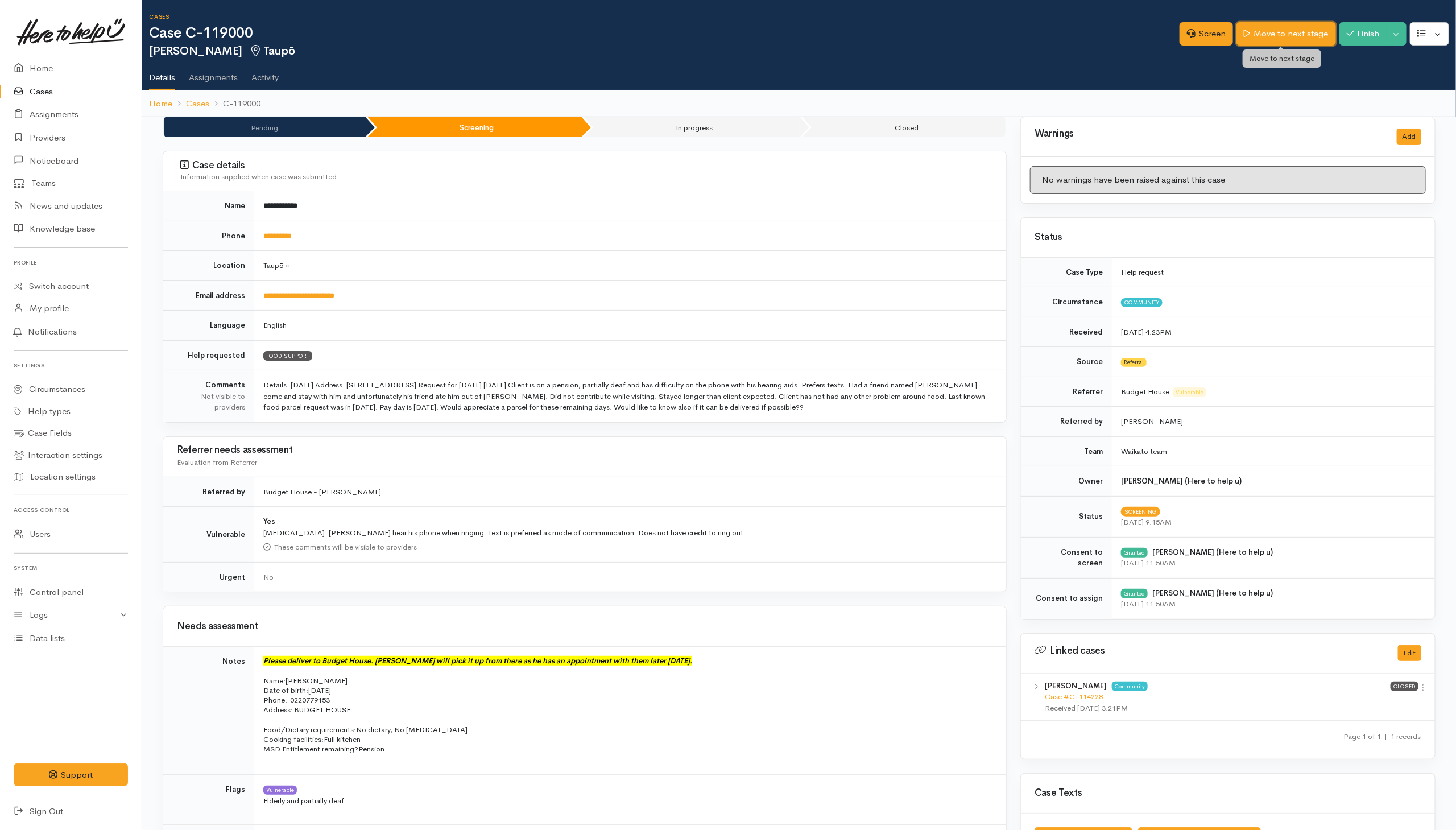
click at [1288, 37] on link "Move to next stage" at bounding box center [1285, 34] width 99 height 23
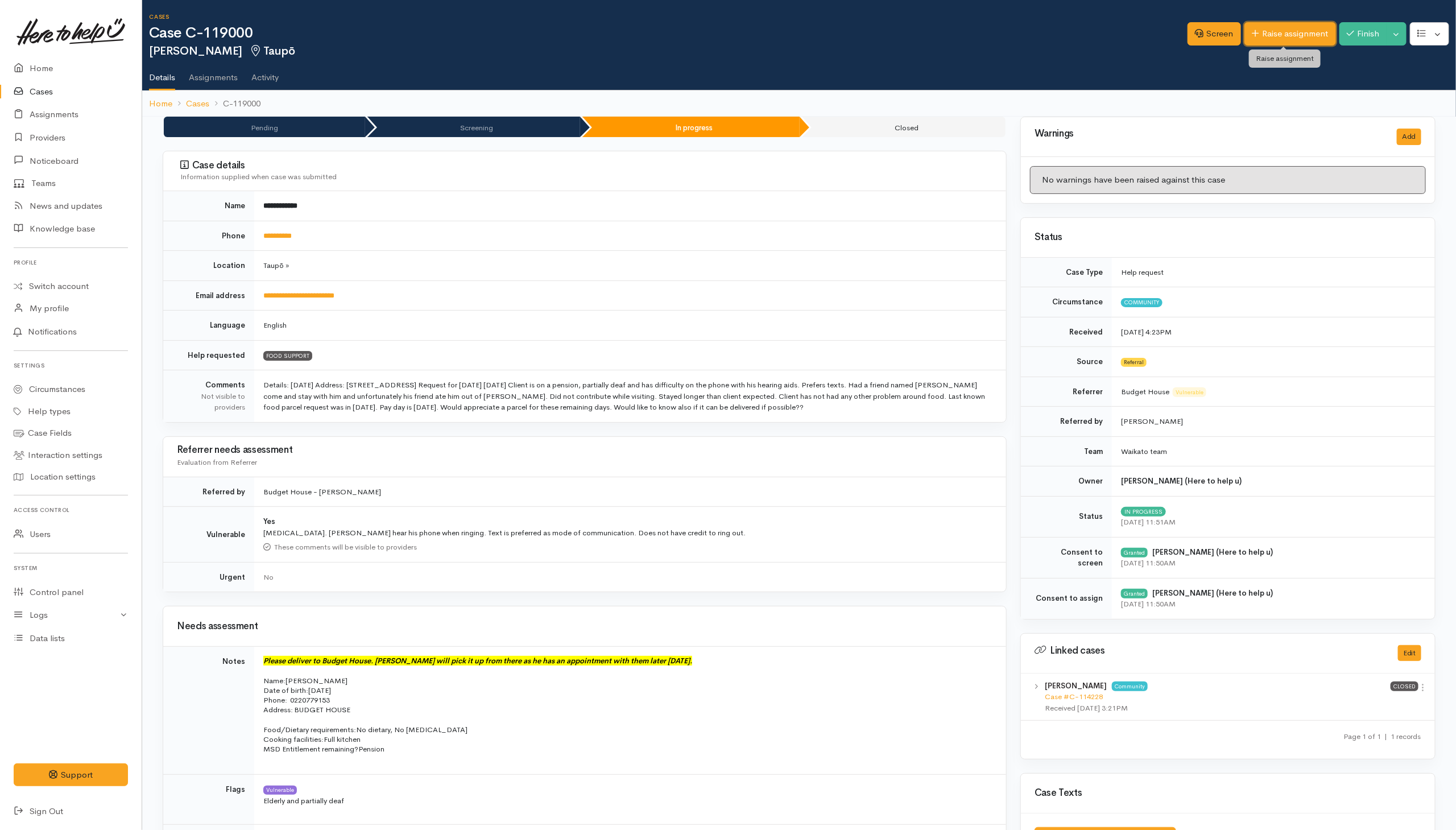
click at [1271, 34] on link "Raise assignment" at bounding box center [1290, 34] width 91 height 23
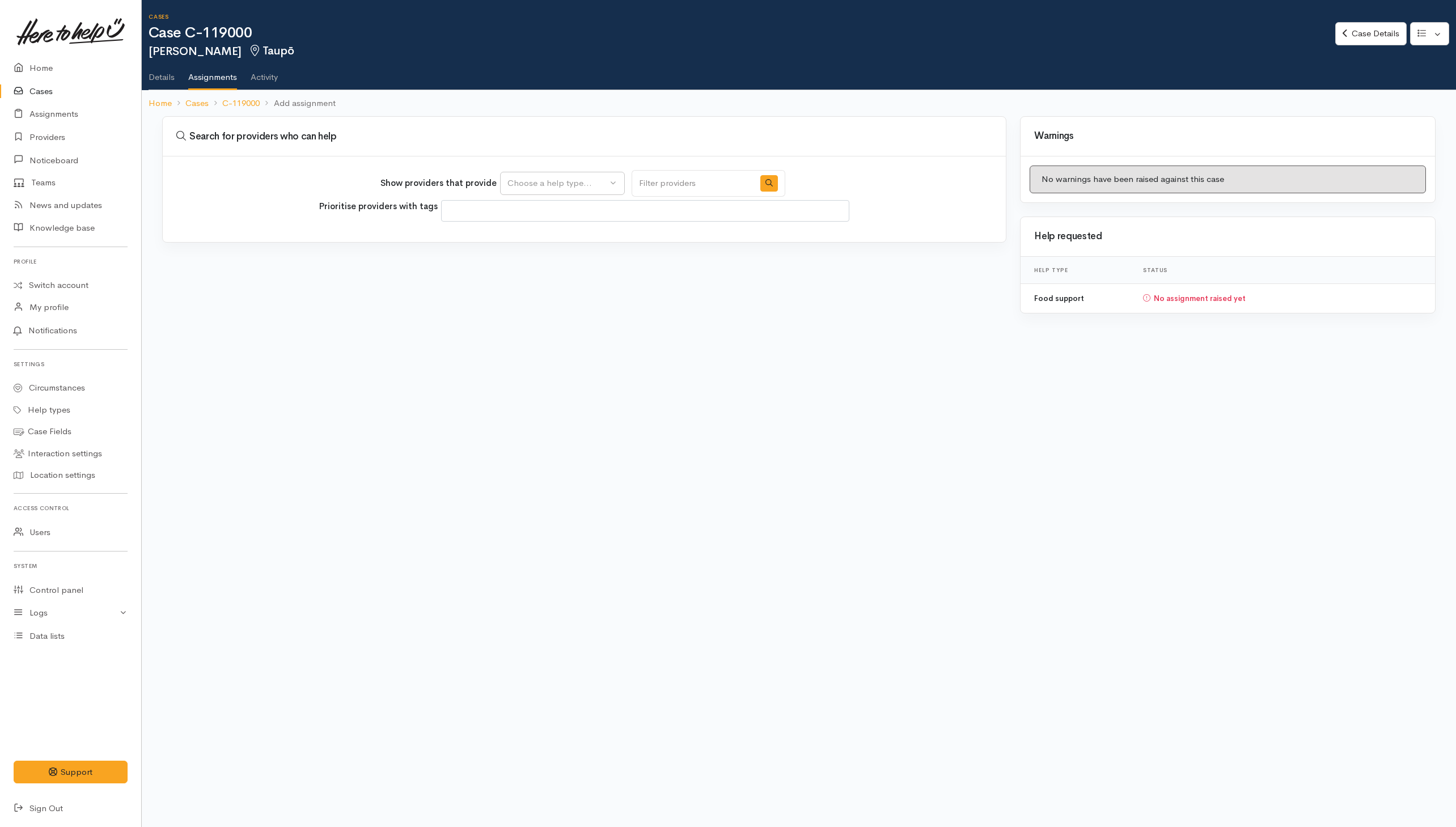
select select
click at [570, 192] on button "Choose a help type..." at bounding box center [561, 184] width 125 height 23
click at [548, 239] on span "Food support" at bounding box center [540, 237] width 53 height 13
select select "3"
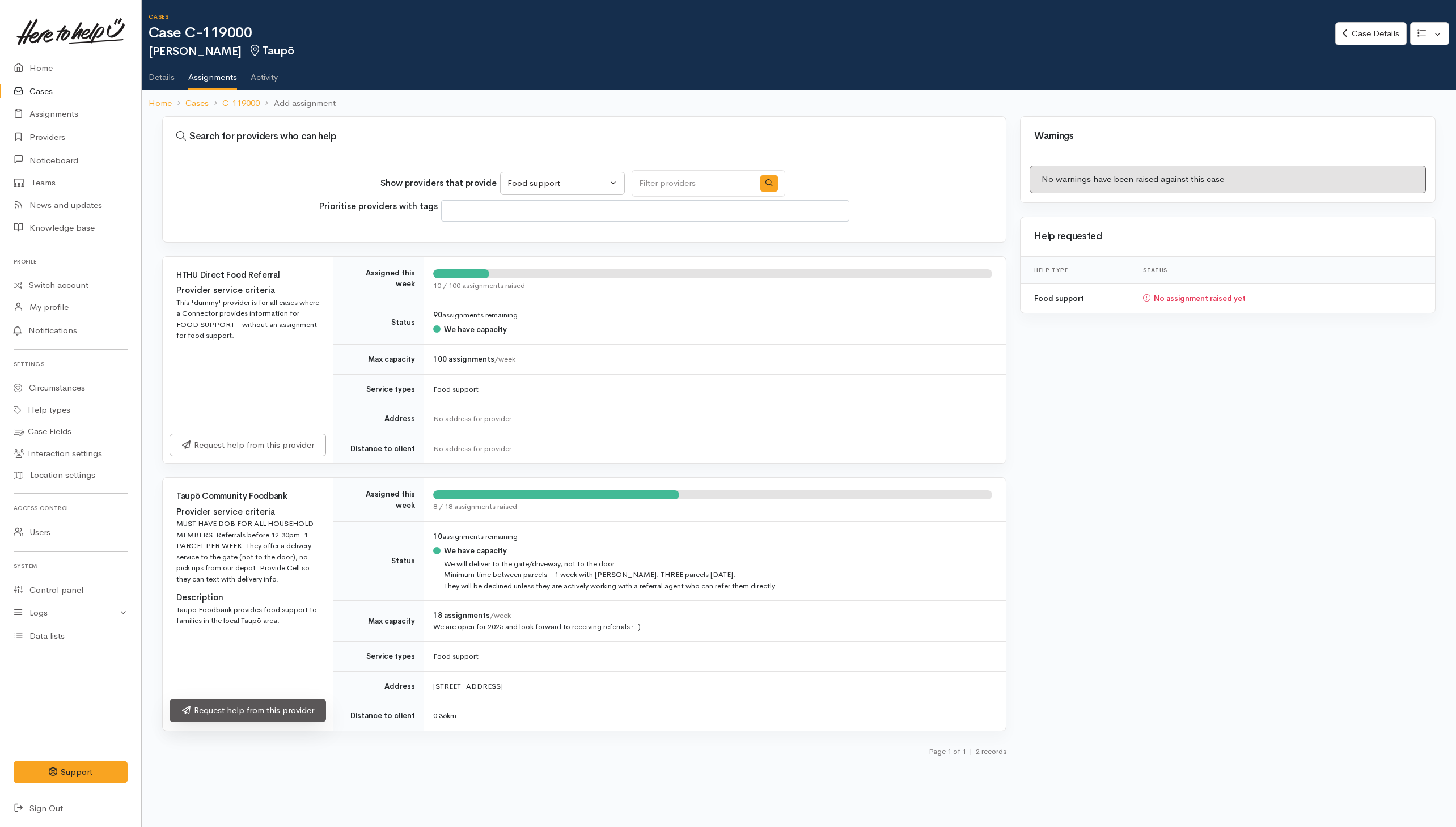
click at [234, 721] on link "Request help from this provider" at bounding box center [247, 710] width 157 height 23
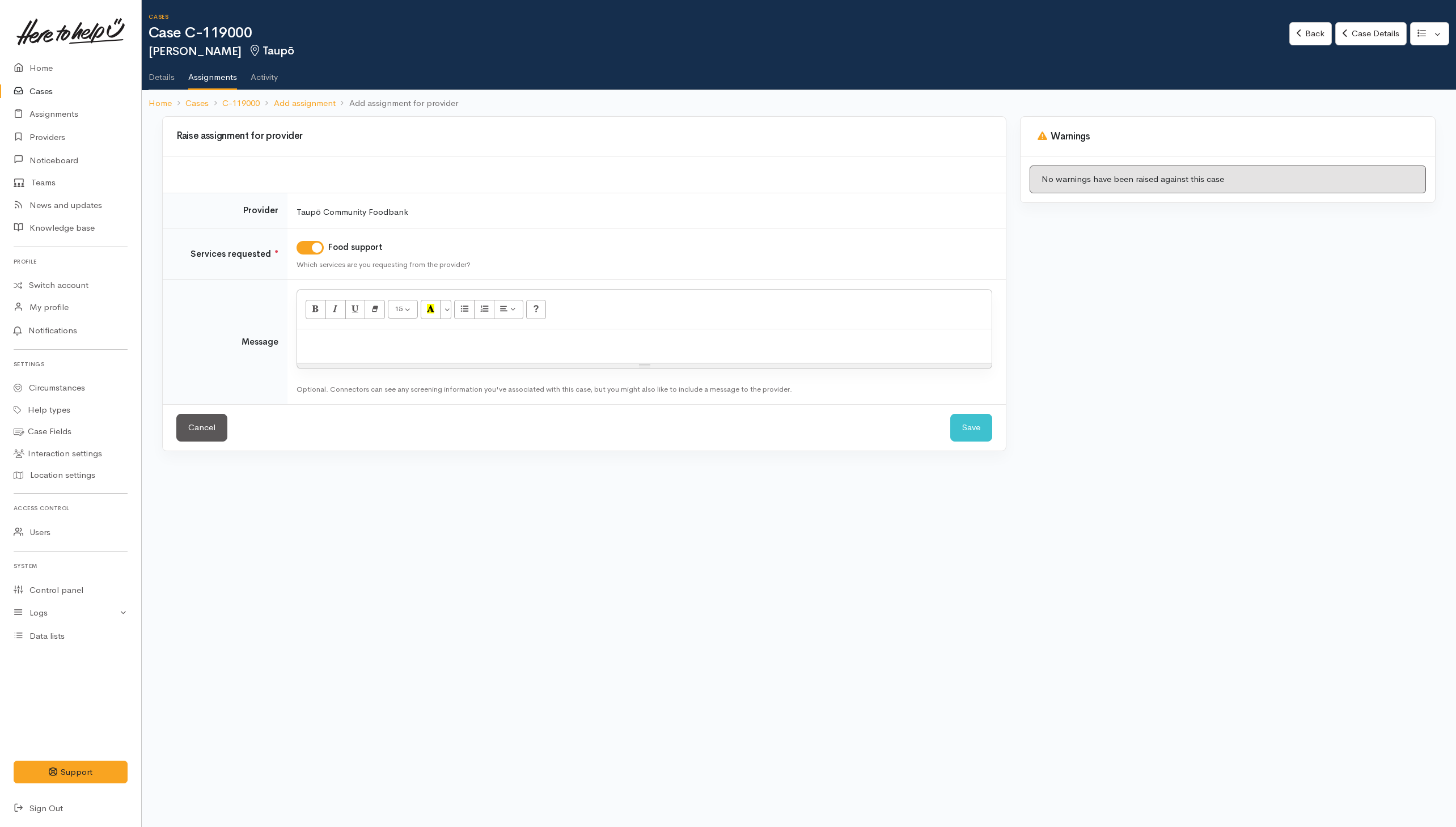
click at [597, 348] on p at bounding box center [643, 341] width 683 height 13
click at [43, 138] on link "Providers" at bounding box center [71, 137] width 141 height 23
drag, startPoint x: 382, startPoint y: 339, endPoint x: 405, endPoint y: 340, distance: 23.0
click at [382, 339] on p "Good morning Meghan" at bounding box center [643, 341] width 683 height 13
click at [496, 344] on p "Good morning Megan" at bounding box center [643, 341] width 683 height 13
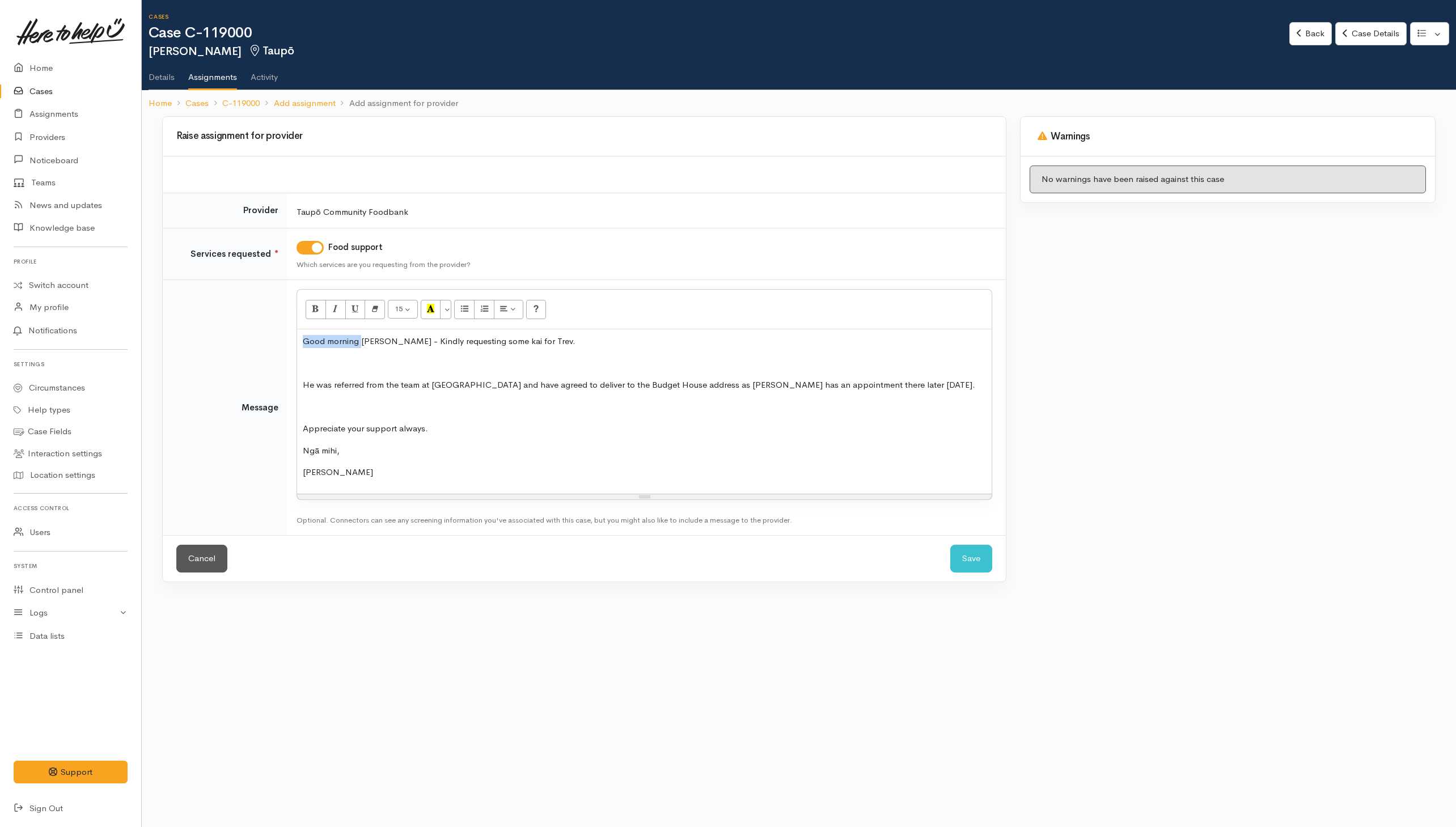
drag, startPoint x: 303, startPoint y: 344, endPoint x: 361, endPoint y: 346, distance: 58.0
click at [361, 346] on p "Good morning Megan - Kindly requesting some kai for Trev." at bounding box center [643, 341] width 683 height 13
click at [335, 377] on div "Kia orana Megan - Kindly requesting some kai for Trev. He was referred from the…" at bounding box center [643, 412] width 695 height 164
click at [338, 368] on p at bounding box center [643, 363] width 683 height 13
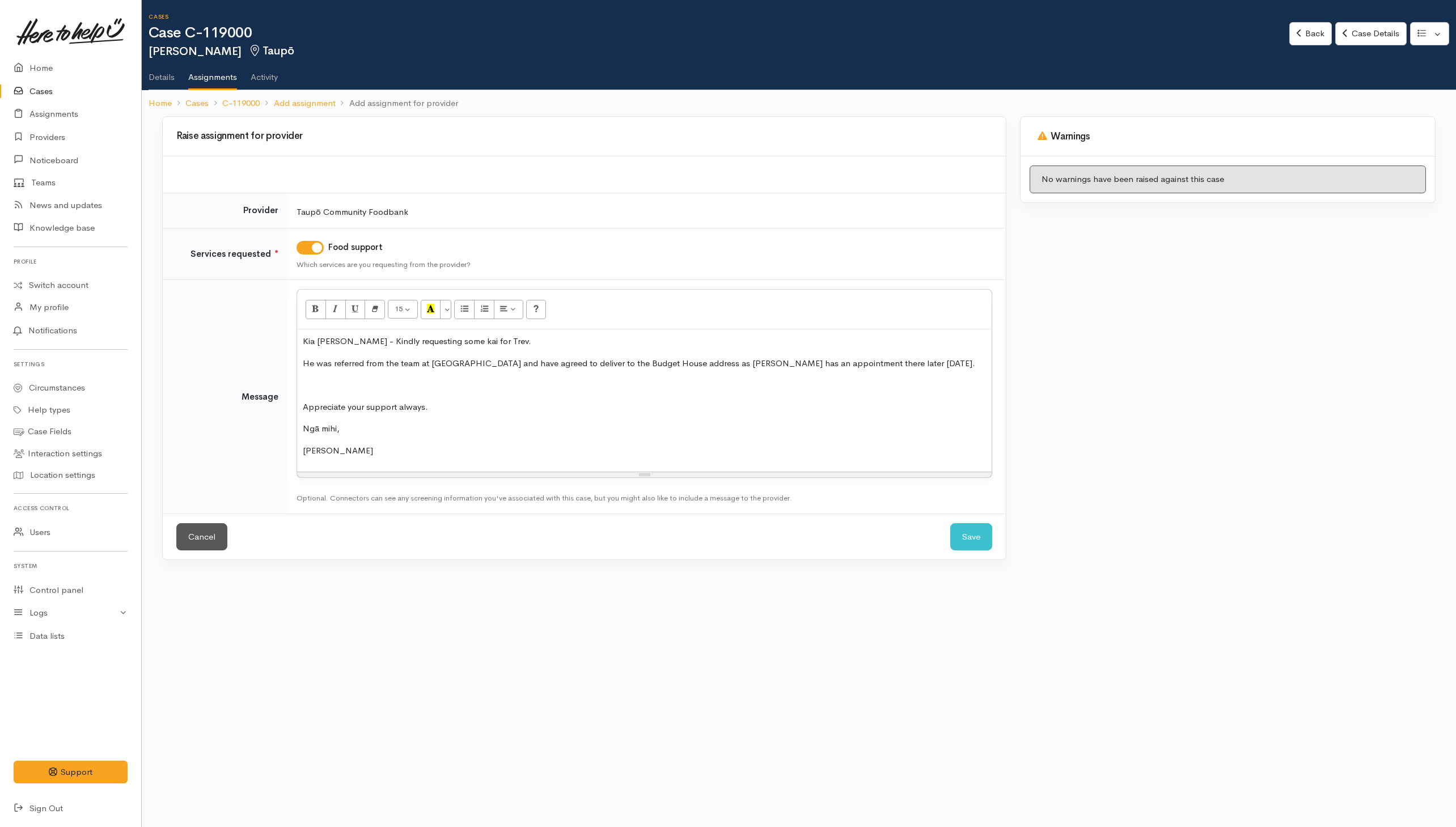
click at [308, 384] on p at bounding box center [643, 385] width 683 height 13
click at [982, 517] on button "Save" at bounding box center [970, 515] width 42 height 28
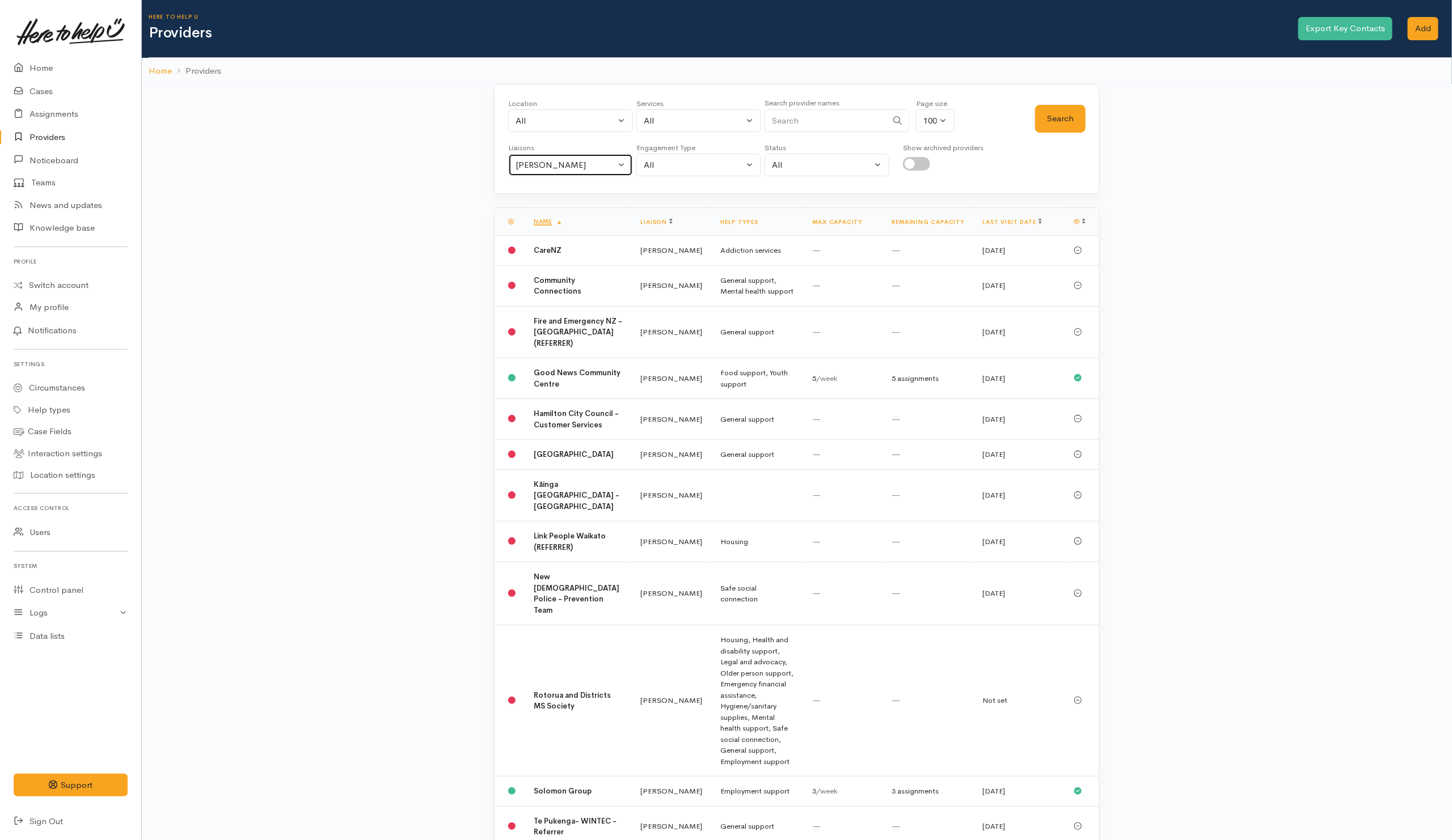
click at [561, 171] on div "[PERSON_NAME]" at bounding box center [565, 164] width 100 height 13
click at [553, 215] on link "All" at bounding box center [570, 219] width 124 height 17
select select "null"
click at [799, 115] on input "Search" at bounding box center [826, 121] width 123 height 23
type input "Taupō"
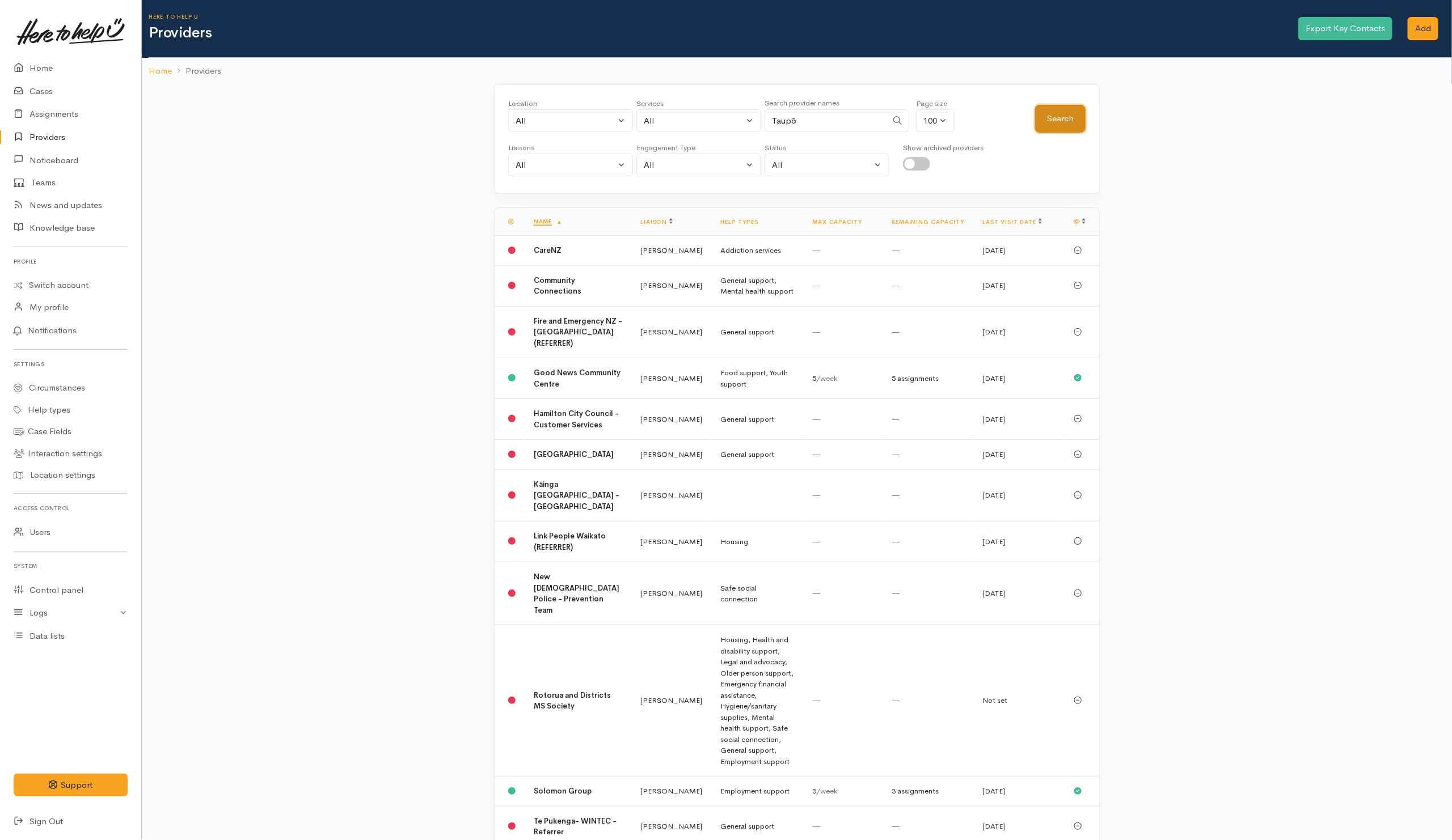
drag, startPoint x: 1061, startPoint y: 116, endPoint x: 1065, endPoint y: 123, distance: 8.1
click at [1062, 116] on button "Search" at bounding box center [1060, 119] width 50 height 28
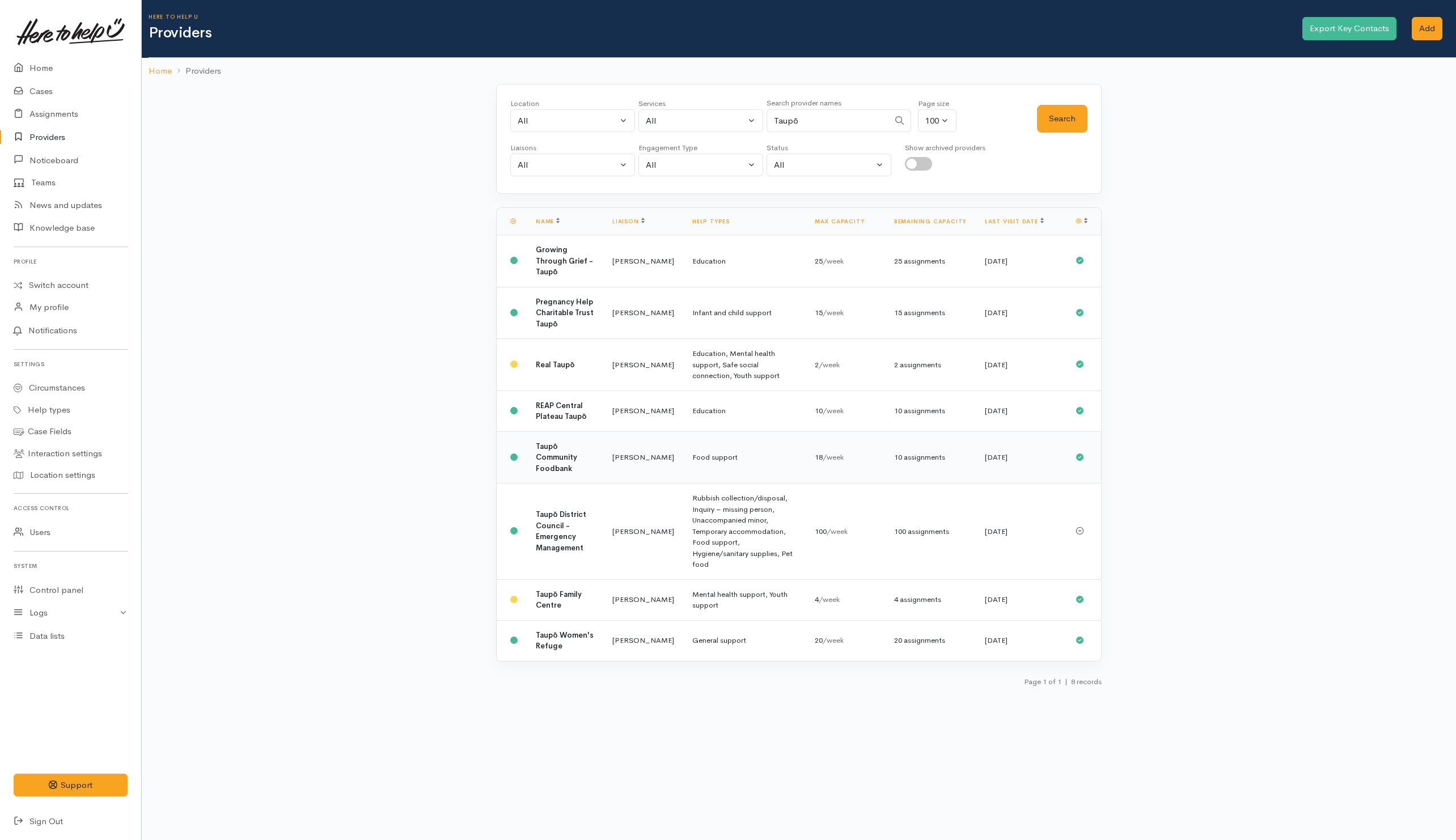
click at [582, 461] on td "Taupō Community Foodbank" at bounding box center [564, 457] width 76 height 52
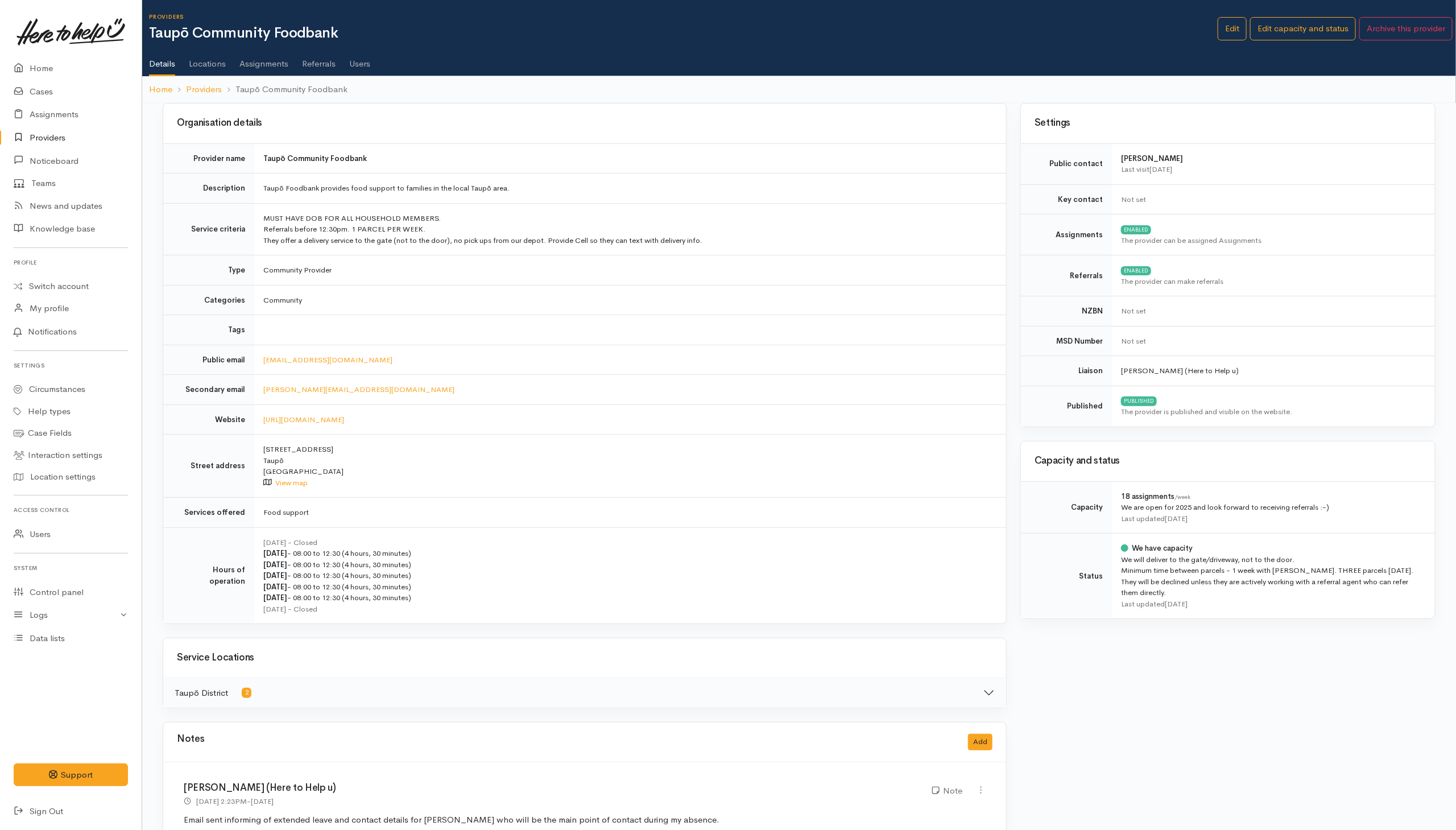
click at [352, 61] on link "Users" at bounding box center [360, 59] width 21 height 32
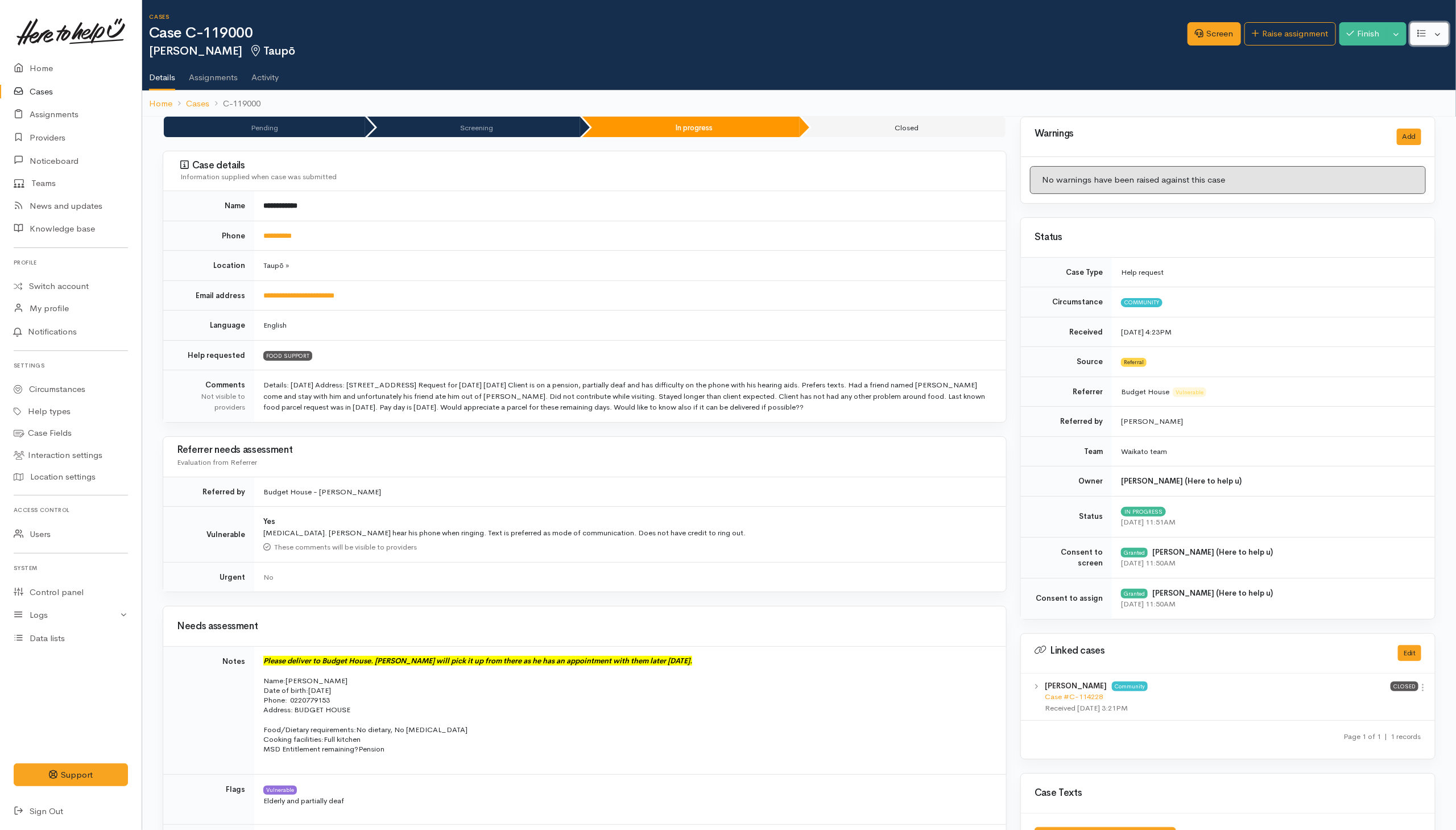
click at [1437, 38] on button "button" at bounding box center [1429, 34] width 39 height 23
click at [1397, 92] on link "Re-assign team" at bounding box center [1388, 95] width 122 height 17
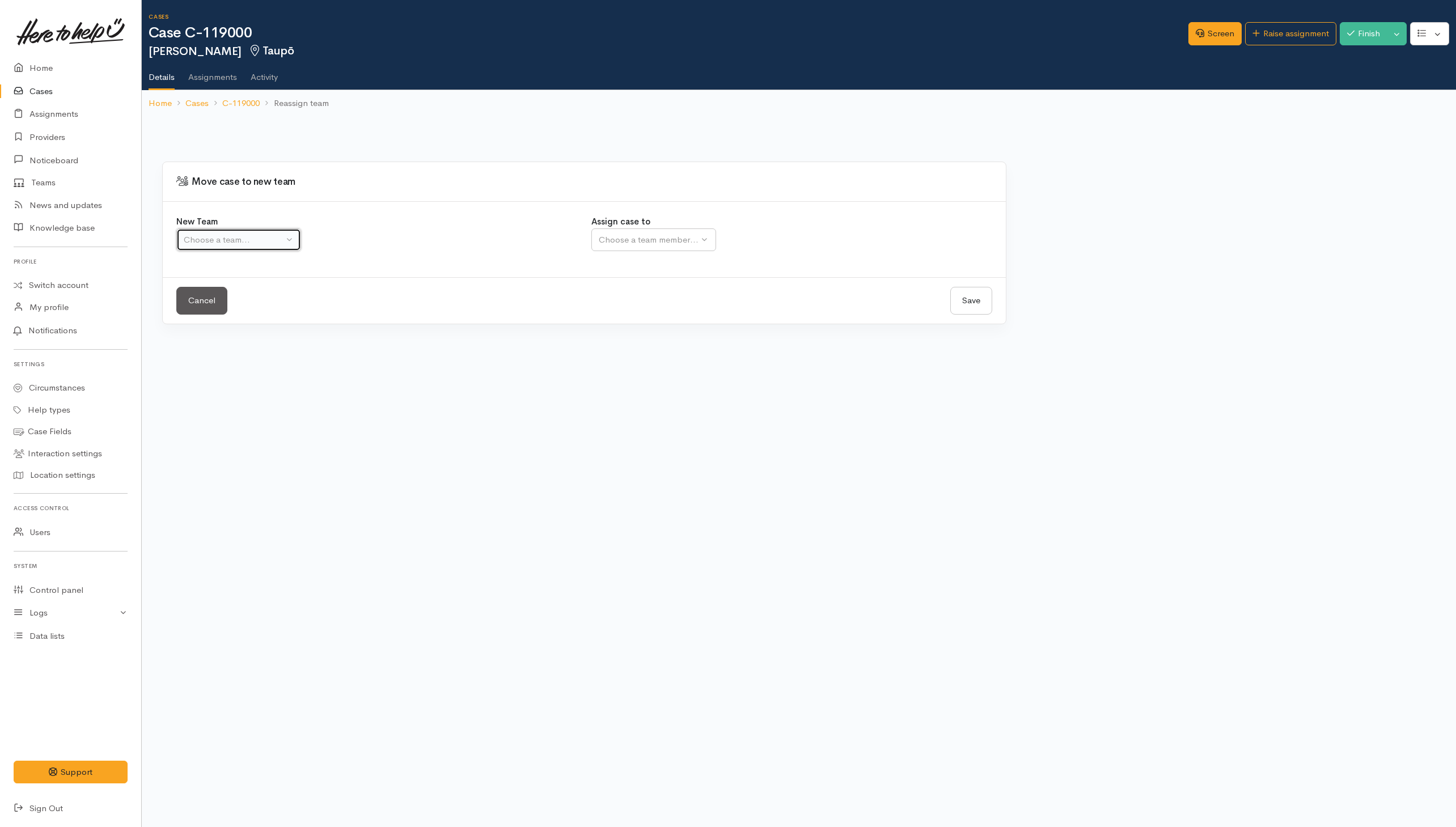
click at [283, 247] on button "Choose a team..." at bounding box center [238, 240] width 125 height 23
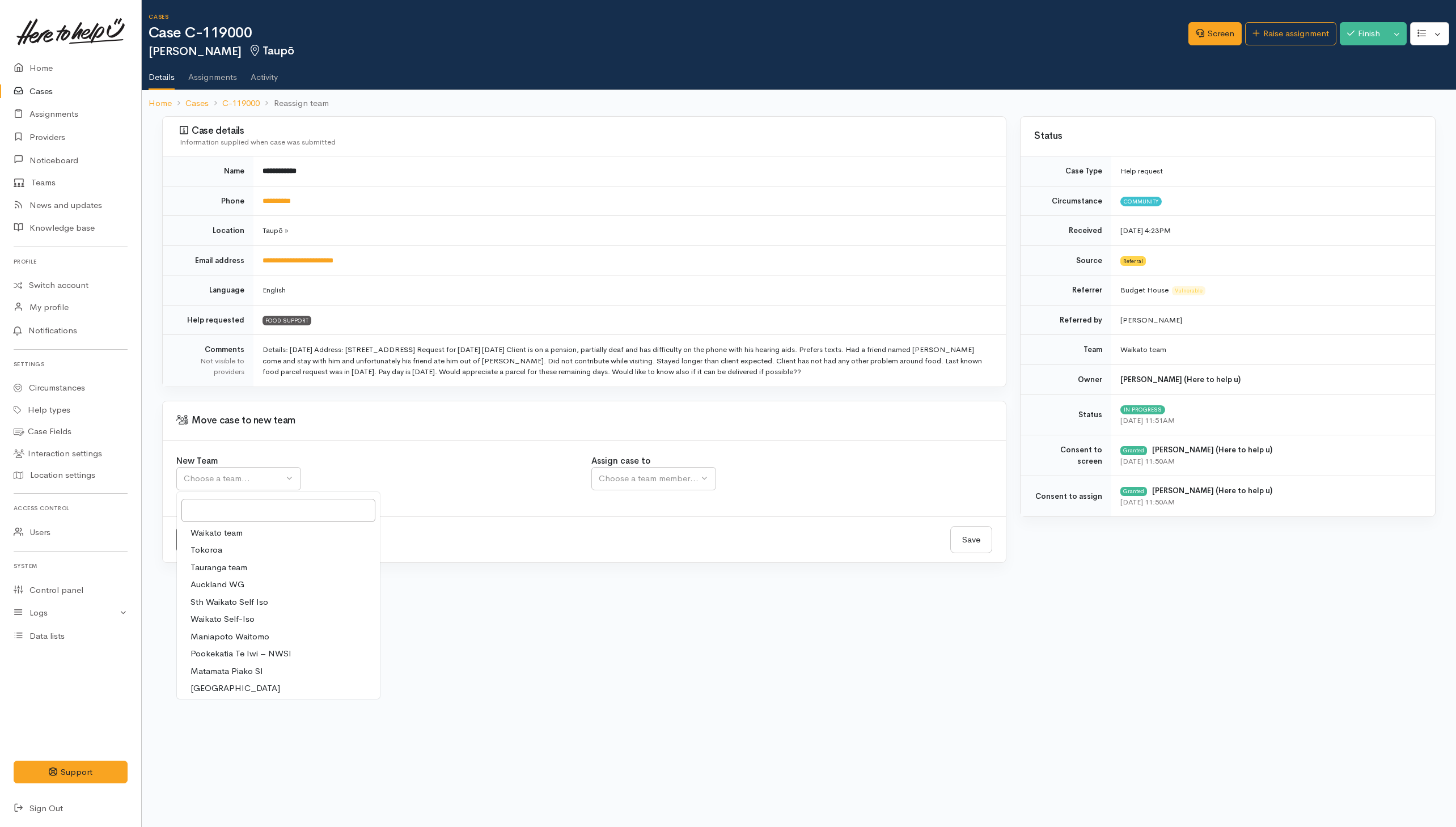
click at [246, 538] on link "Waikato team" at bounding box center [278, 533] width 203 height 17
select select "1"
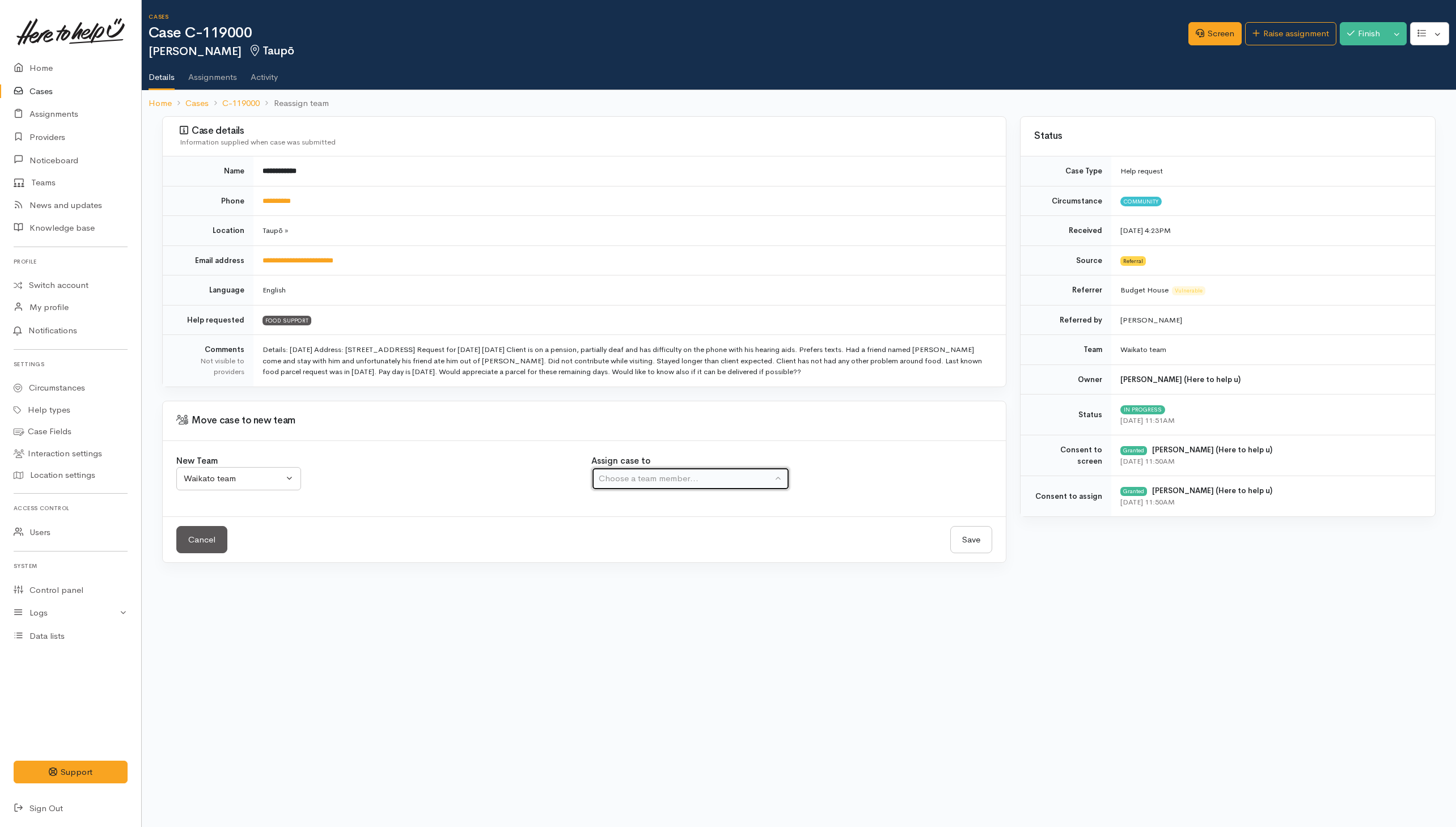
click at [650, 473] on button "Choose a team member..." at bounding box center [690, 478] width 198 height 23
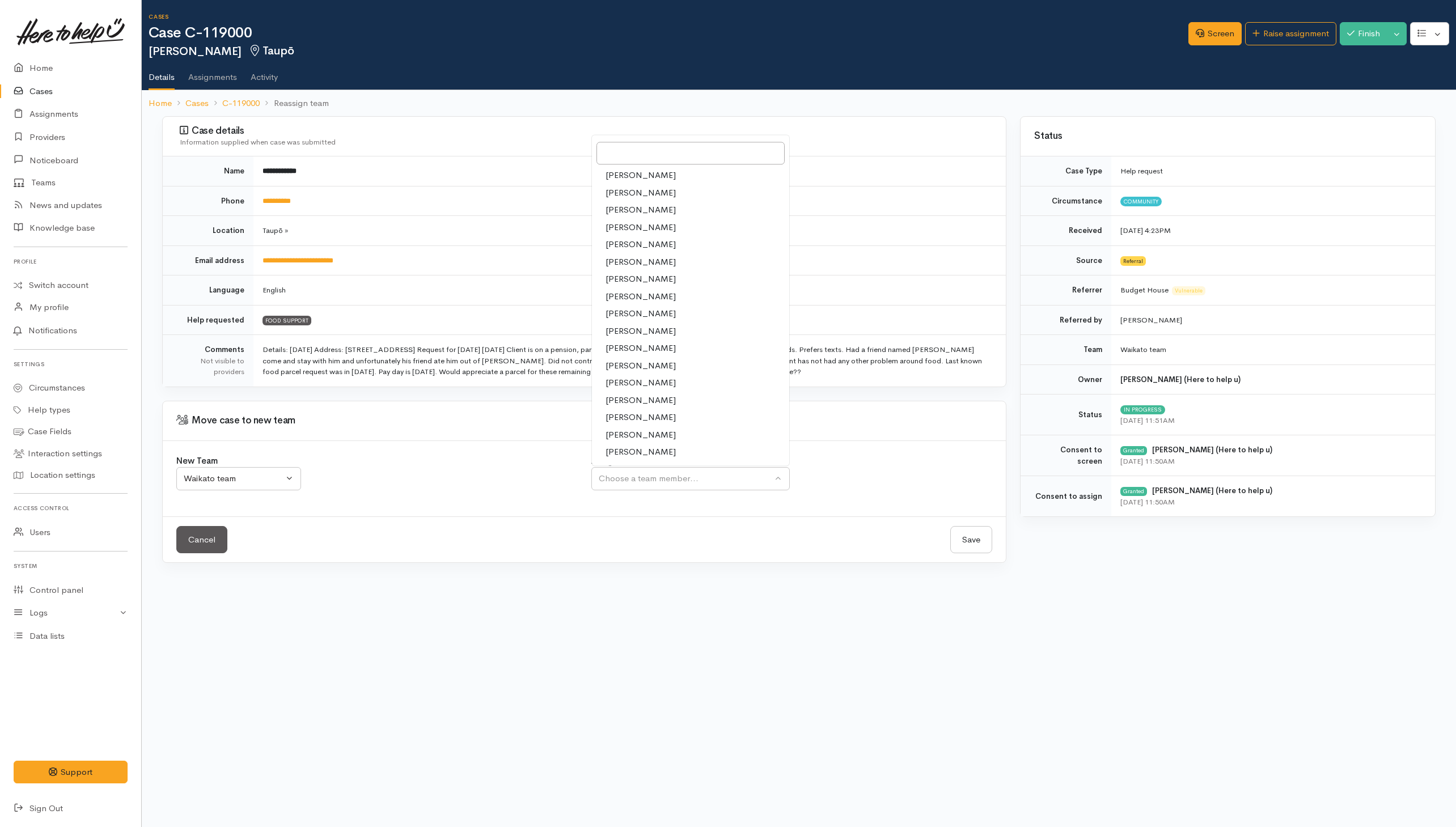
click at [628, 378] on link "[PERSON_NAME]" at bounding box center [690, 383] width 197 height 17
select select "2314"
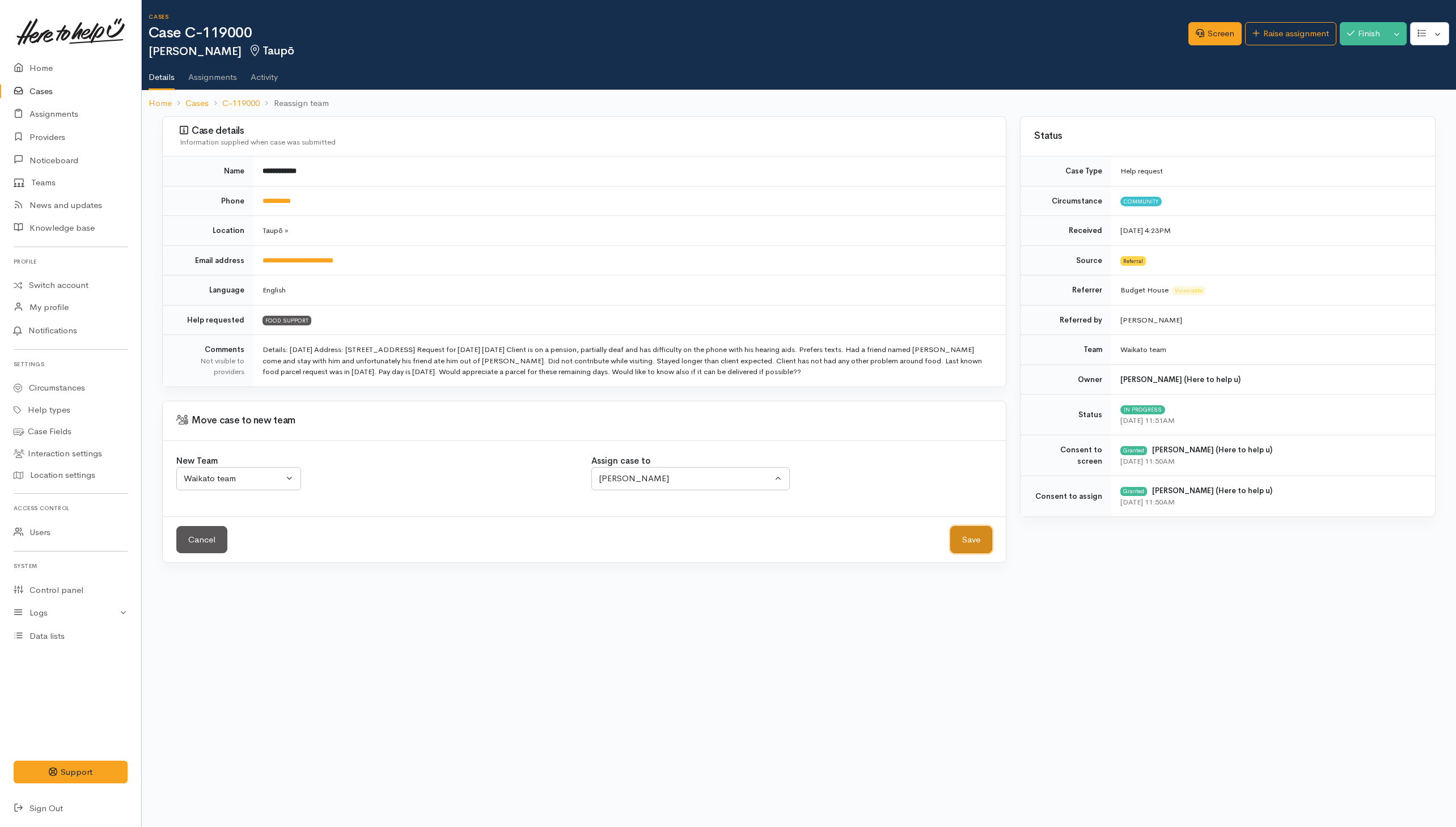
click at [961, 539] on button "Save" at bounding box center [970, 539] width 42 height 28
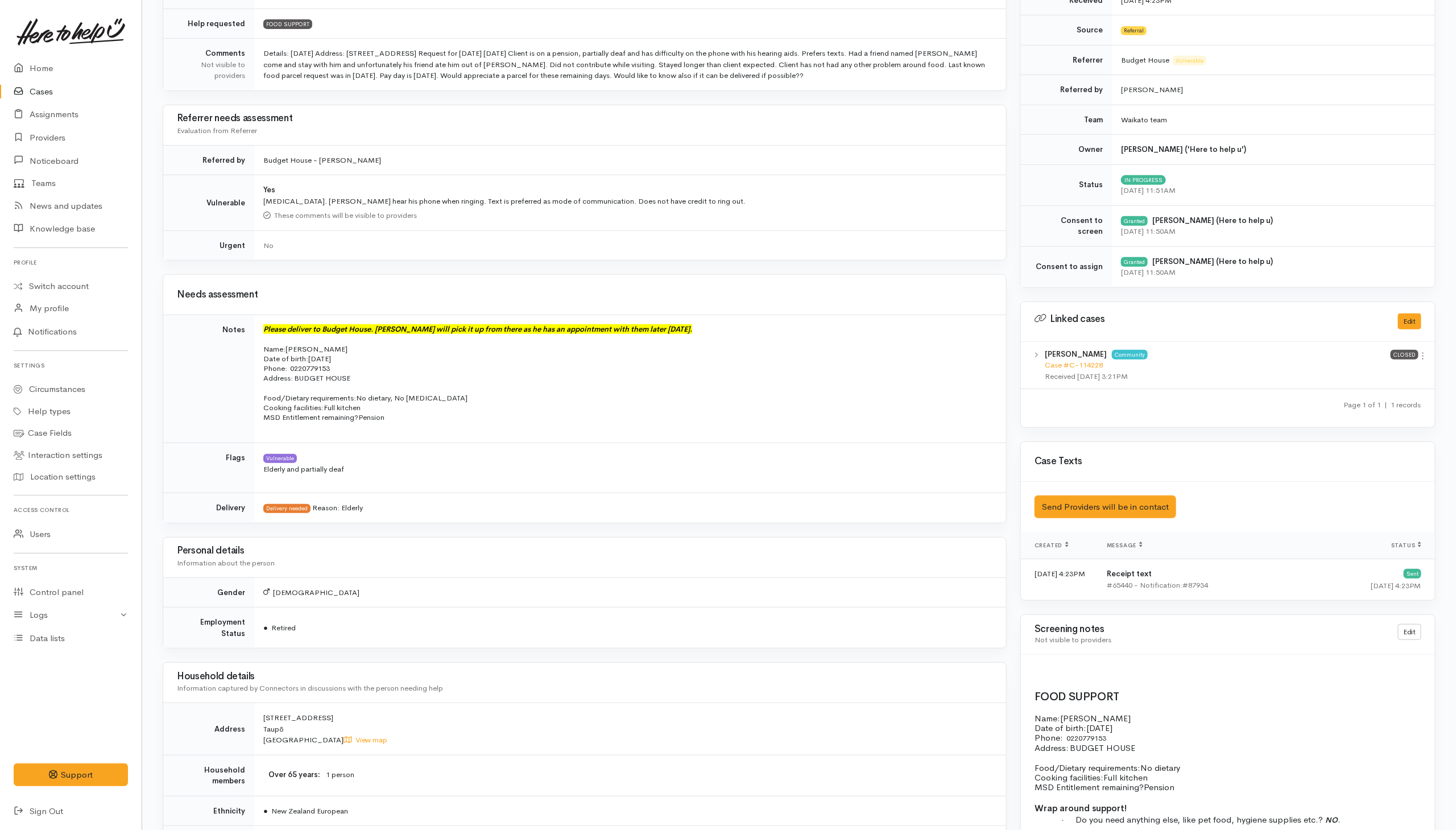
scroll to position [768, 0]
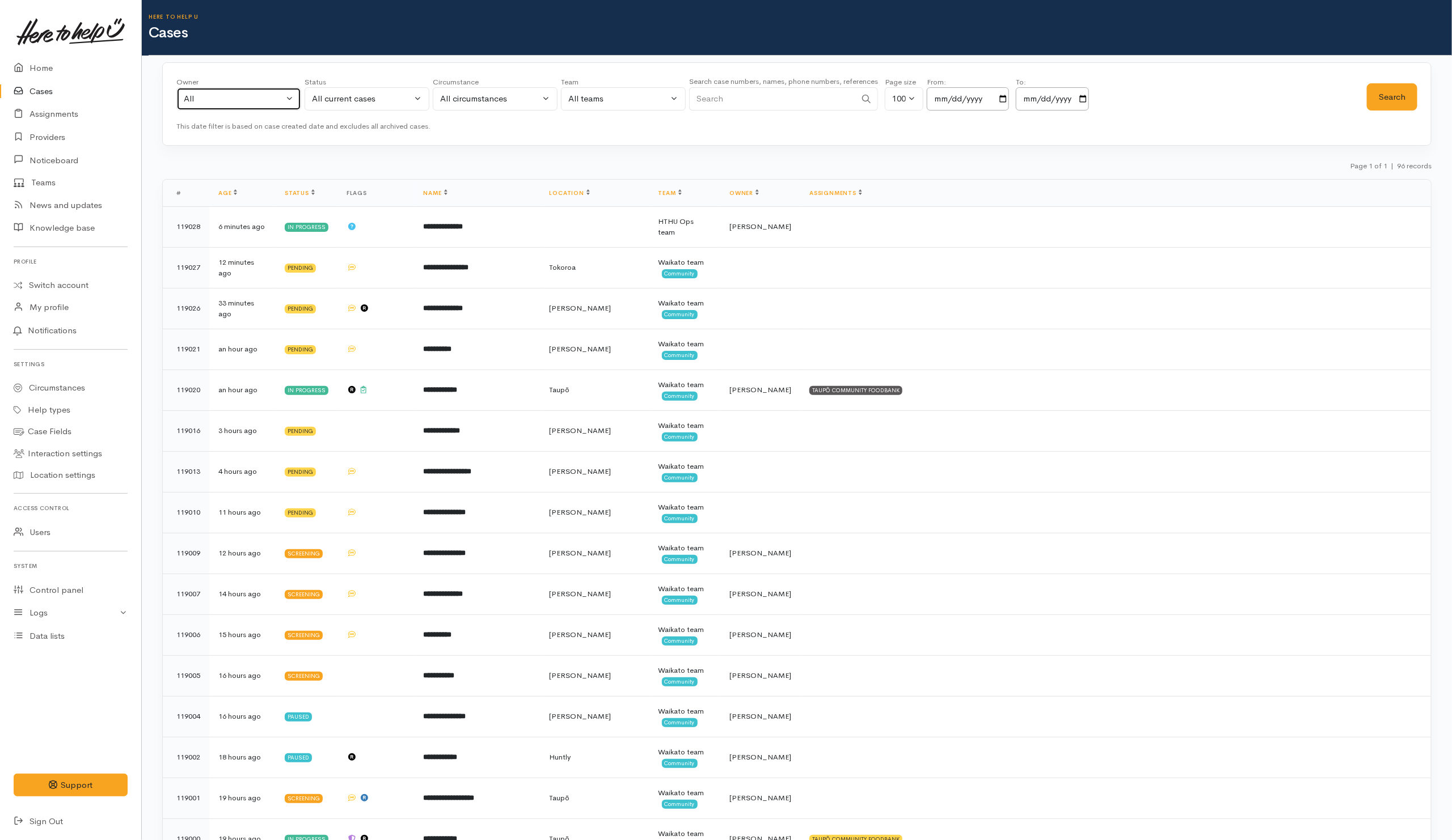
drag, startPoint x: 270, startPoint y: 102, endPoint x: 291, endPoint y: 115, distance: 24.7
click at [270, 102] on div "All" at bounding box center [233, 99] width 100 height 13
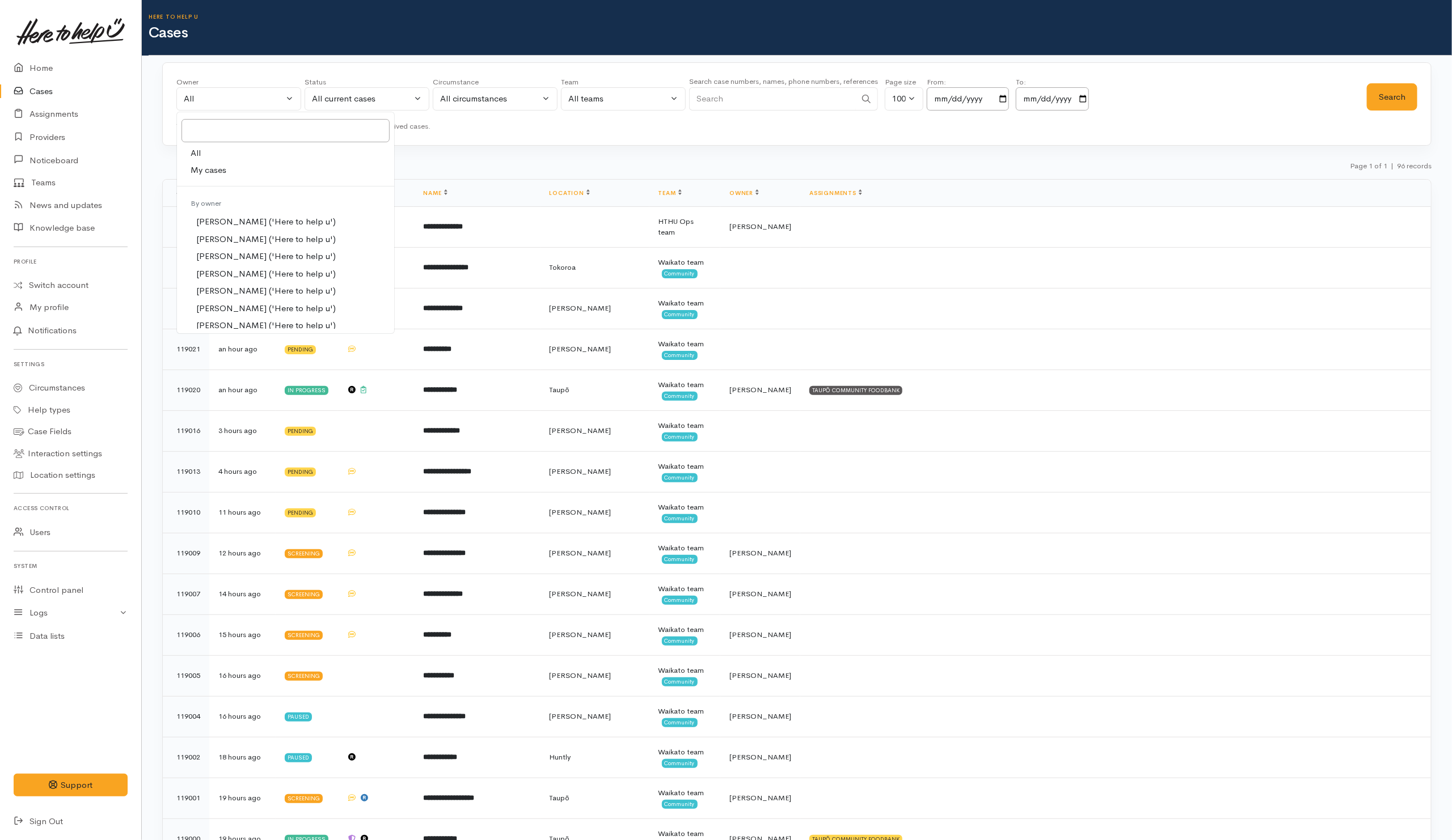
click at [227, 174] on link "My cases" at bounding box center [285, 170] width 218 height 17
select select "202"
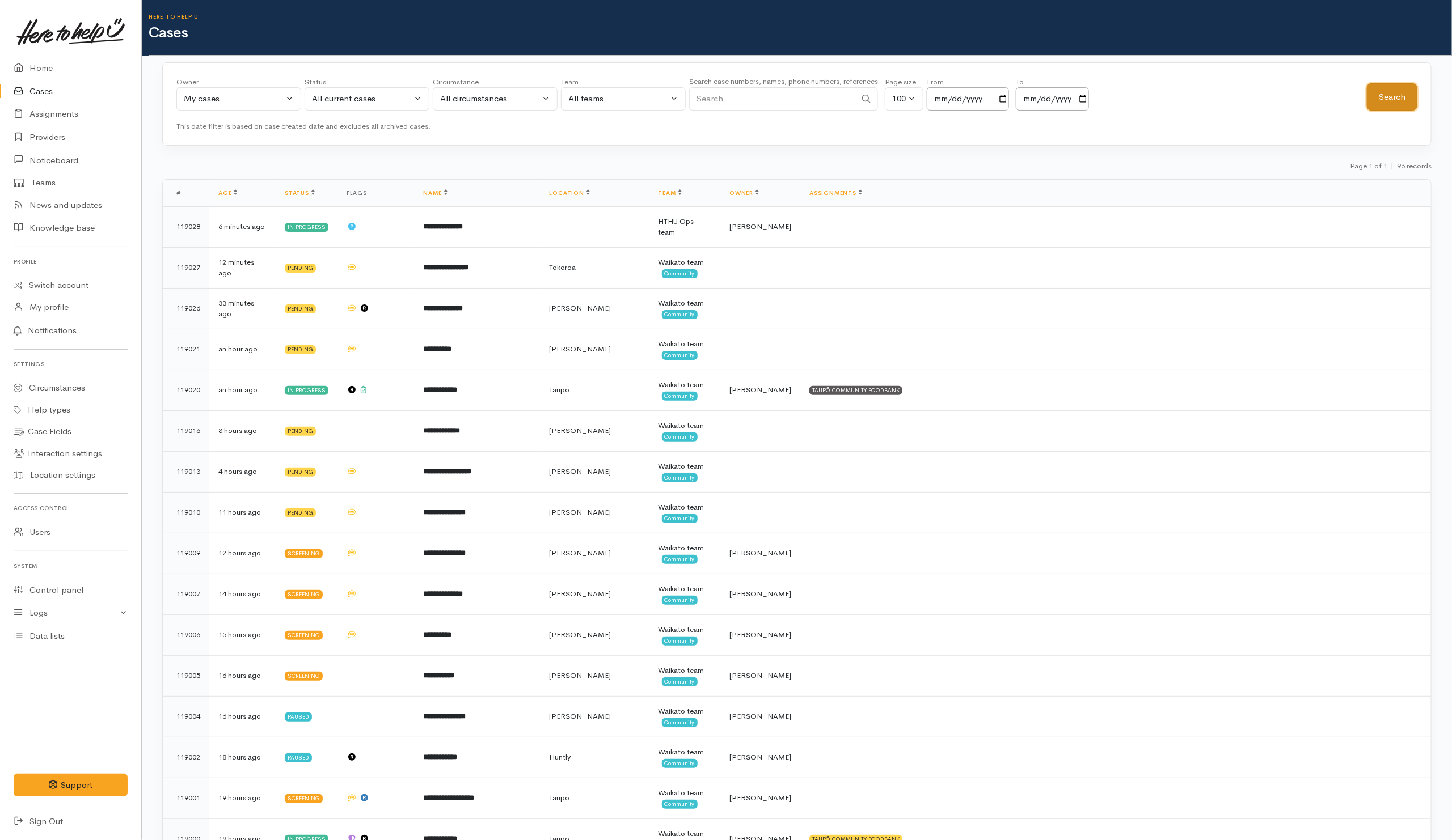
click at [1399, 101] on button "Search" at bounding box center [1392, 97] width 50 height 28
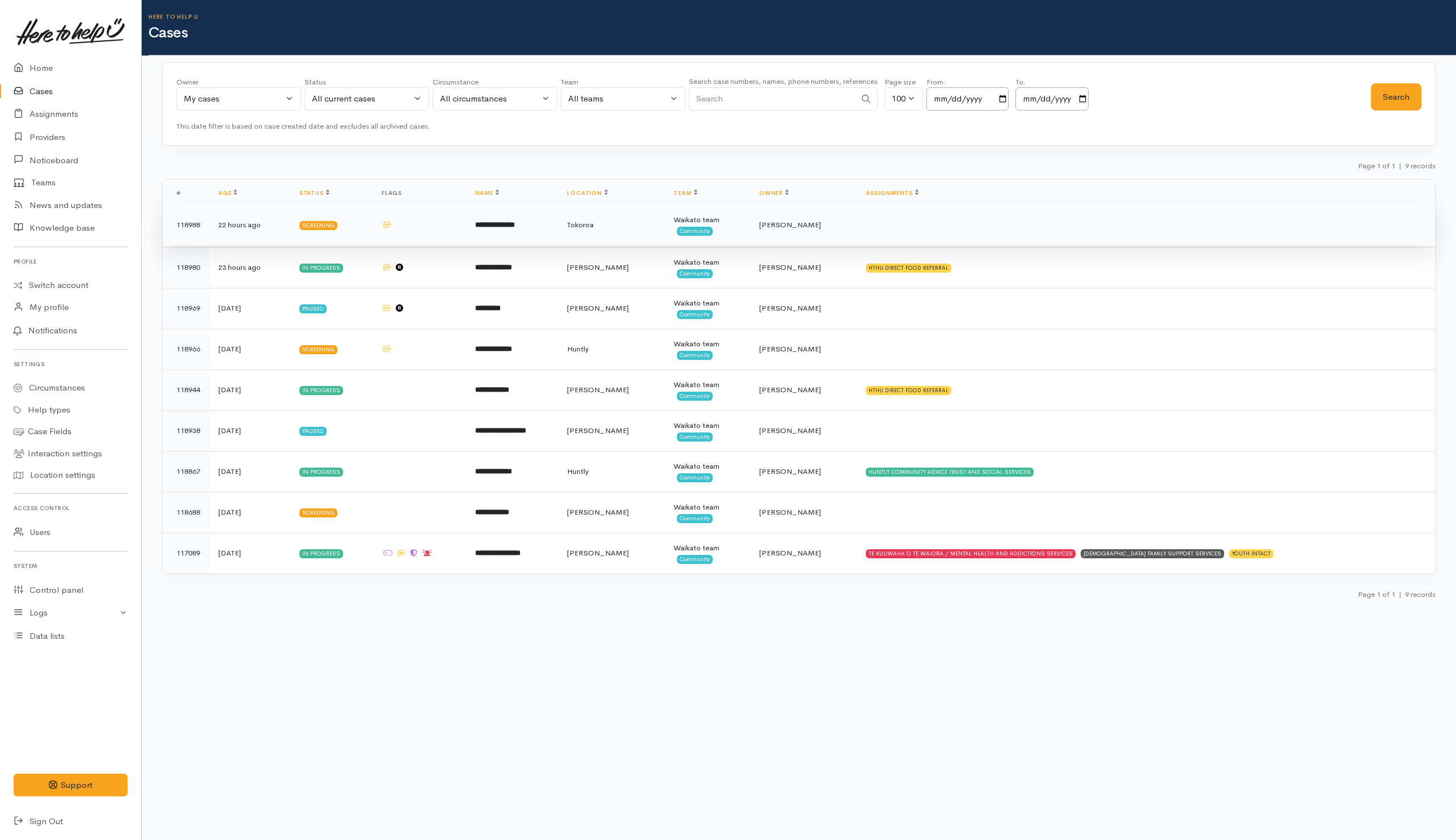
click at [917, 228] on td at bounding box center [1145, 225] width 578 height 41
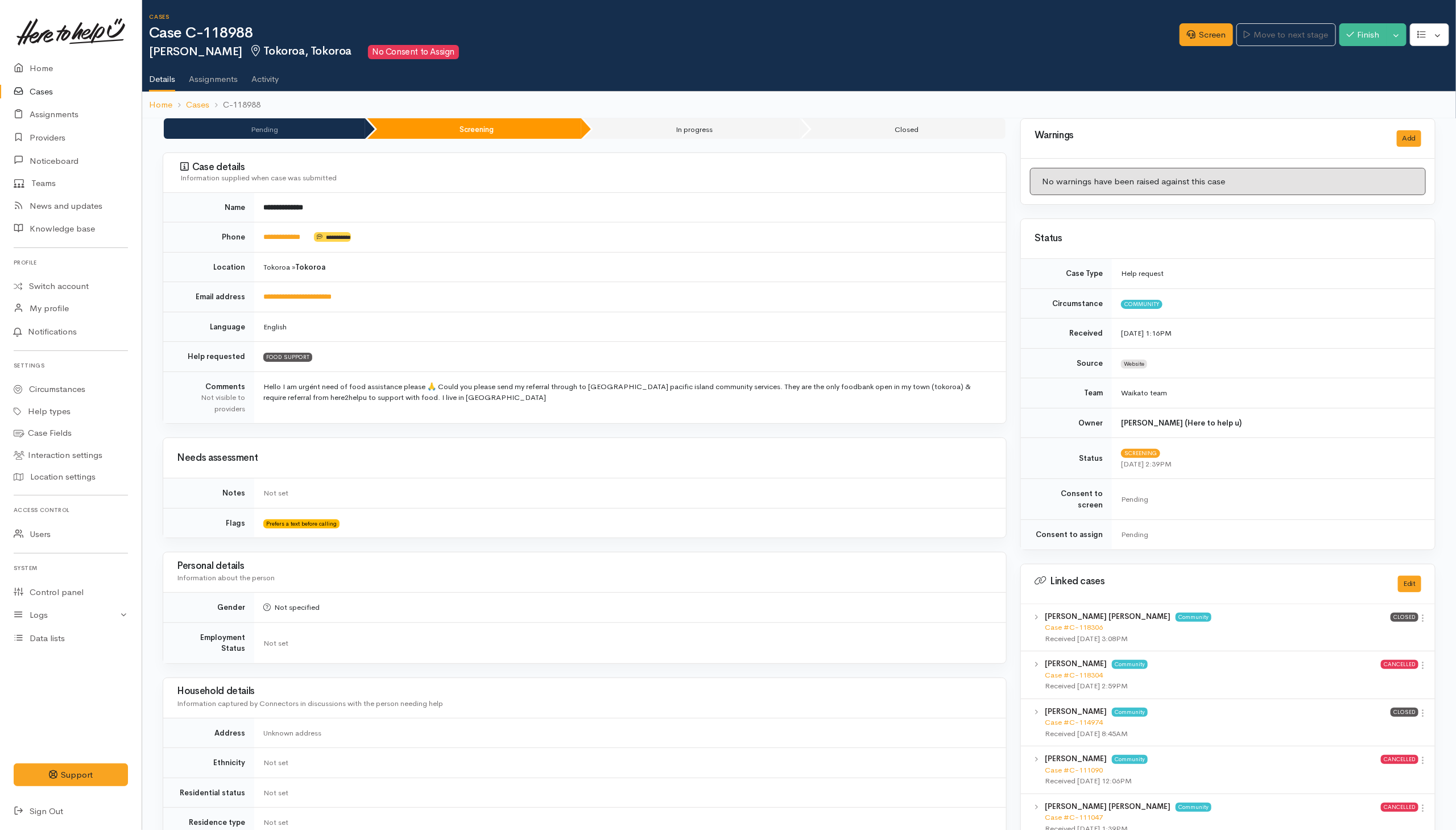
click at [301, 231] on td "**********" at bounding box center [630, 237] width 752 height 30
click at [275, 239] on link "**********" at bounding box center [282, 238] width 37 height 8
drag, startPoint x: 1322, startPoint y: 323, endPoint x: 1317, endPoint y: 328, distance: 7.1
click at [1322, 323] on td "[DATE] 1:16PM" at bounding box center [1273, 334] width 323 height 30
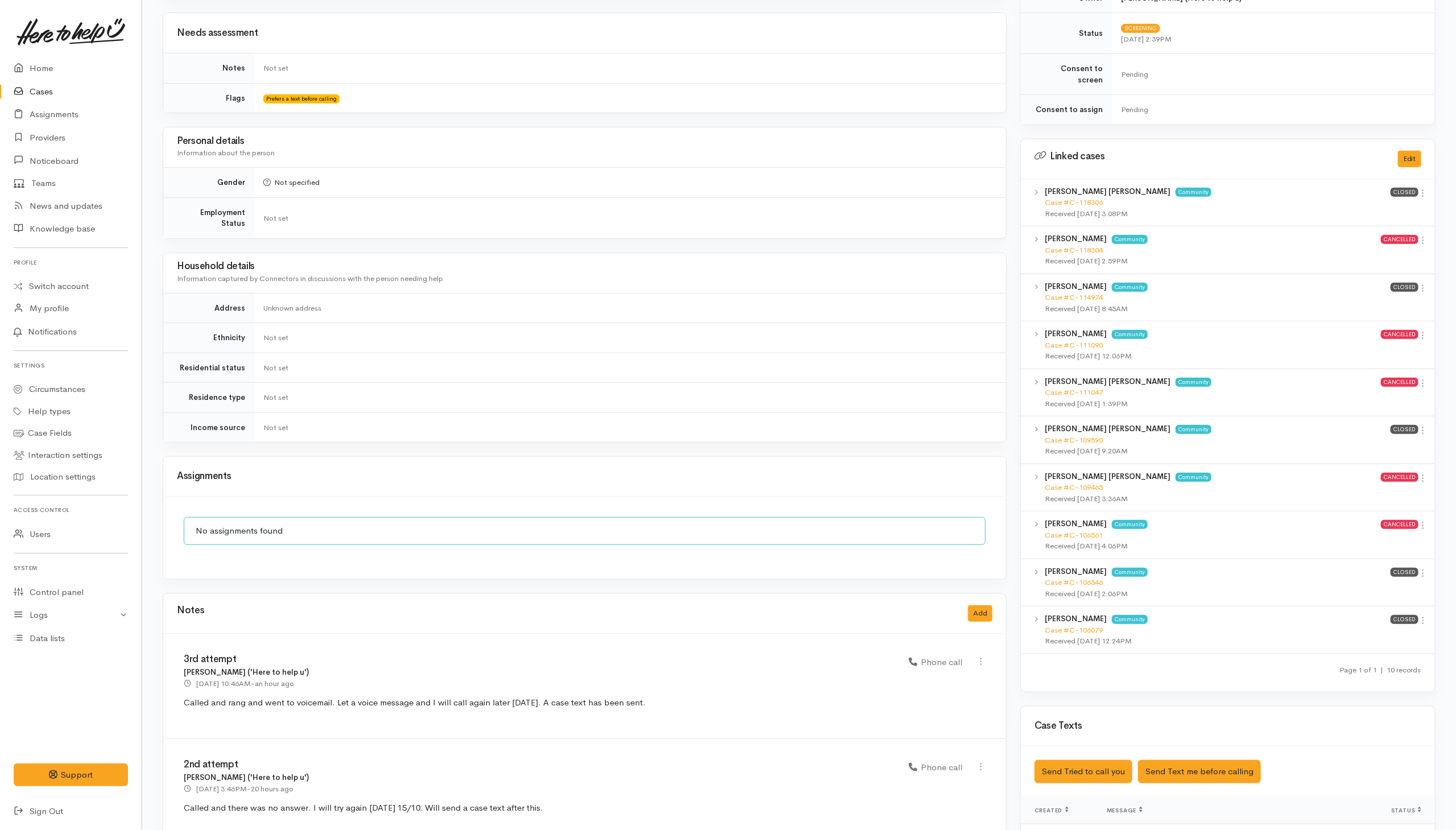
scroll to position [683, 0]
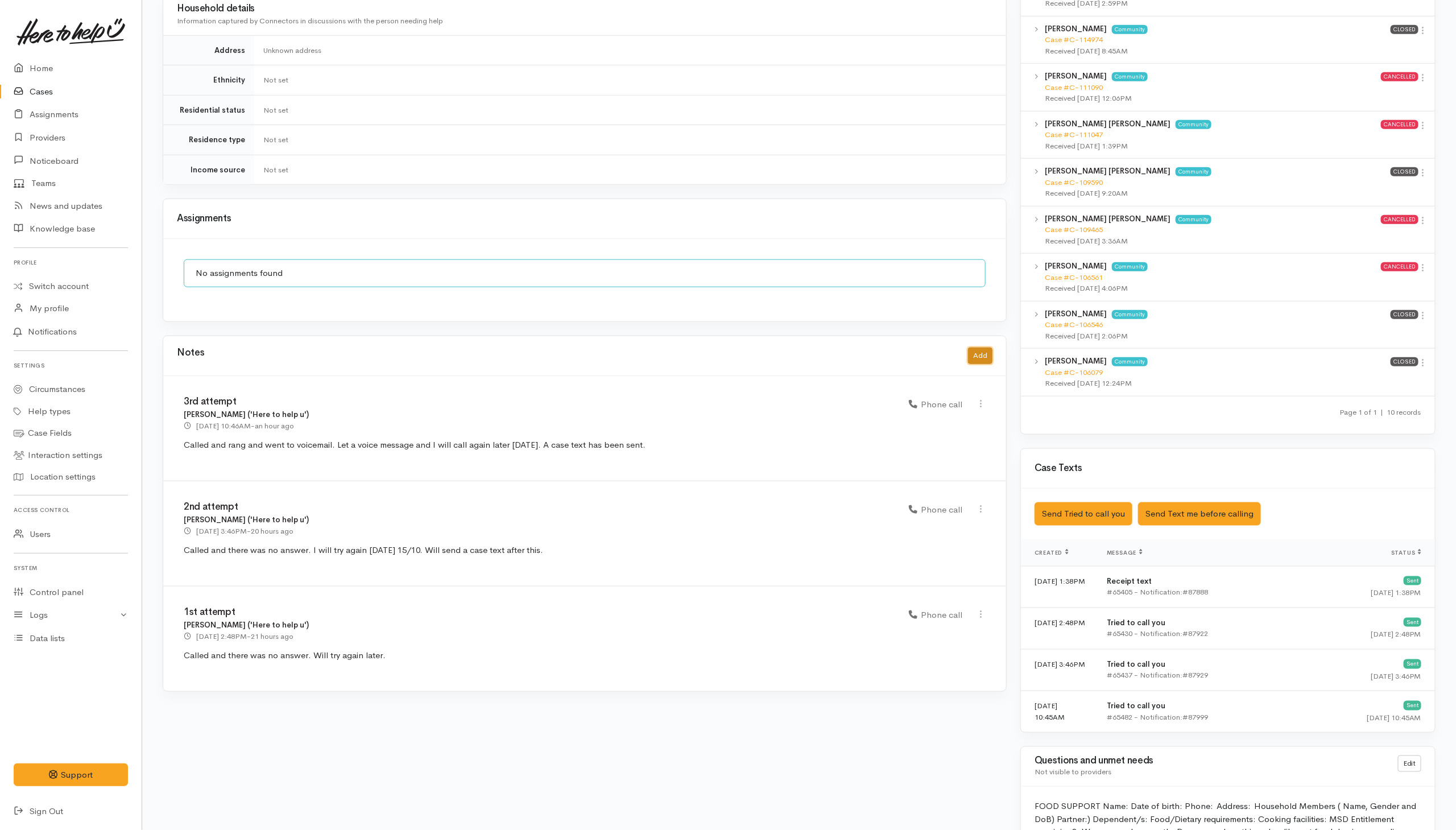
click at [981, 356] on button "Add" at bounding box center [979, 355] width 24 height 16
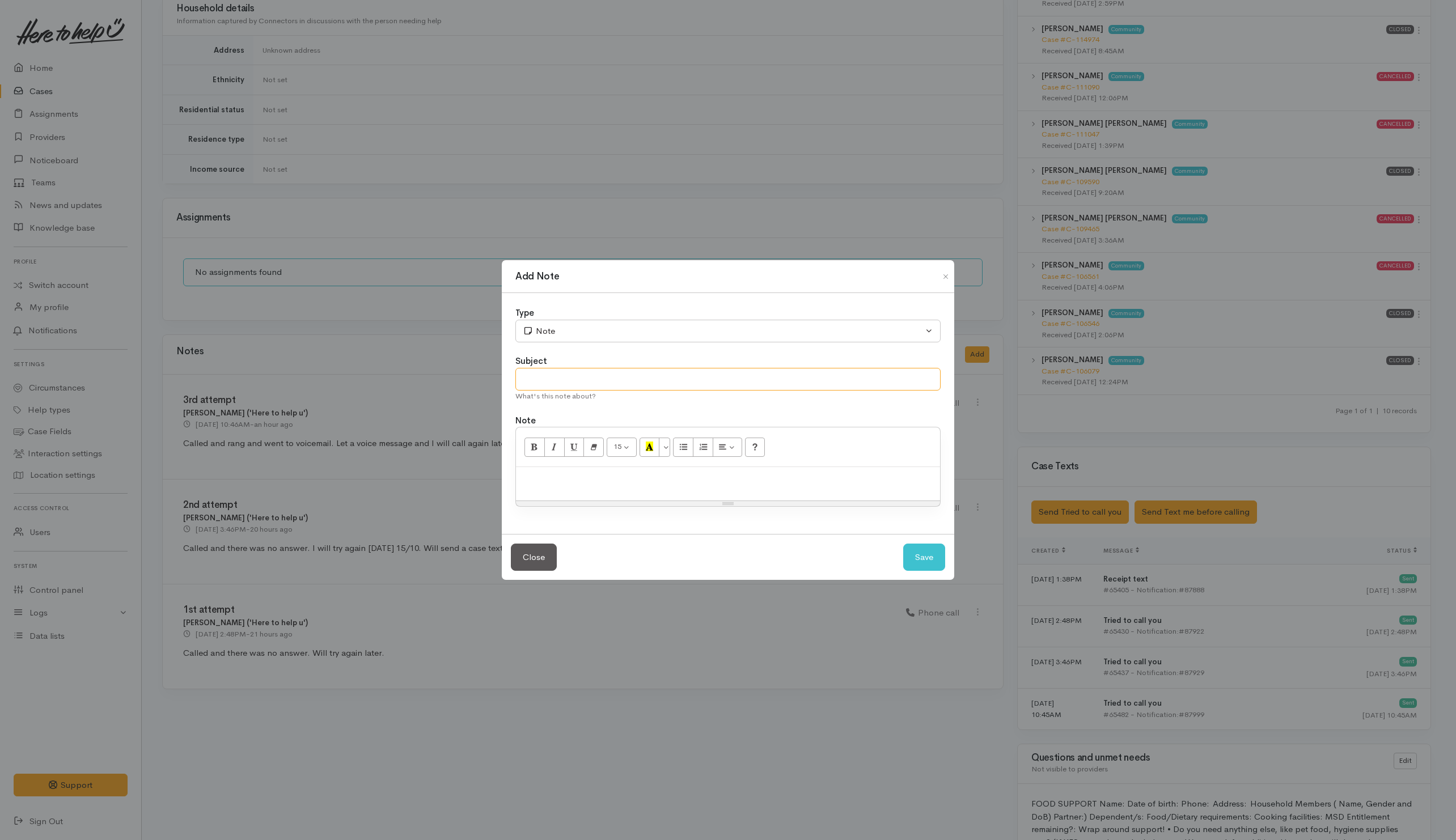
click at [603, 383] on input "text" at bounding box center [728, 380] width 425 height 23
click at [575, 384] on input "4th and Laset attempt" at bounding box center [728, 380] width 425 height 23
click at [570, 380] on input "4th and Laset attempt" at bounding box center [728, 380] width 425 height 23
type input "4th and Last attempt"
click at [617, 493] on div at bounding box center [728, 483] width 424 height 34
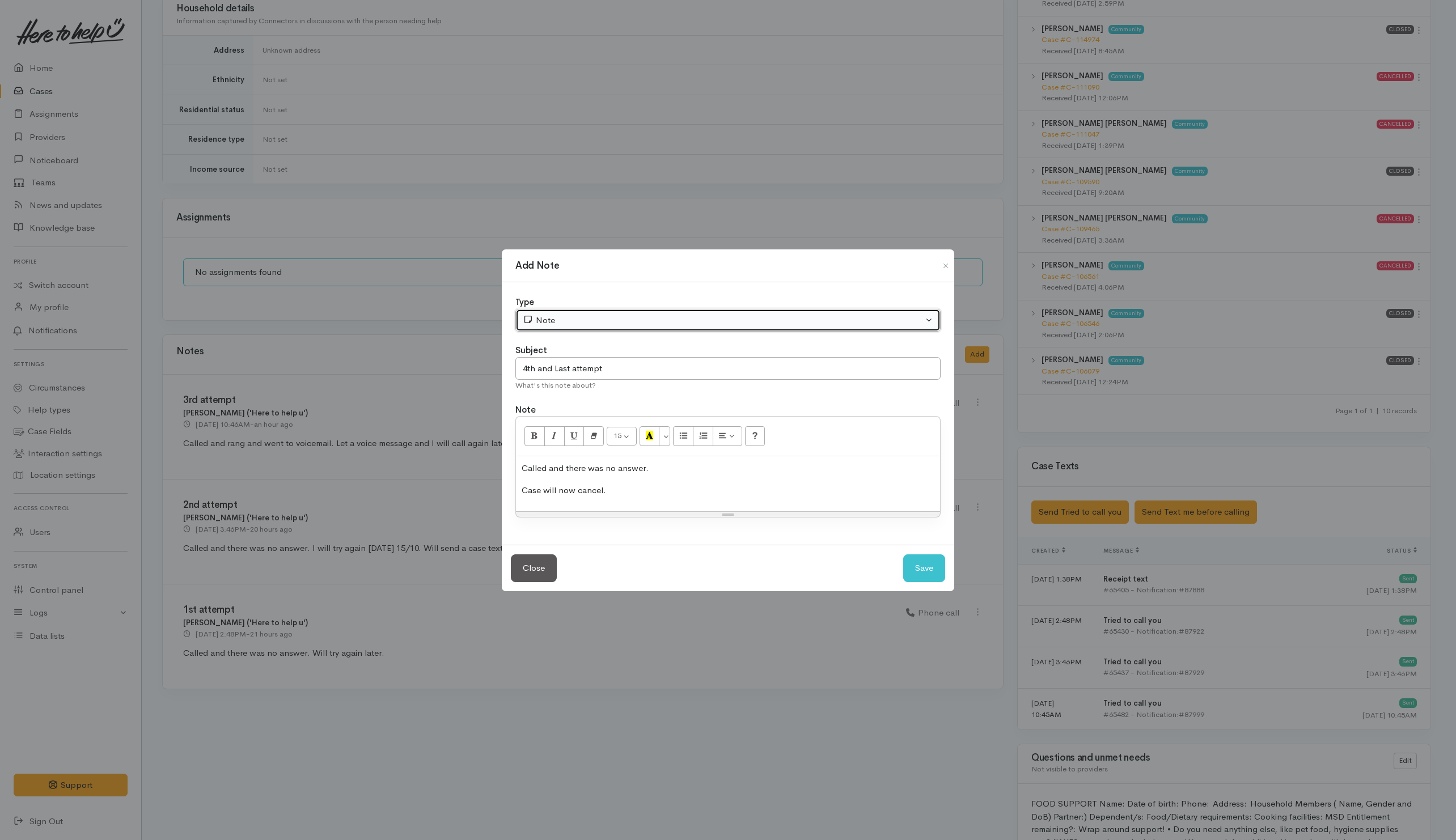
click at [572, 324] on div "Note" at bounding box center [723, 320] width 400 height 13
click at [549, 411] on span "Phone call" at bounding box center [562, 416] width 42 height 13
select select "3"
click at [917, 564] on button "Save" at bounding box center [924, 568] width 42 height 28
select select "1"
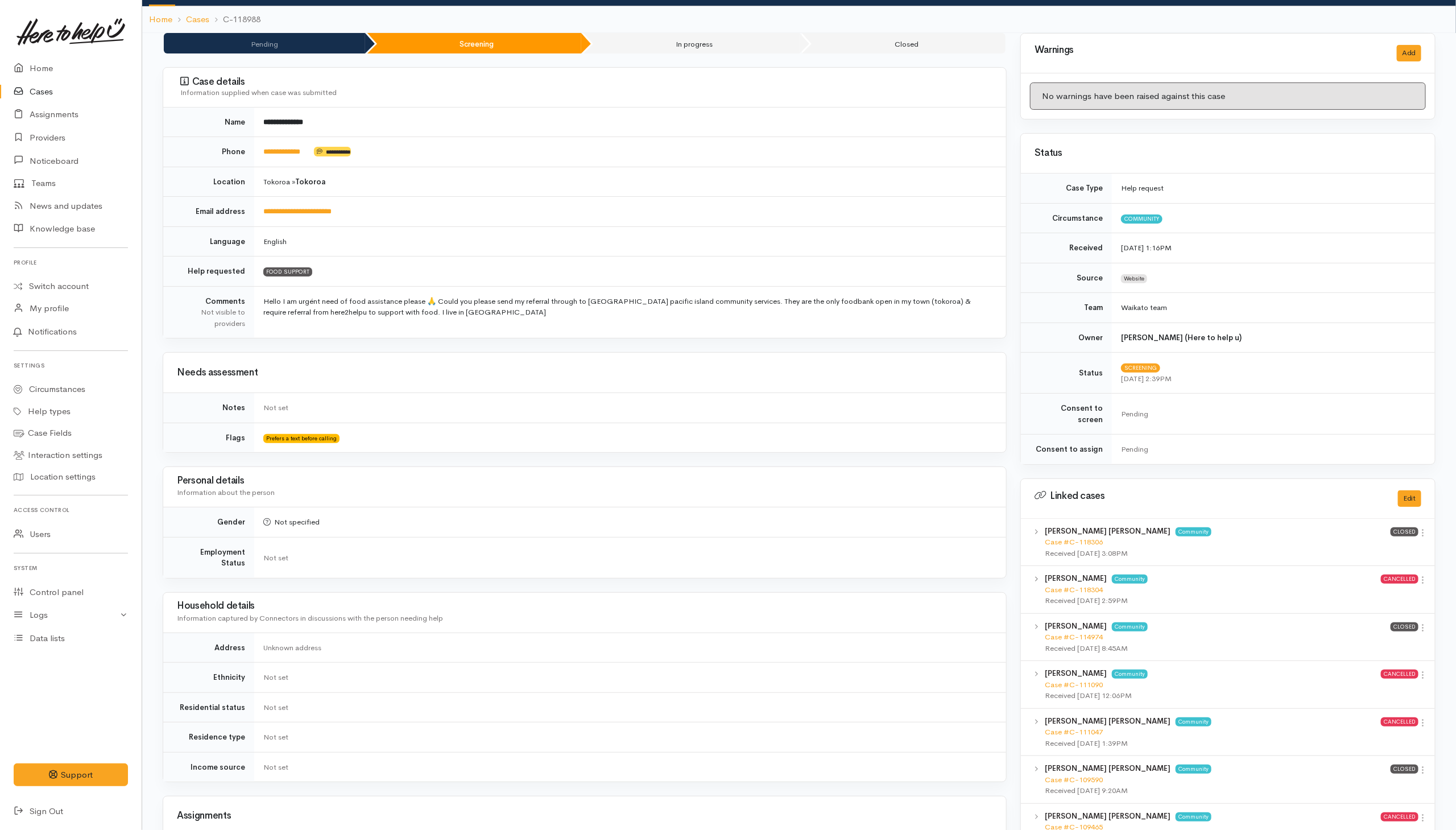
scroll to position [0, 0]
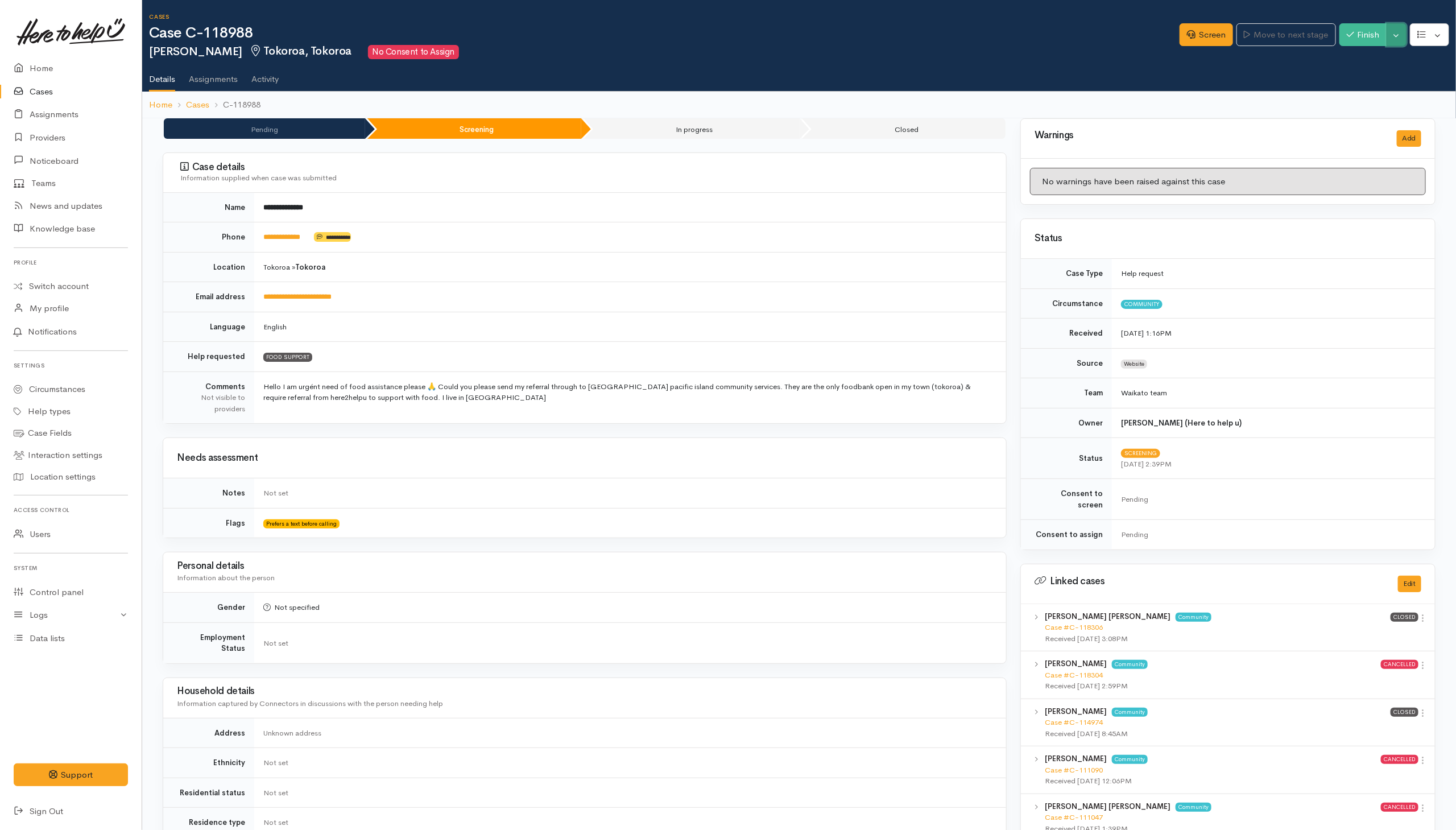
click at [1401, 31] on button "Toggle Dropdown" at bounding box center [1396, 35] width 20 height 23
click at [1374, 75] on link "Cancel" at bounding box center [1360, 79] width 90 height 17
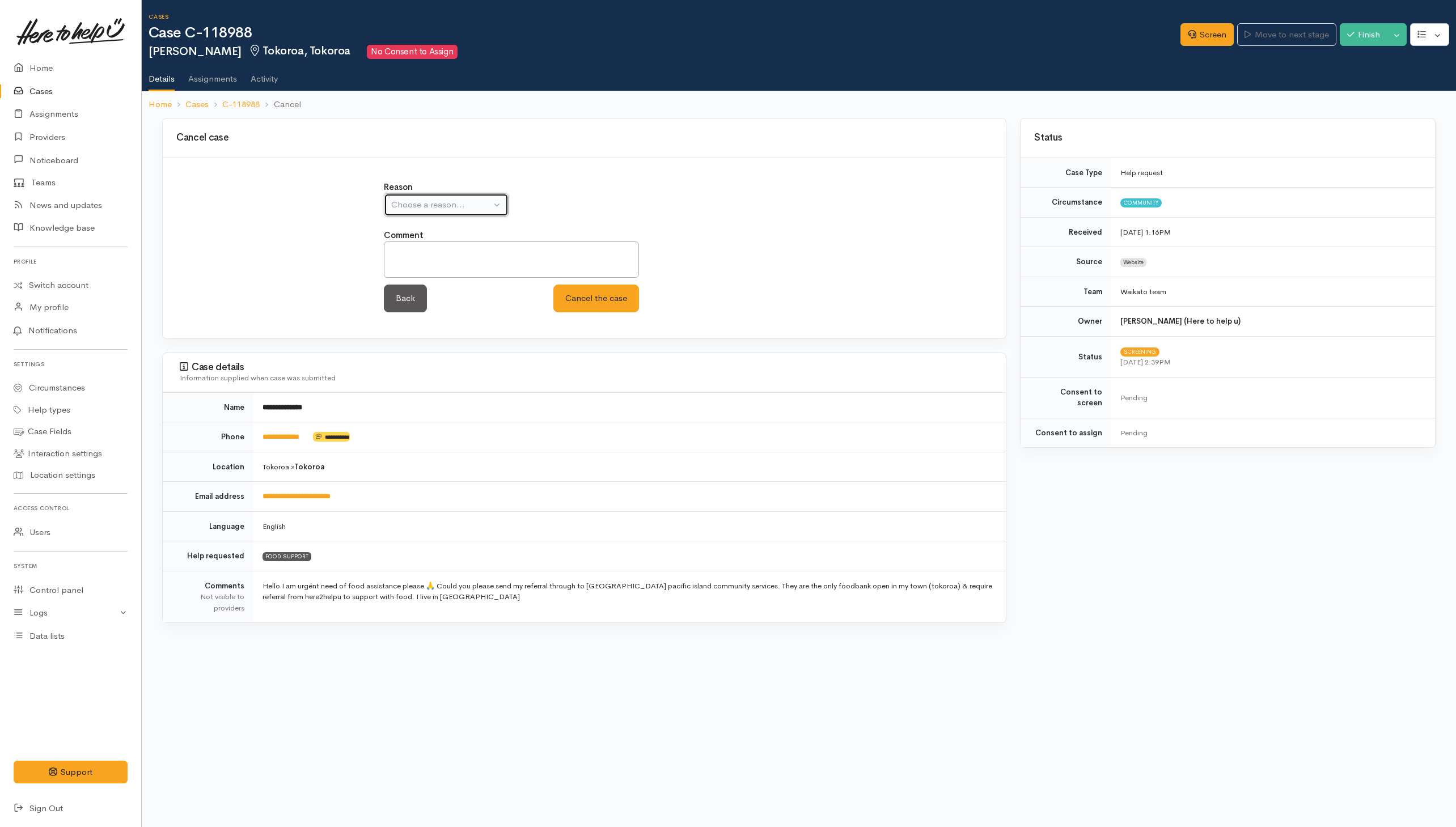
click at [416, 195] on button "Choose a reason..." at bounding box center [445, 205] width 125 height 23
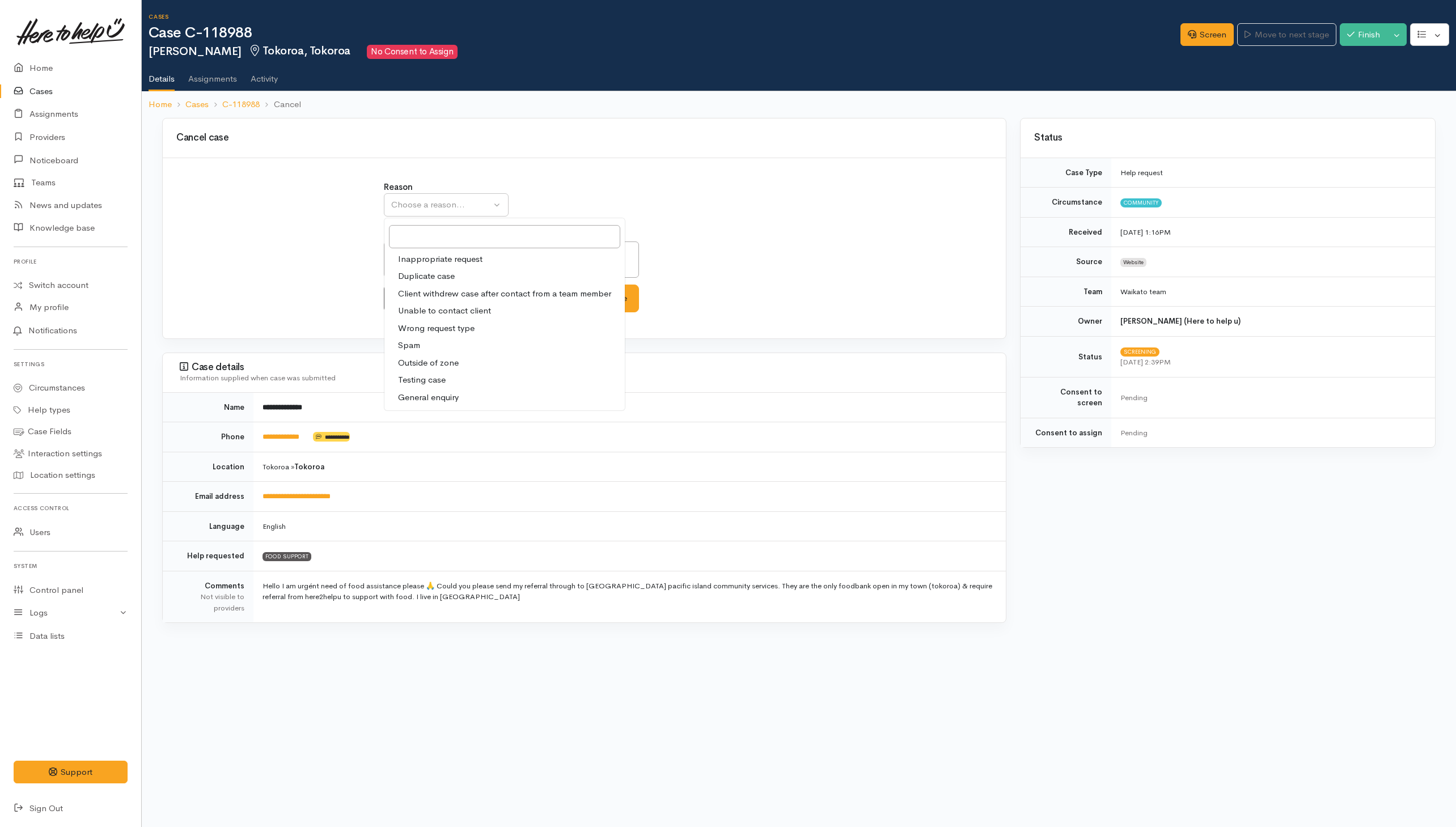
click at [405, 313] on span "Unable to contact client" at bounding box center [444, 310] width 93 height 13
select select "4"
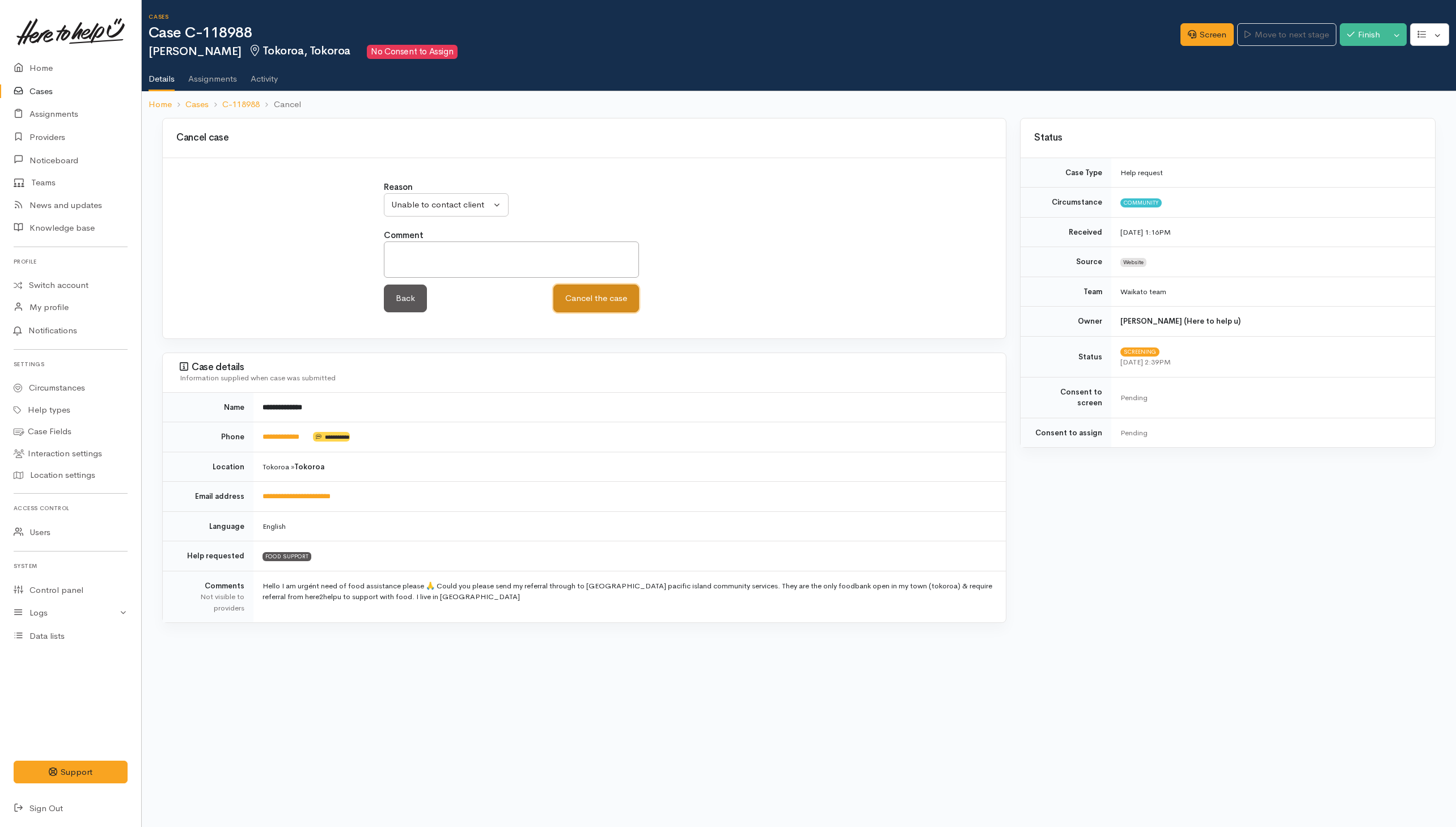
click at [590, 302] on button "Cancel the case" at bounding box center [596, 298] width 86 height 28
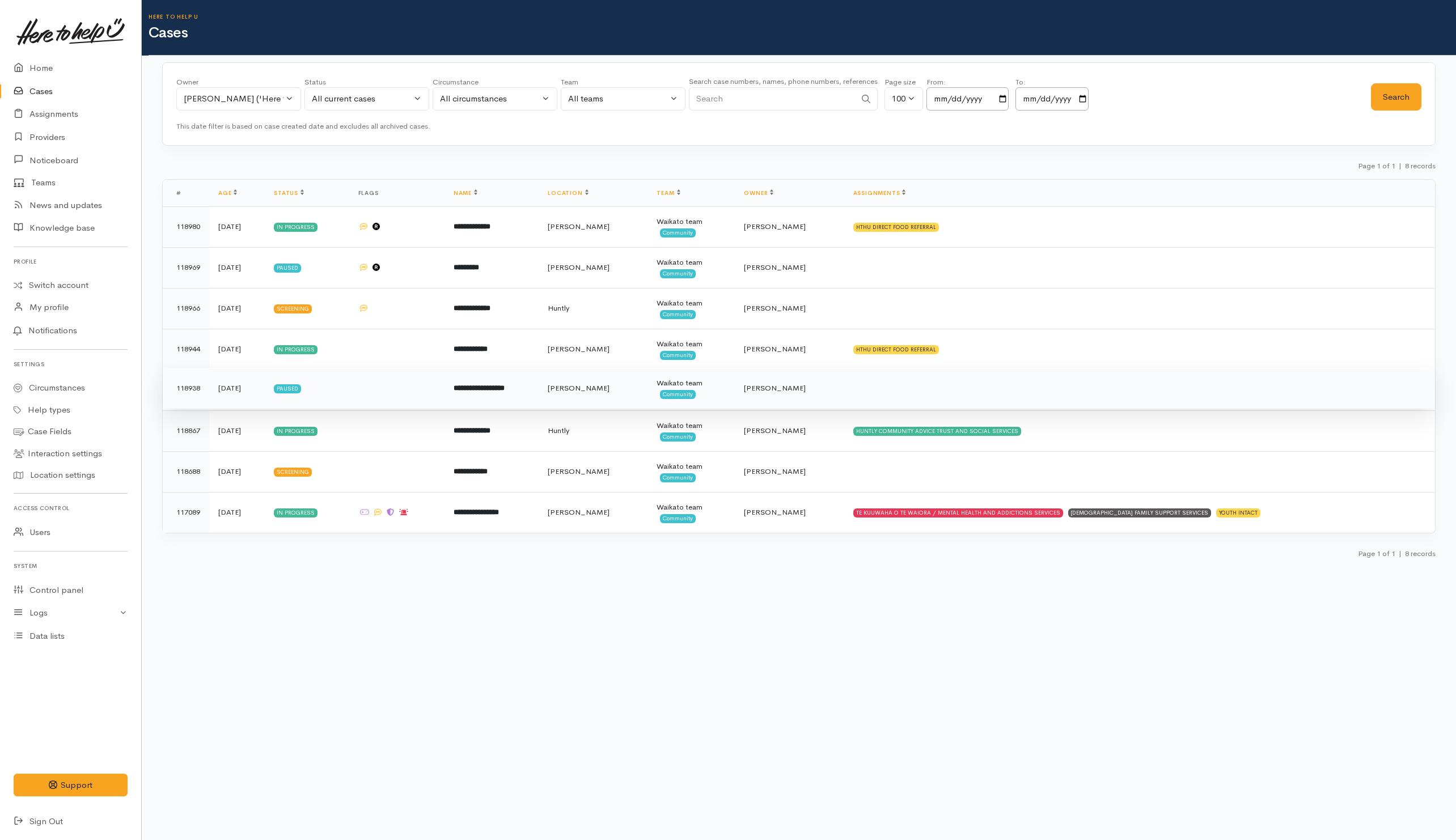
click at [992, 395] on td at bounding box center [1139, 389] width 590 height 41
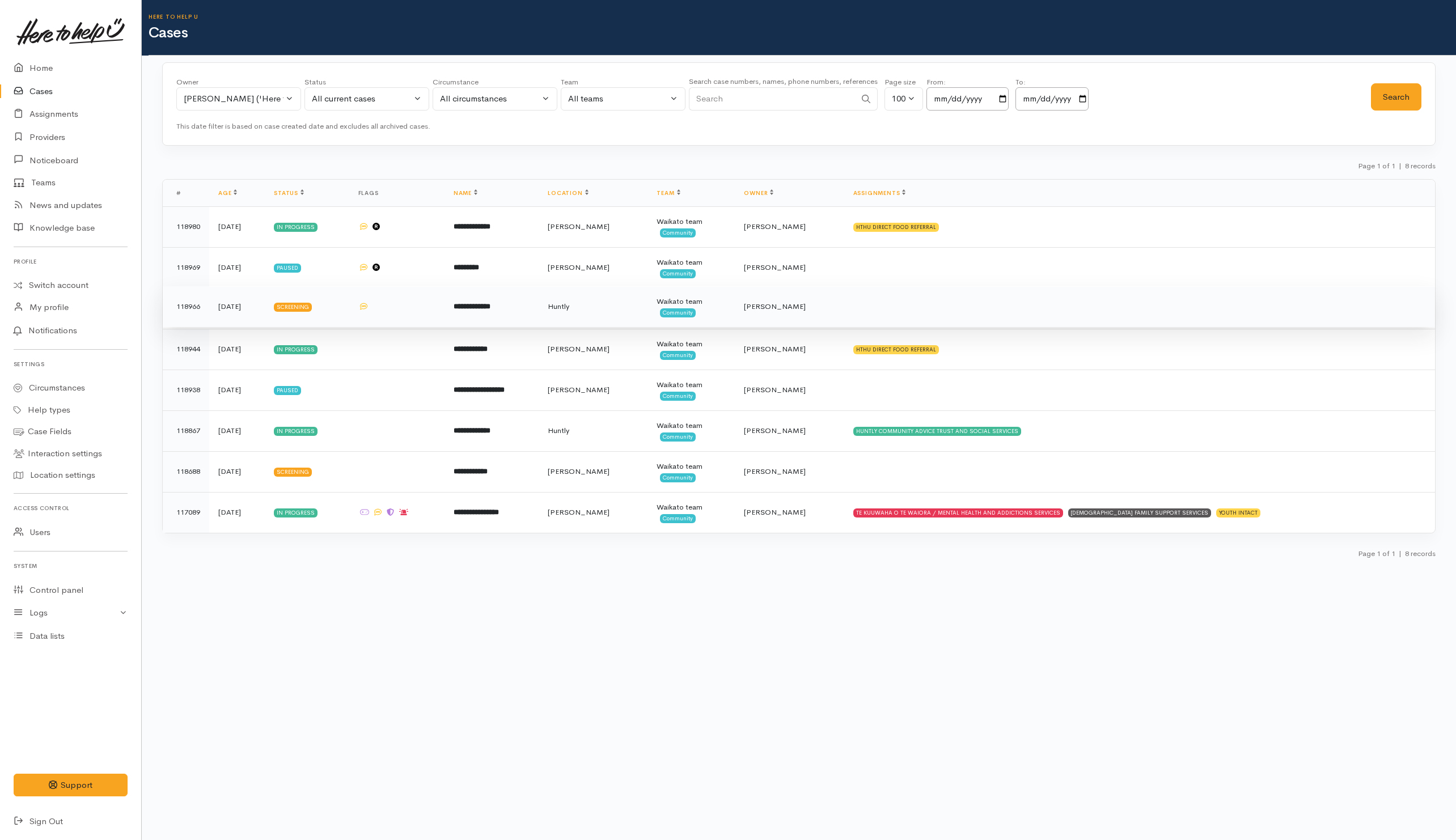
click at [962, 315] on td at bounding box center [1139, 306] width 590 height 41
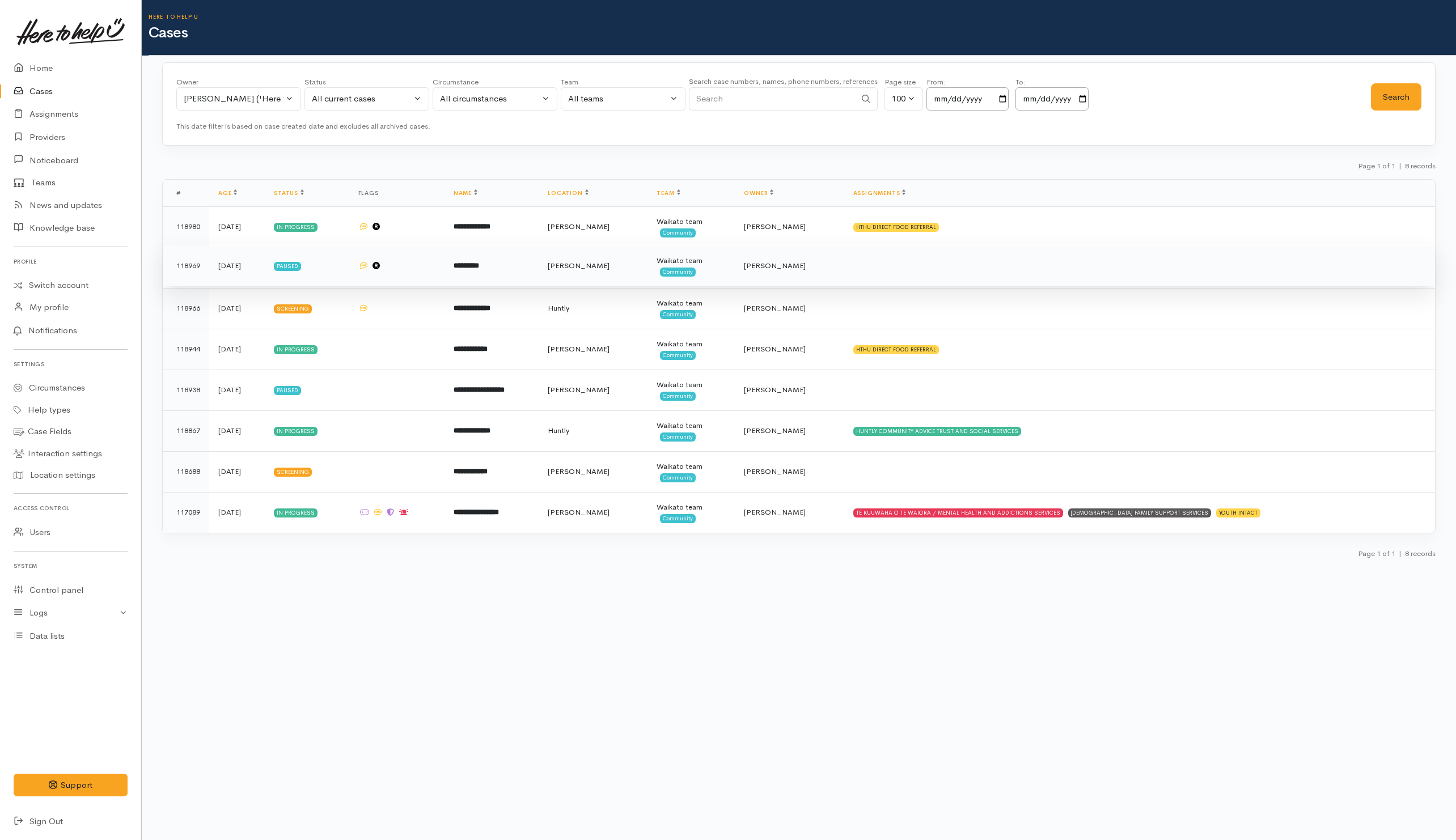
click at [959, 271] on td at bounding box center [1139, 266] width 590 height 41
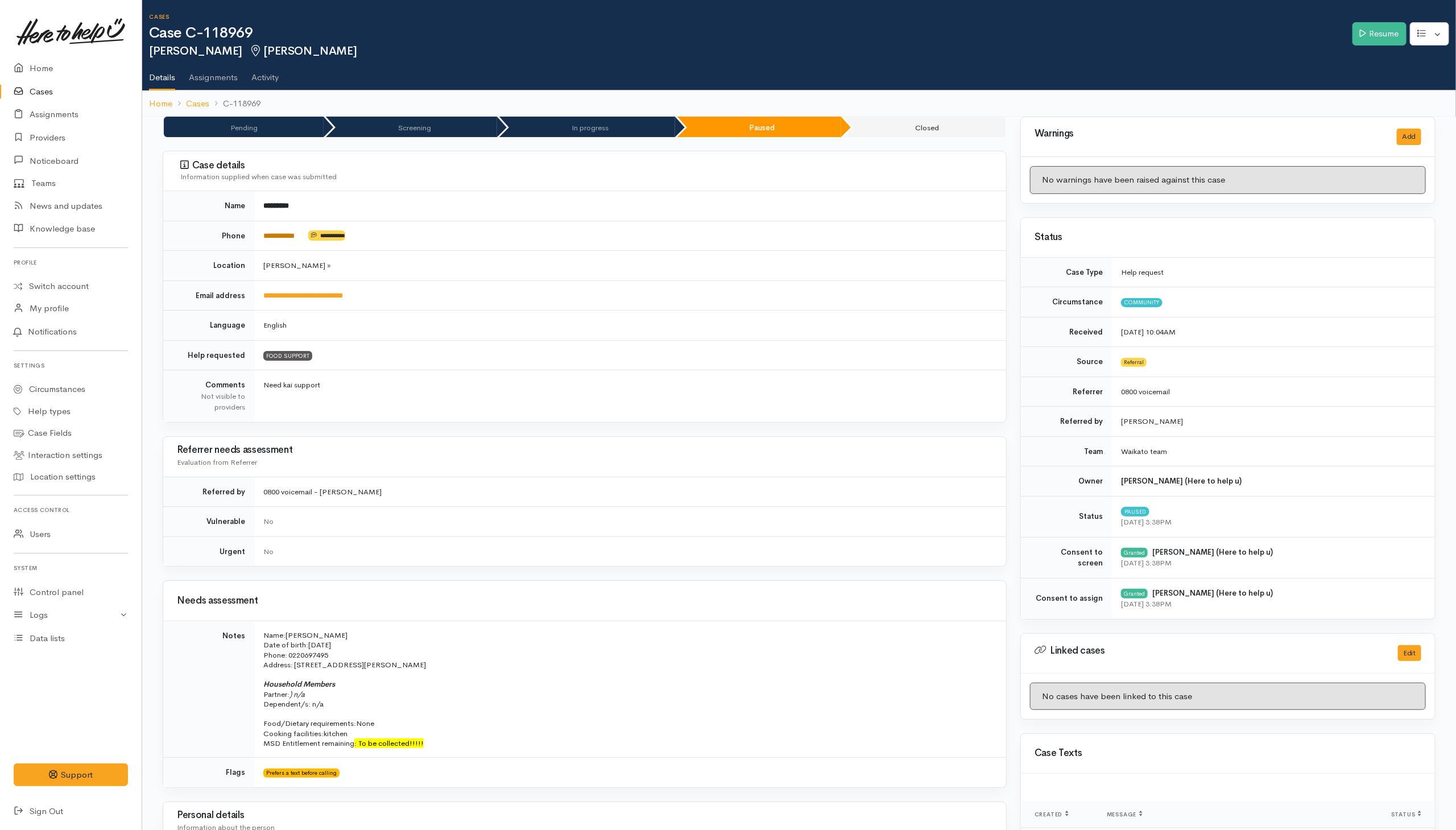
click at [271, 236] on link "**********" at bounding box center [279, 236] width 31 height 8
drag, startPoint x: 1227, startPoint y: 150, endPoint x: 1223, endPoint y: 157, distance: 8.1
click at [968, 150] on div "Warnings Add" at bounding box center [1227, 137] width 414 height 40
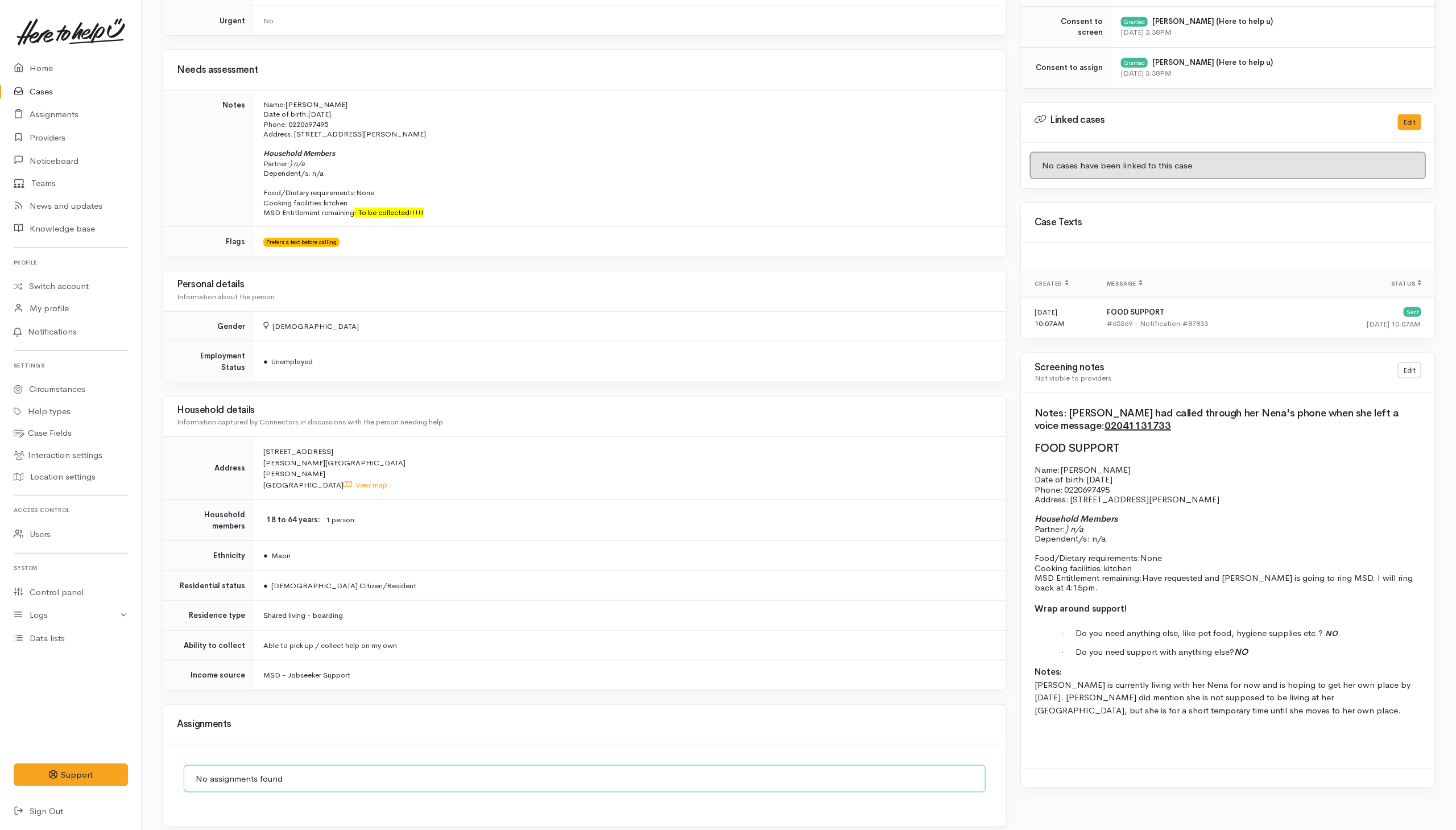
scroll to position [683, 0]
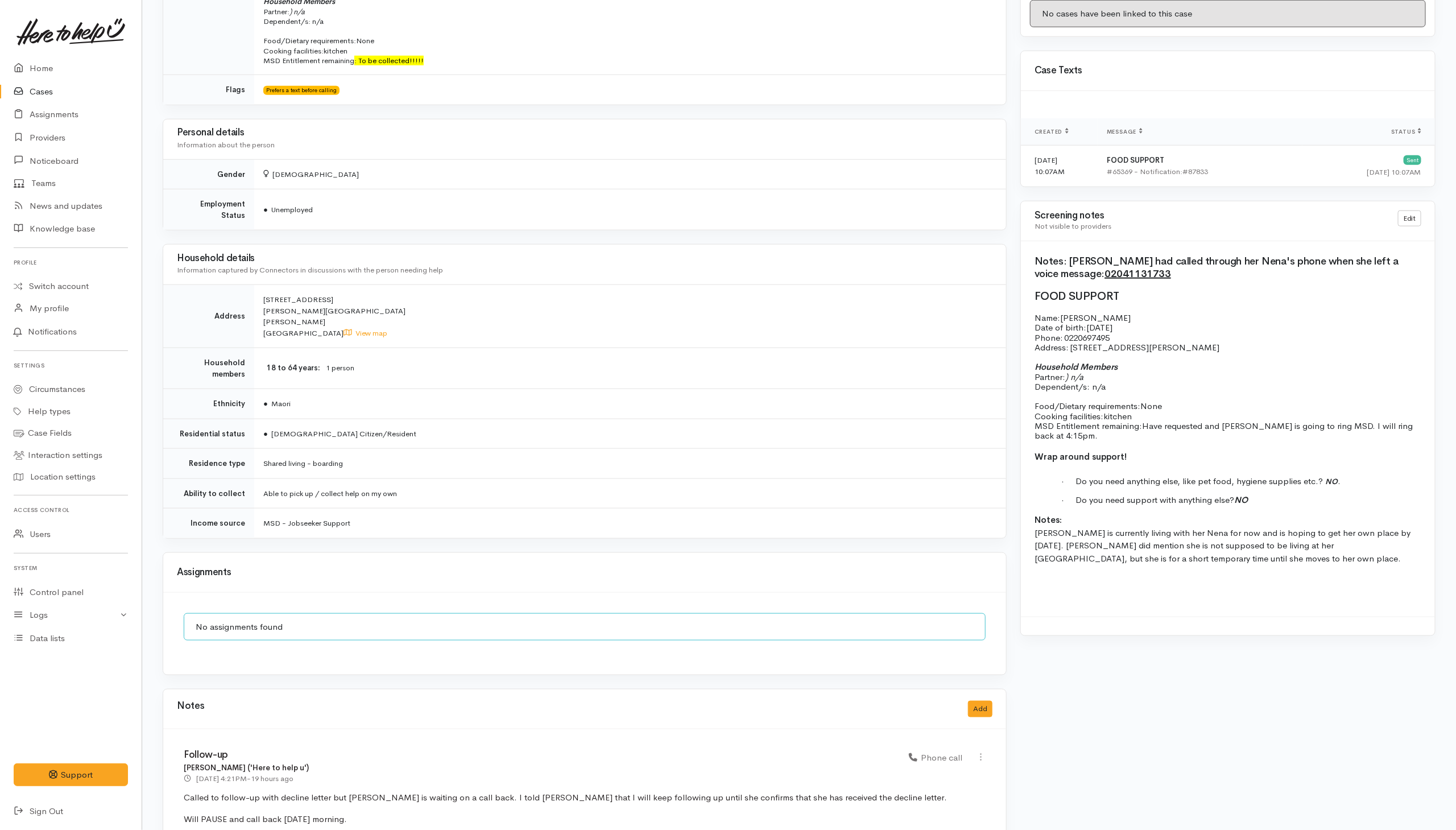
click at [520, 546] on div "**********" at bounding box center [585, 151] width 858 height 1436
click at [522, 546] on div "**********" at bounding box center [585, 151] width 858 height 1436
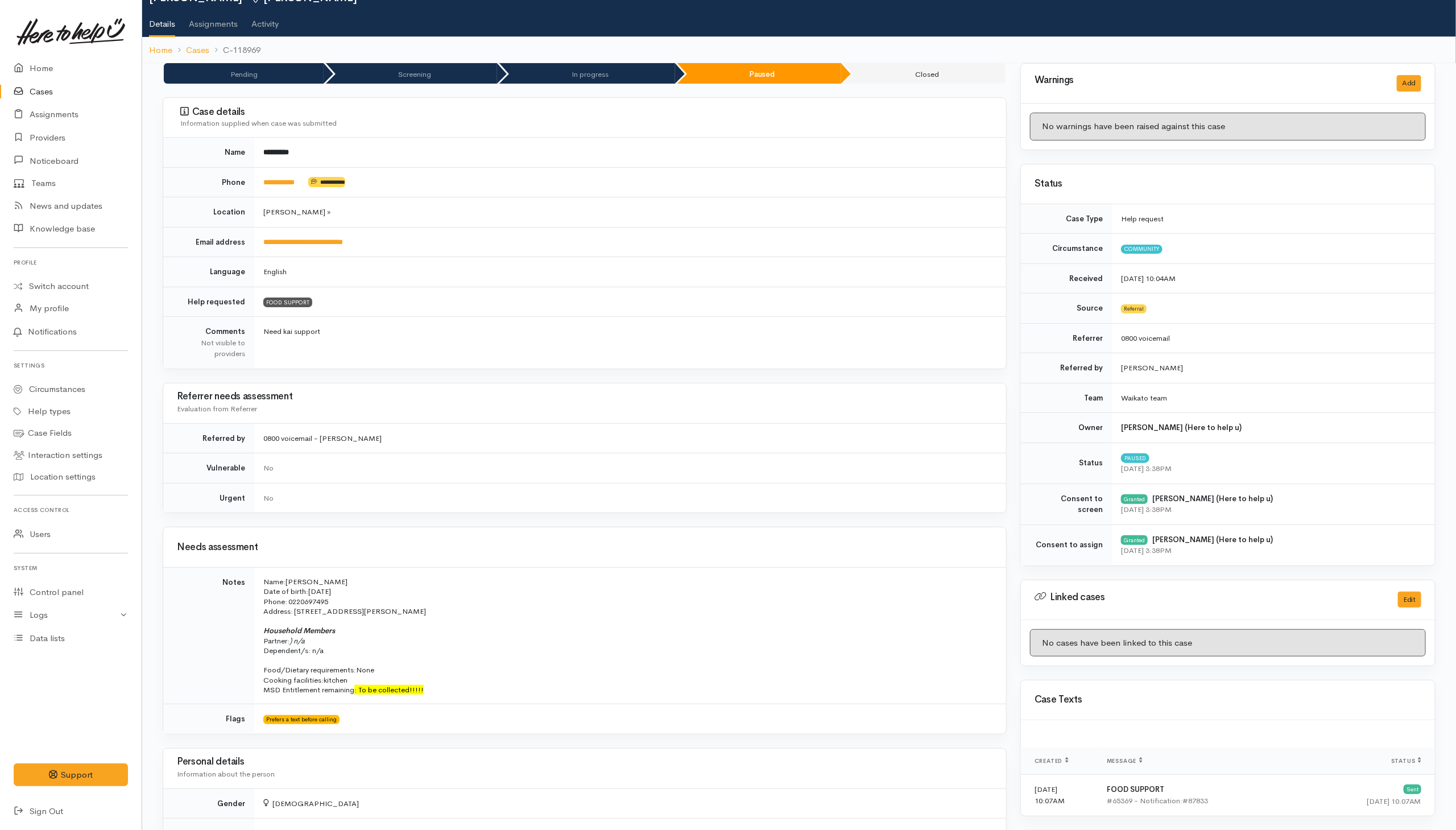
scroll to position [0, 0]
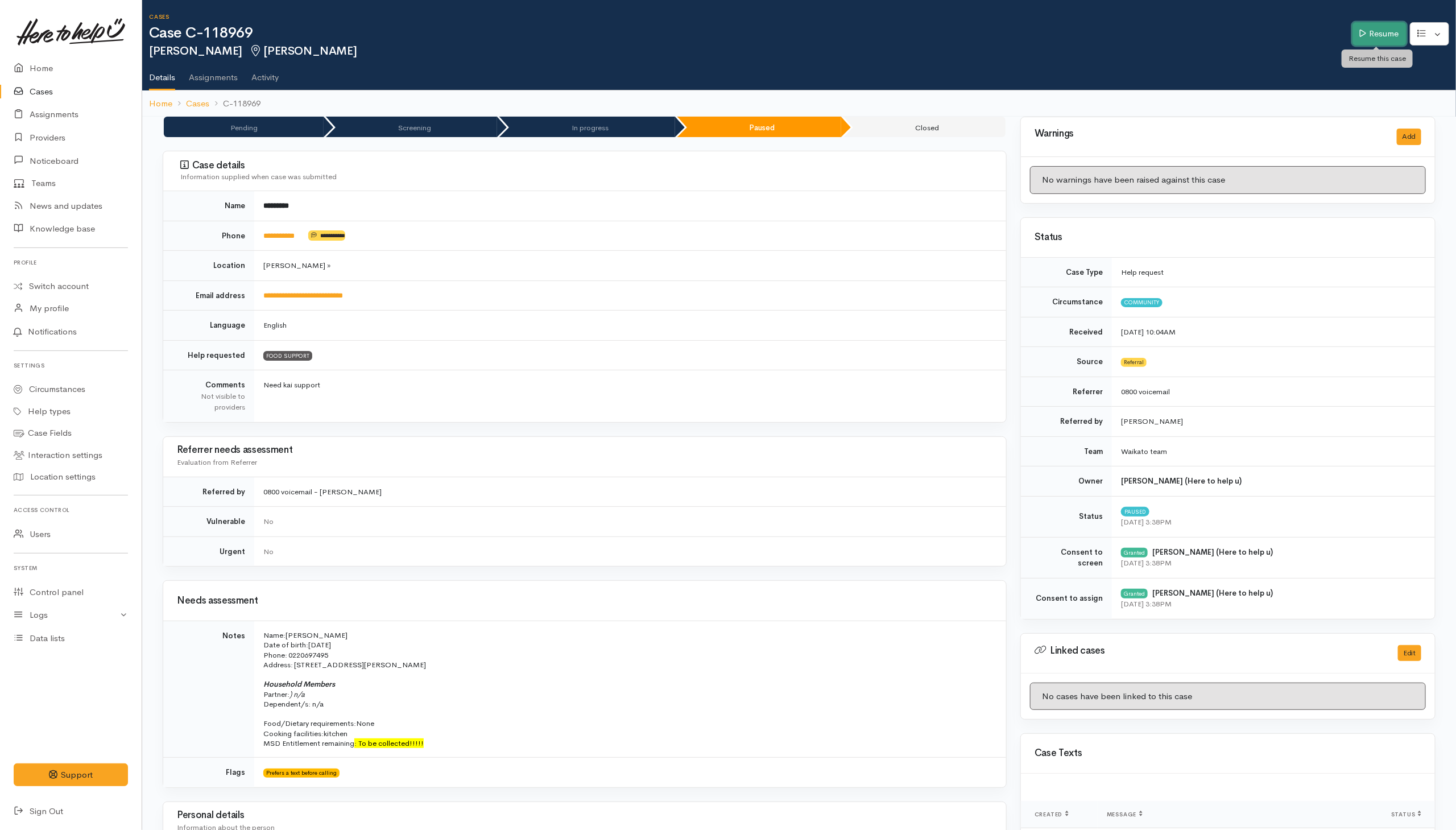
click at [968, 33] on link "Resume" at bounding box center [1379, 34] width 54 height 23
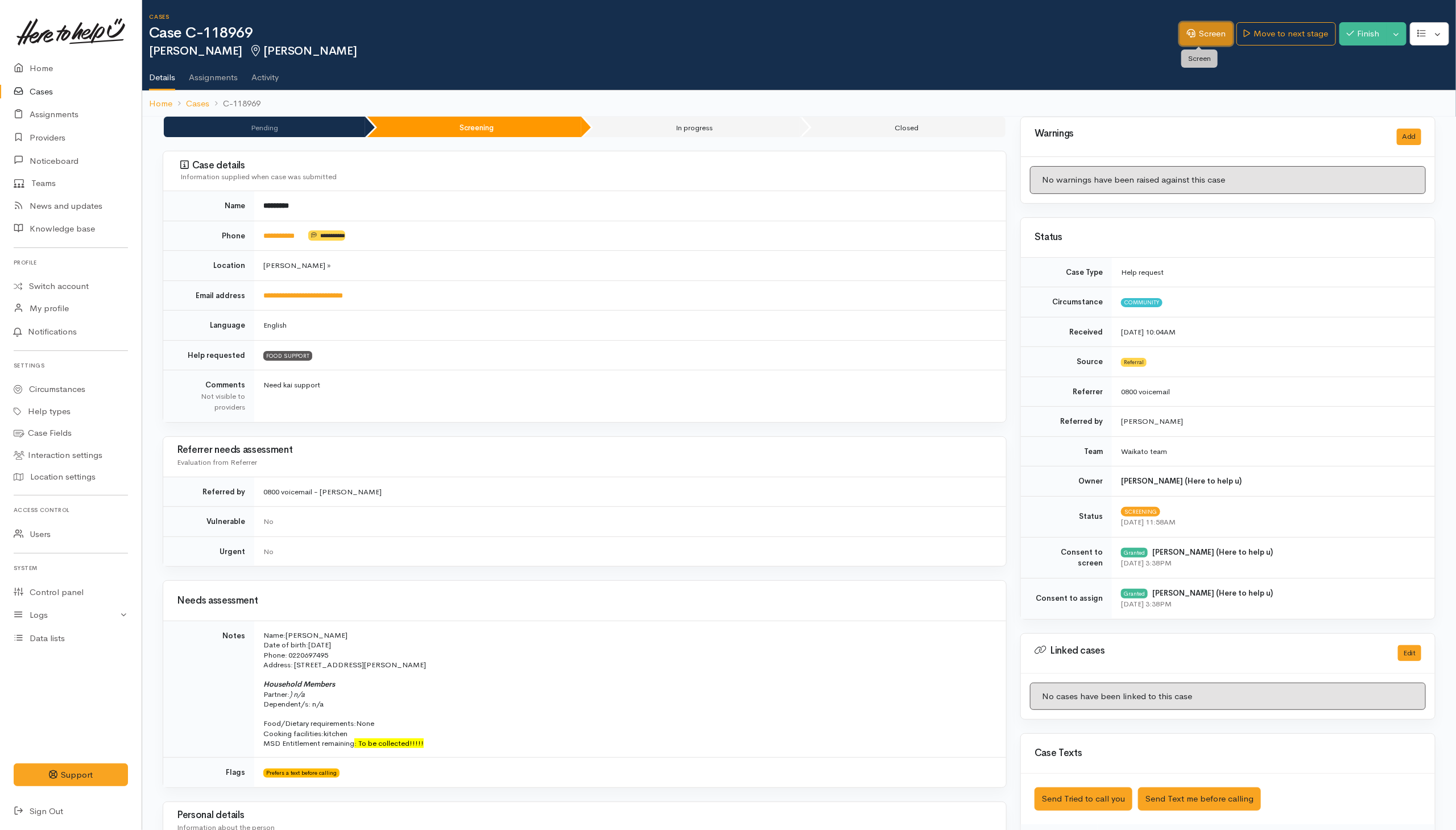
click at [1223, 37] on link "Screen" at bounding box center [1206, 34] width 53 height 23
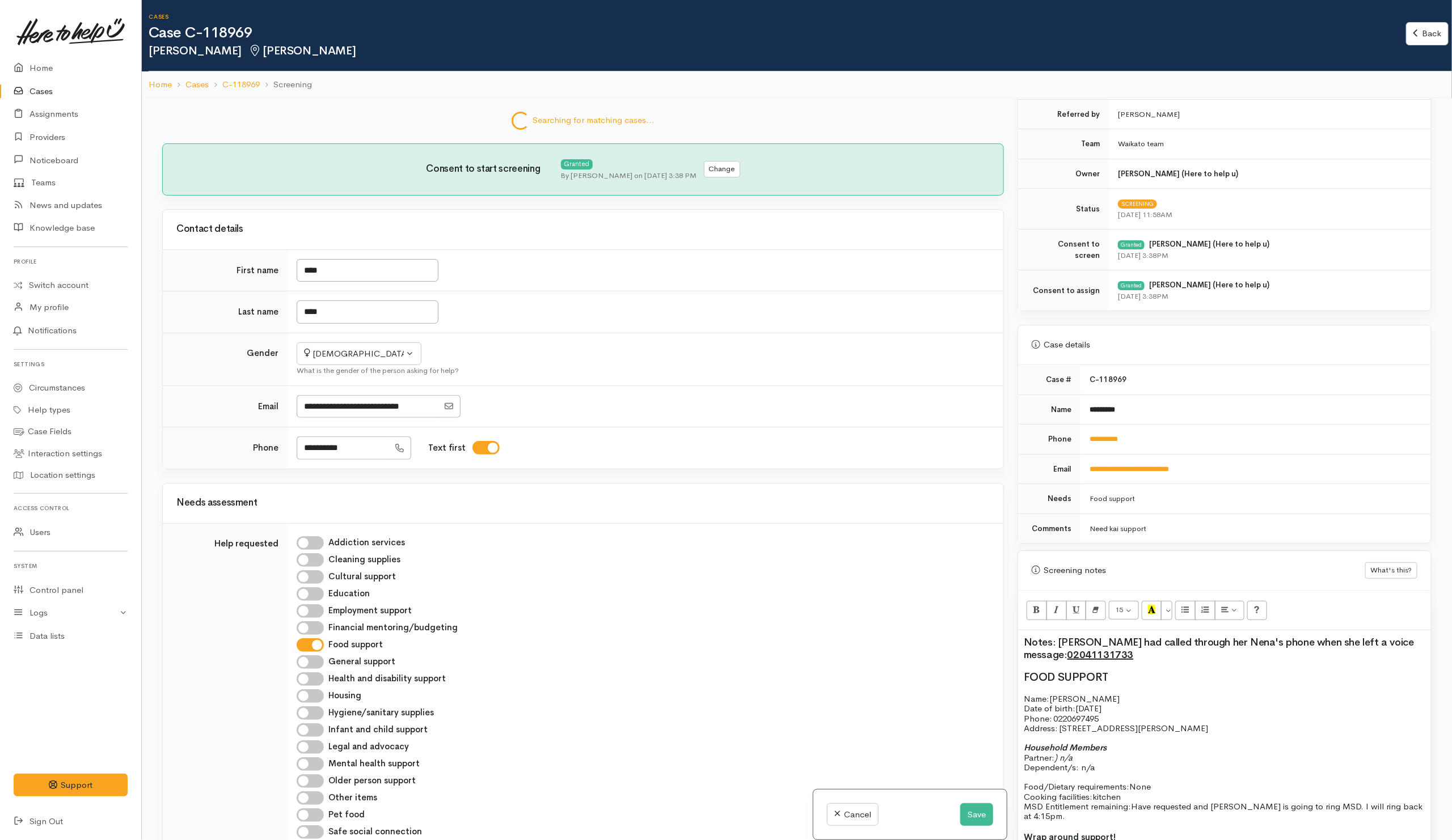
scroll to position [660, 0]
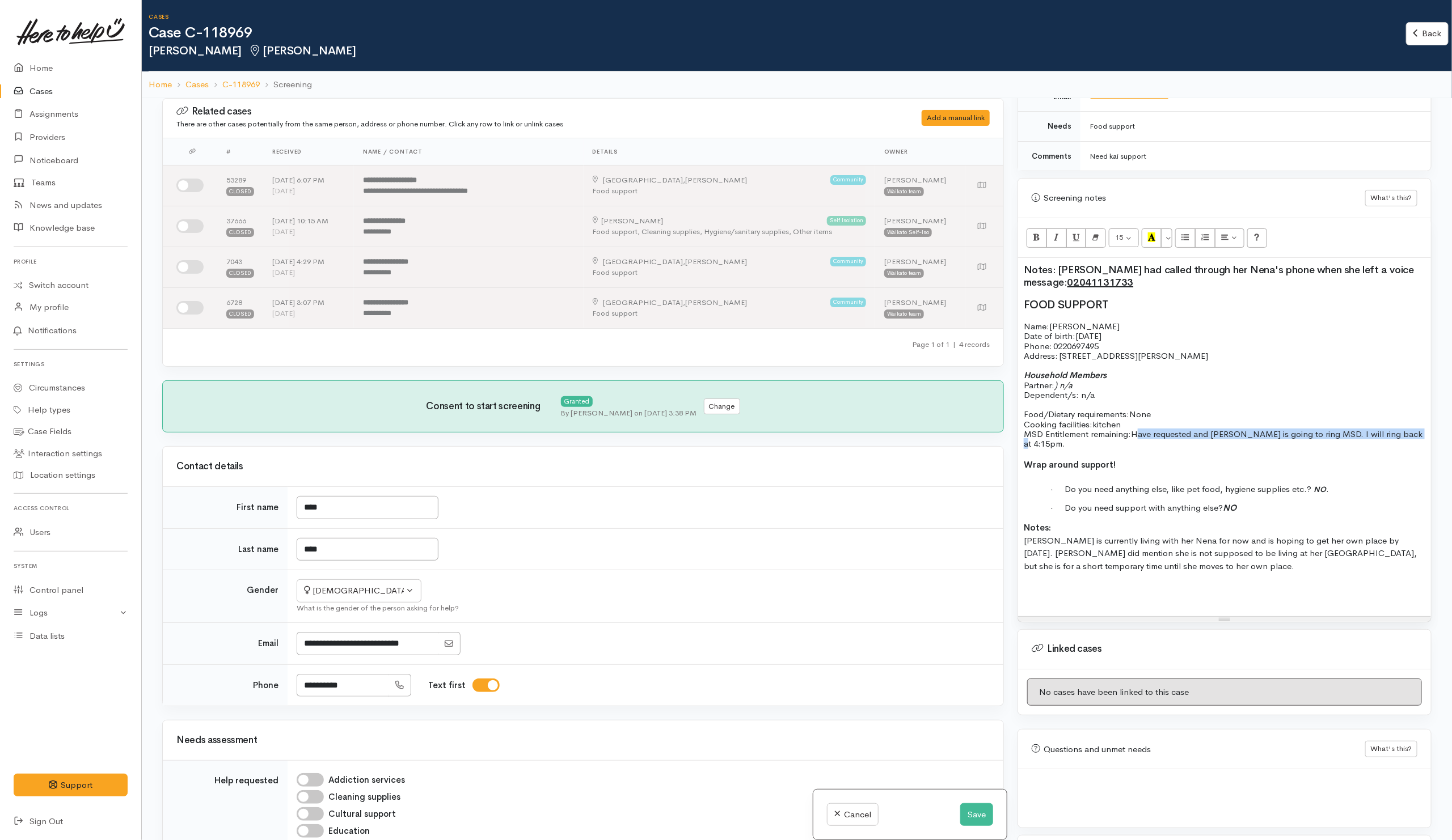
drag, startPoint x: 1135, startPoint y: 439, endPoint x: 1422, endPoint y: 439, distance: 287.0
click at [1422, 439] on div "Notes: Anna had called through her Nena's phone when she left a voice message: …" at bounding box center [1224, 437] width 413 height 359
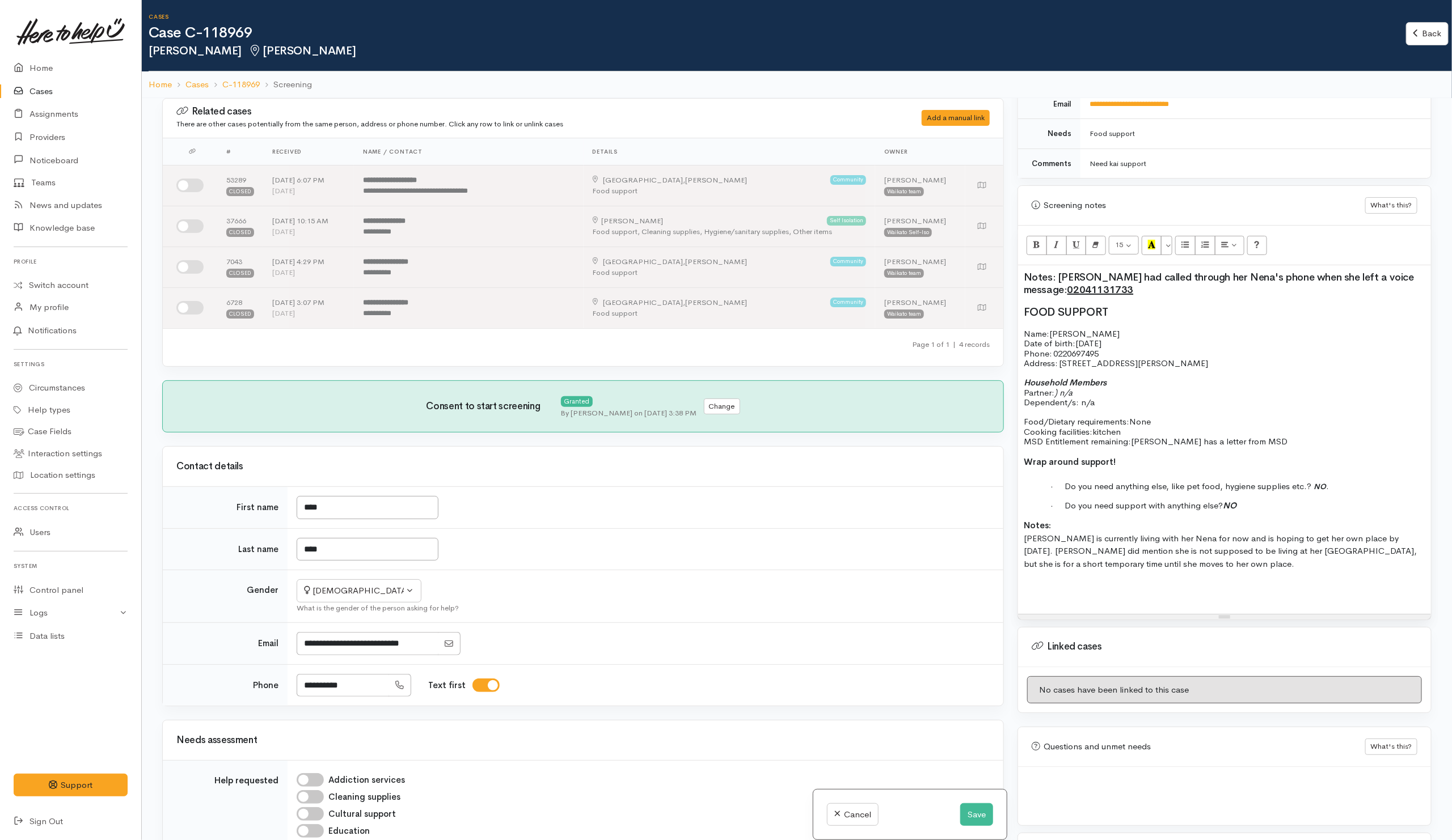
click at [1180, 444] on span "Anna has a letter from MSD" at bounding box center [1209, 441] width 157 height 11
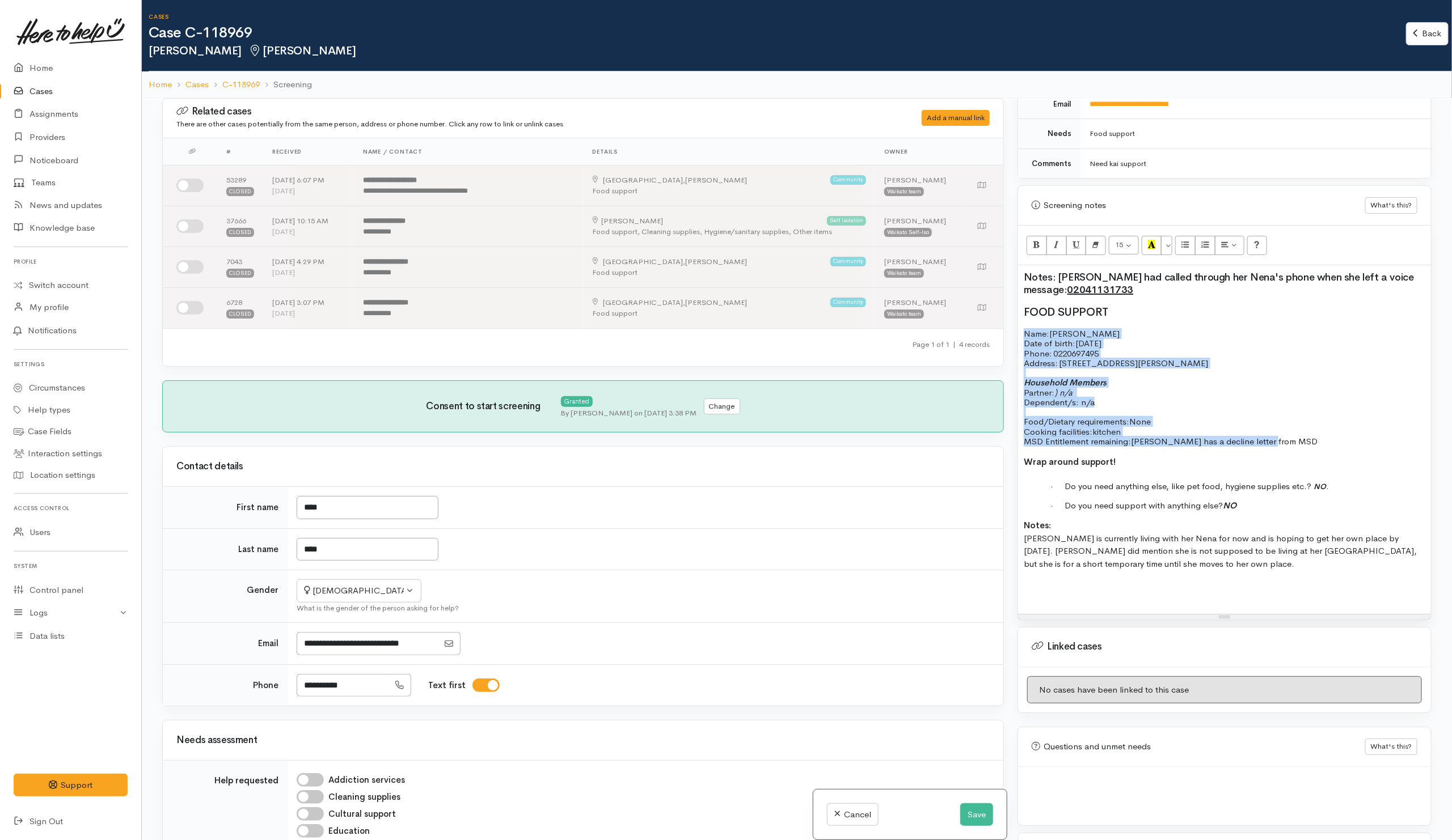
drag, startPoint x: 1023, startPoint y: 333, endPoint x: 1288, endPoint y: 440, distance: 285.8
click at [1288, 440] on div "Notes: Anna had called through her Nena's phone when she left a voice message: …" at bounding box center [1224, 440] width 413 height 348
copy div "Name: Anna Pire Date of birth: 24/6/2004 Phone:   0220697495 Address:   1/42 Pe…"
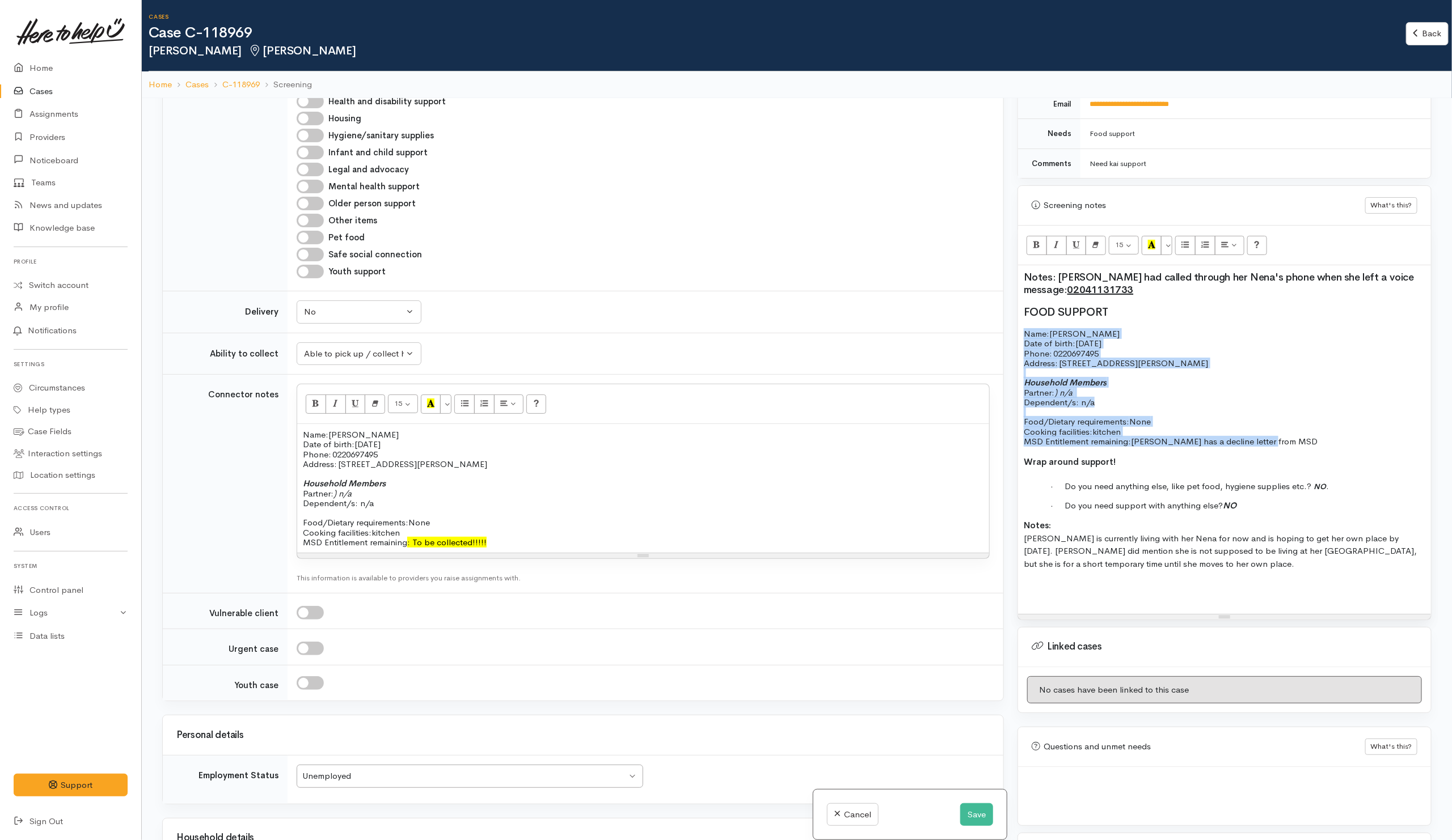
scroll to position [936, 0]
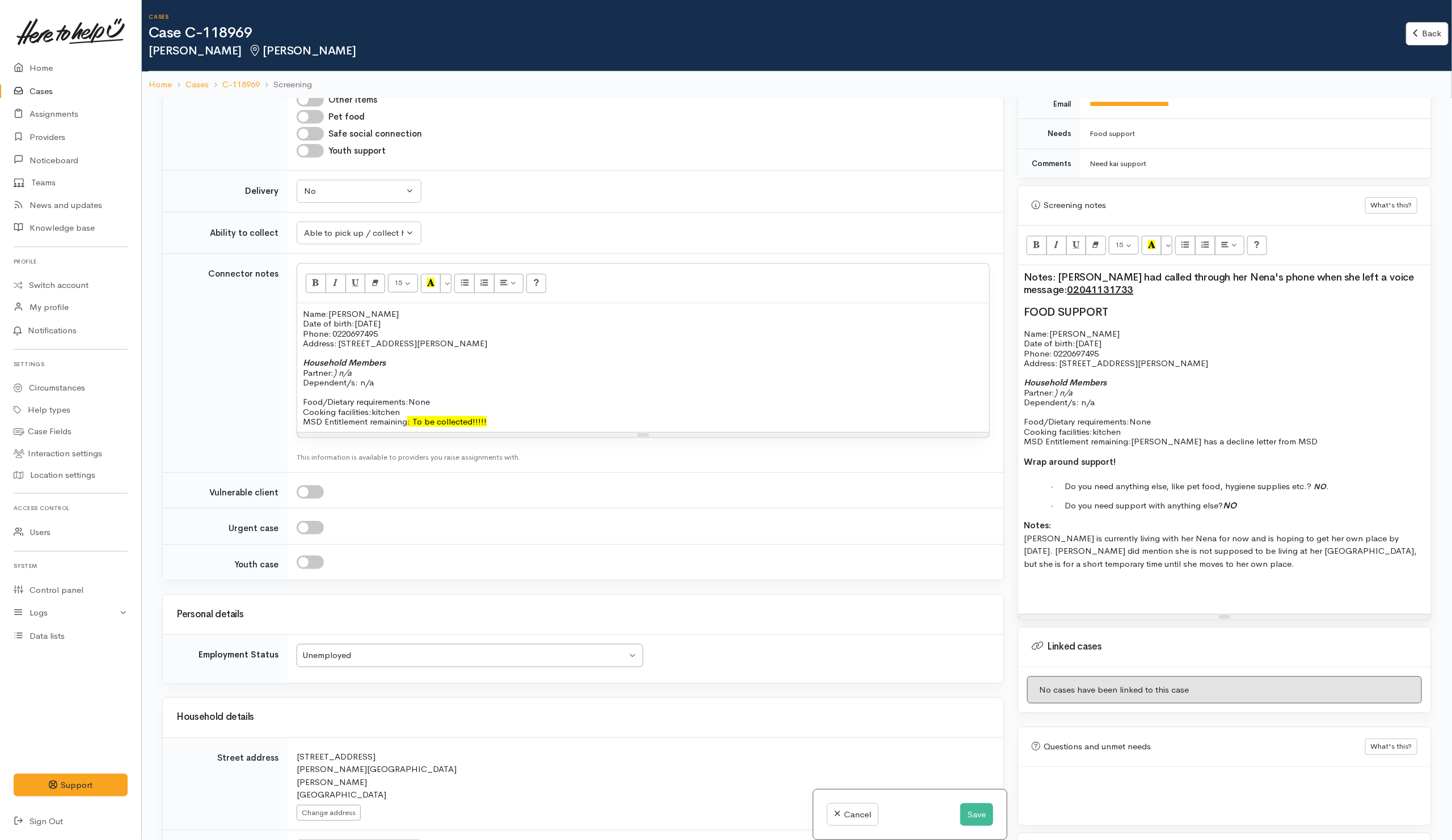
drag, startPoint x: 611, startPoint y: 420, endPoint x: 811, endPoint y: 437, distance: 200.7
click at [613, 420] on p "Food/Dietary requirements: None Cooking facilities: kitchen MSD Entitlement rem…" at bounding box center [643, 412] width 681 height 30
drag, startPoint x: 1135, startPoint y: 446, endPoint x: 1298, endPoint y: 450, distance: 163.0
click at [1298, 450] on div "Notes: Anna had called through her Nena's phone when she left a voice message: …" at bounding box center [1224, 440] width 413 height 348
copy span "Anna has a decline letter from MSD"
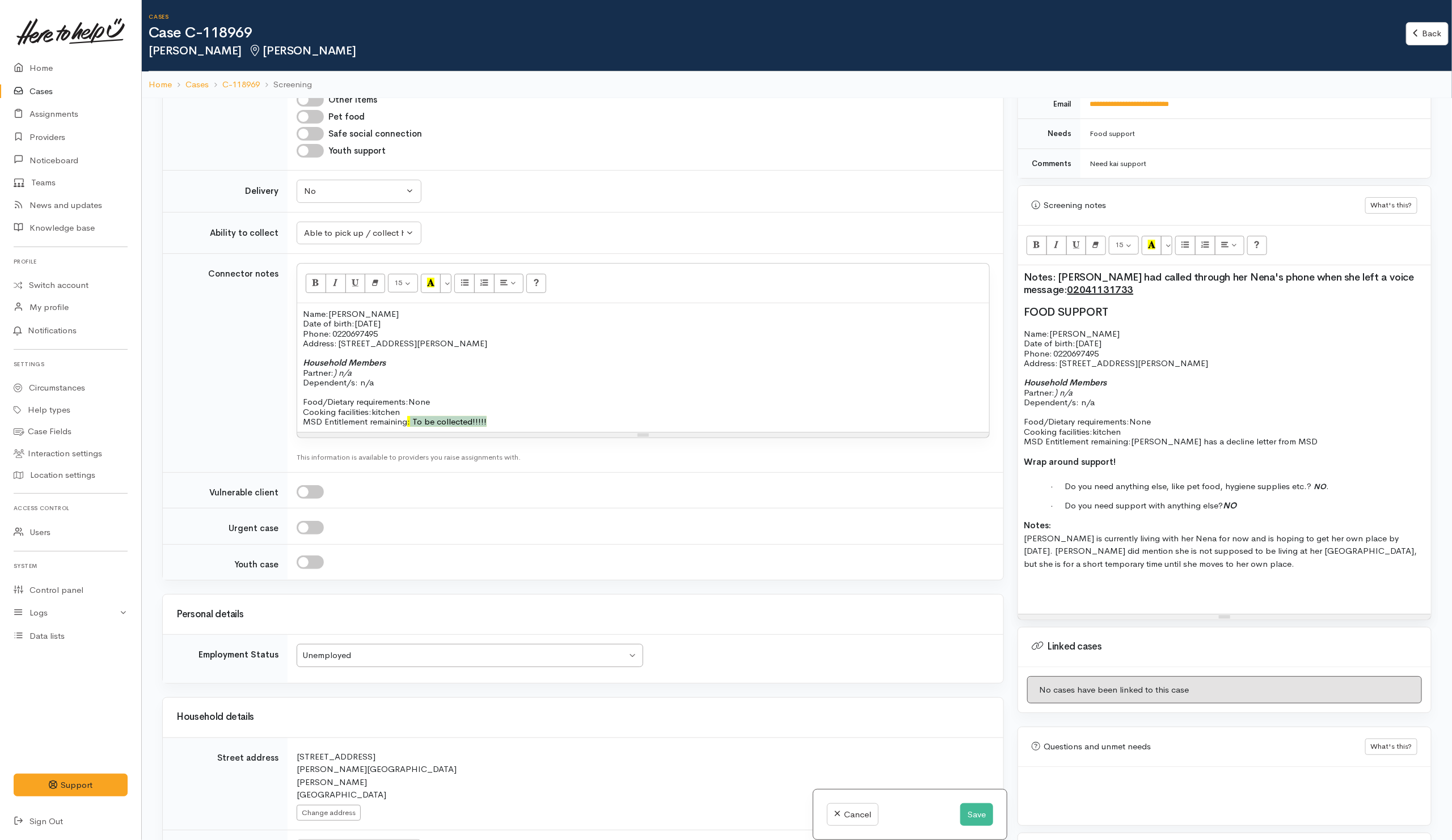
drag, startPoint x: 513, startPoint y: 439, endPoint x: 411, endPoint y: 440, distance: 102.0
click at [411, 432] on div "Name: Anna Pire Date of birth: 24/6/2004 Phone:   0220697495 Address:   1/42 Pe…" at bounding box center [643, 367] width 692 height 129
drag, startPoint x: 564, startPoint y: 430, endPoint x: 411, endPoint y: 433, distance: 153.0
click at [411, 426] on p "Food/Dietary requirements: None Cooking facilities: kitchen MSD Entitlement rem…" at bounding box center [643, 412] width 681 height 30
click at [319, 283] on button "Bold (CTRL+B)" at bounding box center [315, 283] width 20 height 19
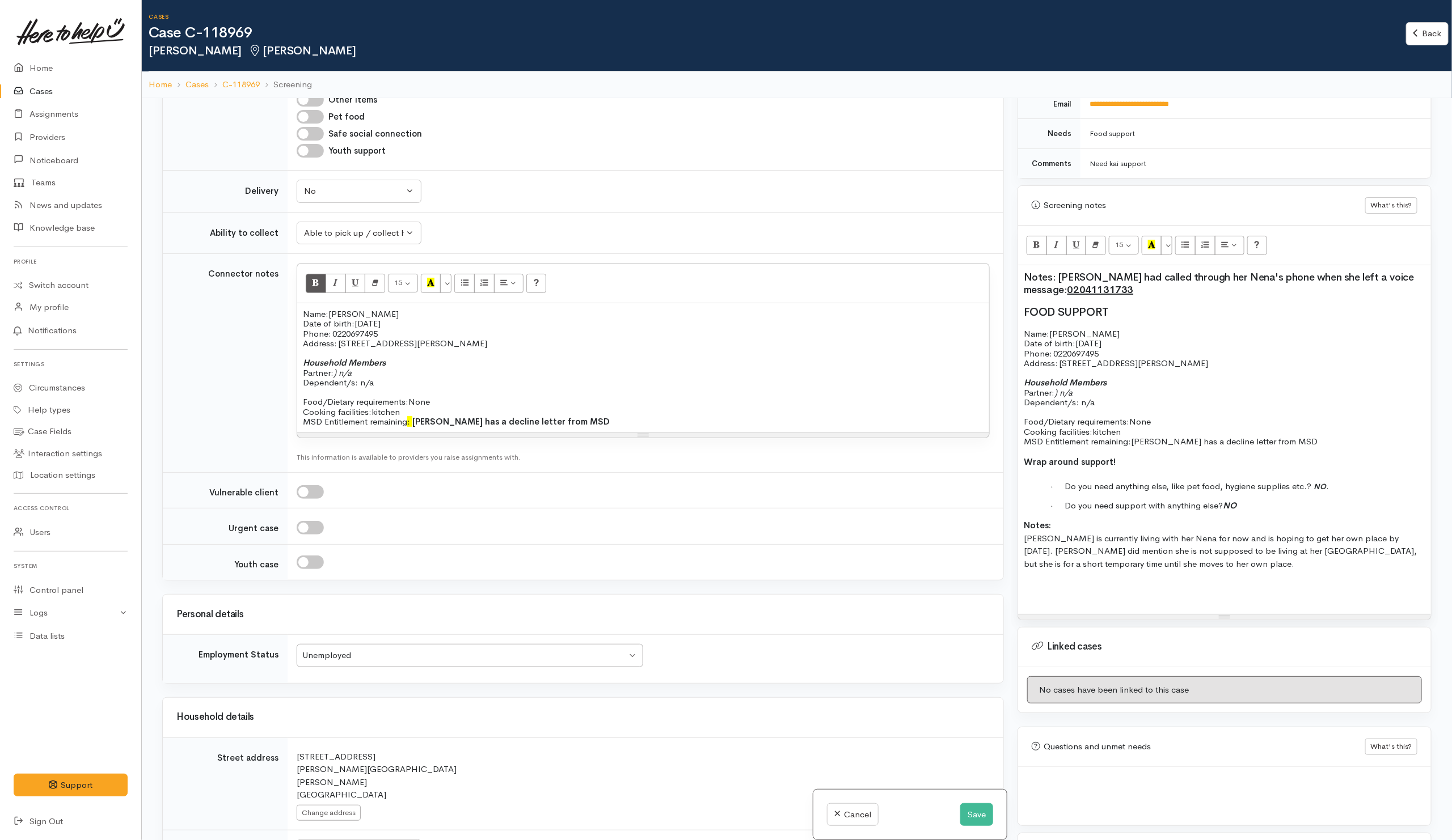
click at [762, 397] on p at bounding box center [643, 392] width 681 height 10
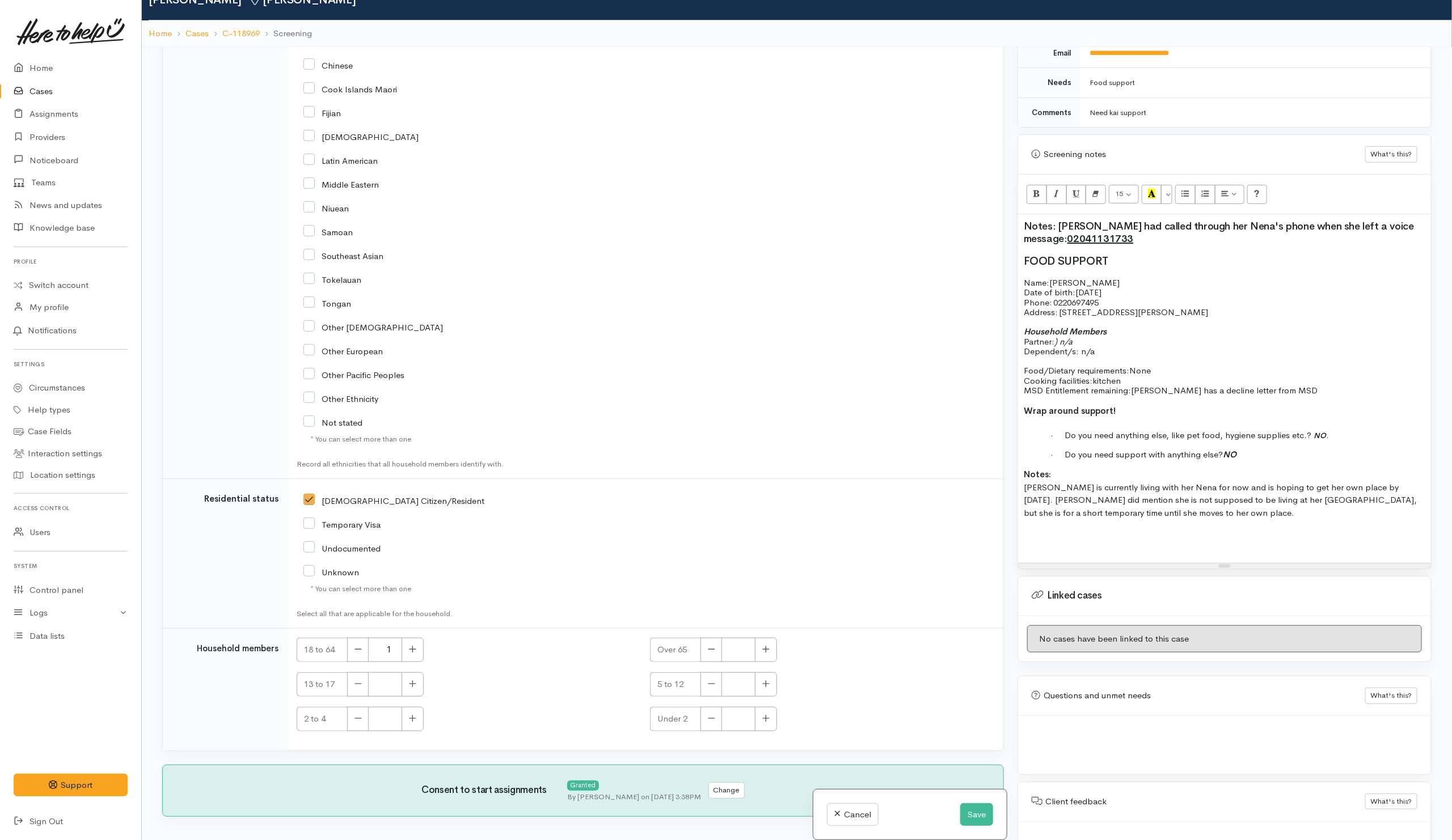
scroll to position [99, 0]
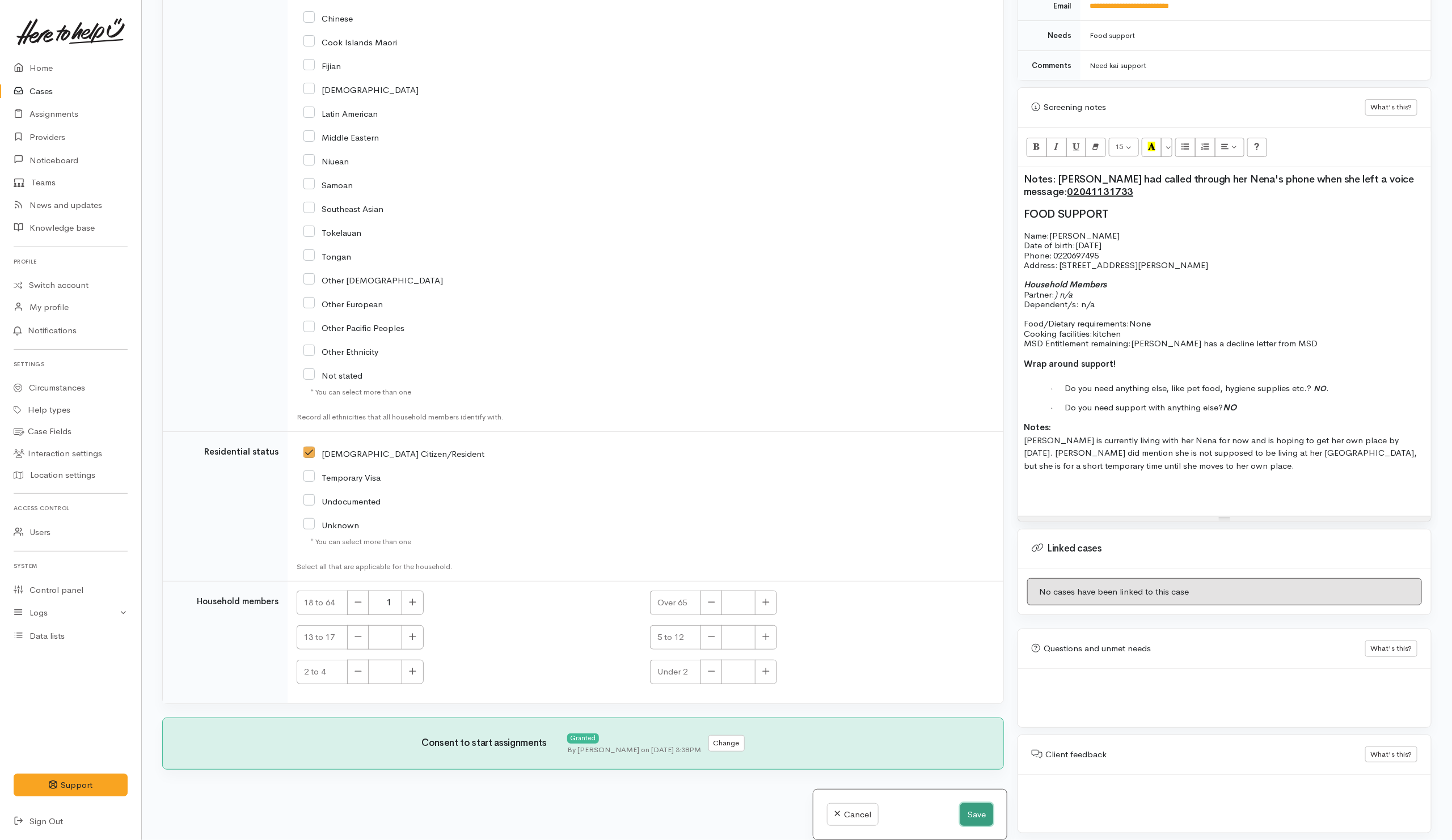
click at [973, 810] on button "Save" at bounding box center [976, 815] width 33 height 23
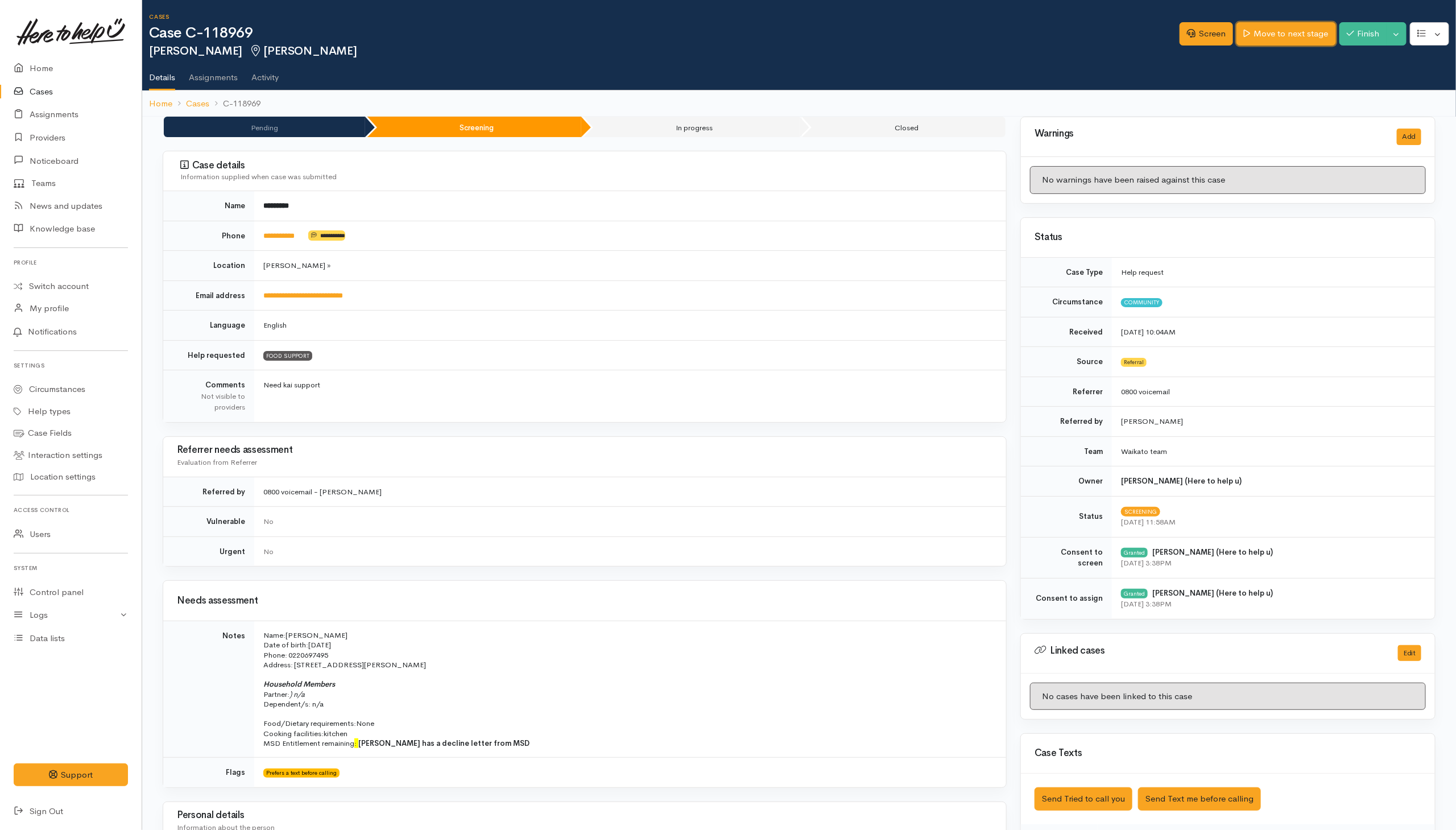
click at [1288, 30] on link "Move to next stage" at bounding box center [1285, 34] width 99 height 23
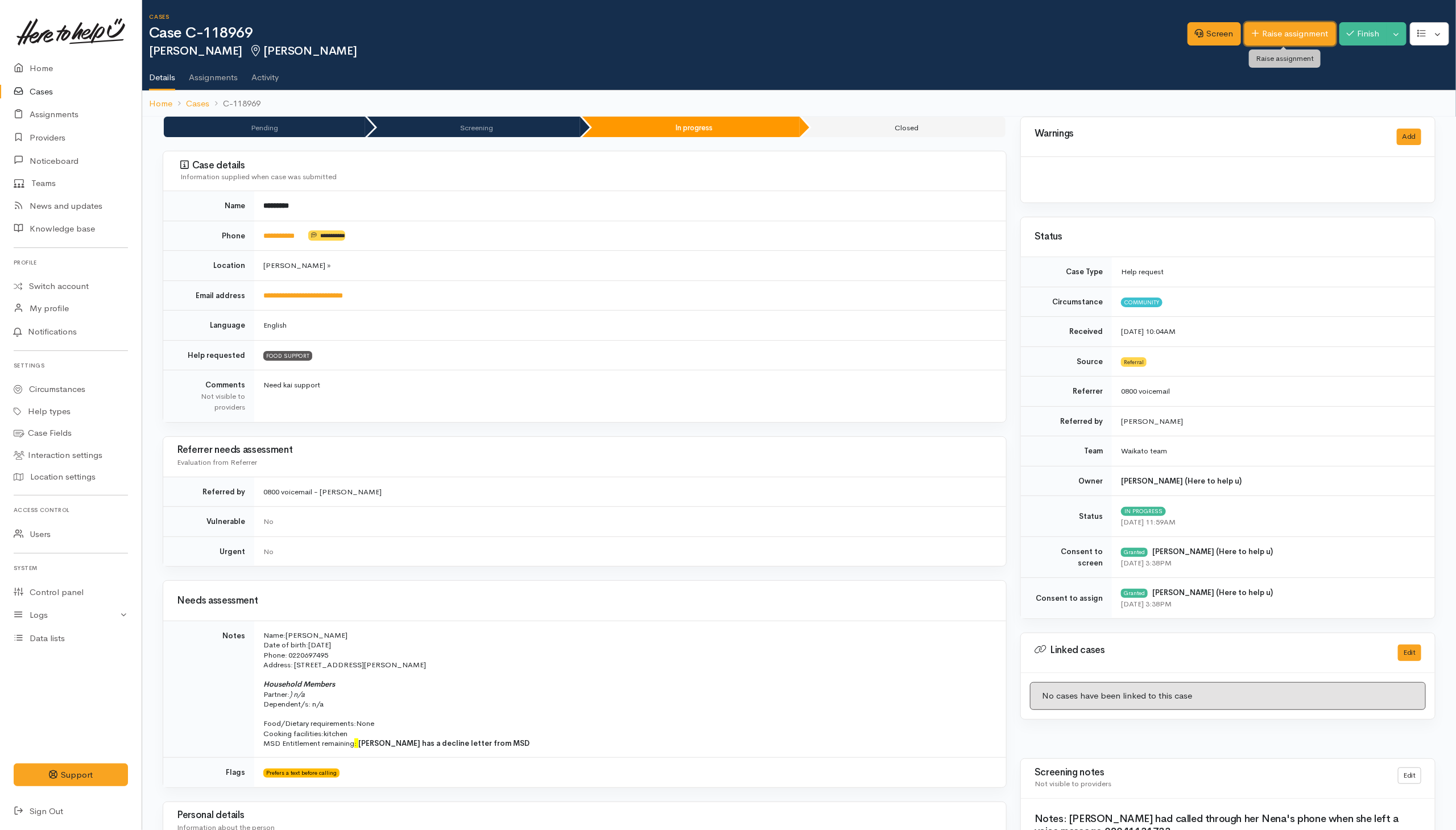
click at [1268, 32] on link "Raise assignment" at bounding box center [1290, 34] width 91 height 23
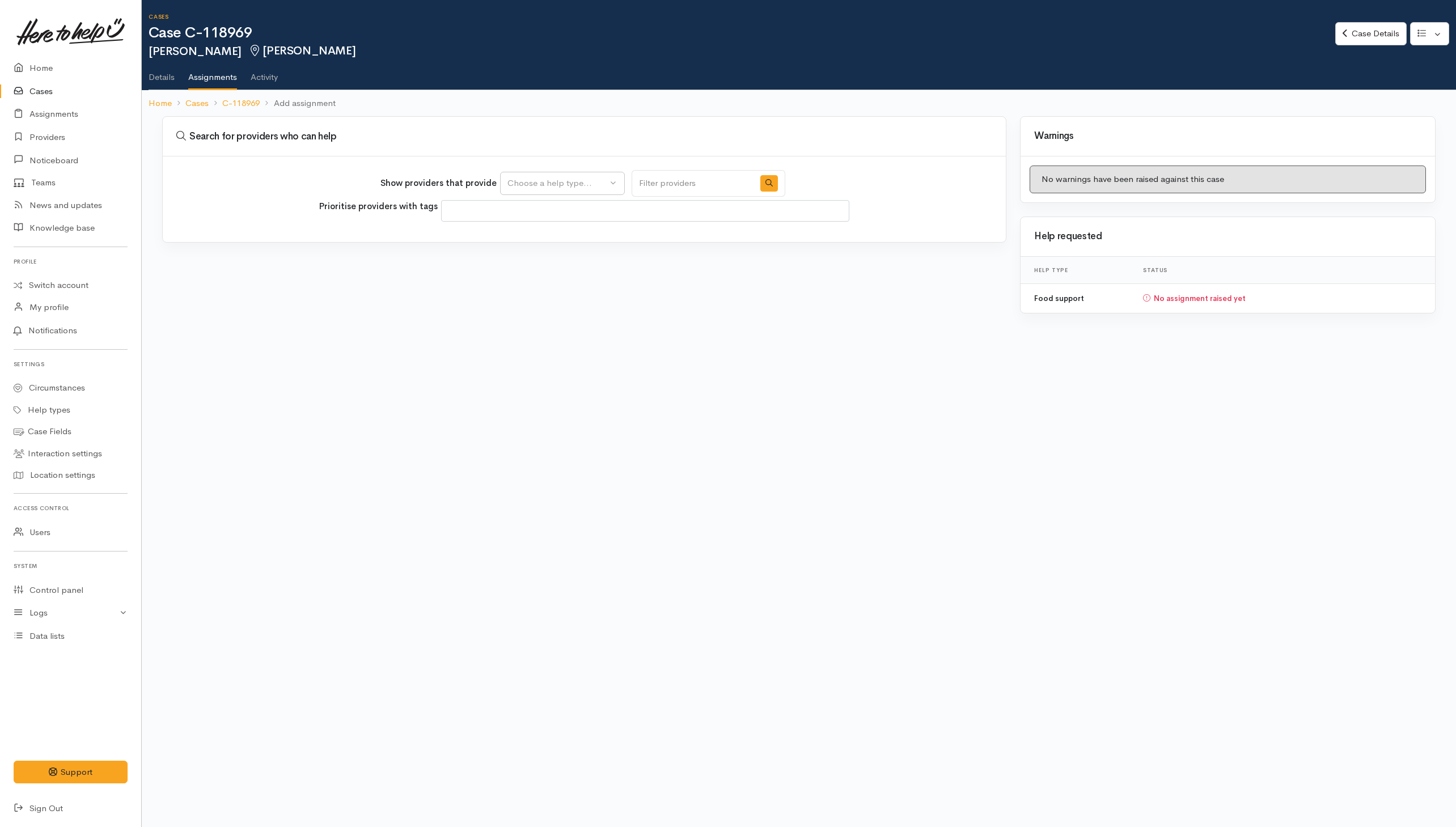
select select
click at [595, 190] on div "Choose a help type..." at bounding box center [557, 183] width 100 height 13
click at [567, 235] on span "Food support" at bounding box center [540, 237] width 53 height 13
select select "3"
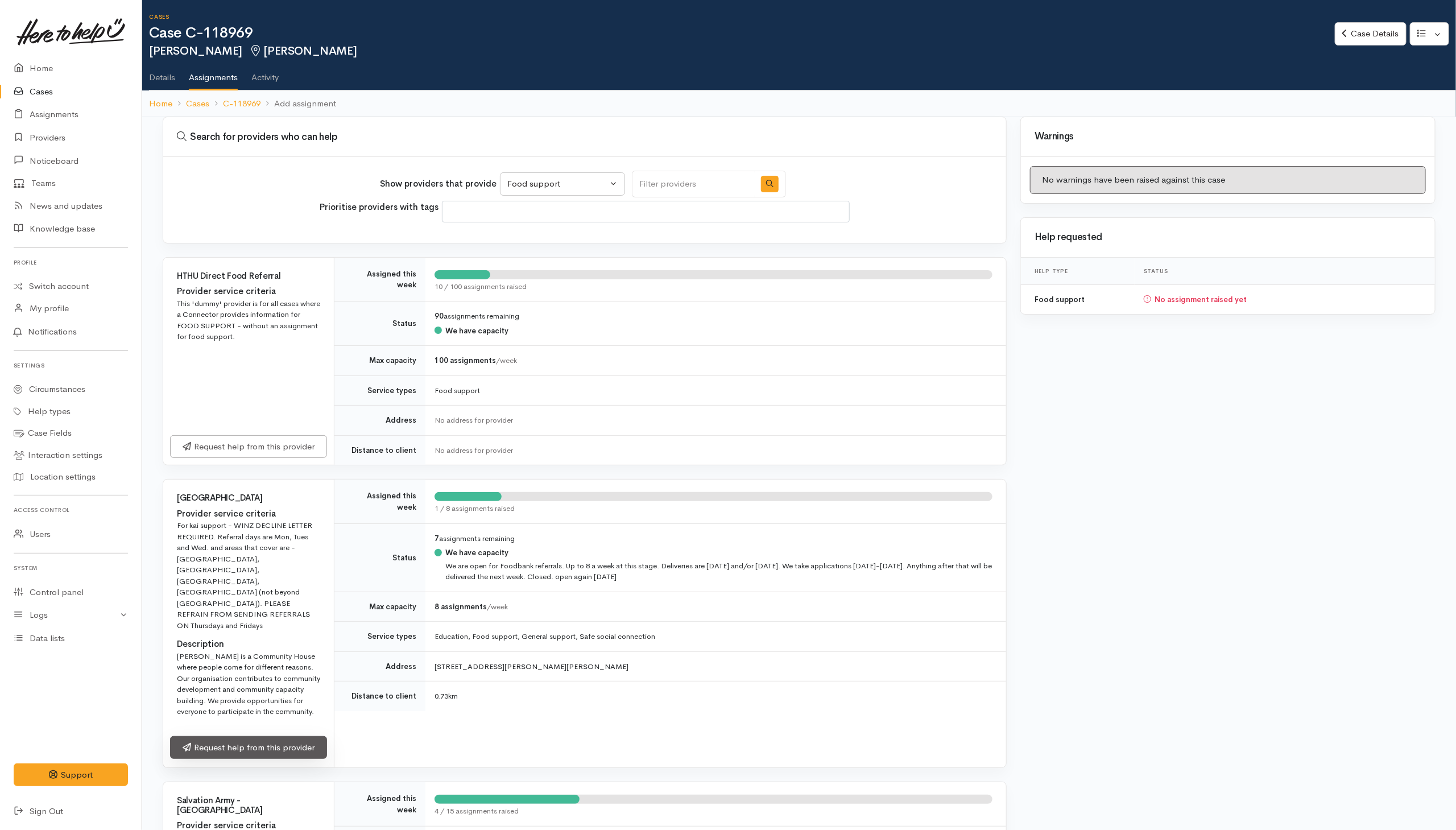
click at [236, 736] on link "Request help from this provider" at bounding box center [248, 748] width 157 height 23
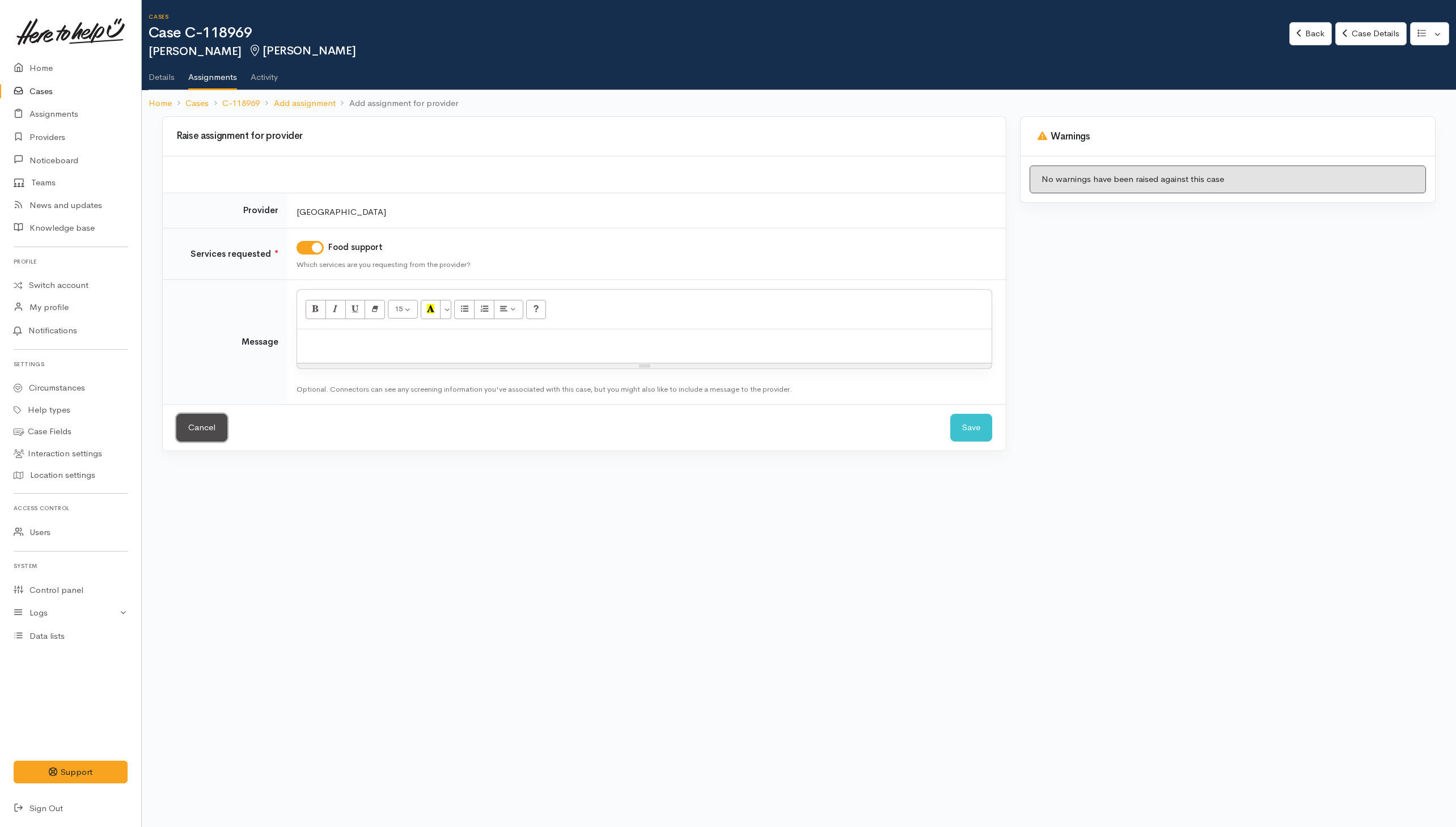
click at [212, 429] on link "Cancel" at bounding box center [201, 427] width 51 height 28
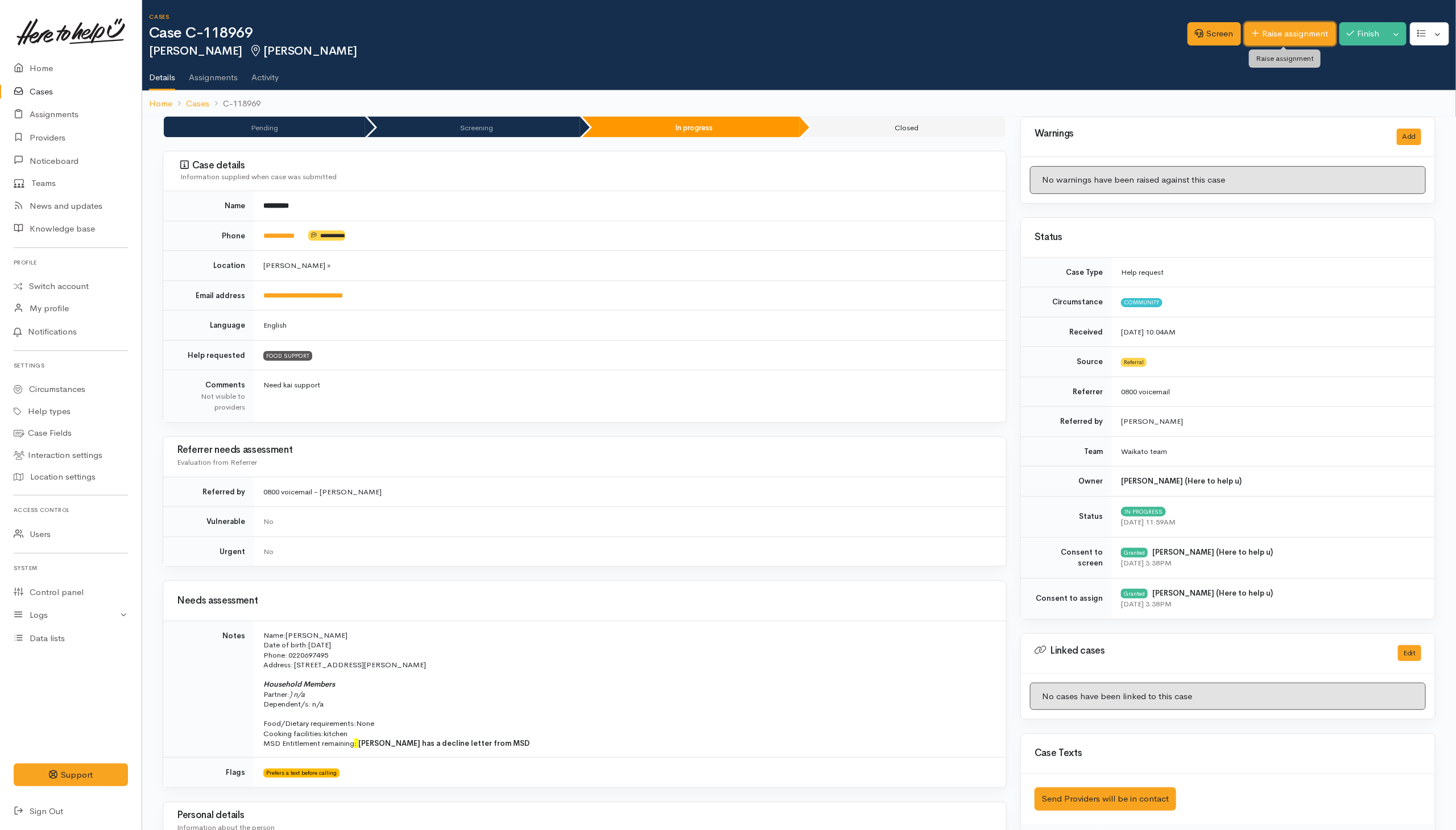
click at [1300, 36] on link "Raise assignment" at bounding box center [1290, 34] width 91 height 23
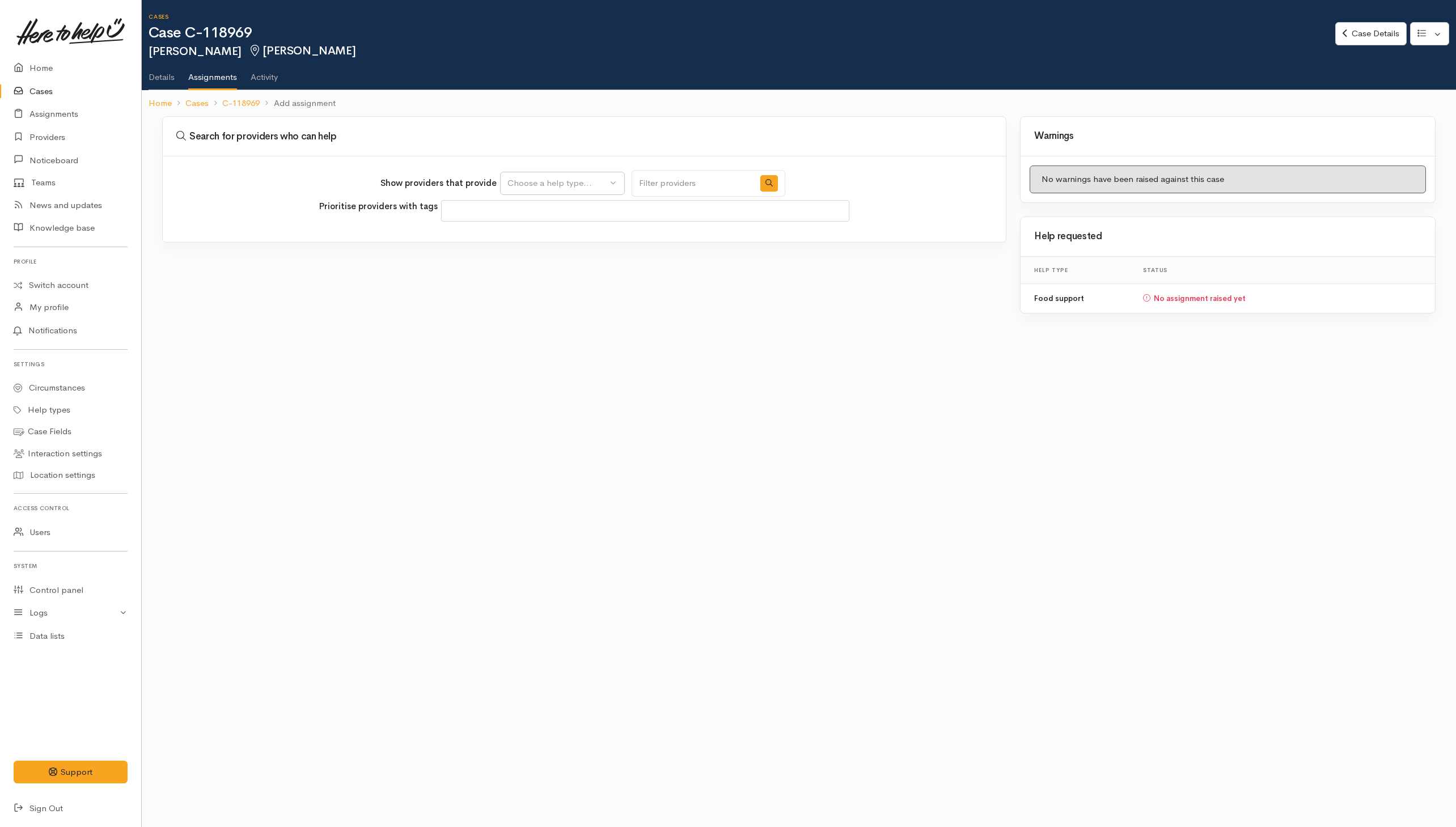
select select
click at [567, 184] on div "Choose a help type..." at bounding box center [557, 183] width 100 height 13
click at [529, 242] on span "Food support" at bounding box center [540, 237] width 53 height 13
select select "3"
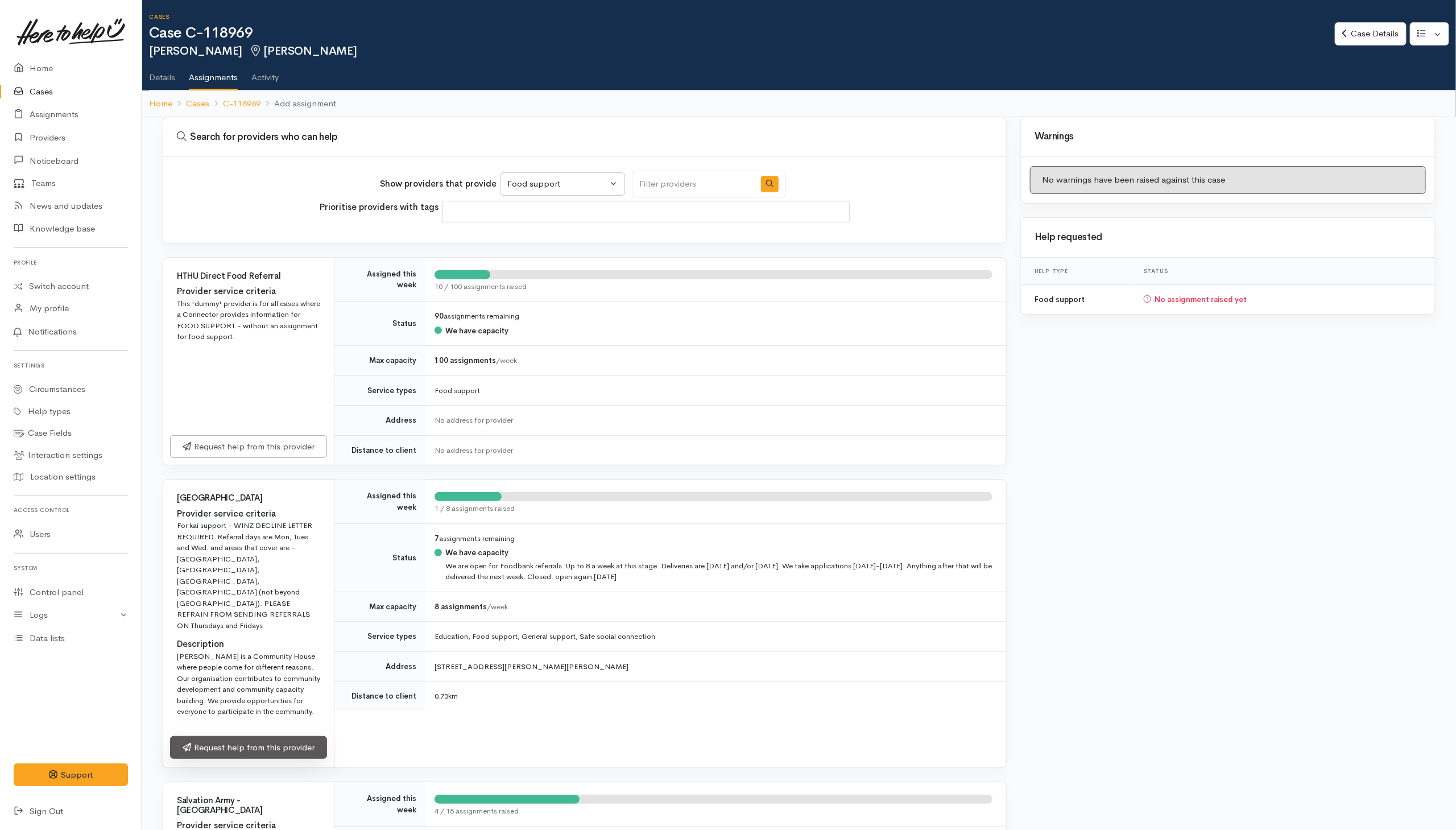
click at [227, 736] on link "Request help from this provider" at bounding box center [248, 748] width 157 height 23
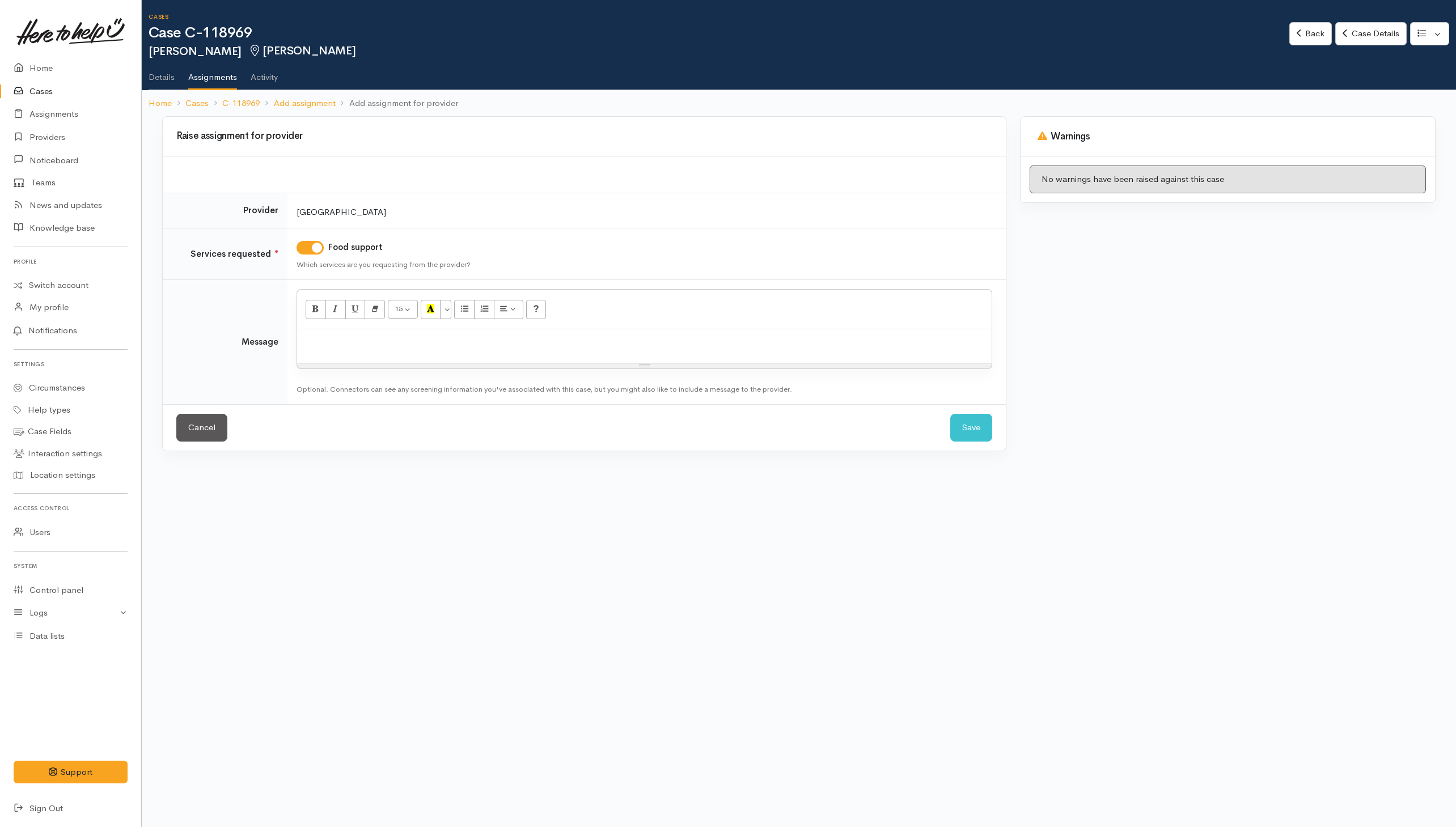
click at [779, 339] on p at bounding box center [643, 341] width 683 height 13
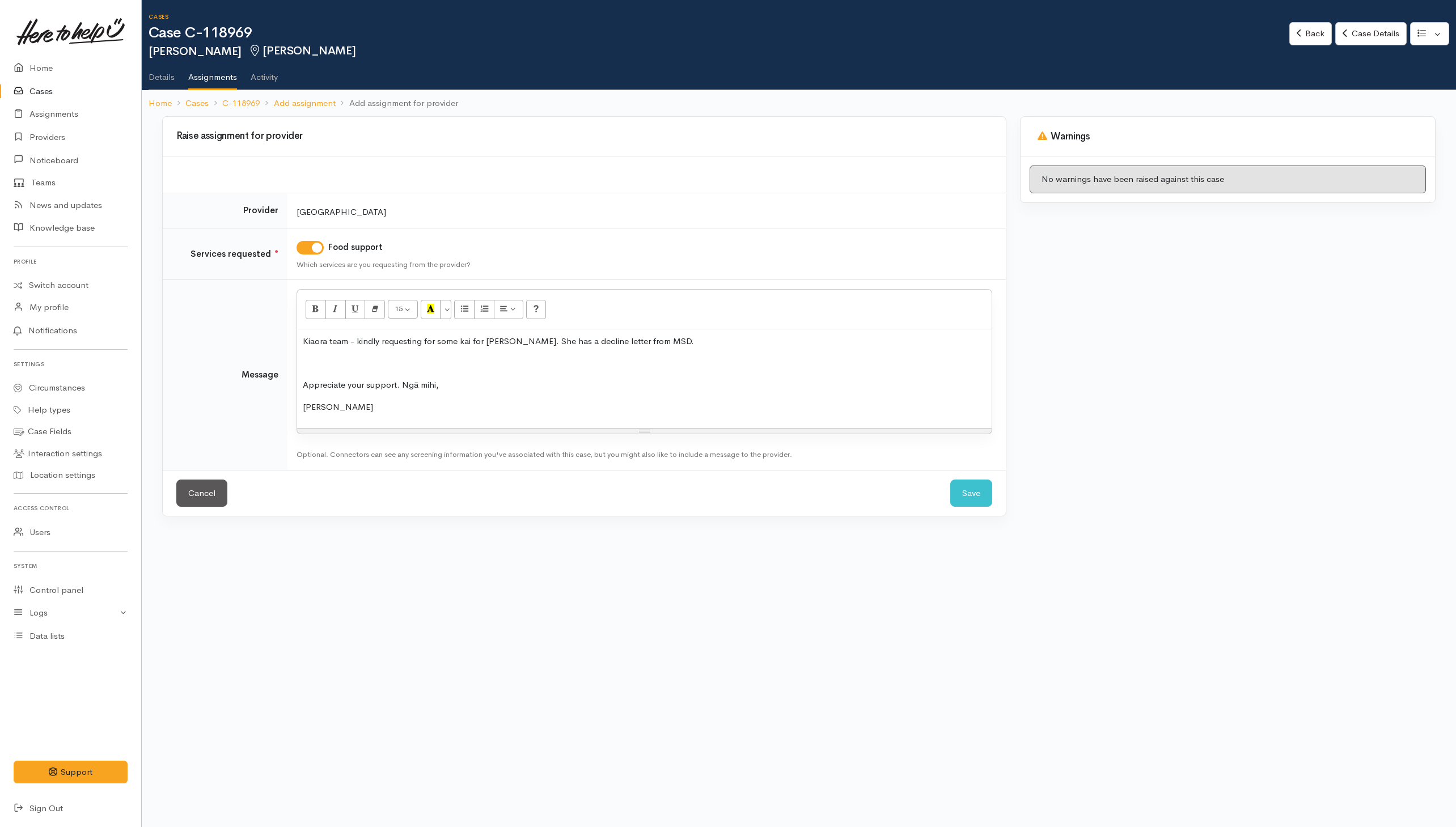
click at [403, 384] on p "Appreciate your support. Ngā mihi," at bounding box center [643, 385] width 683 height 13
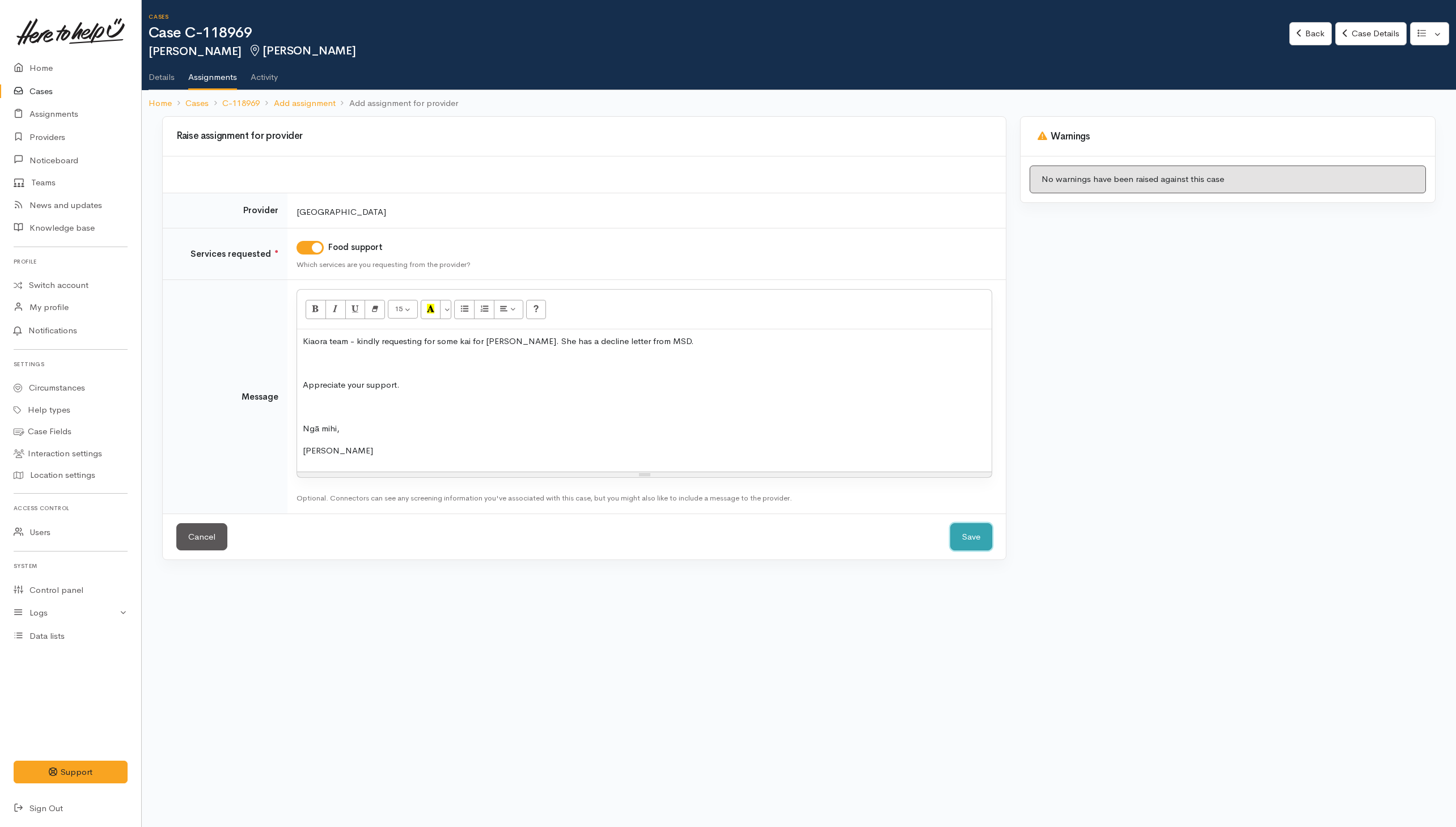
click at [953, 535] on button "Save" at bounding box center [970, 536] width 42 height 28
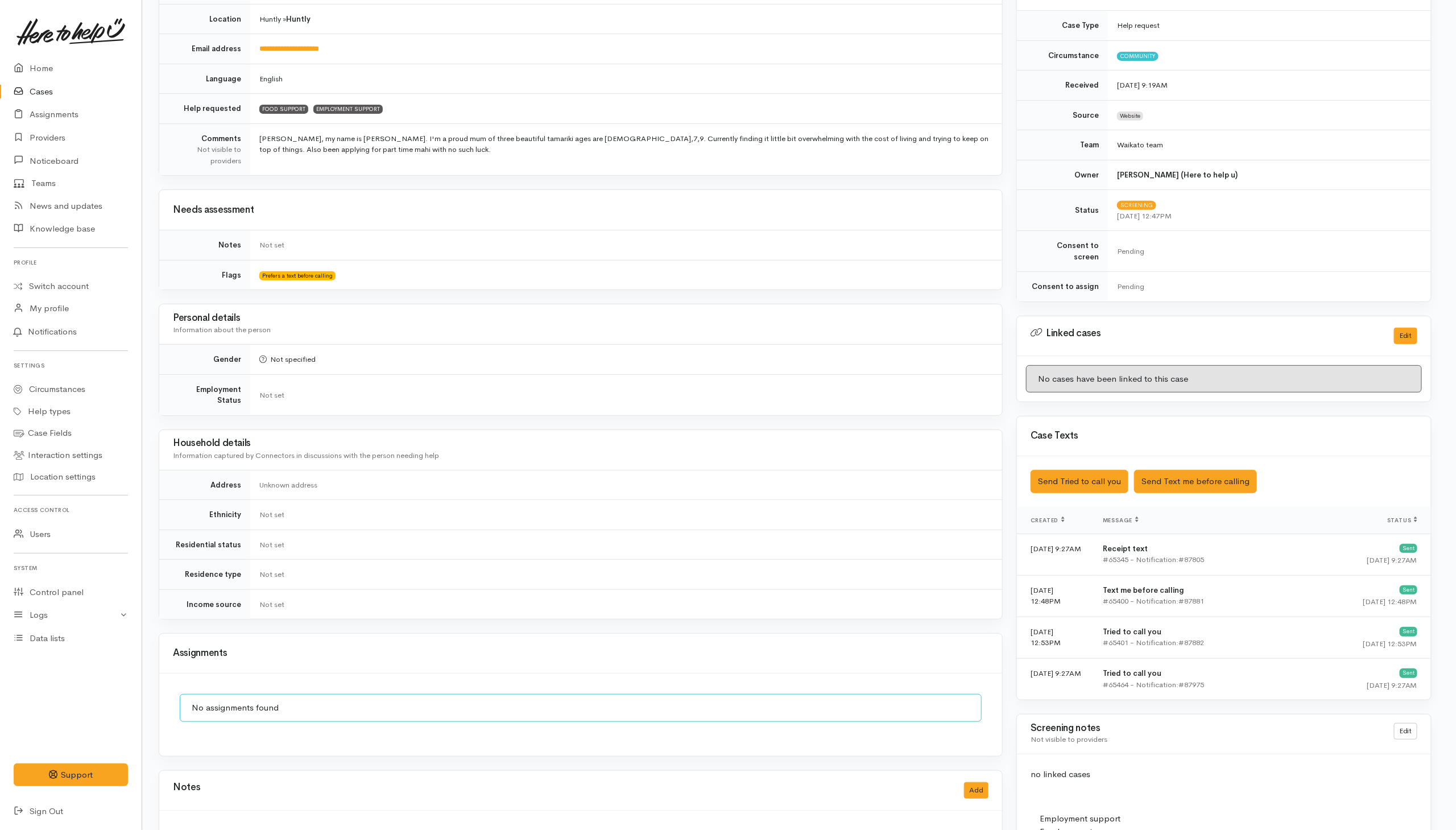
scroll to position [0, 4]
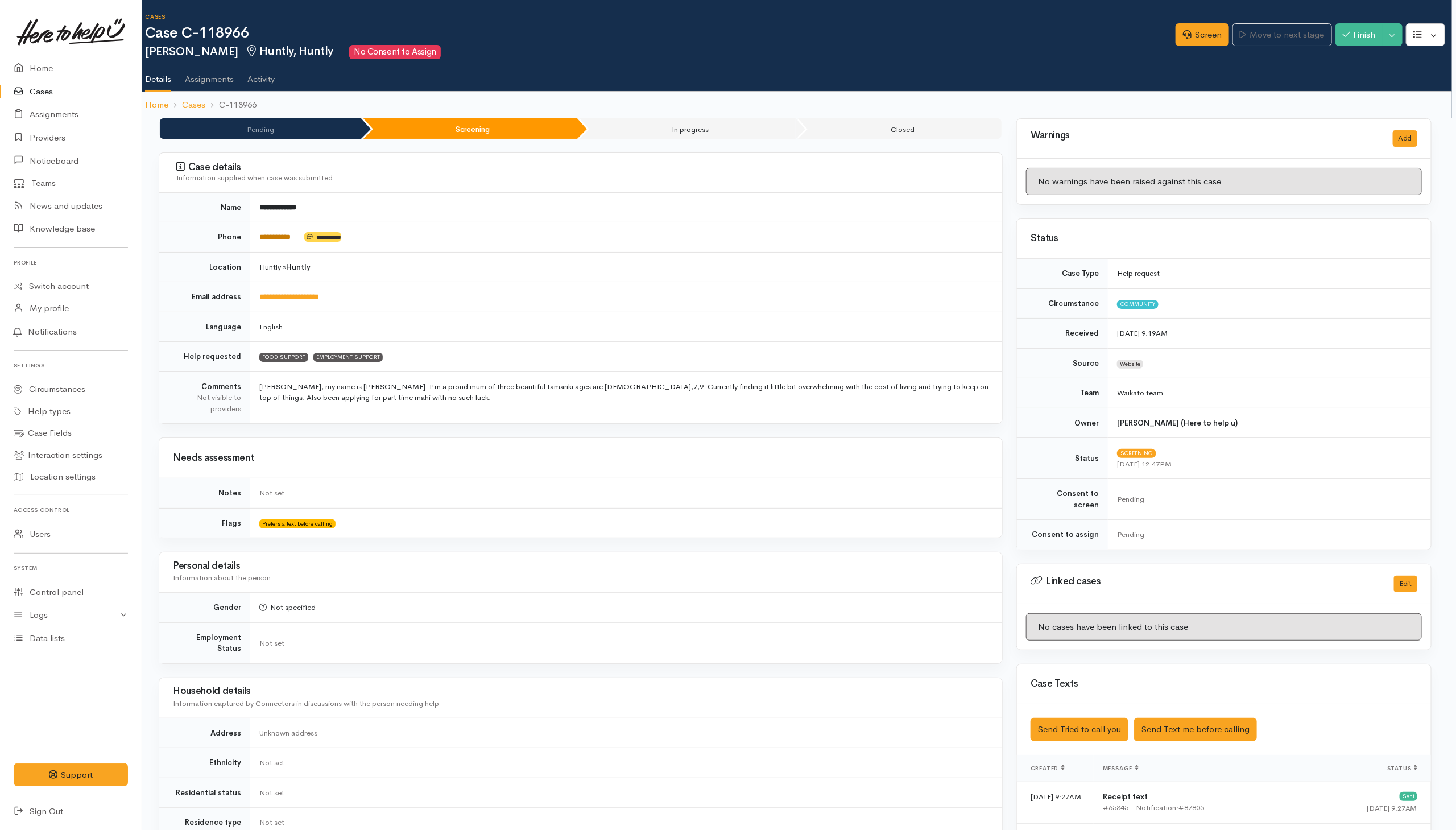
click at [287, 236] on link "**********" at bounding box center [275, 238] width 31 height 8
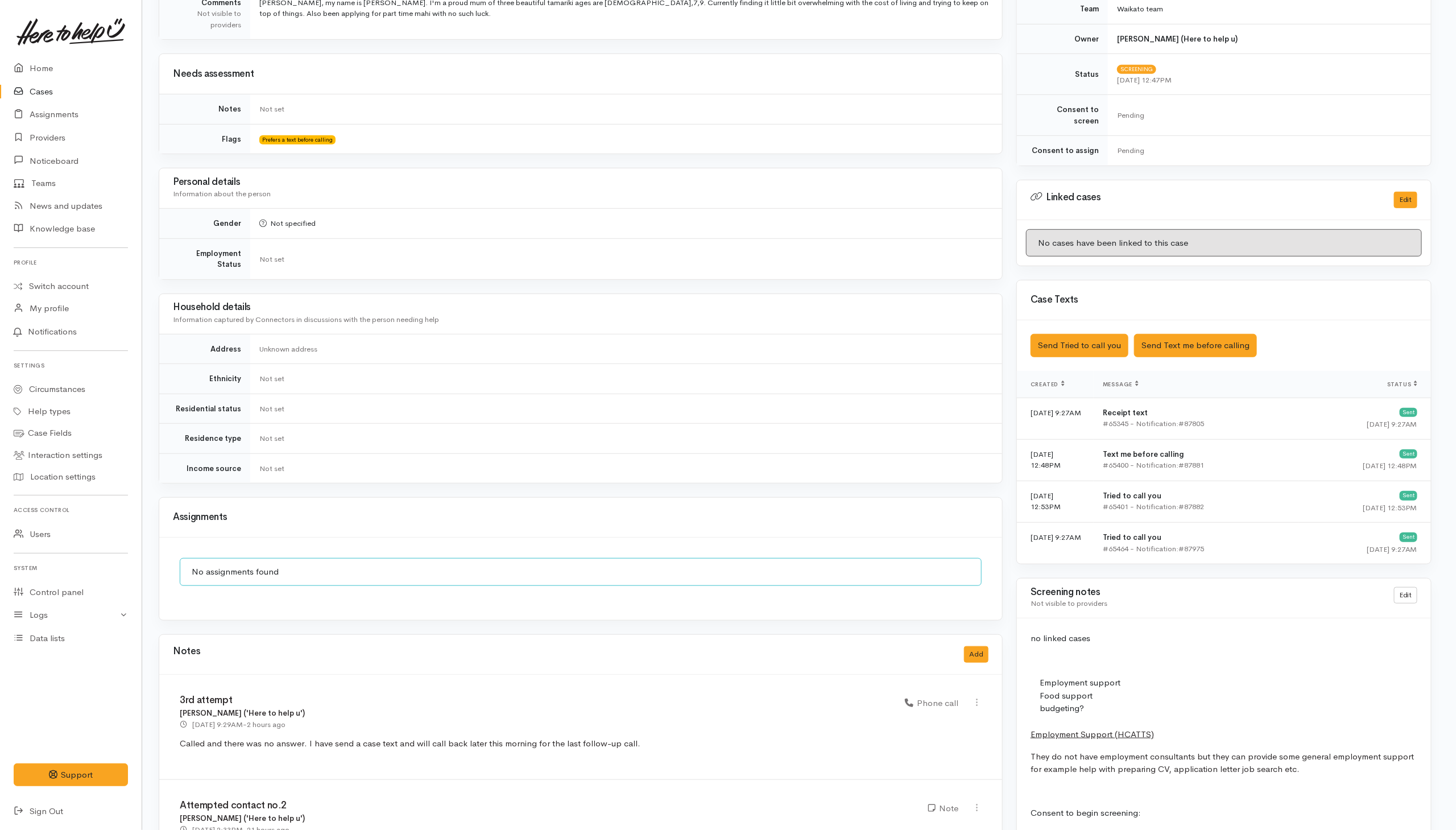
scroll to position [597, 4]
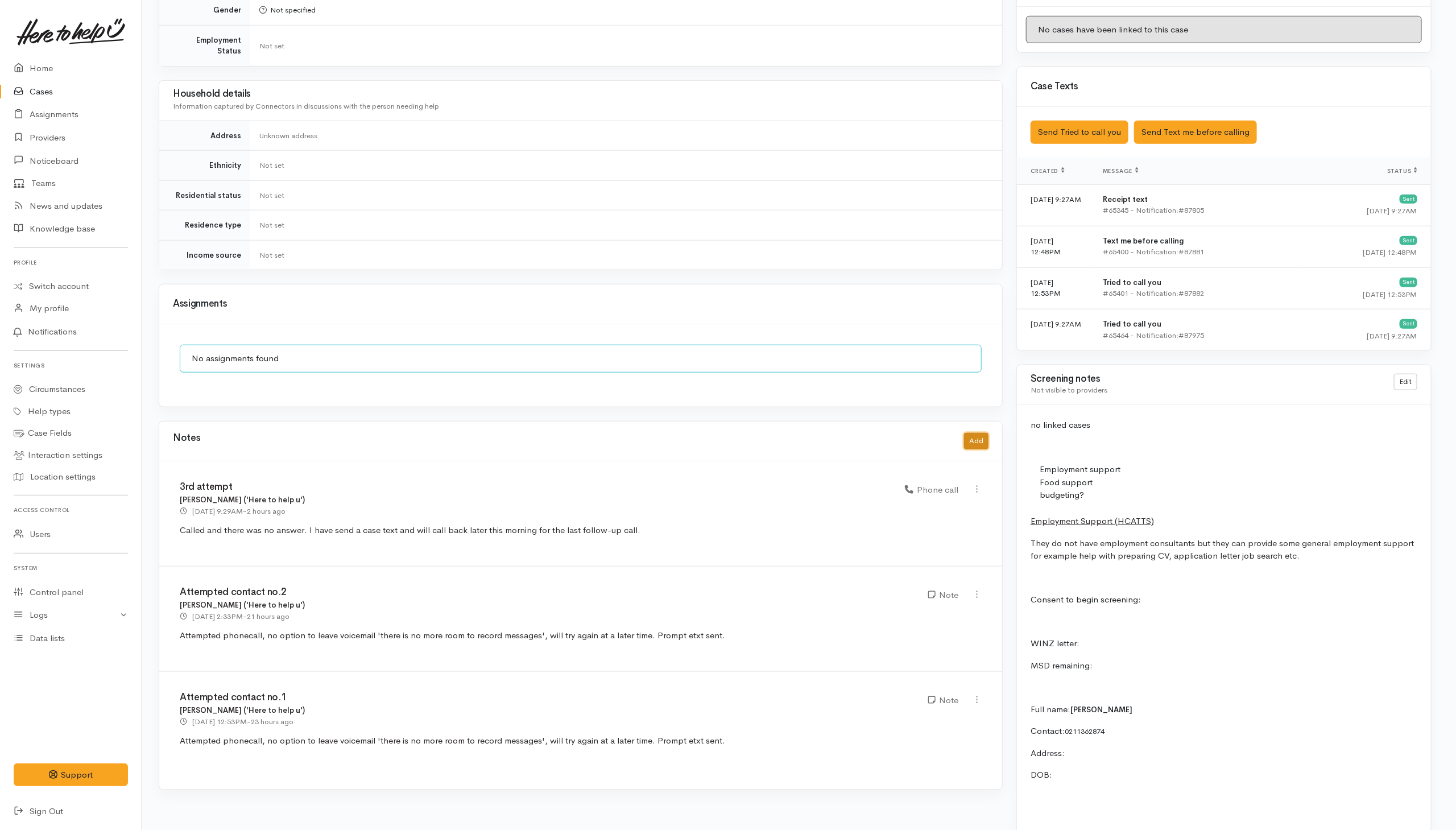
click at [974, 435] on button "Add" at bounding box center [975, 440] width 24 height 16
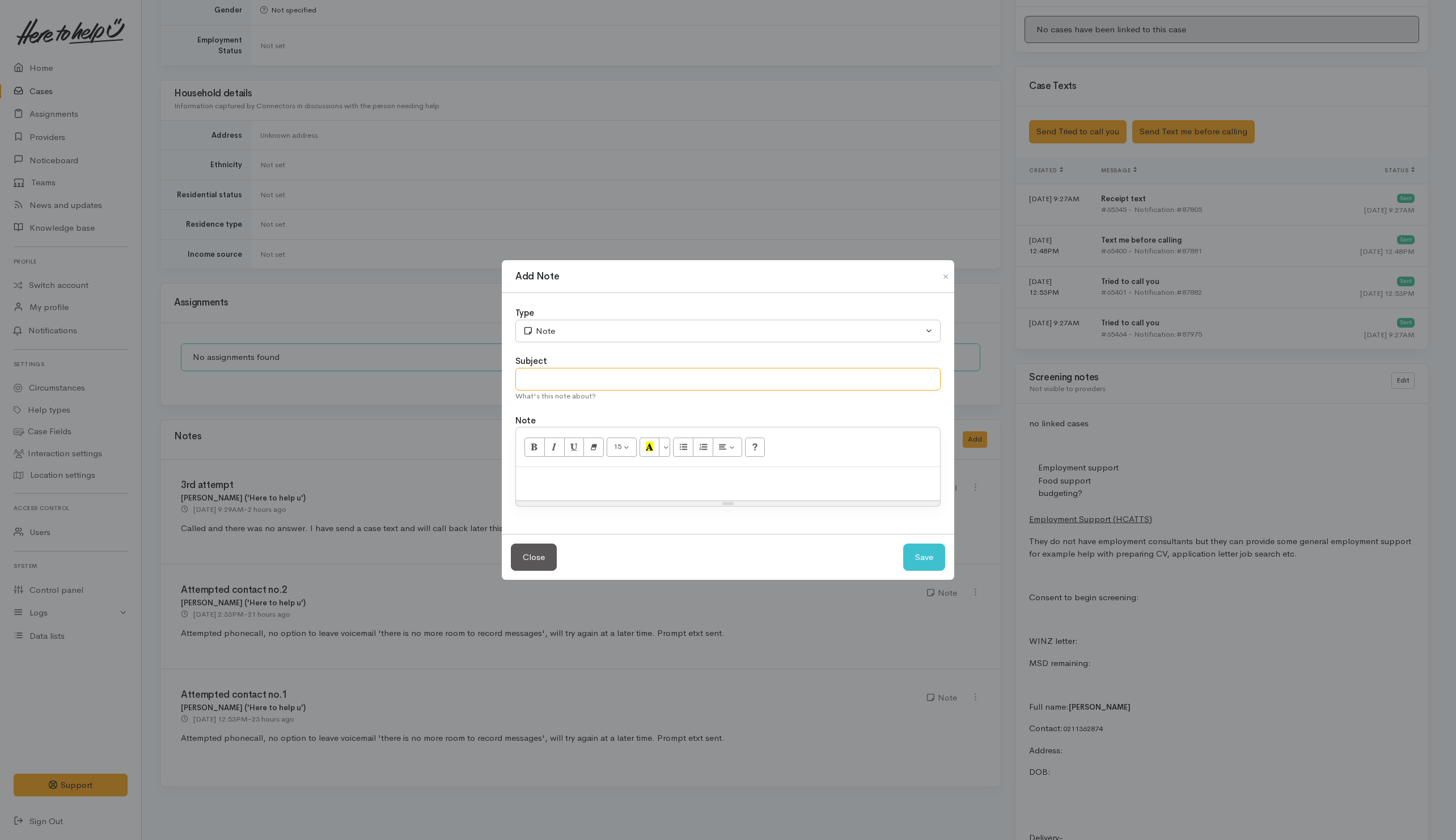
click at [568, 378] on input "text" at bounding box center [728, 380] width 425 height 23
type input "4th and Last attempt"
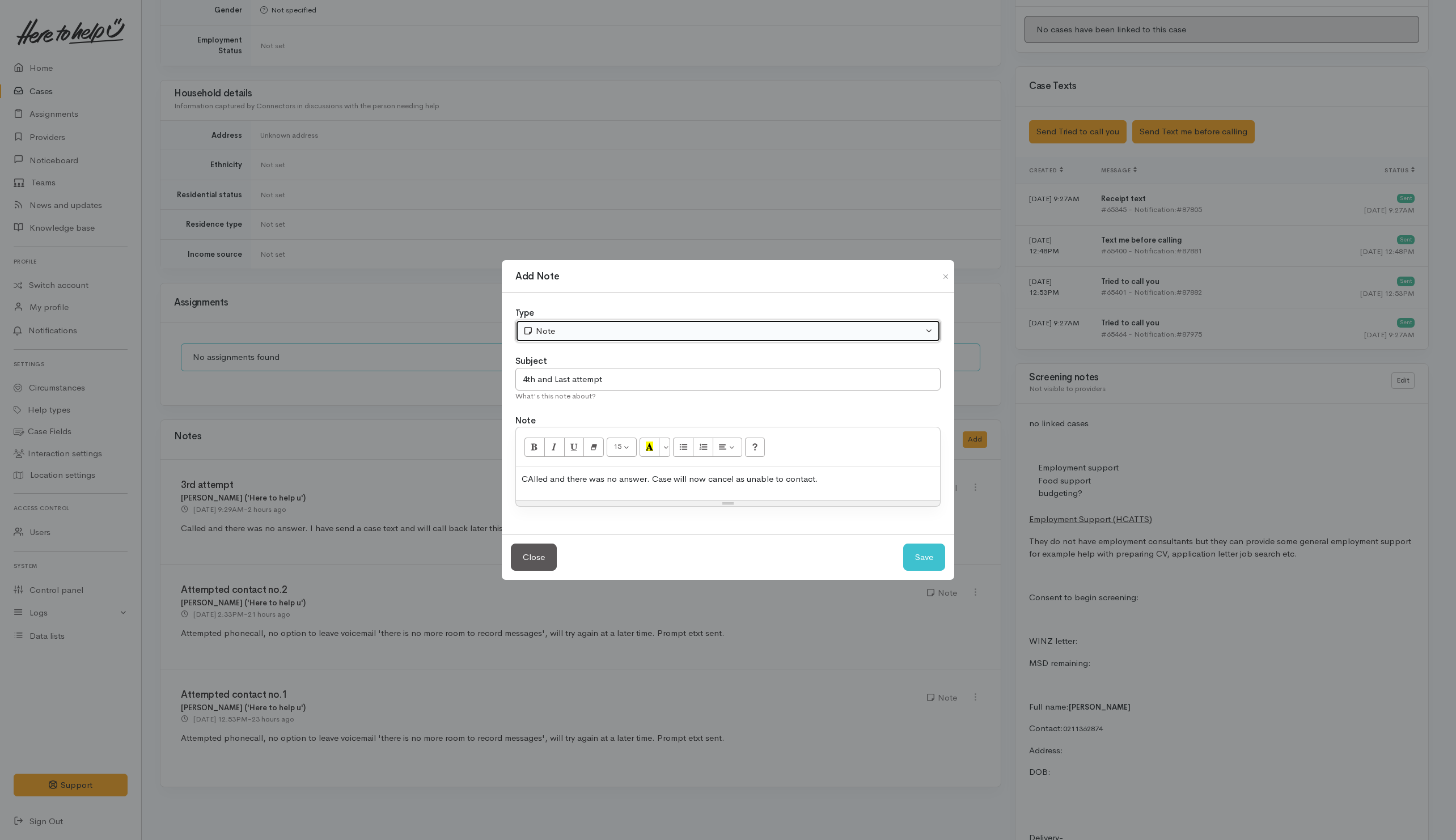
click at [610, 334] on div "Note" at bounding box center [723, 331] width 400 height 13
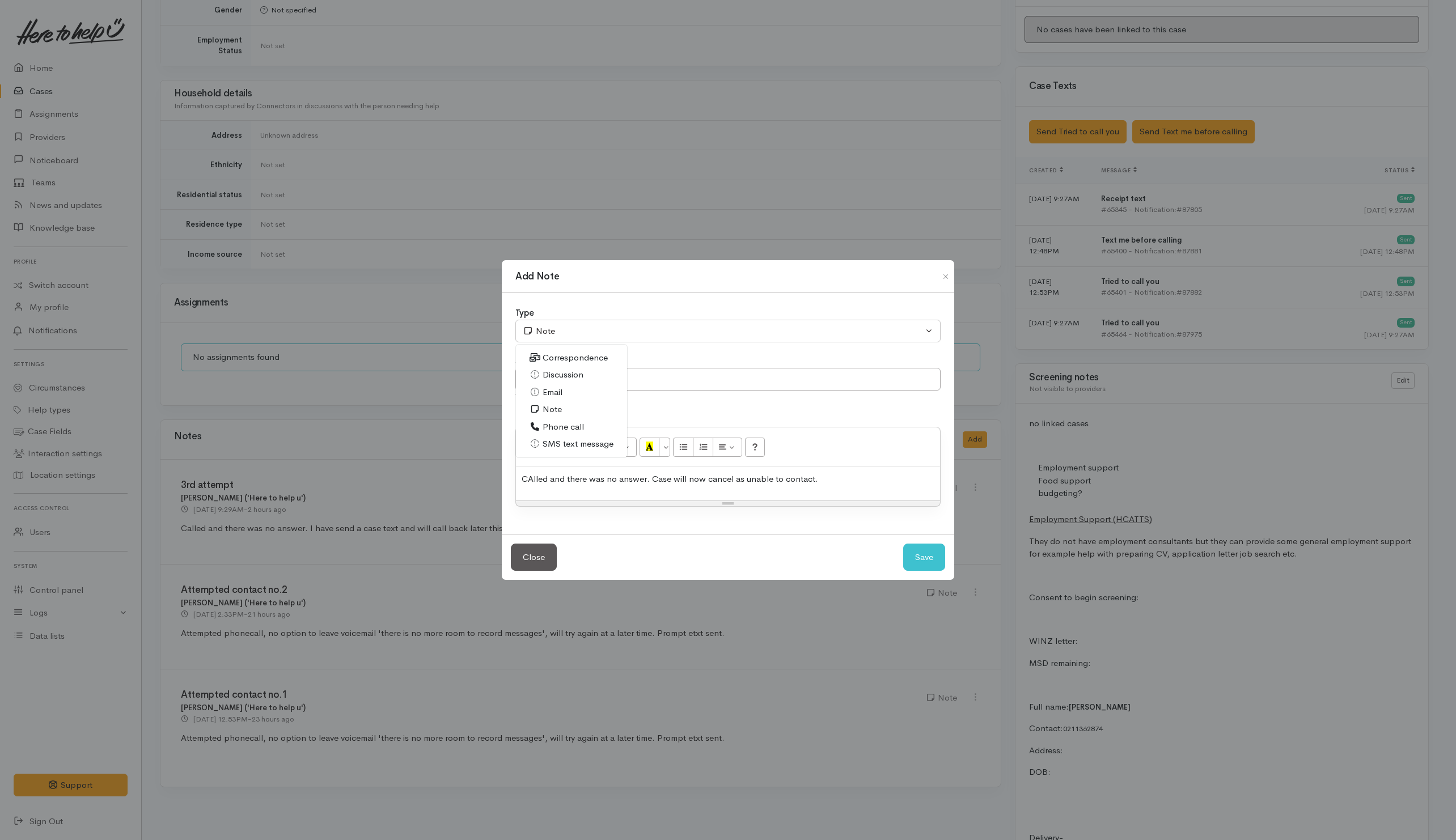
click at [543, 430] on span "Phone call" at bounding box center [562, 426] width 42 height 13
select select "3"
click at [920, 562] on button "Save" at bounding box center [924, 558] width 42 height 28
select select "1"
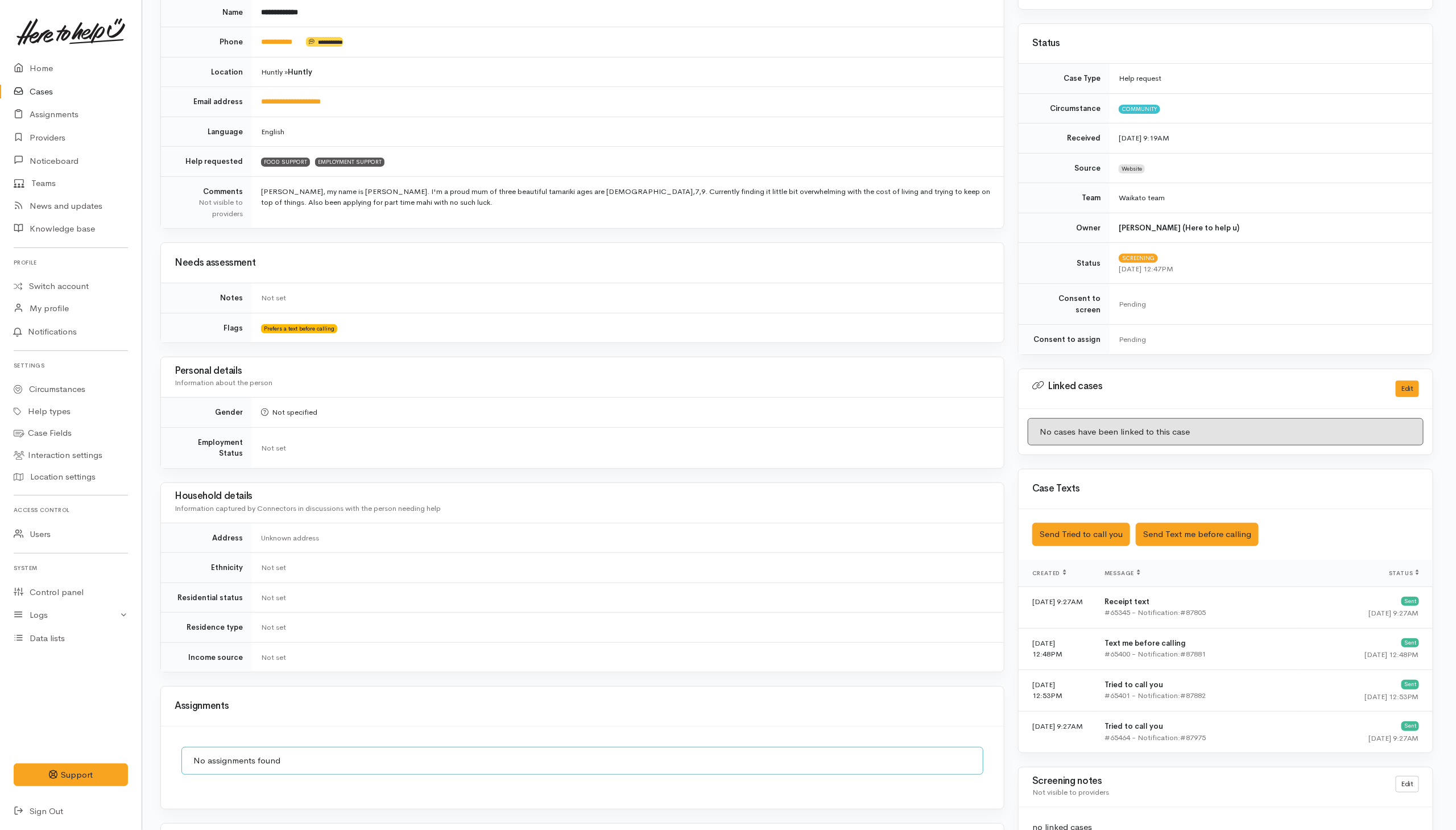
scroll to position [0, 2]
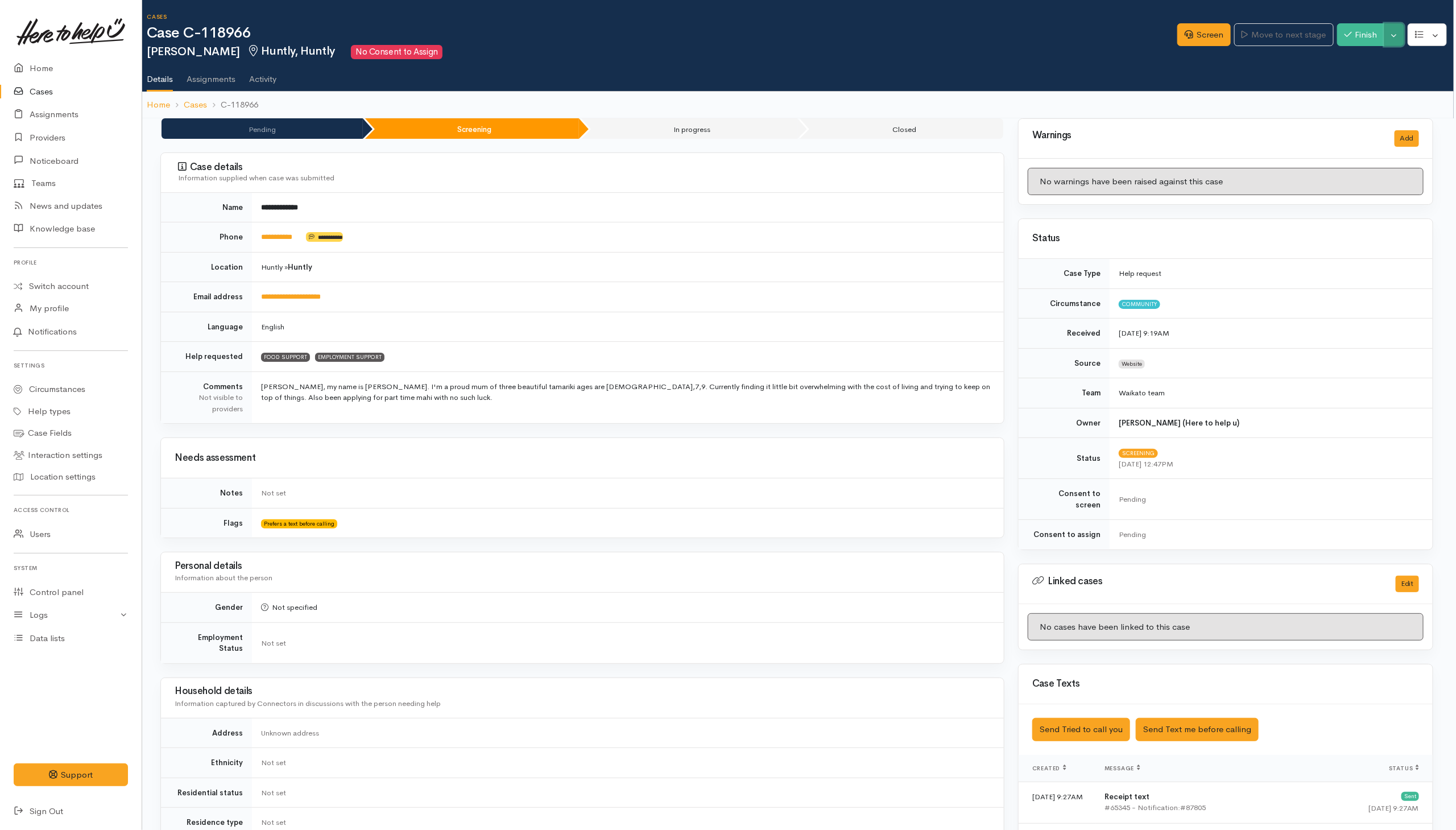
click at [1393, 40] on button "Toggle Dropdown" at bounding box center [1394, 35] width 20 height 23
click at [1372, 73] on link "Cancel" at bounding box center [1358, 79] width 90 height 17
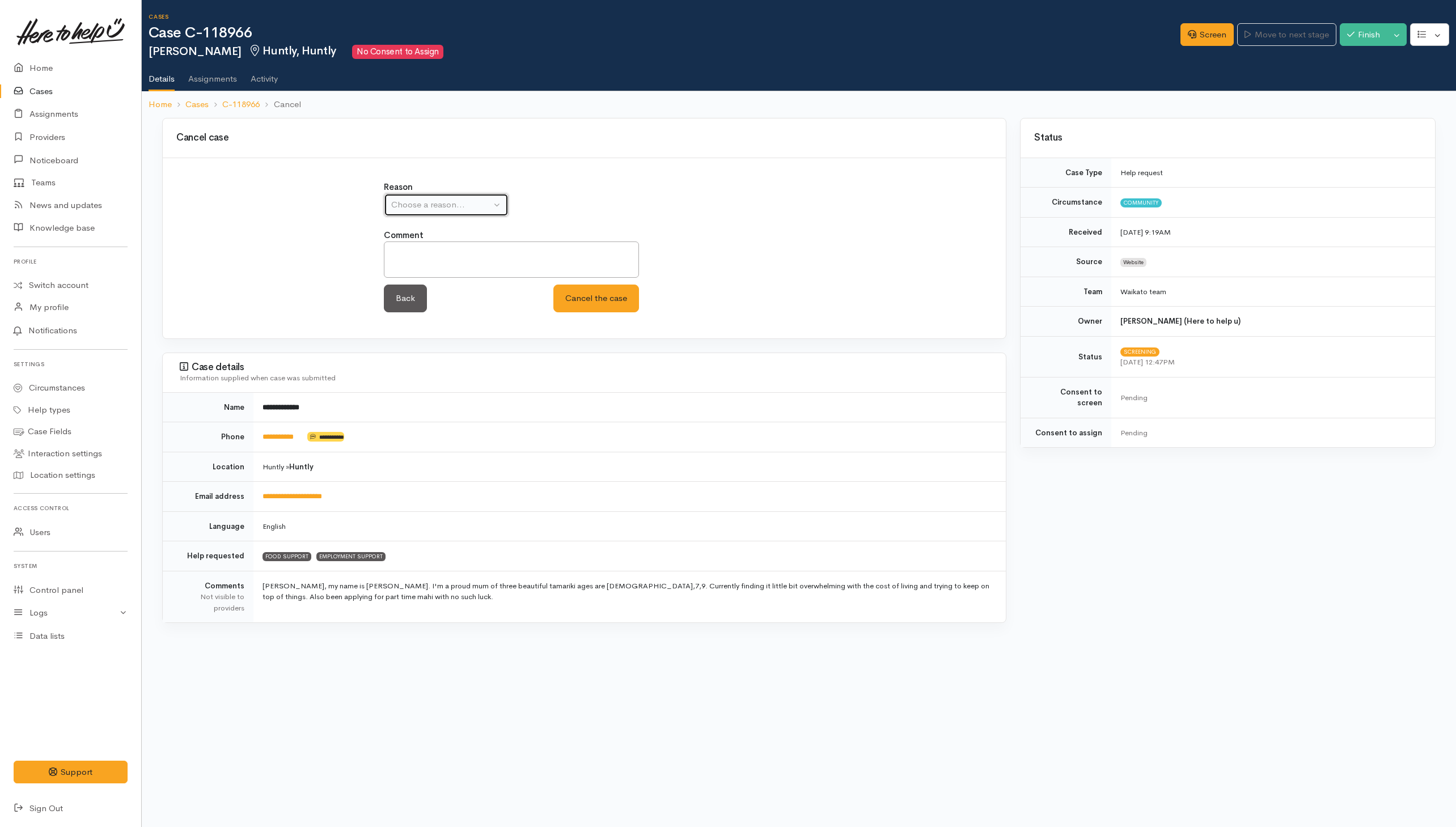
click at [427, 208] on div "Choose a reason..." at bounding box center [441, 204] width 100 height 13
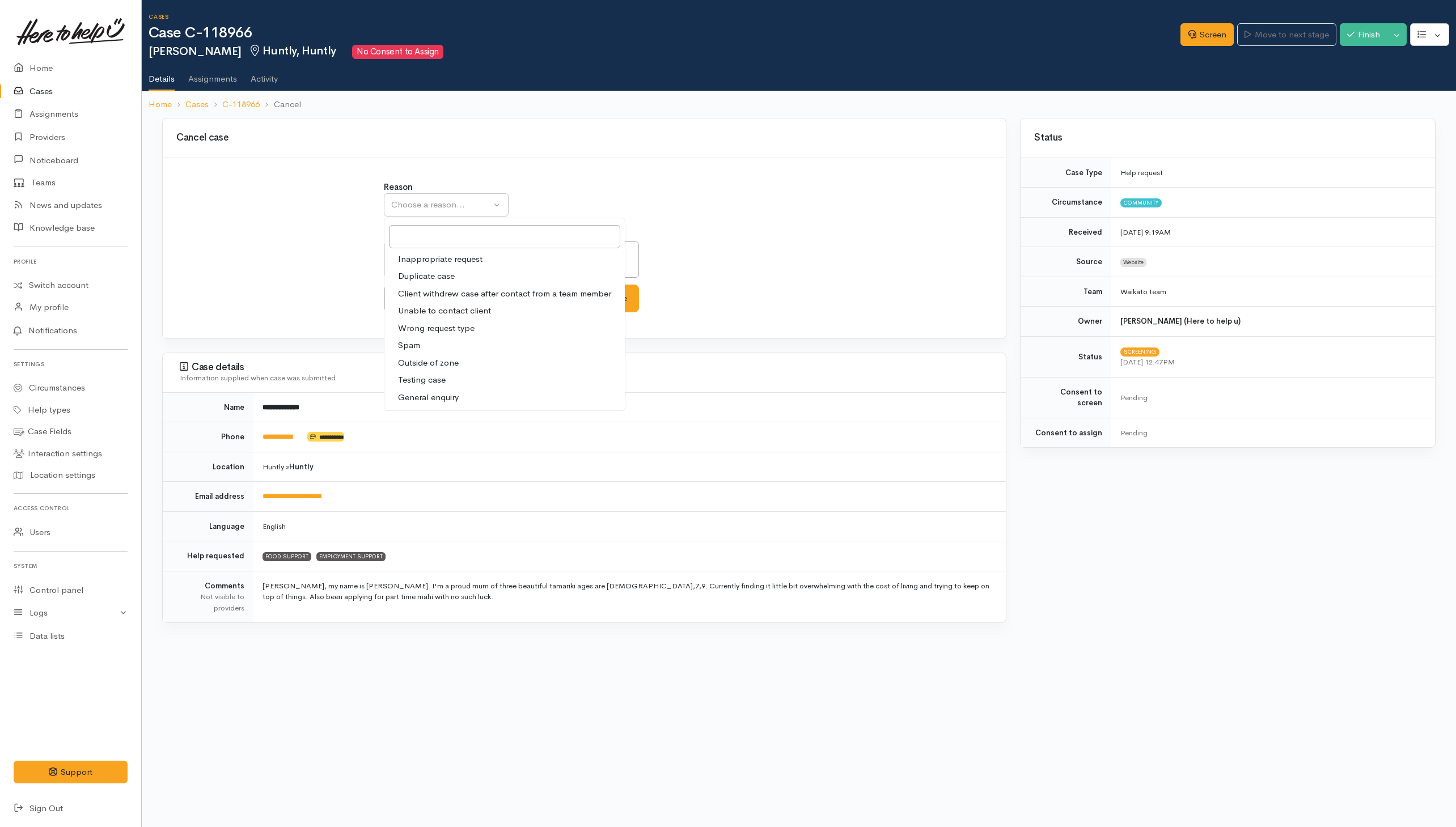
click at [414, 316] on span "Unable to contact client" at bounding box center [444, 310] width 93 height 13
select select "4"
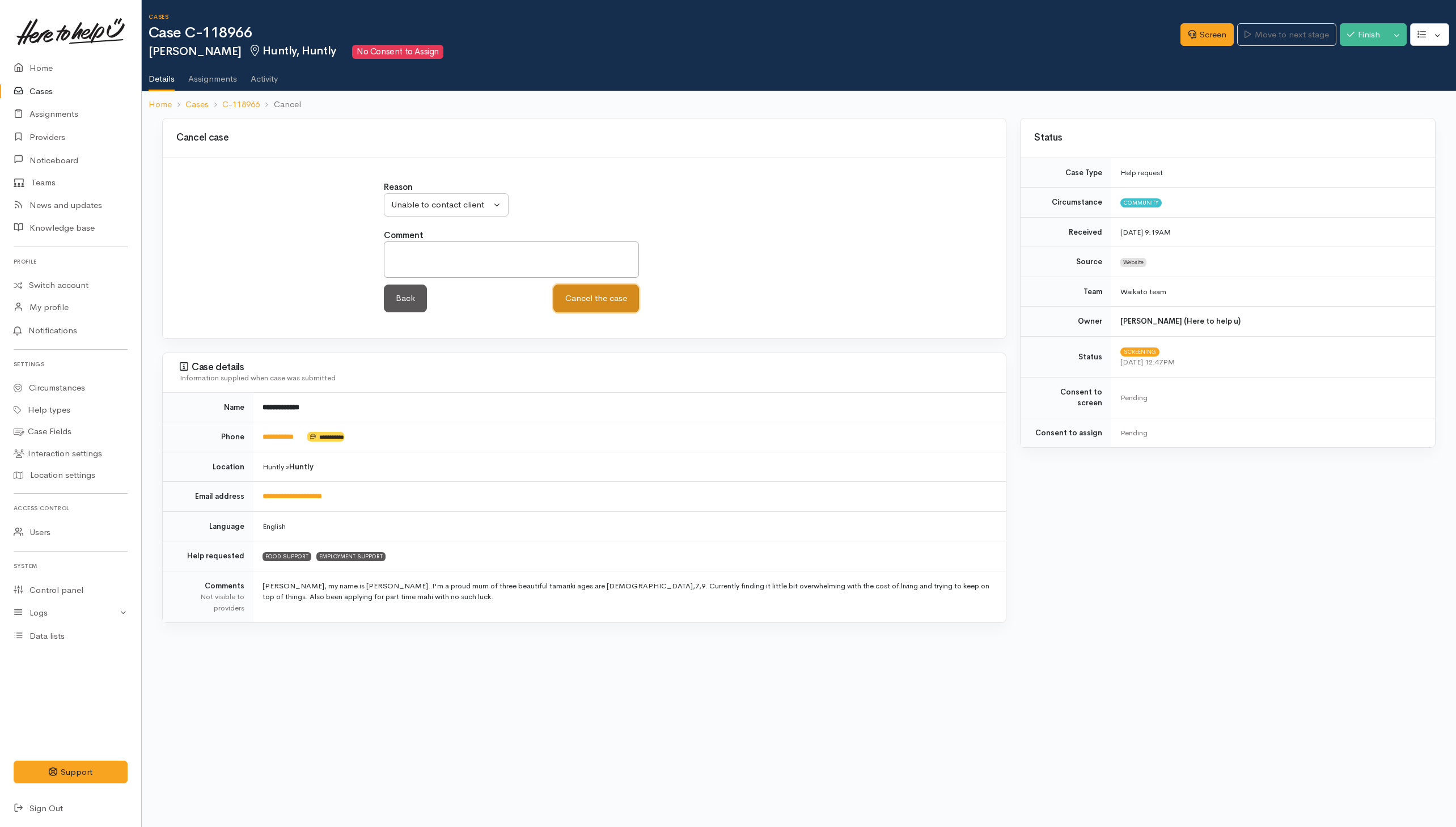
click at [590, 296] on button "Cancel the case" at bounding box center [596, 298] width 86 height 28
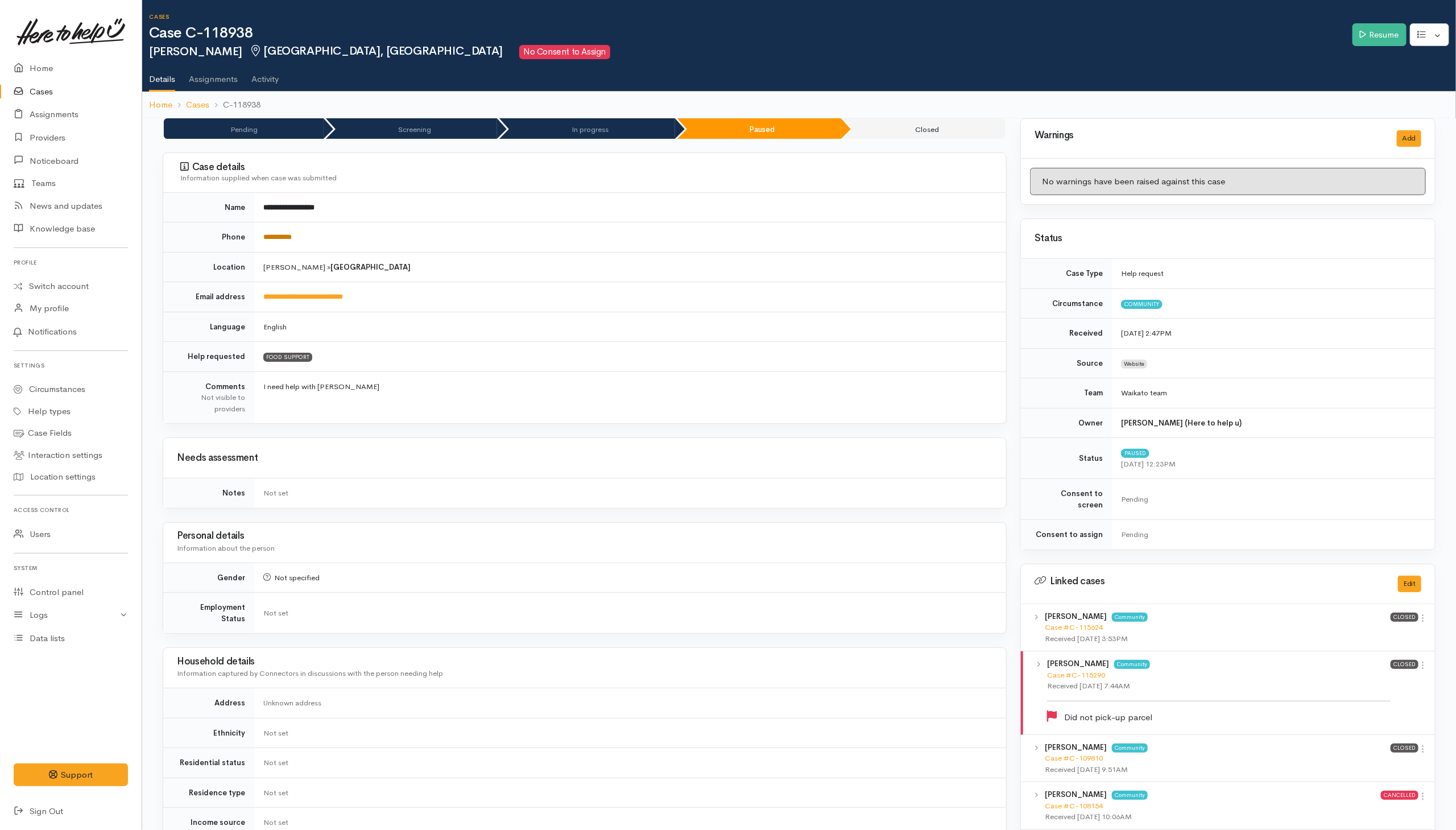
click at [273, 240] on link "**********" at bounding box center [277, 238] width 28 height 8
click at [1304, 438] on td "Helena Kaufononga (Here to help u)" at bounding box center [1273, 423] width 323 height 30
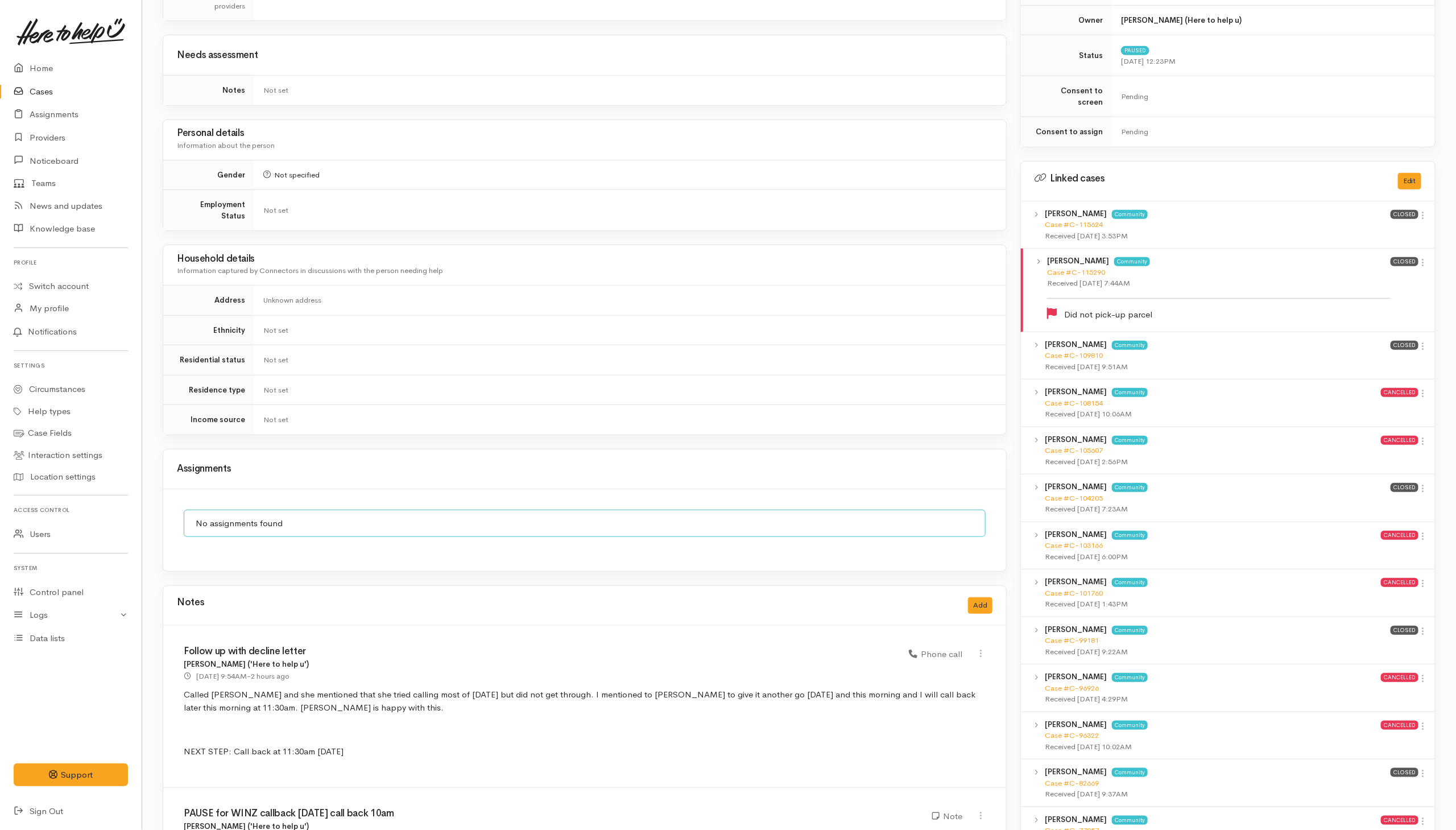
scroll to position [512, 0]
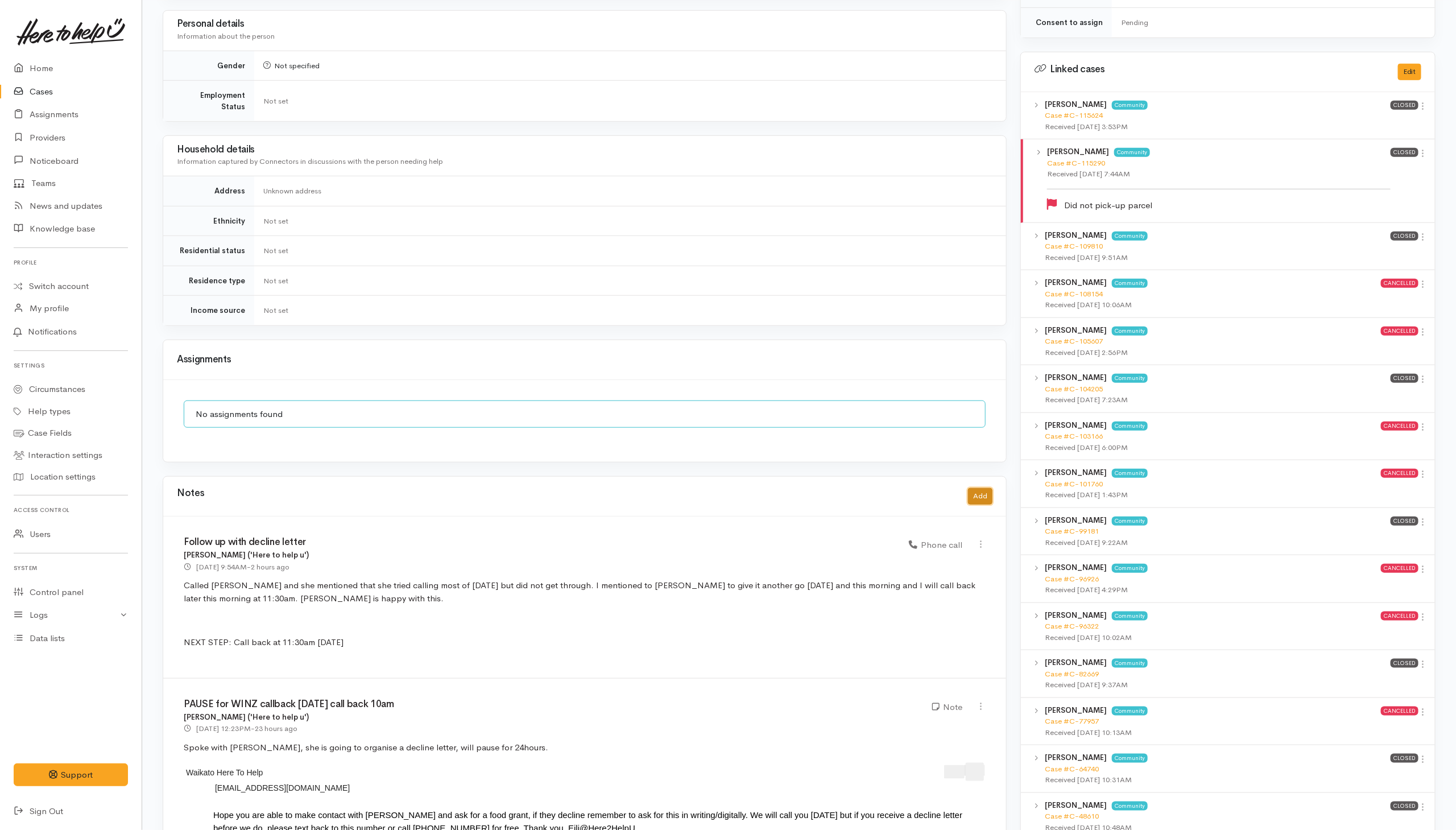
click at [982, 488] on button "Add" at bounding box center [979, 495] width 24 height 16
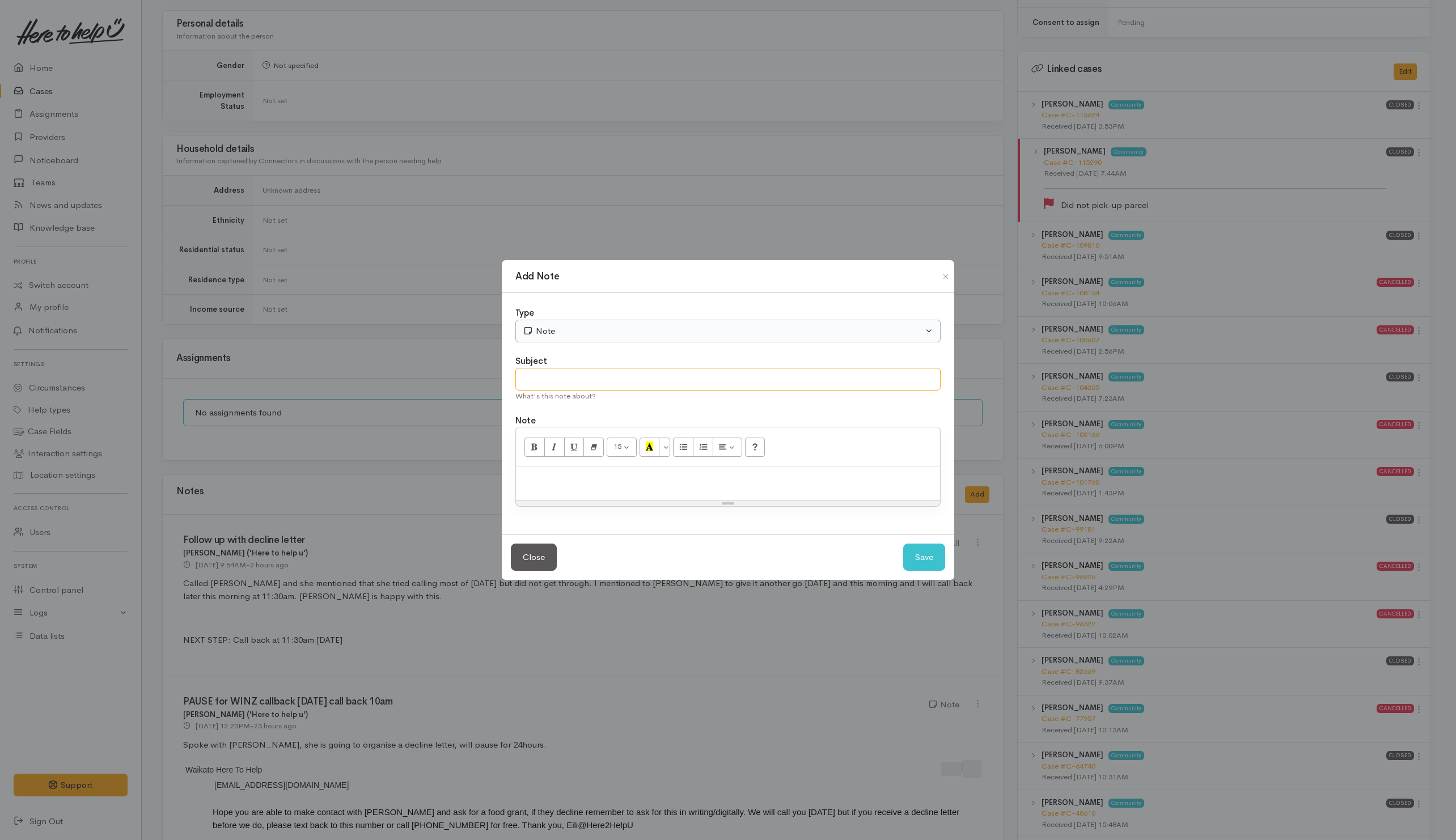
drag, startPoint x: 741, startPoint y: 376, endPoint x: 708, endPoint y: 330, distance: 56.6
click at [741, 362] on div "Subject What's this note about?" at bounding box center [728, 378] width 425 height 47
type input "Follow-up decline letter"
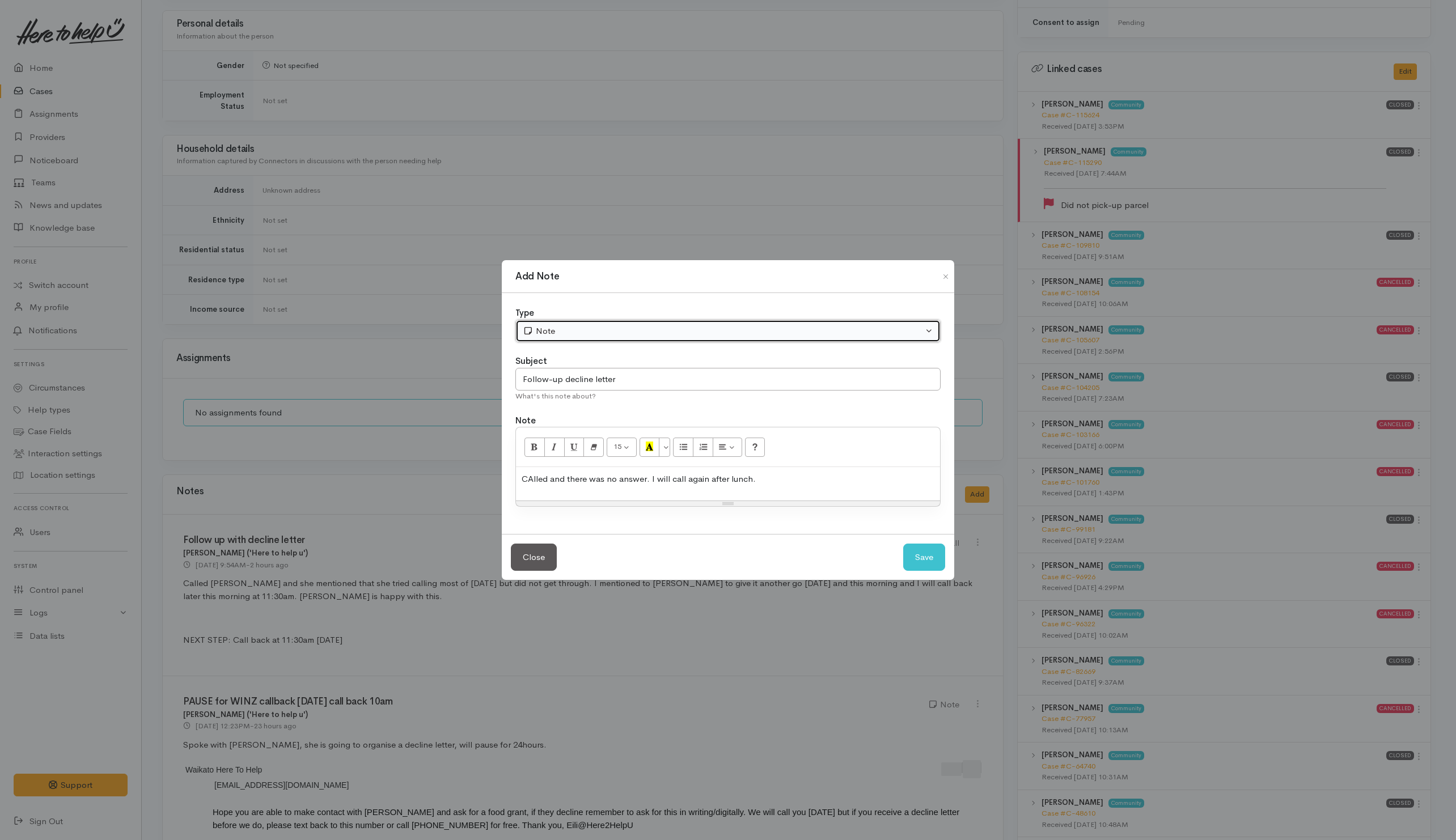
click at [912, 329] on div "Note" at bounding box center [723, 331] width 400 height 13
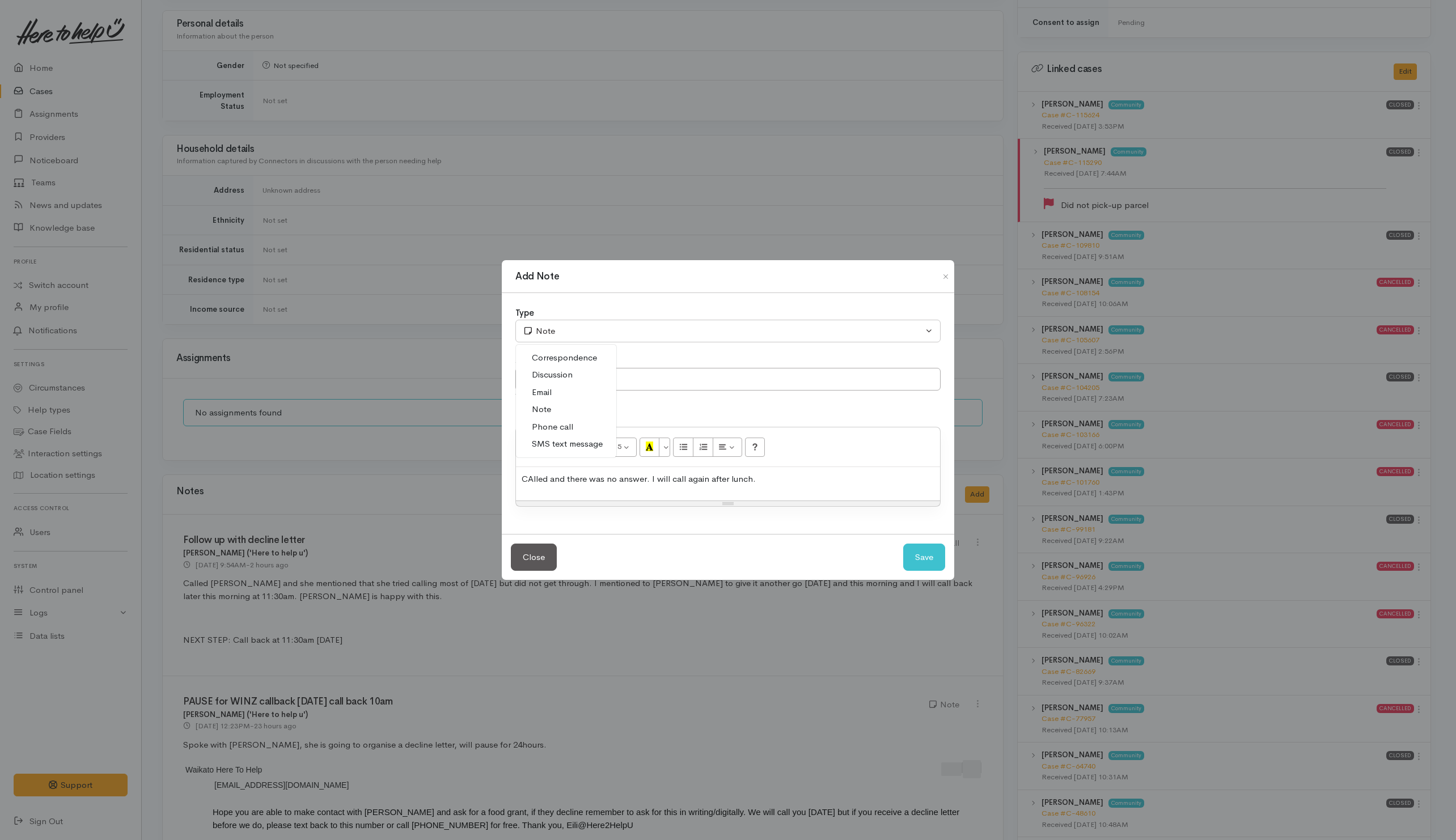
click at [554, 422] on span "Phone call" at bounding box center [552, 426] width 42 height 13
select select "3"
click at [940, 559] on button "Save" at bounding box center [924, 558] width 42 height 28
select select "1"
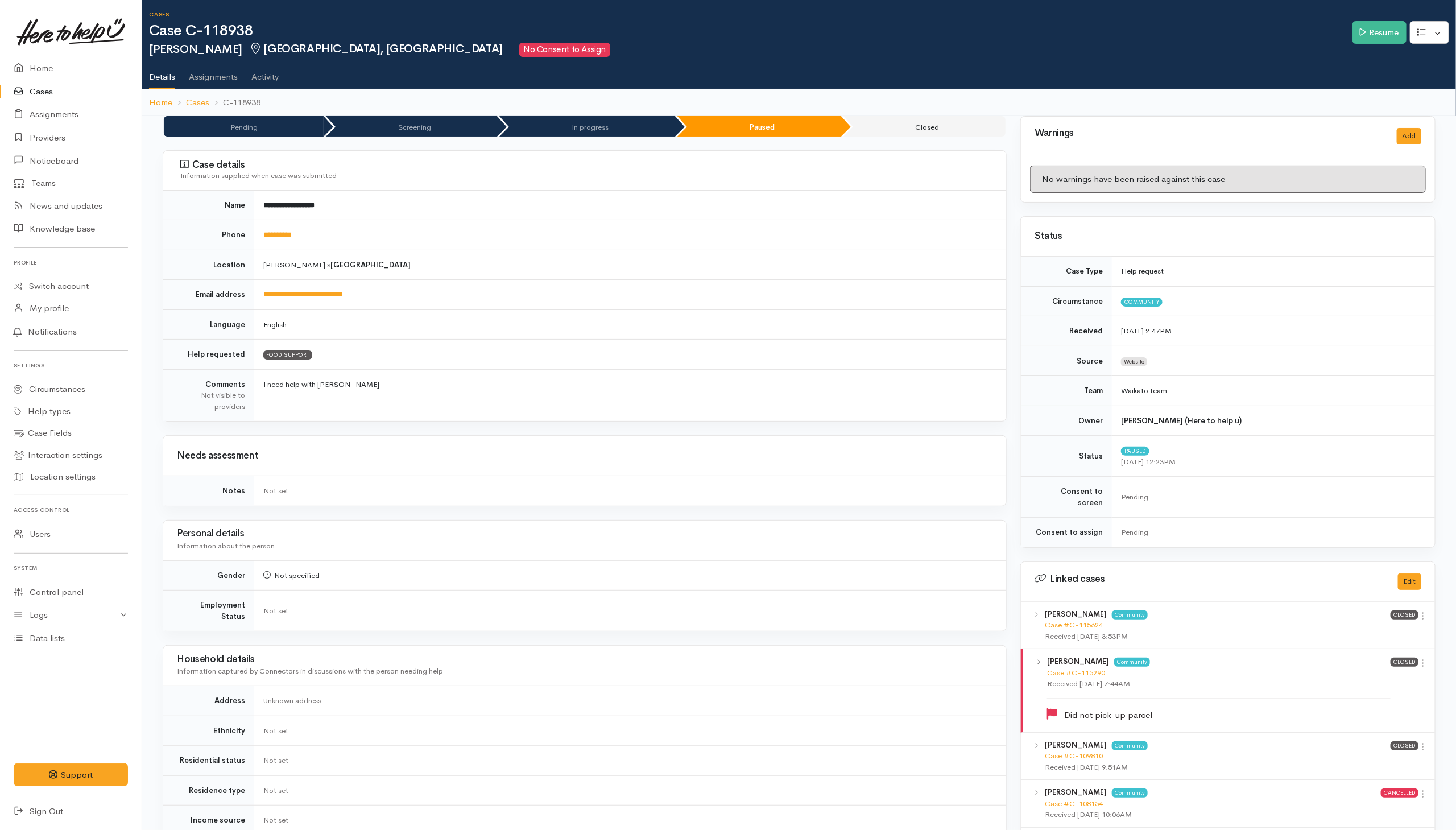
scroll to position [0, 0]
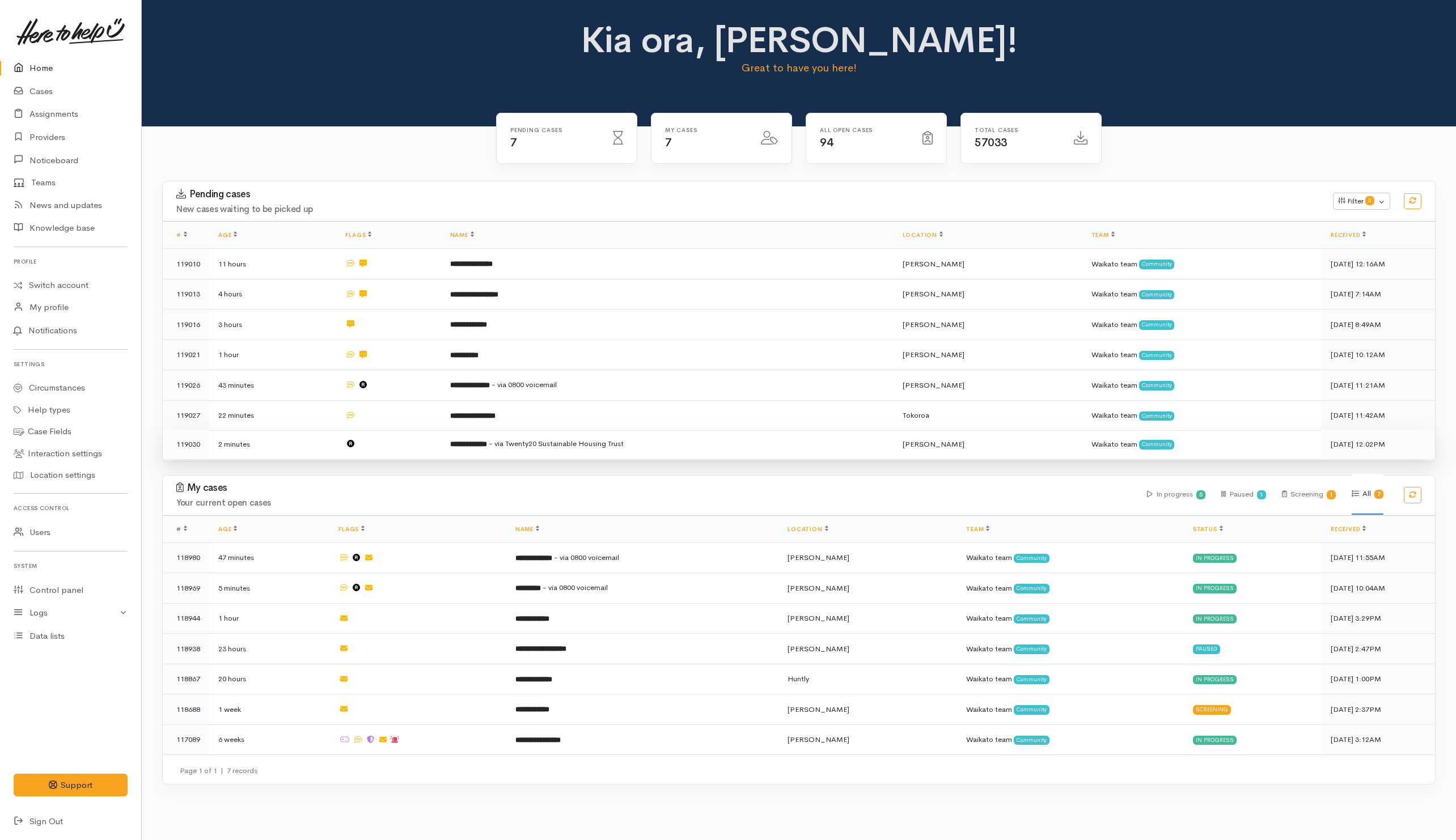
click at [383, 449] on td at bounding box center [388, 444] width 104 height 30
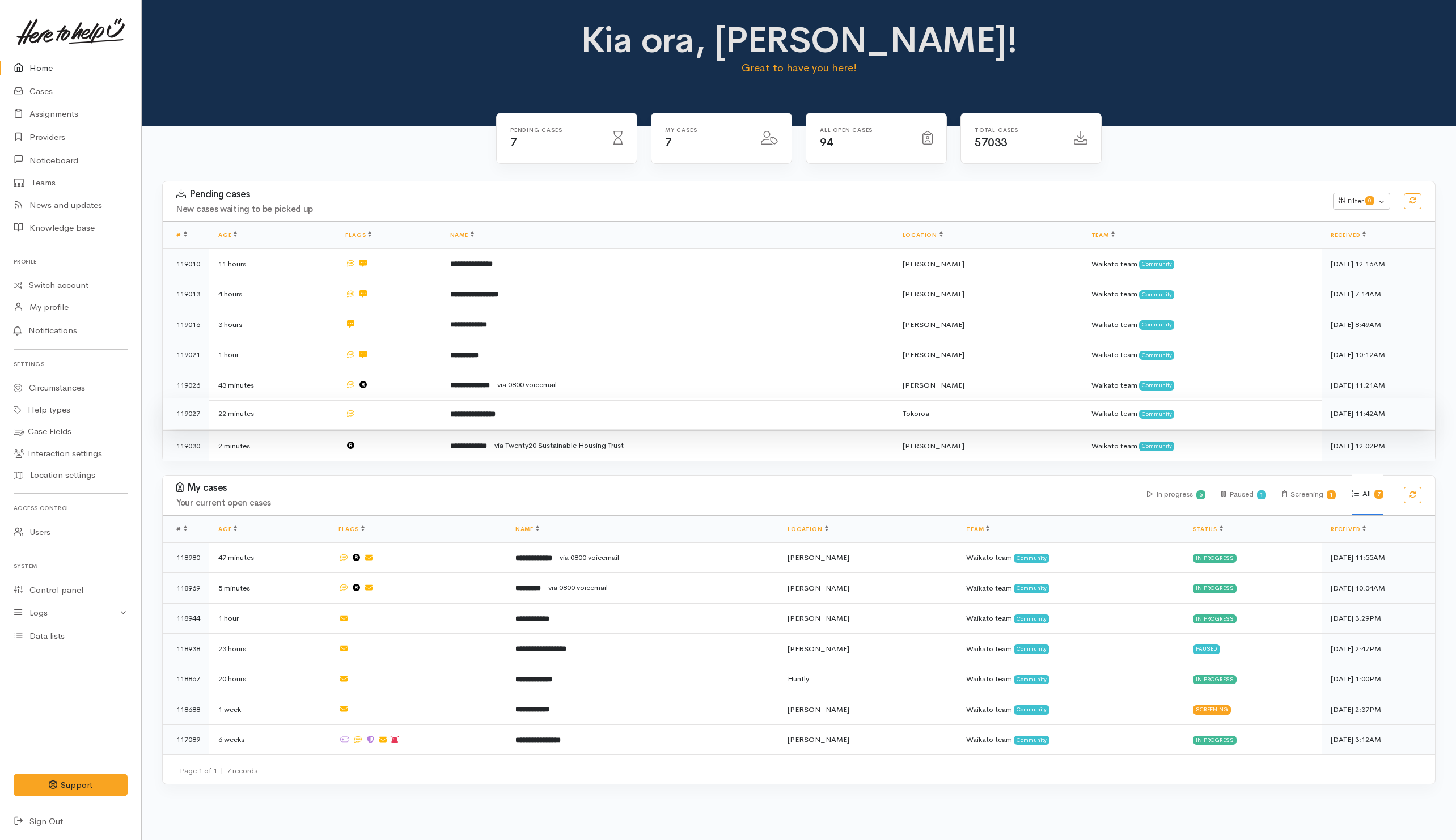
click at [387, 414] on td at bounding box center [388, 414] width 104 height 31
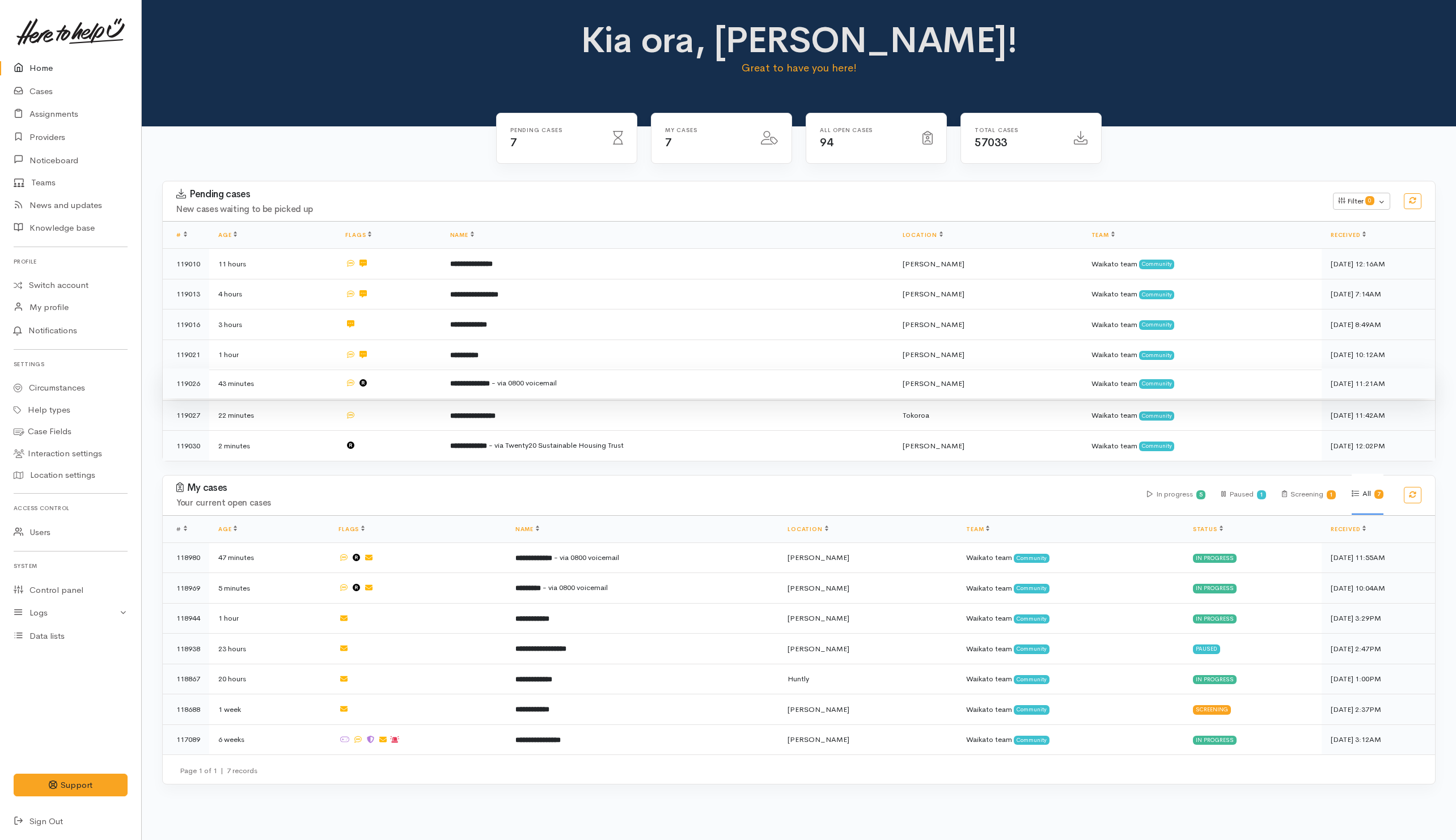
click at [398, 391] on td at bounding box center [388, 384] width 104 height 31
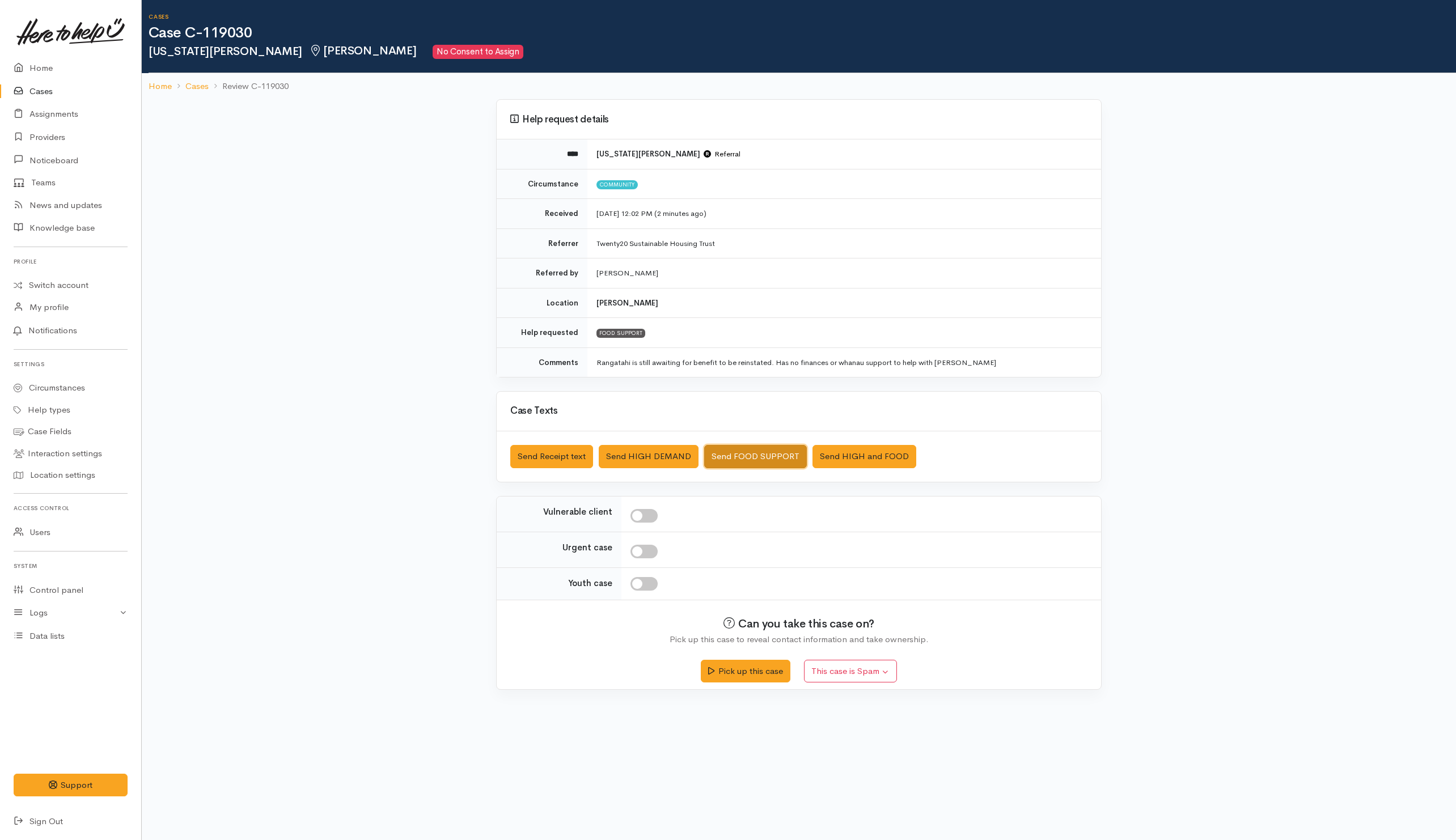
click at [756, 461] on button "Send FOOD SUPPORT" at bounding box center [756, 457] width 102 height 23
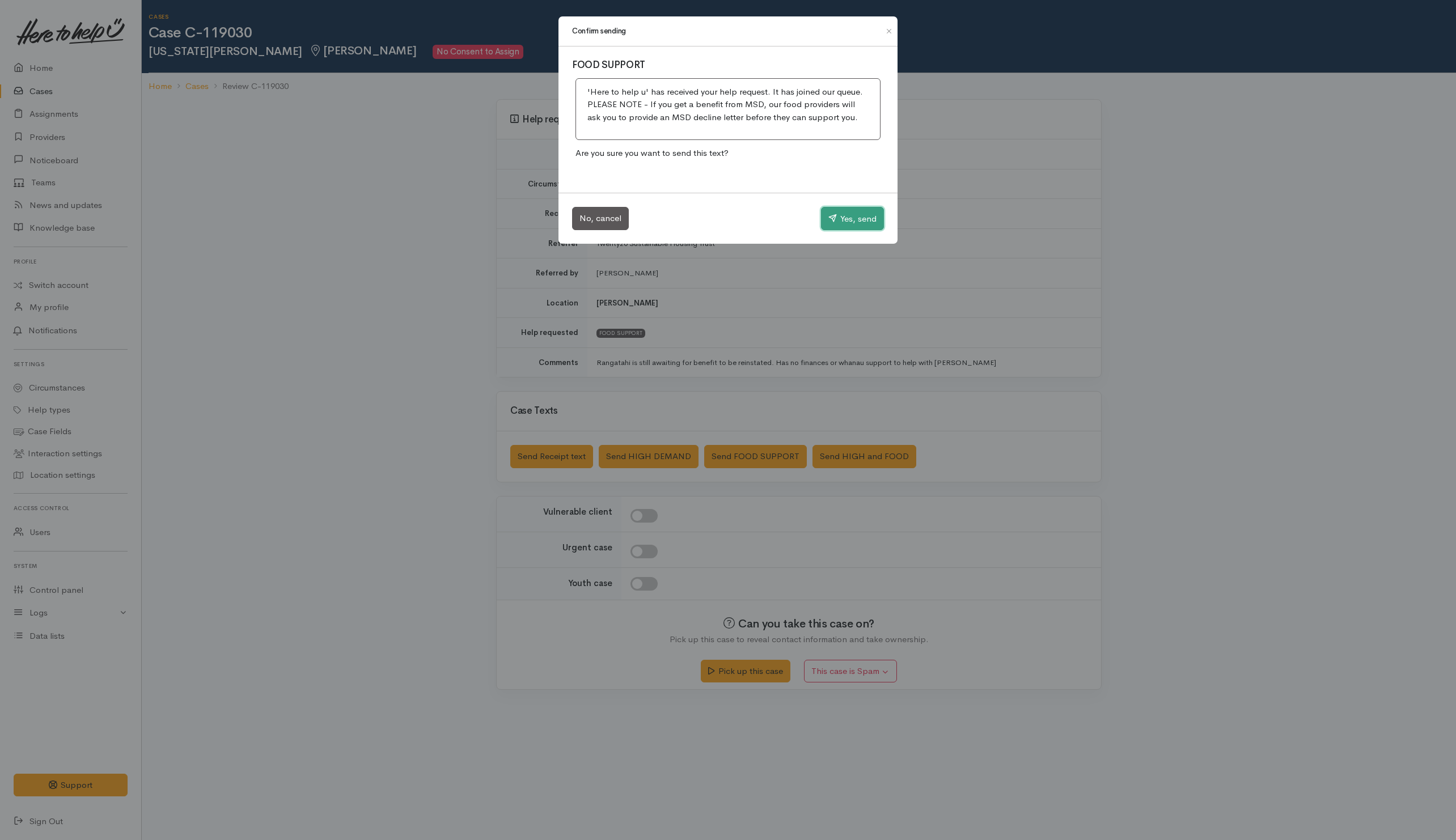
drag, startPoint x: 834, startPoint y: 219, endPoint x: 548, endPoint y: 257, distance: 288.5
click at [835, 219] on button "Yes, send" at bounding box center [851, 218] width 63 height 24
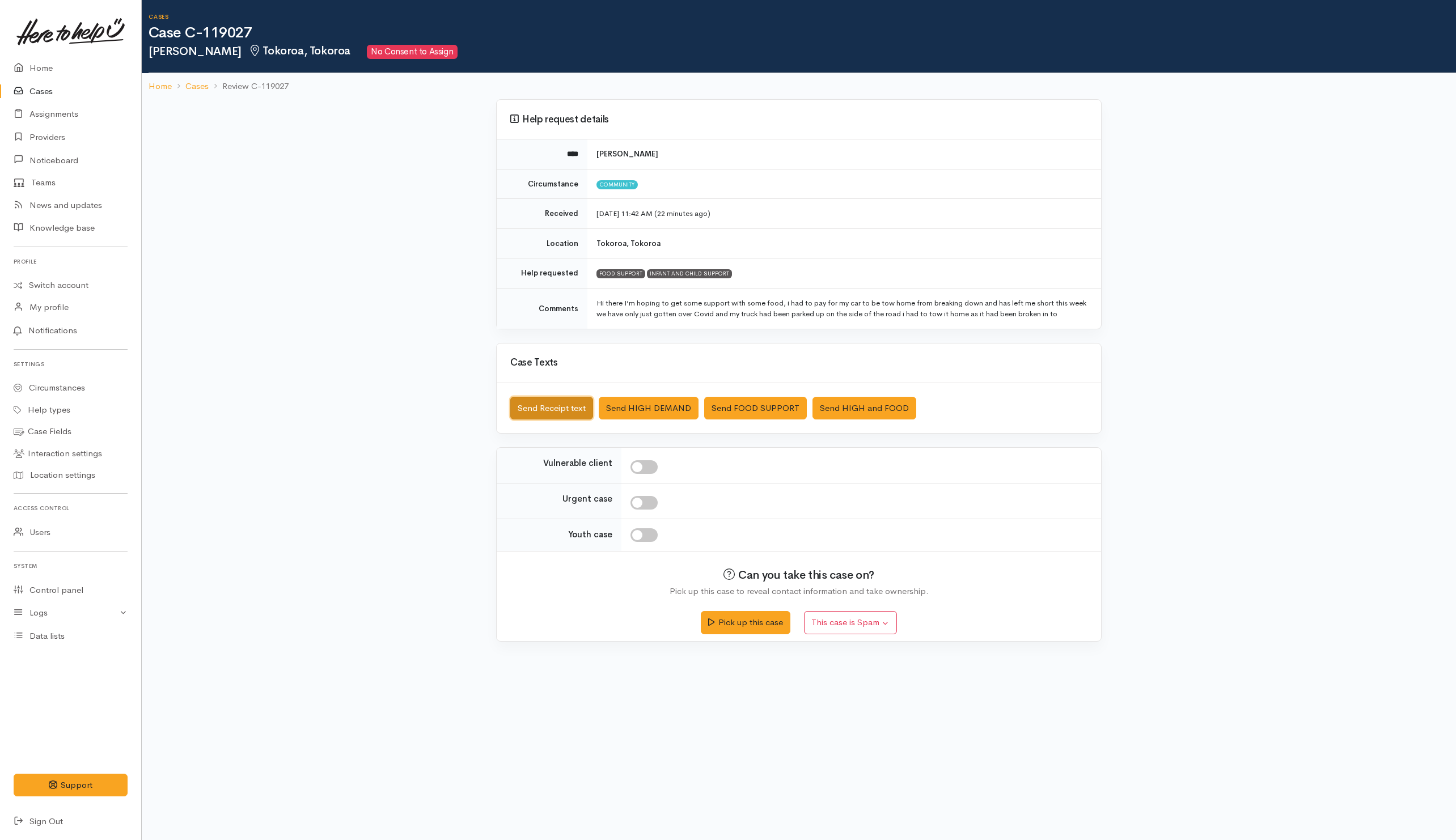
click at [534, 405] on button "Send Receipt text" at bounding box center [552, 409] width 83 height 23
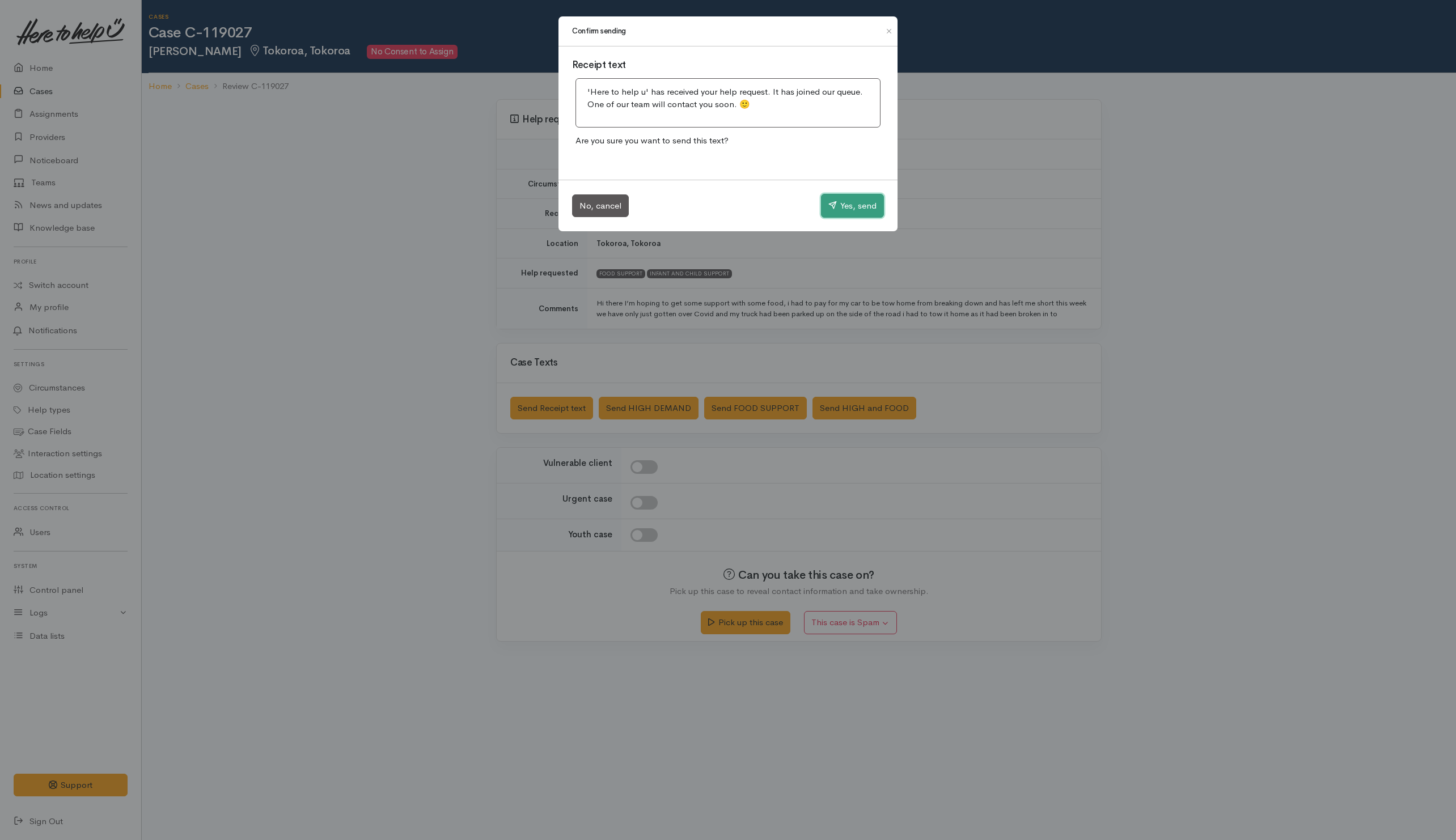
click at [830, 217] on button "Yes, send" at bounding box center [851, 206] width 63 height 24
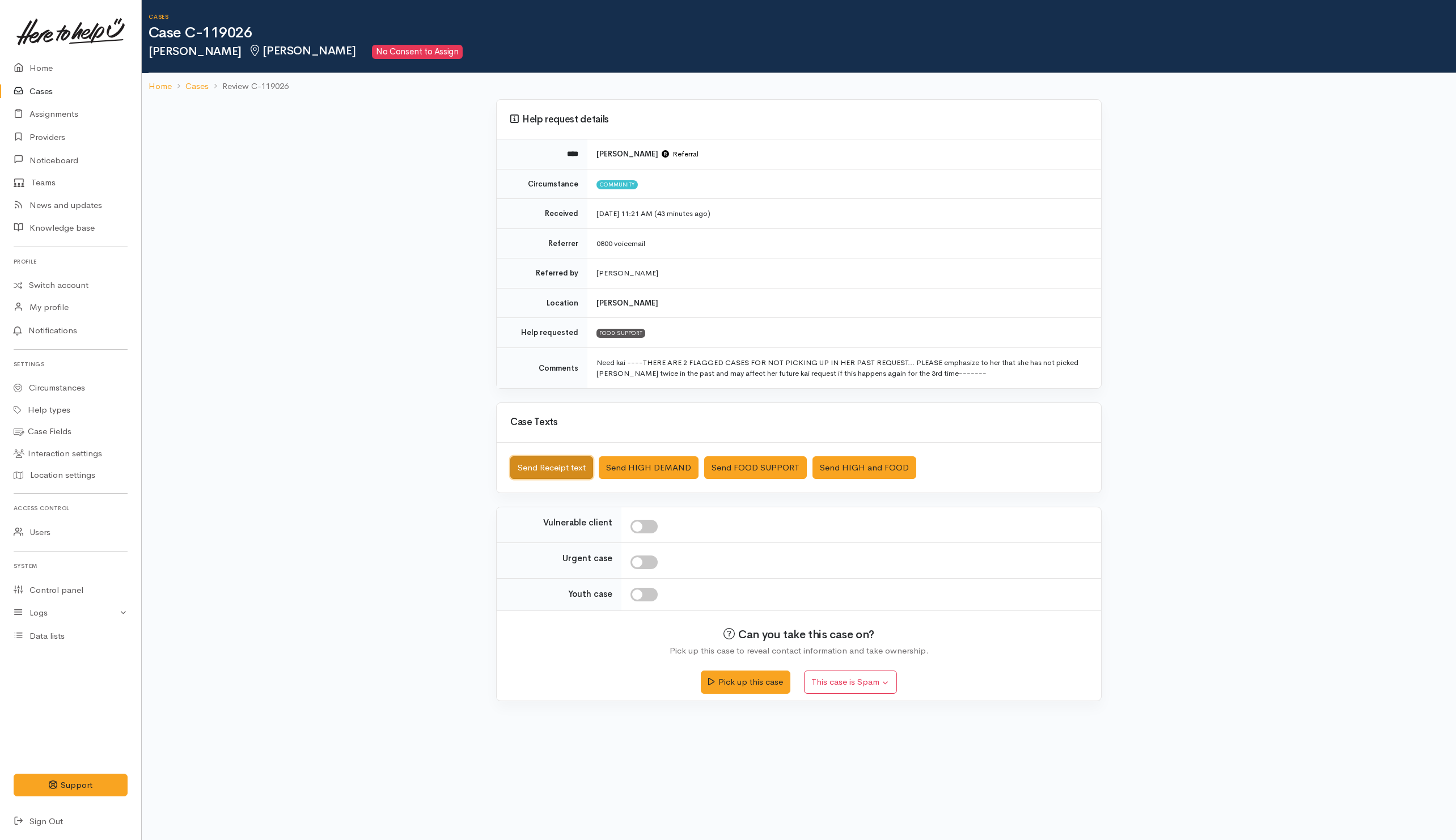
click at [557, 474] on button "Send Receipt text" at bounding box center [552, 468] width 83 height 23
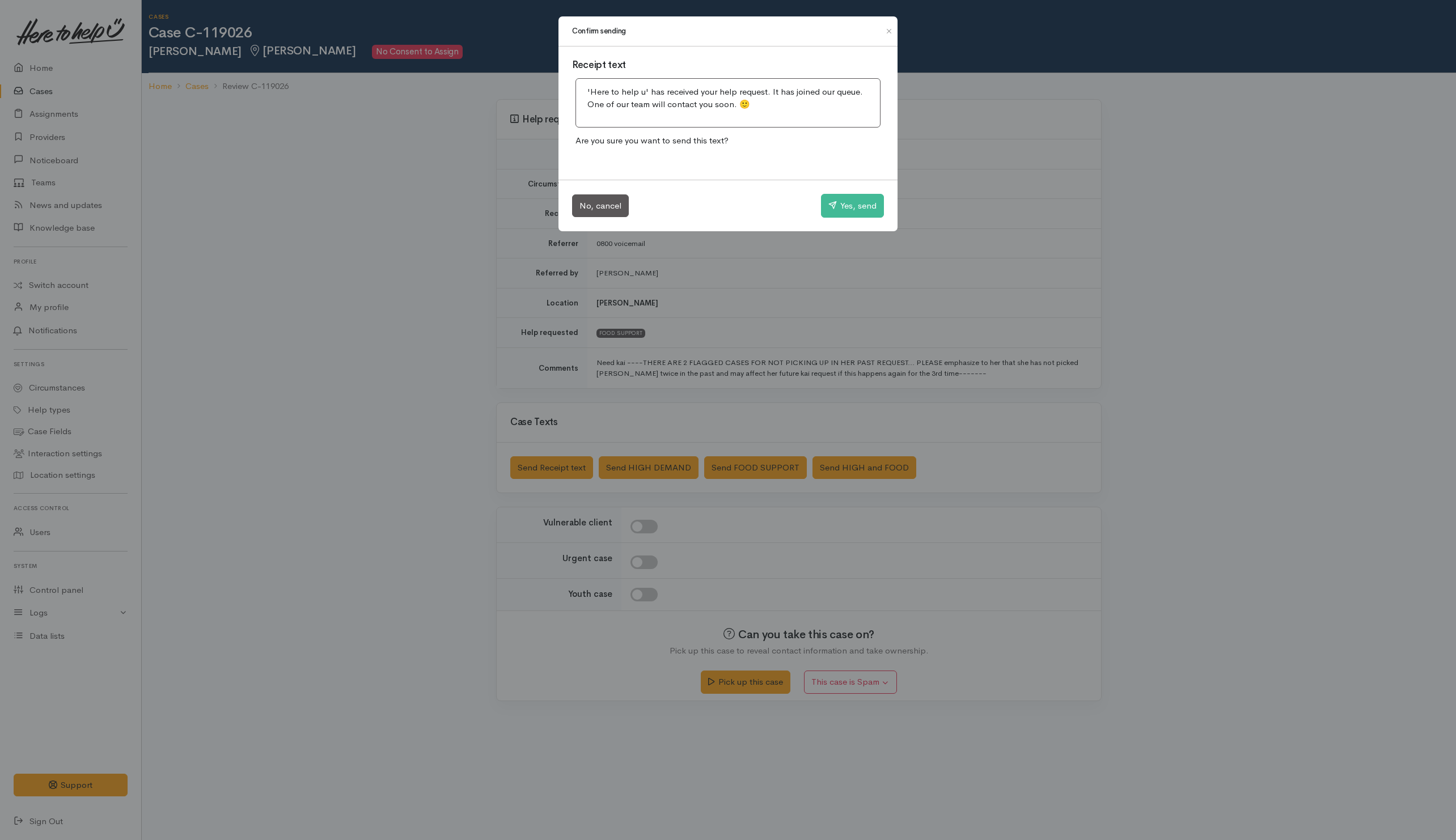
click at [823, 283] on div "Confirm sending Receipt text 'Here to help u' has received your help request. I…" at bounding box center [728, 420] width 1456 height 840
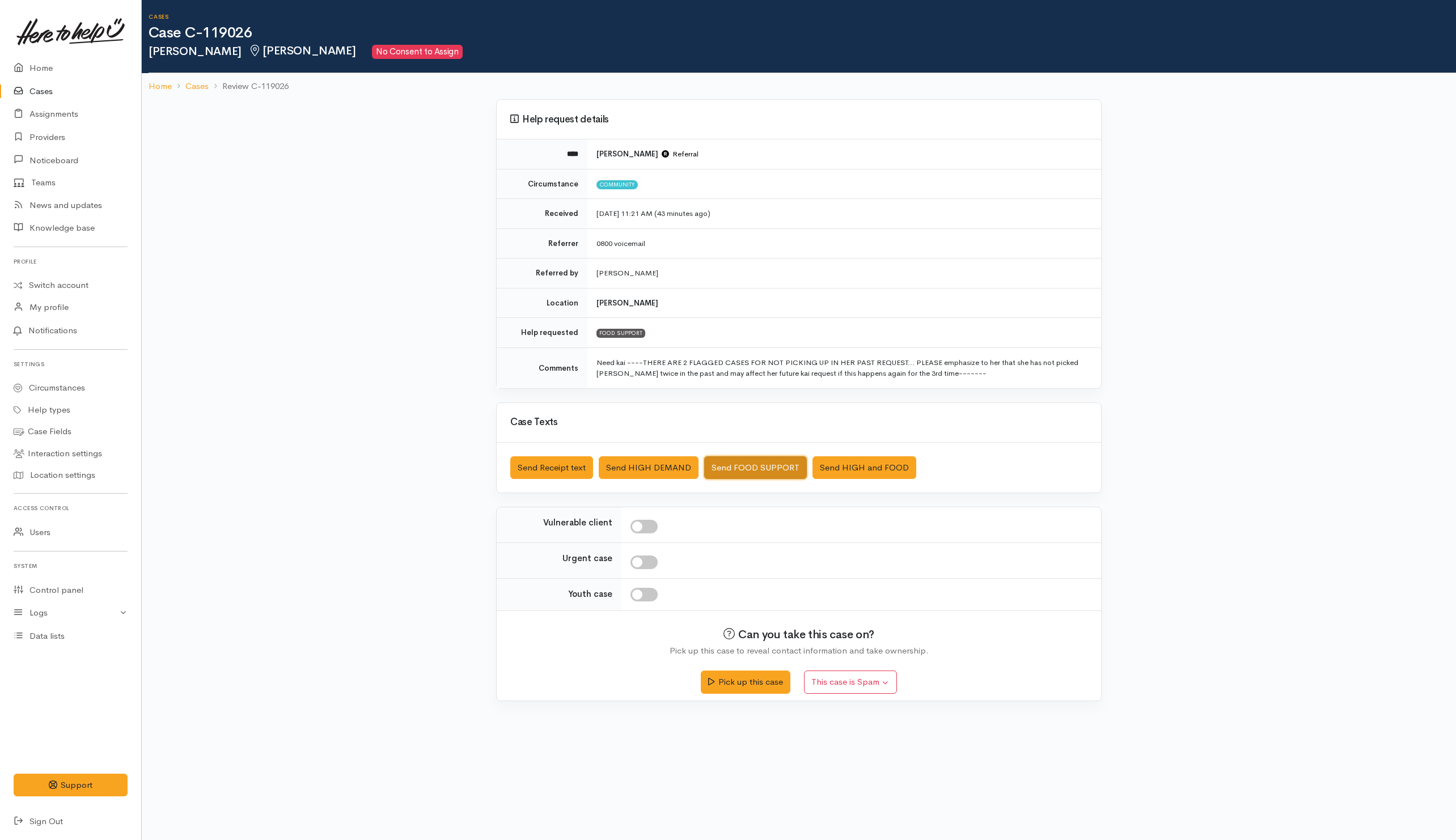
click at [778, 474] on button "Send FOOD SUPPORT" at bounding box center [756, 468] width 102 height 23
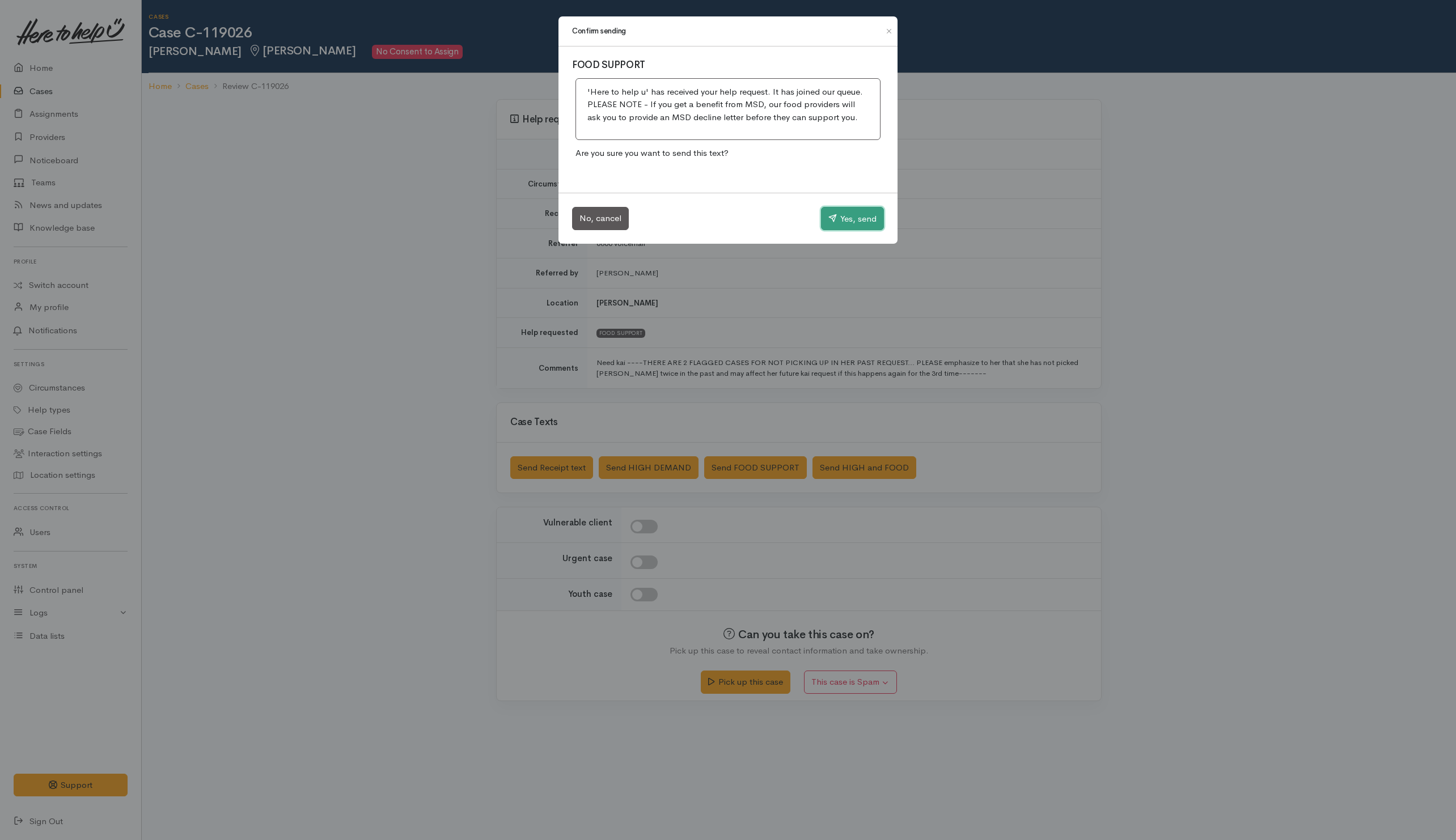
click at [868, 220] on button "Yes, send" at bounding box center [851, 218] width 63 height 24
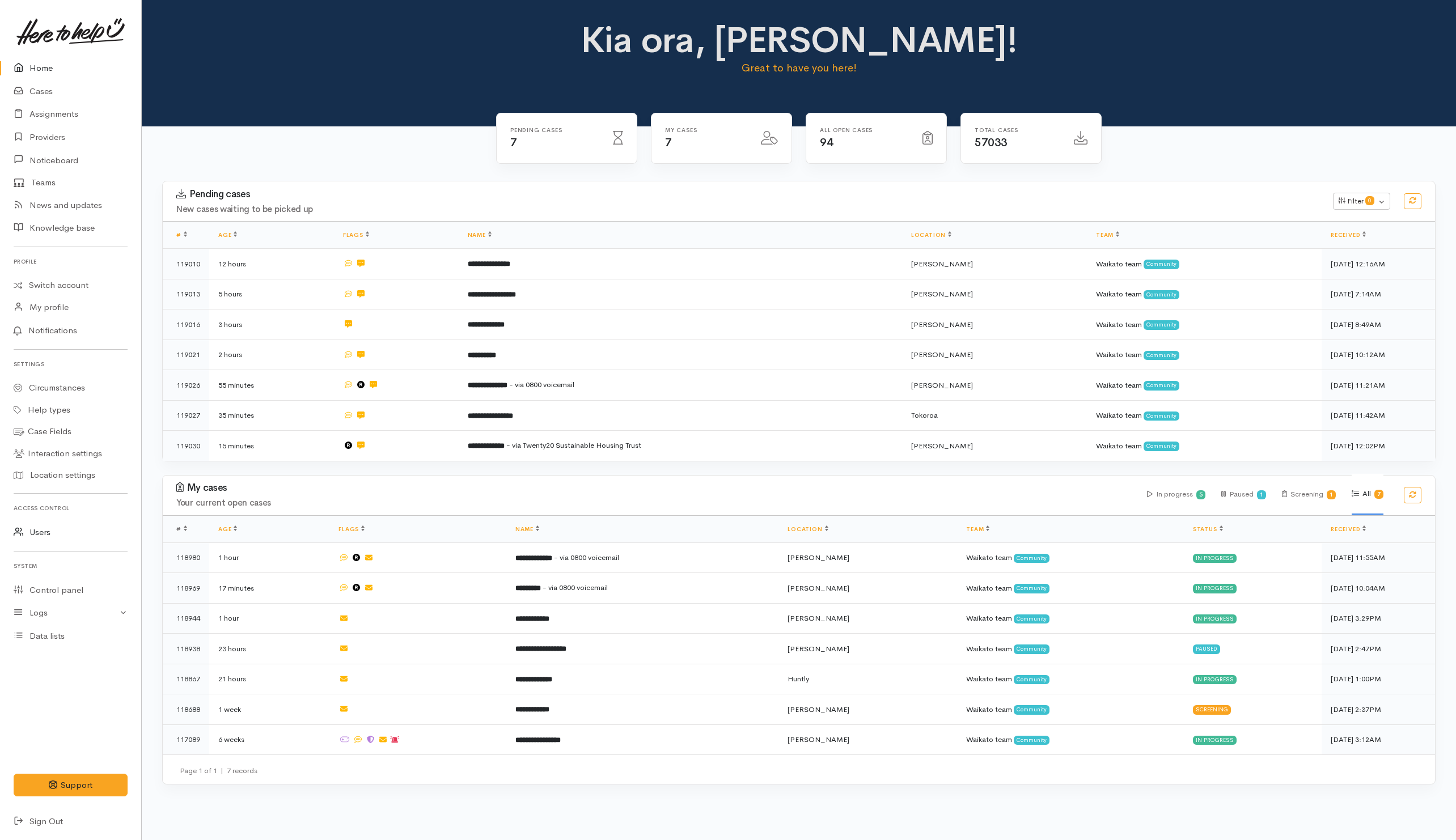
click at [38, 535] on link "Users" at bounding box center [71, 533] width 141 height 23
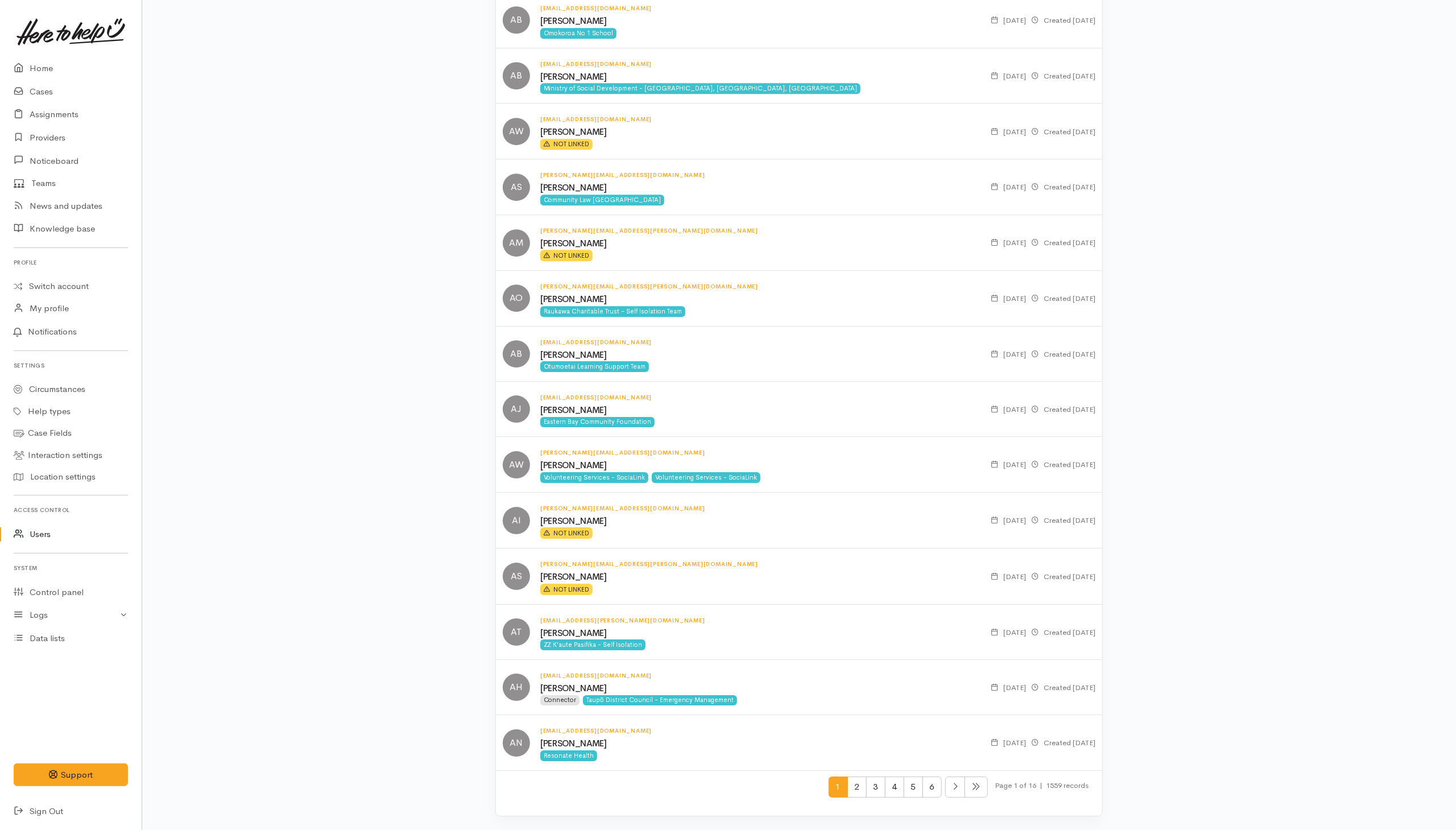
scroll to position [5142, 0]
click at [847, 788] on span "2" at bounding box center [857, 787] width 19 height 21
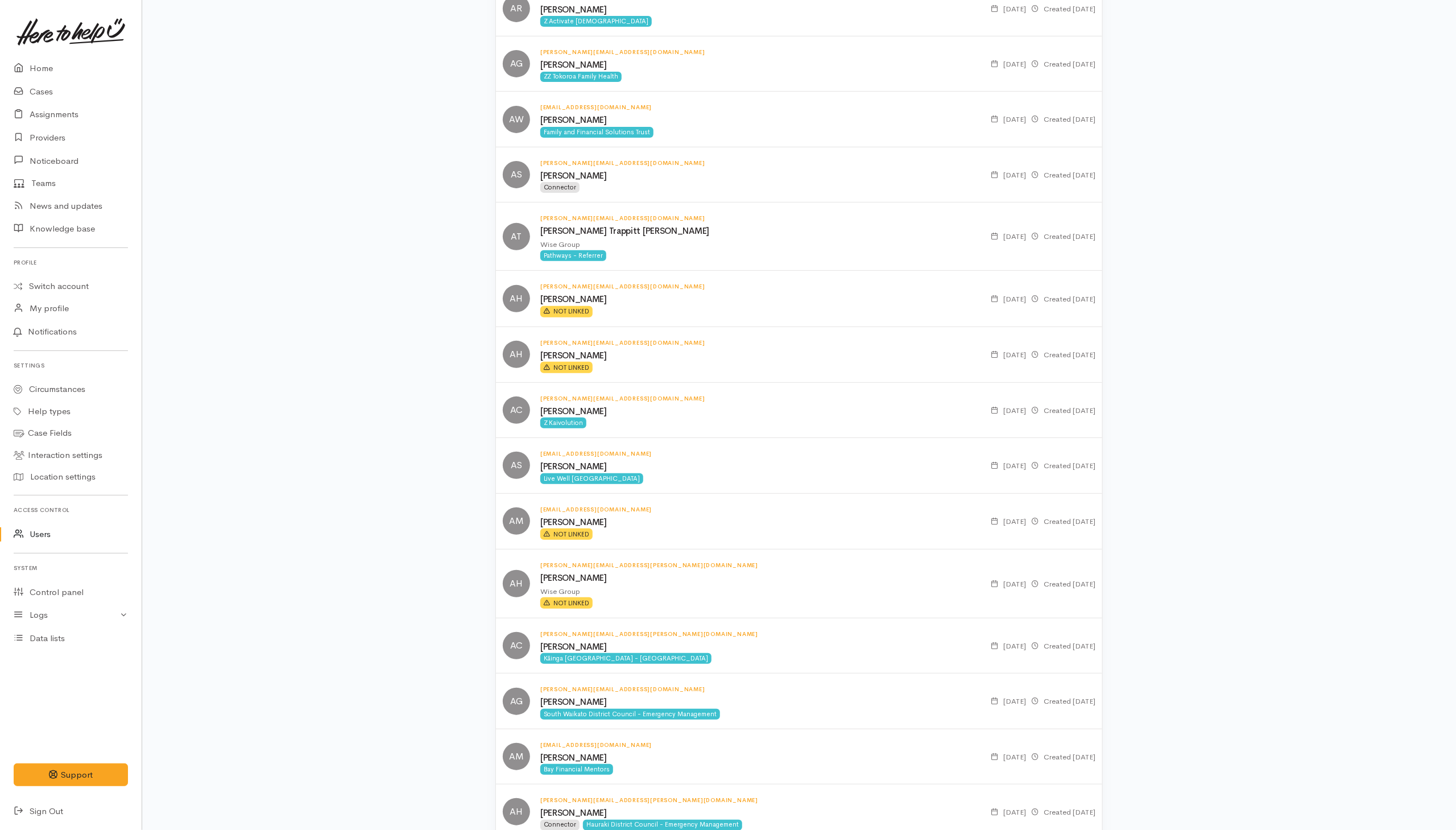
scroll to position [341, 0]
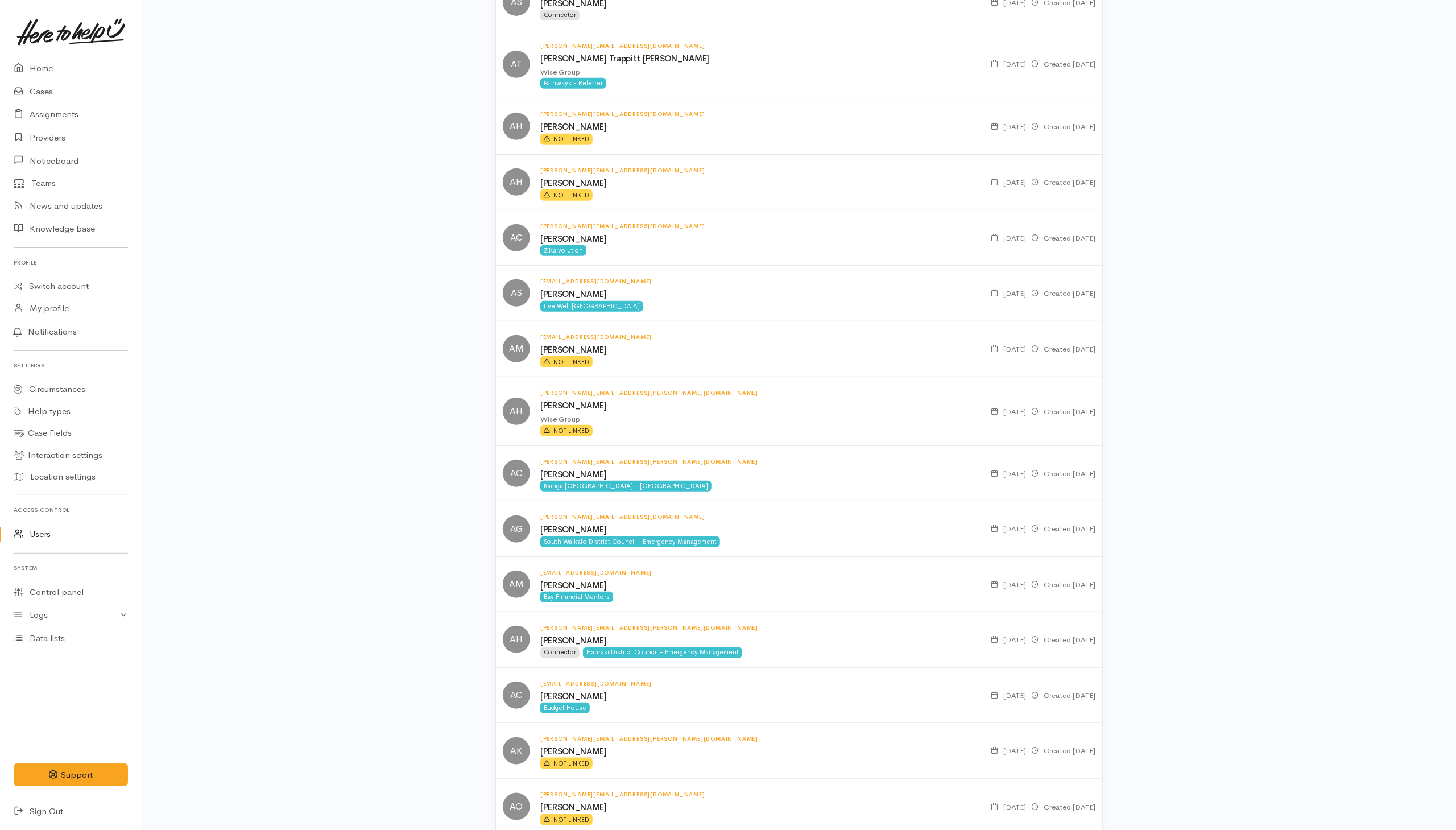
drag, startPoint x: 1346, startPoint y: 128, endPoint x: 1361, endPoint y: 168, distance: 42.7
drag, startPoint x: 364, startPoint y: 77, endPoint x: 353, endPoint y: 94, distance: 20.2
